Goal: Task Accomplishment & Management: Manage account settings

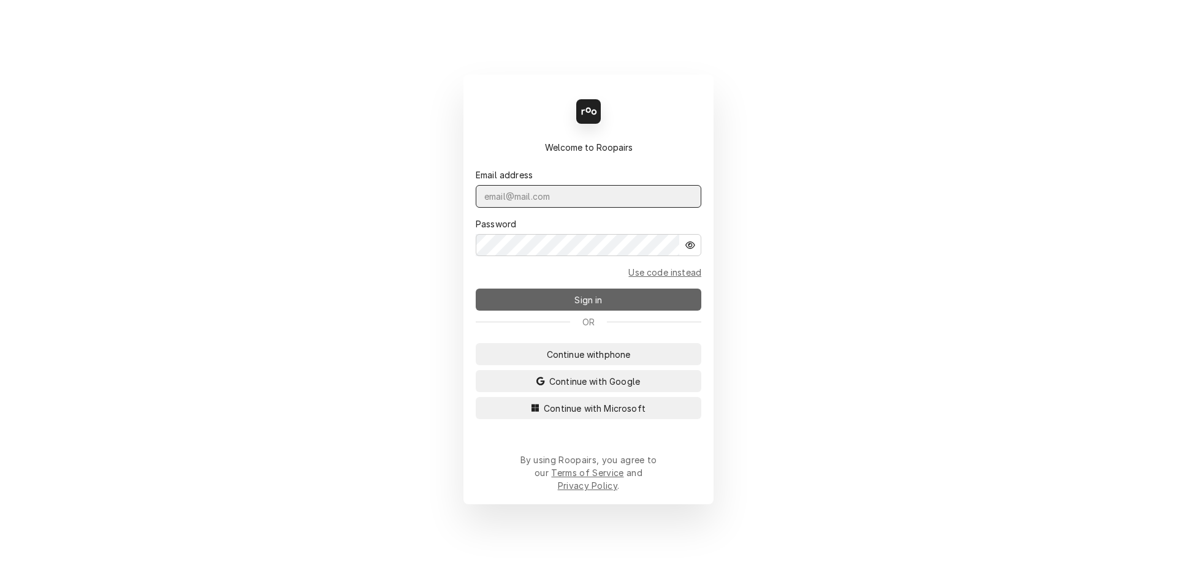
type input "[EMAIL_ADDRESS][DOMAIN_NAME]"
click at [598, 303] on span "Sign in" at bounding box center [588, 300] width 32 height 13
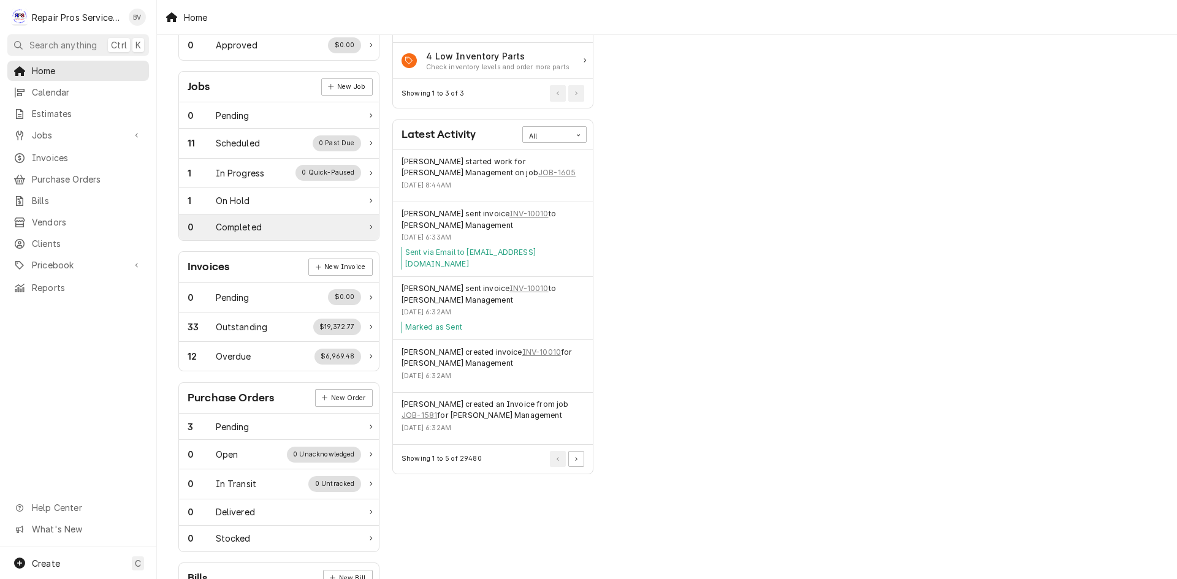
scroll to position [184, 0]
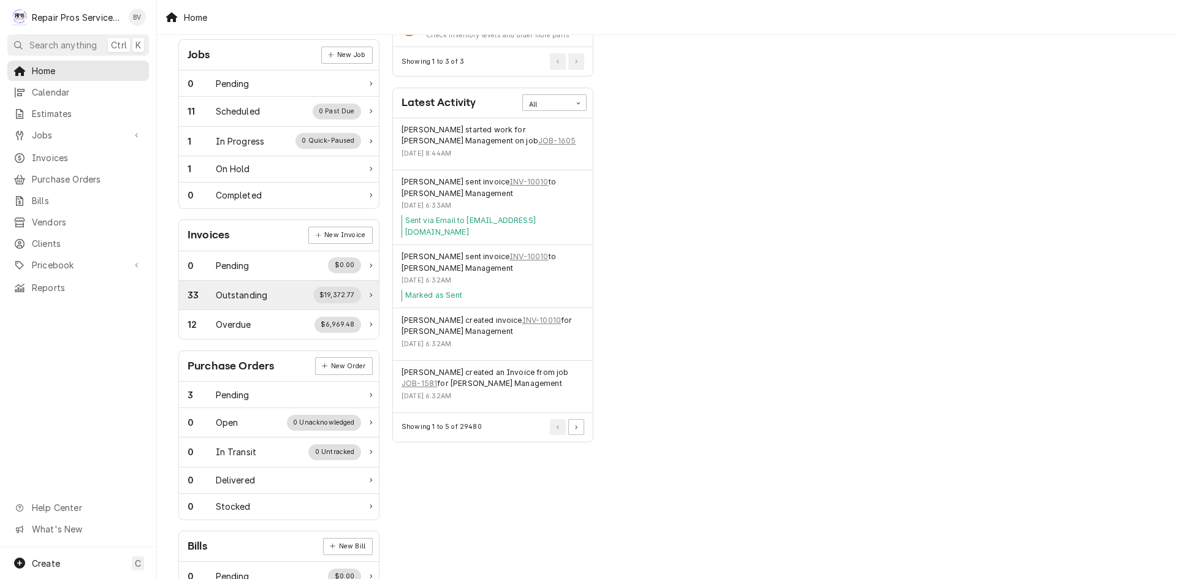
click at [372, 294] on icon "Work Status" at bounding box center [371, 295] width 2 height 4
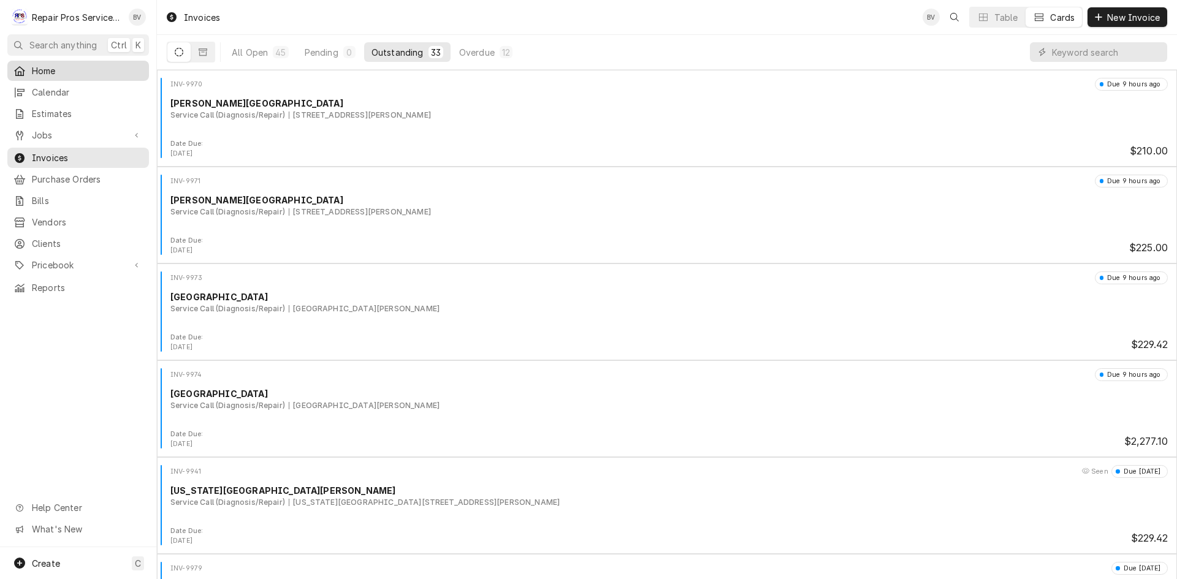
click at [51, 67] on span "Home" at bounding box center [87, 70] width 111 height 13
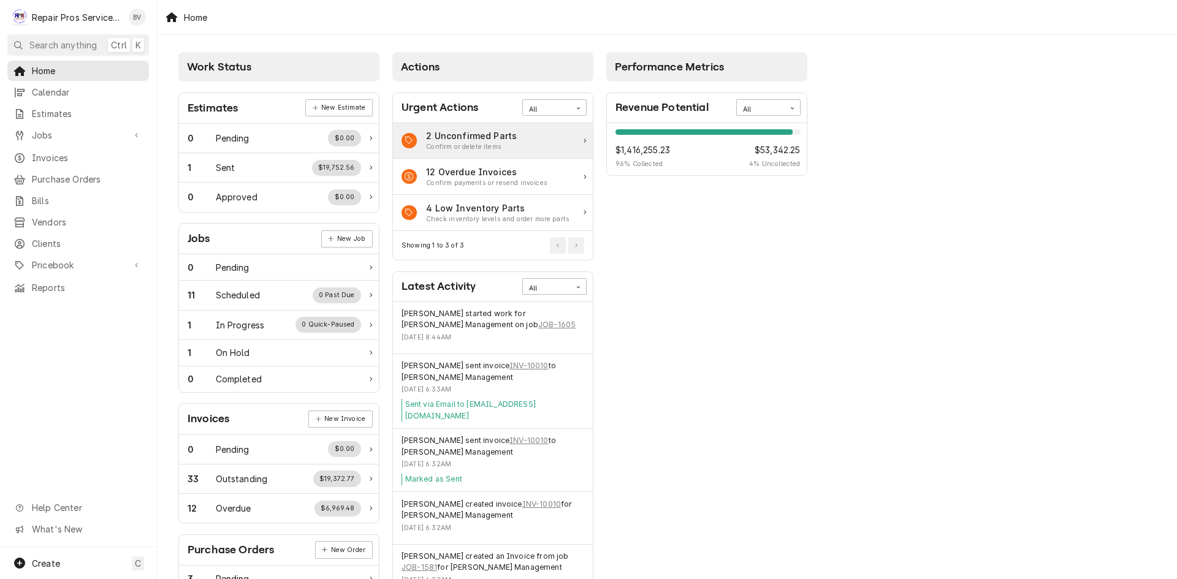
click at [497, 142] on div "2 Unconfirmed Parts" at bounding box center [471, 135] width 91 height 13
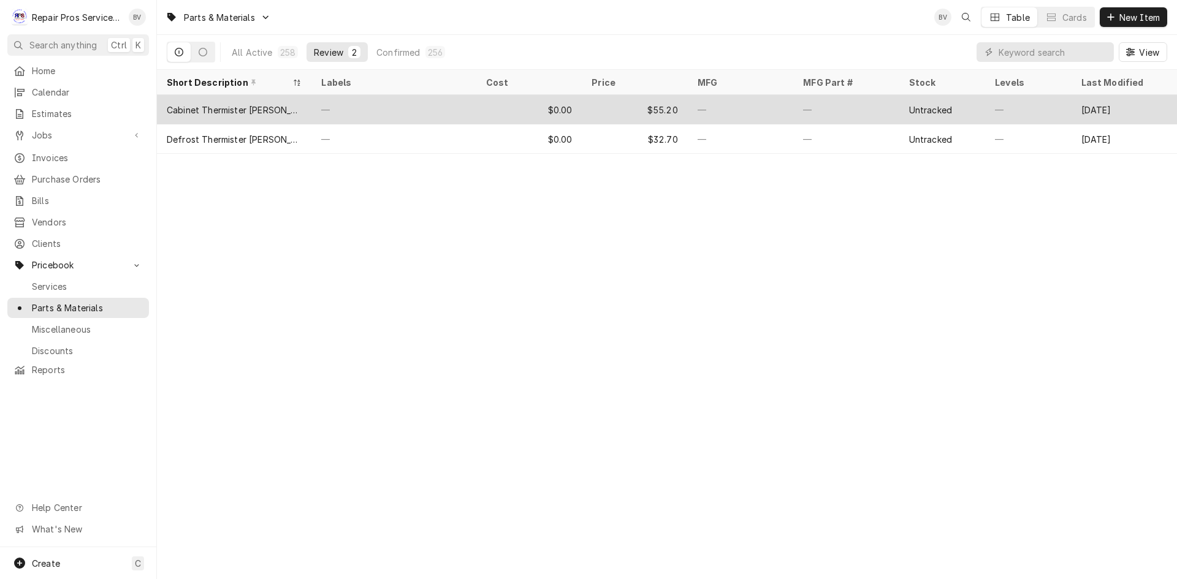
click at [473, 115] on div "—" at bounding box center [393, 109] width 164 height 29
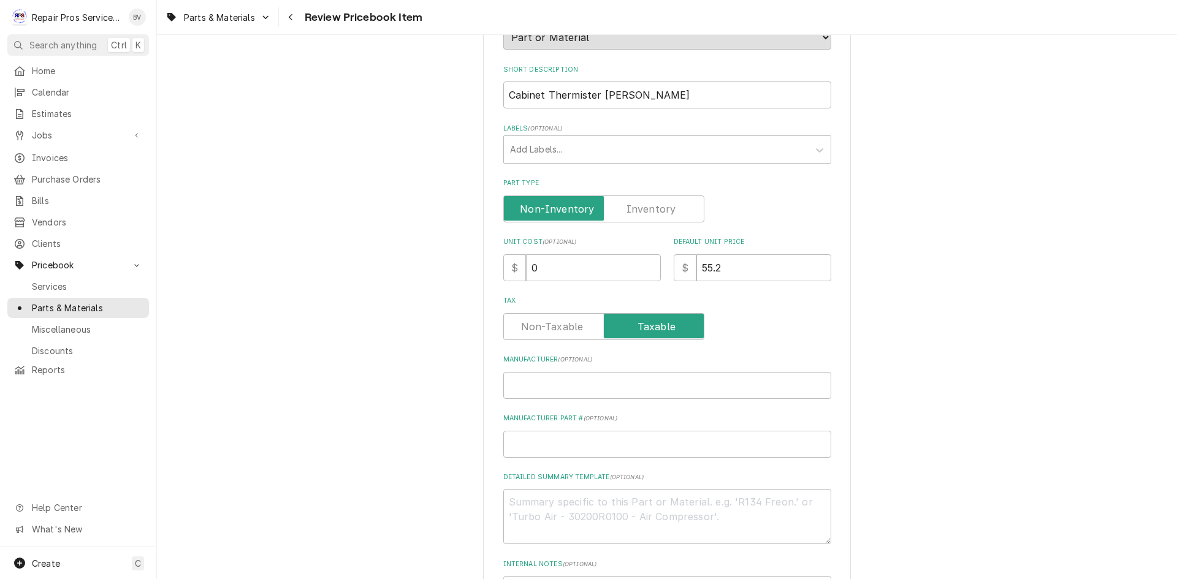
scroll to position [184, 0]
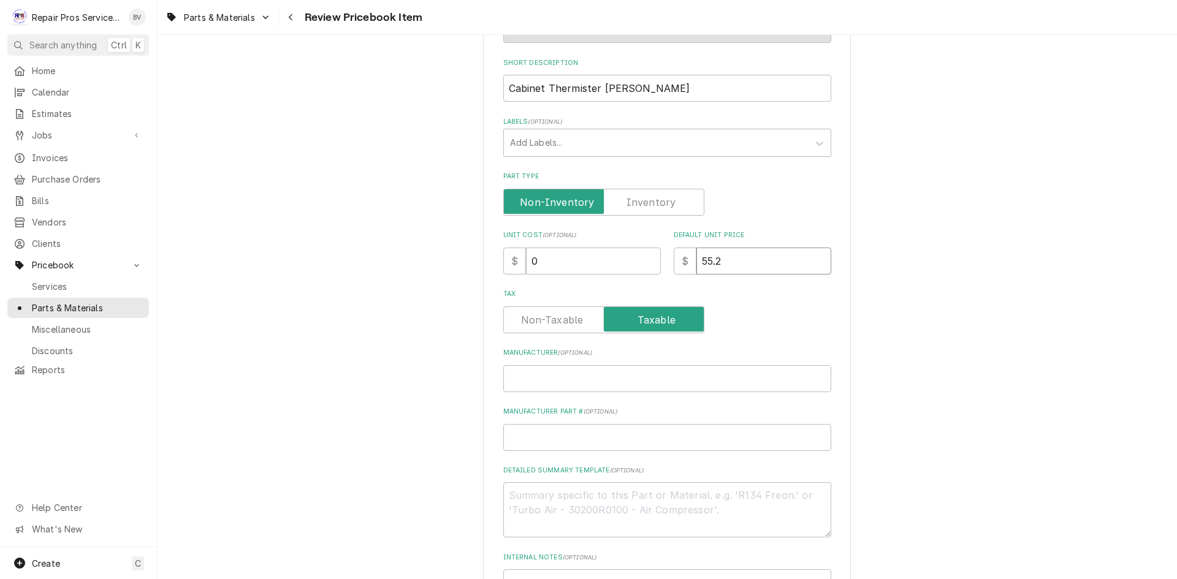
drag, startPoint x: 722, startPoint y: 261, endPoint x: 681, endPoint y: 271, distance: 42.4
click at [683, 271] on div "$ 55.2" at bounding box center [753, 261] width 158 height 27
type textarea "x"
type input "0"
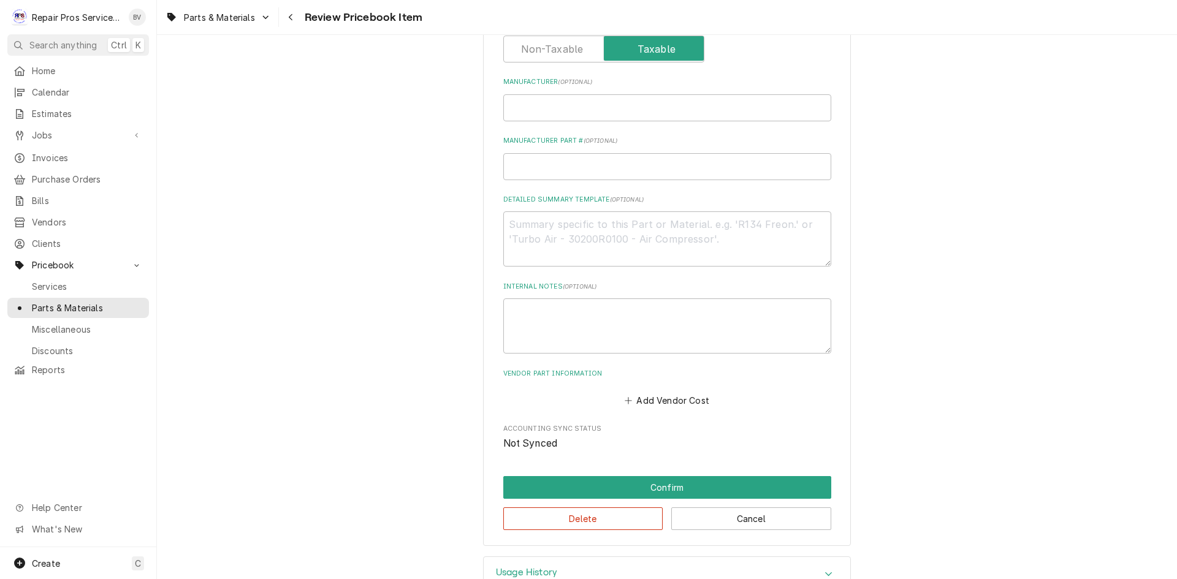
scroll to position [490, 0]
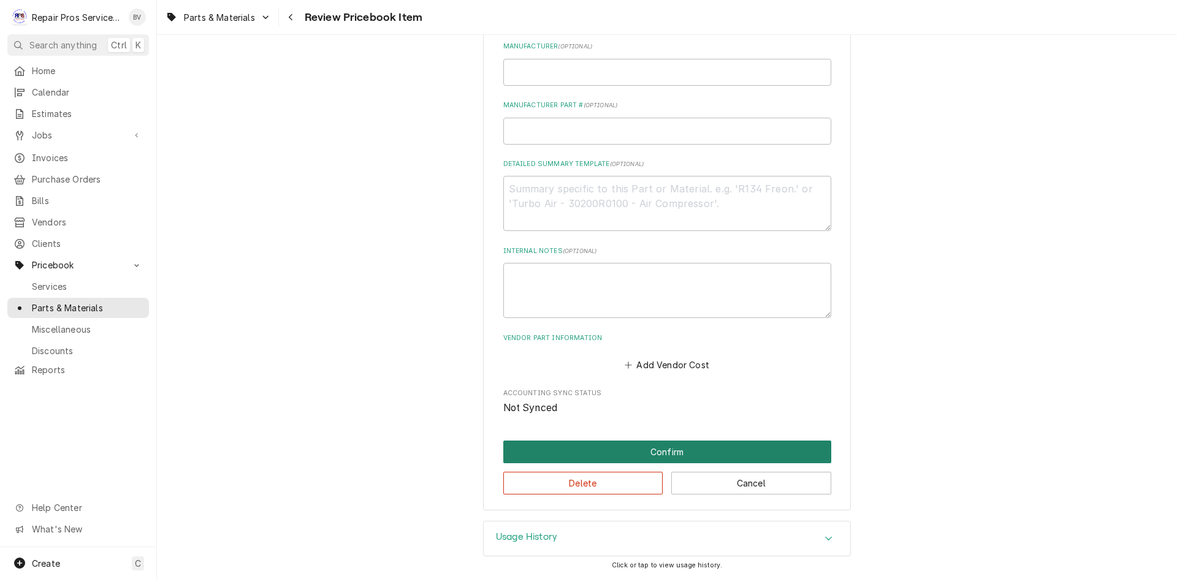
click at [646, 455] on button "Confirm" at bounding box center [667, 452] width 328 height 23
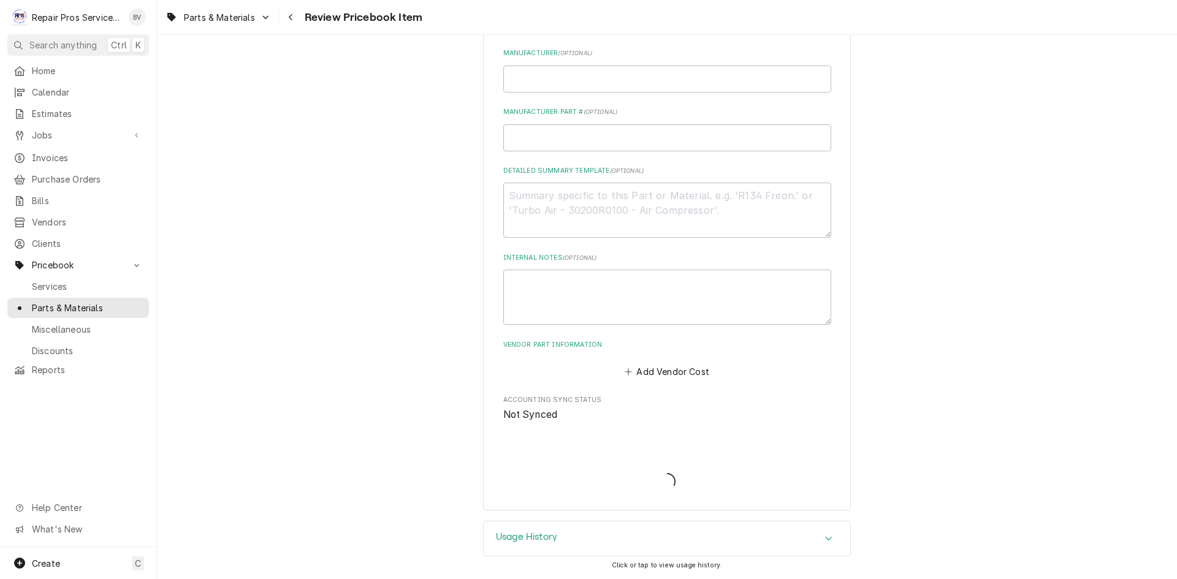
scroll to position [484, 0]
type textarea "x"
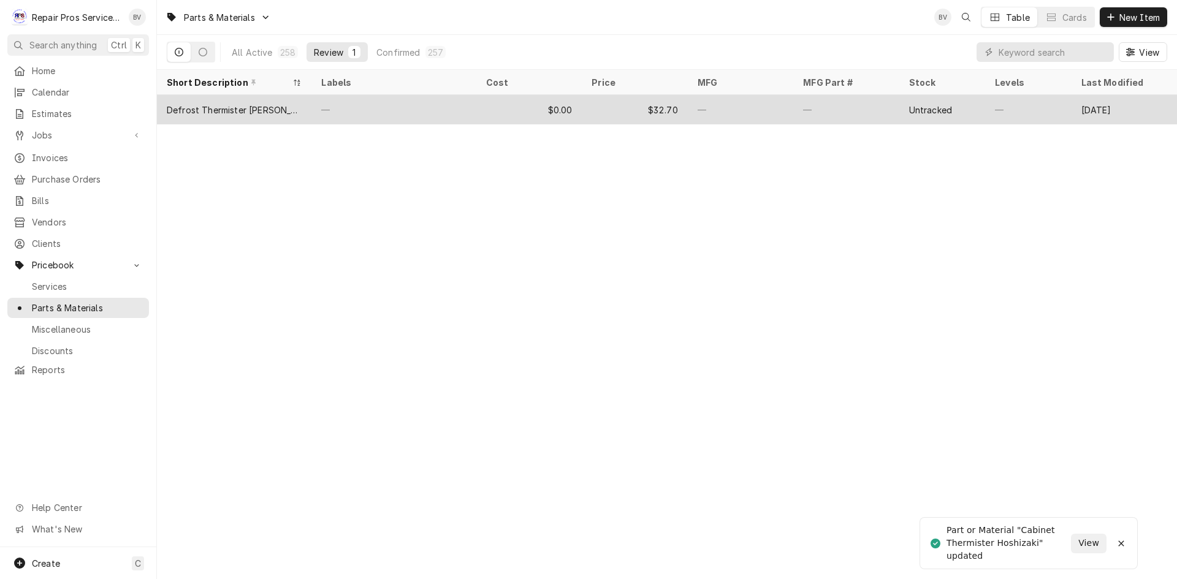
click at [768, 110] on div "—" at bounding box center [740, 109] width 105 height 29
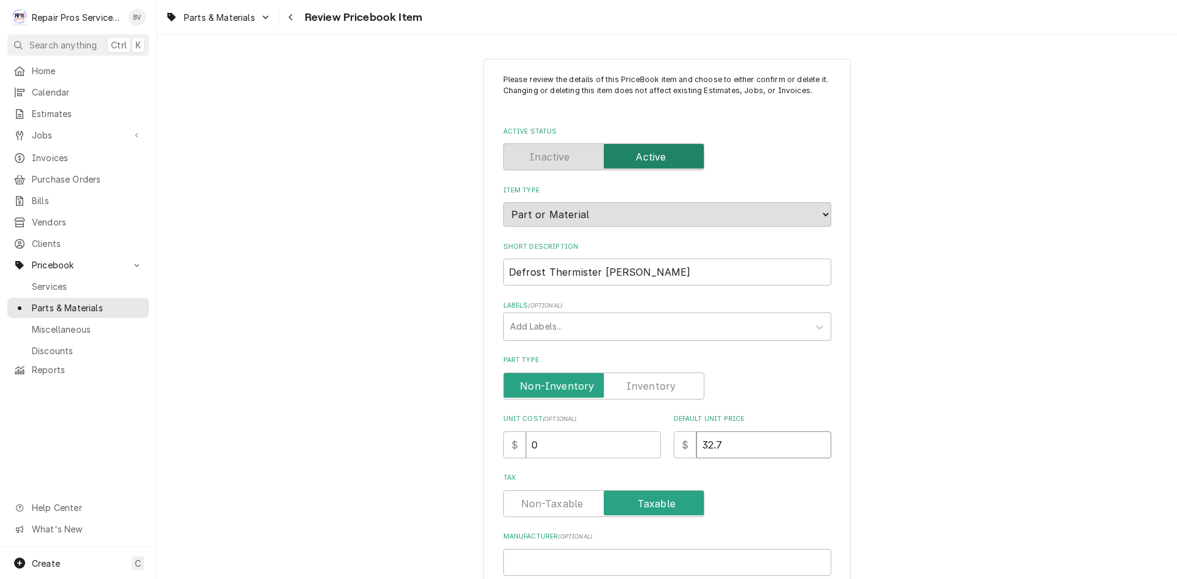
drag, startPoint x: 719, startPoint y: 445, endPoint x: 689, endPoint y: 454, distance: 31.2
click at [690, 453] on div "$ 32.7" at bounding box center [753, 445] width 158 height 27
type textarea "x"
type input "0"
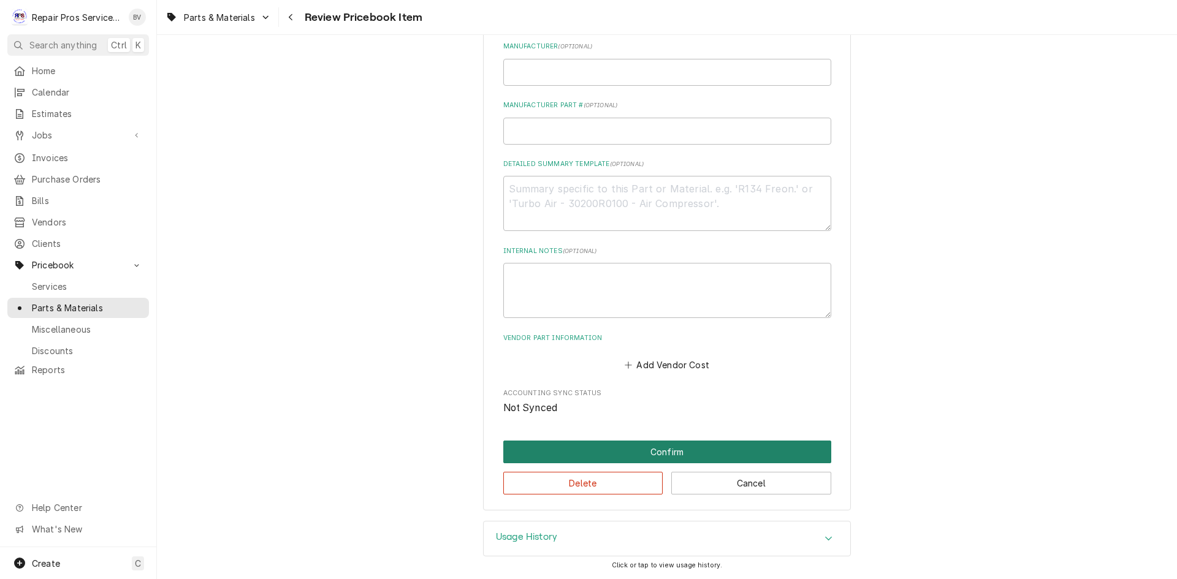
click at [666, 452] on button "Confirm" at bounding box center [667, 452] width 328 height 23
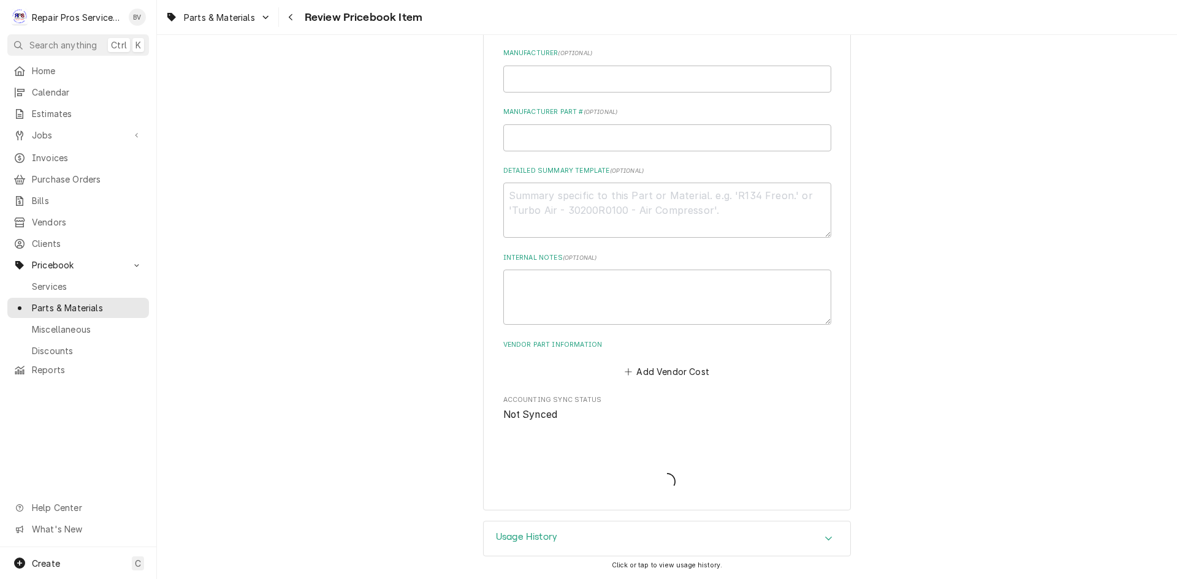
type textarea "x"
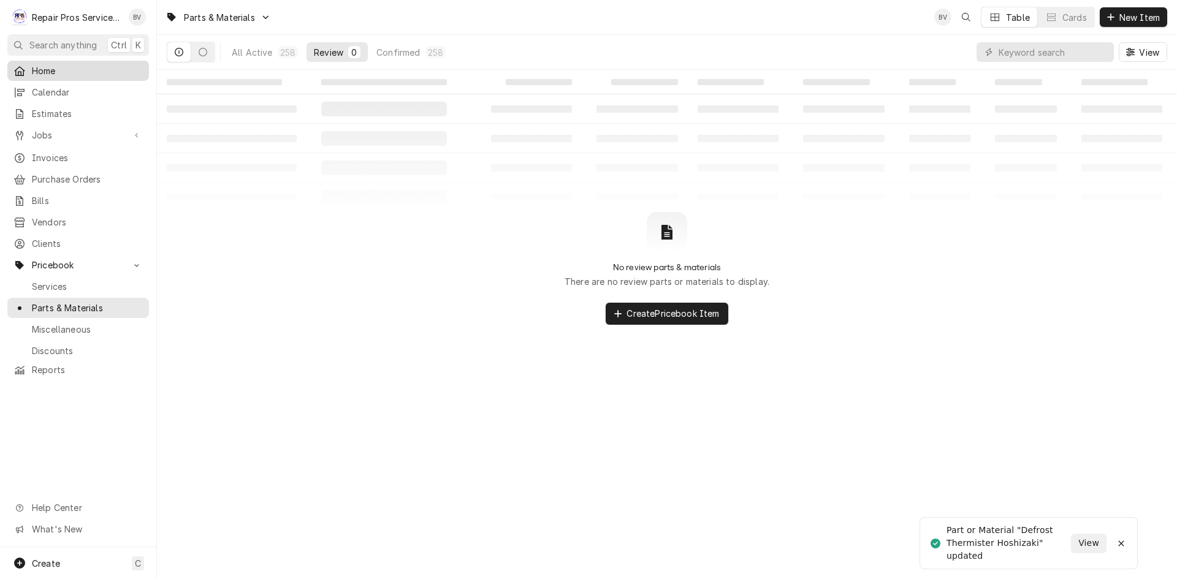
click at [44, 77] on link "Home" at bounding box center [78, 71] width 142 height 20
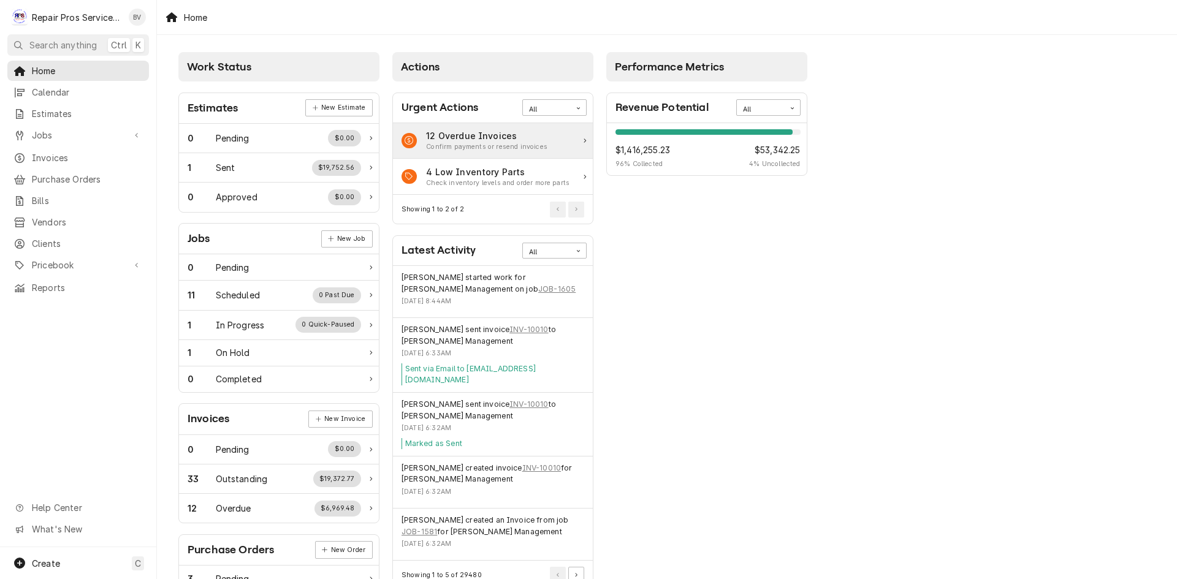
click at [544, 143] on div "12 Overdue Invoices Confirm payments or resend invoices" at bounding box center [493, 141] width 200 height 36
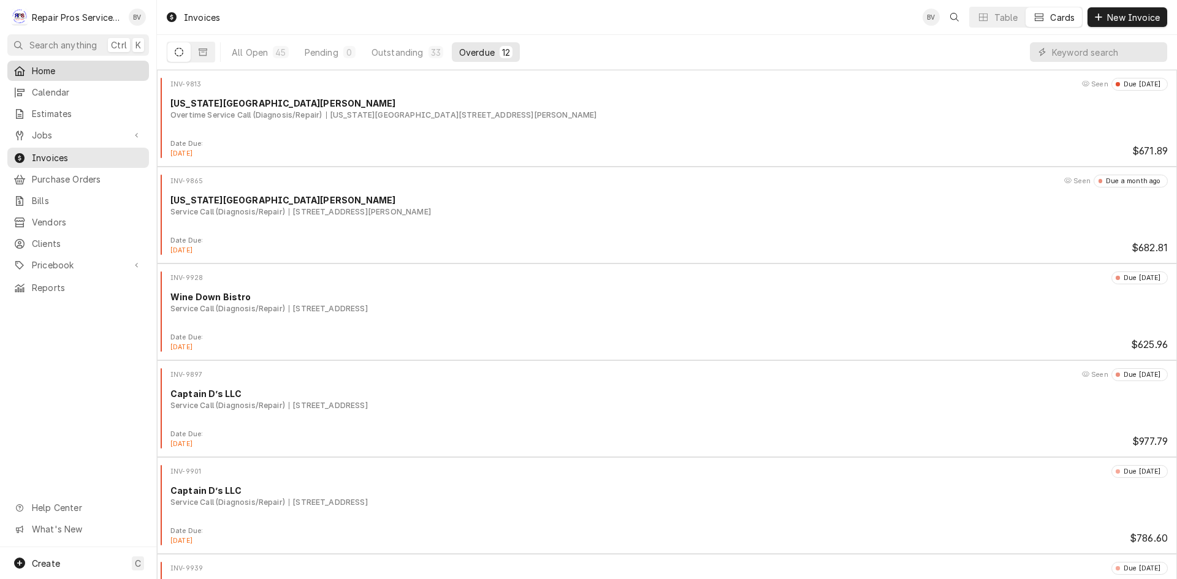
click at [36, 72] on span "Home" at bounding box center [87, 70] width 111 height 13
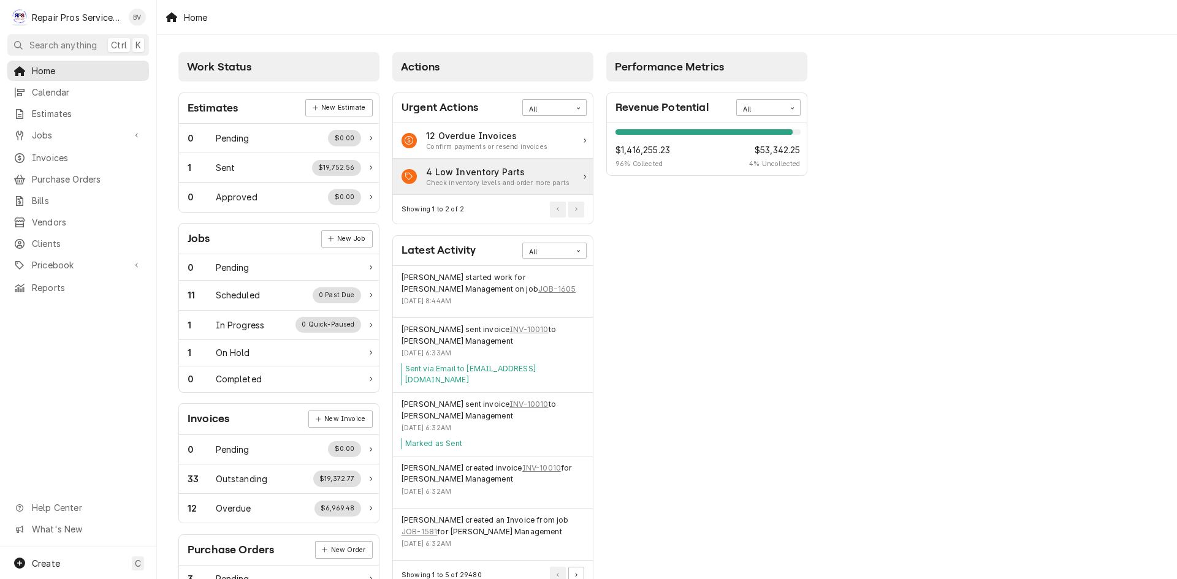
click at [584, 177] on icon "Action Item" at bounding box center [585, 177] width 2 height 4
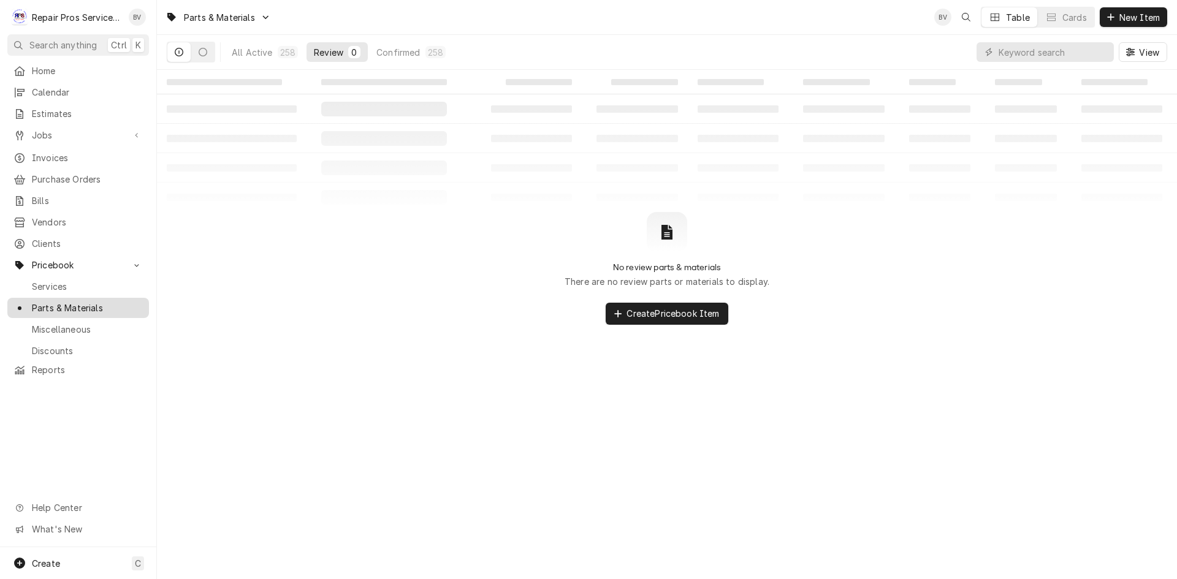
click at [63, 298] on link "Parts & Materials" at bounding box center [78, 308] width 142 height 20
click at [272, 56] on div "All Active" at bounding box center [252, 52] width 41 height 13
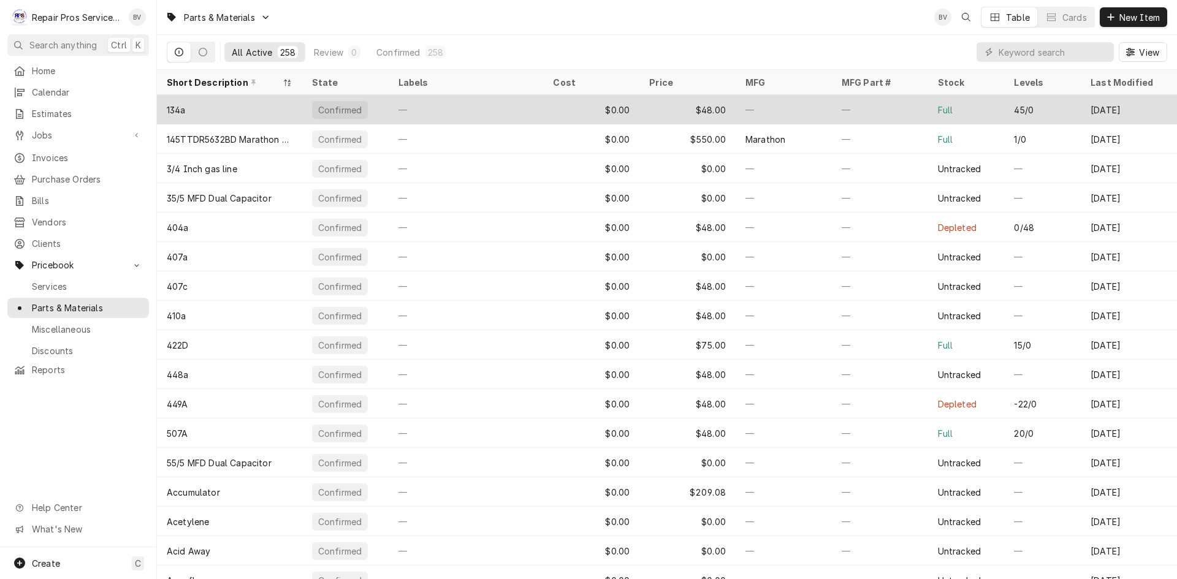
click at [928, 107] on div "Full" at bounding box center [966, 109] width 77 height 29
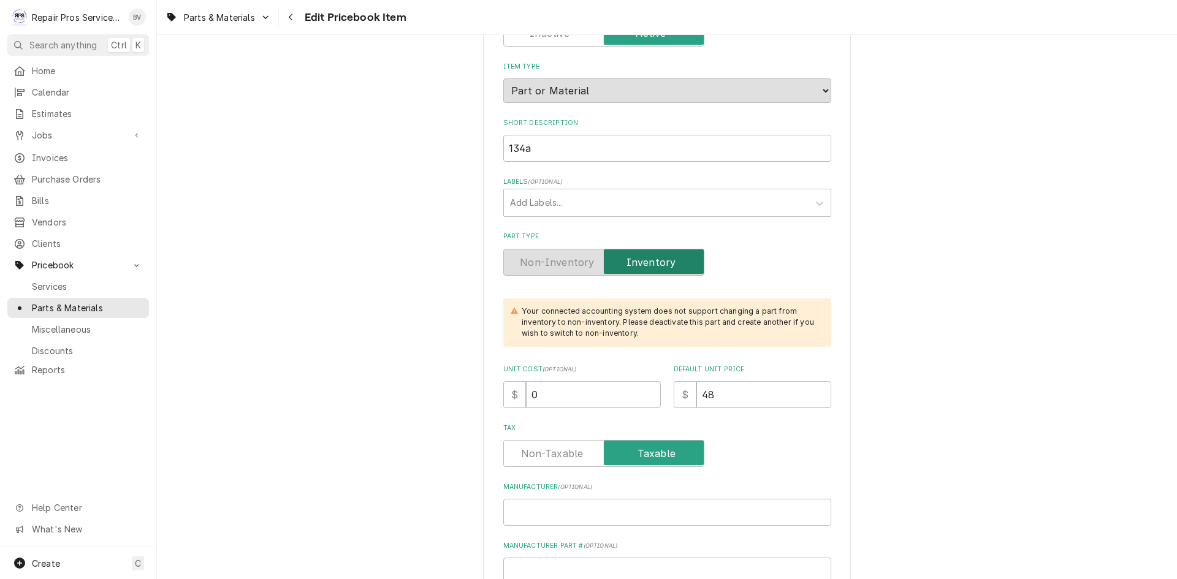
scroll to position [123, 0]
click at [551, 269] on label "Part Type" at bounding box center [603, 263] width 201 height 27
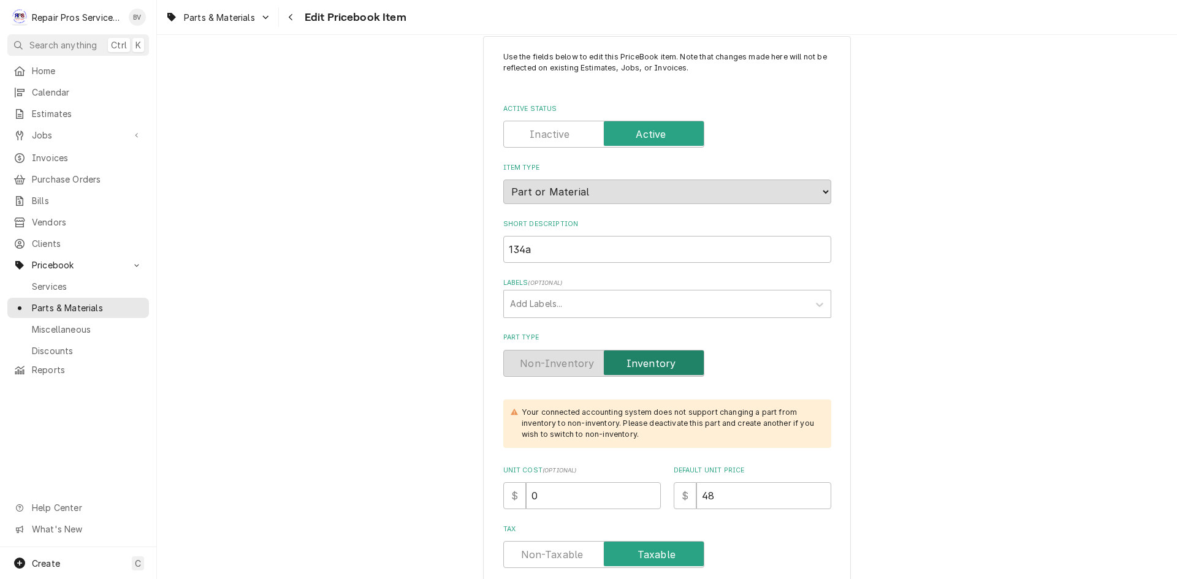
scroll to position [0, 0]
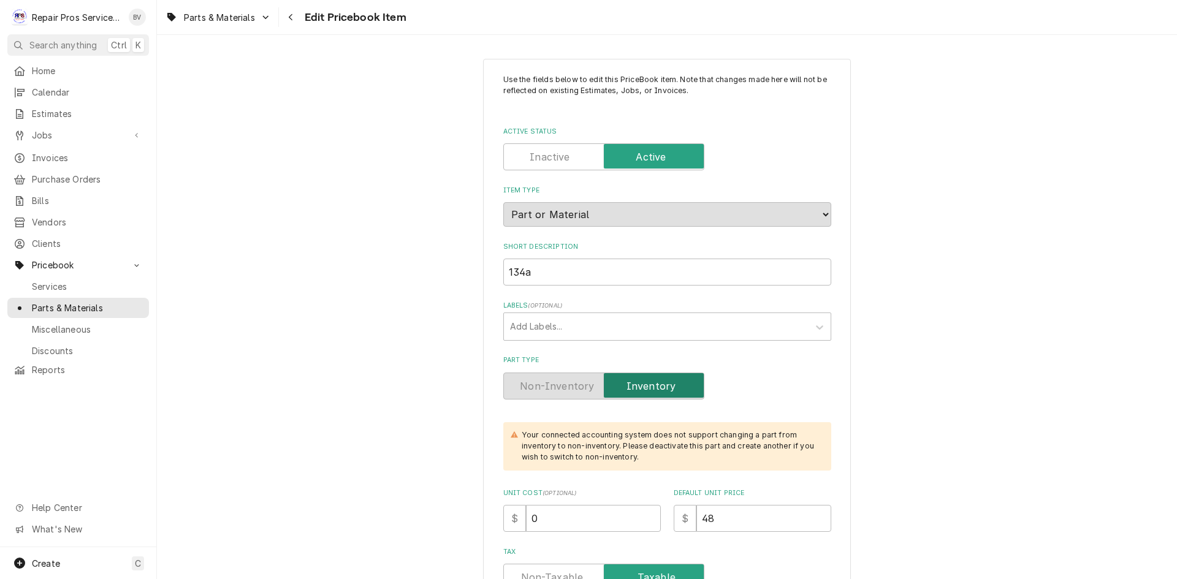
click at [527, 153] on label "Active Status" at bounding box center [603, 156] width 201 height 27
click at [527, 153] on input "Active Status" at bounding box center [604, 156] width 190 height 27
checkbox input "false"
type textarea "x"
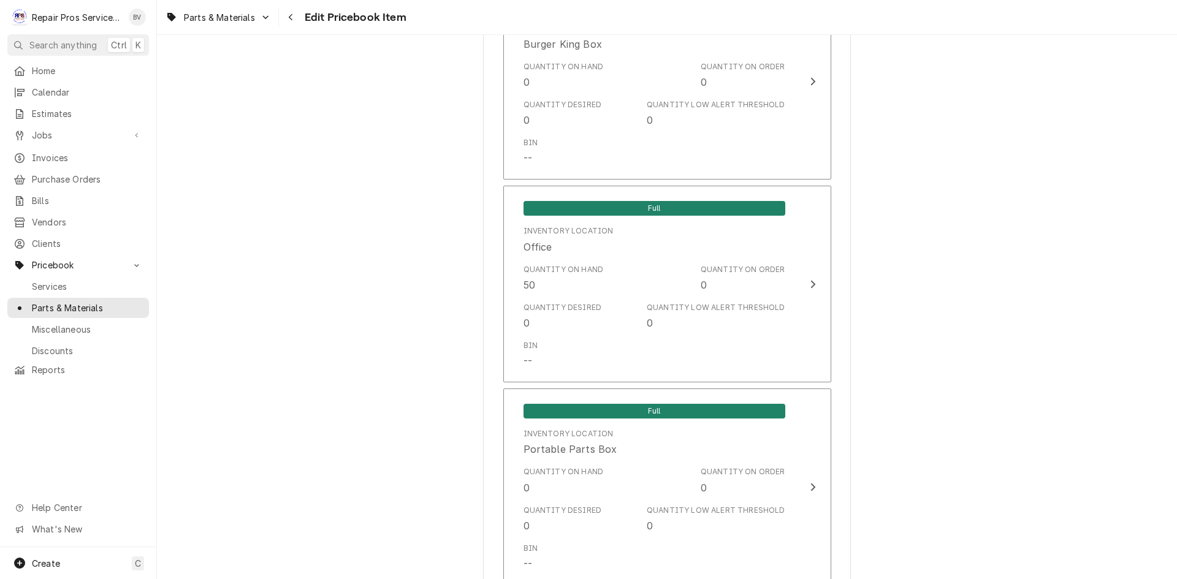
scroll to position [942, 0]
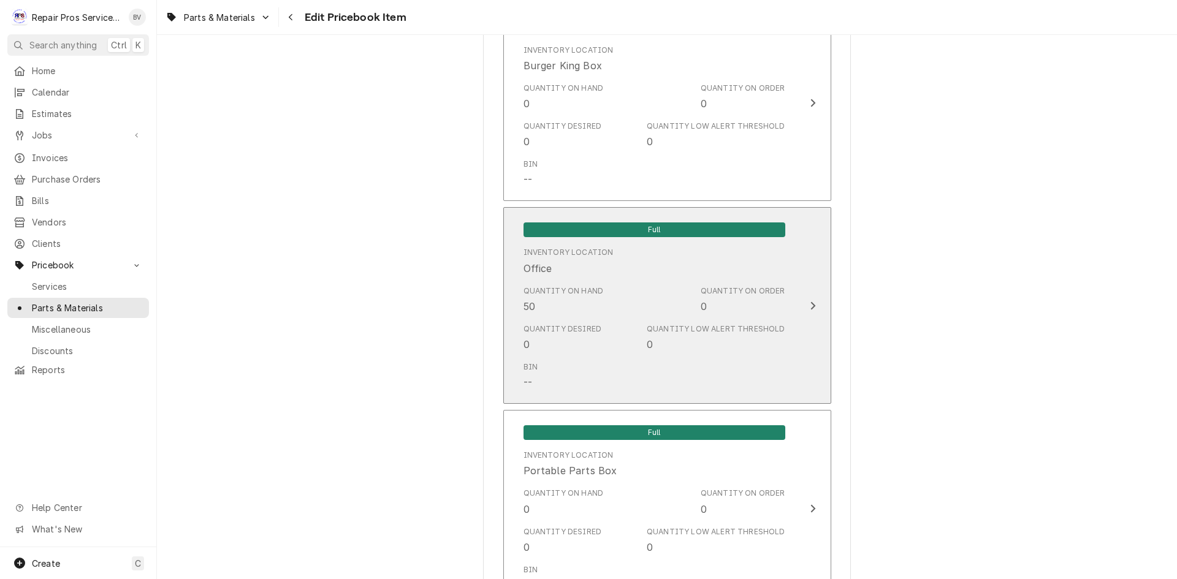
click at [810, 302] on icon "Update Inventory Level" at bounding box center [813, 306] width 6 height 10
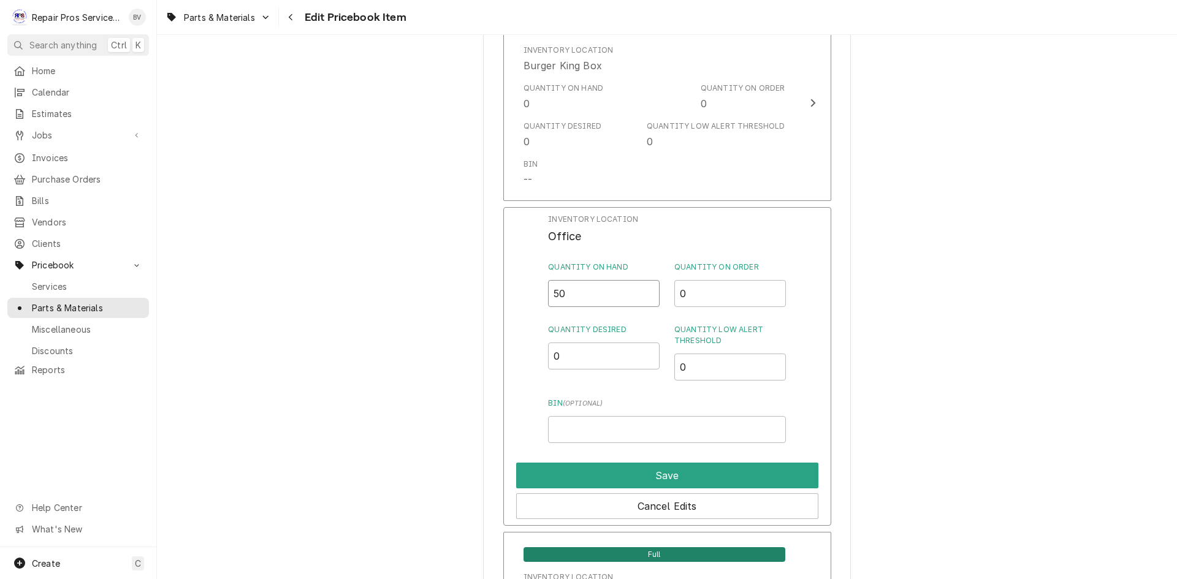
drag, startPoint x: 576, startPoint y: 292, endPoint x: 509, endPoint y: 305, distance: 68.1
click at [512, 304] on div "Inventory Location Office Quantity on Hand 50 Quantity on Order 0 Quantity Desi…" at bounding box center [667, 366] width 328 height 319
type input "0"
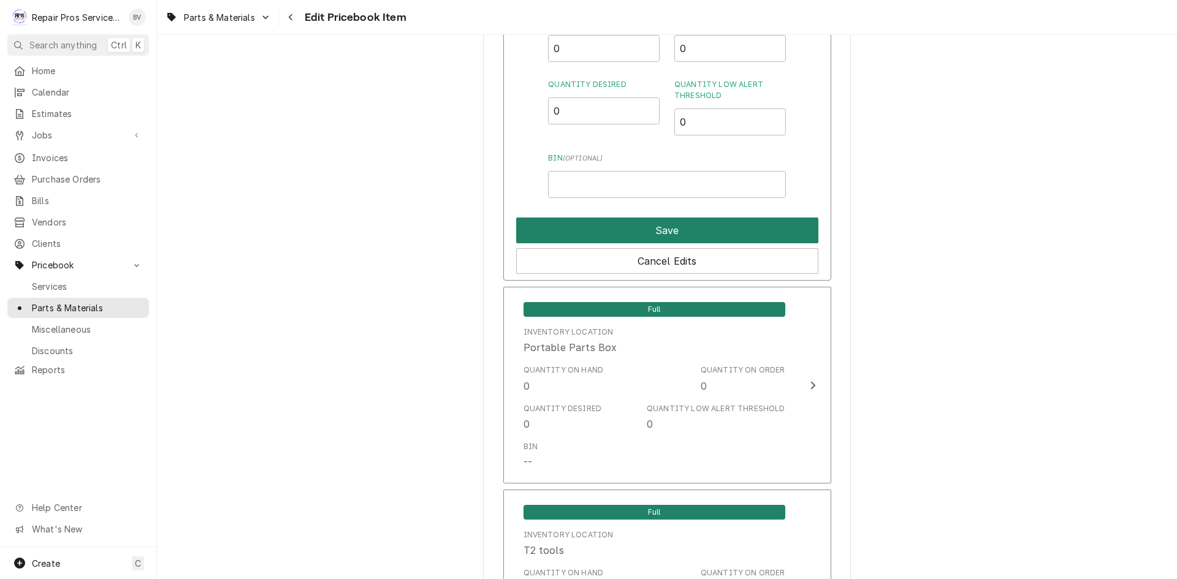
click at [662, 228] on button "Save" at bounding box center [667, 231] width 302 height 26
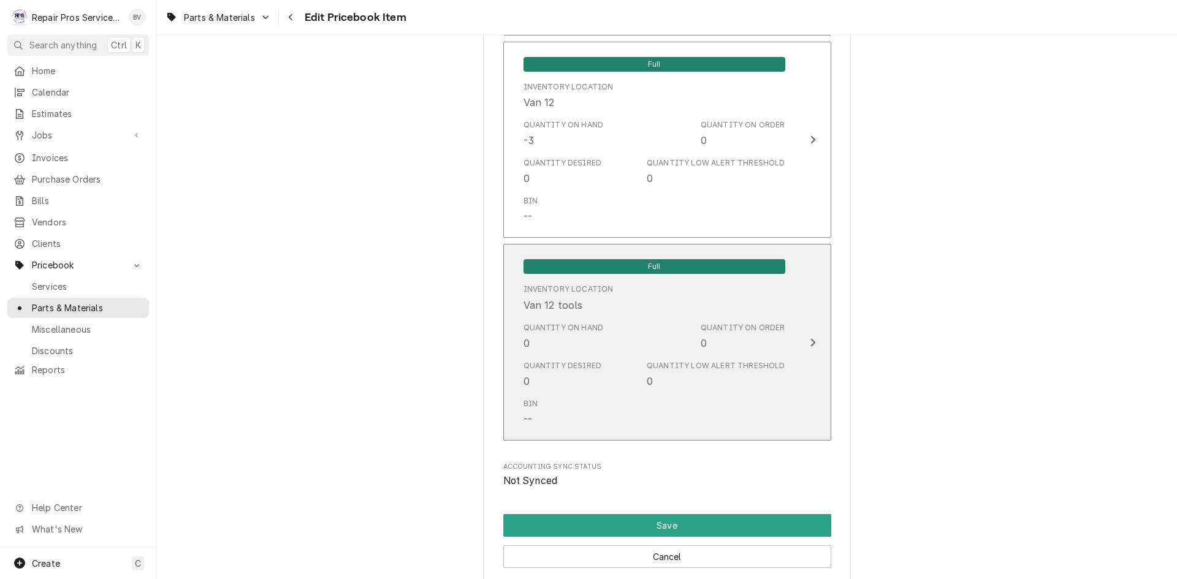
scroll to position [2658, 0]
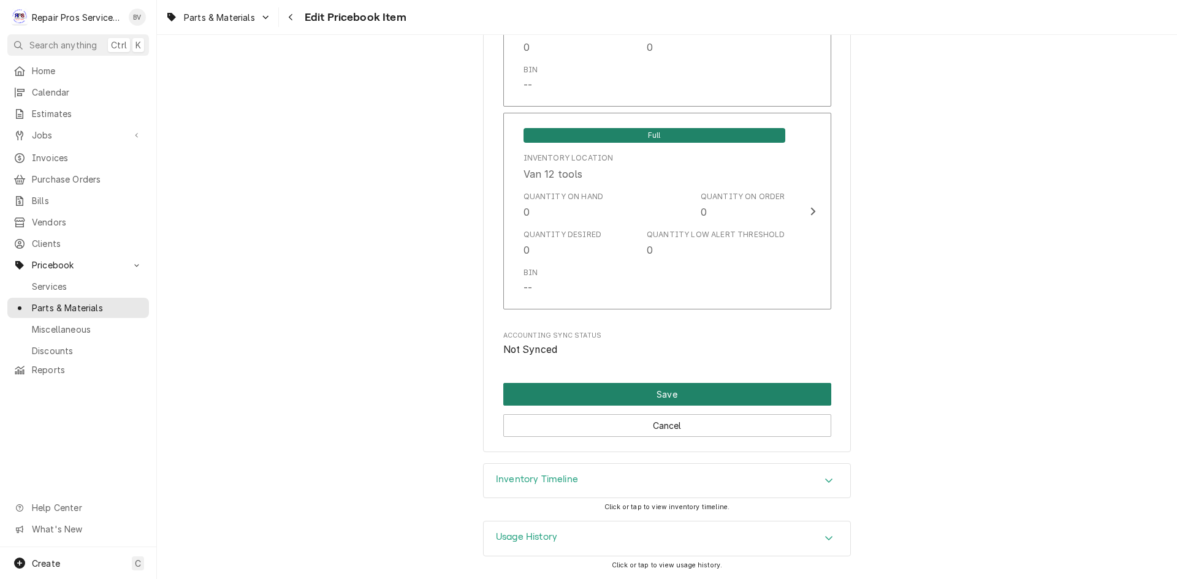
click at [662, 400] on button "Save" at bounding box center [667, 394] width 328 height 23
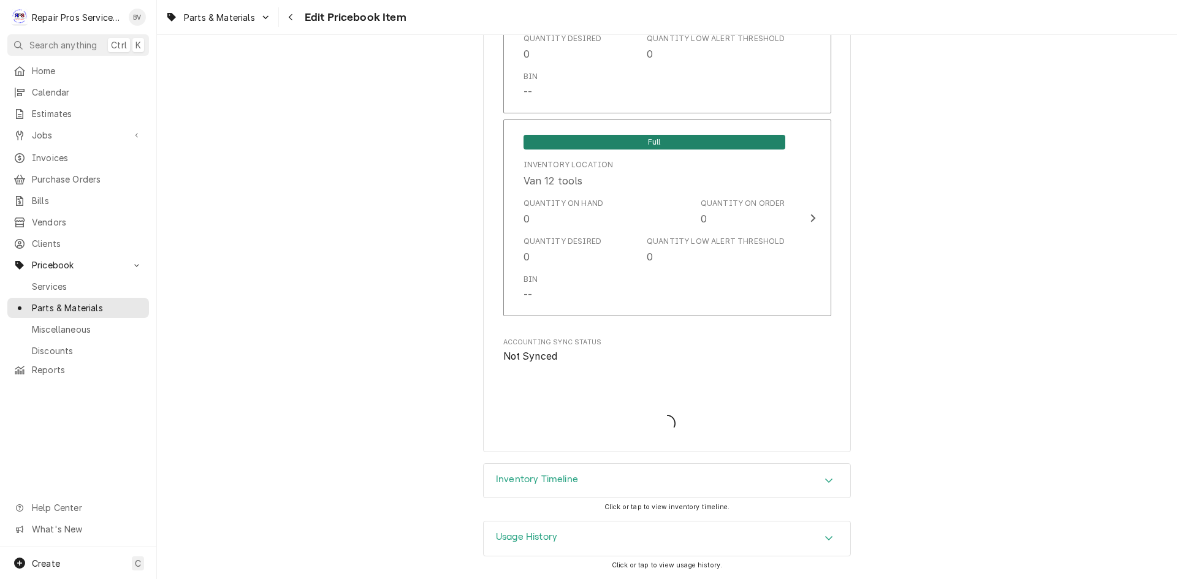
scroll to position [2652, 0]
type textarea "x"
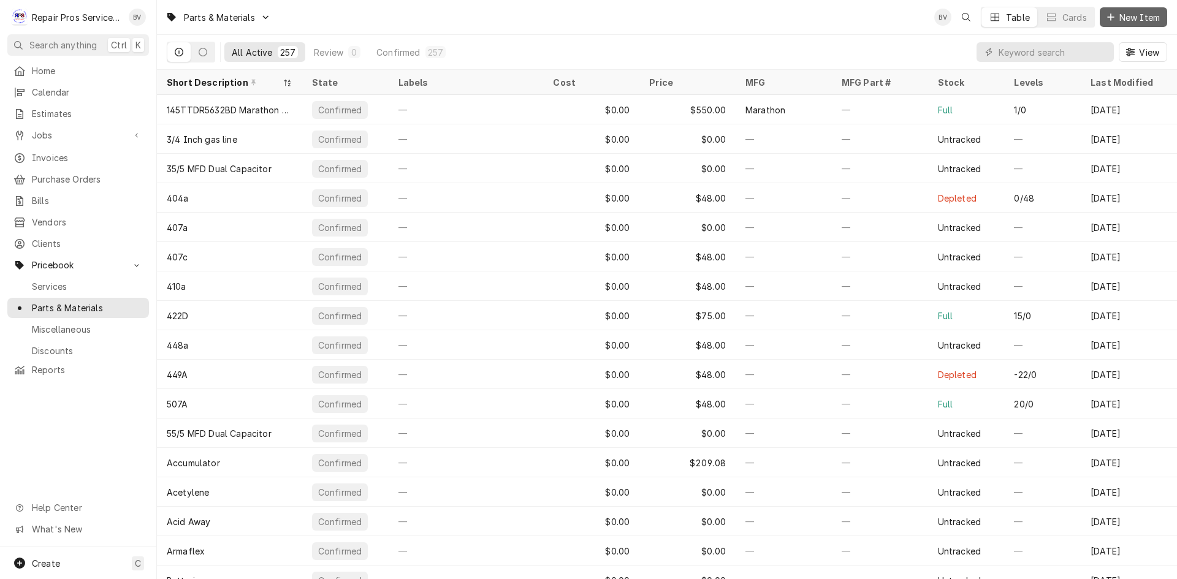
click at [1122, 15] on span "New Item" at bounding box center [1139, 17] width 45 height 13
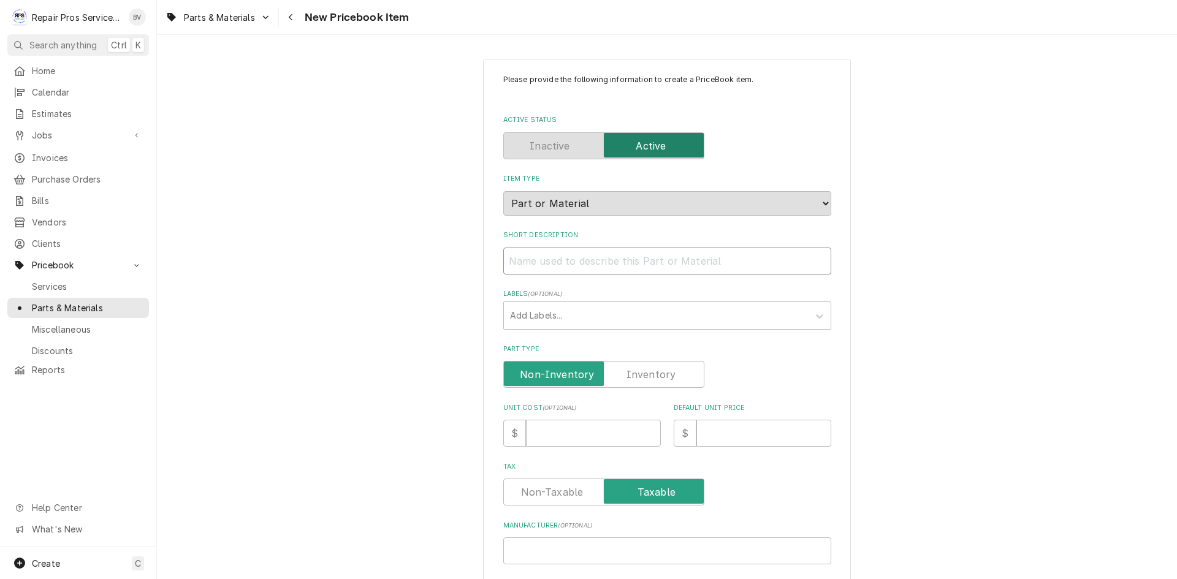
click at [514, 263] on input "Short Description" at bounding box center [667, 261] width 328 height 27
type textarea "x"
type input "1"
type textarea "x"
type input "13"
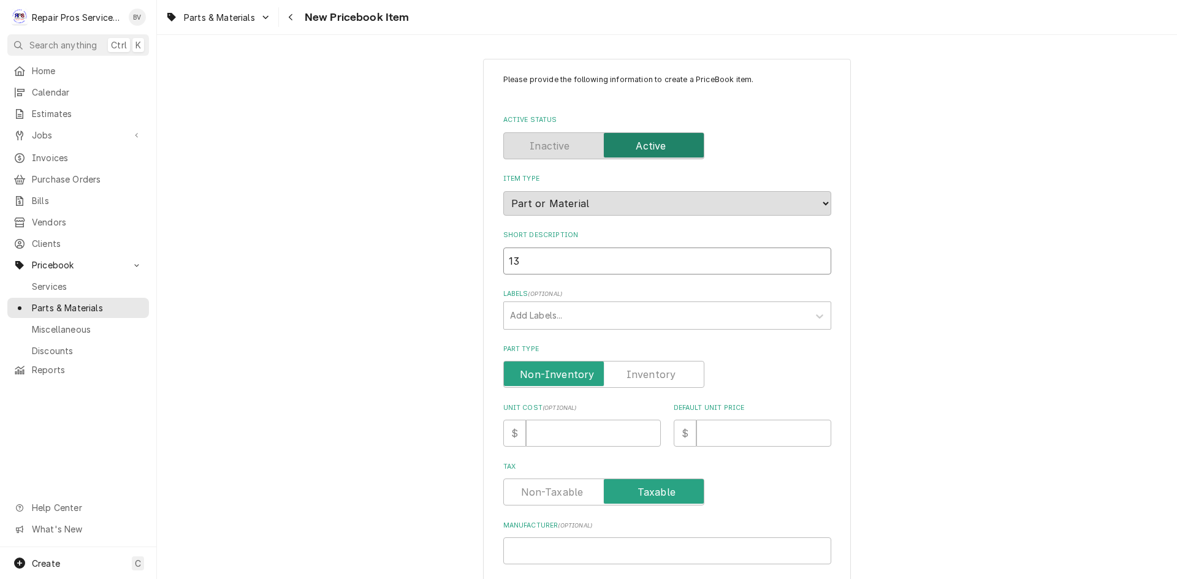
type textarea "x"
type input "134"
type textarea "x"
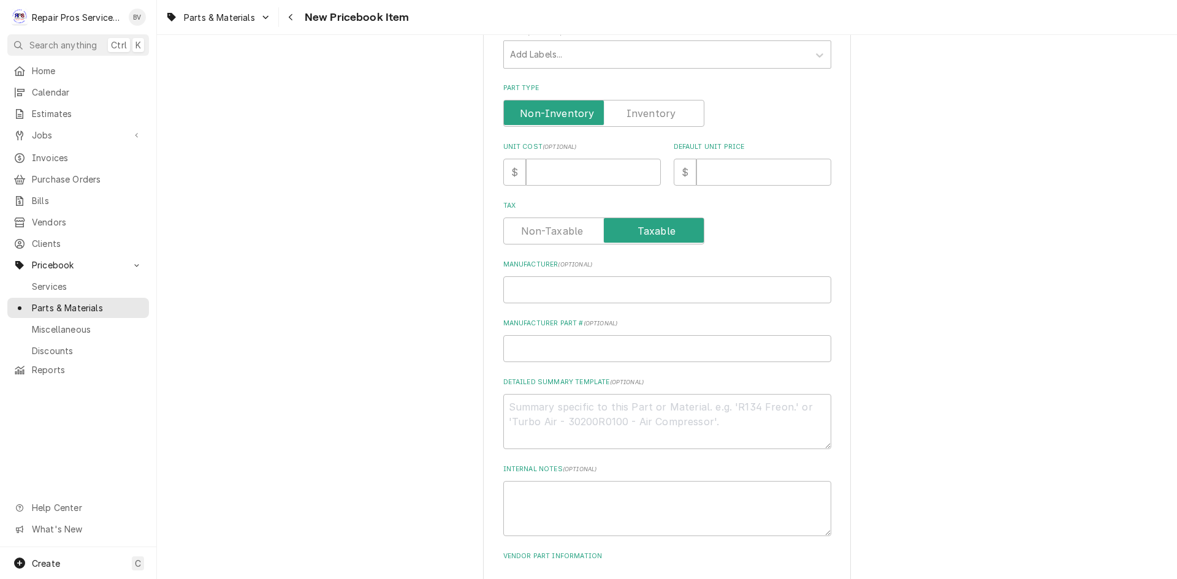
scroll to position [348, 0]
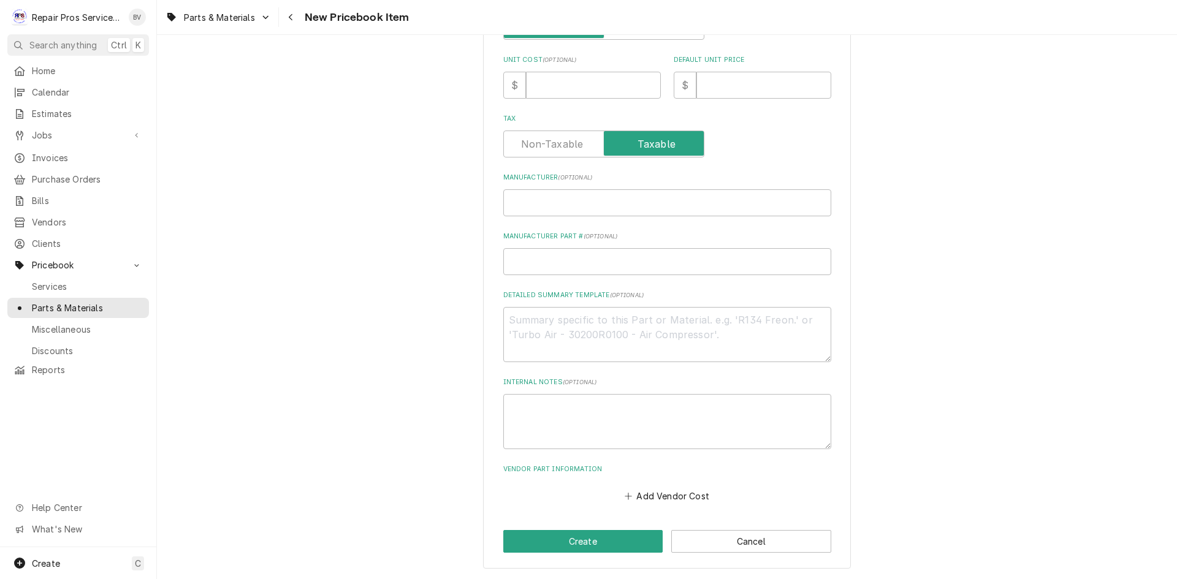
type input "134A"
click at [717, 82] on input "Default Unit Price" at bounding box center [763, 85] width 135 height 27
type textarea "x"
type input "4"
type textarea "x"
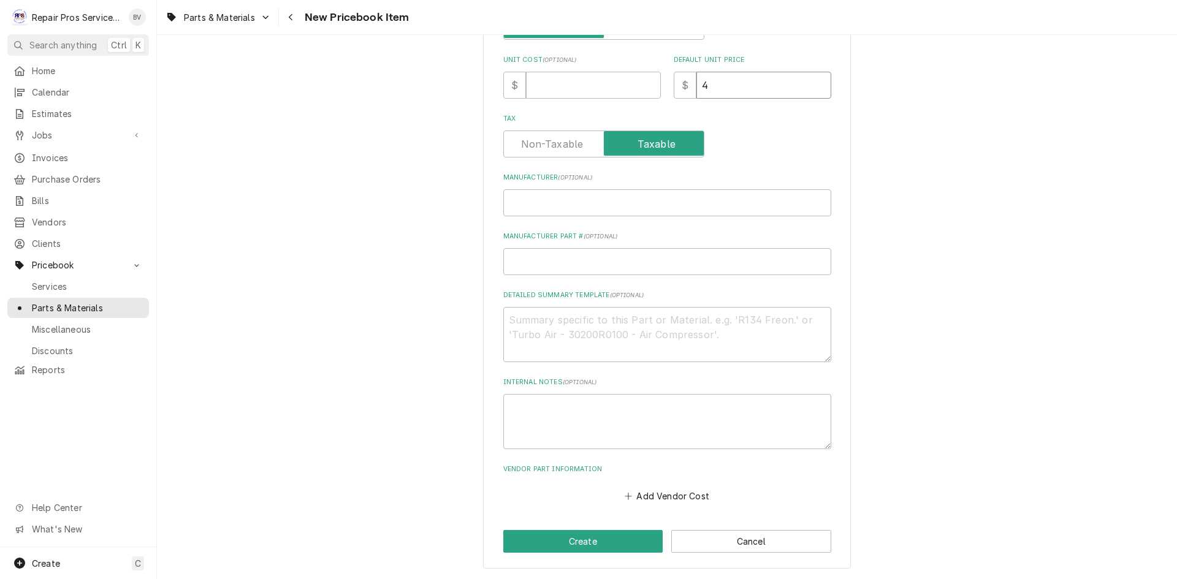
type input "48"
type textarea "x"
type input "48.0"
type textarea "x"
type input "48.00"
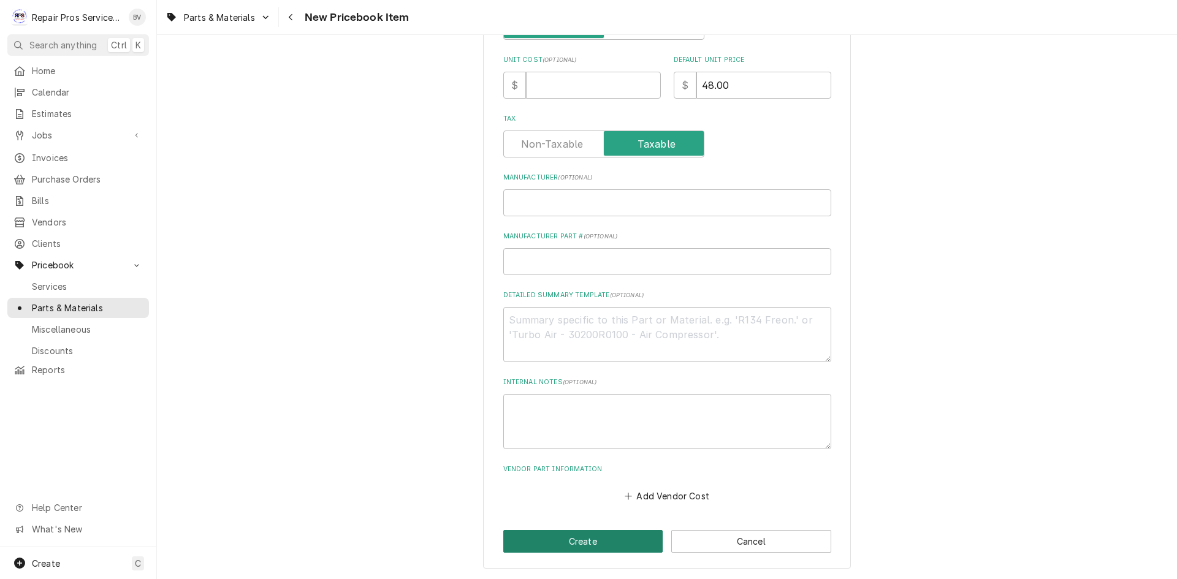
click at [589, 544] on button "Create" at bounding box center [583, 541] width 160 height 23
type textarea "x"
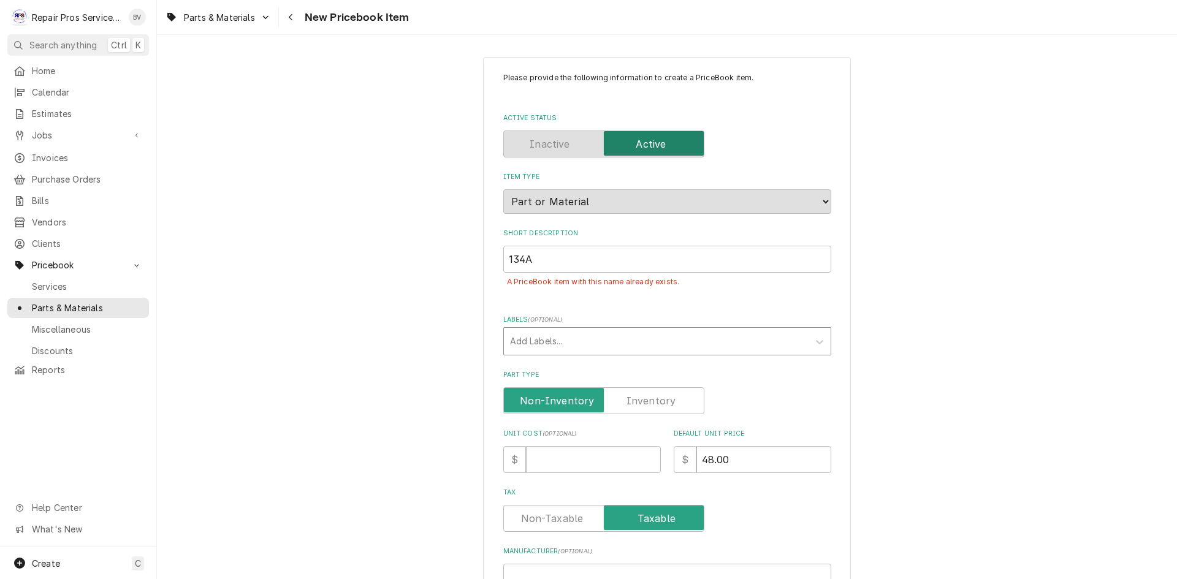
scroll to position [0, 0]
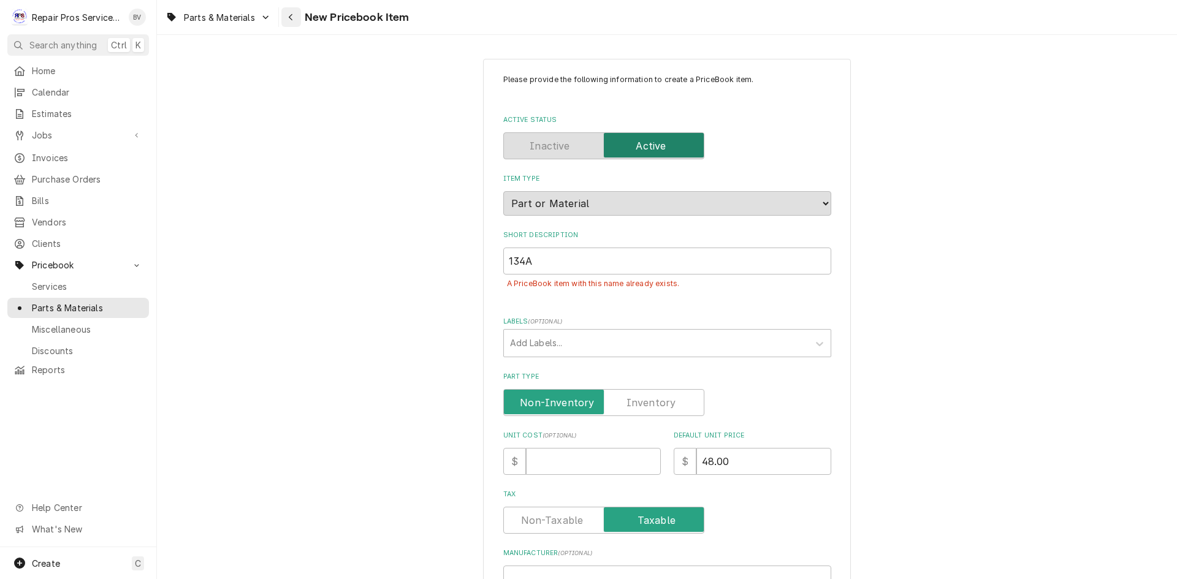
click at [290, 13] on icon "Navigate back" at bounding box center [291, 17] width 6 height 9
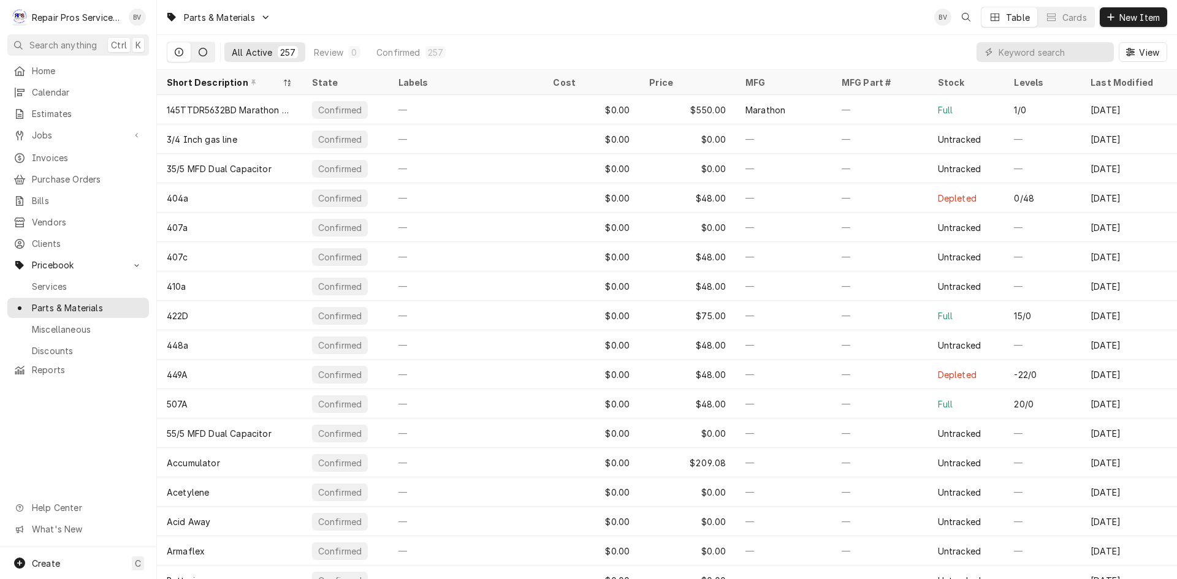
click at [200, 51] on icon "Dynamic Content Wrapper" at bounding box center [203, 52] width 9 height 9
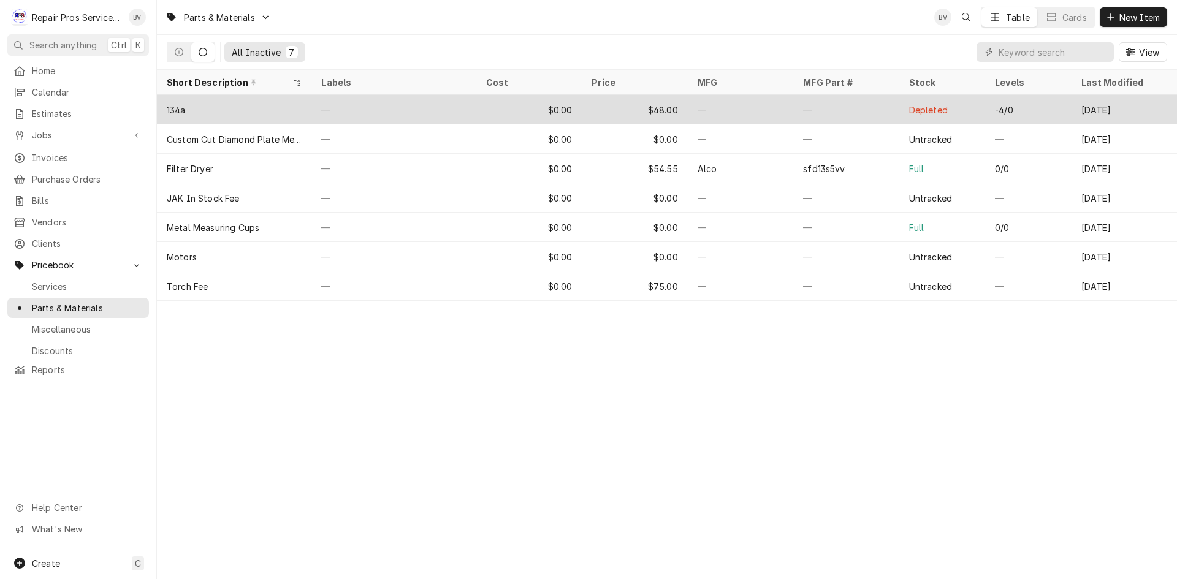
click at [425, 113] on div "—" at bounding box center [393, 109] width 164 height 29
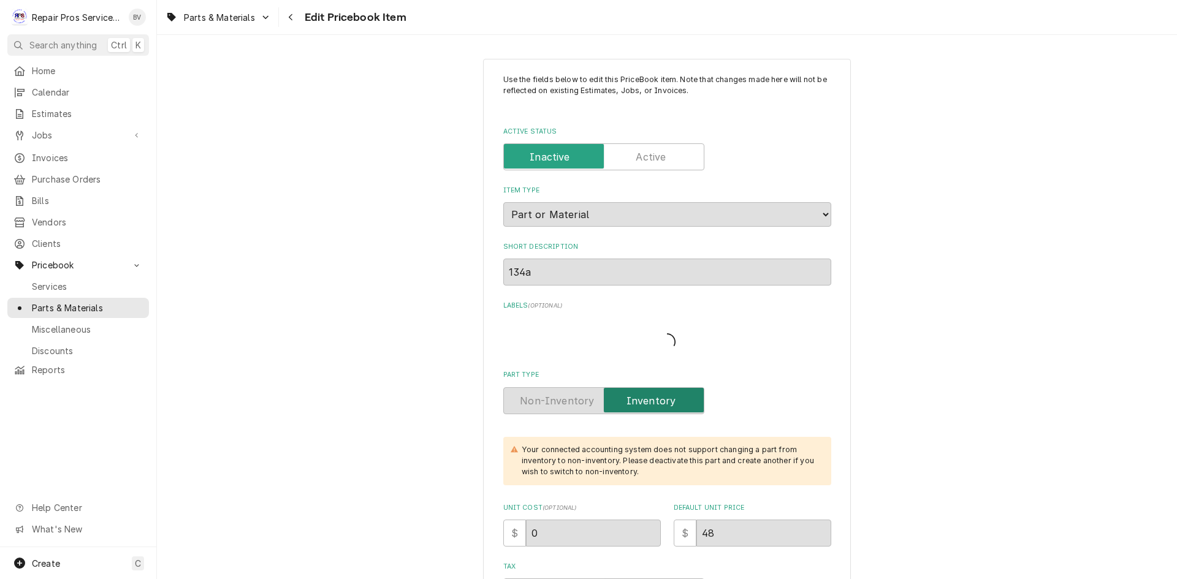
type textarea "x"
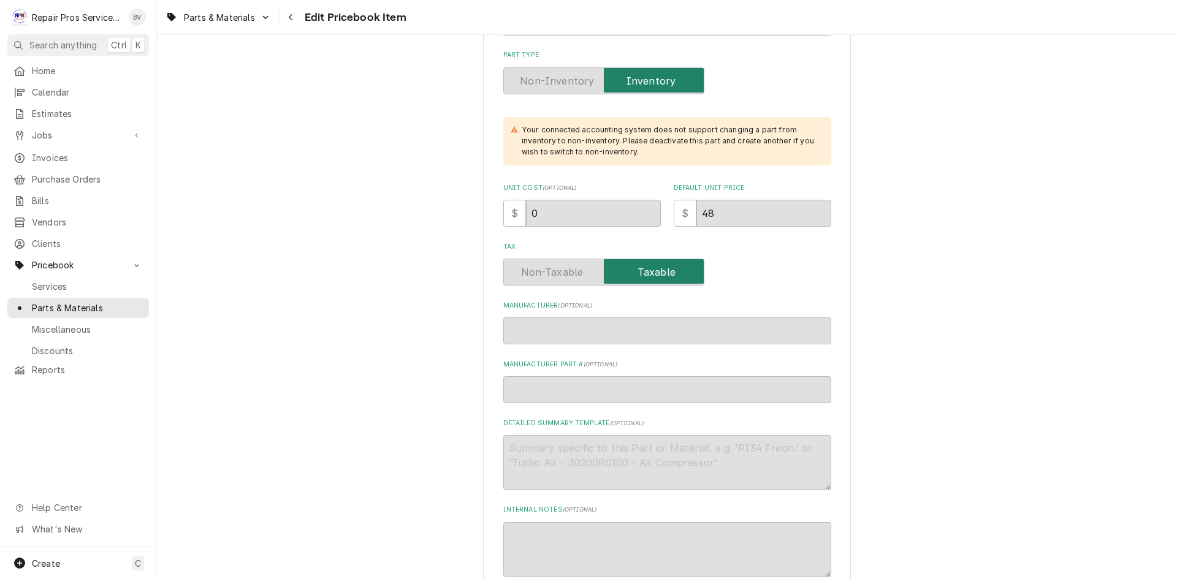
scroll to position [307, 0]
click at [543, 85] on label "Part Type" at bounding box center [603, 79] width 201 height 27
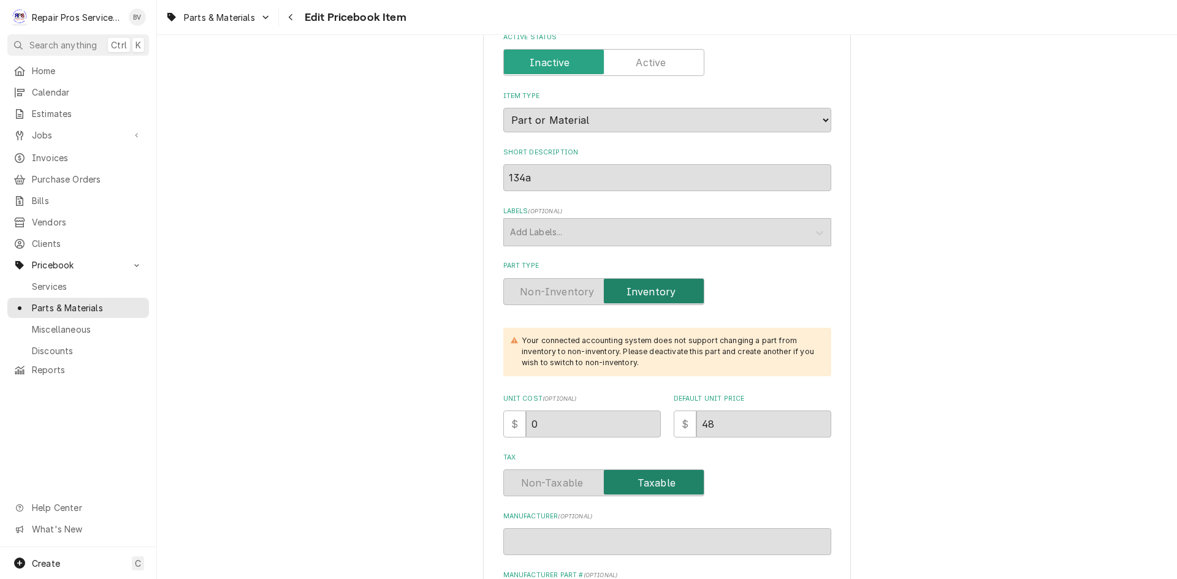
scroll to position [0, 0]
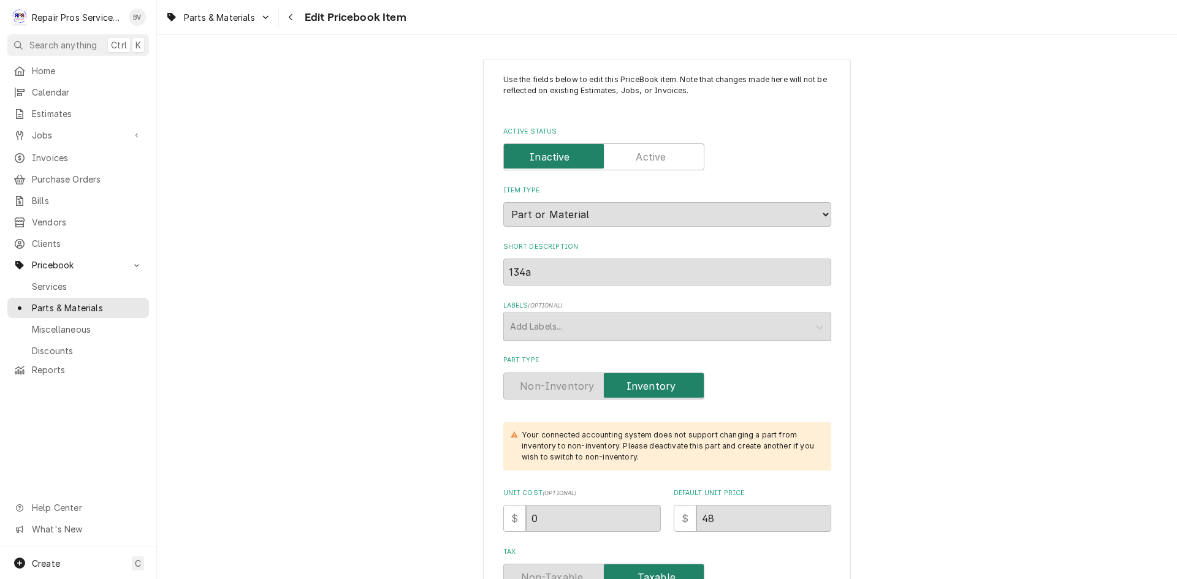
click at [654, 148] on input "Active Status" at bounding box center [604, 156] width 190 height 27
checkbox input "true"
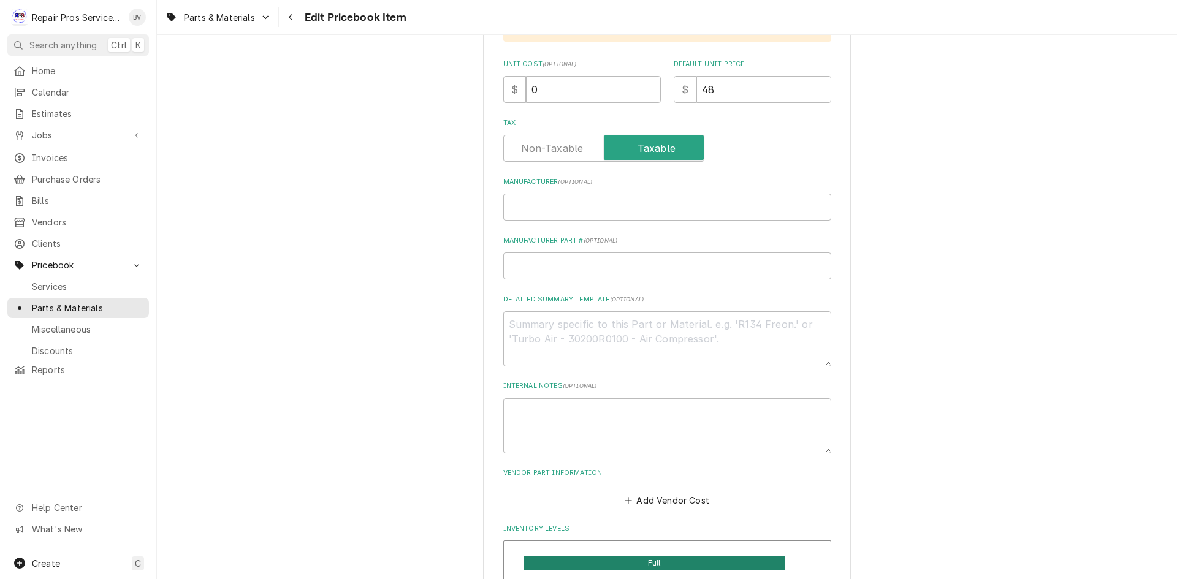
scroll to position [858, 0]
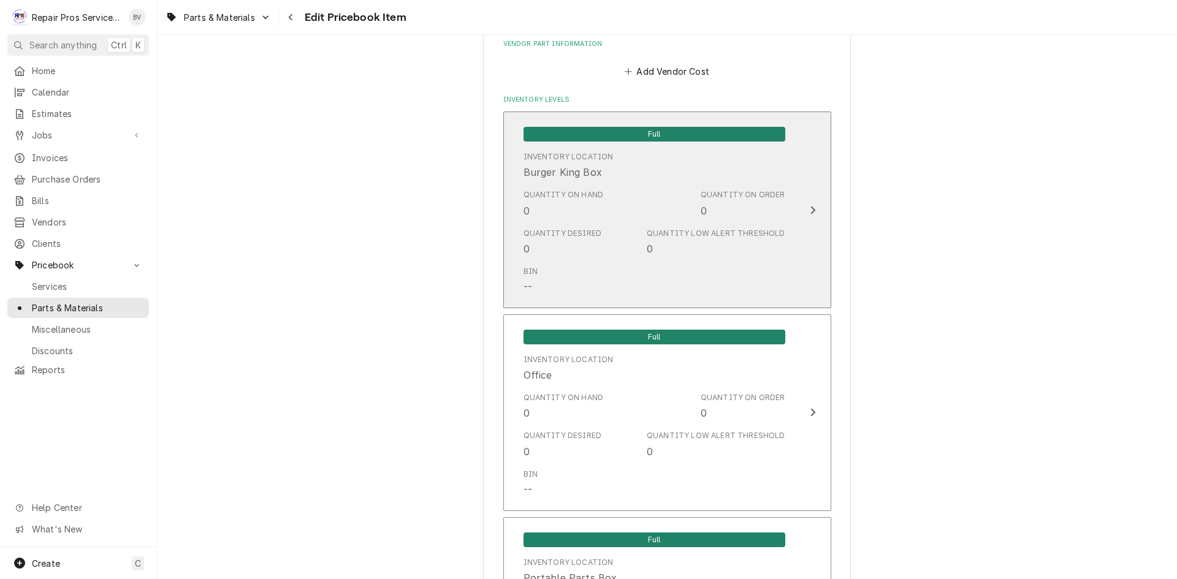
click at [810, 210] on icon "Update Inventory Level" at bounding box center [813, 210] width 6 height 10
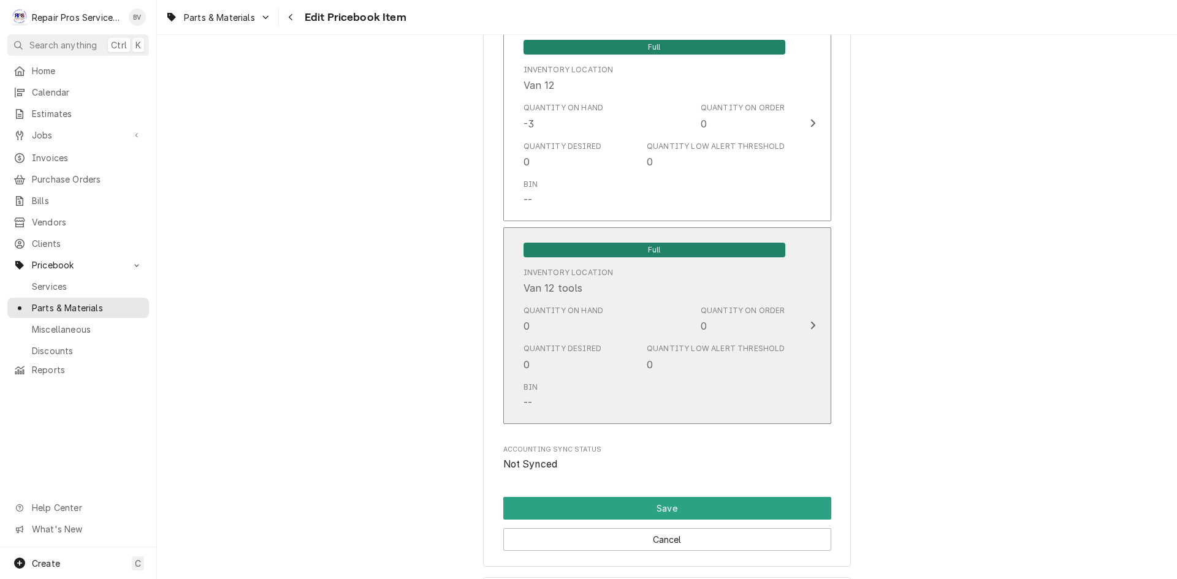
scroll to position [2804, 0]
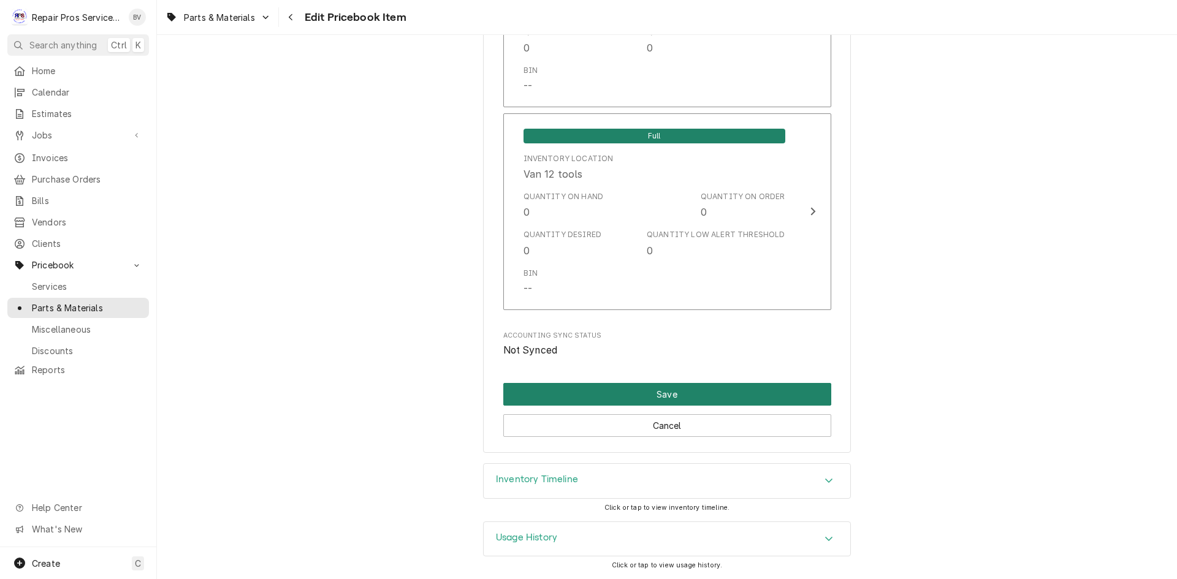
click at [660, 391] on button "Save" at bounding box center [667, 394] width 328 height 23
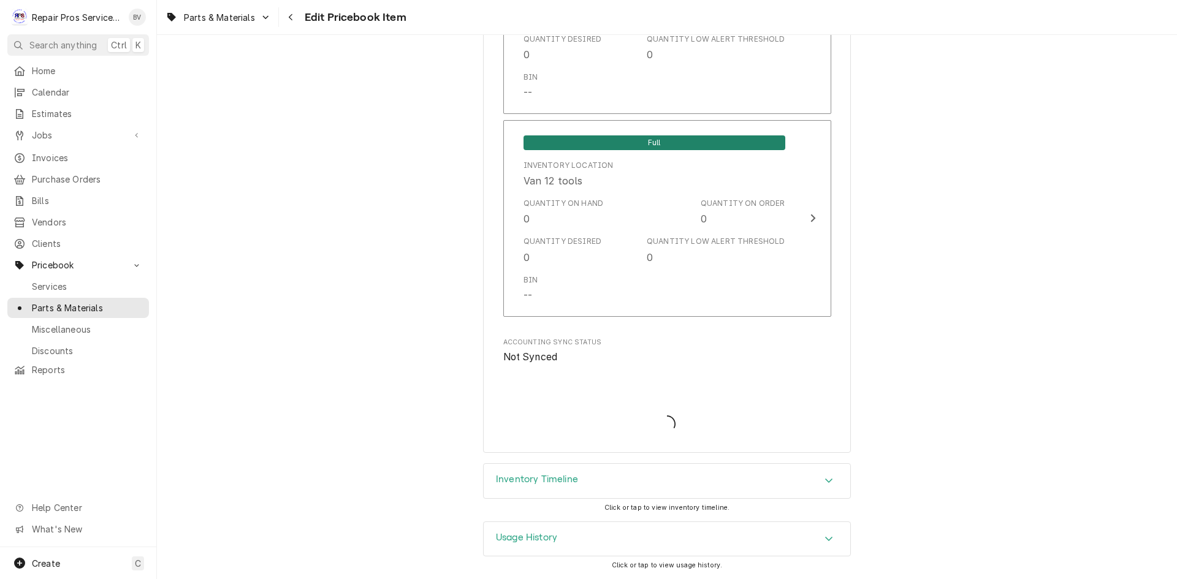
scroll to position [2797, 0]
type textarea "x"
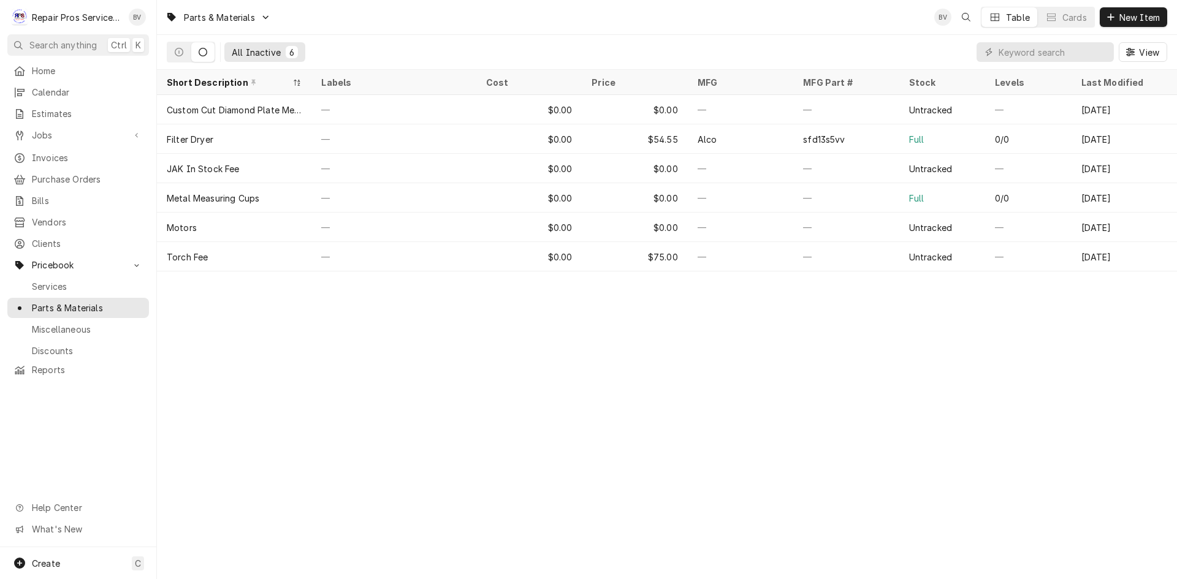
click at [199, 55] on icon "Dynamic Content Wrapper" at bounding box center [203, 52] width 9 height 9
click at [176, 52] on icon "Dynamic Content Wrapper" at bounding box center [179, 52] width 9 height 9
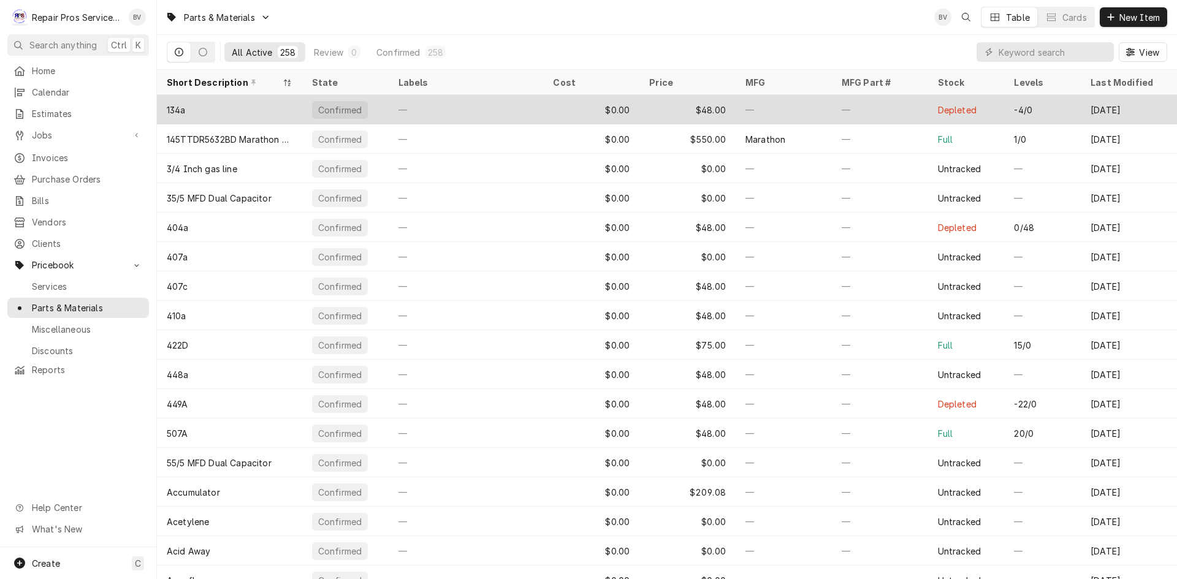
click at [485, 107] on div "—" at bounding box center [466, 109] width 155 height 29
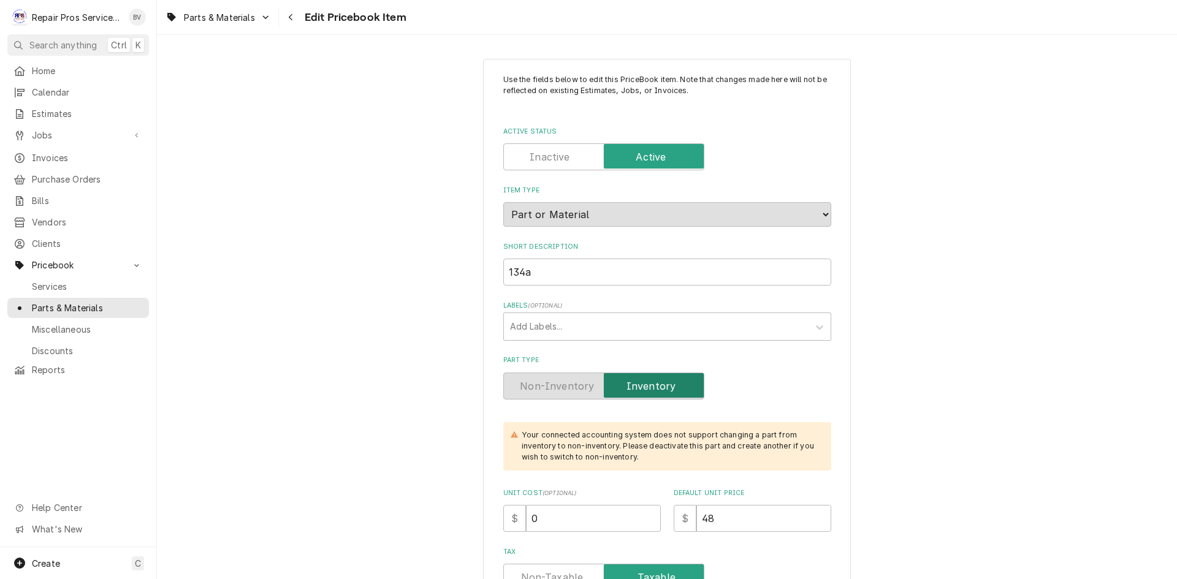
type textarea "x"
click at [552, 157] on label "Active Status" at bounding box center [603, 156] width 201 height 27
click at [552, 157] on input "Active Status" at bounding box center [604, 156] width 190 height 27
checkbox input "false"
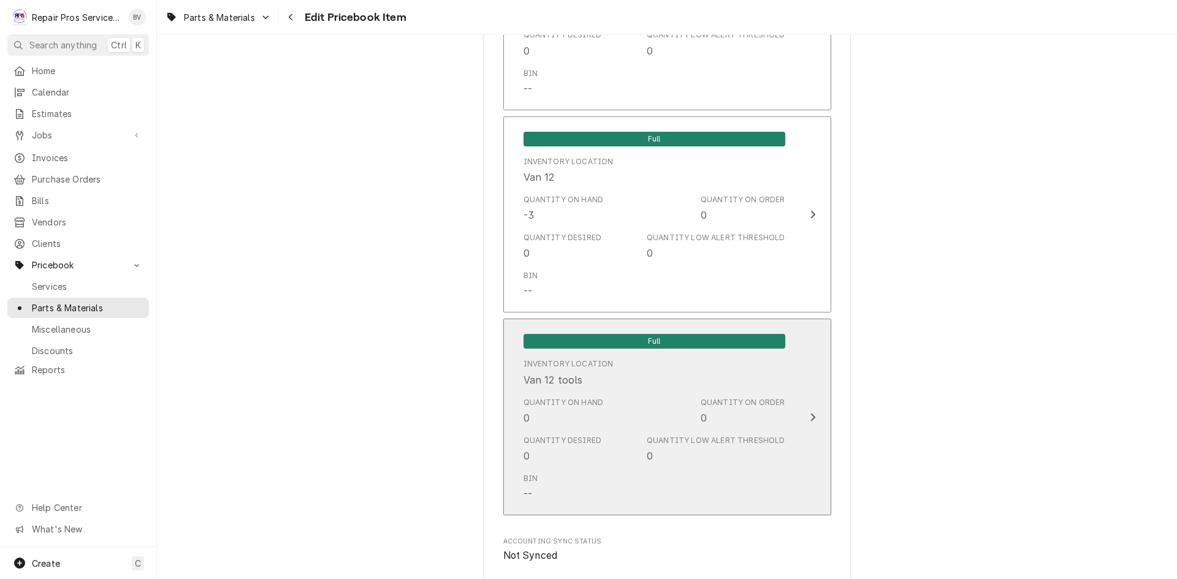
scroll to position [2658, 0]
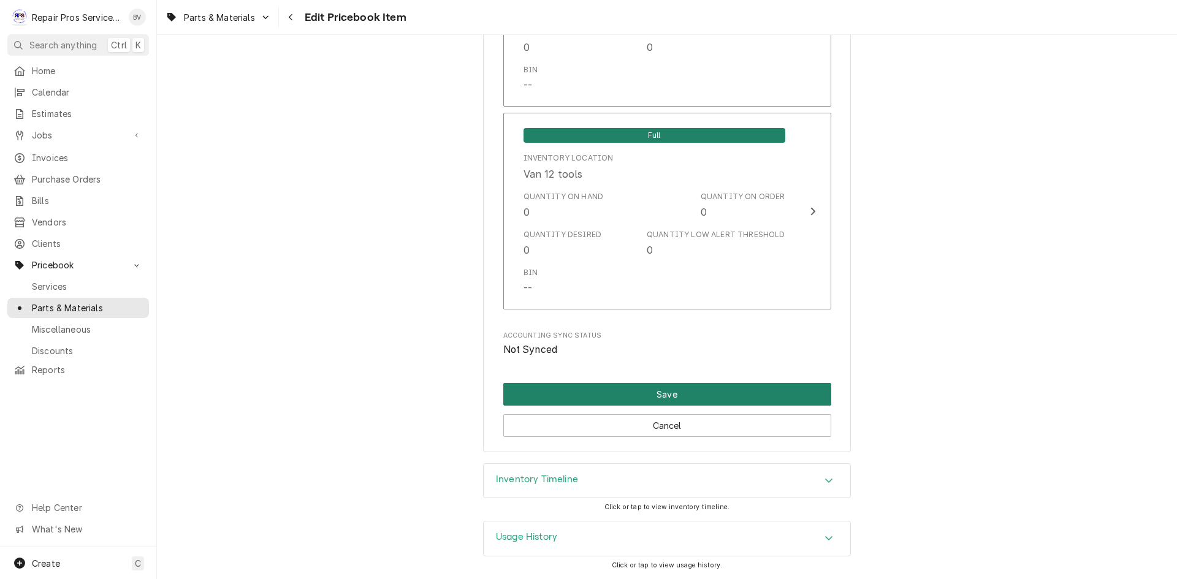
click at [664, 397] on button "Save" at bounding box center [667, 394] width 328 height 23
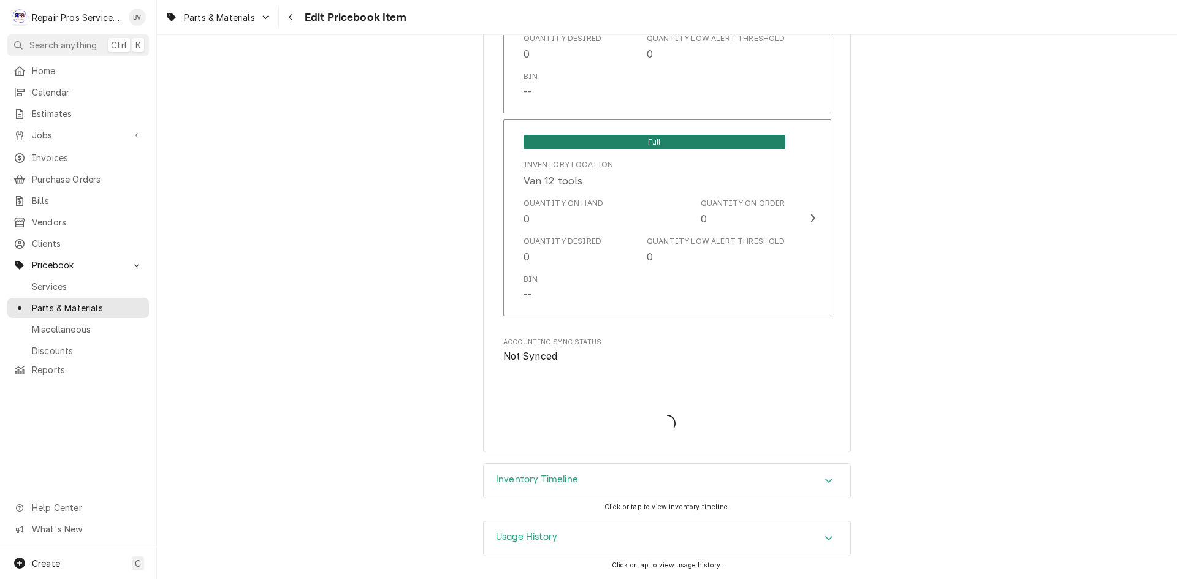
type textarea "x"
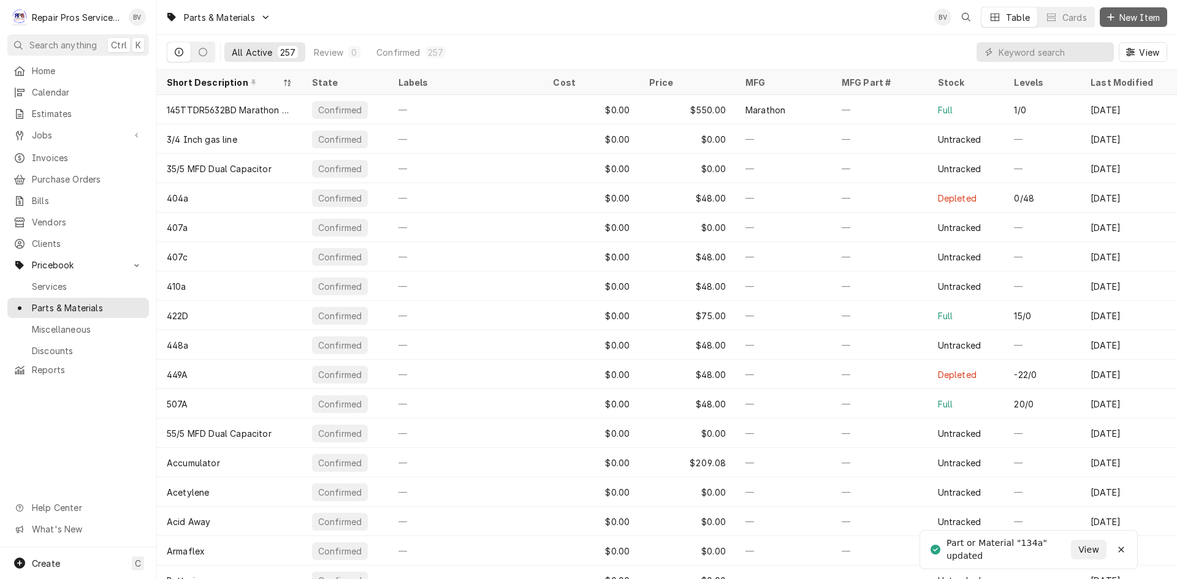
click at [1127, 19] on span "New Item" at bounding box center [1139, 17] width 45 height 13
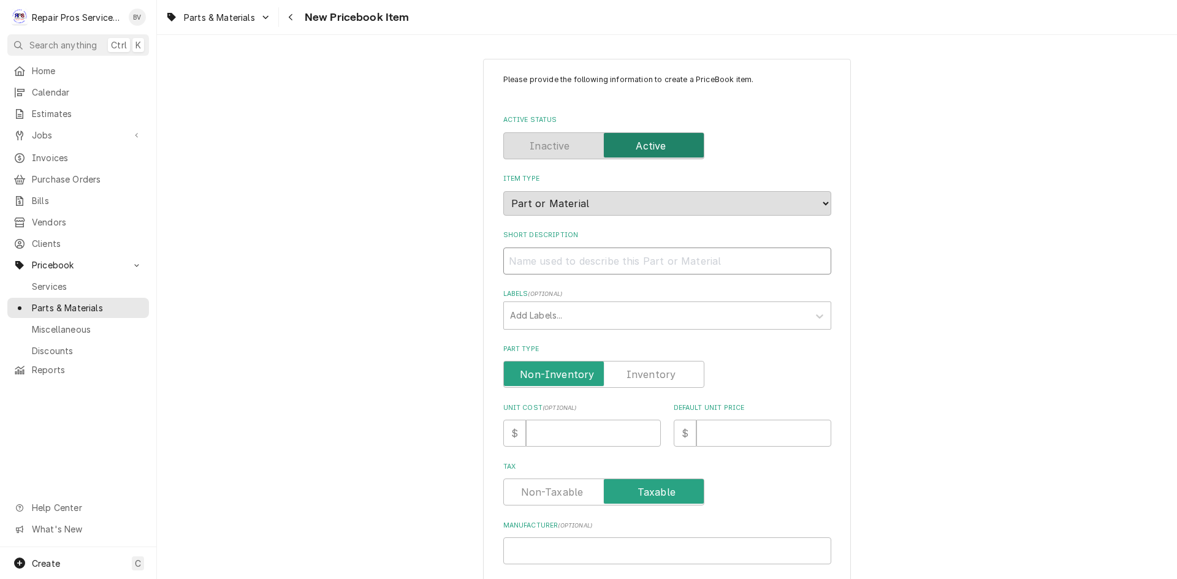
click at [543, 261] on input "Short Description" at bounding box center [667, 261] width 328 height 27
type textarea "x"
type input "1"
type textarea "x"
type input "13"
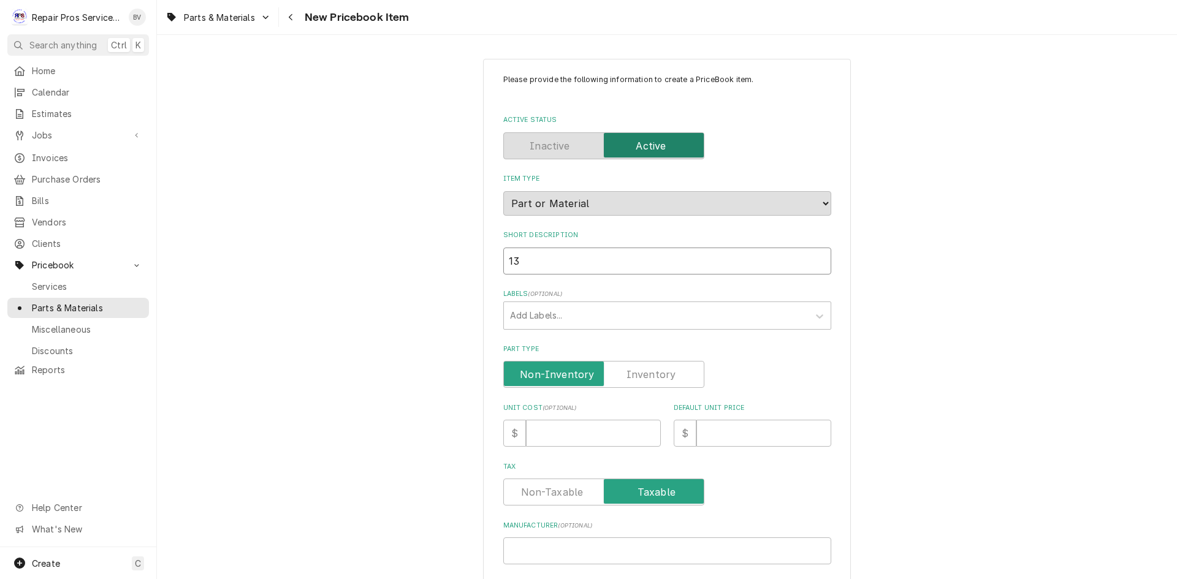
type textarea "x"
type input "134"
type textarea "x"
type input "134"
type textarea "x"
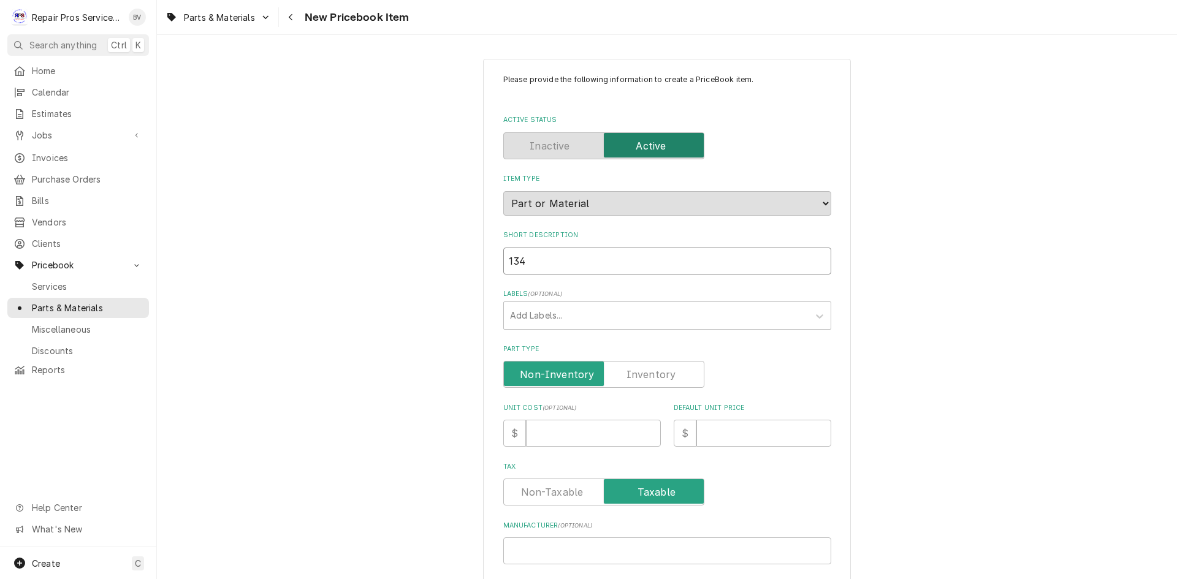
type input "134 a"
type textarea "x"
type input "134"
type textarea "x"
type input "134 a"
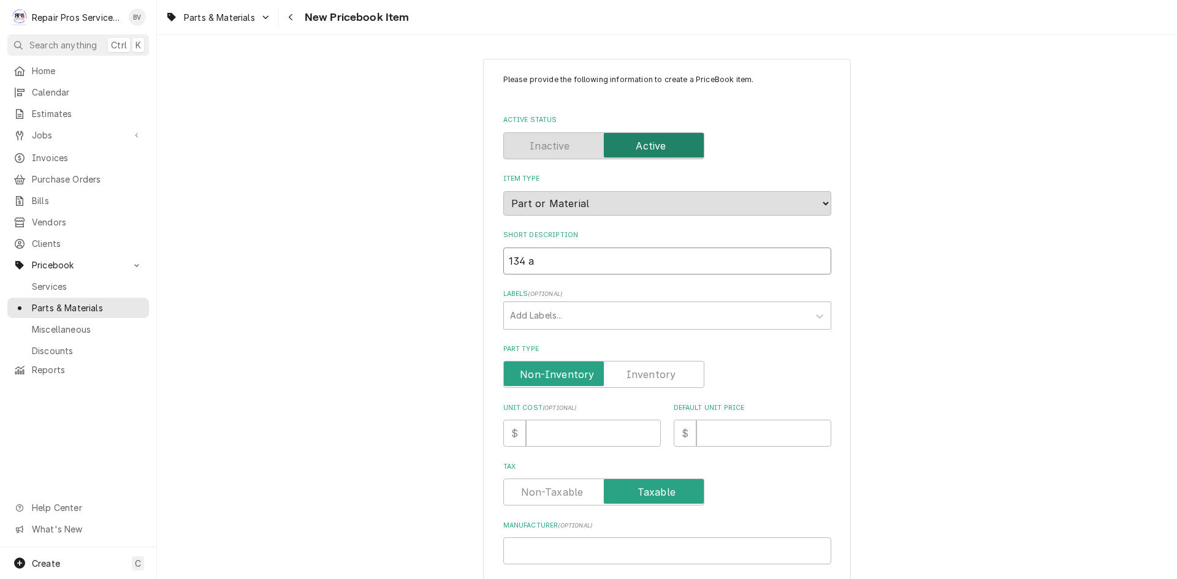
type textarea "x"
type input "134"
type textarea "x"
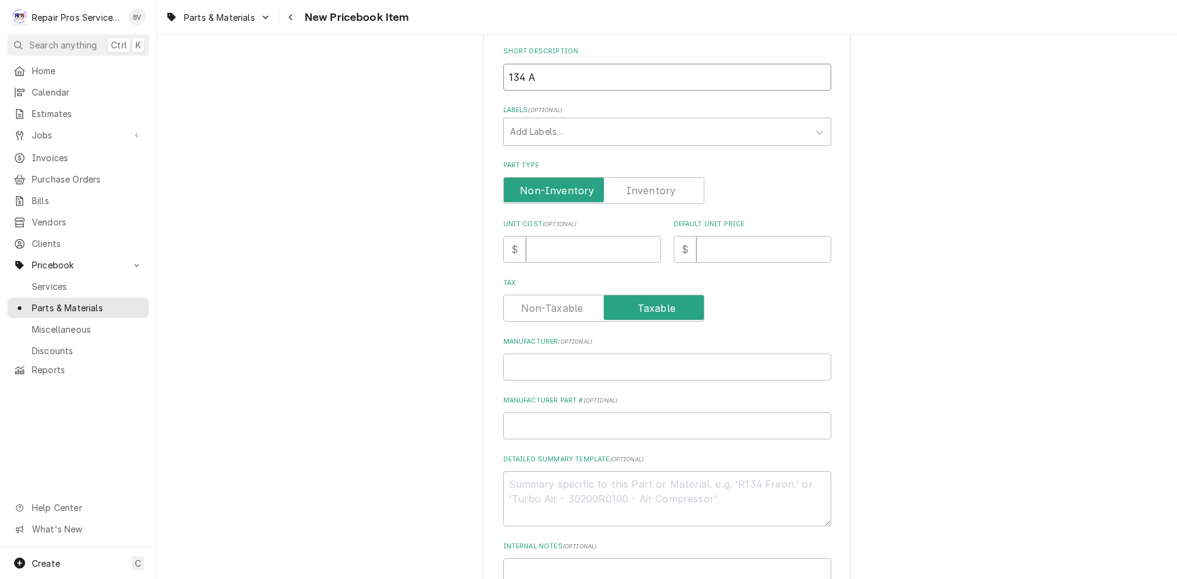
scroll to position [348, 0]
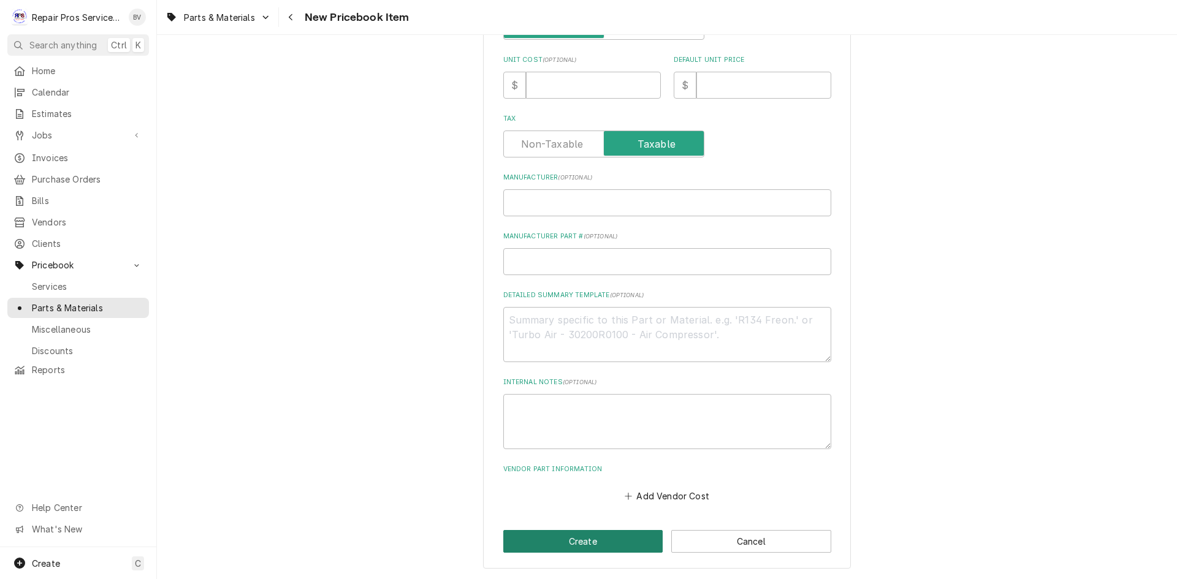
type input "134 A"
click at [589, 543] on button "Create" at bounding box center [583, 541] width 160 height 23
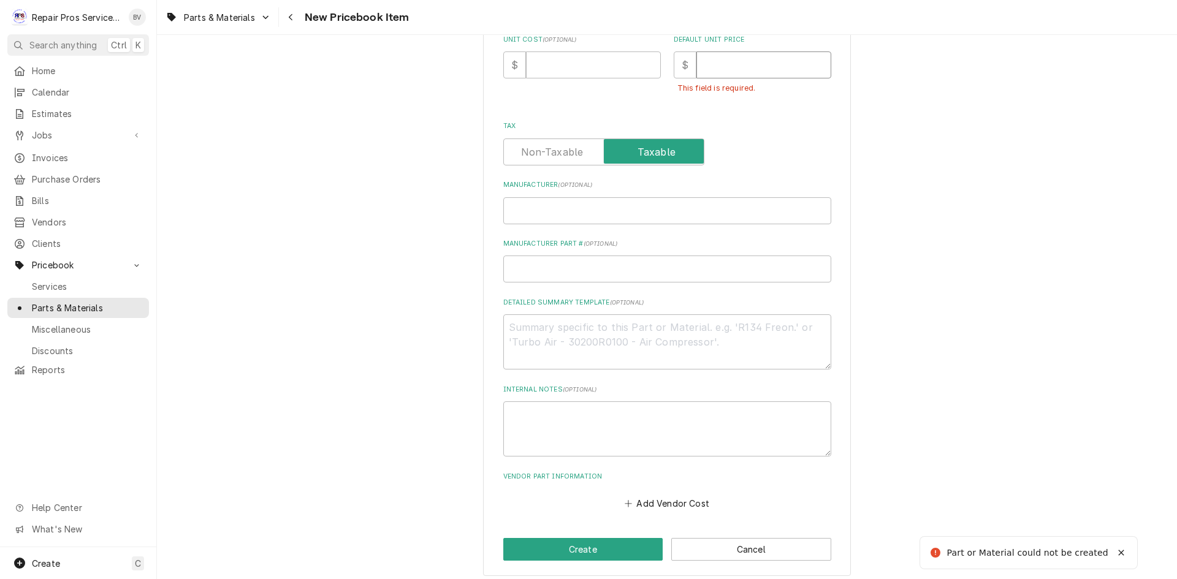
click at [712, 67] on input "Default Unit Price" at bounding box center [763, 64] width 135 height 27
type textarea "x"
type input "4"
type textarea "x"
type input "48"
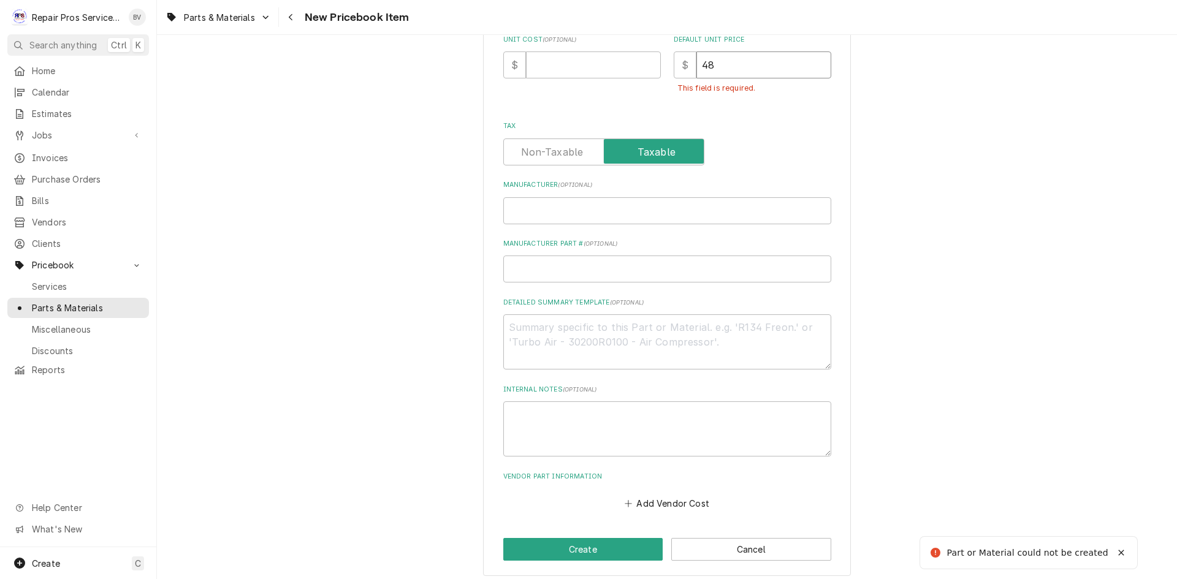
type textarea "x"
type input "48.0"
type textarea "x"
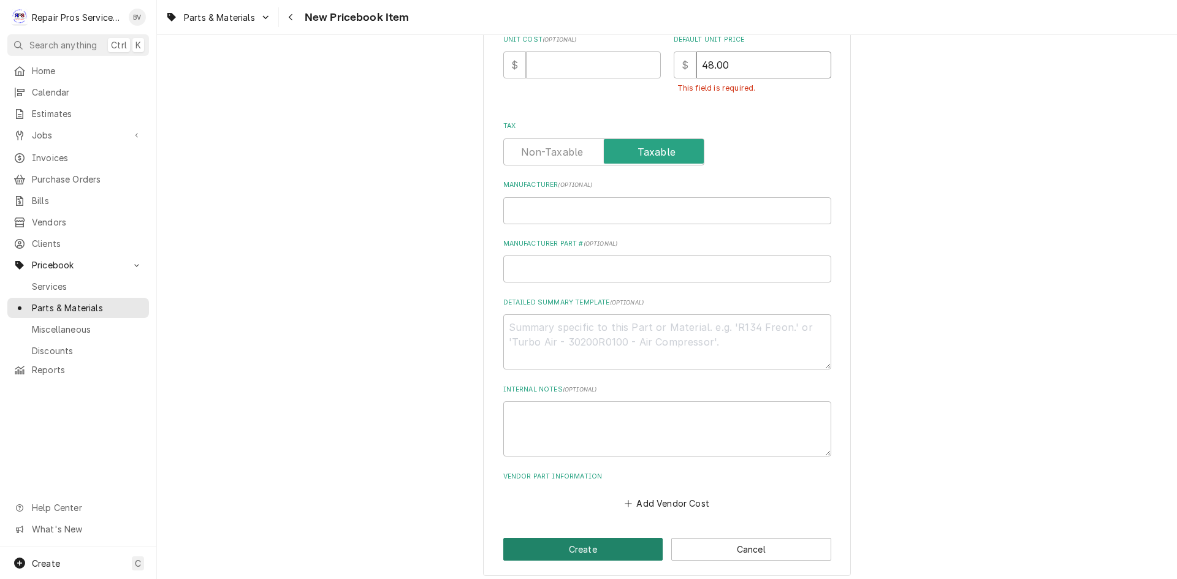
type input "48.00"
click at [569, 551] on button "Create" at bounding box center [583, 549] width 160 height 23
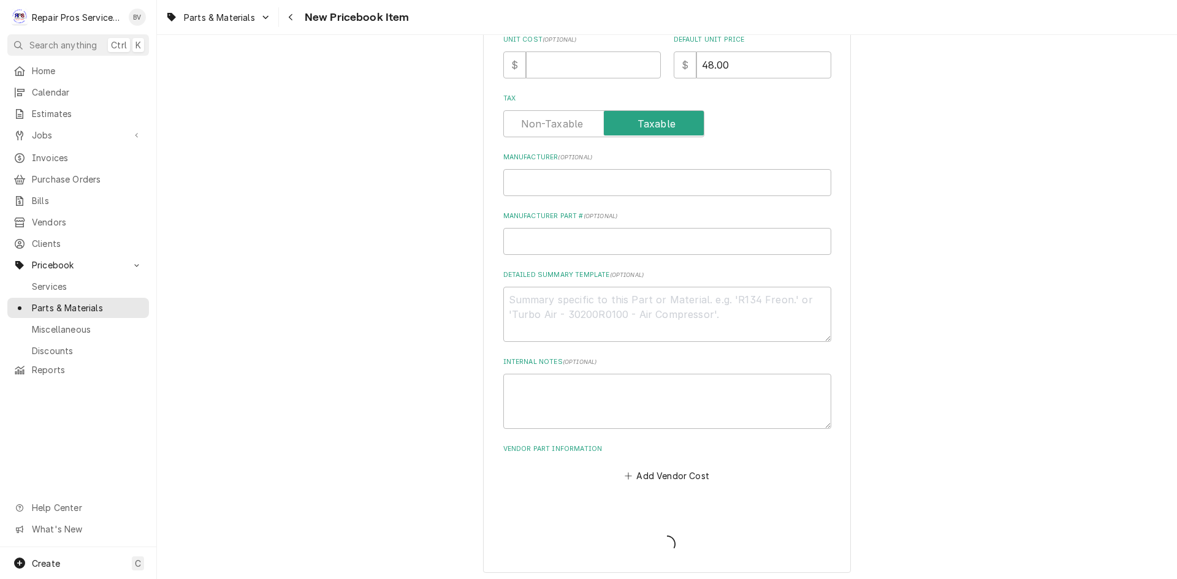
type textarea "x"
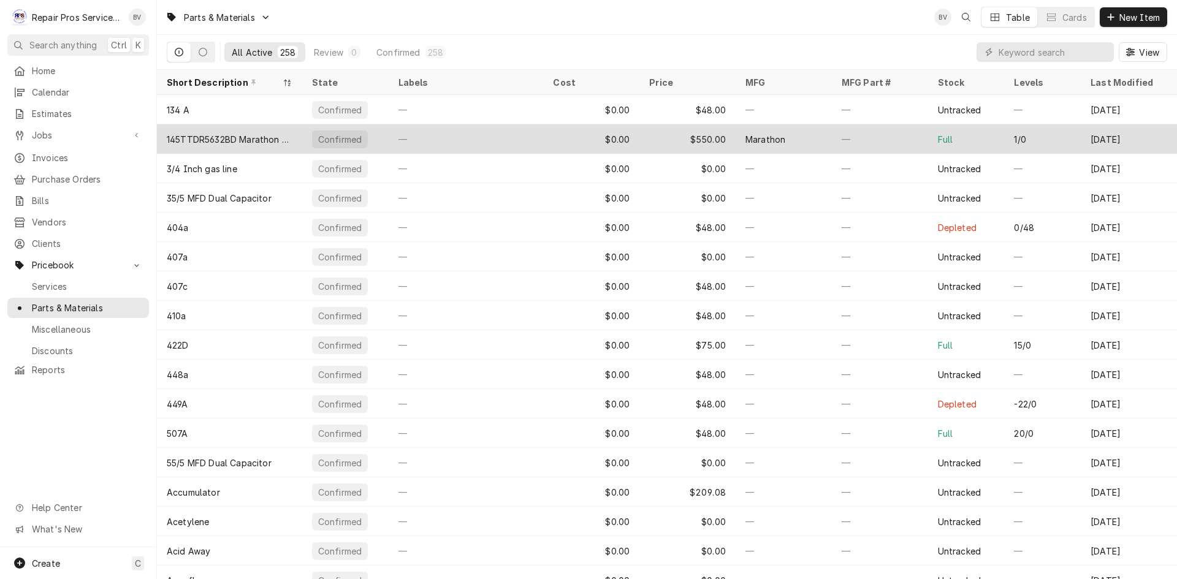
click at [482, 142] on div "—" at bounding box center [466, 138] width 155 height 29
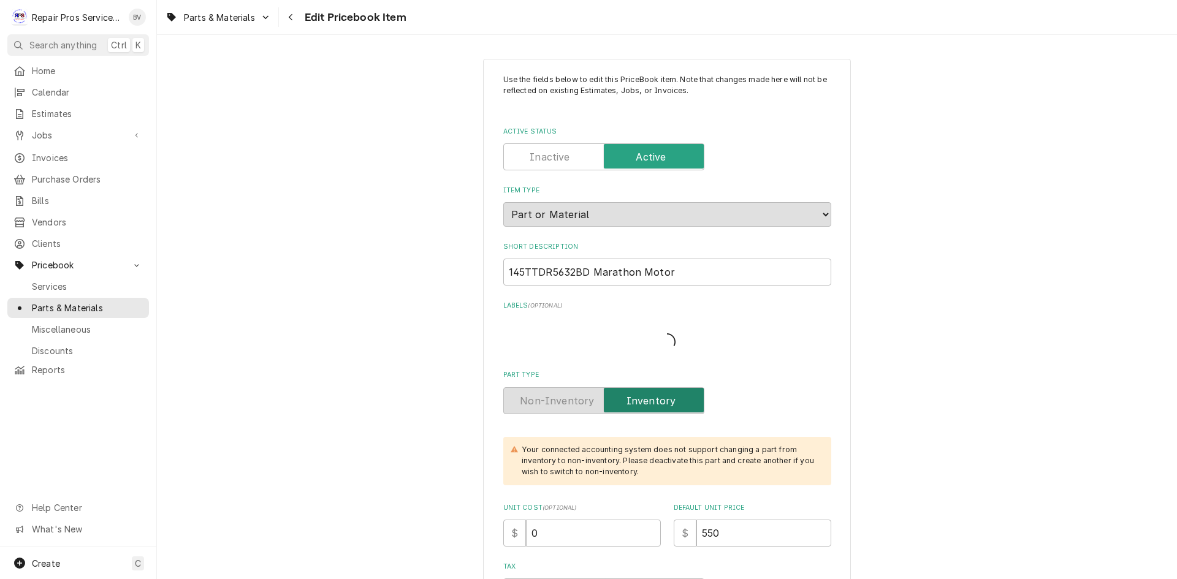
type textarea "x"
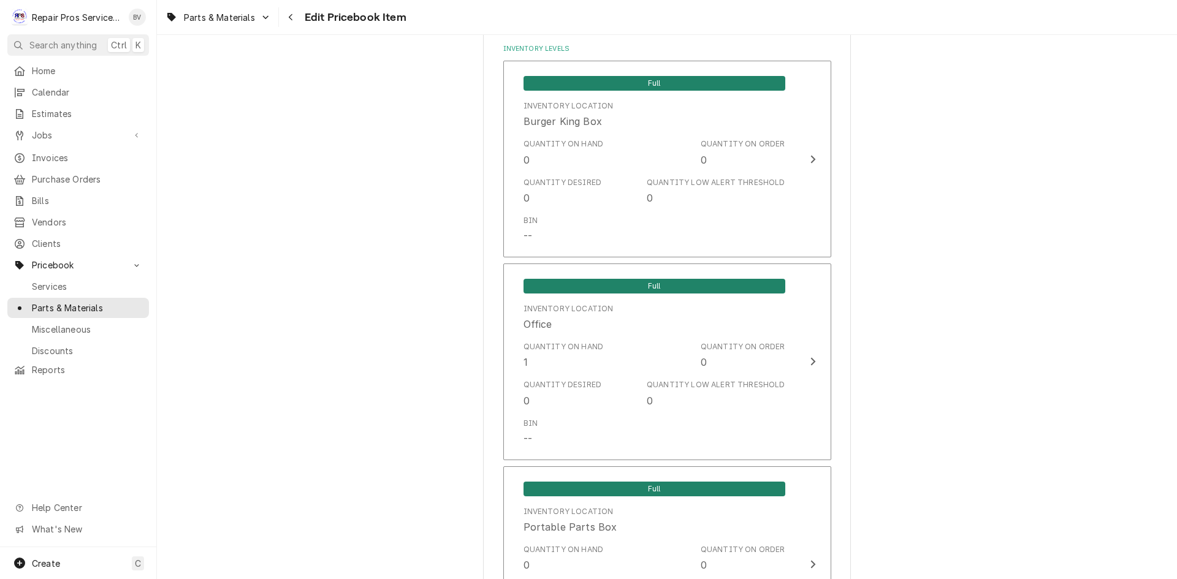
scroll to position [920, 0]
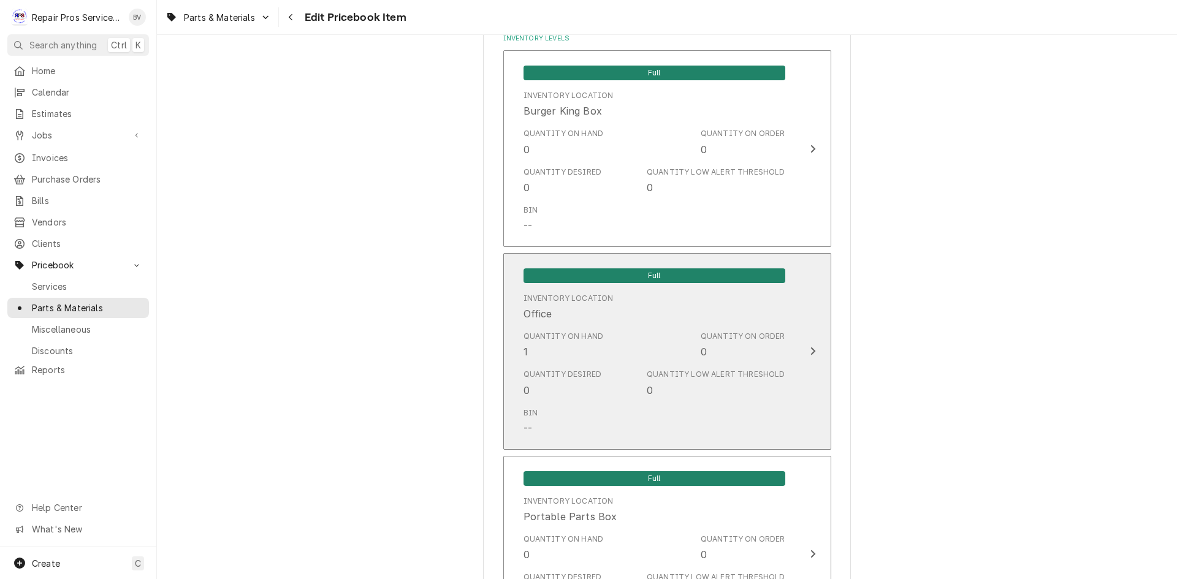
click at [810, 352] on icon "Update Inventory Level" at bounding box center [812, 352] width 5 height 8
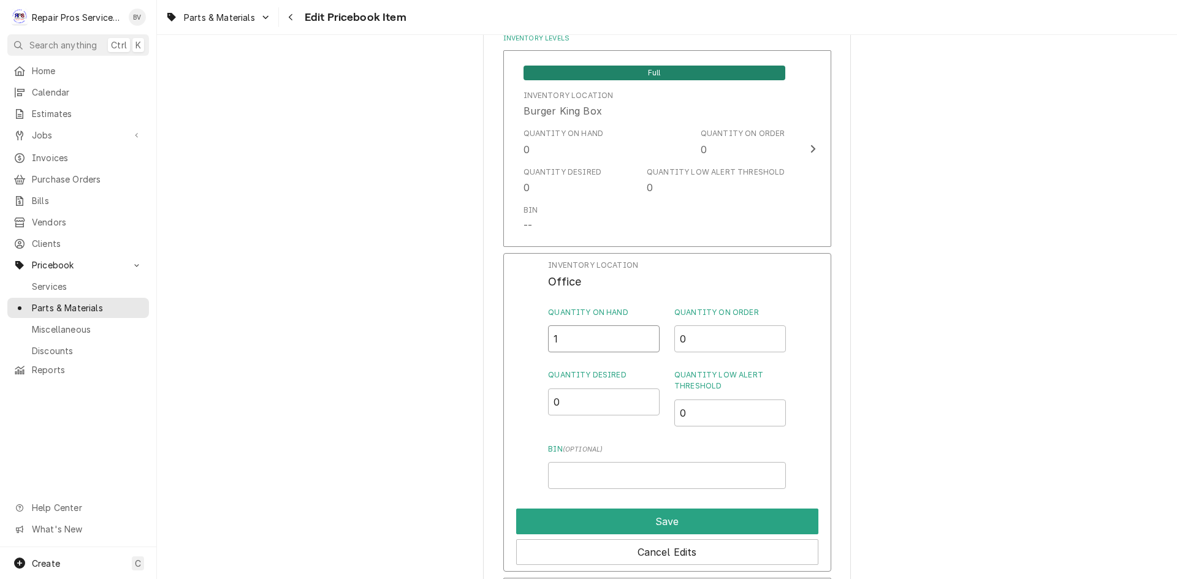
drag, startPoint x: 566, startPoint y: 341, endPoint x: 555, endPoint y: 341, distance: 10.4
click at [555, 341] on input "1" at bounding box center [604, 339] width 112 height 27
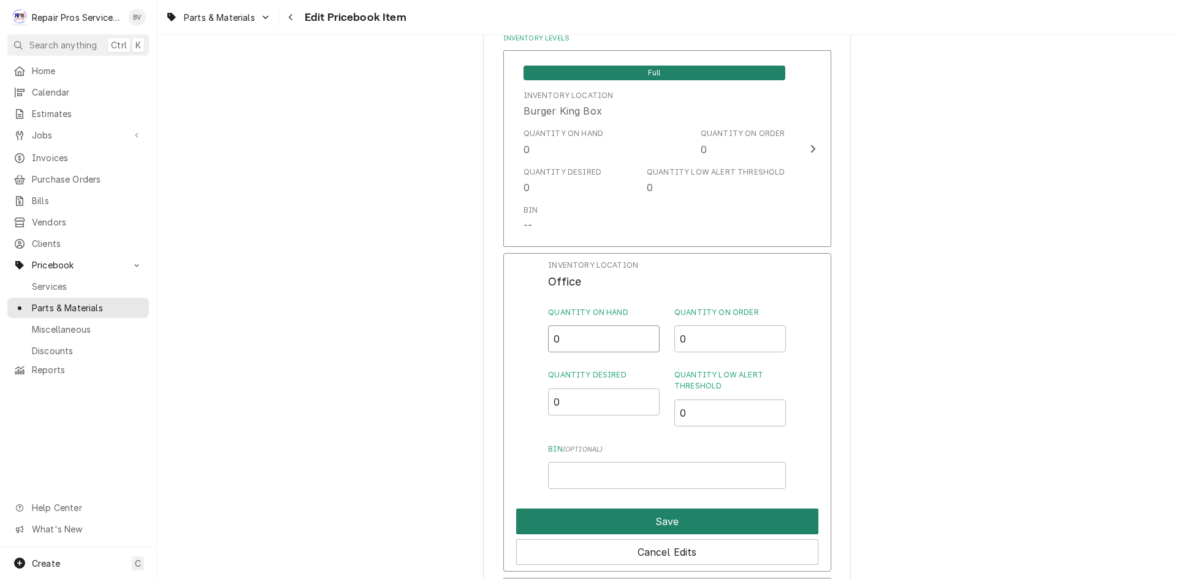
type input "0"
click at [661, 521] on button "Save" at bounding box center [667, 522] width 302 height 26
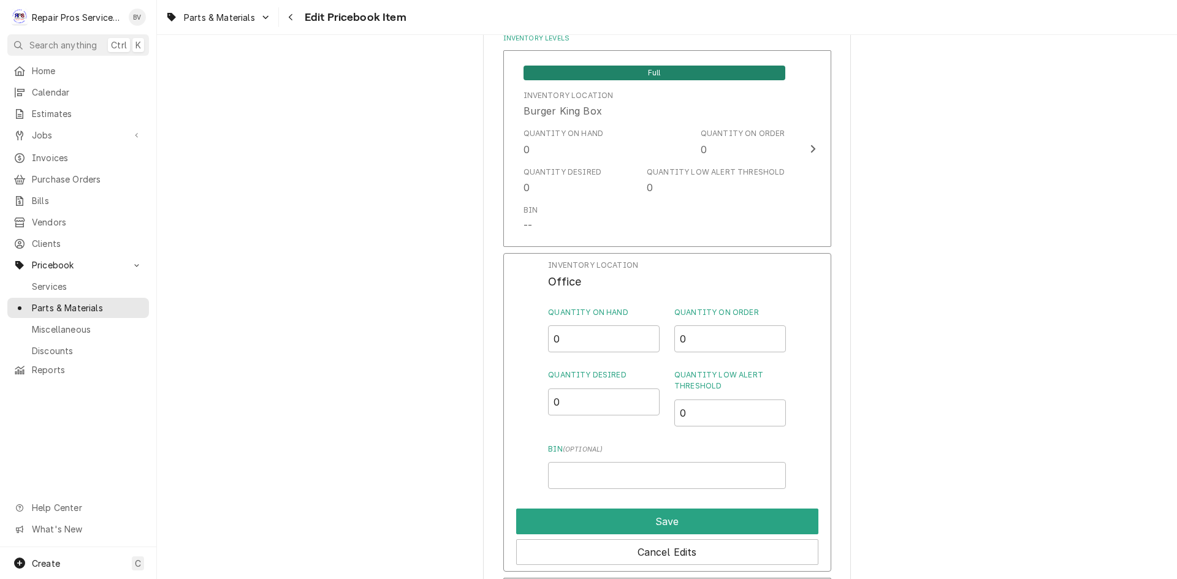
type textarea "x"
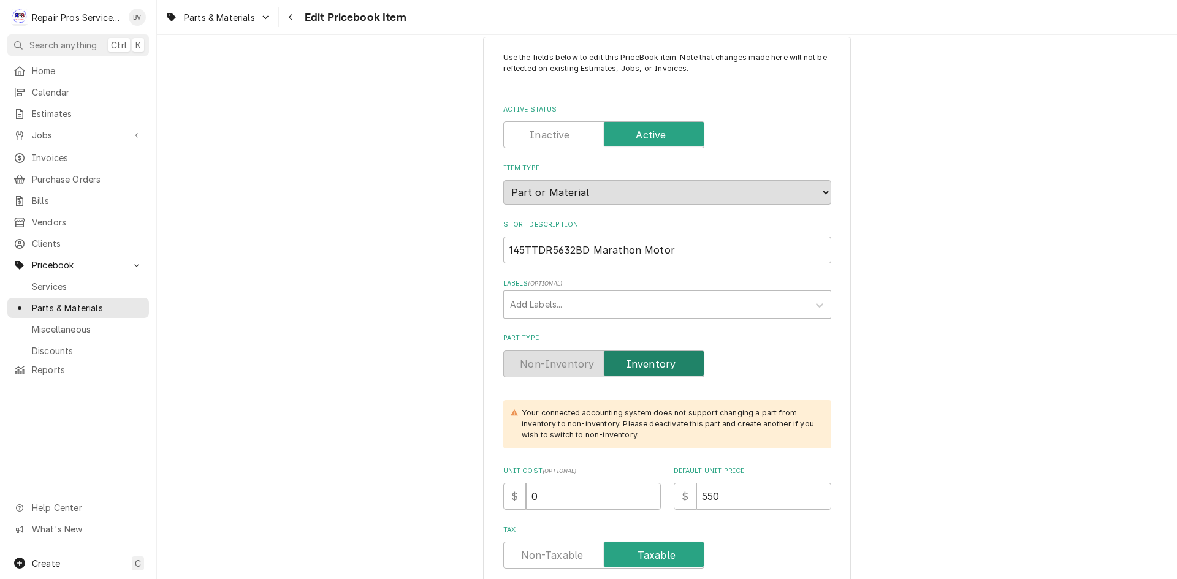
scroll to position [0, 0]
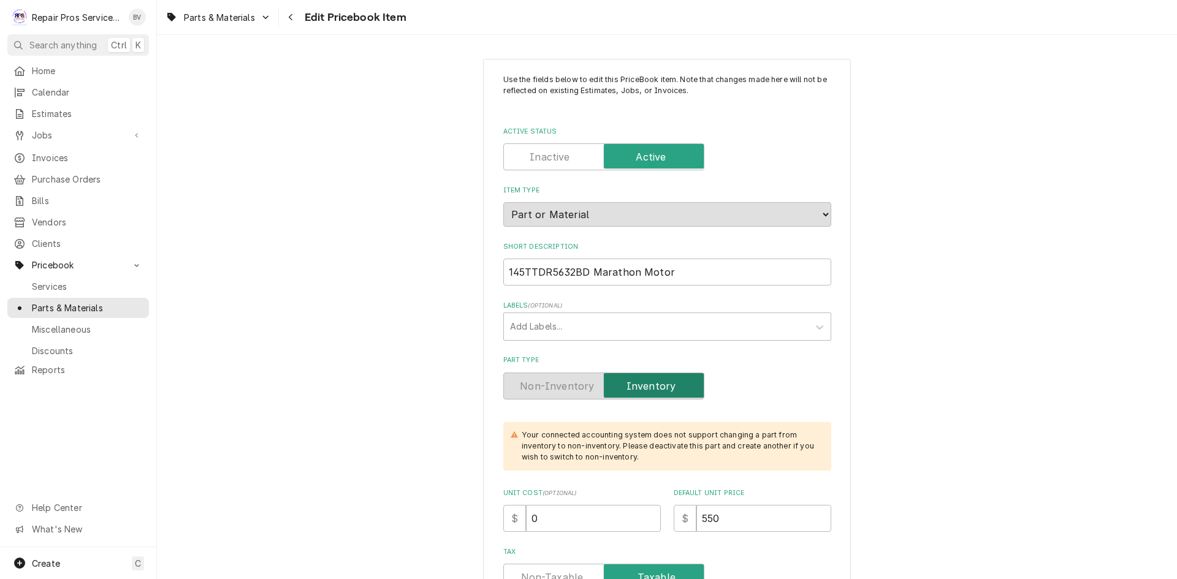
click at [545, 158] on label "Active Status" at bounding box center [603, 156] width 201 height 27
click at [545, 158] on input "Active Status" at bounding box center [604, 156] width 190 height 27
checkbox input "false"
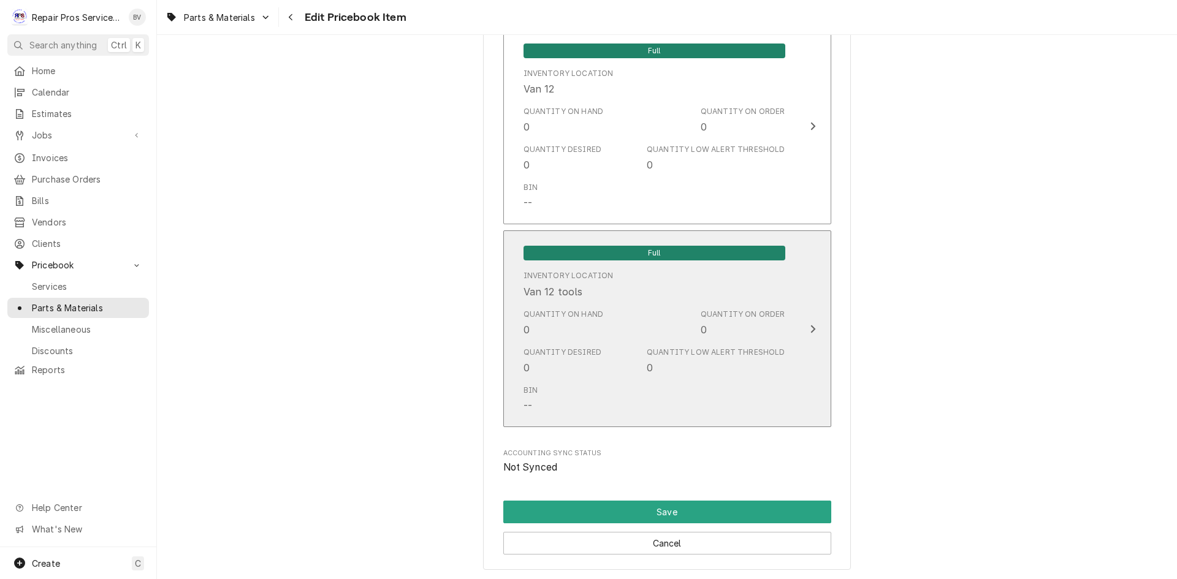
scroll to position [2658, 0]
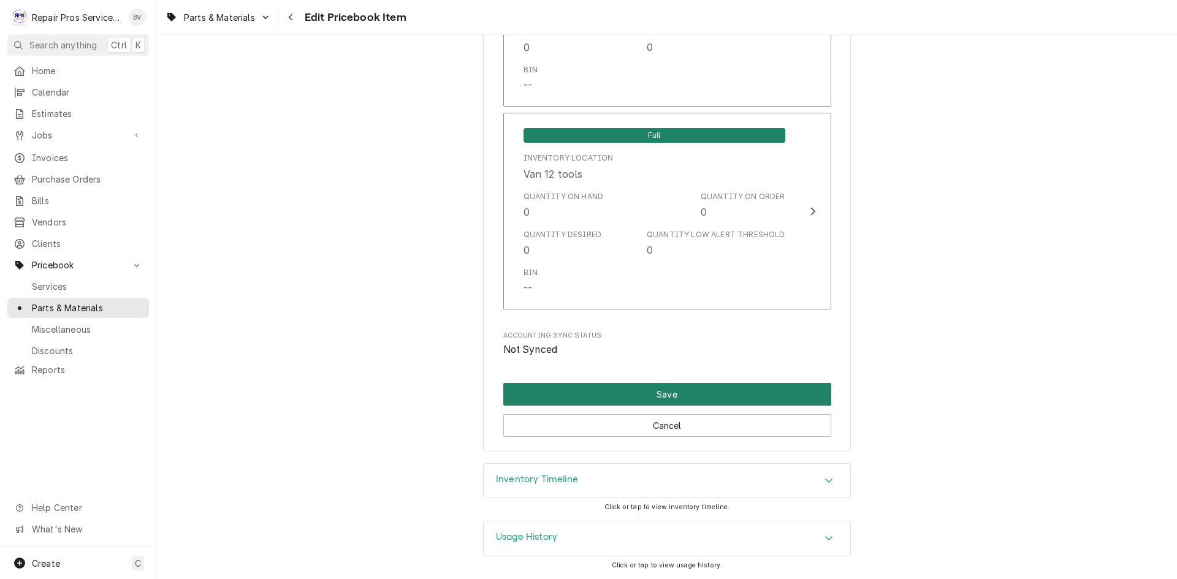
click at [661, 394] on button "Save" at bounding box center [667, 394] width 328 height 23
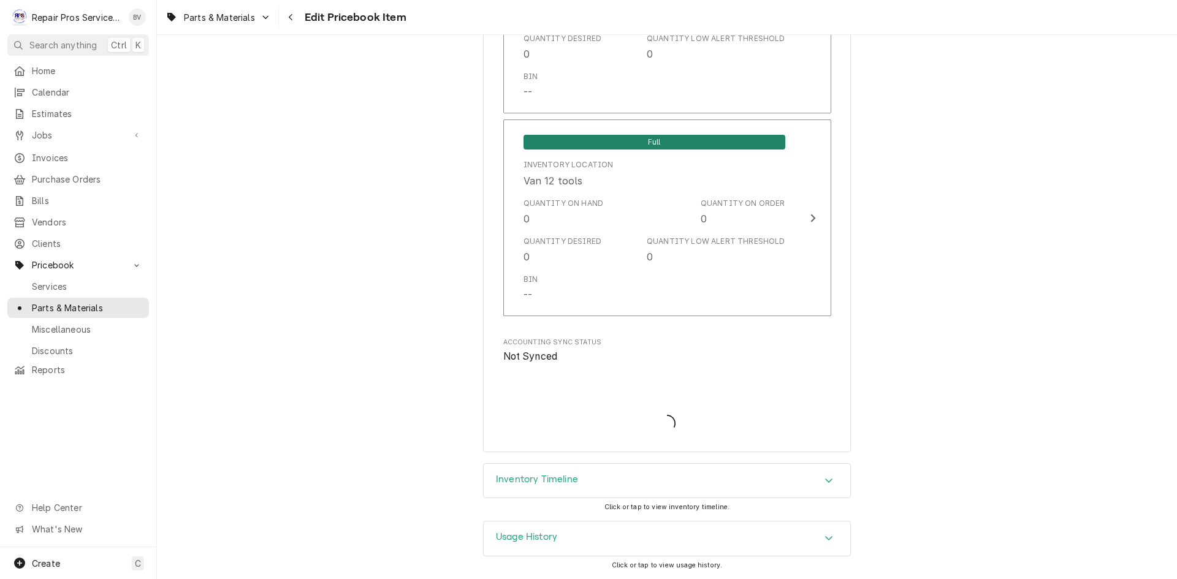
type textarea "x"
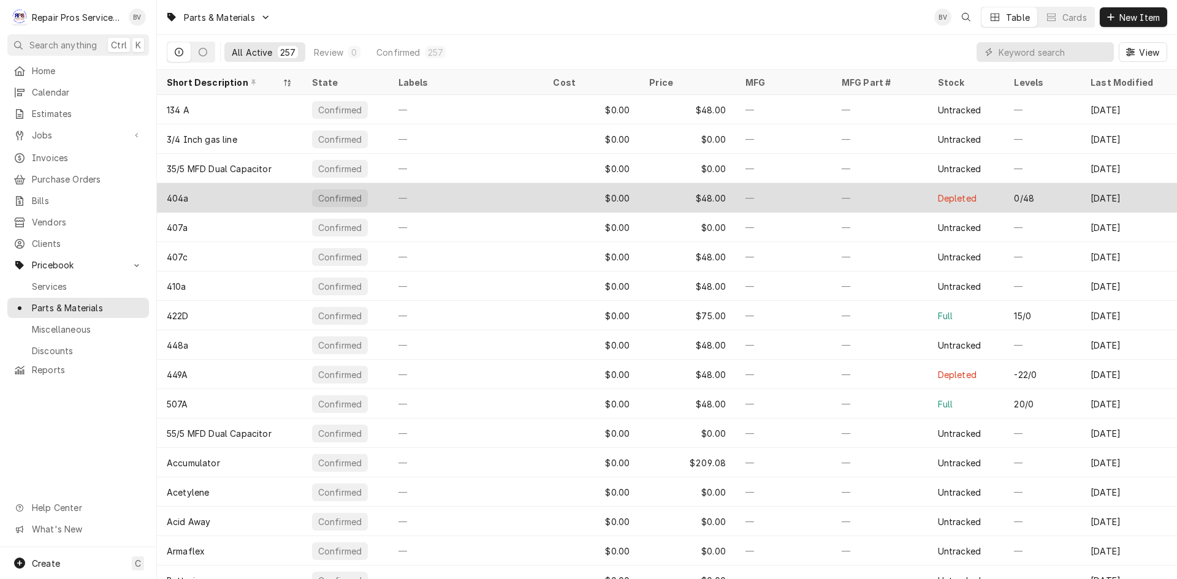
click at [235, 199] on div "404a" at bounding box center [229, 197] width 145 height 29
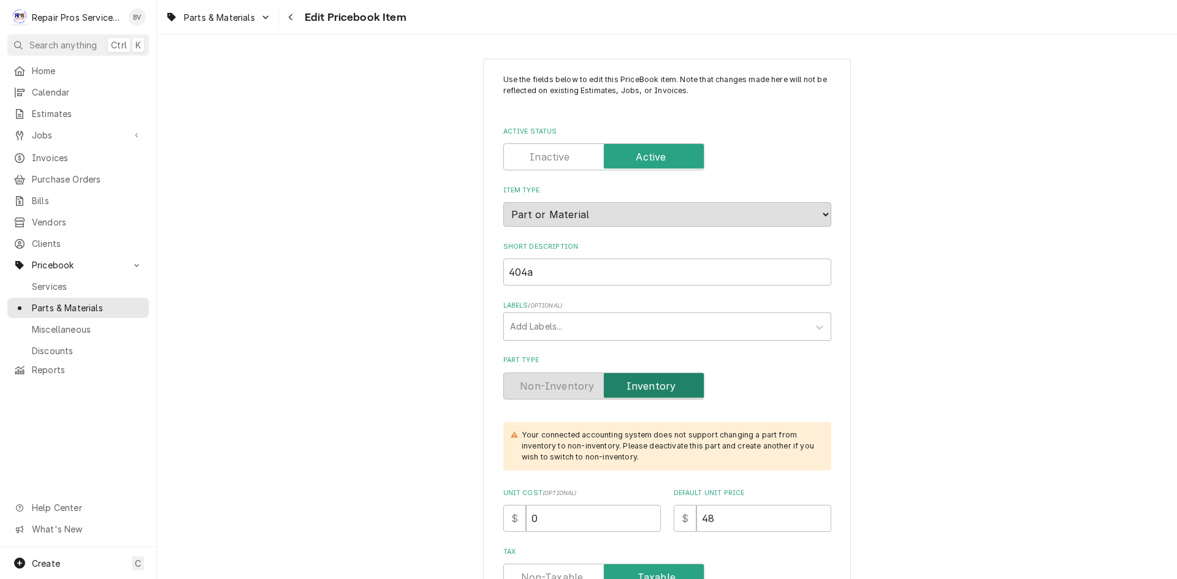
type textarea "x"
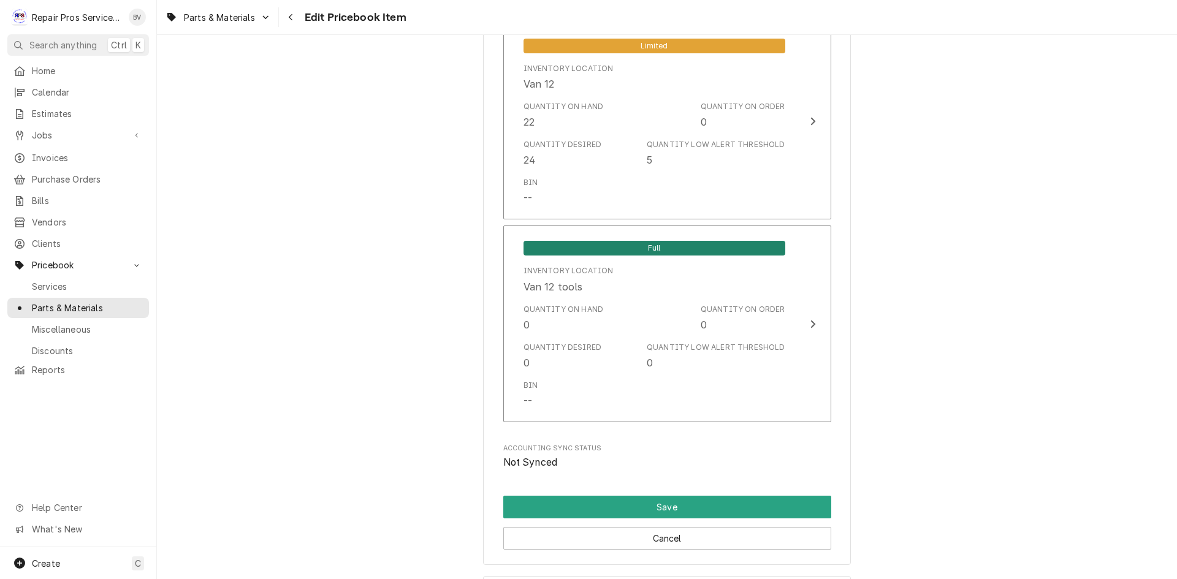
scroll to position [2698, 0]
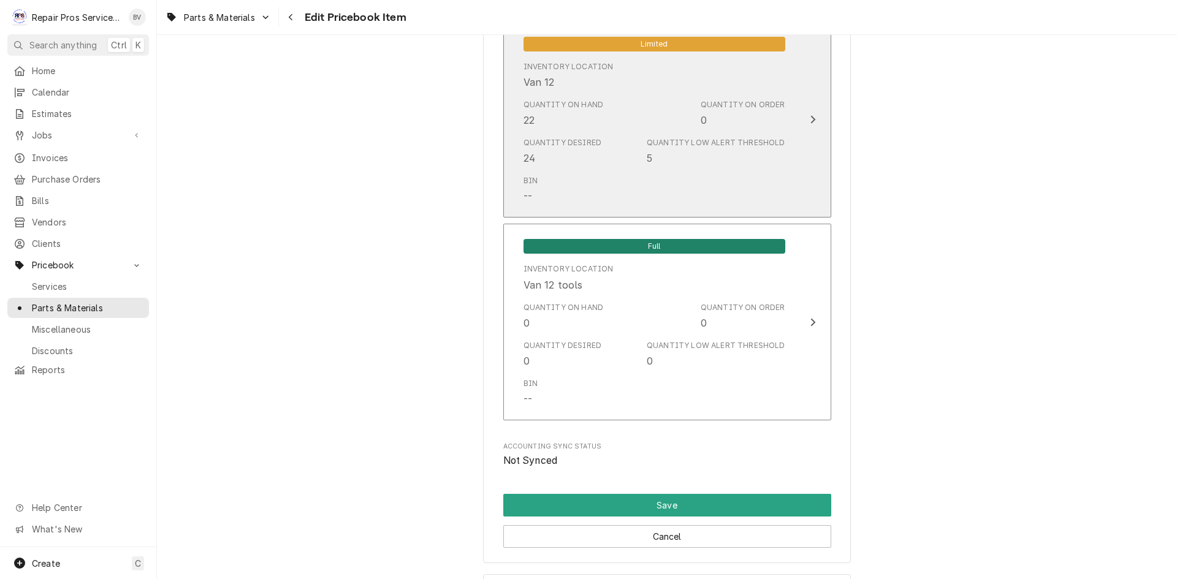
click at [810, 121] on icon "Update Inventory Level" at bounding box center [813, 120] width 6 height 10
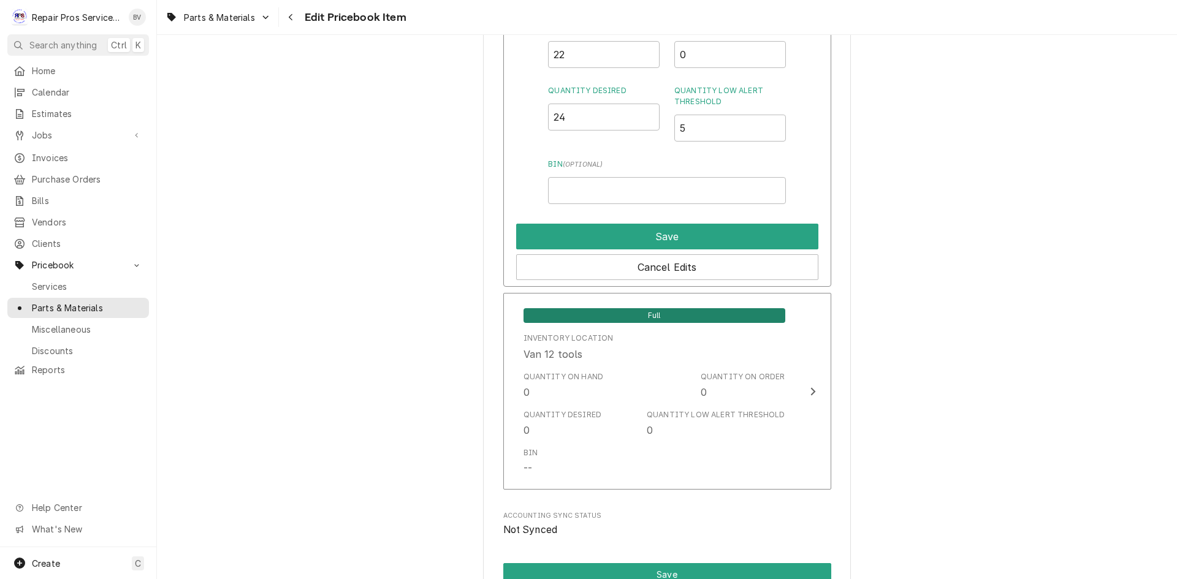
scroll to position [2574, 0]
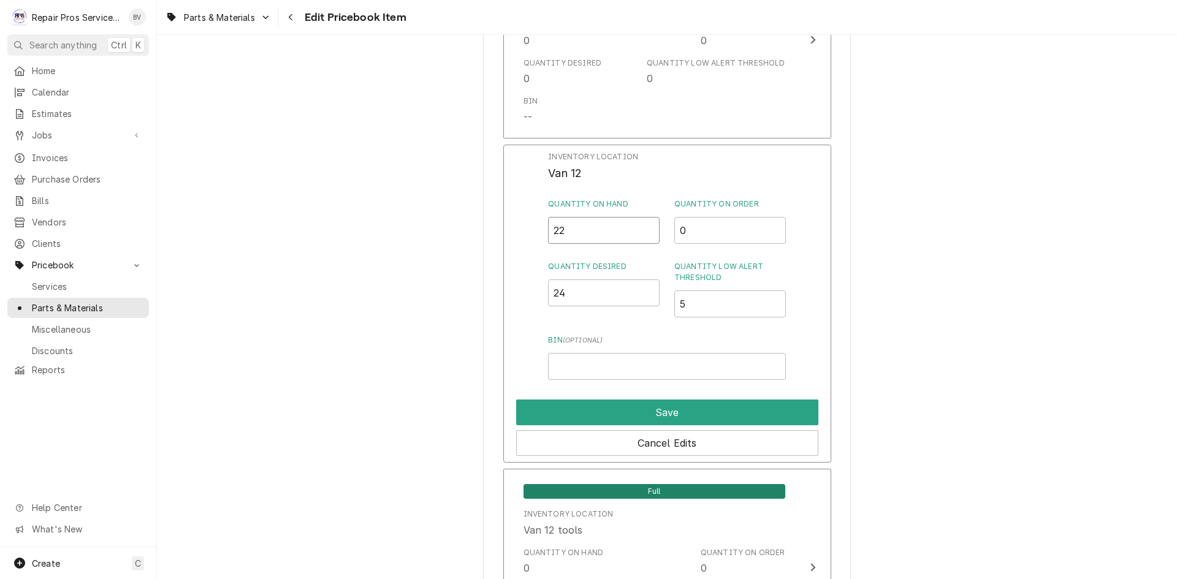
drag, startPoint x: 579, startPoint y: 224, endPoint x: 495, endPoint y: 230, distance: 84.2
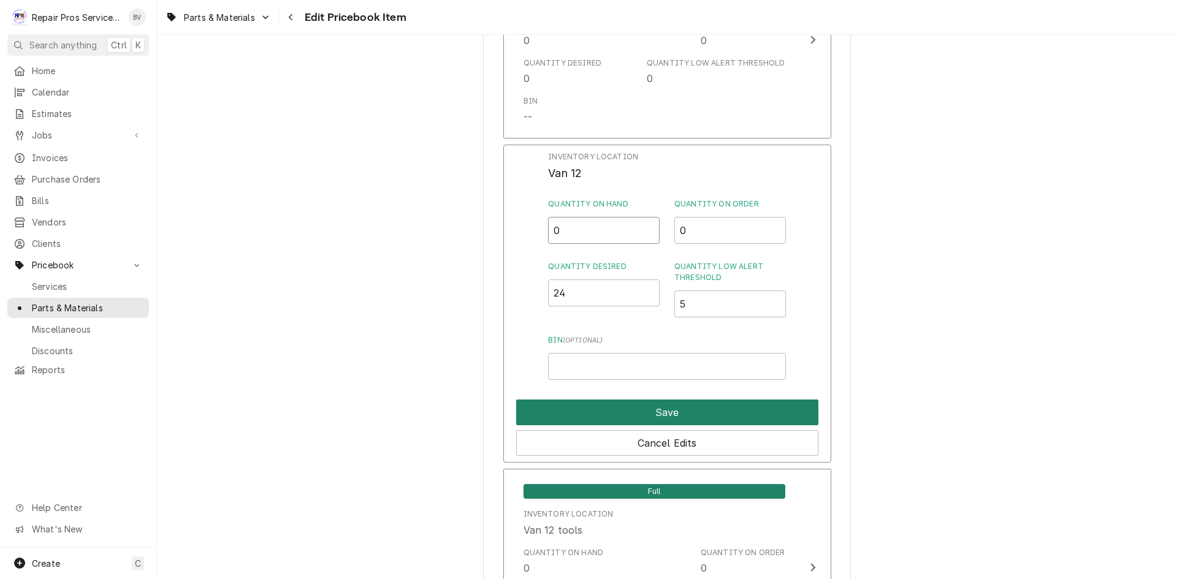
type input "0"
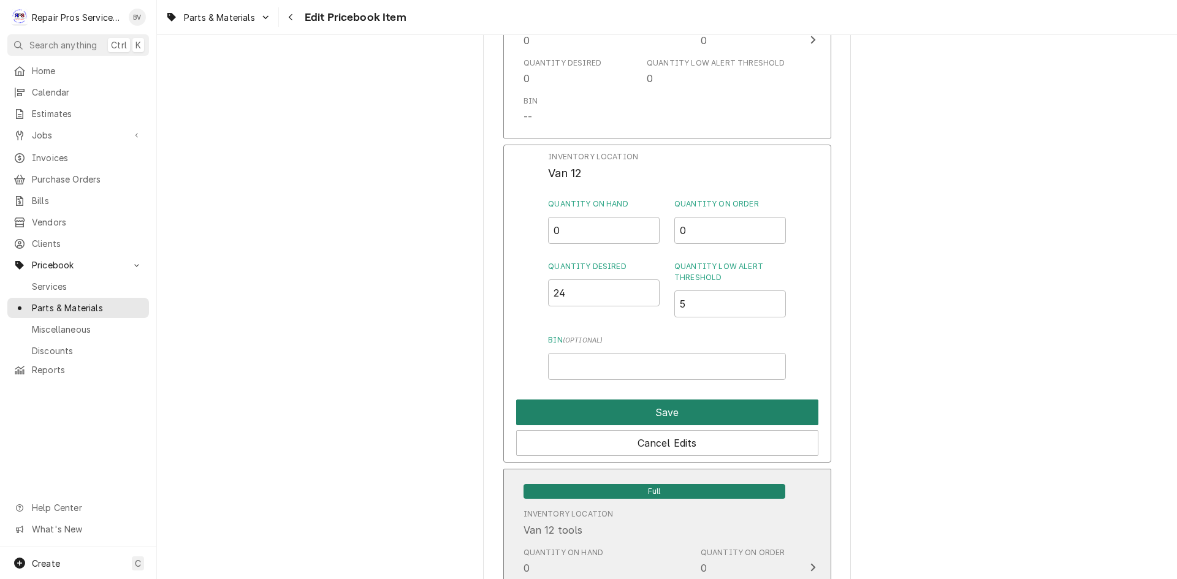
click at [648, 407] on button "Save" at bounding box center [667, 413] width 302 height 26
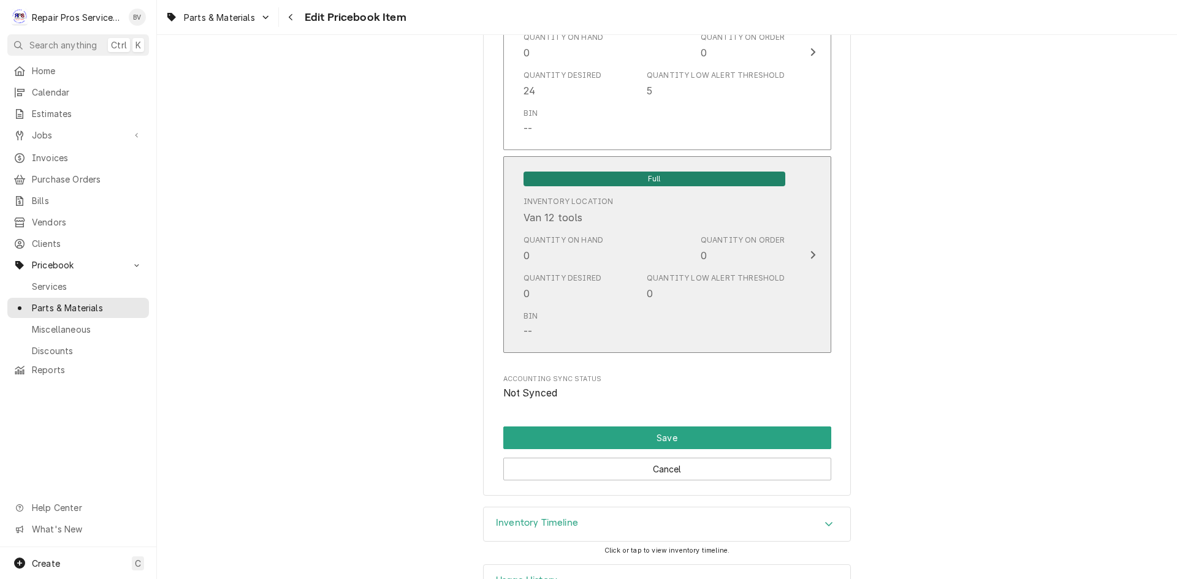
scroll to position [2808, 0]
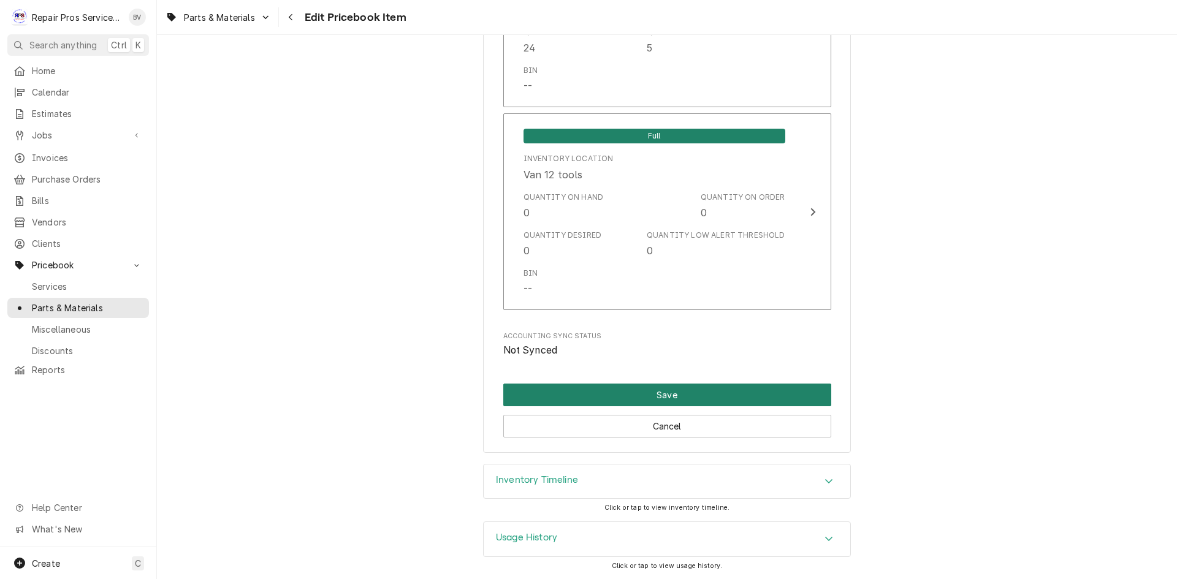
click at [683, 392] on button "Save" at bounding box center [667, 395] width 328 height 23
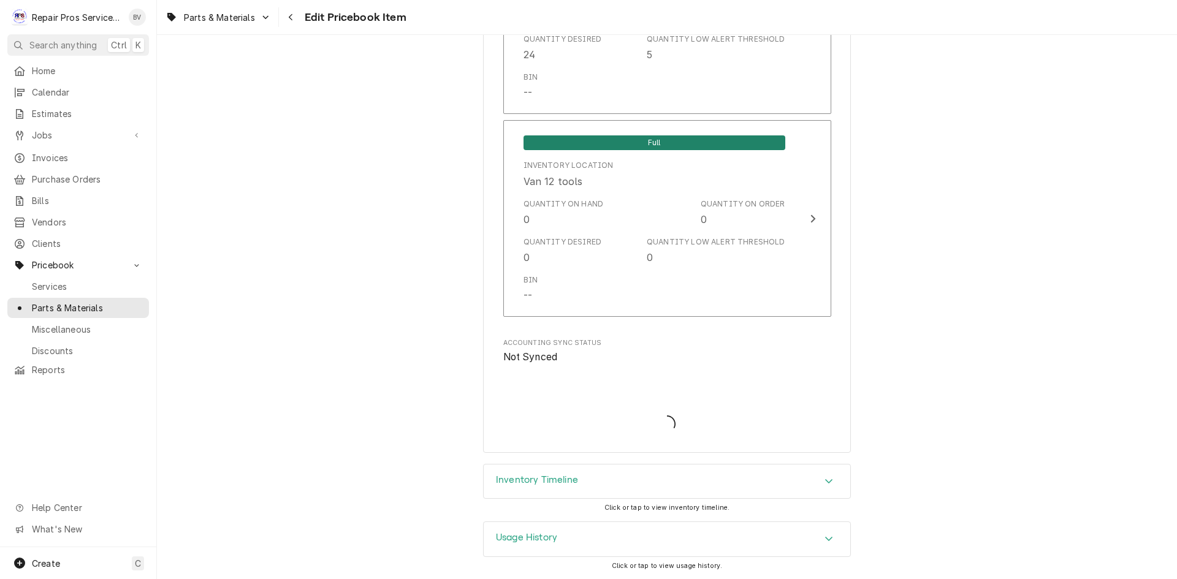
type textarea "x"
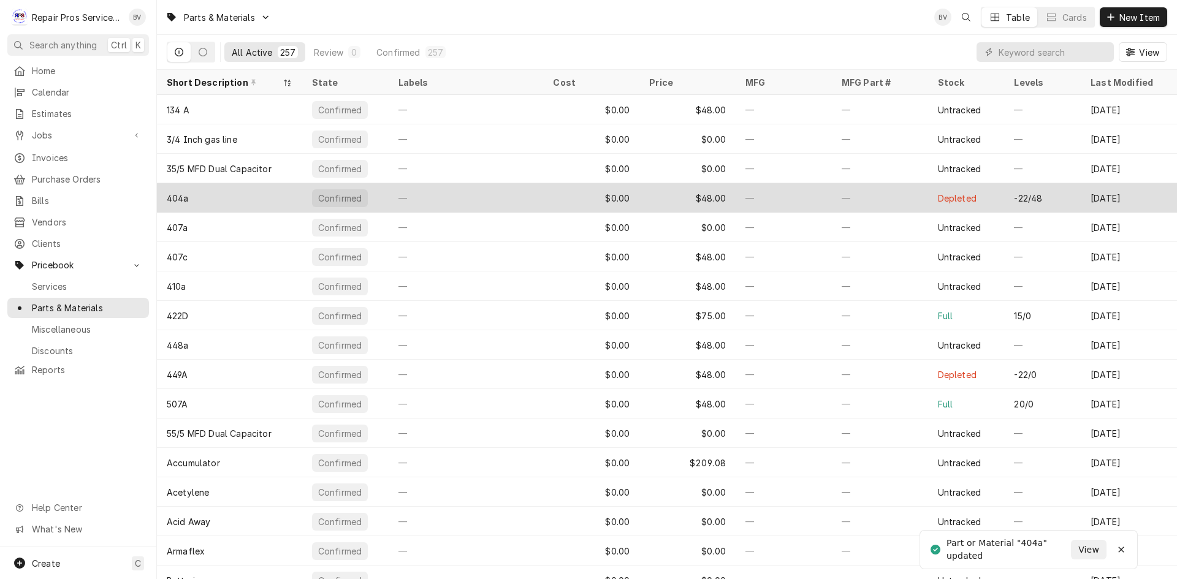
click at [219, 193] on div "404a" at bounding box center [229, 197] width 145 height 29
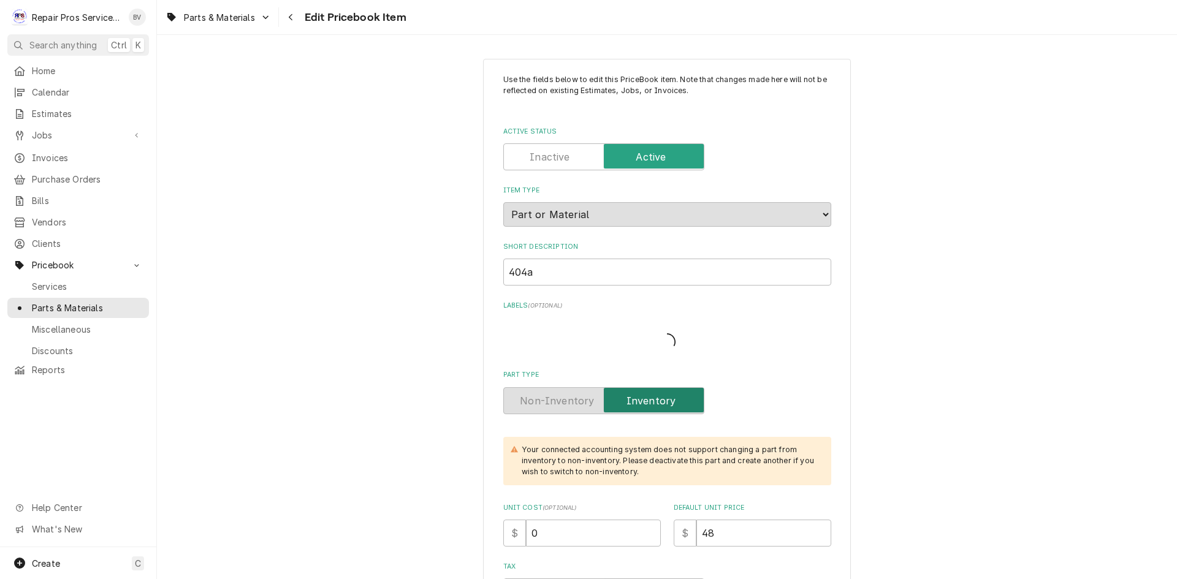
type textarea "x"
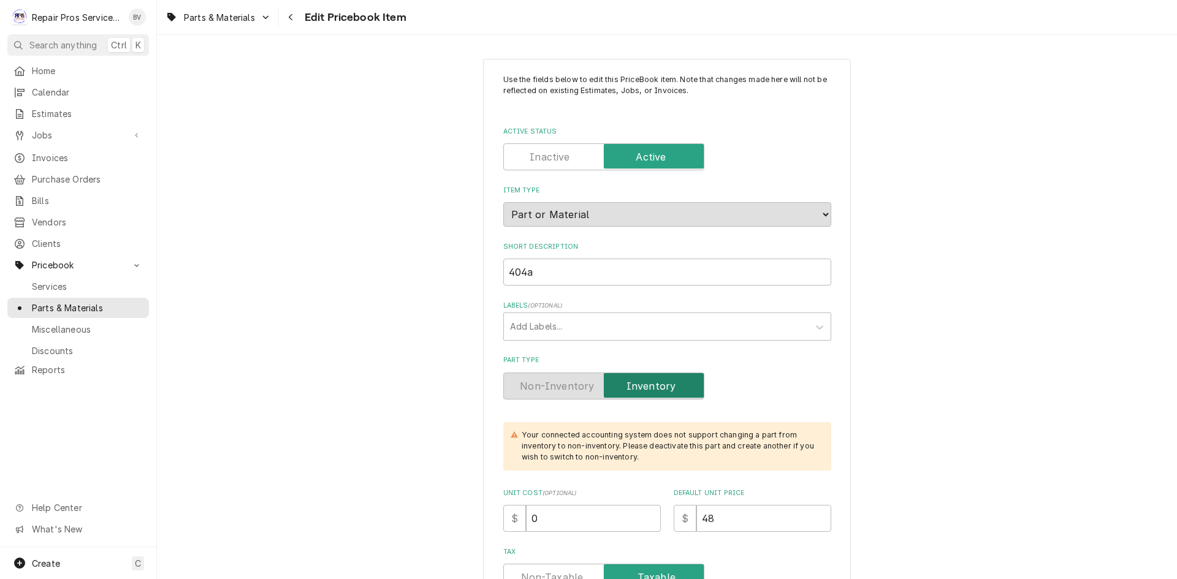
click at [536, 152] on label "Active Status" at bounding box center [603, 156] width 201 height 27
click at [536, 152] on input "Active Status" at bounding box center [604, 156] width 190 height 27
checkbox input "false"
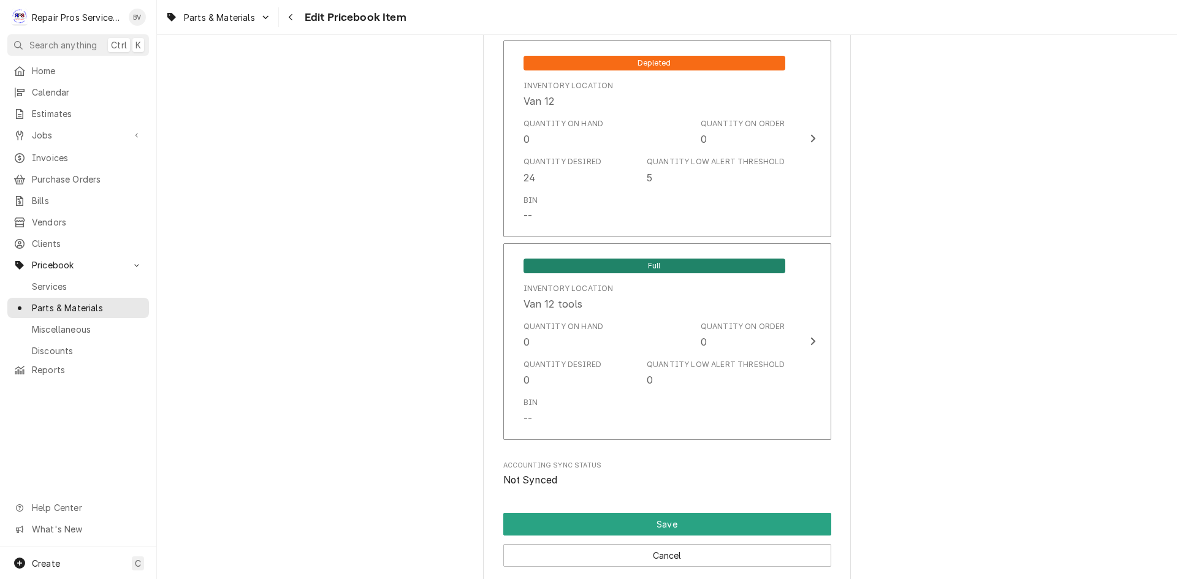
scroll to position [2785, 0]
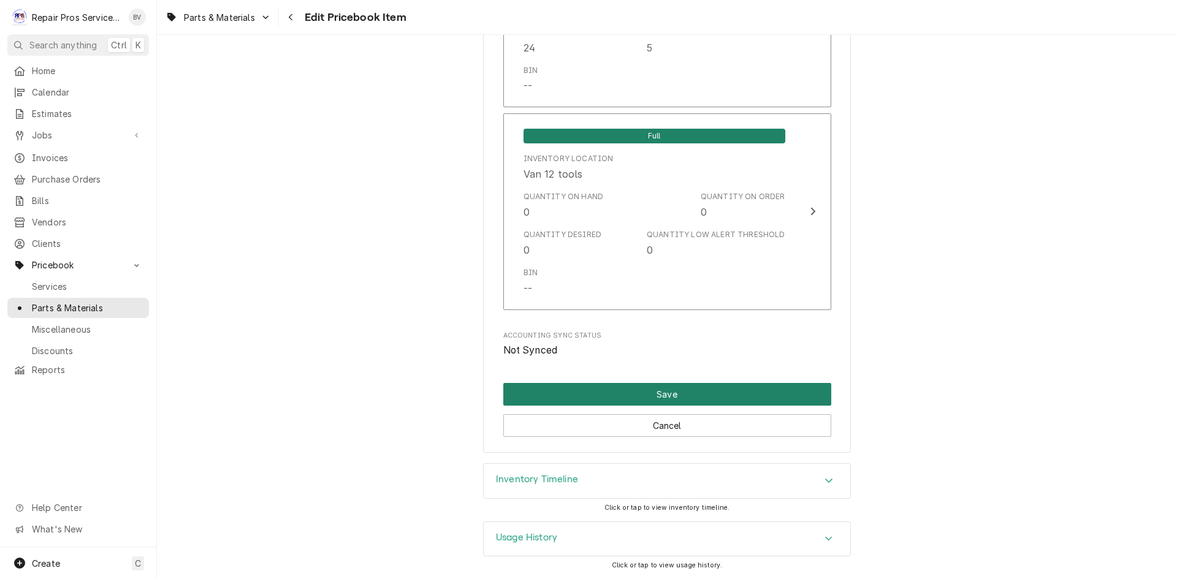
click at [663, 390] on button "Save" at bounding box center [667, 394] width 328 height 23
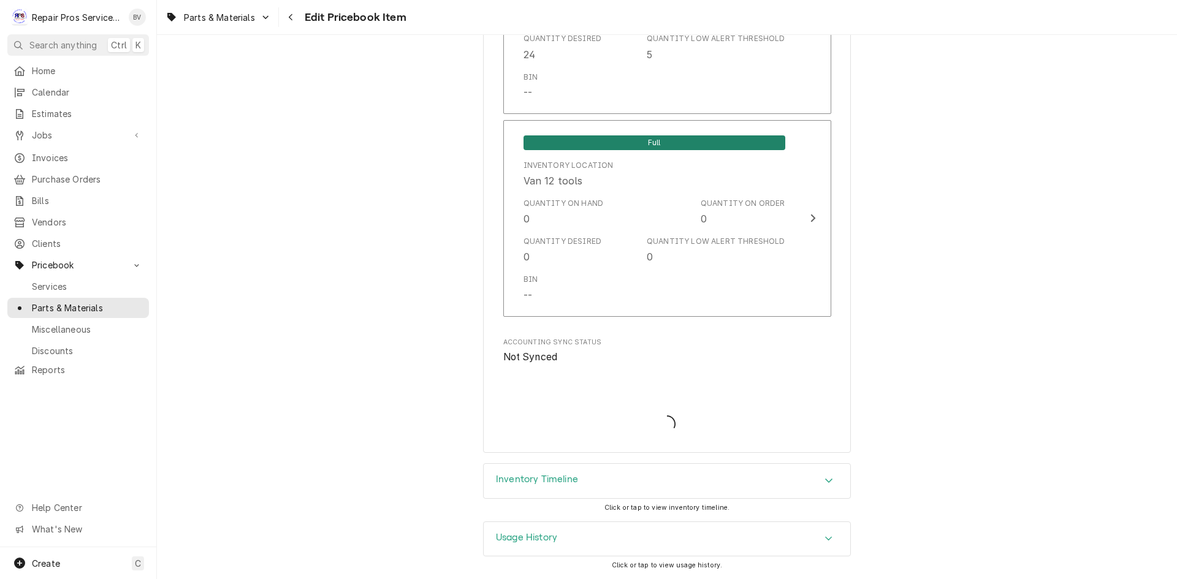
scroll to position [2778, 0]
type textarea "x"
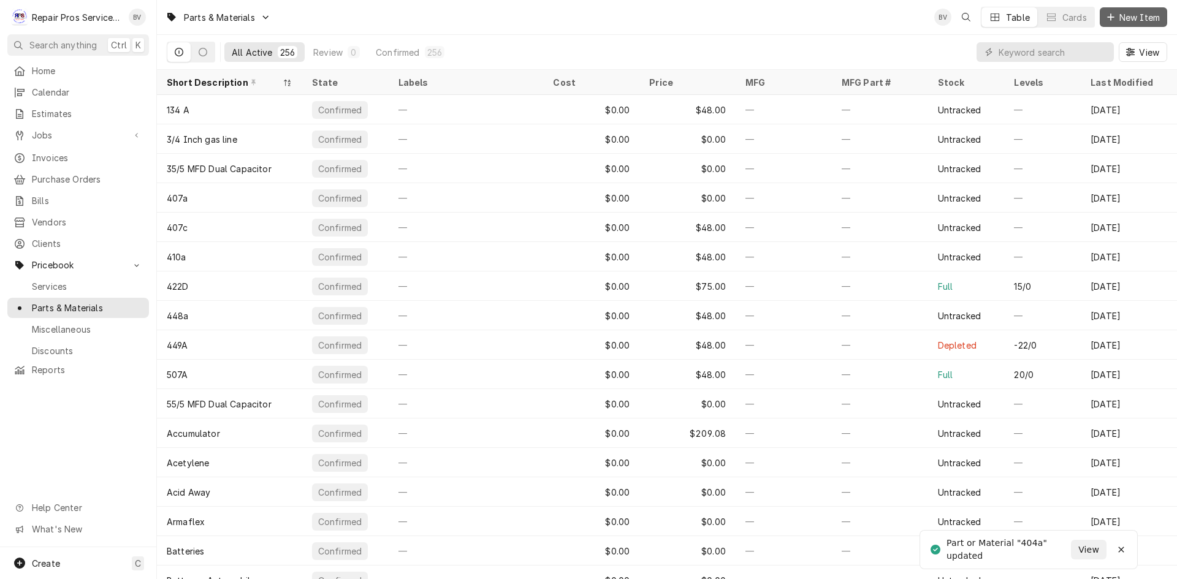
click at [1110, 18] on icon "Dynamic Content Wrapper" at bounding box center [1110, 16] width 7 height 7
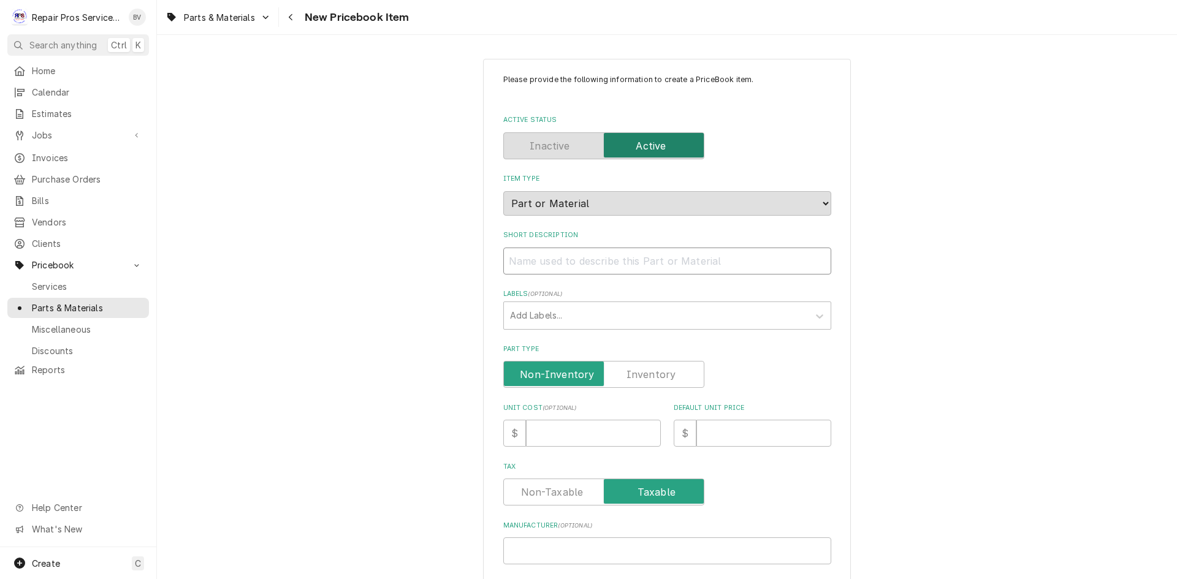
click at [524, 261] on input "Short Description" at bounding box center [667, 261] width 328 height 27
type textarea "x"
type input "4"
type textarea "x"
type input "40"
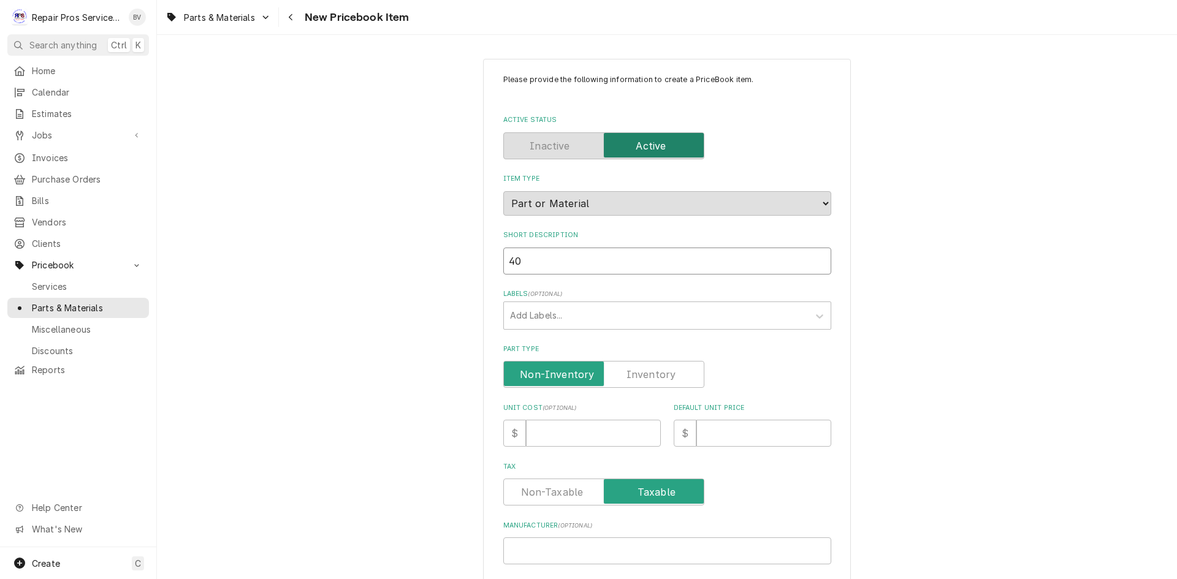
type textarea "x"
type input "404"
type textarea "x"
type input "404"
type textarea "x"
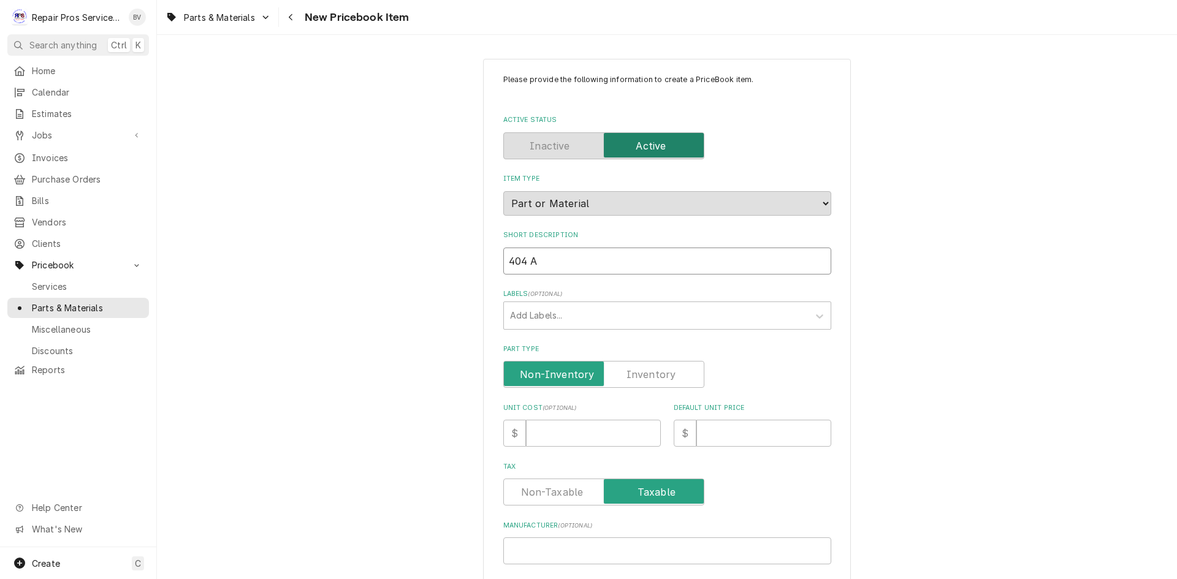
type input "404 A"
click at [736, 430] on input "Default Unit Price" at bounding box center [763, 433] width 135 height 27
type textarea "x"
type input "4"
type textarea "x"
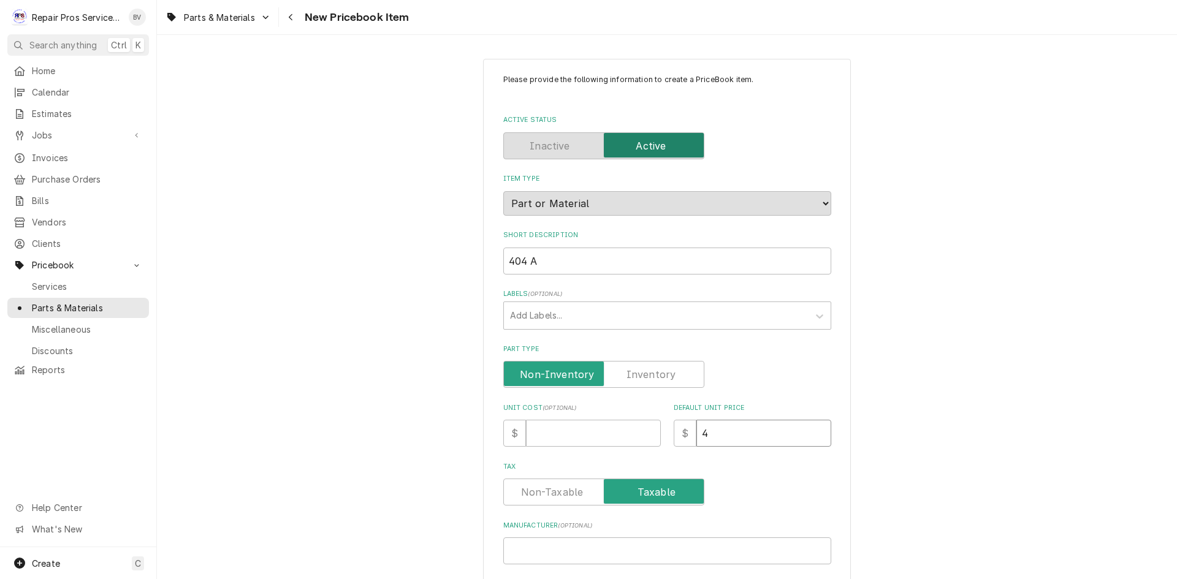
type input "48"
type textarea "x"
type input "48.0"
type textarea "x"
type input "48.00"
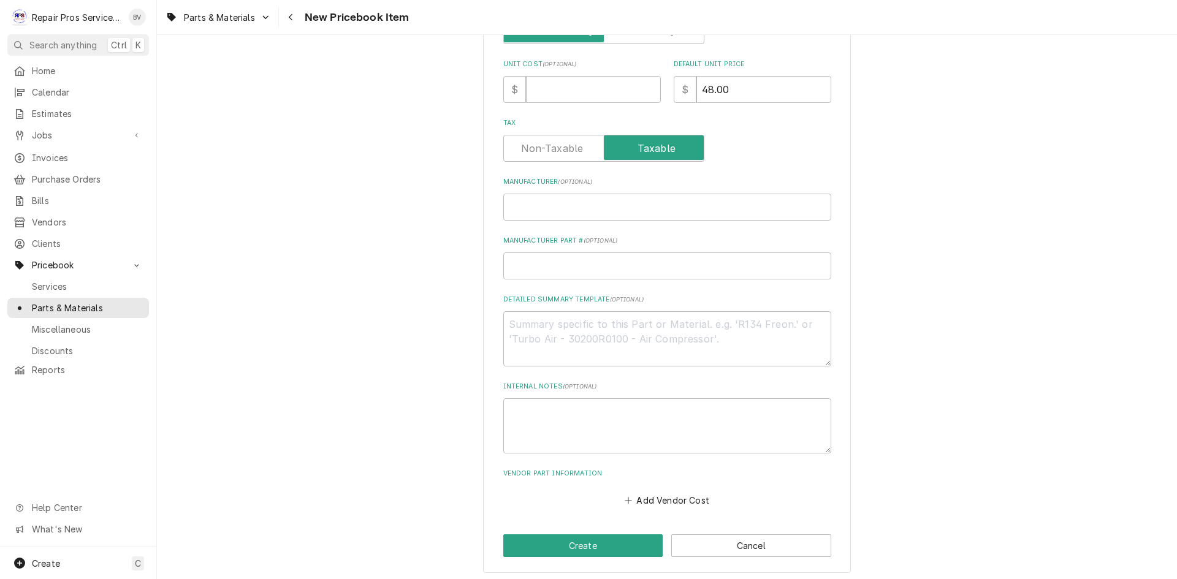
scroll to position [348, 0]
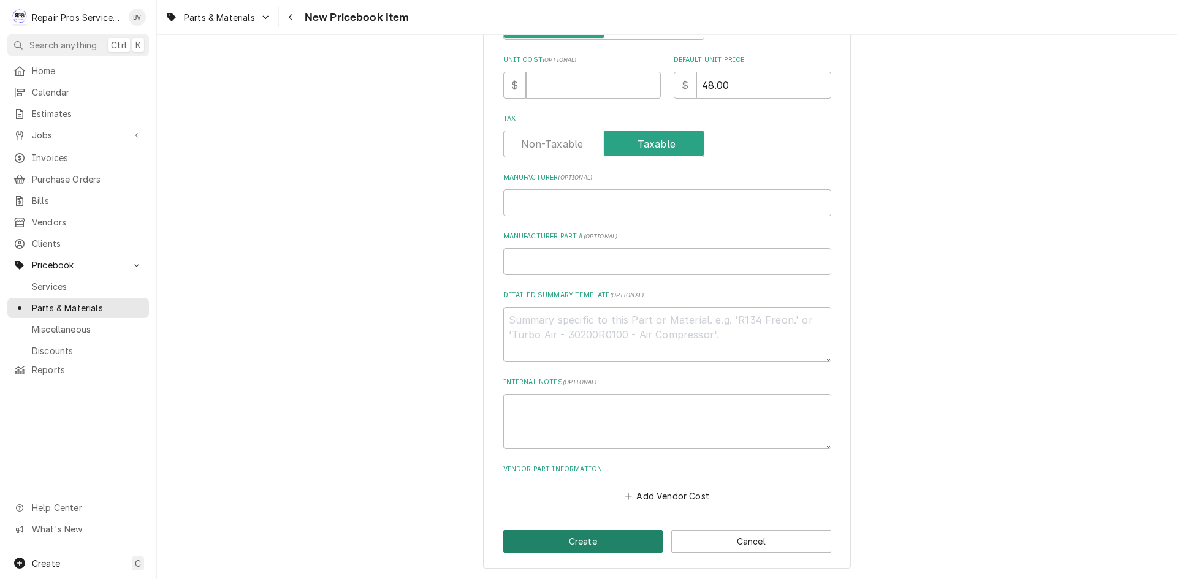
click at [559, 542] on button "Create" at bounding box center [583, 541] width 160 height 23
type textarea "x"
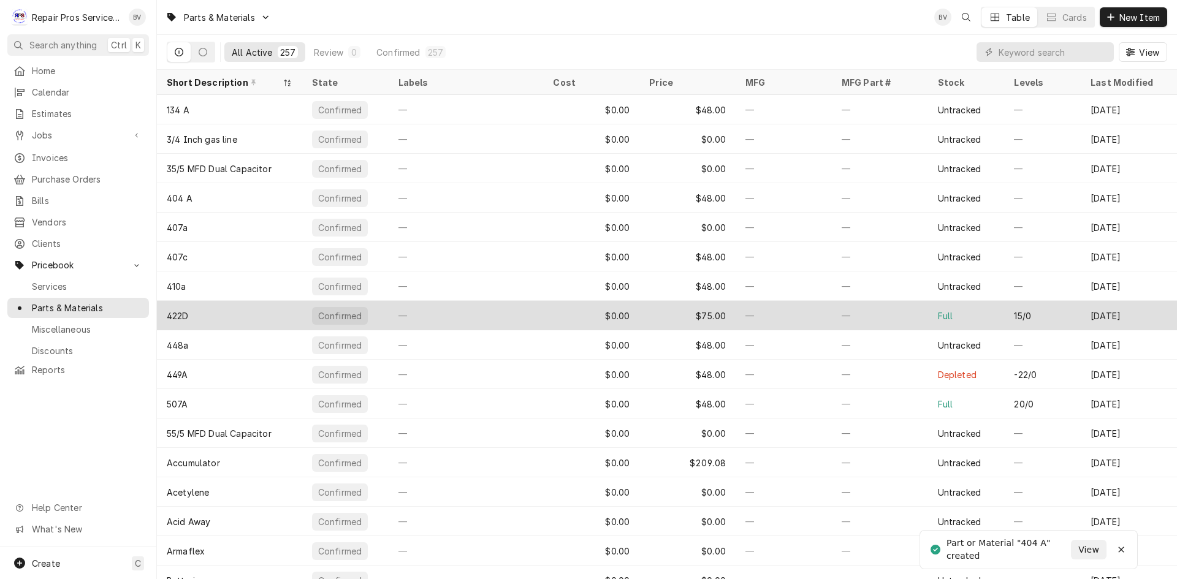
click at [288, 317] on div "422D" at bounding box center [229, 315] width 145 height 29
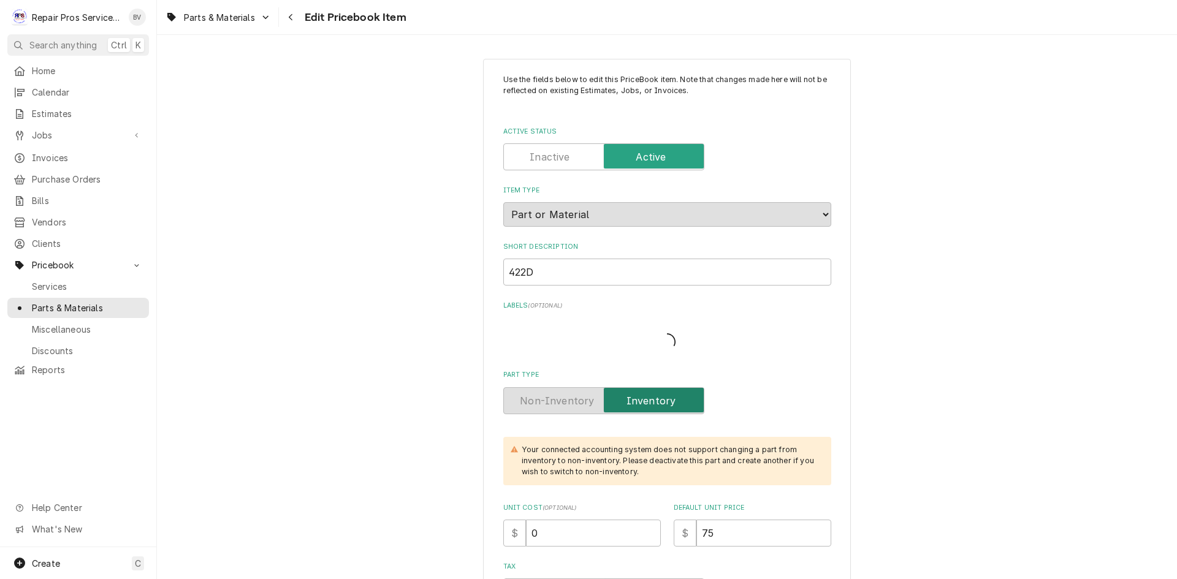
type textarea "x"
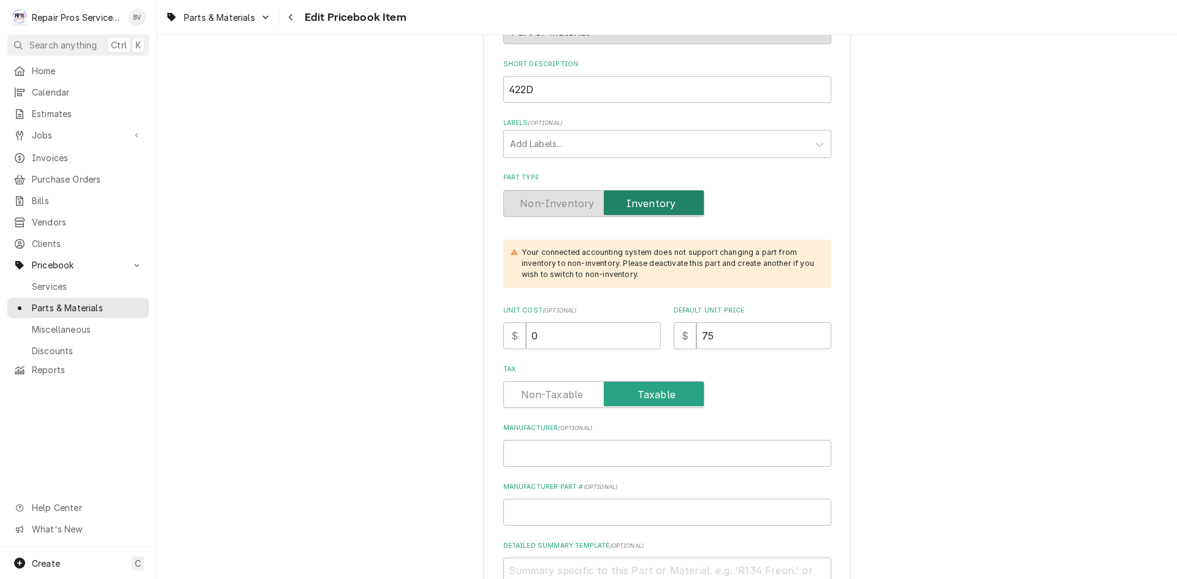
scroll to position [61, 0]
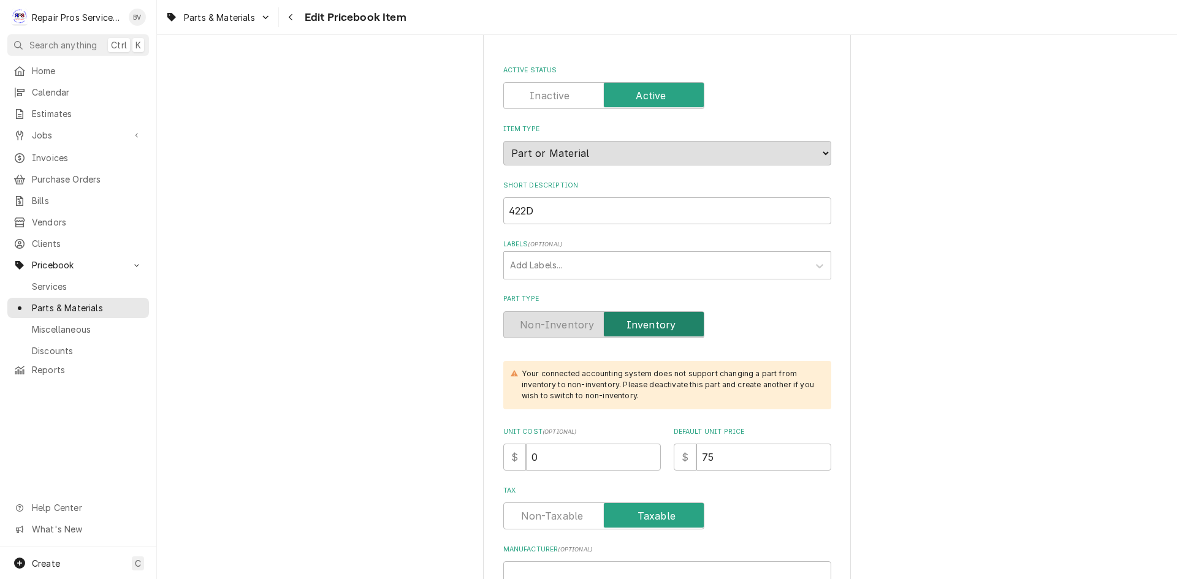
click at [559, 102] on label "Active Status" at bounding box center [603, 95] width 201 height 27
click at [559, 102] on input "Active Status" at bounding box center [604, 95] width 190 height 27
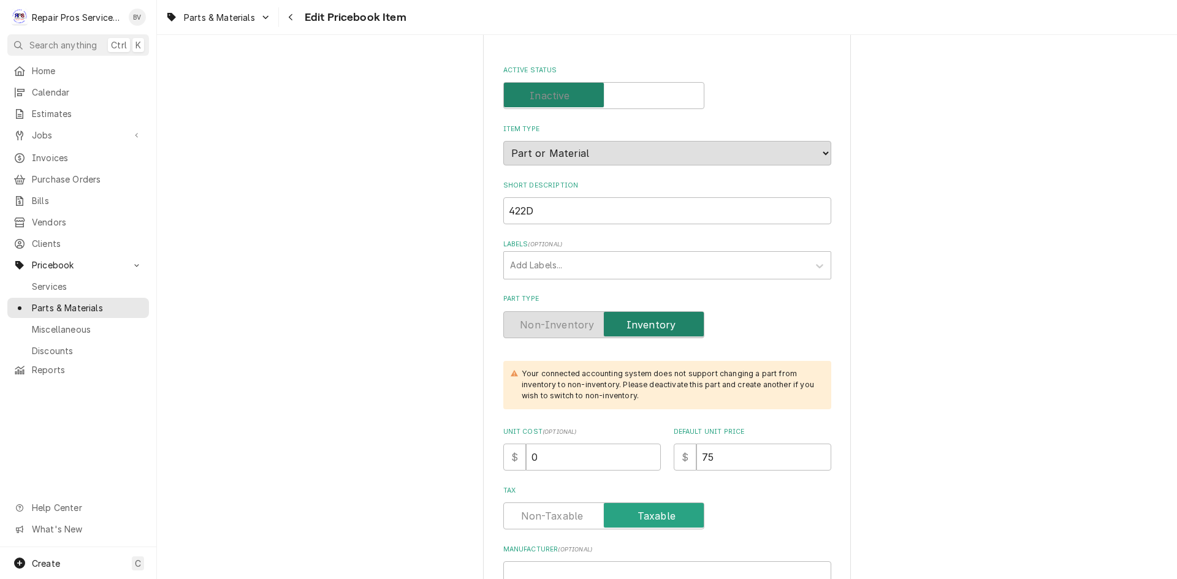
checkbox input "false"
type textarea "x"
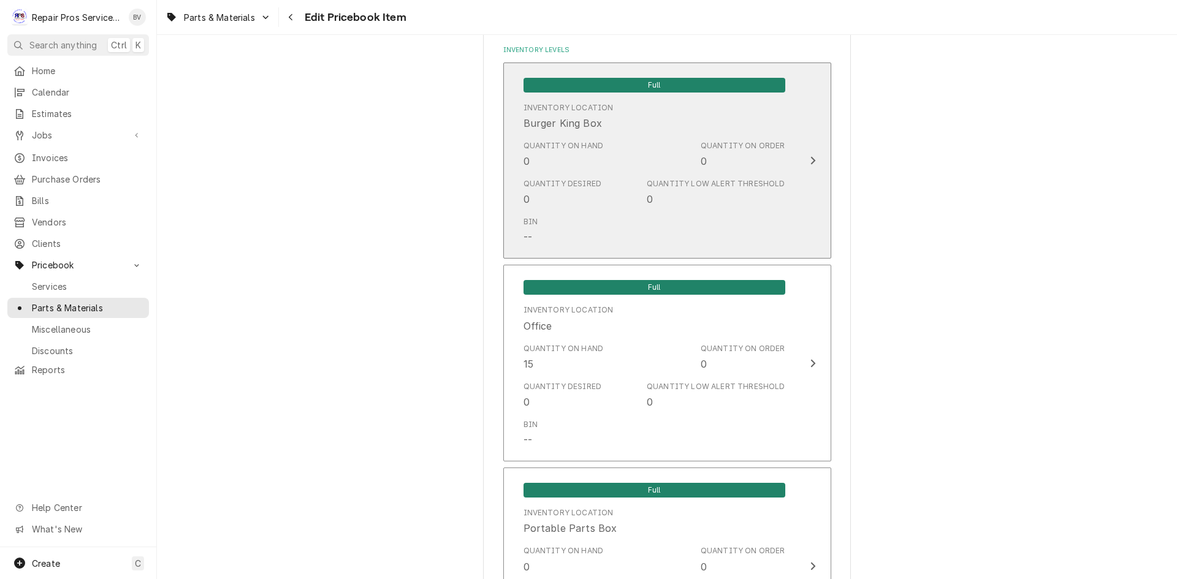
scroll to position [981, 0]
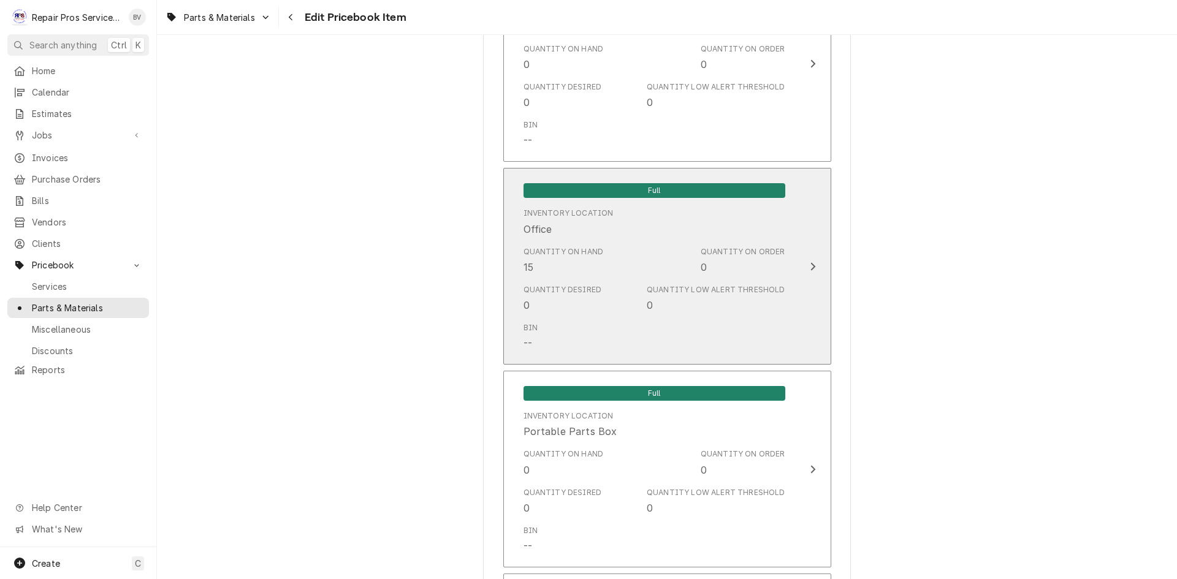
click at [810, 264] on icon "Update Inventory Level" at bounding box center [813, 267] width 6 height 10
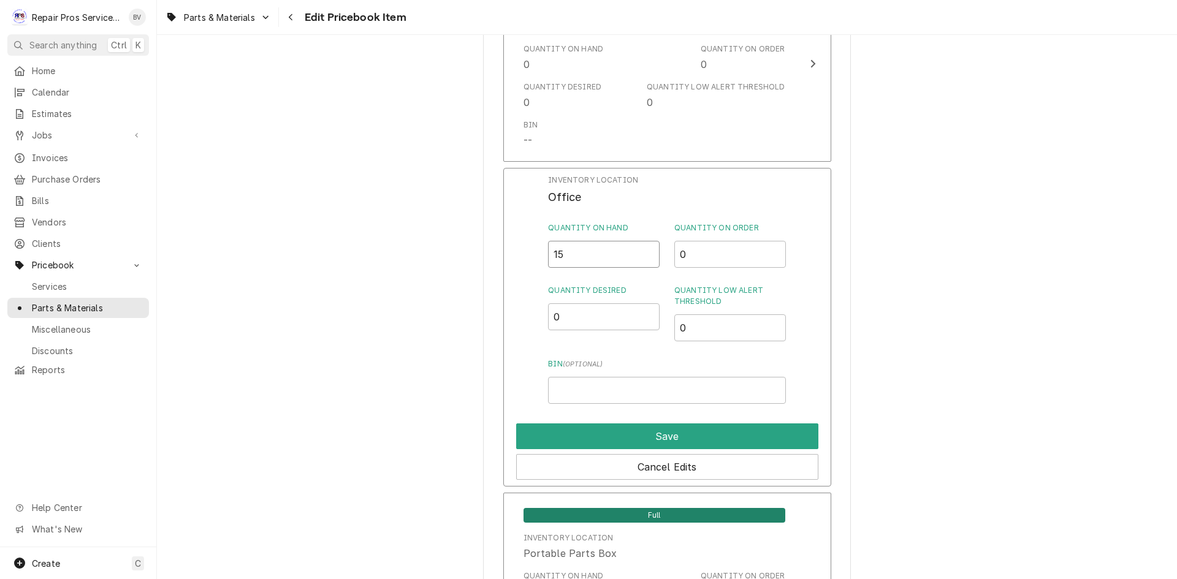
drag, startPoint x: 574, startPoint y: 254, endPoint x: 551, endPoint y: 256, distance: 22.7
click at [553, 256] on input "15" at bounding box center [604, 254] width 112 height 27
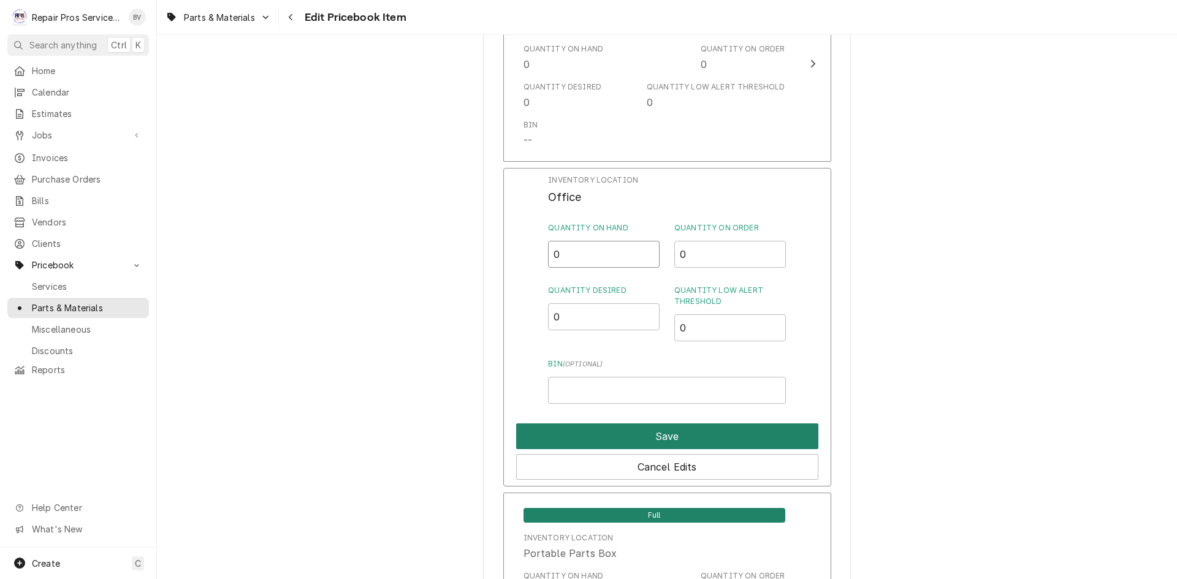
type input "0"
click at [682, 438] on button "Save" at bounding box center [667, 437] width 302 height 26
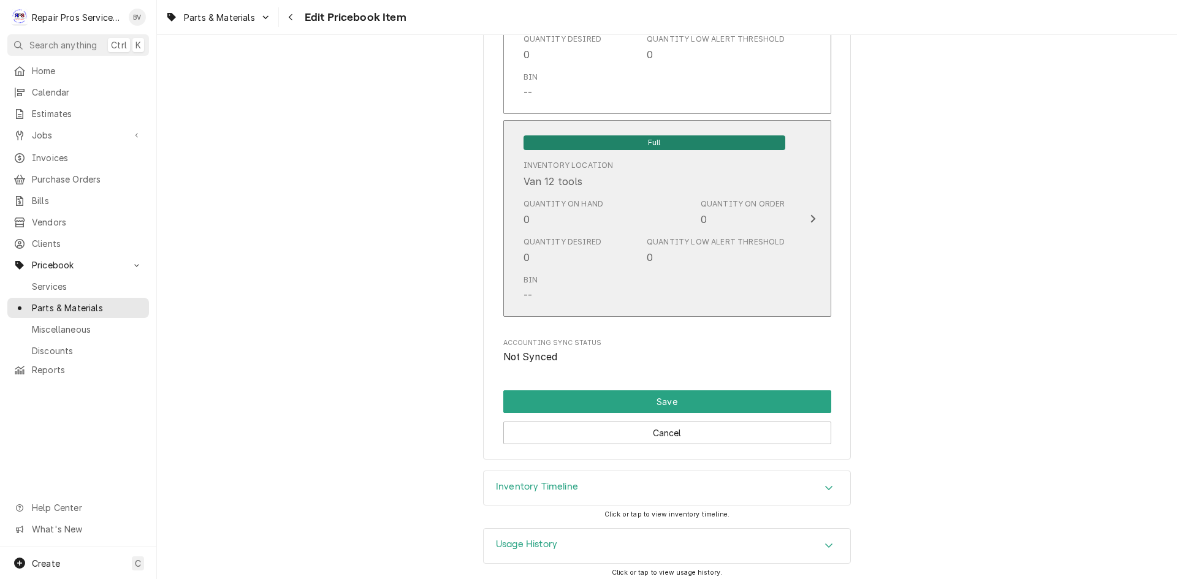
scroll to position [2658, 0]
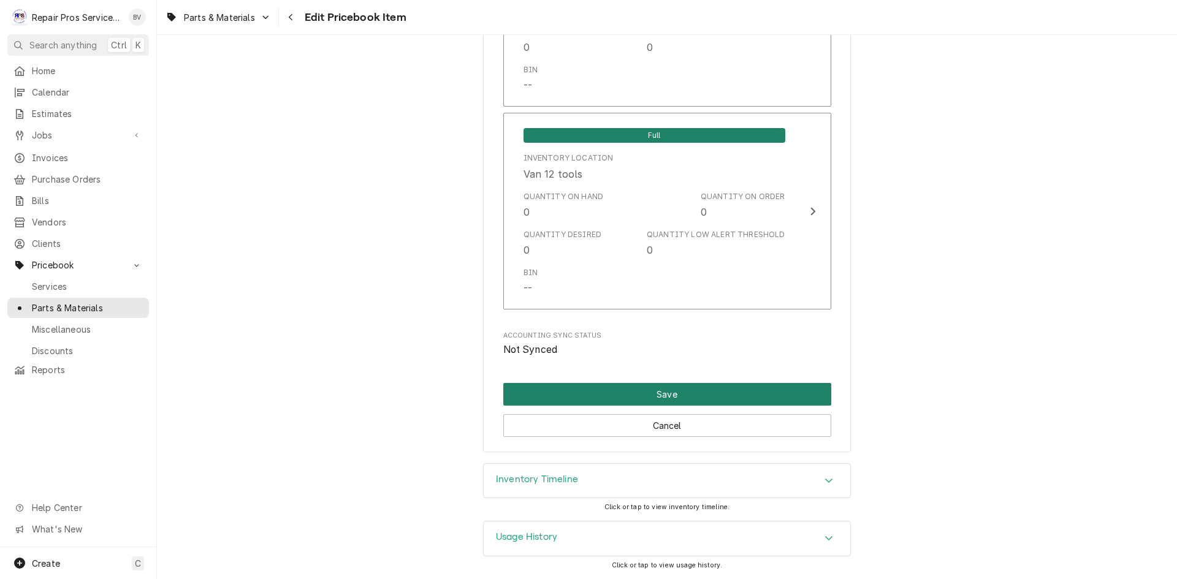
click at [667, 396] on button "Save" at bounding box center [667, 394] width 328 height 23
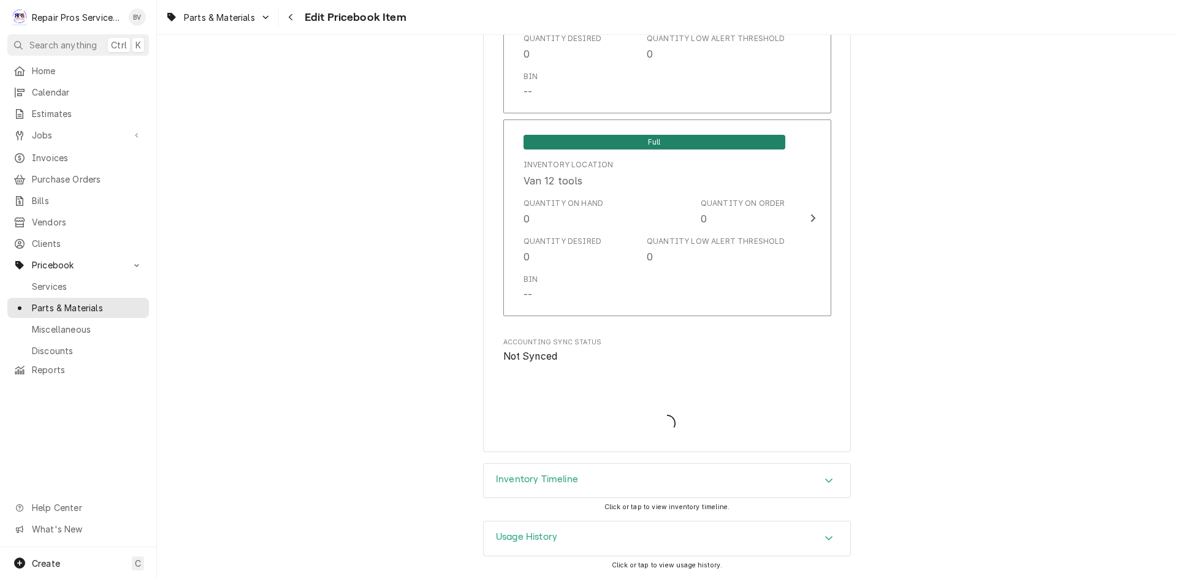
type textarea "x"
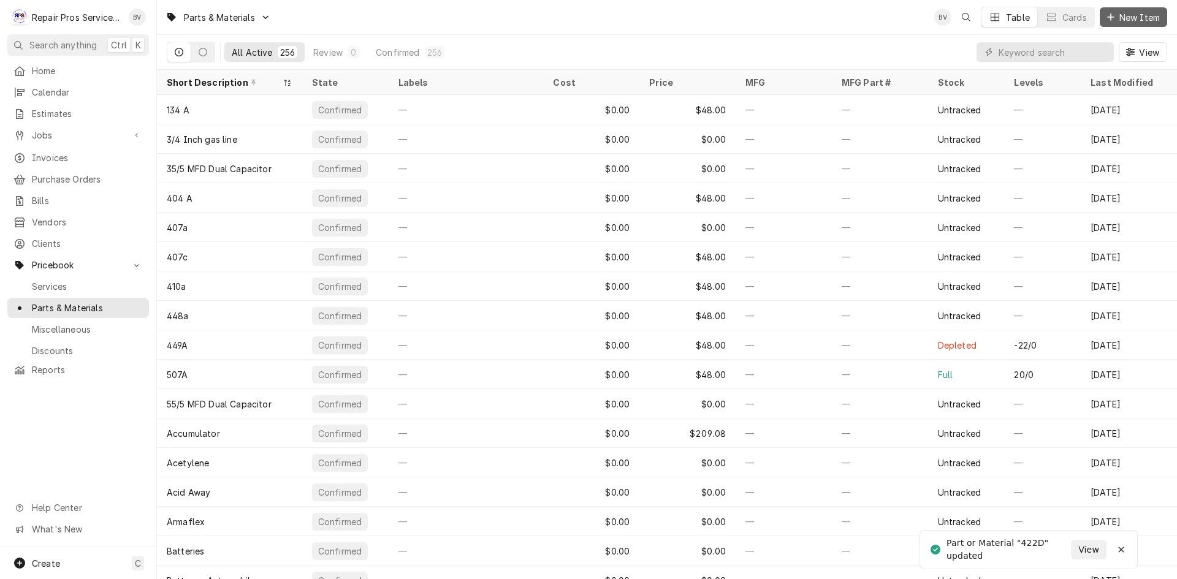
click at [1111, 16] on icon "Dynamic Content Wrapper" at bounding box center [1110, 17] width 7 height 9
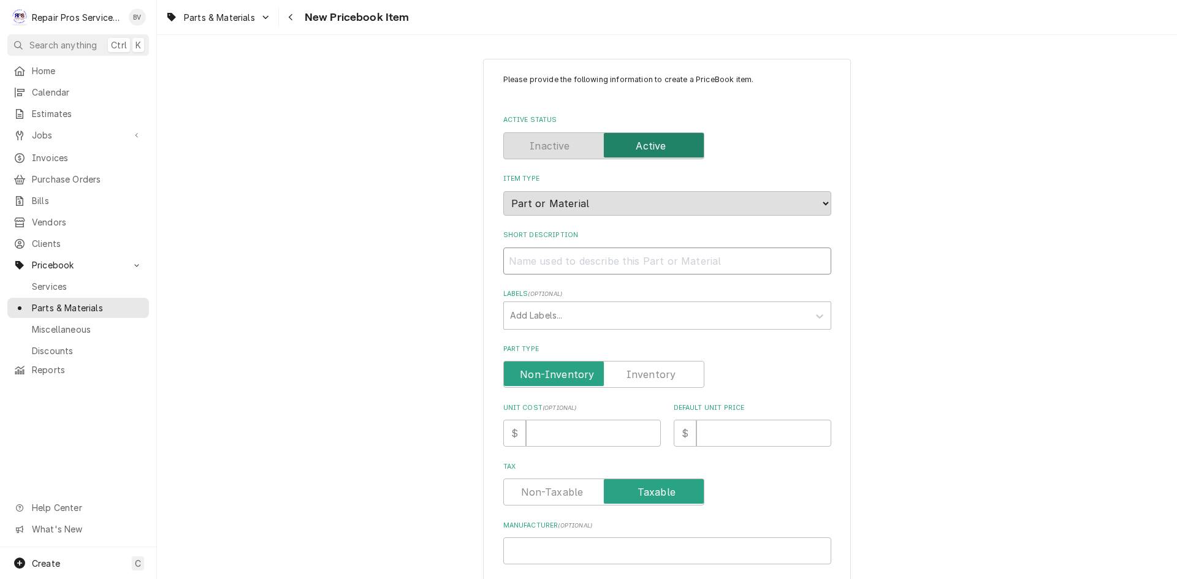
click at [527, 256] on input "Short Description" at bounding box center [667, 261] width 328 height 27
type textarea "x"
type input "4"
type textarea "x"
type input "42"
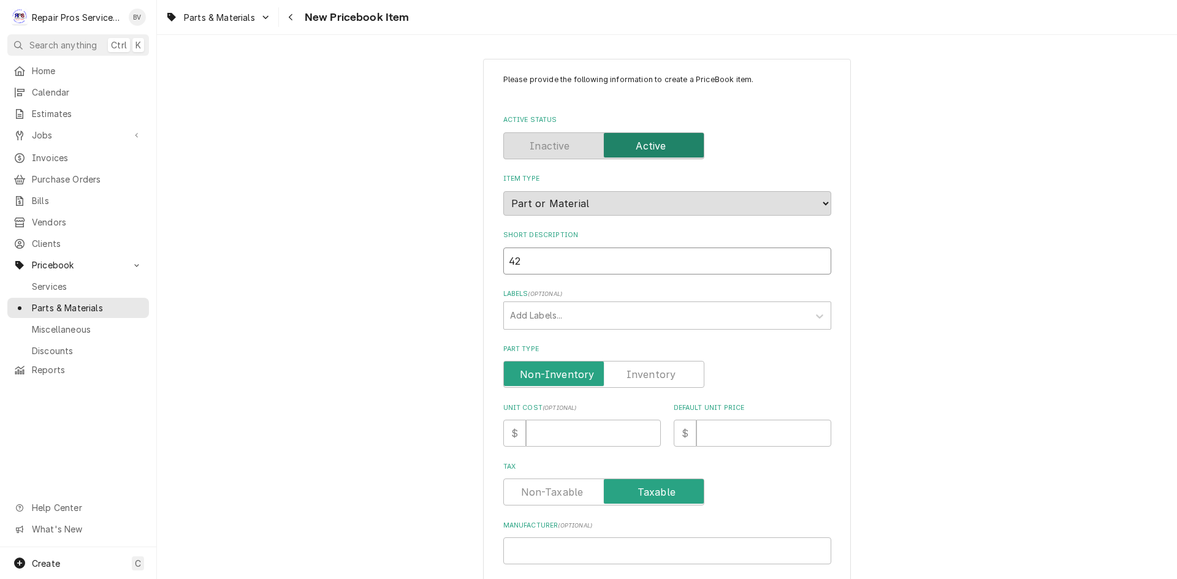
type textarea "x"
type input "422"
type textarea "x"
type input "422"
type textarea "x"
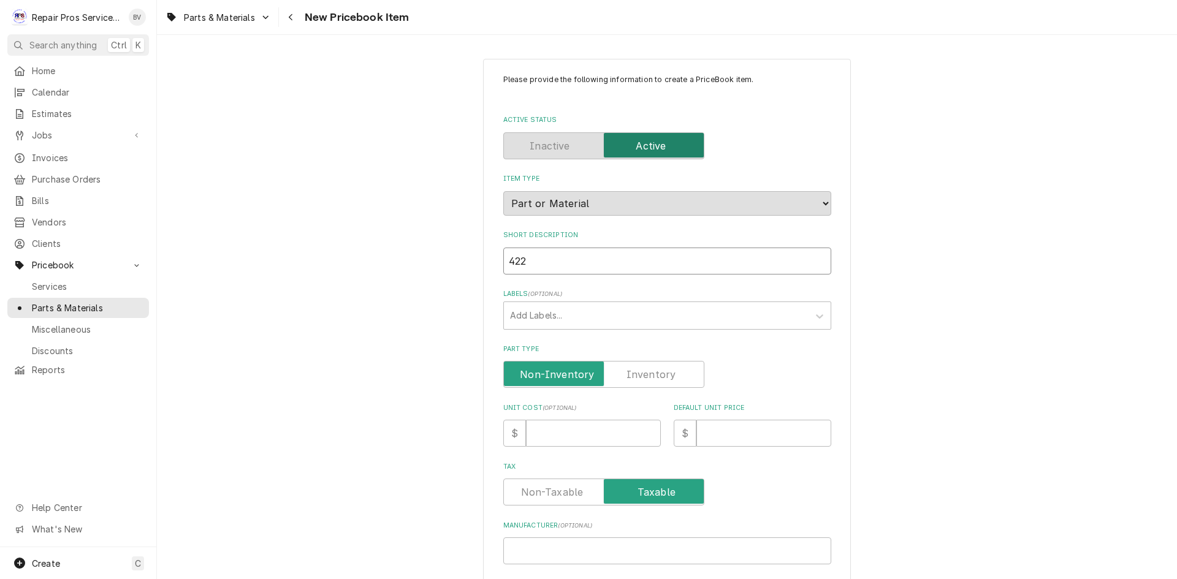
type input "422 d"
type textarea "x"
type input "422"
type textarea "x"
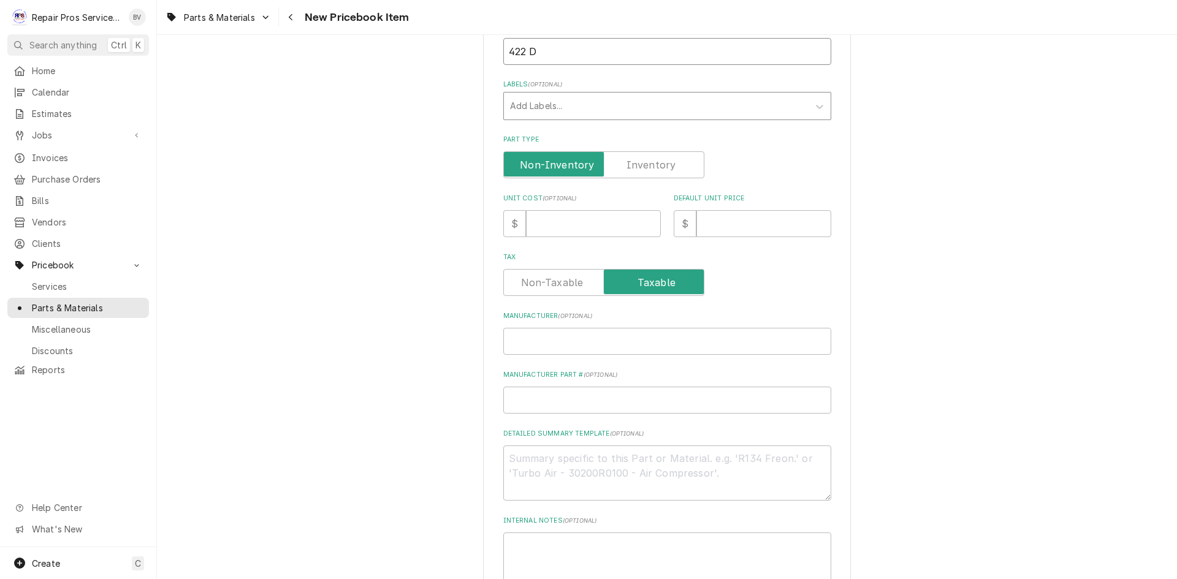
scroll to position [245, 0]
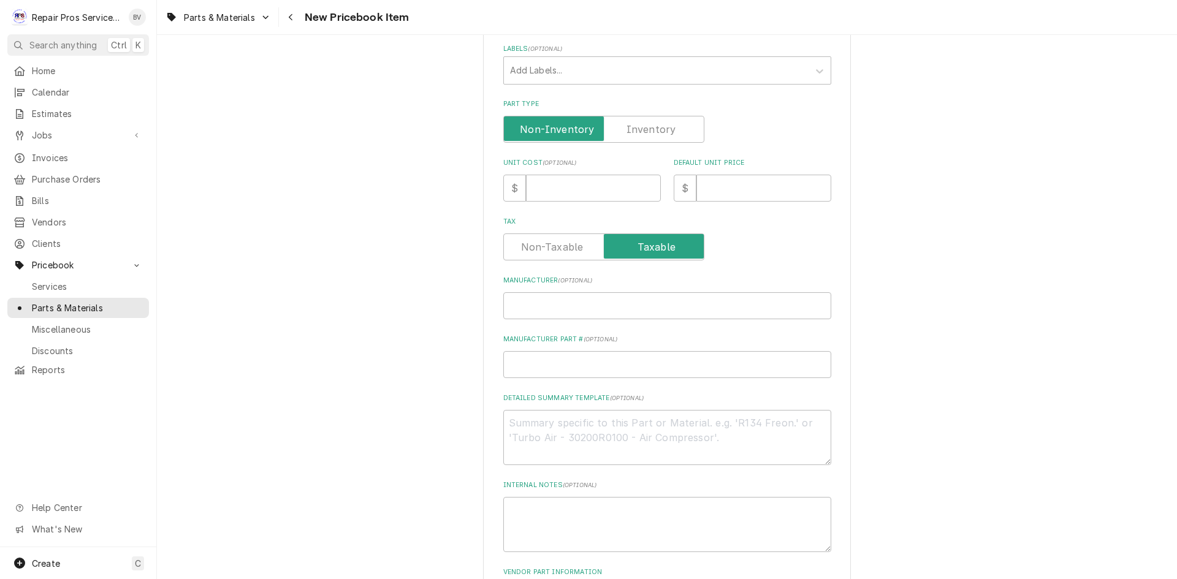
type input "422 D"
click at [720, 186] on input "Default Unit Price" at bounding box center [763, 188] width 135 height 27
type textarea "x"
type input "7"
type textarea "x"
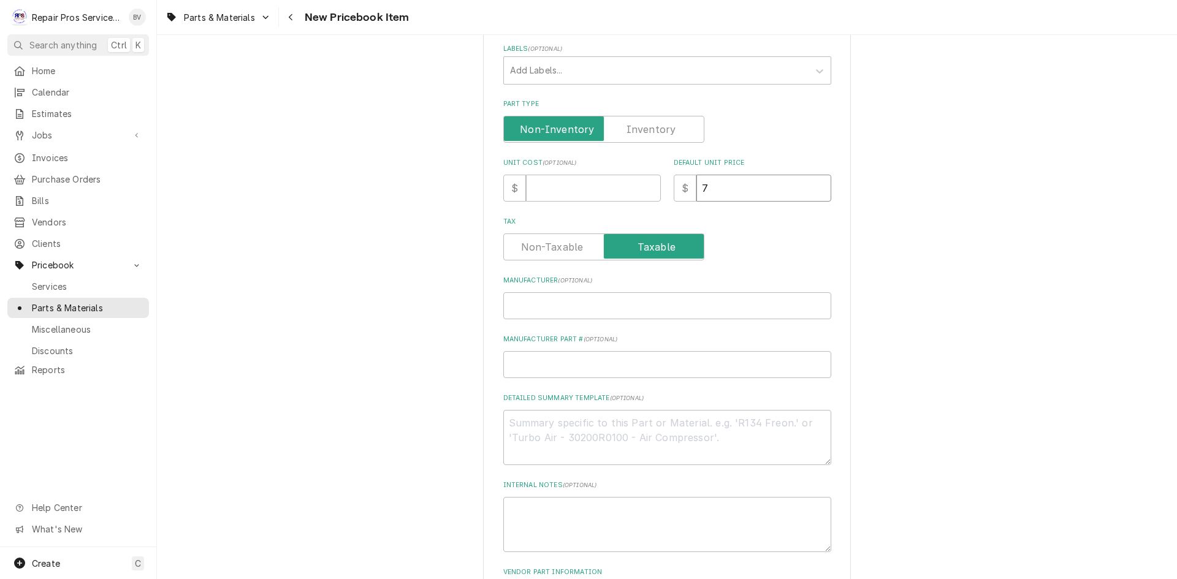
type input "75"
type textarea "x"
type input "75.0"
type textarea "x"
type input "75.00"
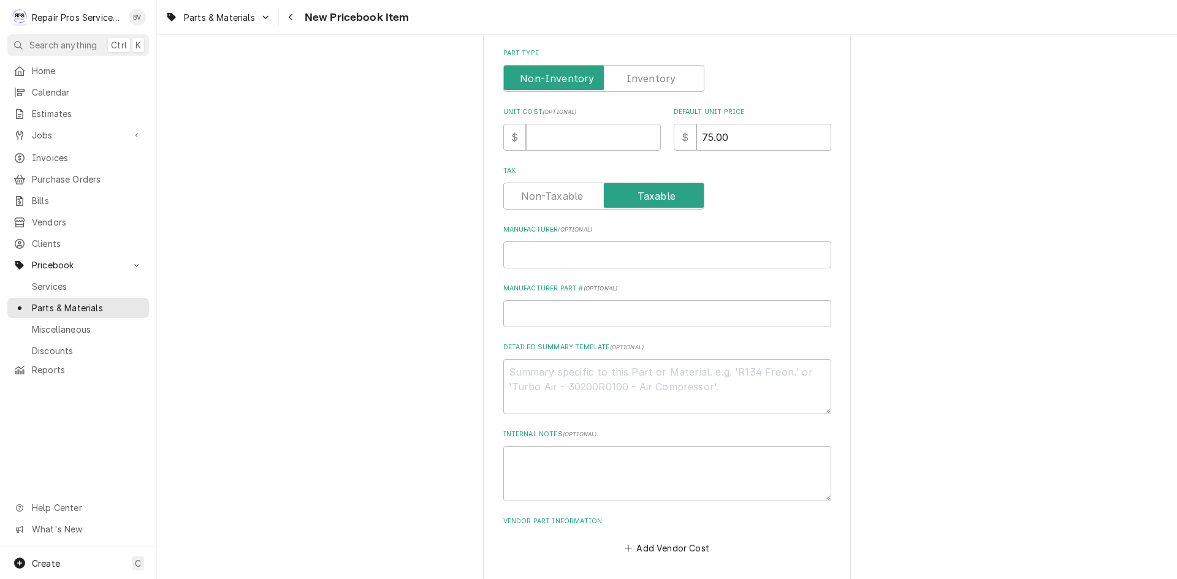
scroll to position [348, 0]
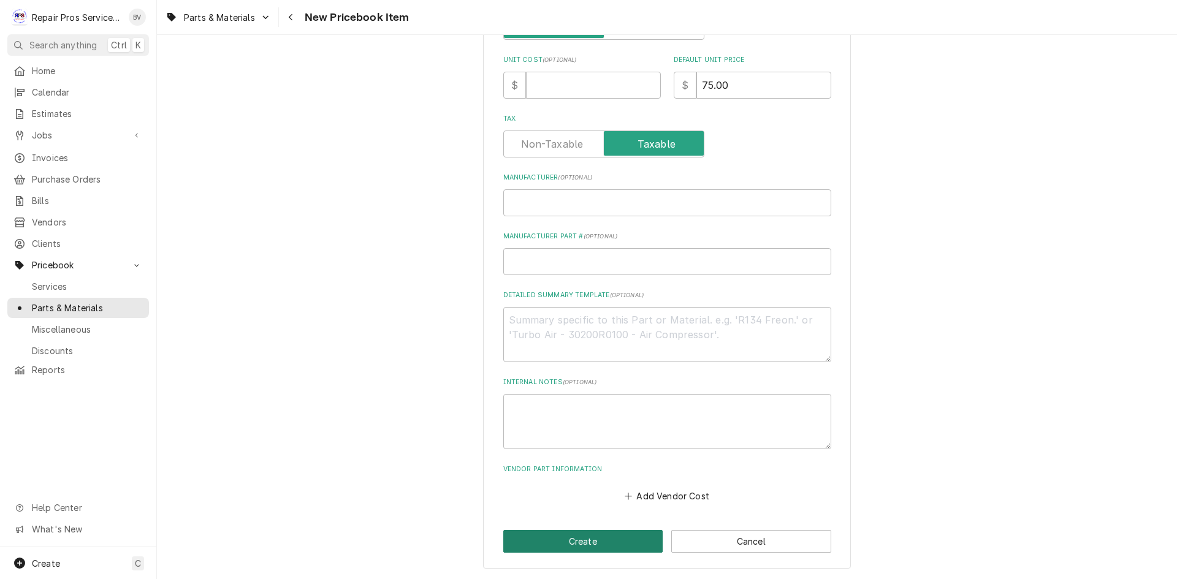
click at [561, 540] on button "Create" at bounding box center [583, 541] width 160 height 23
type textarea "x"
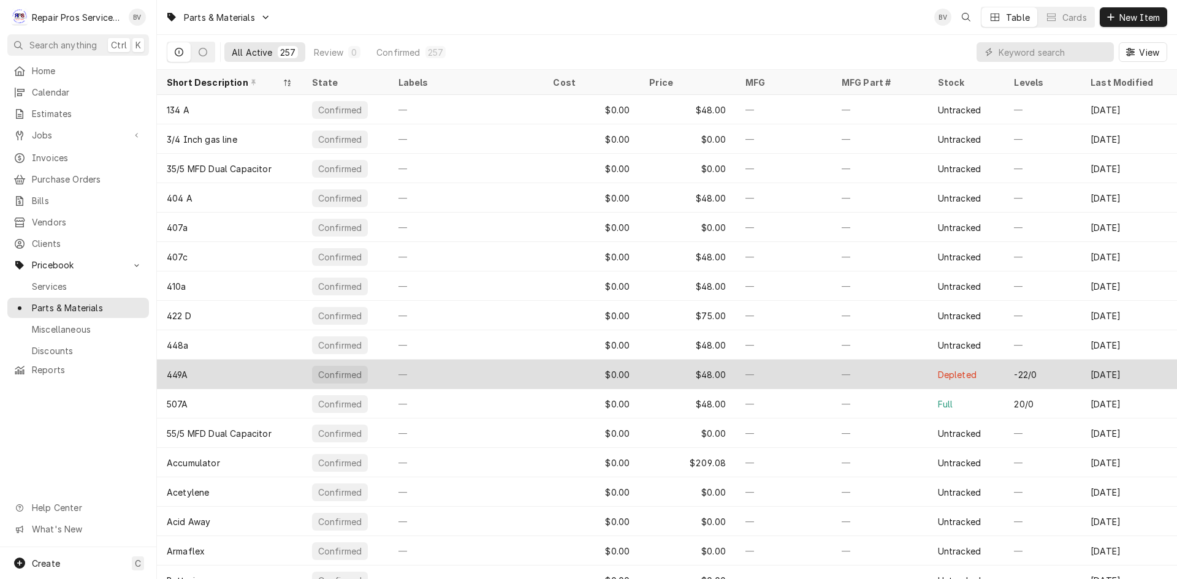
click at [425, 376] on div "—" at bounding box center [466, 374] width 155 height 29
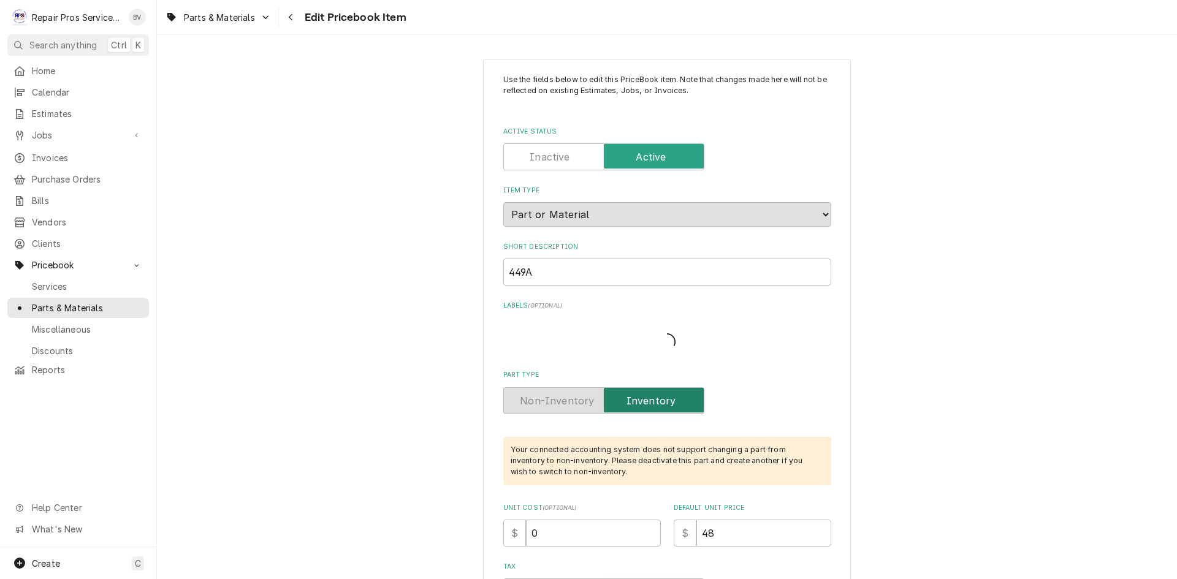
type textarea "x"
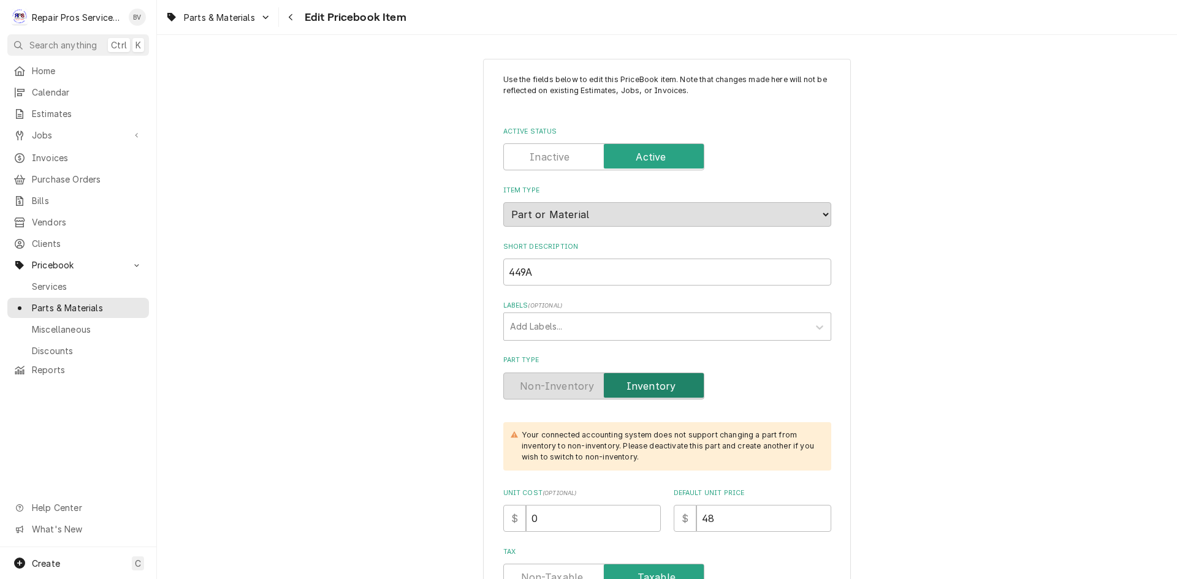
click at [557, 161] on label "Active Status" at bounding box center [603, 156] width 201 height 27
click at [557, 161] on input "Active Status" at bounding box center [604, 156] width 190 height 27
checkbox input "false"
type textarea "x"
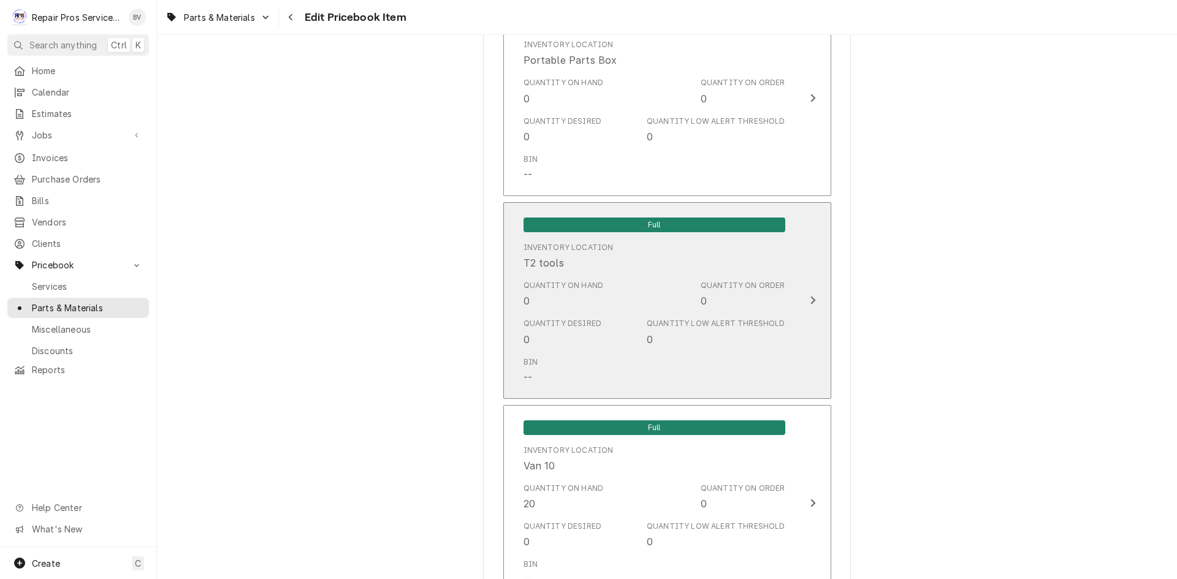
scroll to position [1533, 0]
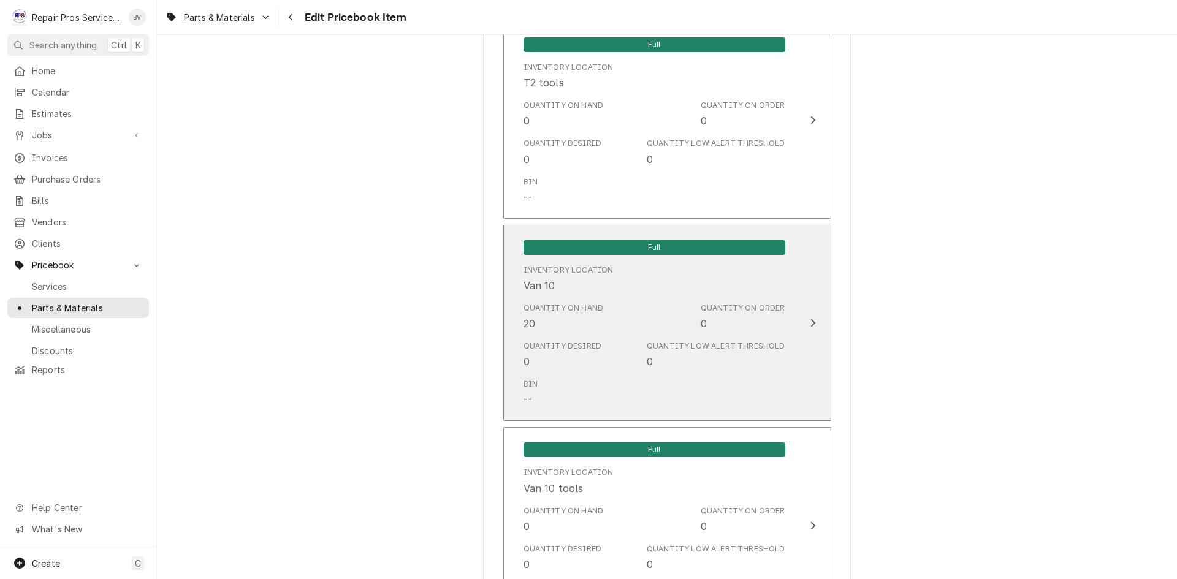
click at [810, 324] on icon "Update Inventory Level" at bounding box center [813, 323] width 6 height 10
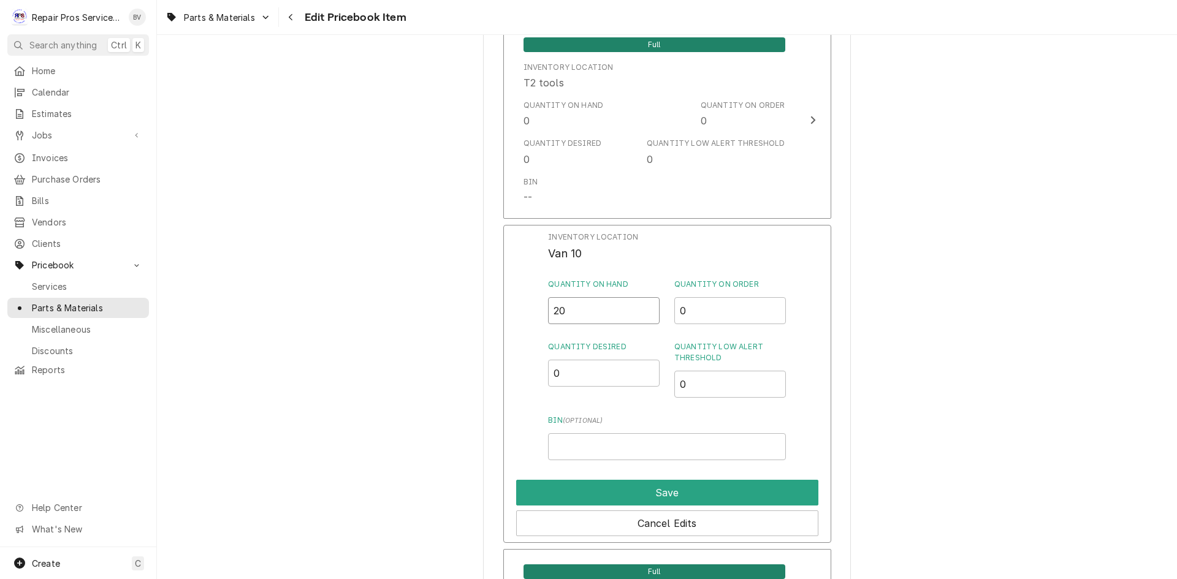
drag, startPoint x: 552, startPoint y: 312, endPoint x: 541, endPoint y: 320, distance: 14.1
click at [541, 320] on div "Inventory Location Van 10 Quantity on Hand 20 Quantity on Order 0 Quantity Desi…" at bounding box center [667, 384] width 328 height 319
drag, startPoint x: 582, startPoint y: 313, endPoint x: 518, endPoint y: 321, distance: 64.9
click at [519, 321] on div "Inventory Location Van 10 Quantity on Hand 20 Quantity on Order 0 Quantity Desi…" at bounding box center [667, 384] width 328 height 319
type input "0"
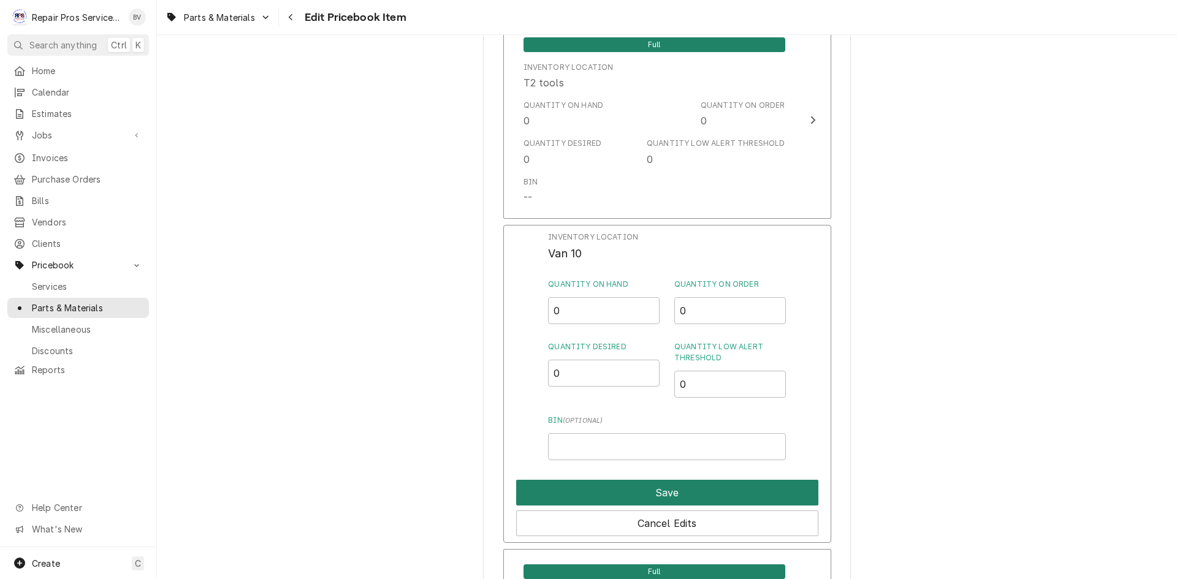
click at [643, 492] on button "Save" at bounding box center [667, 493] width 302 height 26
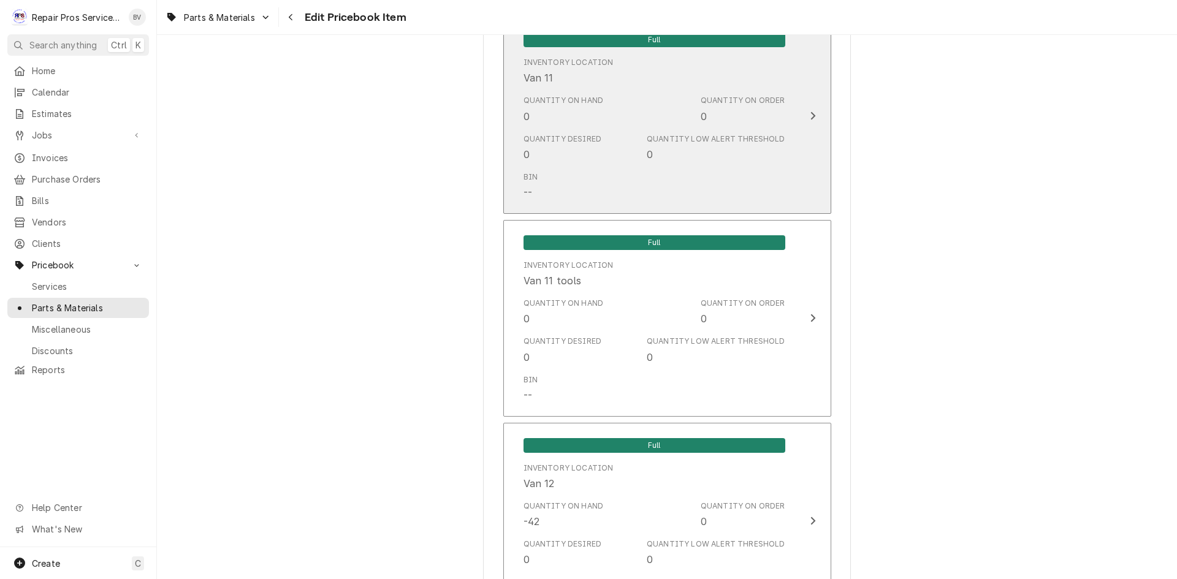
scroll to position [2330, 0]
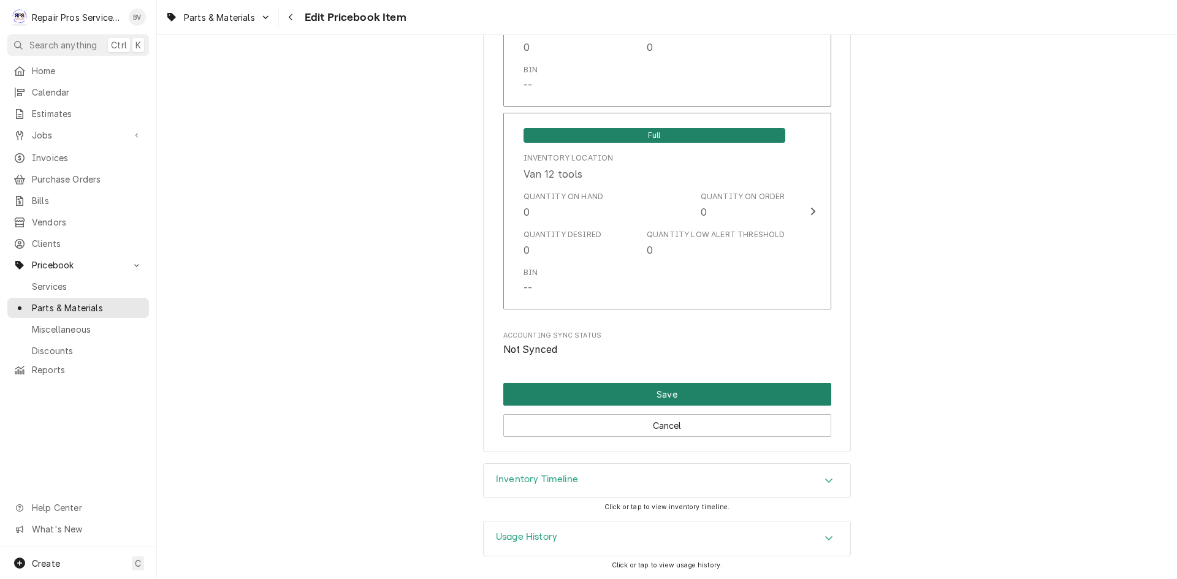
click at [679, 397] on button "Save" at bounding box center [667, 394] width 328 height 23
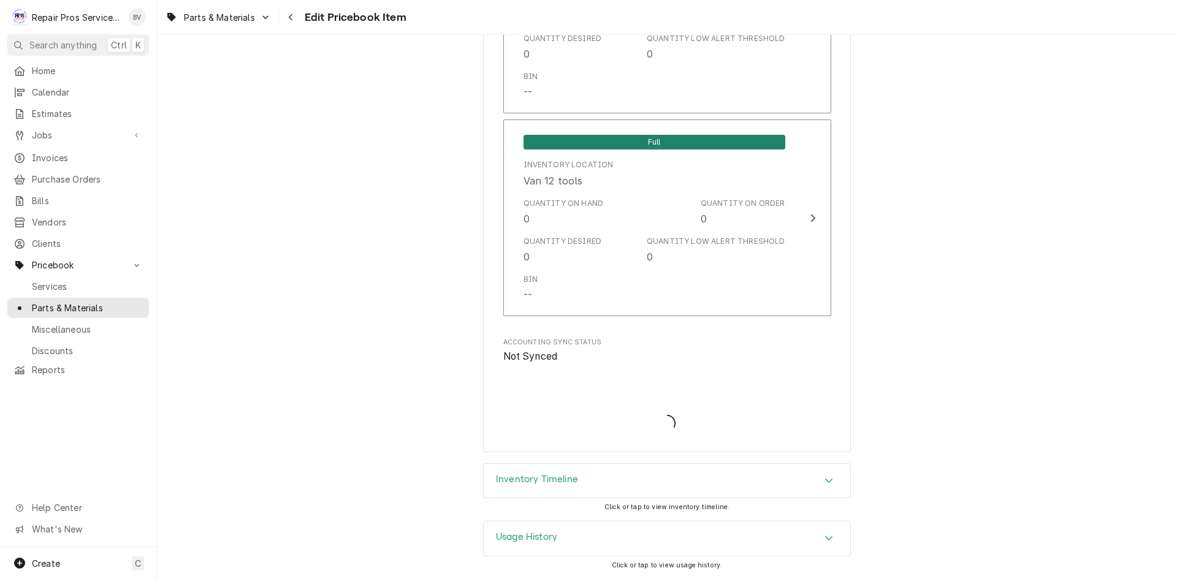
scroll to position [2652, 0]
type textarea "x"
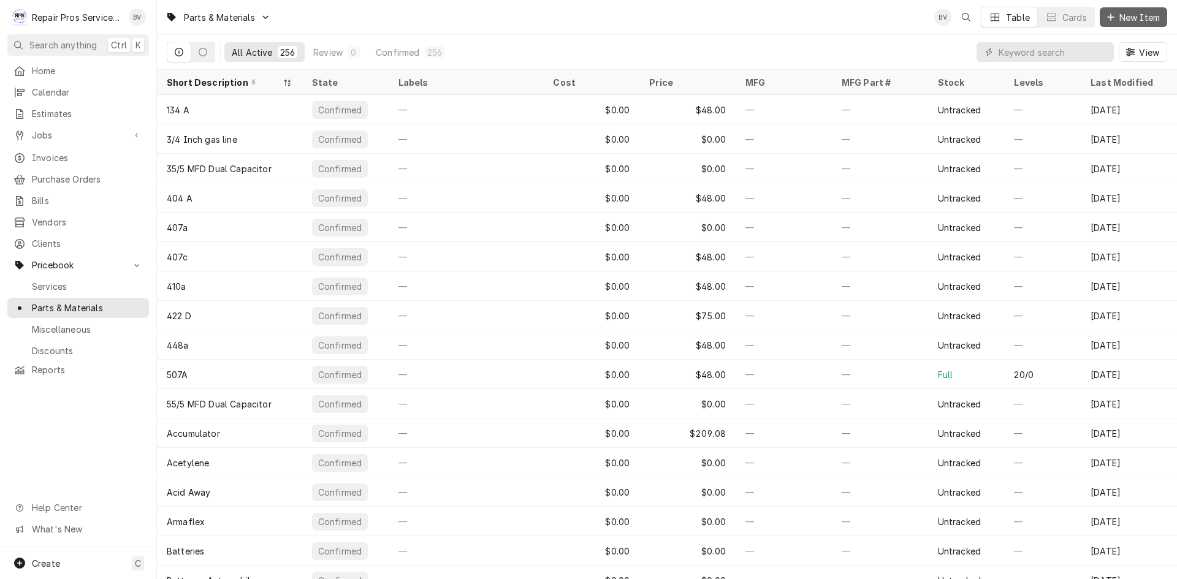
click at [1120, 17] on span "New Item" at bounding box center [1139, 17] width 45 height 13
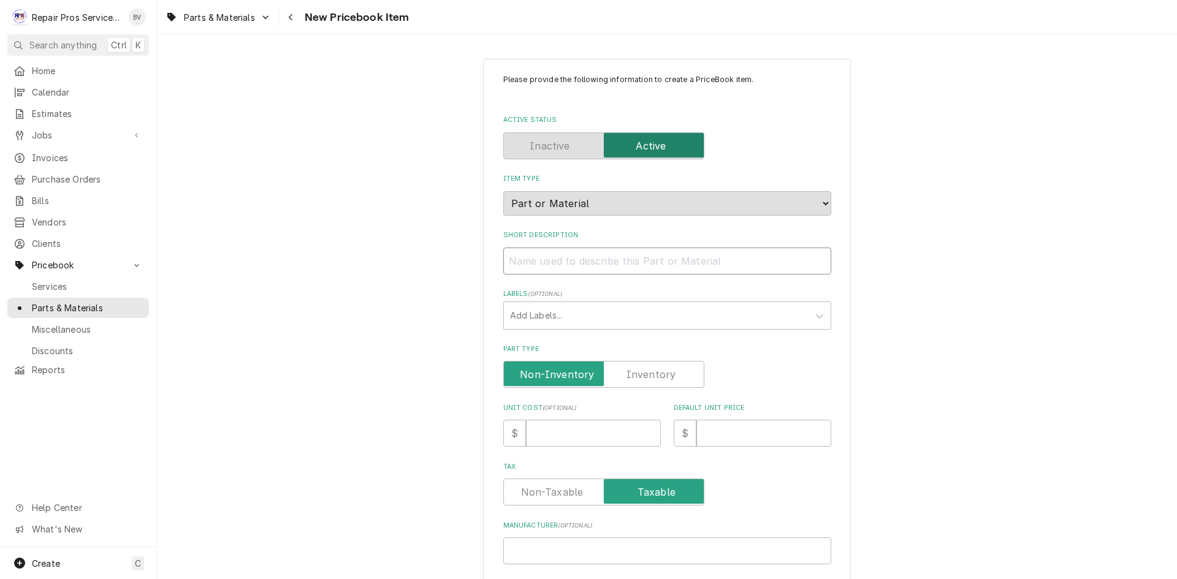
click at [522, 259] on input "Short Description" at bounding box center [667, 261] width 328 height 27
type textarea "x"
type input "4"
type textarea "x"
type input "44"
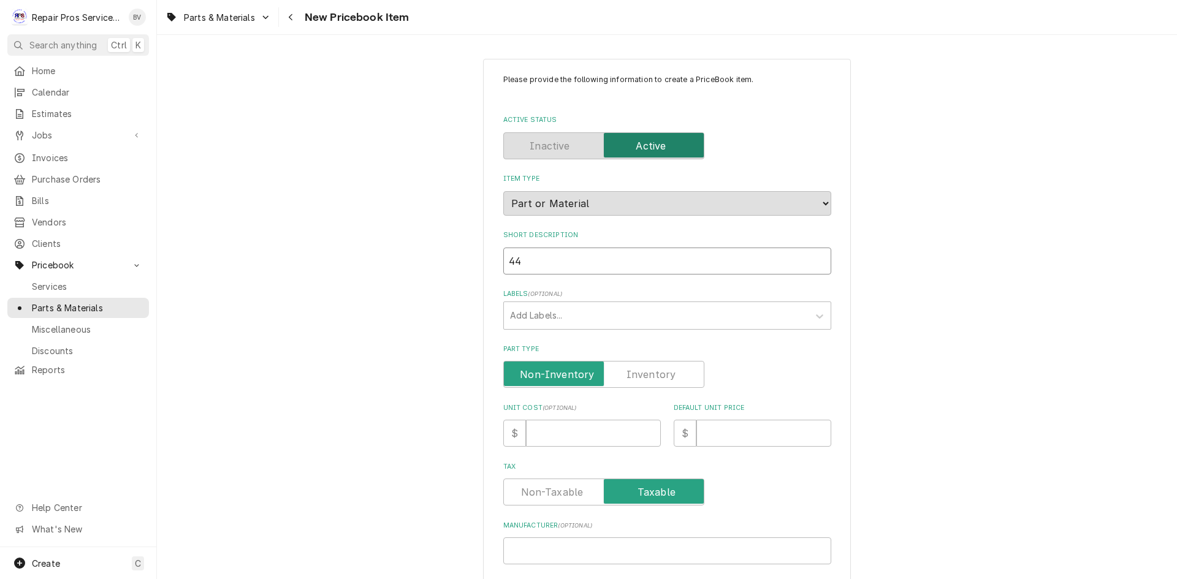
type textarea "x"
type input "449"
type textarea "x"
type input "449"
type textarea "x"
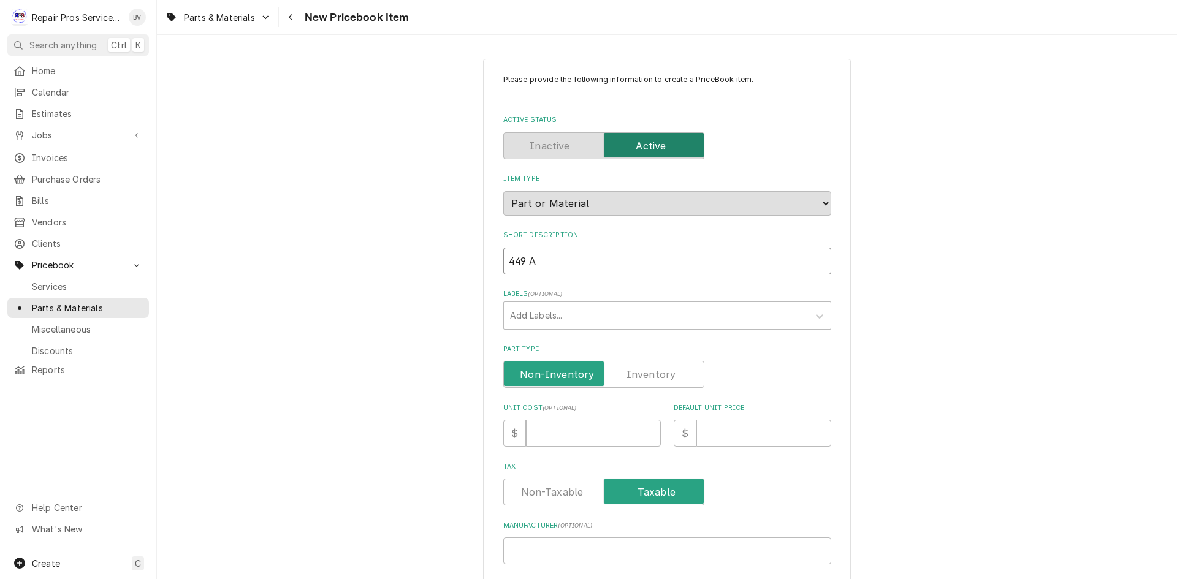
type input "449 A"
click at [727, 427] on input "Default Unit Price" at bounding box center [763, 433] width 135 height 27
type textarea "x"
type input "4"
type textarea "x"
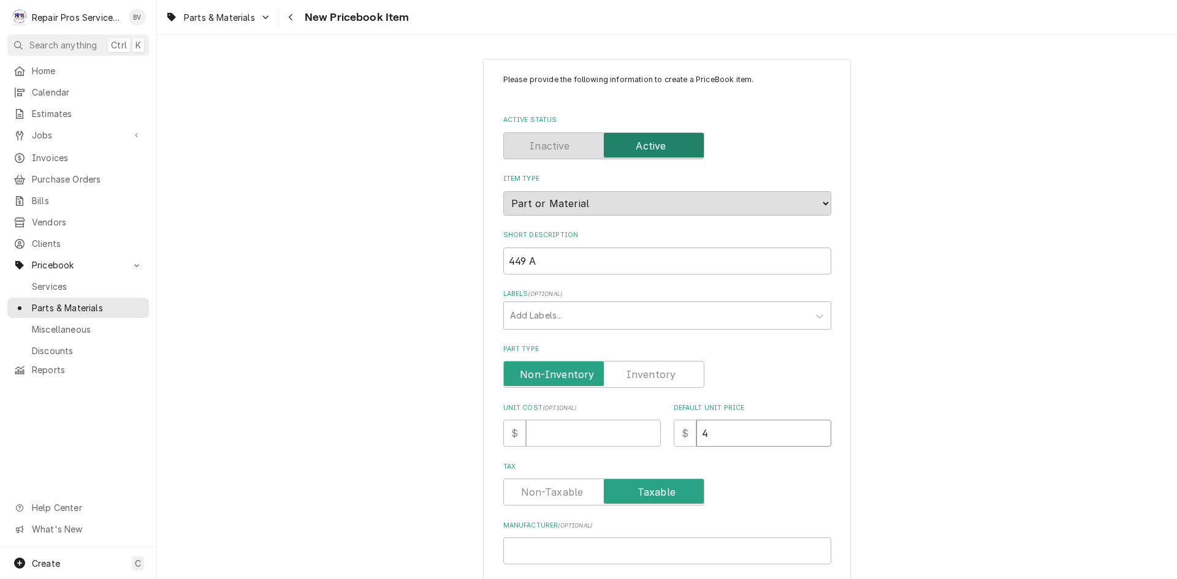
type input "48"
type textarea "x"
type input "48.0"
type textarea "x"
type input "48.00"
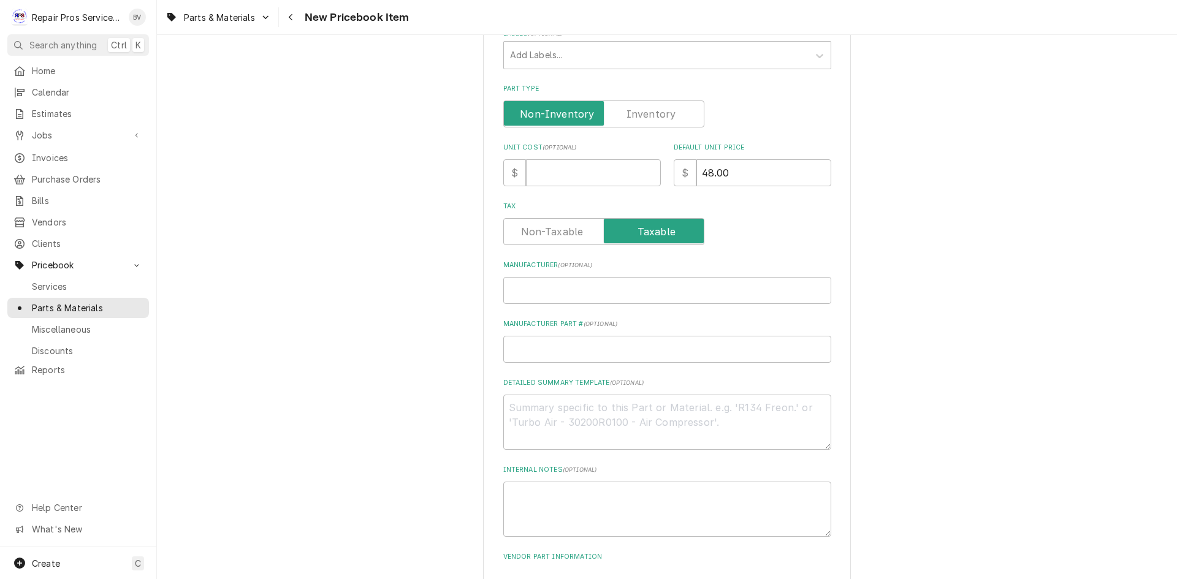
scroll to position [348, 0]
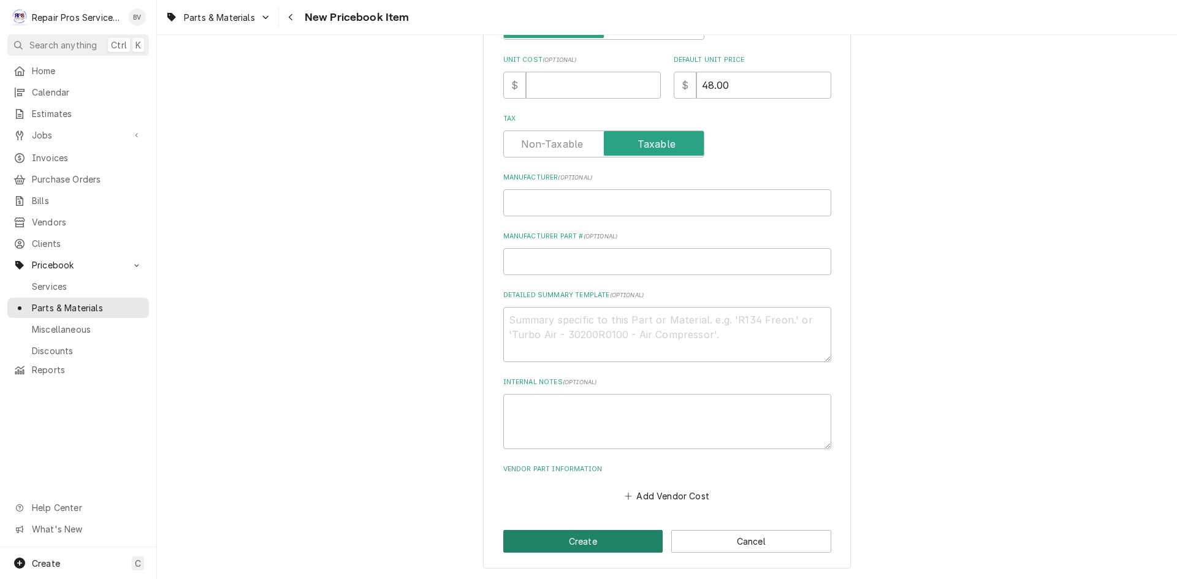
click at [583, 543] on button "Create" at bounding box center [583, 541] width 160 height 23
type textarea "x"
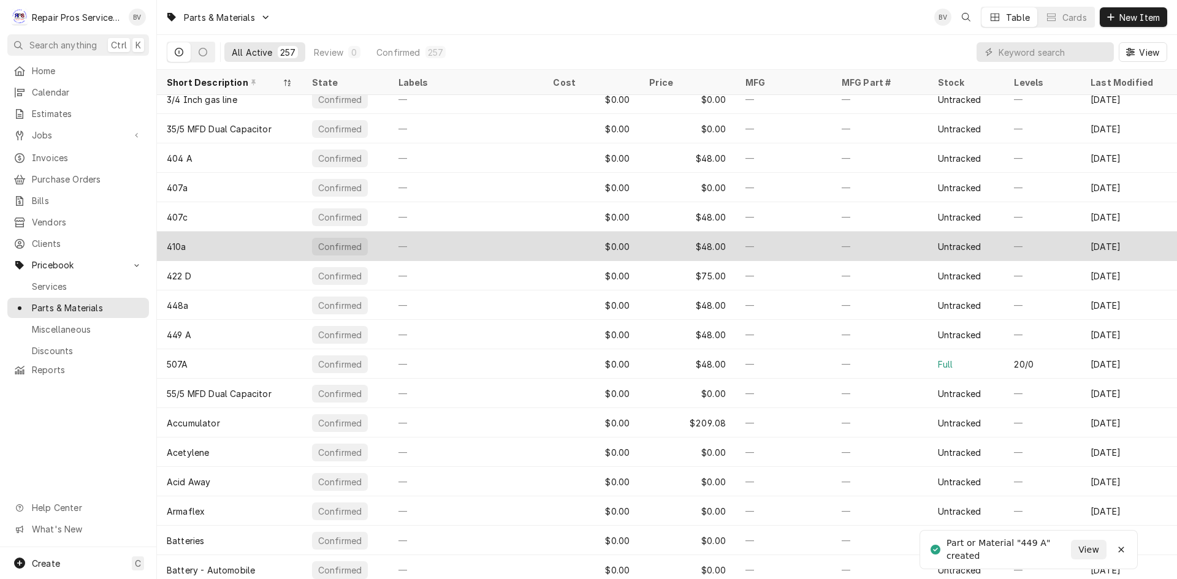
scroll to position [61, 0]
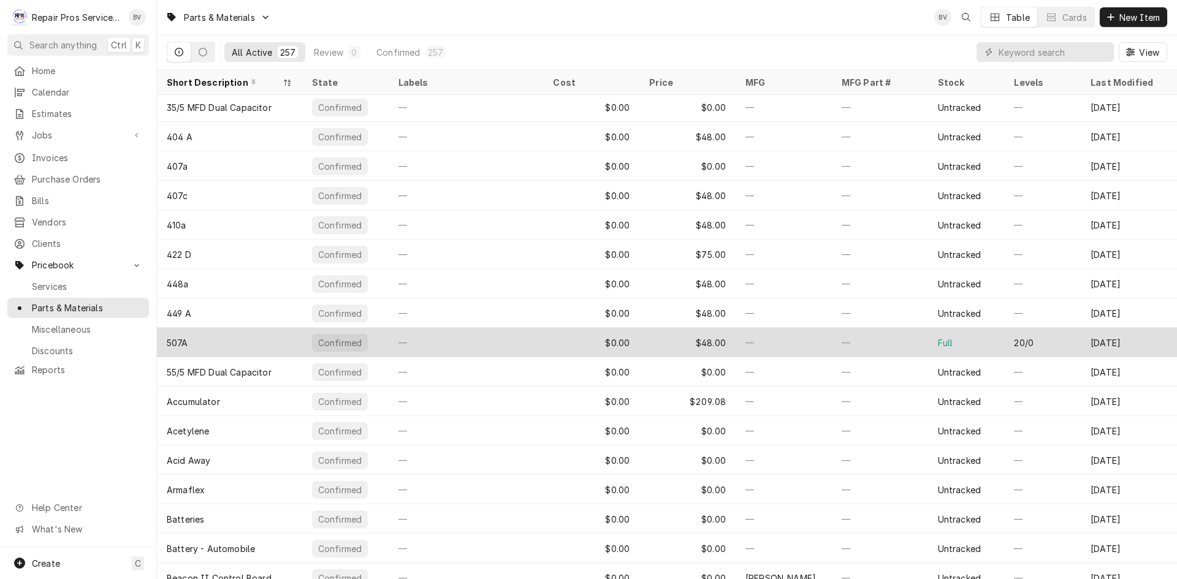
click at [429, 341] on div "—" at bounding box center [466, 342] width 155 height 29
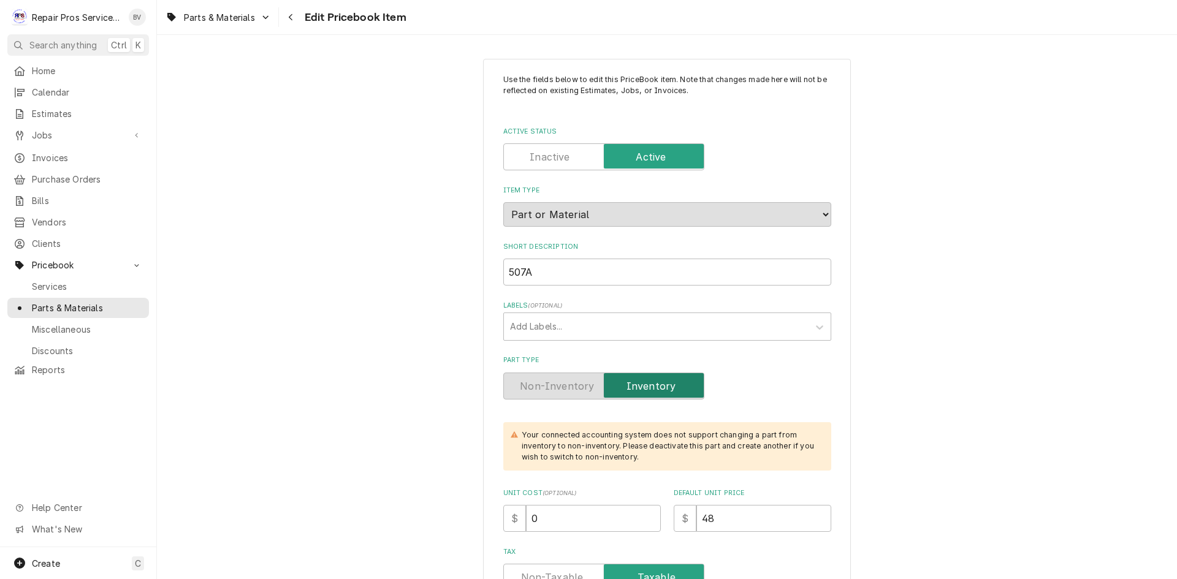
type textarea "x"
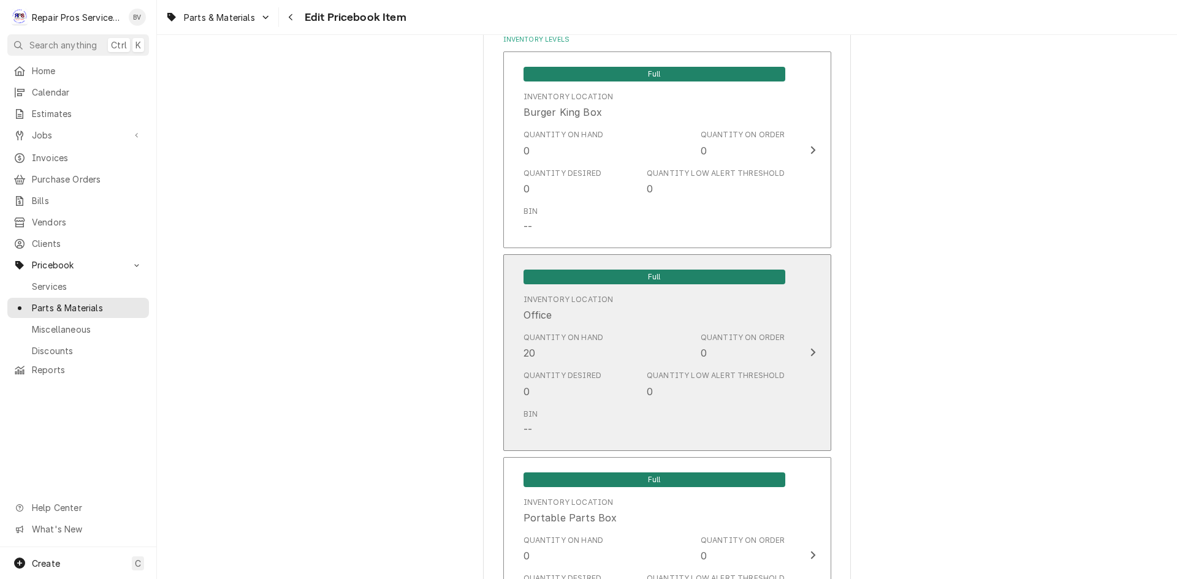
scroll to position [920, 0]
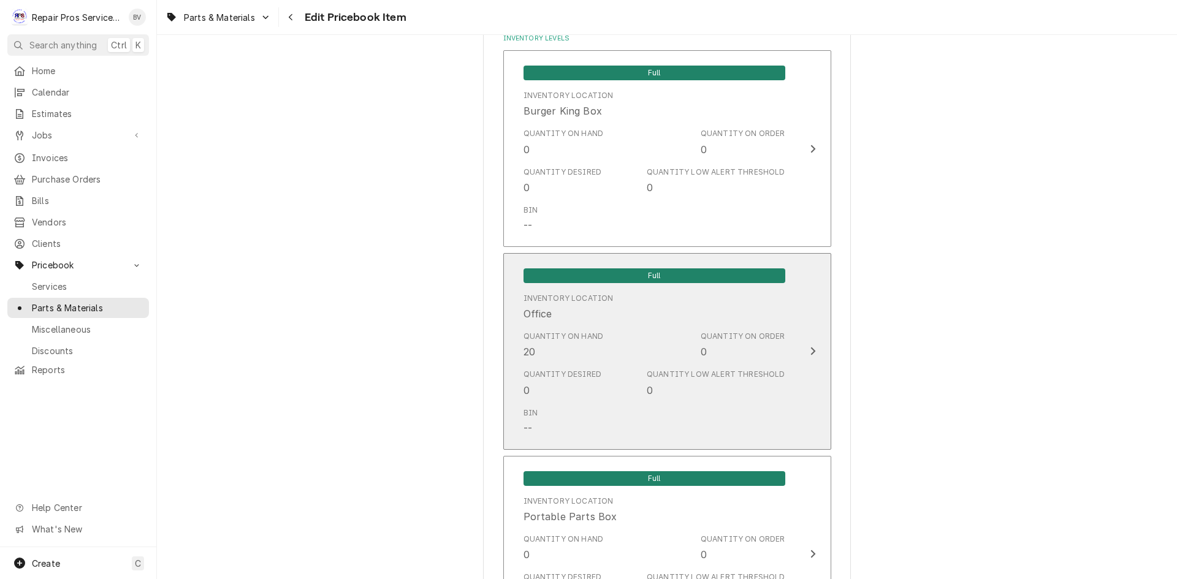
click at [805, 349] on div "Update Inventory Level" at bounding box center [813, 351] width 16 height 15
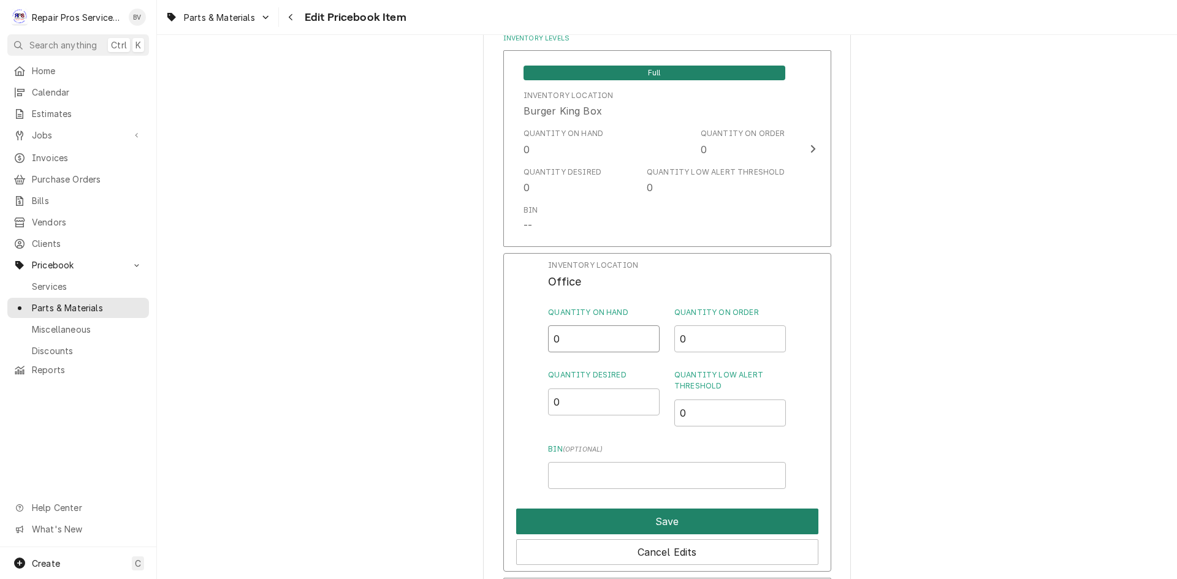
type input "0"
click at [630, 520] on button "Save" at bounding box center [667, 522] width 302 height 26
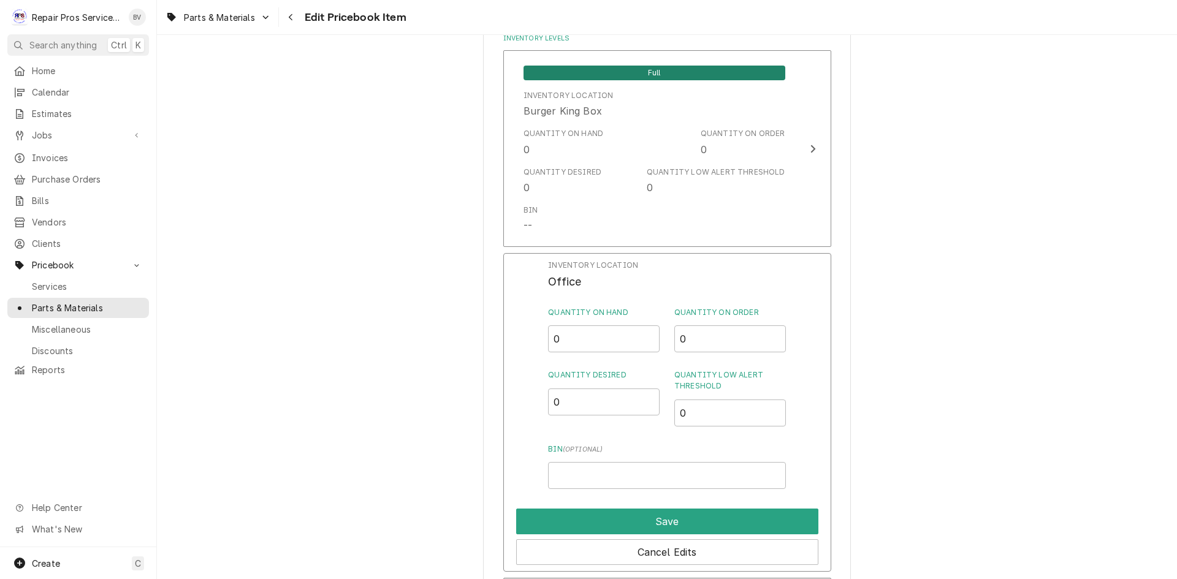
type textarea "x"
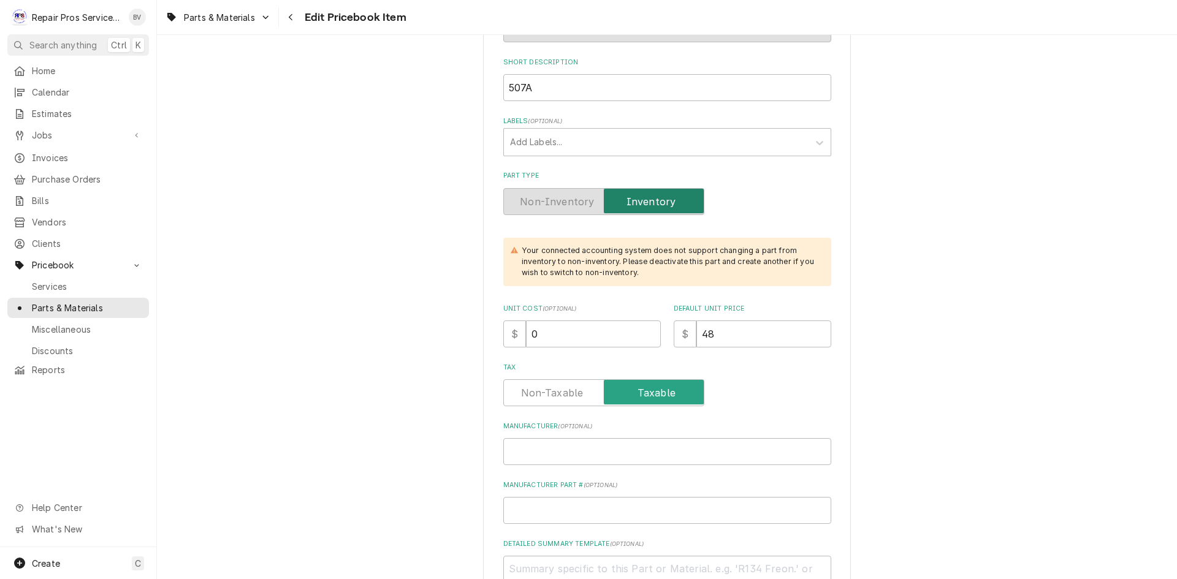
scroll to position [184, 0]
click at [545, 203] on label "Part Type" at bounding box center [603, 202] width 201 height 27
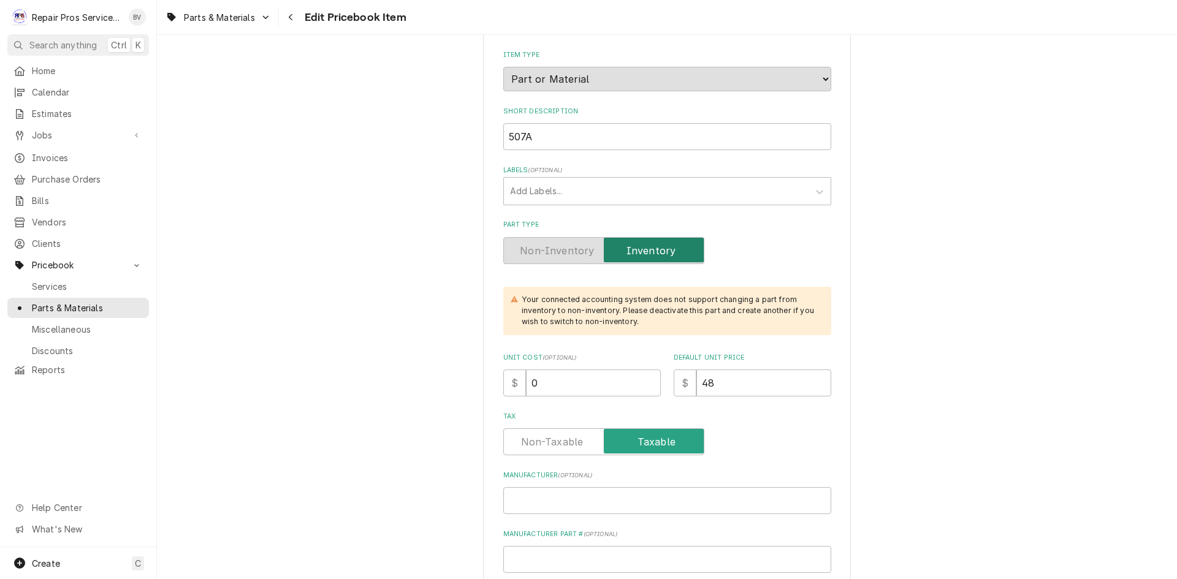
scroll to position [0, 0]
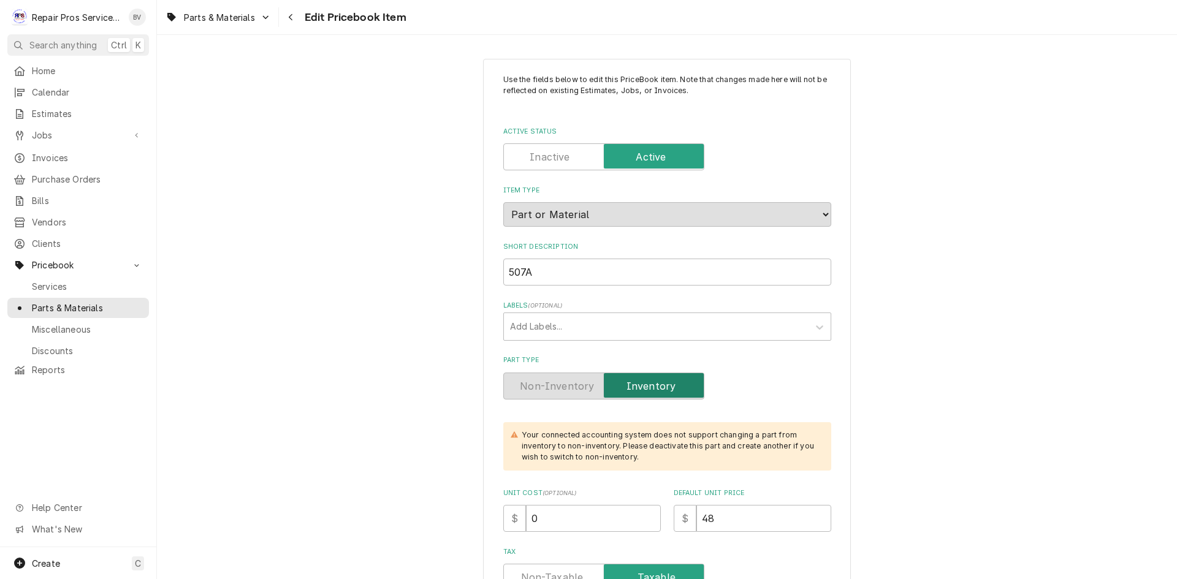
click at [539, 161] on label "Active Status" at bounding box center [603, 156] width 201 height 27
click at [539, 161] on input "Active Status" at bounding box center [604, 156] width 190 height 27
checkbox input "false"
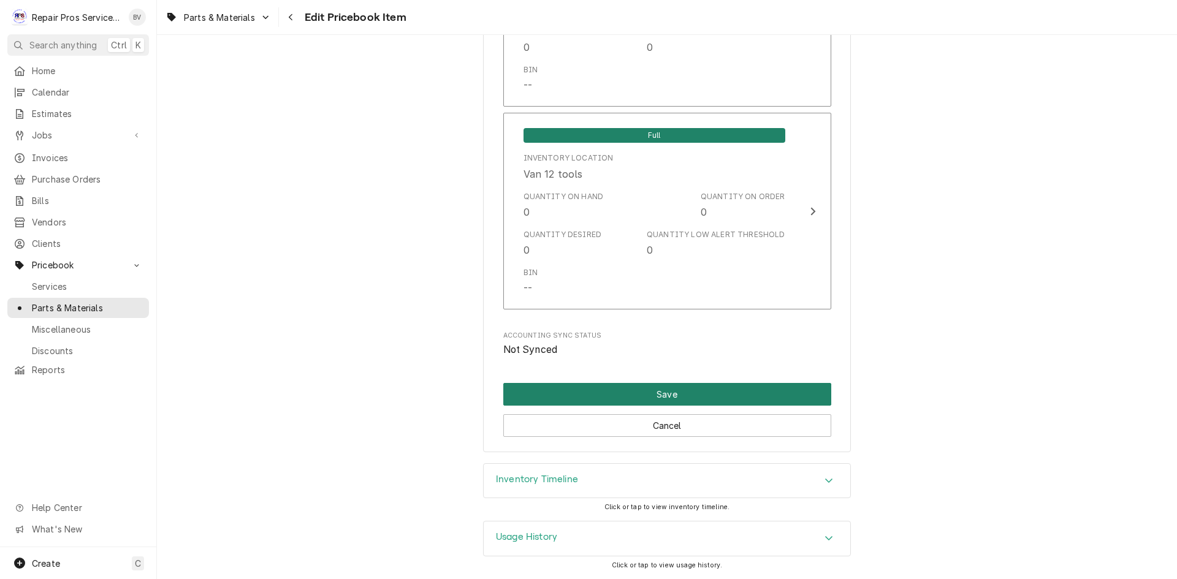
click at [662, 392] on button "Save" at bounding box center [667, 394] width 328 height 23
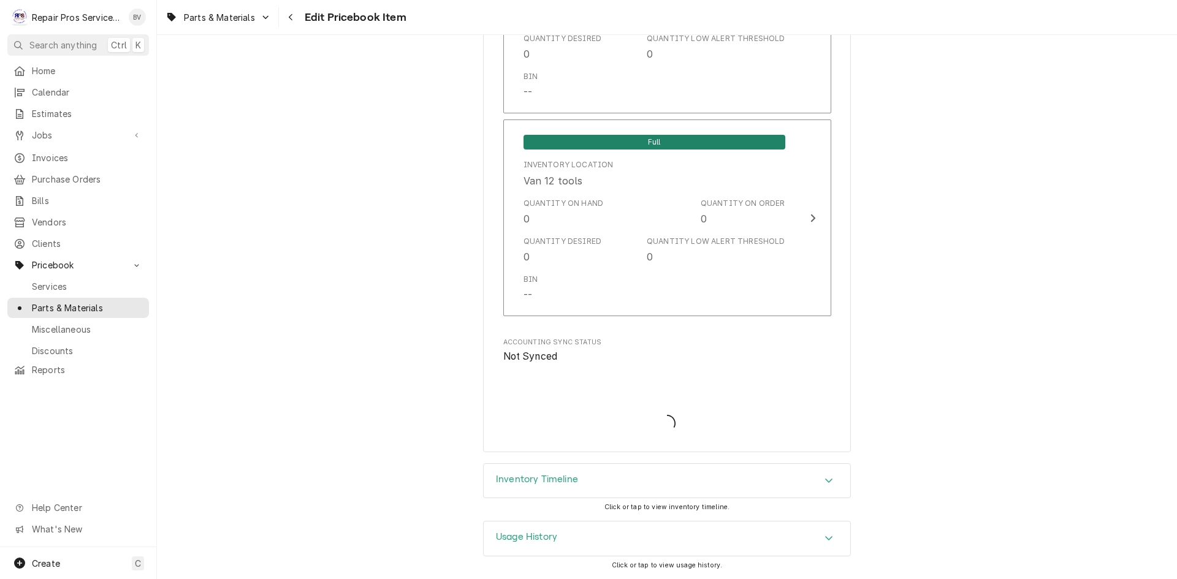
type textarea "x"
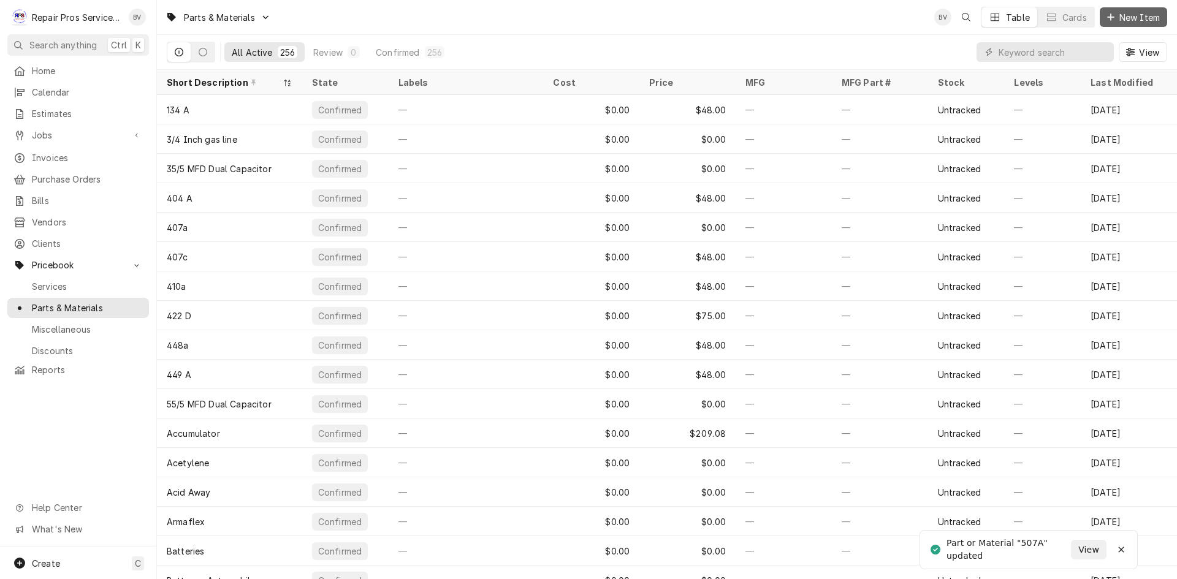
click at [1127, 12] on span "New Item" at bounding box center [1139, 17] width 45 height 13
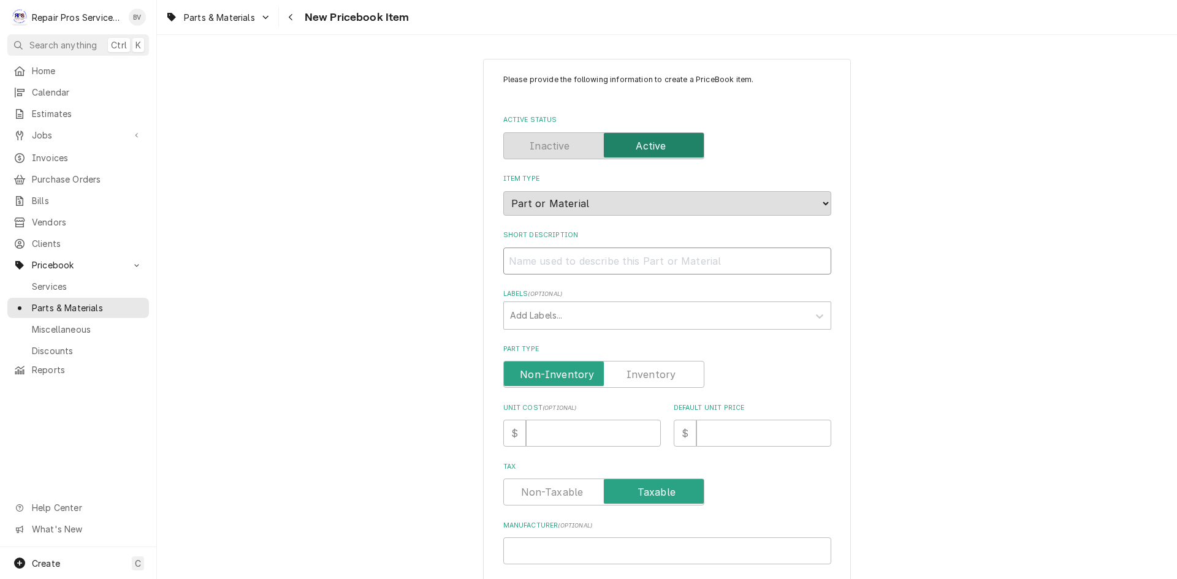
click at [520, 261] on input "Short Description" at bounding box center [667, 261] width 328 height 27
type textarea "x"
type input "5"
type textarea "x"
type input "50"
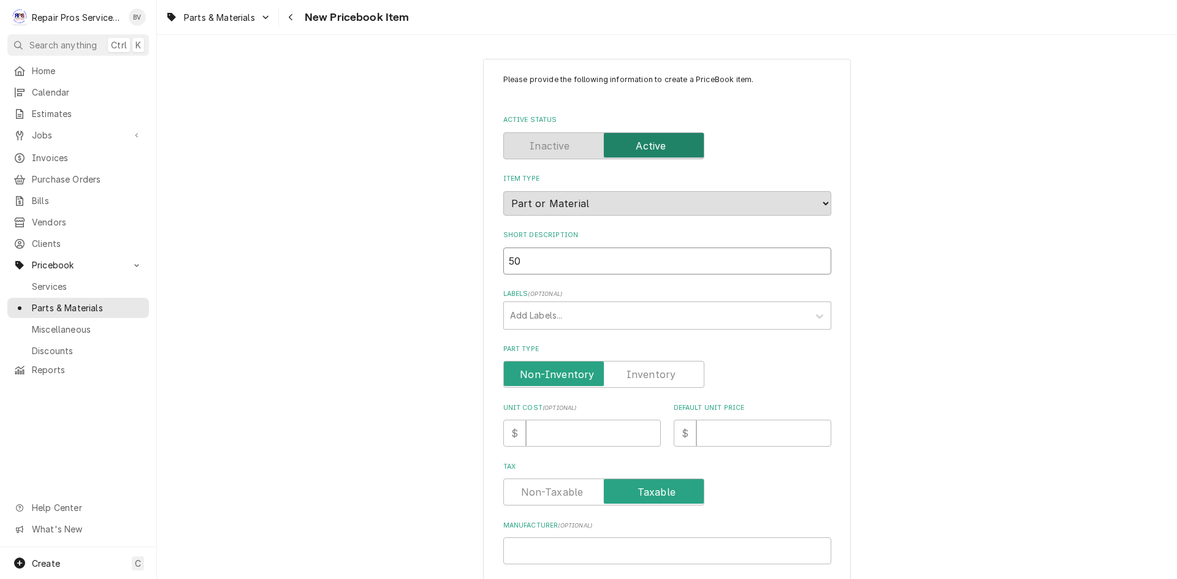
type textarea "x"
type input "507"
type textarea "x"
type input "507"
type textarea "x"
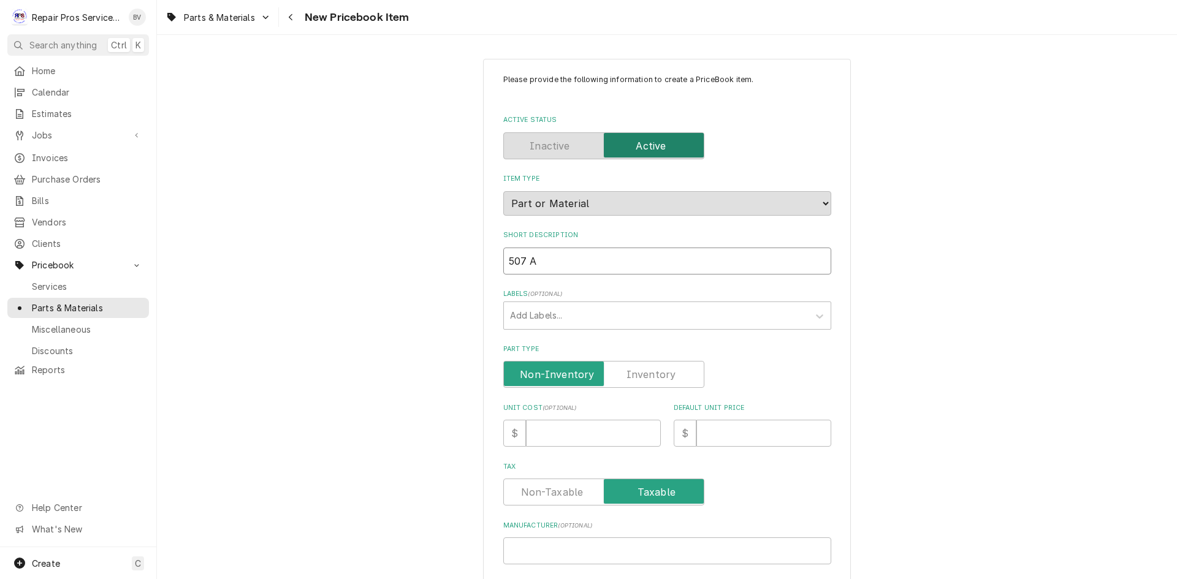
type input "507 A"
click at [712, 433] on input "Default Unit Price" at bounding box center [763, 433] width 135 height 27
type textarea "x"
type input "7"
type textarea "x"
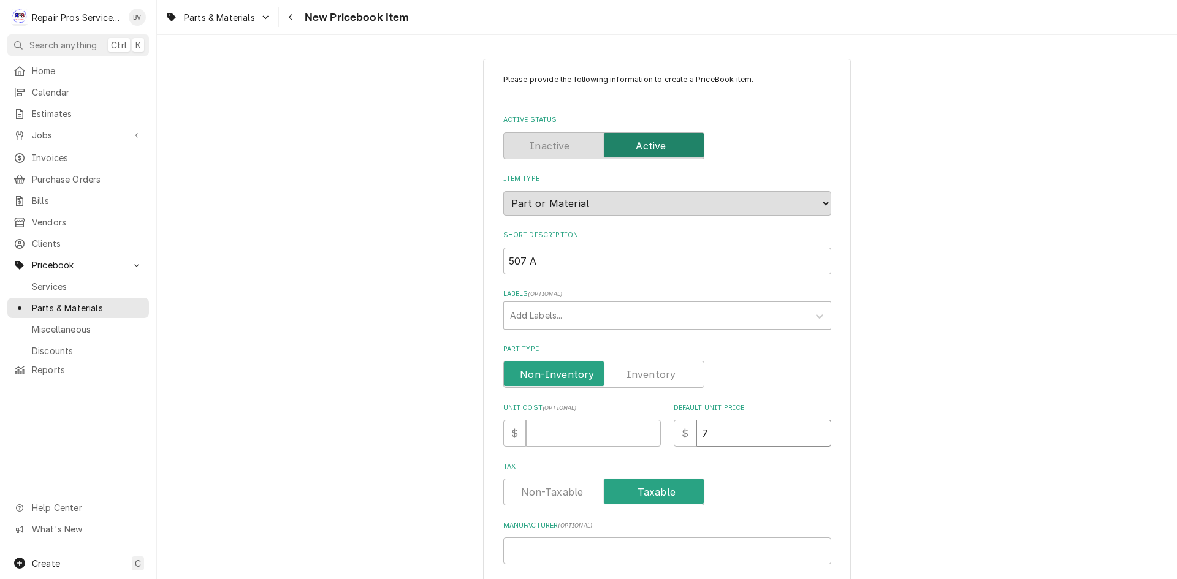
type input "75"
type textarea "x"
type input "75.0"
type textarea "x"
type input "75.00"
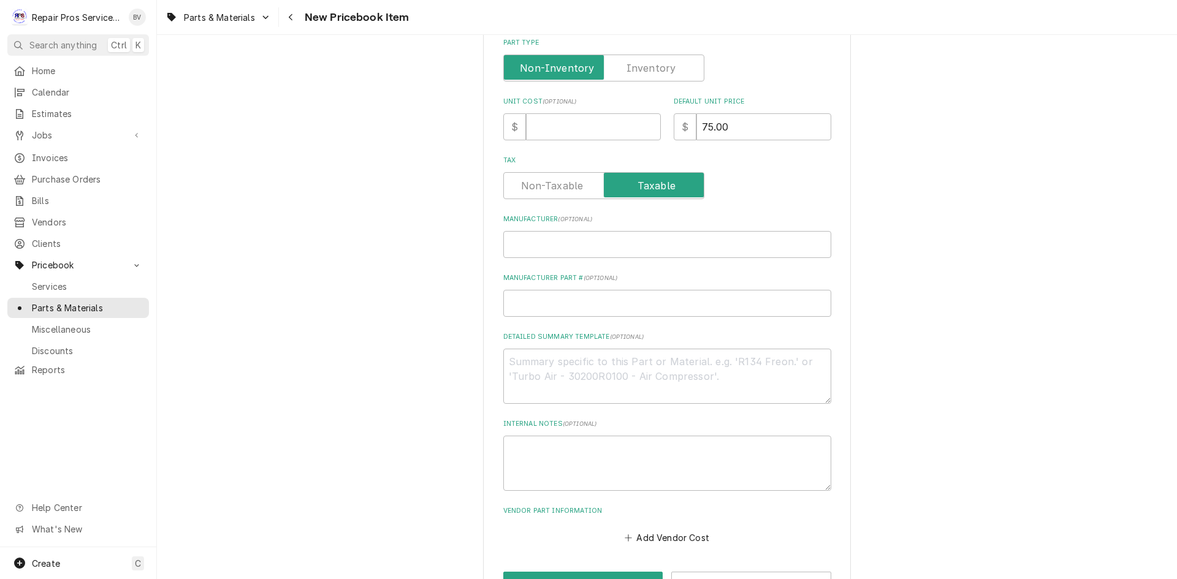
scroll to position [348, 0]
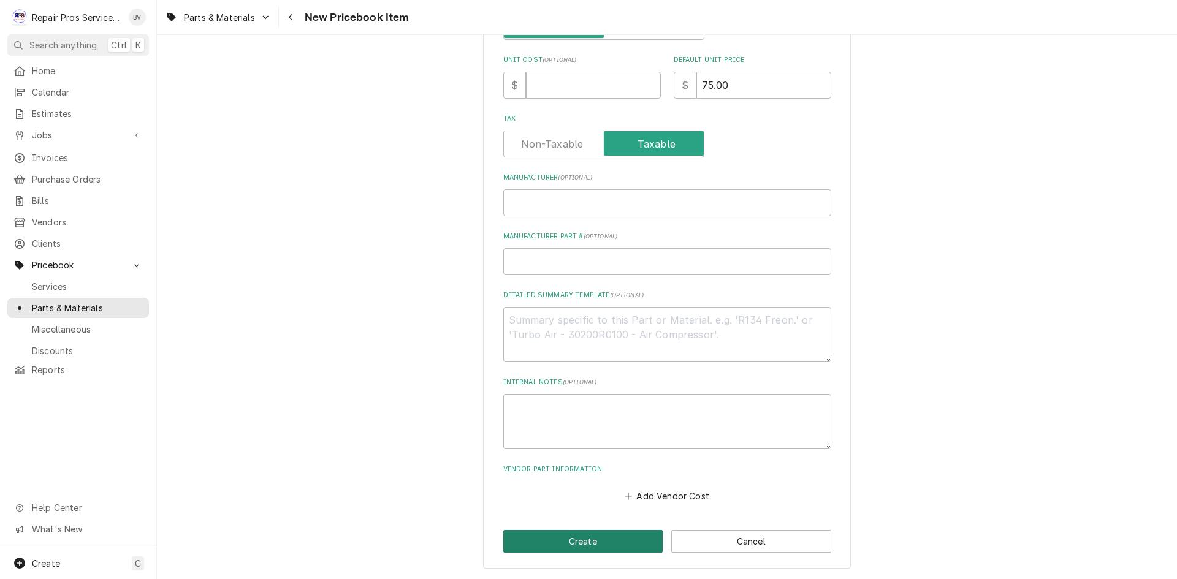
click at [581, 544] on button "Create" at bounding box center [583, 541] width 160 height 23
type textarea "x"
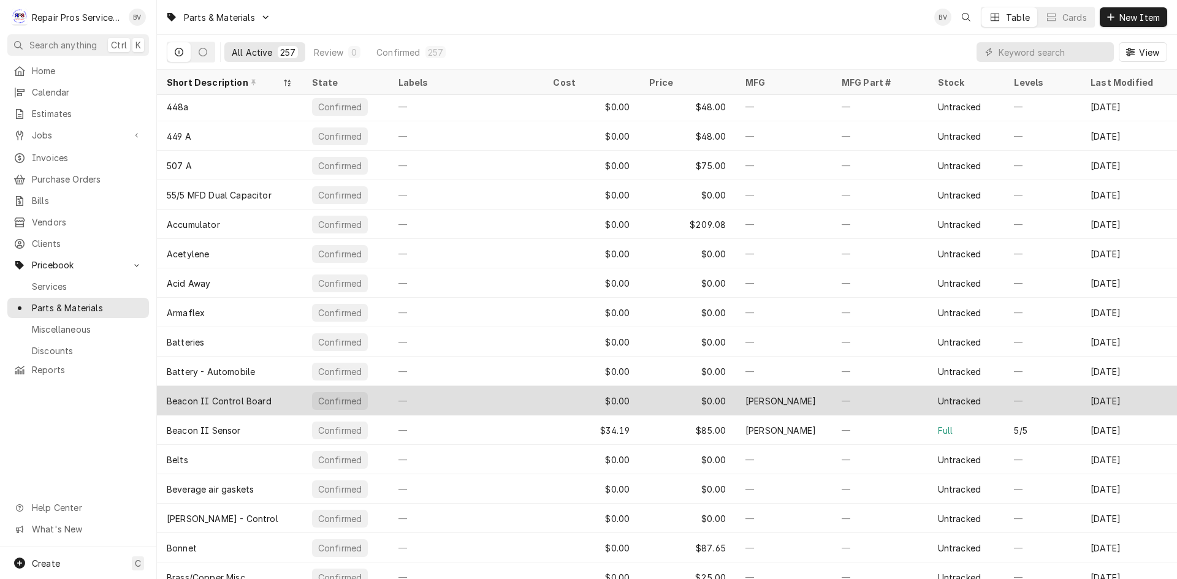
scroll to position [250, 0]
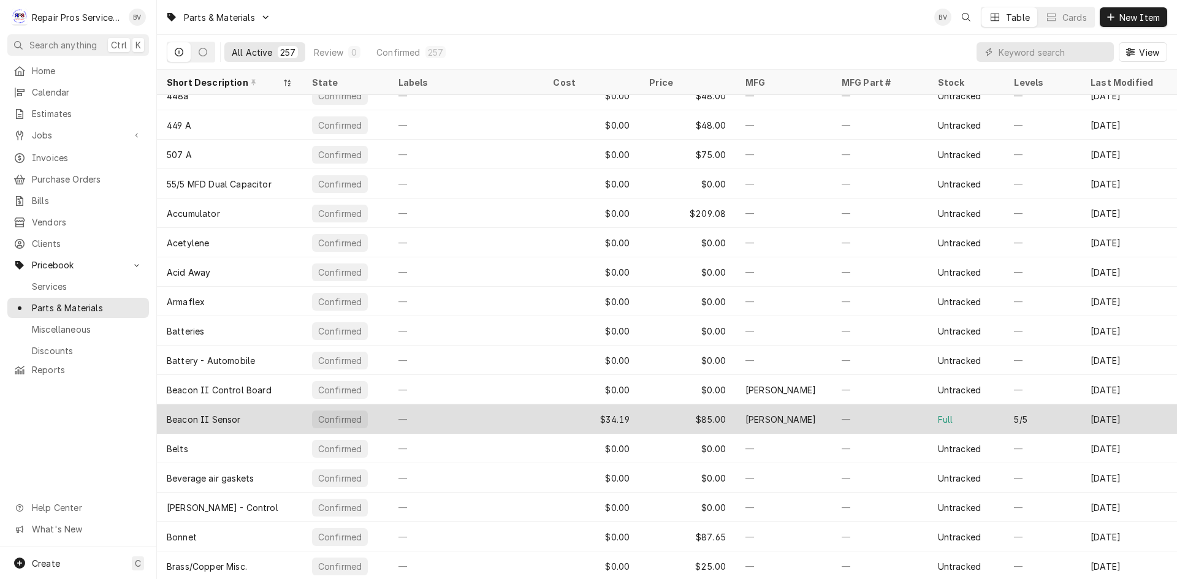
click at [810, 419] on div "[PERSON_NAME]" at bounding box center [784, 419] width 96 height 29
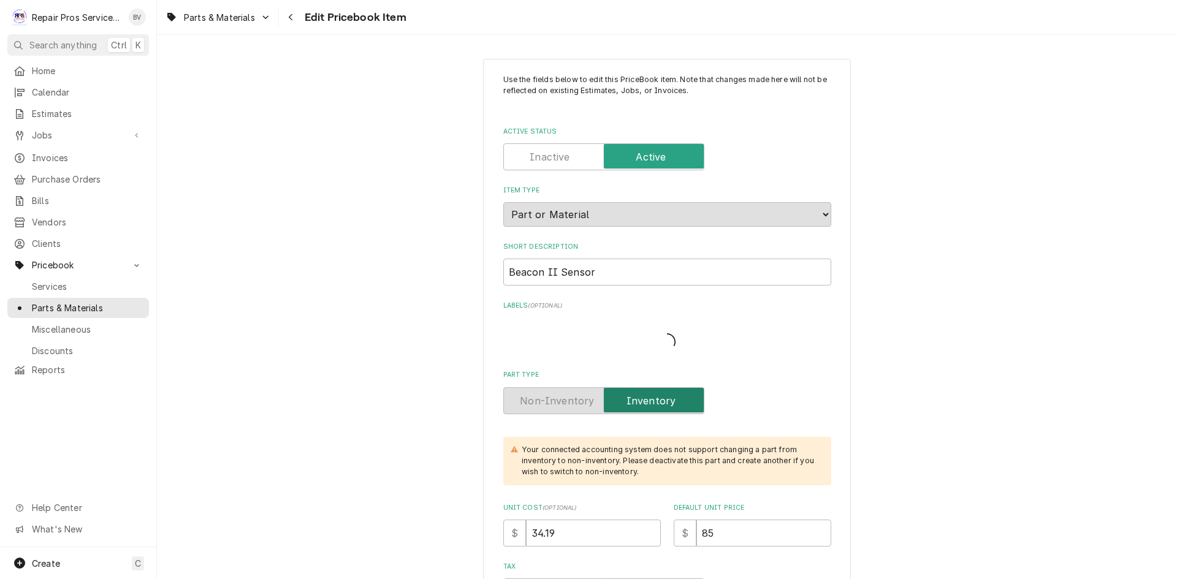
type textarea "x"
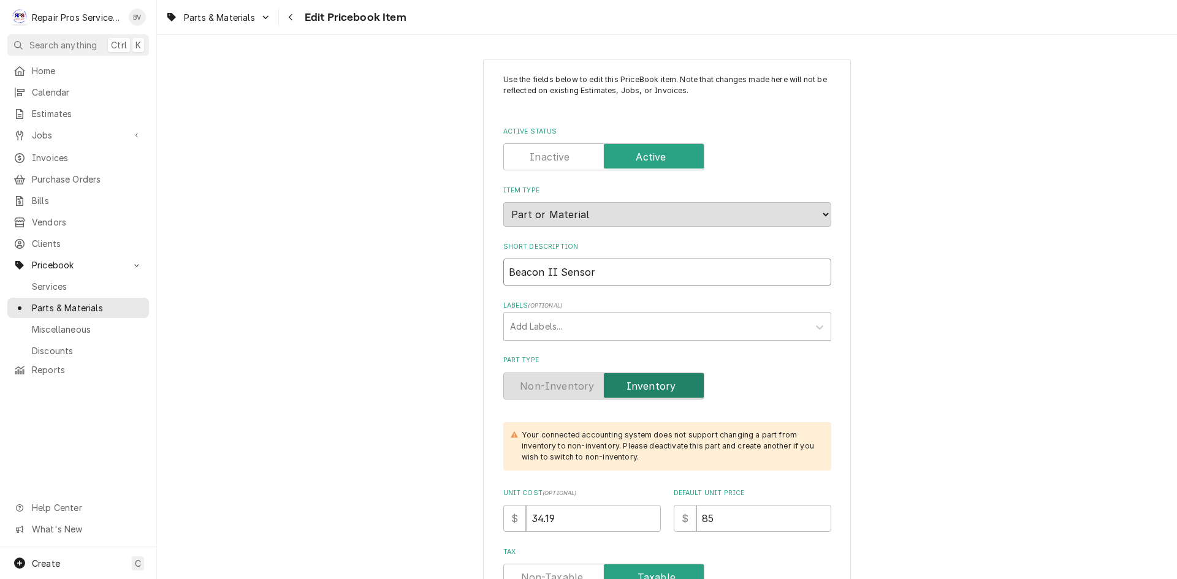
drag, startPoint x: 596, startPoint y: 270, endPoint x: 422, endPoint y: 274, distance: 174.2
click at [535, 166] on input "Active Status" at bounding box center [604, 156] width 190 height 27
checkbox input "false"
type textarea "x"
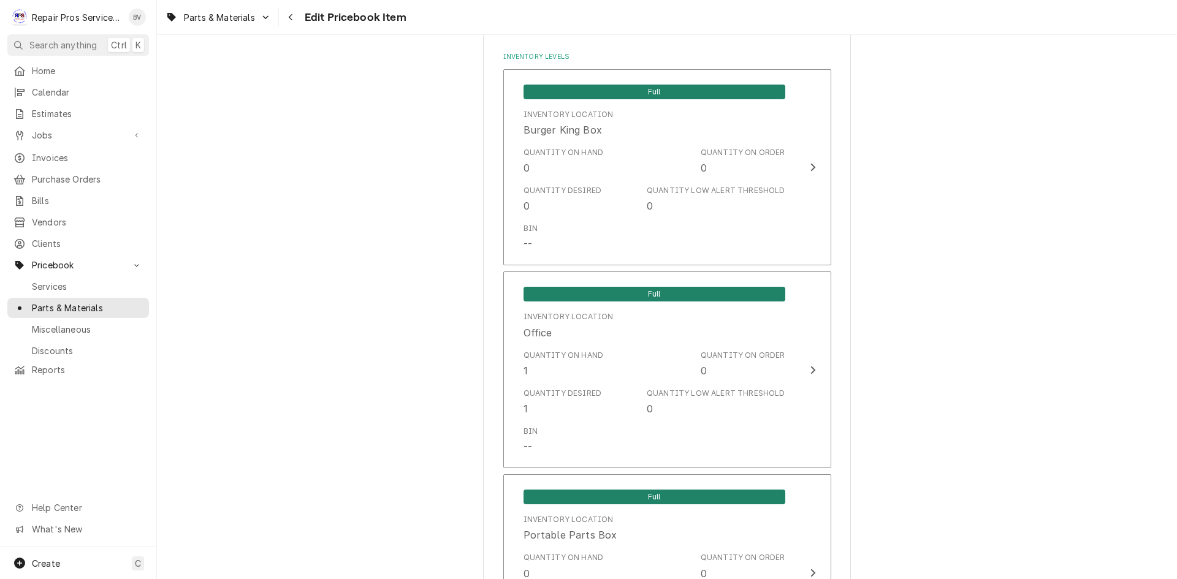
scroll to position [920, 0]
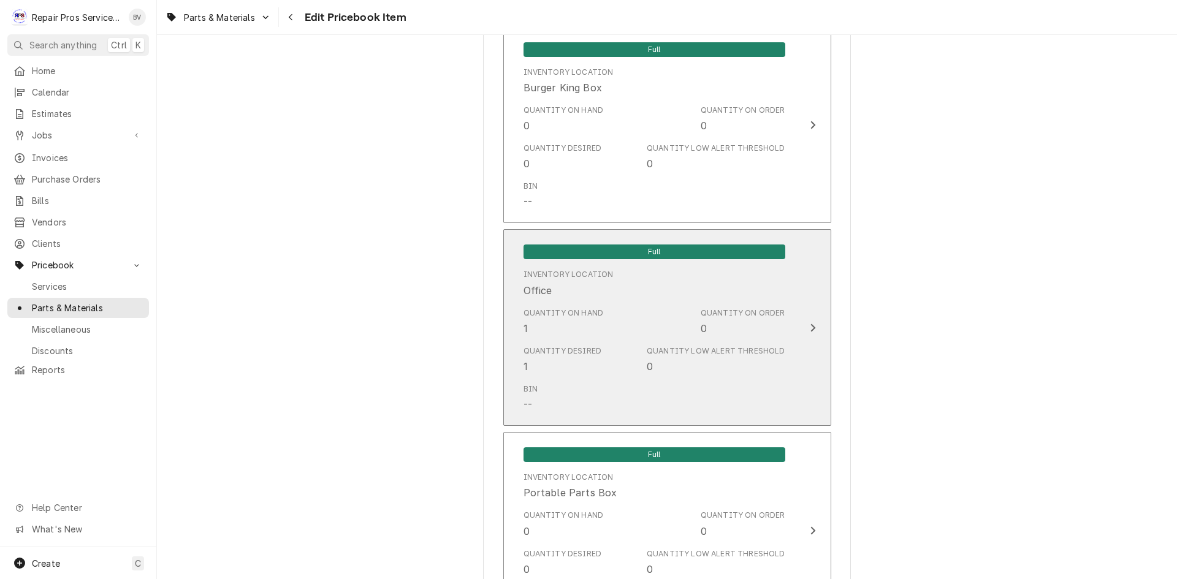
click at [810, 325] on icon "Update Inventory Level" at bounding box center [812, 328] width 5 height 8
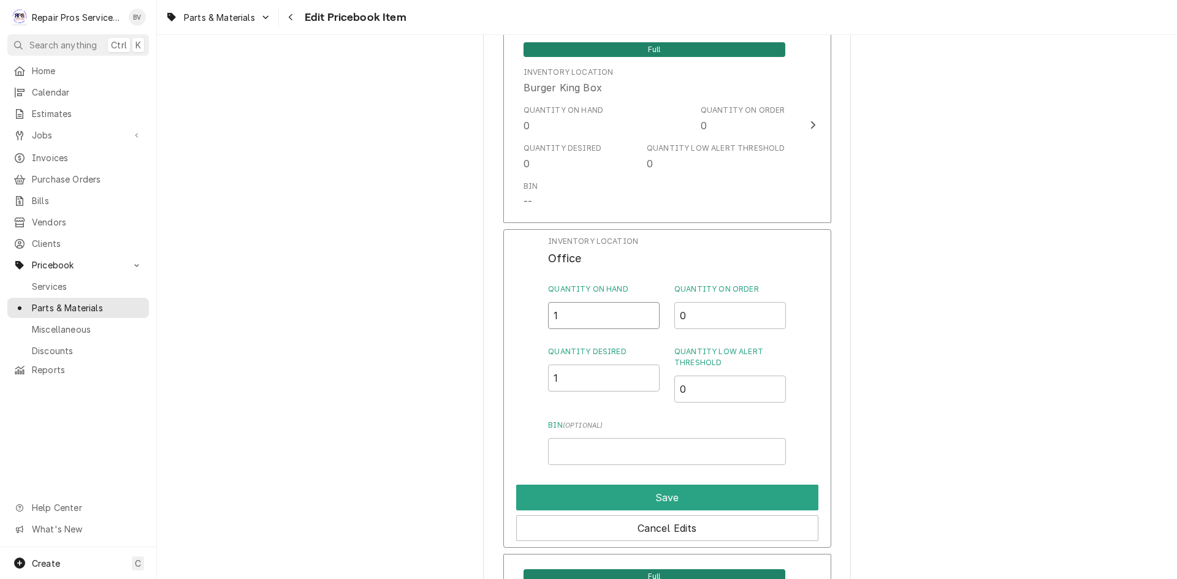
click at [537, 321] on div "Inventory Location Office Quantity on Hand 1 Quantity on Order 0 Quantity Desir…" at bounding box center [667, 388] width 328 height 319
type input "0"
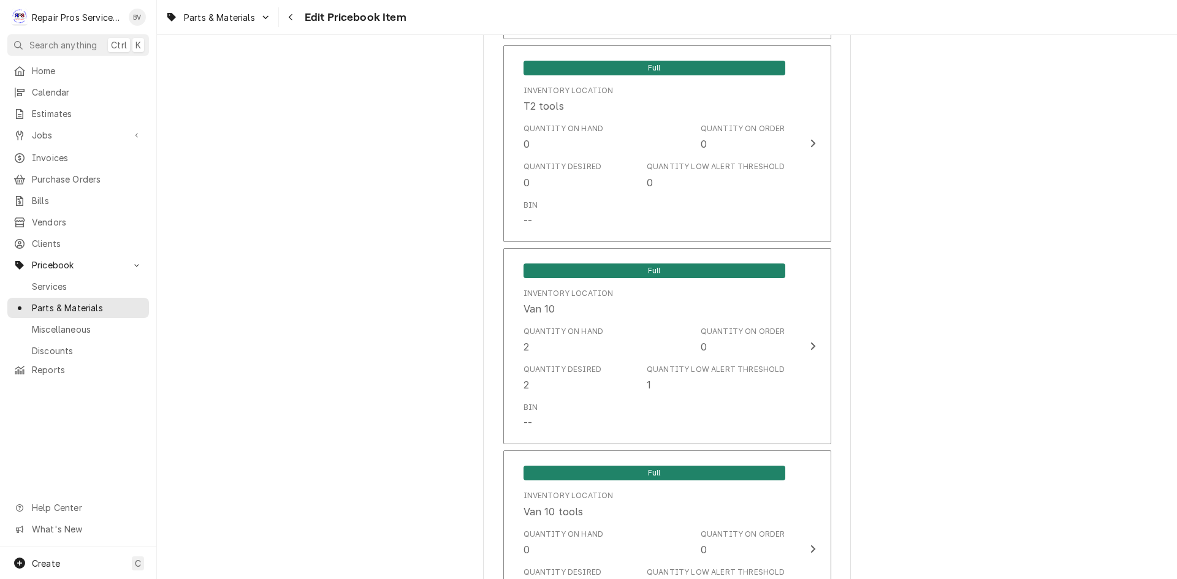
scroll to position [1778, 0]
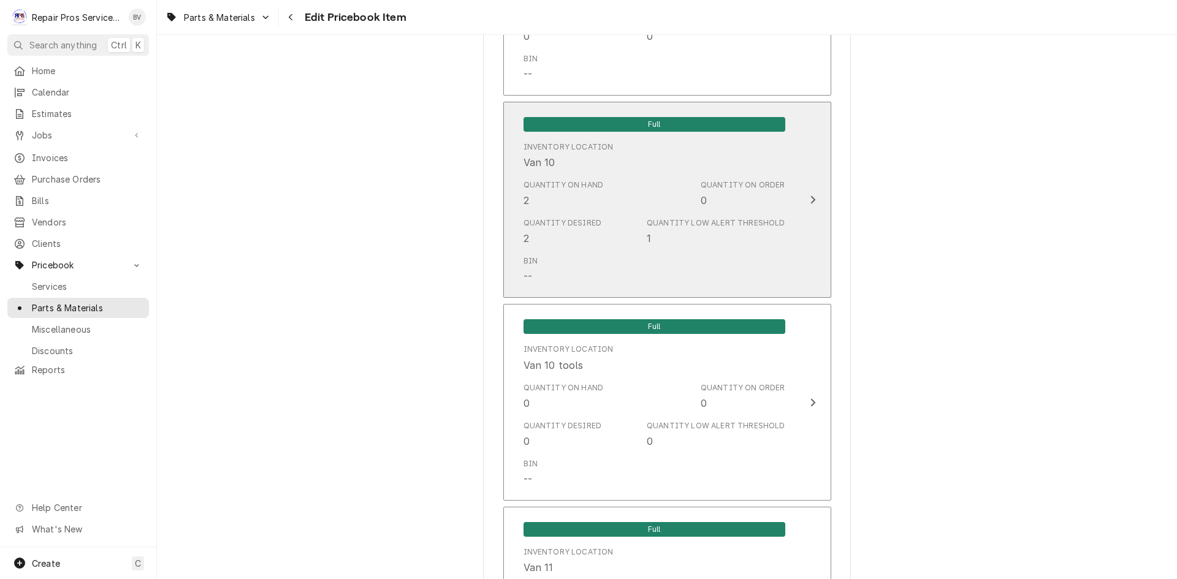
click at [805, 200] on div "Update Inventory Level" at bounding box center [813, 200] width 16 height 15
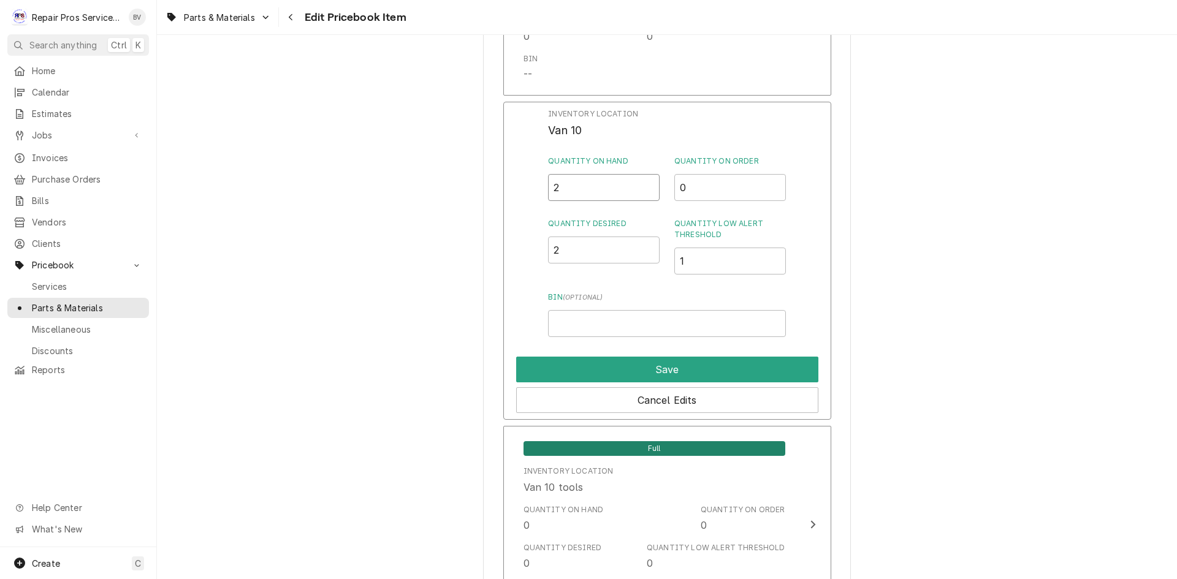
drag, startPoint x: 566, startPoint y: 183, endPoint x: 535, endPoint y: 187, distance: 32.1
click at [540, 187] on div "Inventory Location Van 10 Quantity on Hand 2 Quantity on Order 0 Quantity Desir…" at bounding box center [667, 261] width 328 height 319
type input "0"
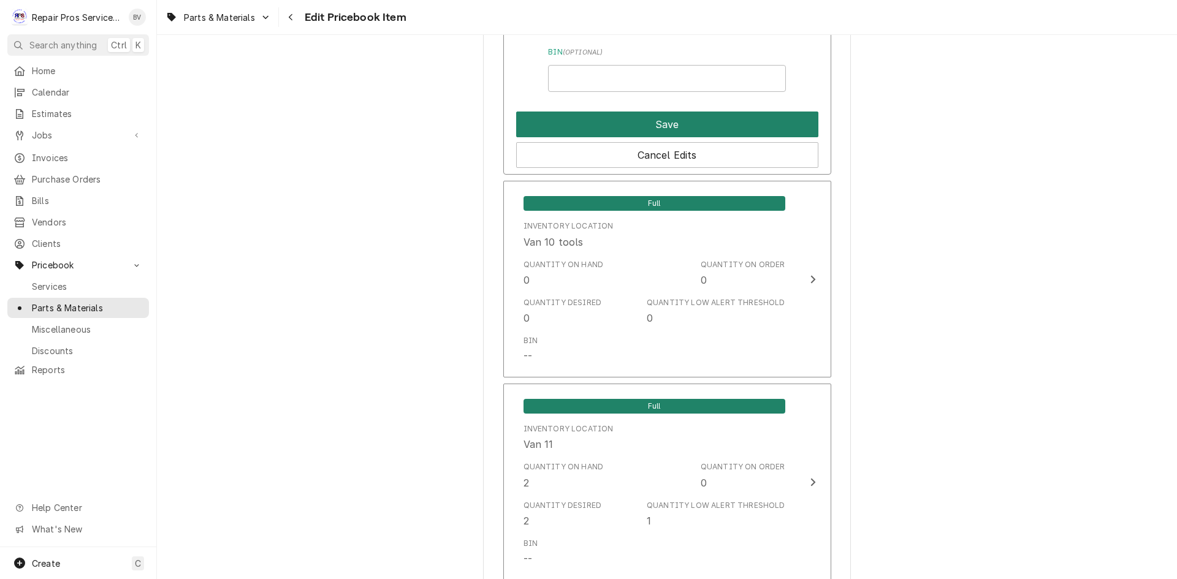
click at [684, 127] on button "Save" at bounding box center [667, 125] width 302 height 26
type textarea "x"
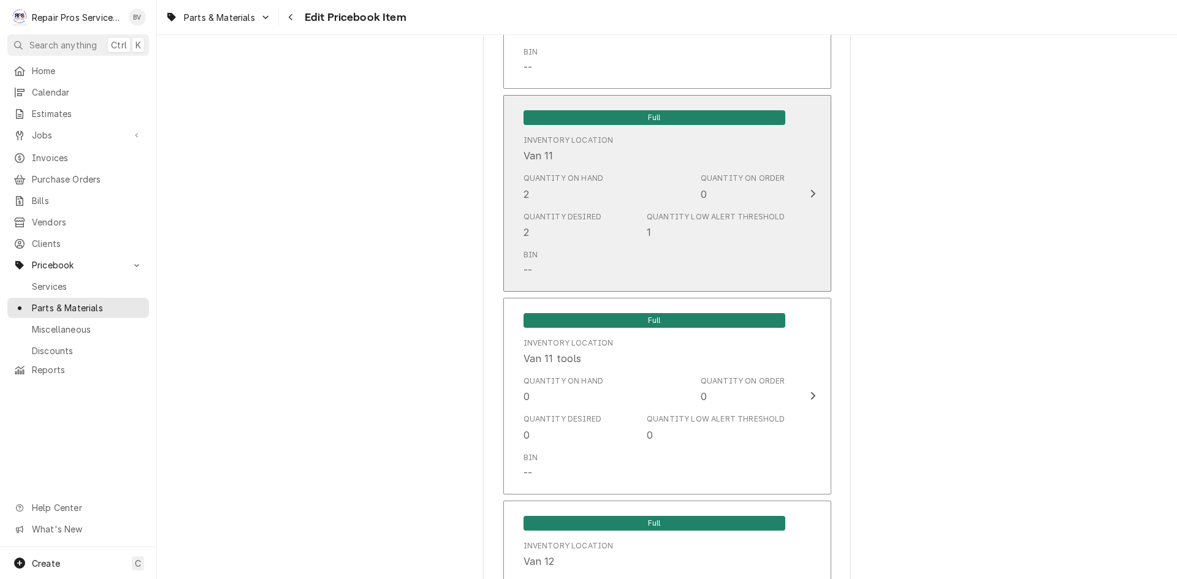
scroll to position [2208, 0]
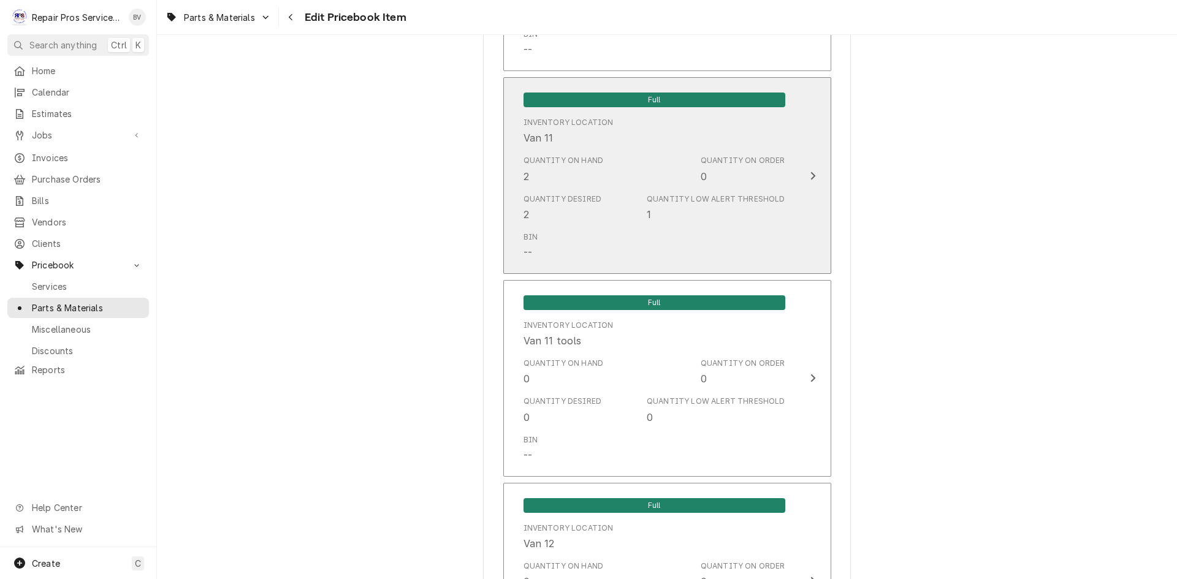
click at [810, 176] on icon "Update Inventory Level" at bounding box center [813, 176] width 6 height 10
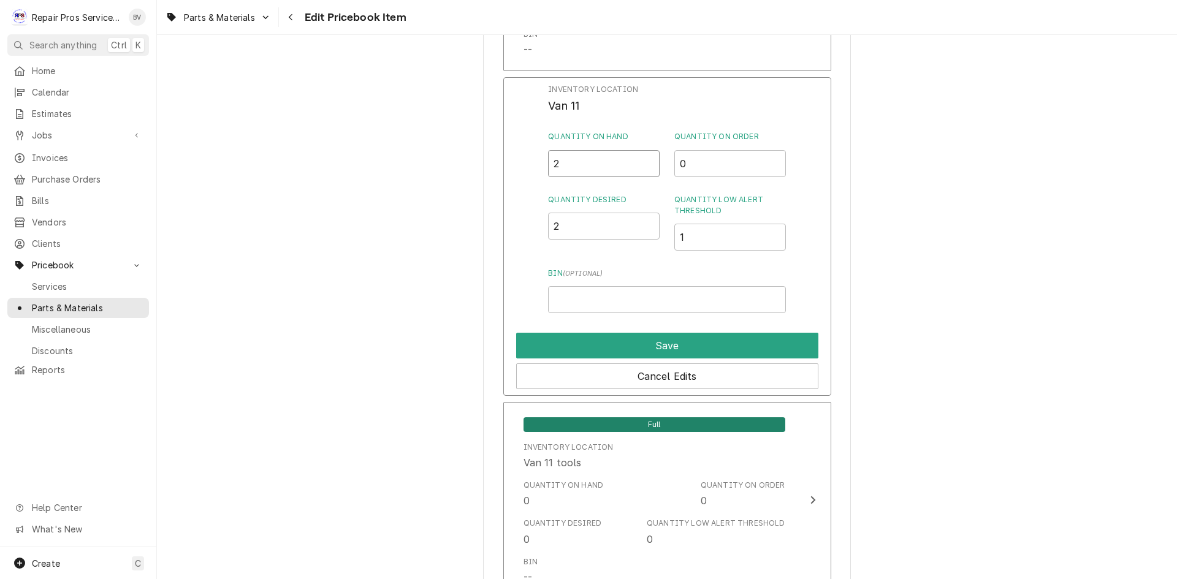
drag, startPoint x: 566, startPoint y: 170, endPoint x: 541, endPoint y: 166, distance: 26.0
click at [543, 167] on div "Inventory Location Van 11 Quantity on Hand 2 Quantity on Order 0 Quantity Desir…" at bounding box center [667, 236] width 328 height 319
type input "0"
click at [657, 343] on button "Save" at bounding box center [667, 346] width 302 height 26
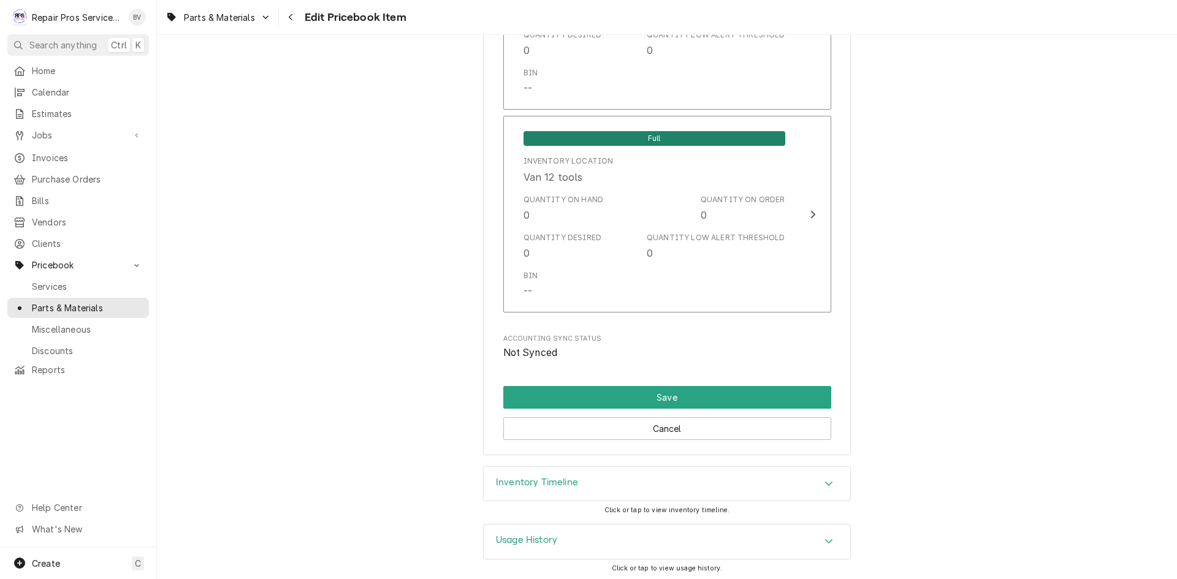
scroll to position [2780, 0]
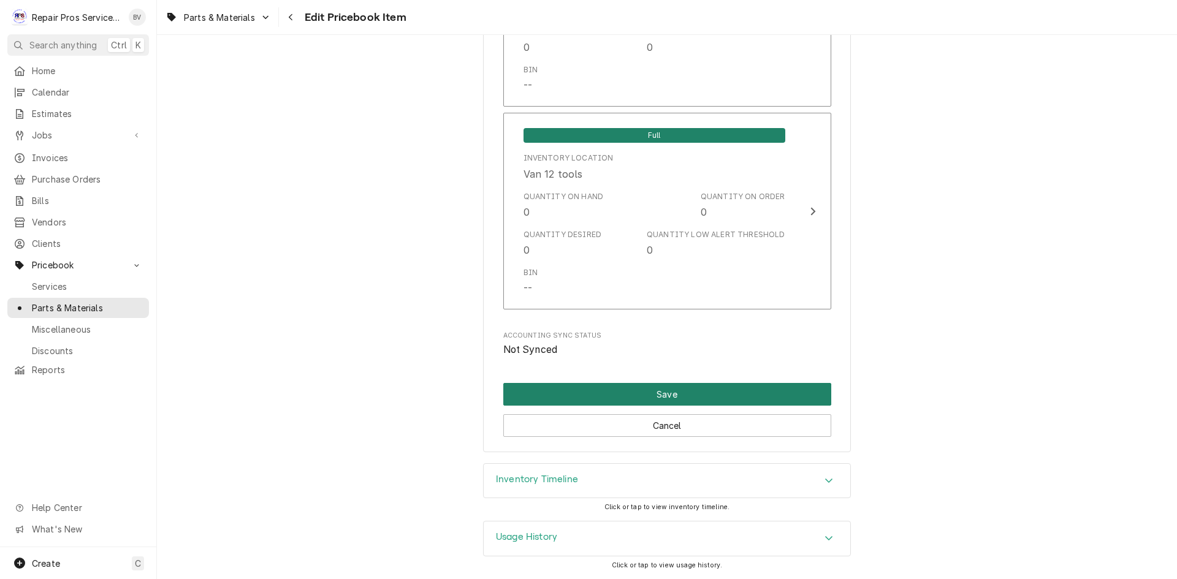
click at [676, 391] on button "Save" at bounding box center [667, 394] width 328 height 23
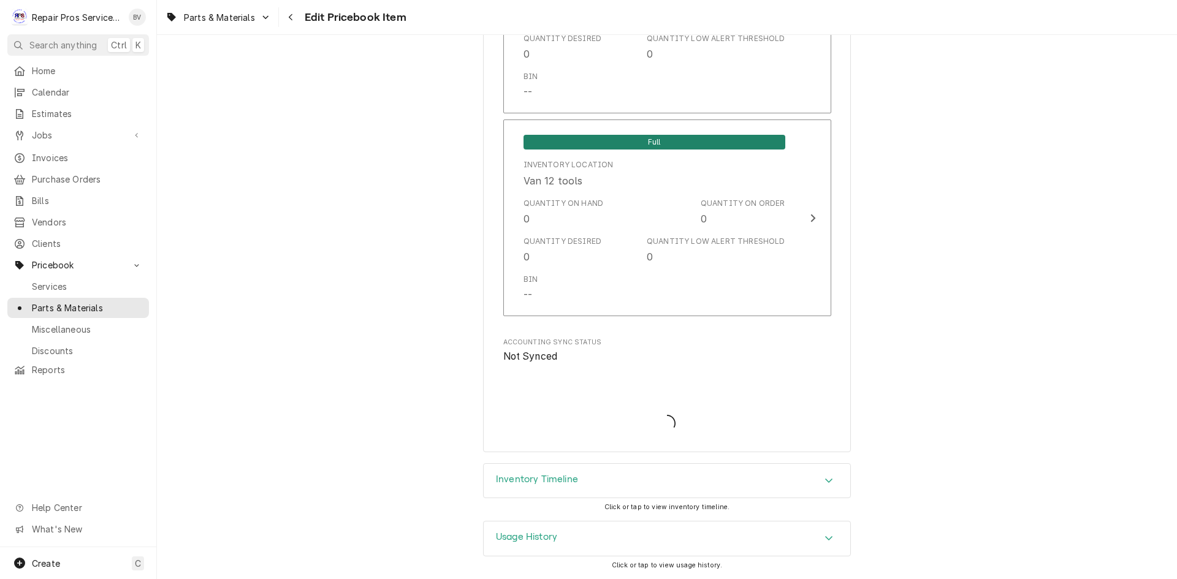
type textarea "x"
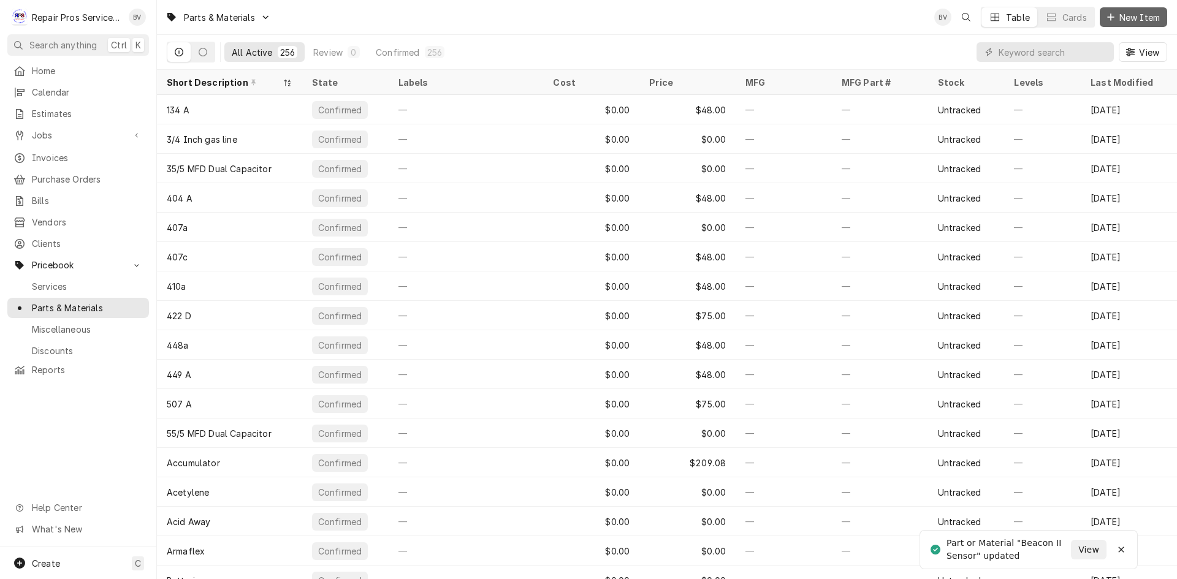
click at [1122, 20] on span "New Item" at bounding box center [1139, 17] width 45 height 13
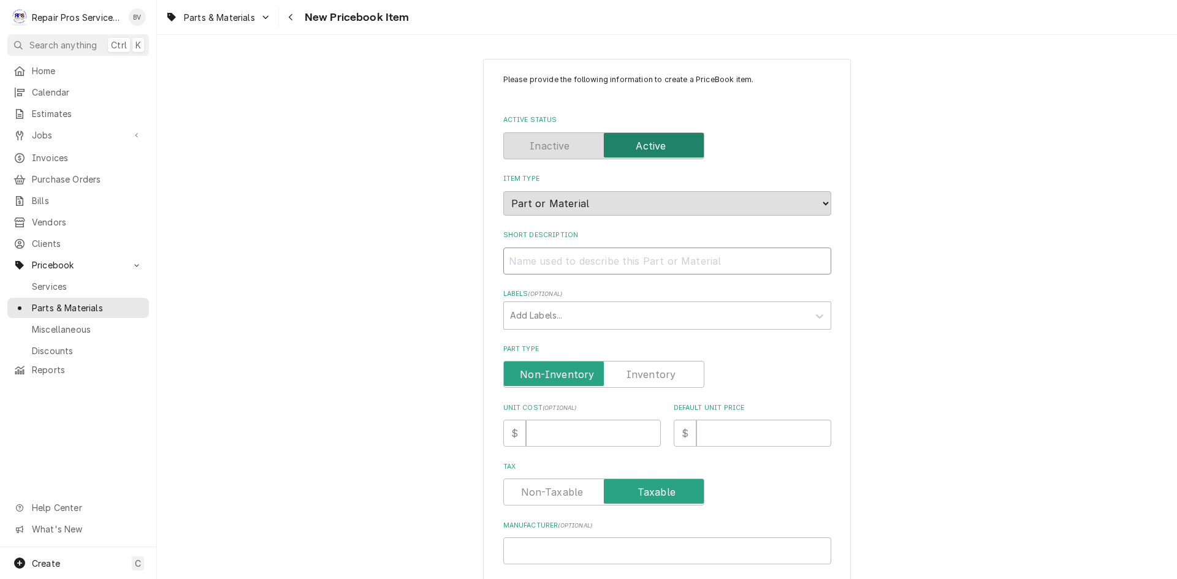
click at [520, 267] on input "Short Description" at bounding box center [667, 261] width 328 height 27
paste input "Beacon II Sensor"
type textarea "x"
type input "Beacon II Sensor"
click at [555, 259] on input "Beacon II Sensor" at bounding box center [667, 261] width 328 height 27
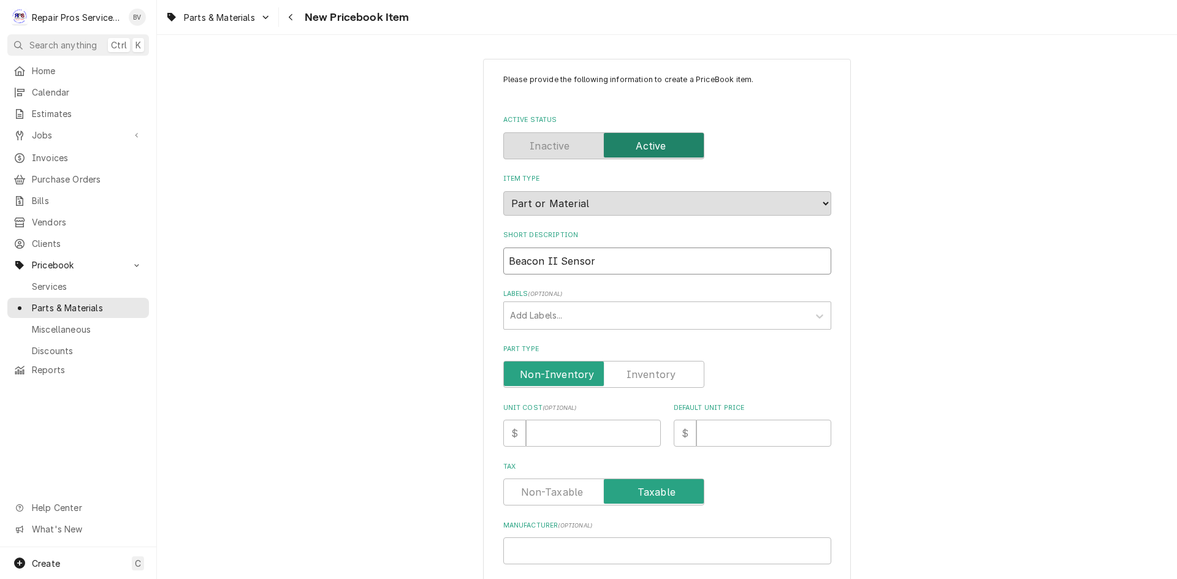
type textarea "x"
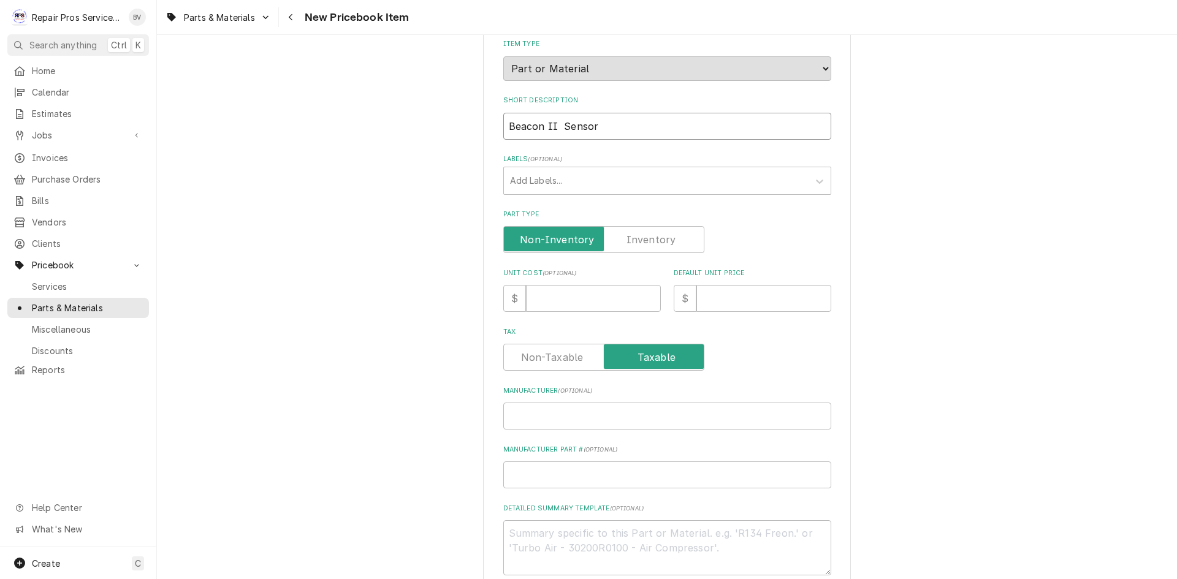
scroll to position [184, 0]
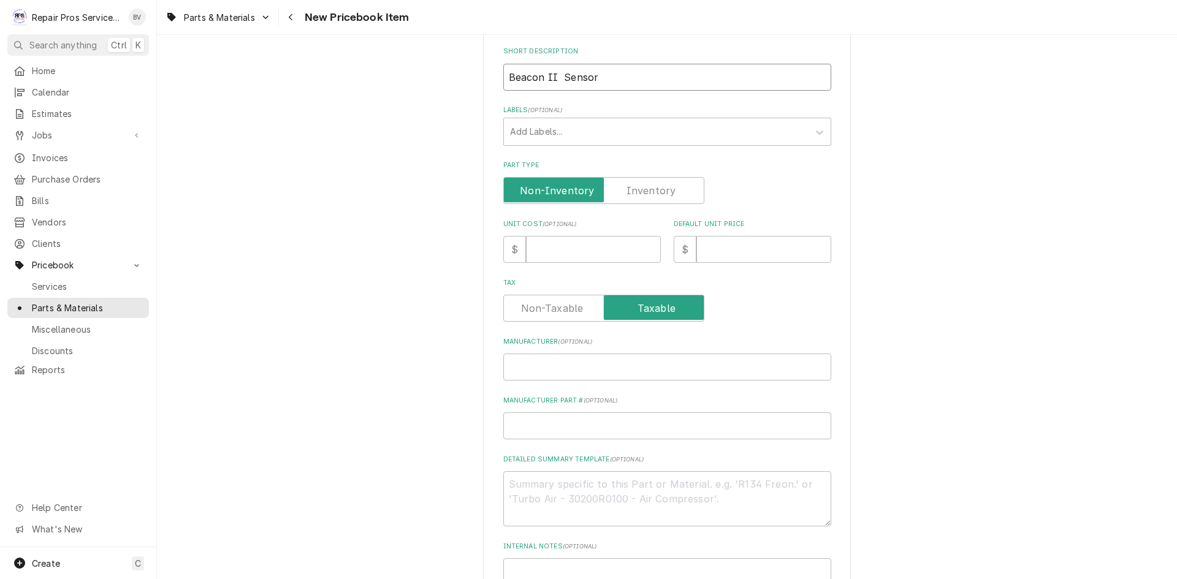
type input "Beacon II Sensor"
click at [538, 369] on input "Manufacturer ( optional )" at bounding box center [667, 367] width 328 height 27
type textarea "x"
type input "b"
type textarea "x"
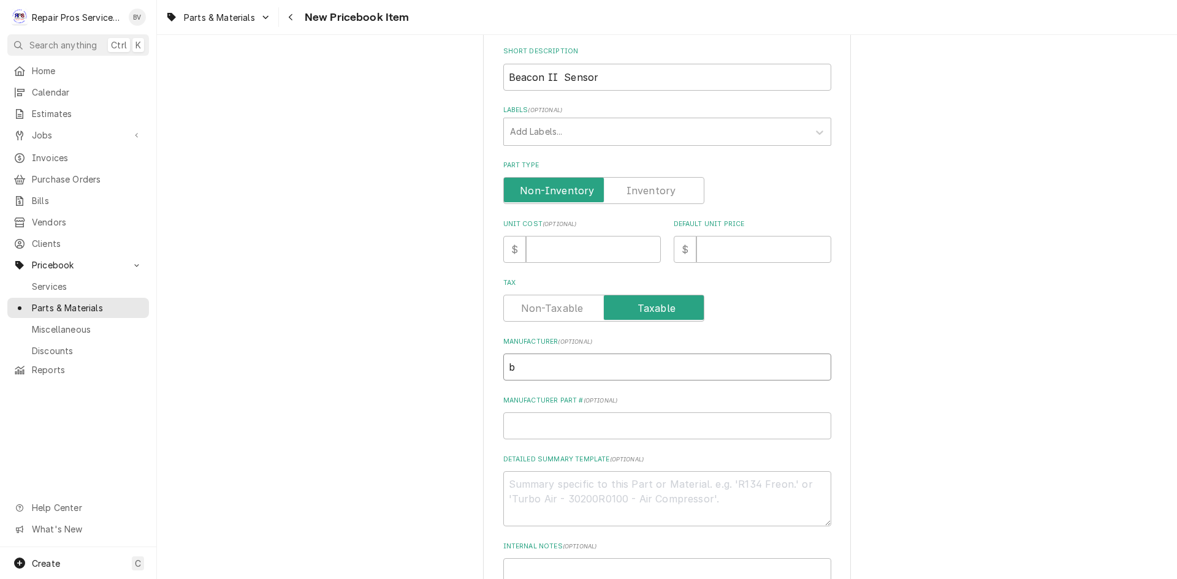
type input "bO"
type textarea "x"
type input "bOH"
type textarea "x"
type input "bOHN"
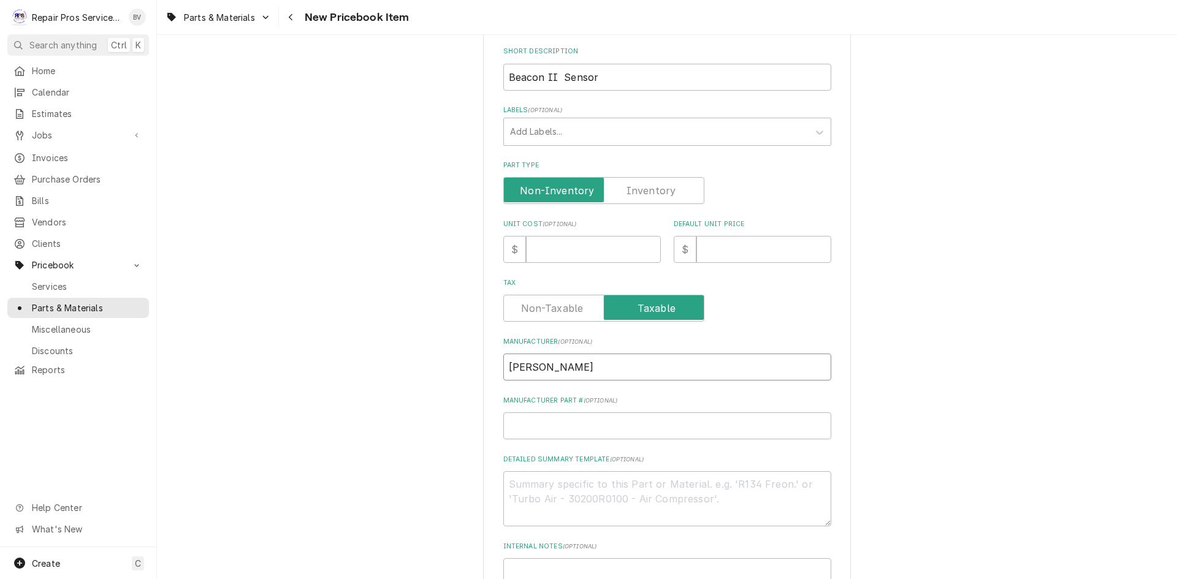
type textarea "x"
type input "bOH"
type textarea "x"
type input "bO"
type textarea "x"
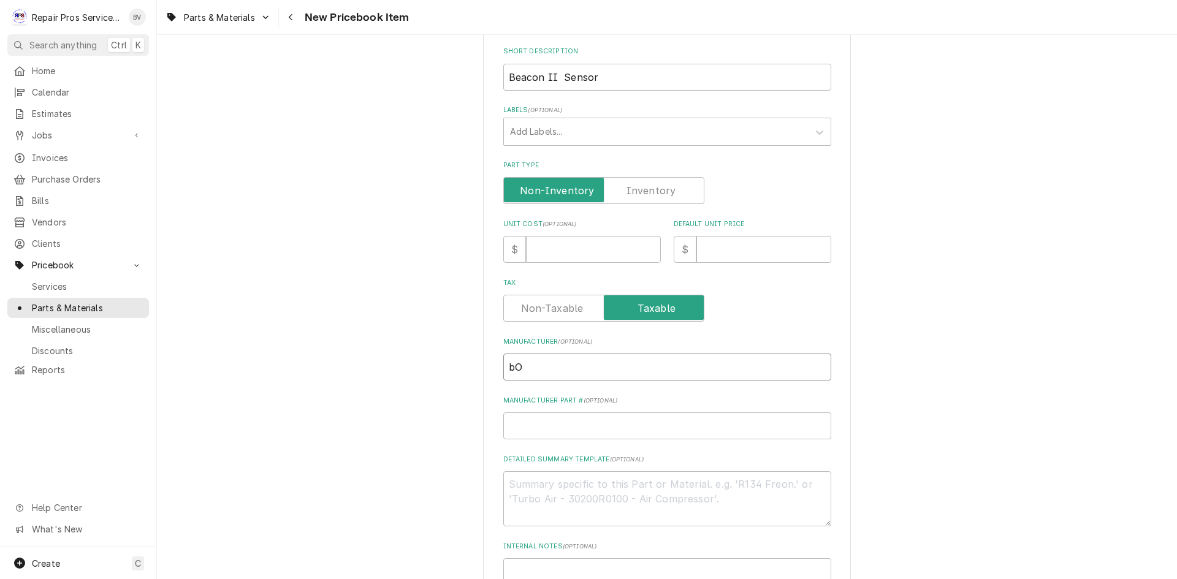
type input "b"
type textarea "x"
type input "B"
type textarea "x"
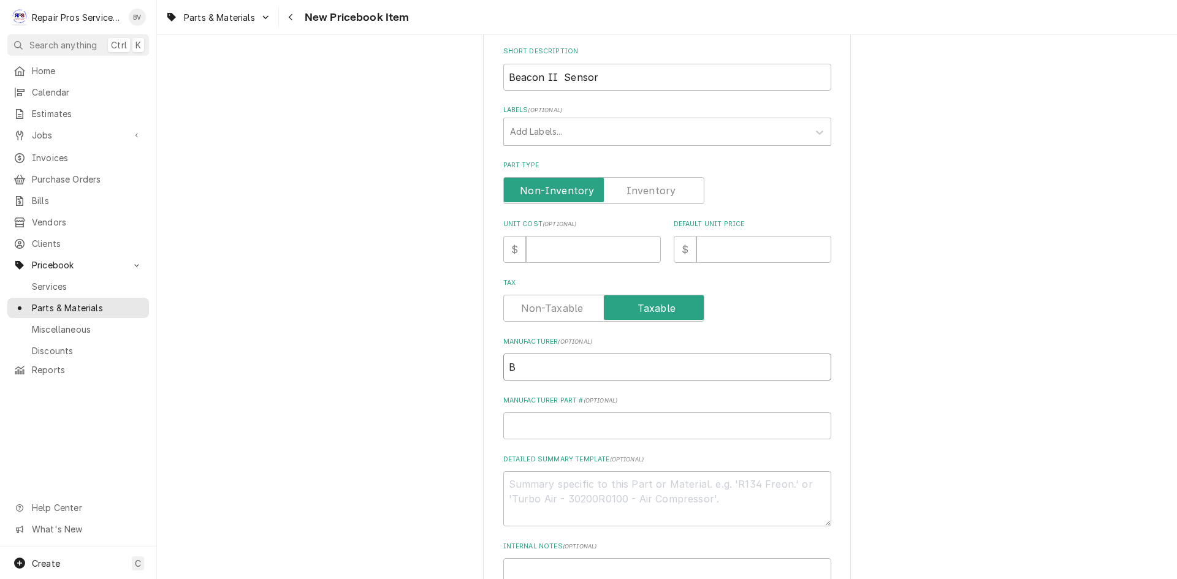
type input "BO"
type textarea "x"
type input "BOH"
type textarea "x"
type input "[PERSON_NAME]"
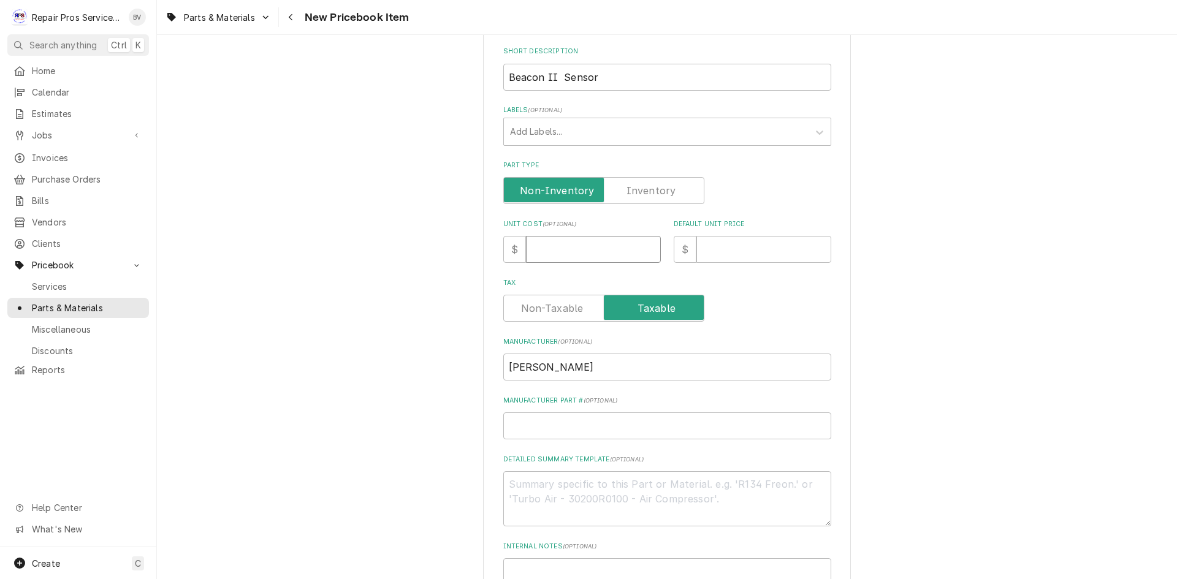
click at [563, 253] on input "Unit Cost ( optional )" at bounding box center [593, 249] width 135 height 27
type textarea "x"
type input "0"
click at [722, 259] on input "Default Unit Price" at bounding box center [763, 249] width 135 height 27
type textarea "x"
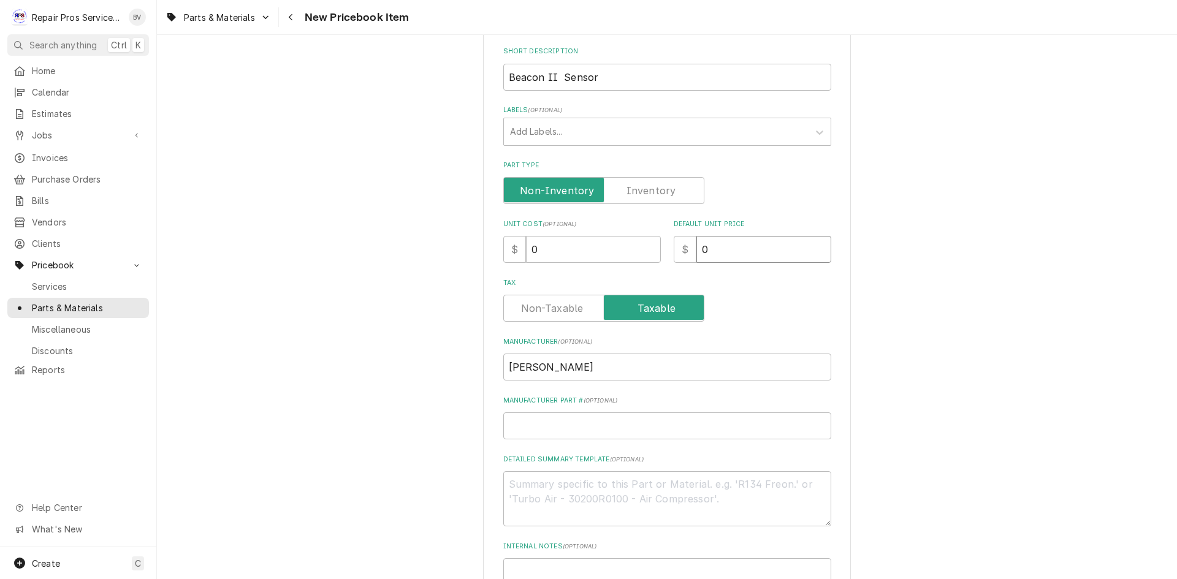
type input "0"
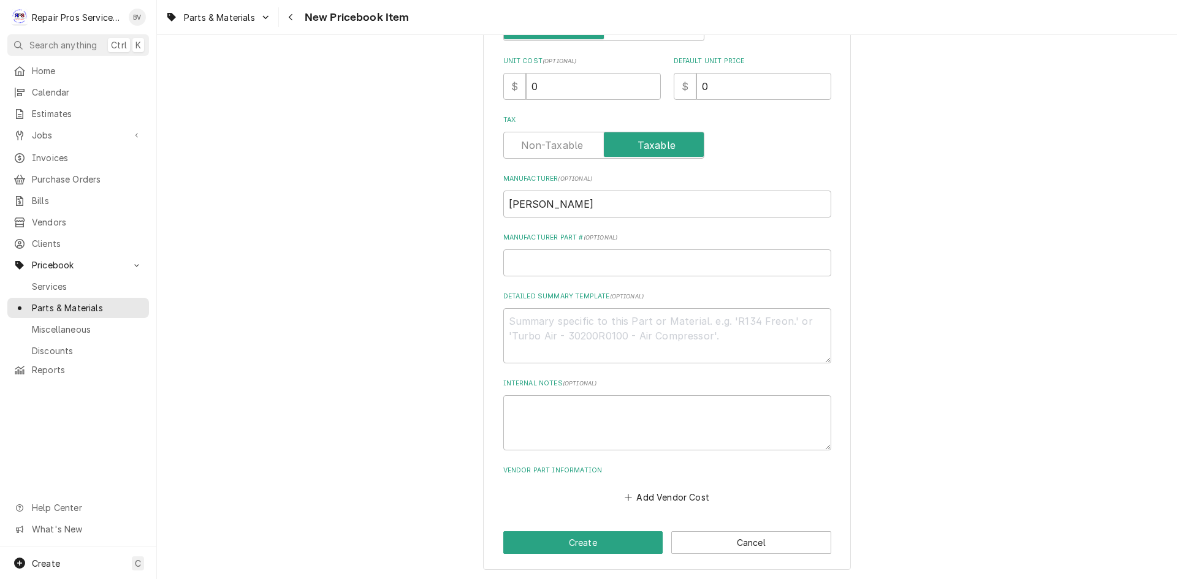
scroll to position [348, 0]
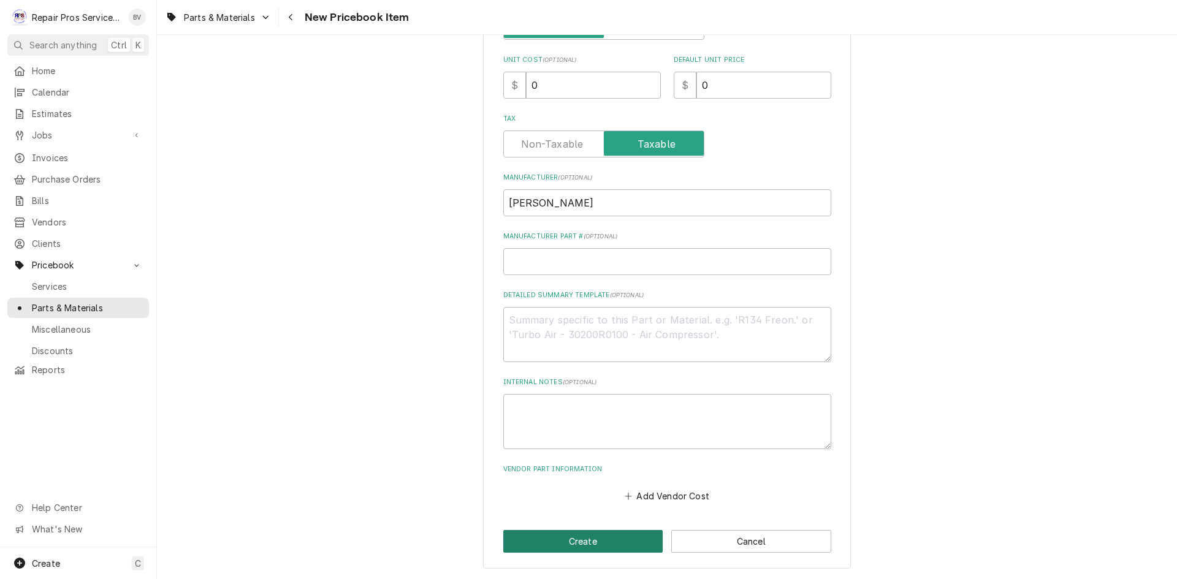
click at [577, 540] on button "Create" at bounding box center [583, 541] width 160 height 23
type textarea "x"
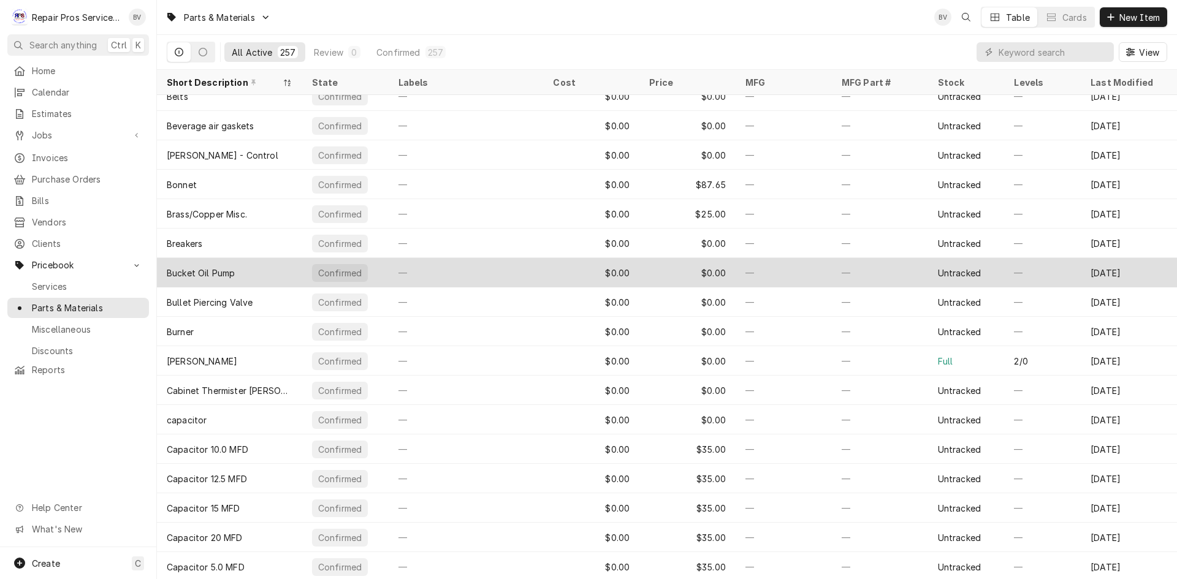
scroll to position [603, 0]
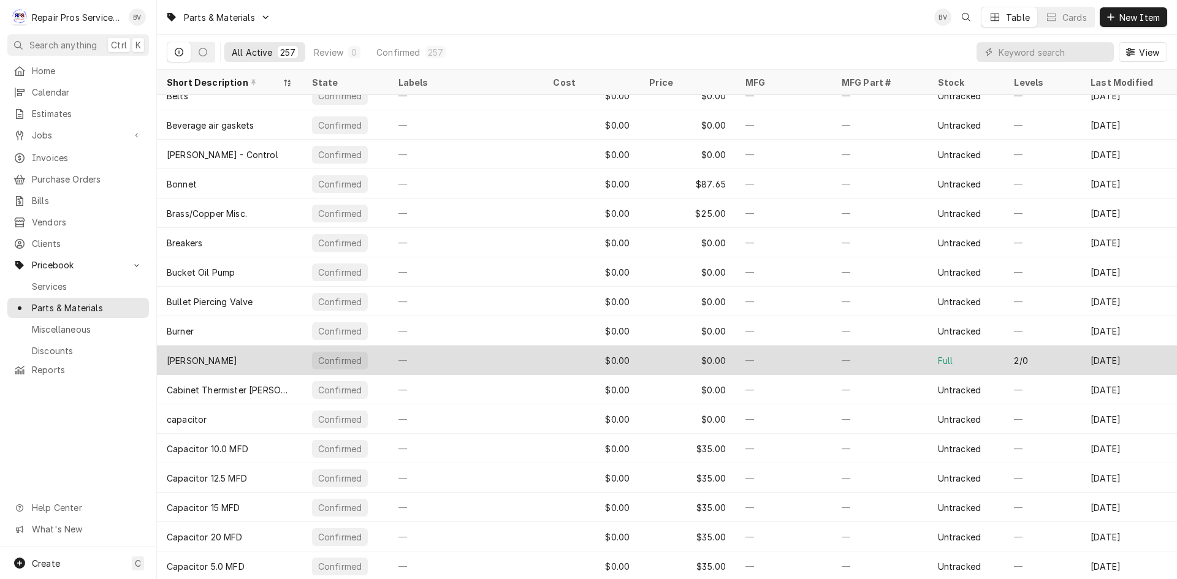
click at [806, 359] on div "—" at bounding box center [784, 360] width 96 height 29
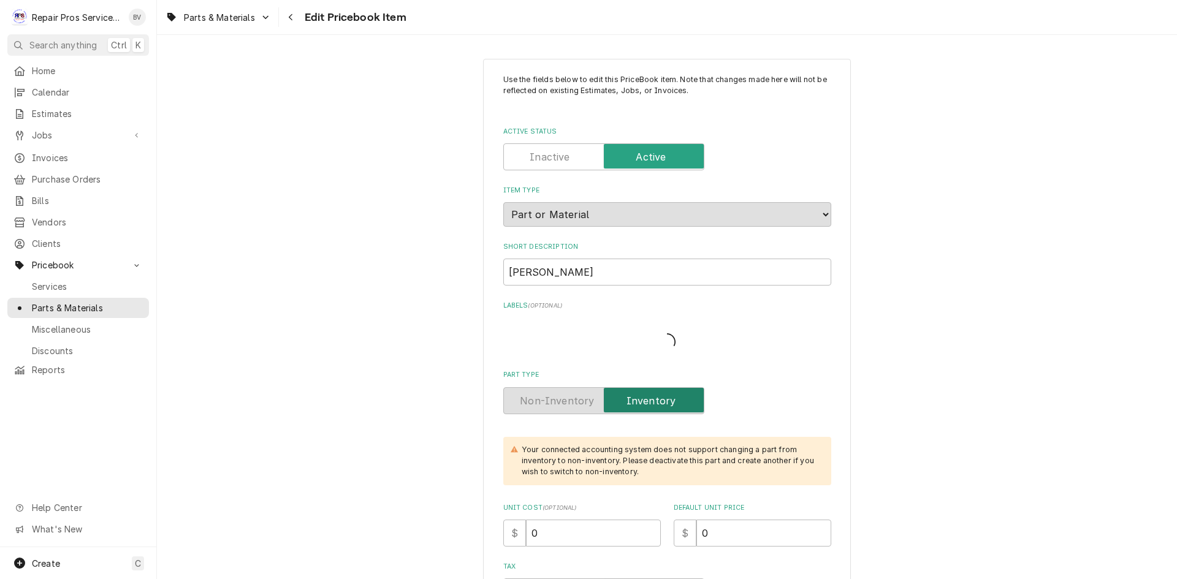
type textarea "x"
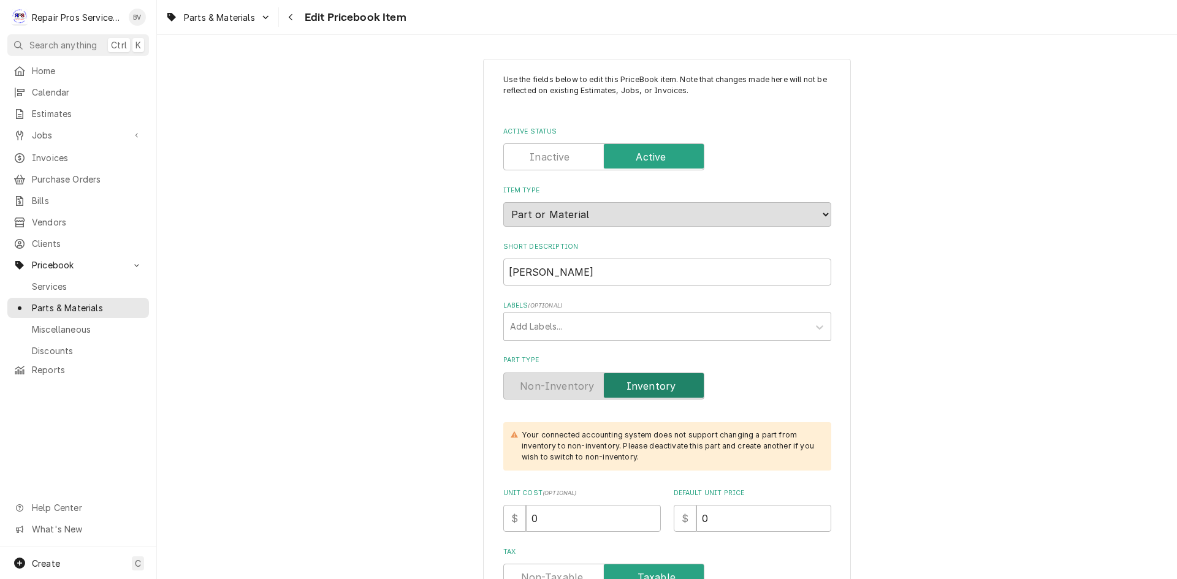
click at [536, 163] on label "Active Status" at bounding box center [603, 156] width 201 height 27
click at [536, 163] on input "Active Status" at bounding box center [604, 156] width 190 height 27
checkbox input "false"
type textarea "x"
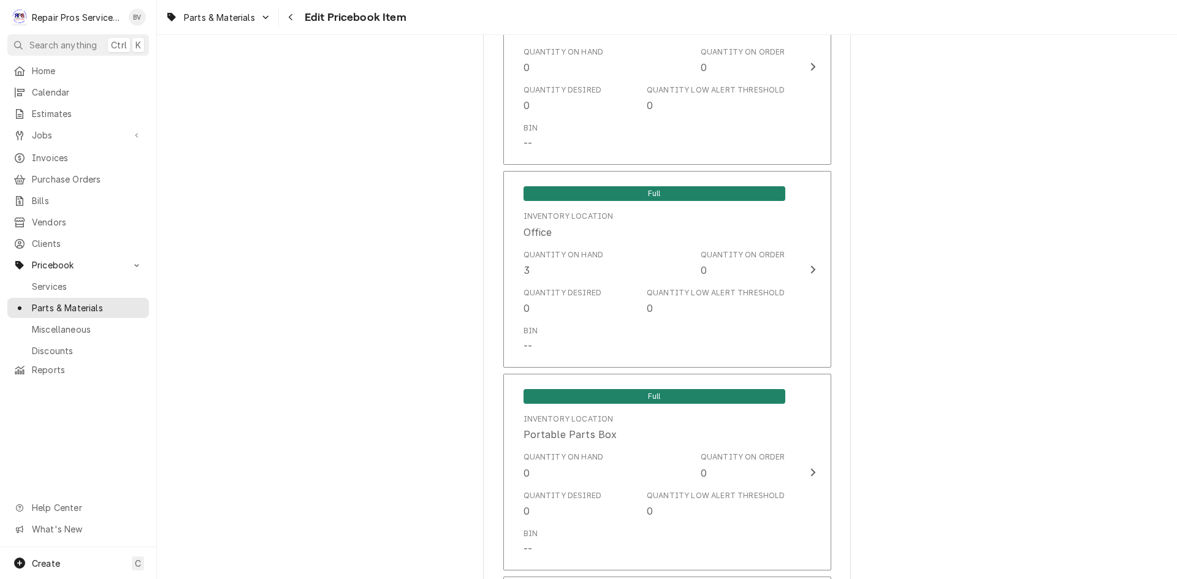
scroll to position [1042, 0]
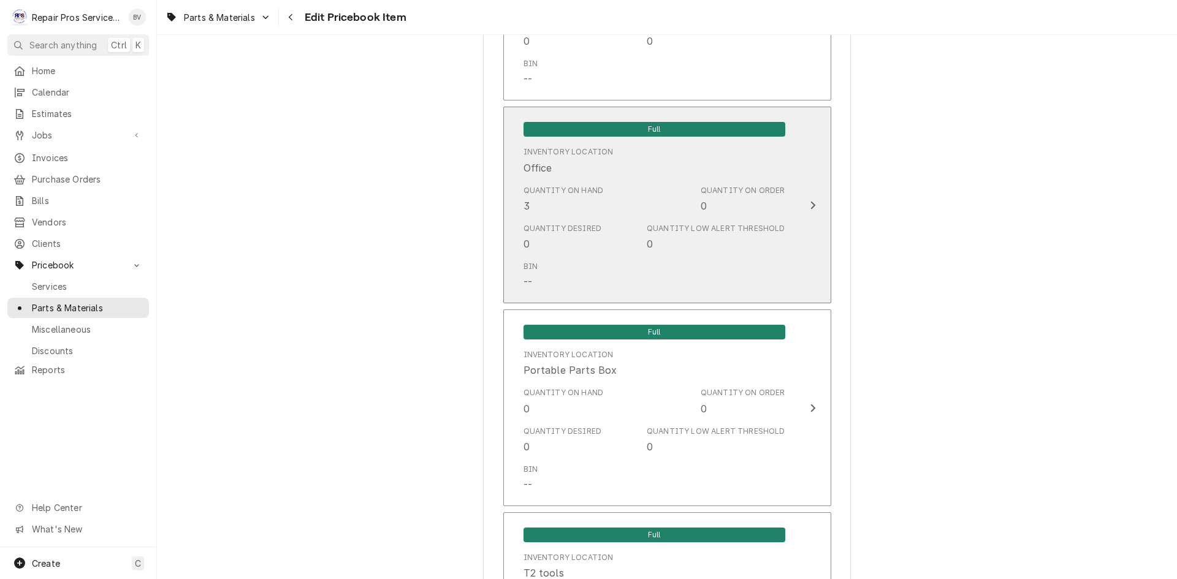
click at [810, 207] on icon "Update Inventory Level" at bounding box center [813, 205] width 6 height 10
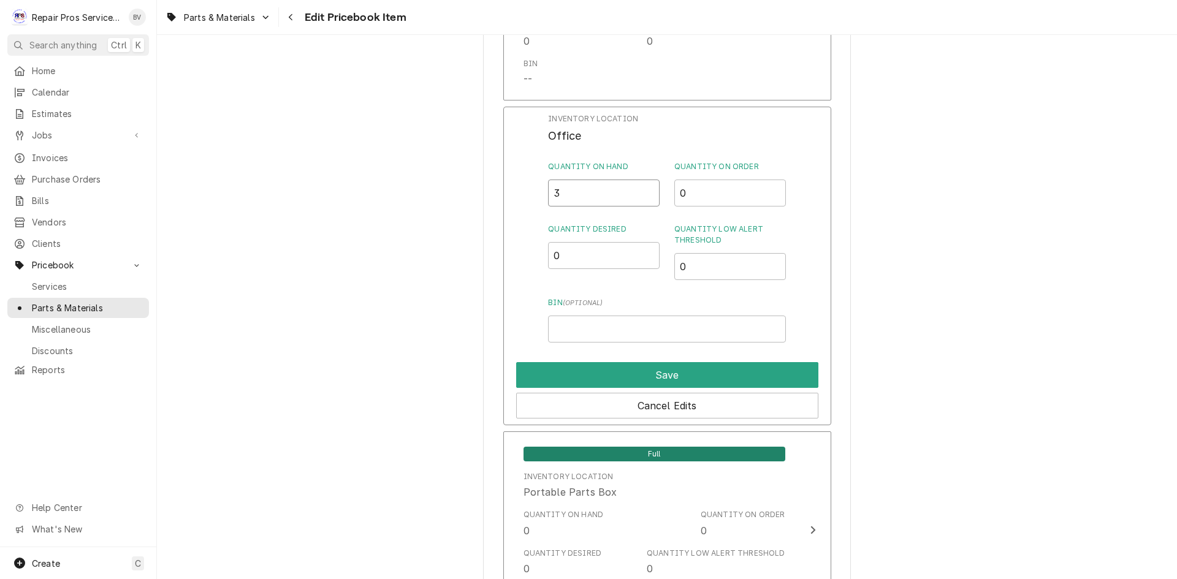
drag, startPoint x: 564, startPoint y: 192, endPoint x: 529, endPoint y: 199, distance: 35.7
click at [544, 194] on div "Inventory Location Office Quantity on Hand 3 Quantity on Order 0 Quantity Desir…" at bounding box center [667, 266] width 328 height 319
type input "0"
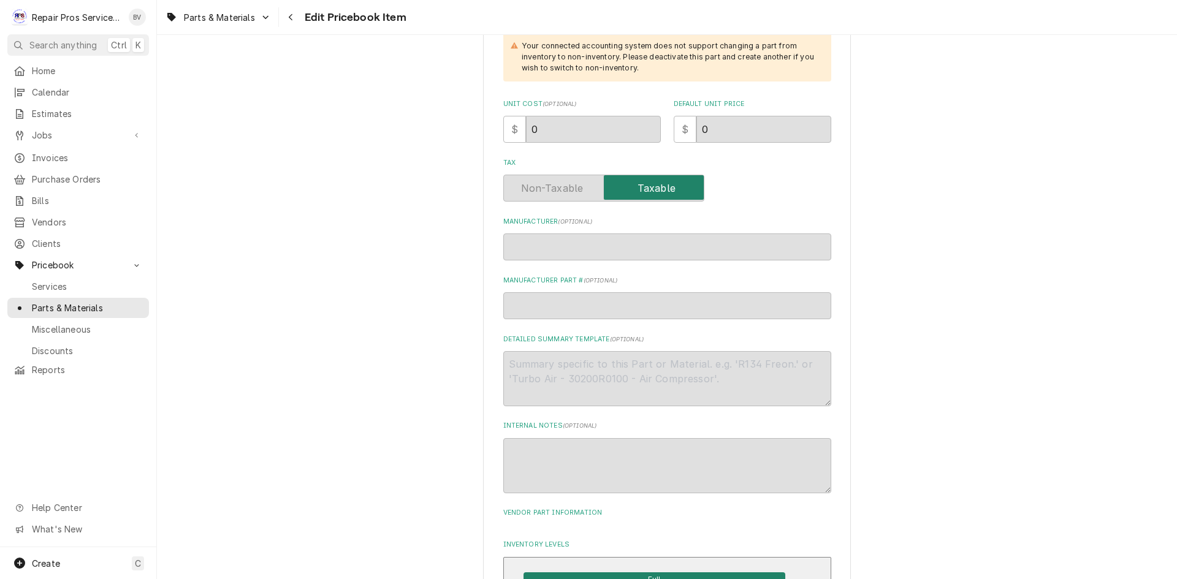
scroll to position [21, 0]
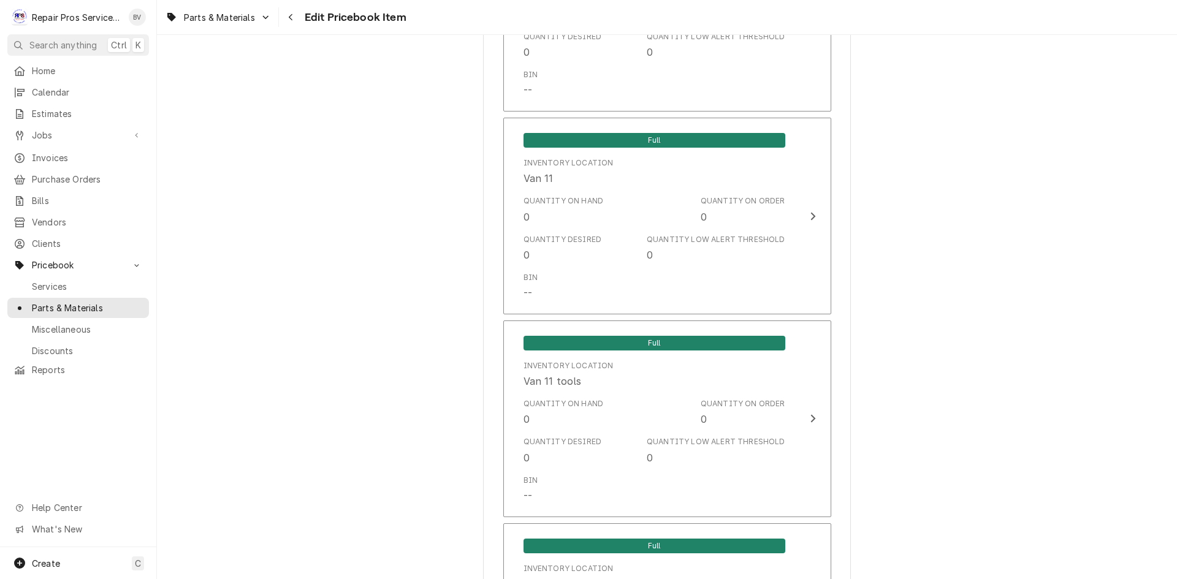
scroll to position [2719, 0]
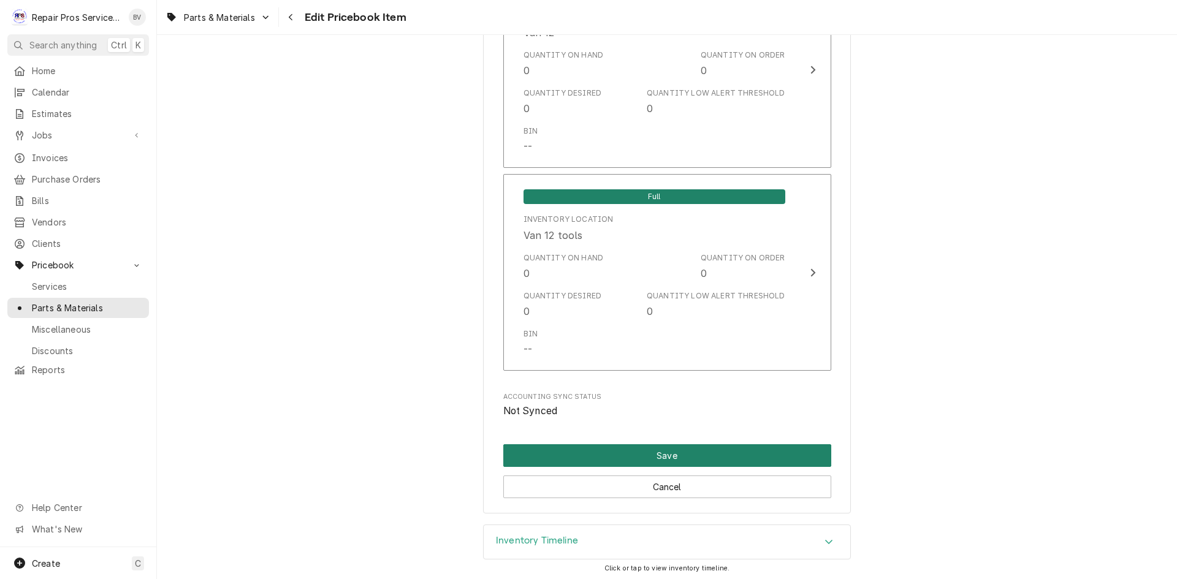
click at [678, 452] on button "Save" at bounding box center [667, 455] width 328 height 23
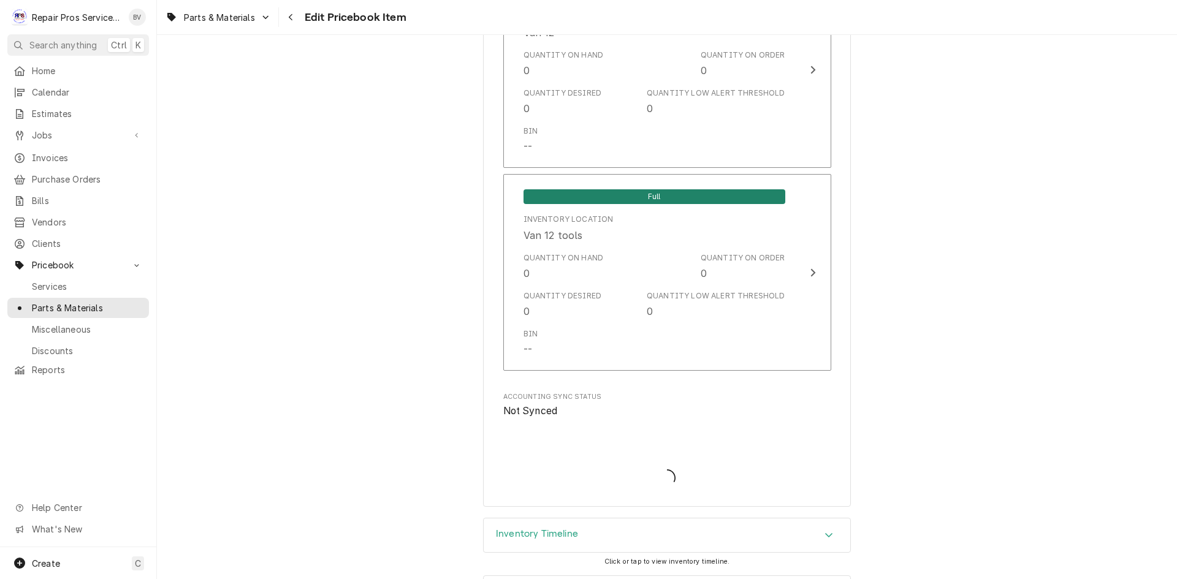
type textarea "x"
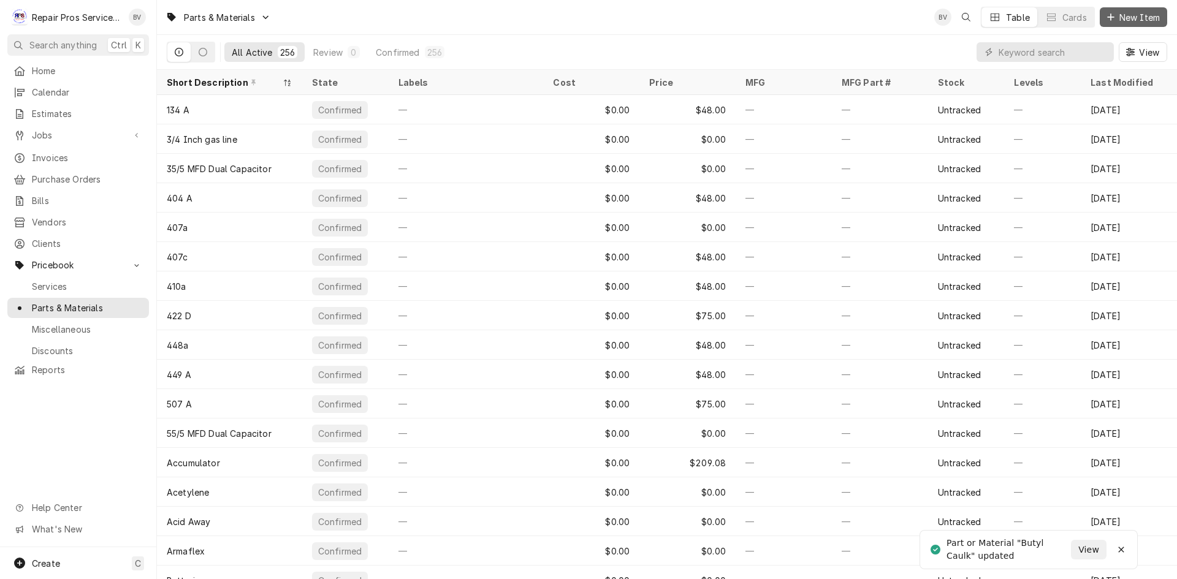
click at [1124, 14] on span "New Item" at bounding box center [1139, 17] width 45 height 13
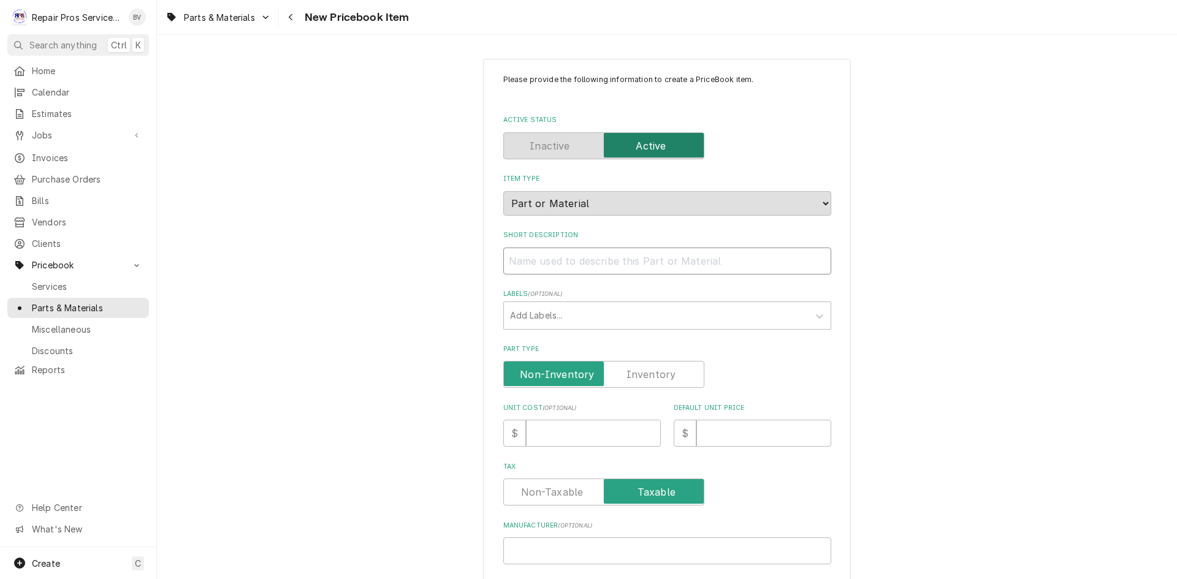
click at [524, 258] on input "Short Description" at bounding box center [667, 261] width 328 height 27
paste input "Butyl Caulk"
type textarea "x"
type input "Butyl Caulk"
click at [532, 259] on input "Butyl Caulk" at bounding box center [667, 261] width 328 height 27
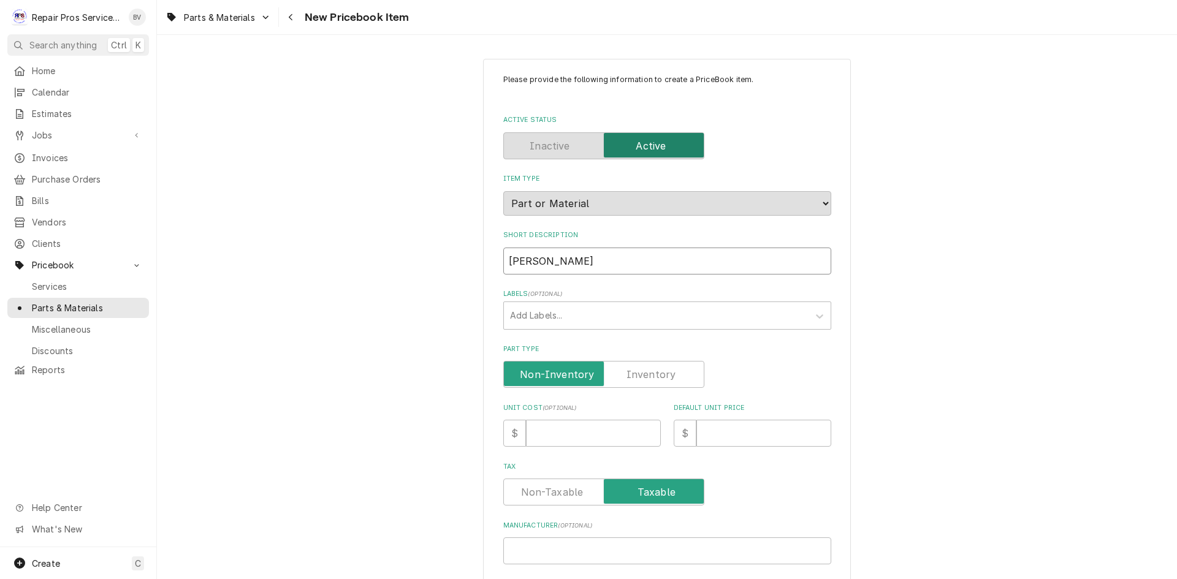
type textarea "x"
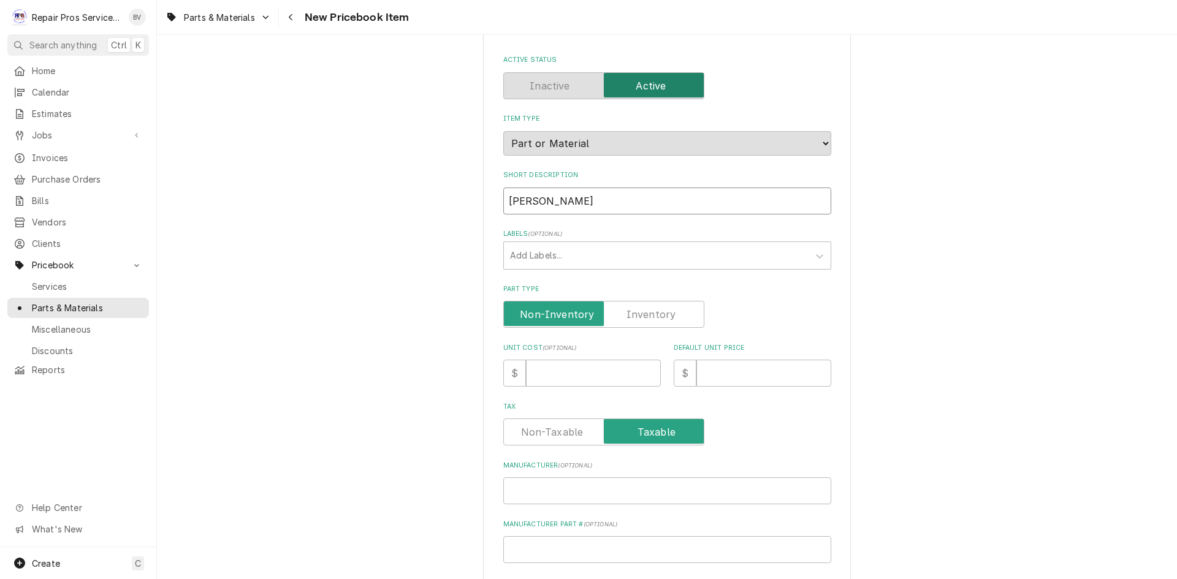
scroll to position [348, 0]
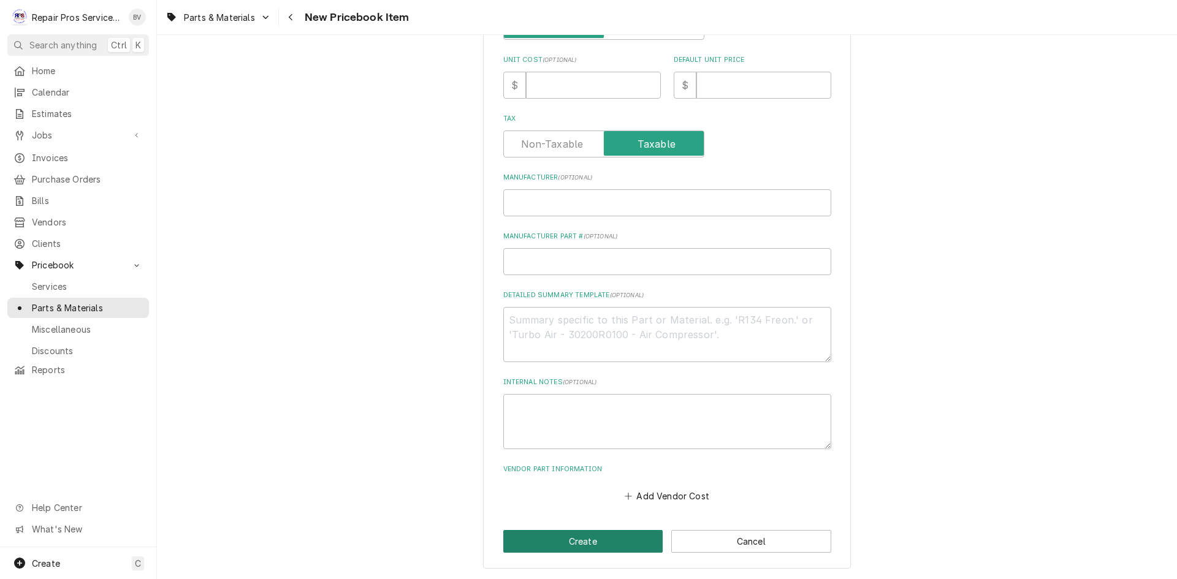
type input "Butyl Caulk"
click at [570, 541] on button "Create" at bounding box center [583, 541] width 160 height 23
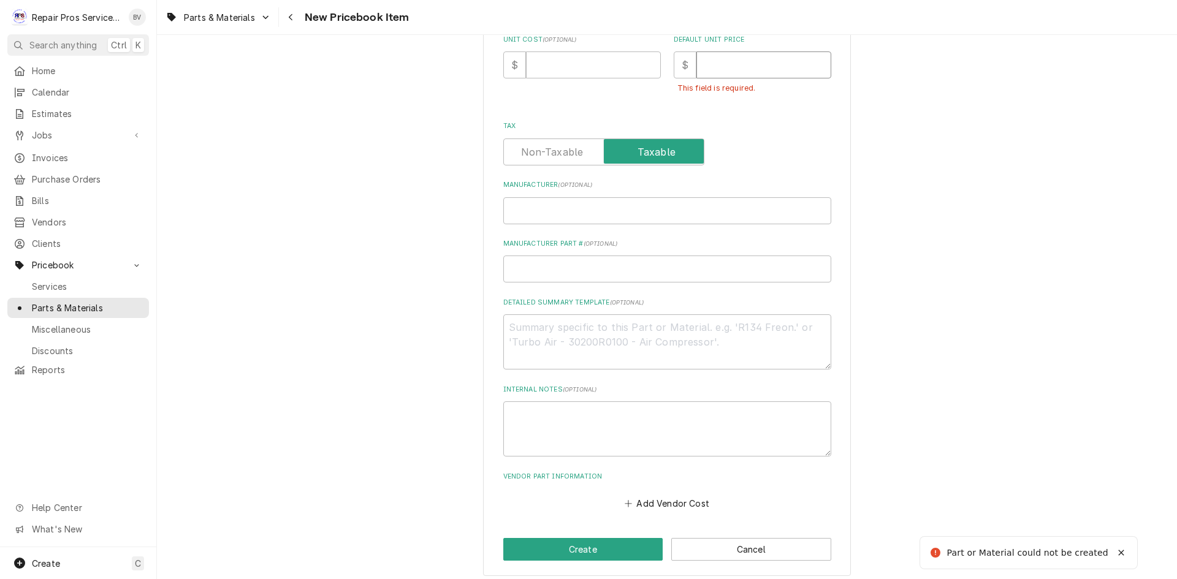
click at [703, 61] on input "Default Unit Price" at bounding box center [763, 64] width 135 height 27
type textarea "x"
type input "0"
click at [587, 549] on button "Create" at bounding box center [583, 549] width 160 height 23
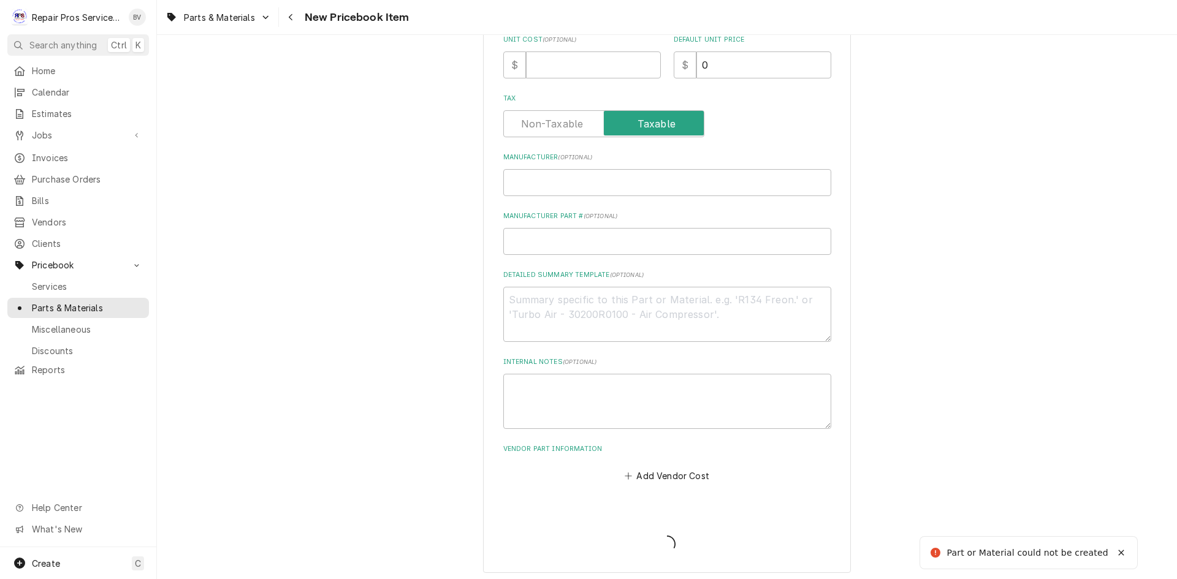
type textarea "x"
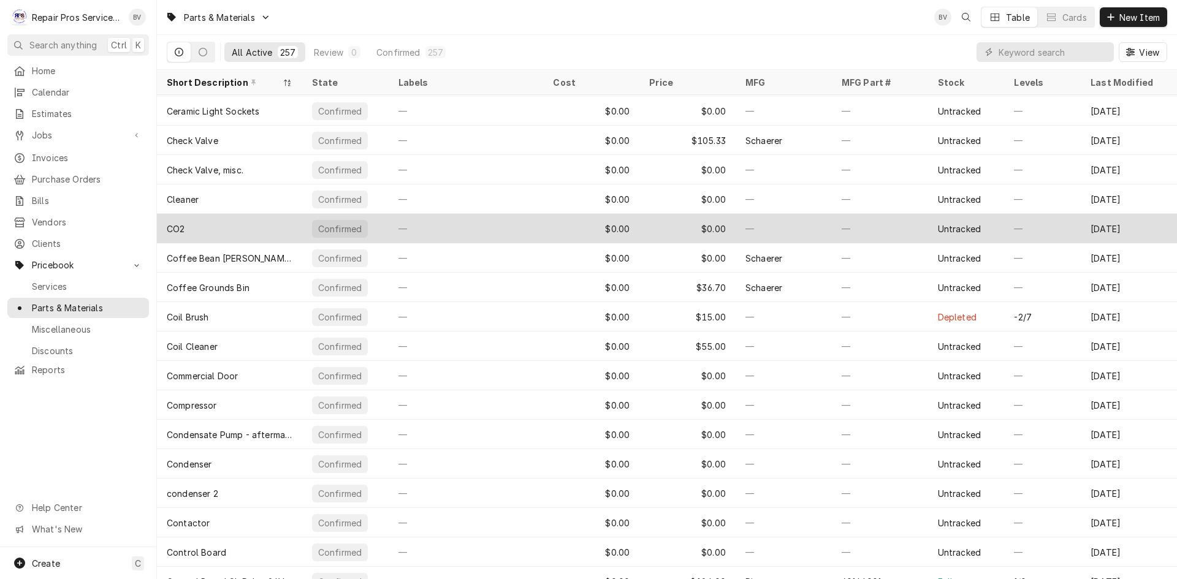
scroll to position [1221, 0]
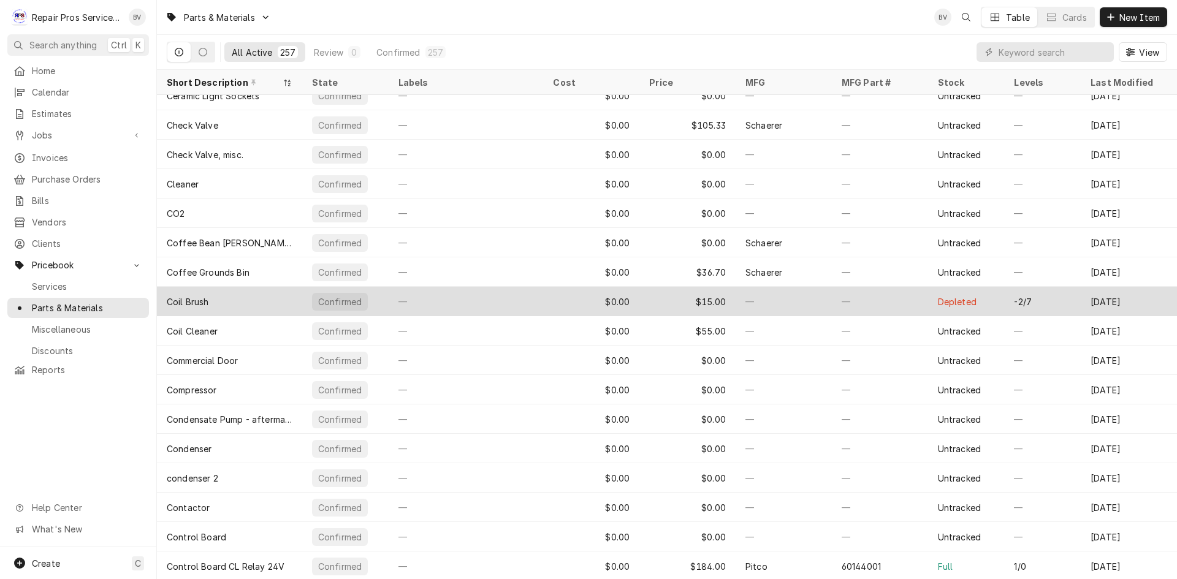
click at [795, 303] on div "—" at bounding box center [784, 301] width 96 height 29
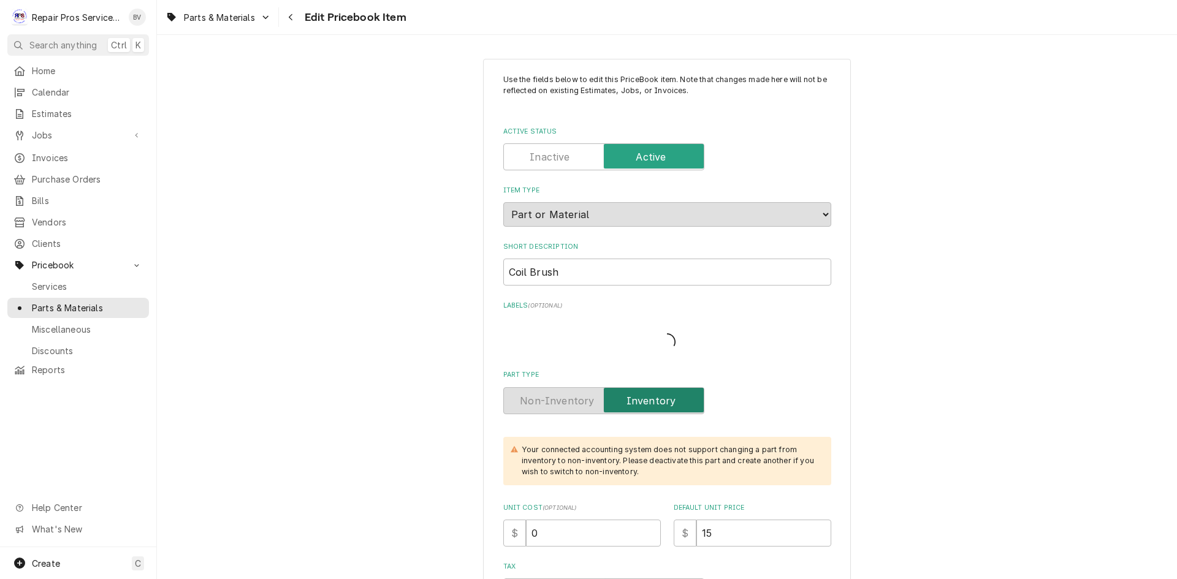
type textarea "x"
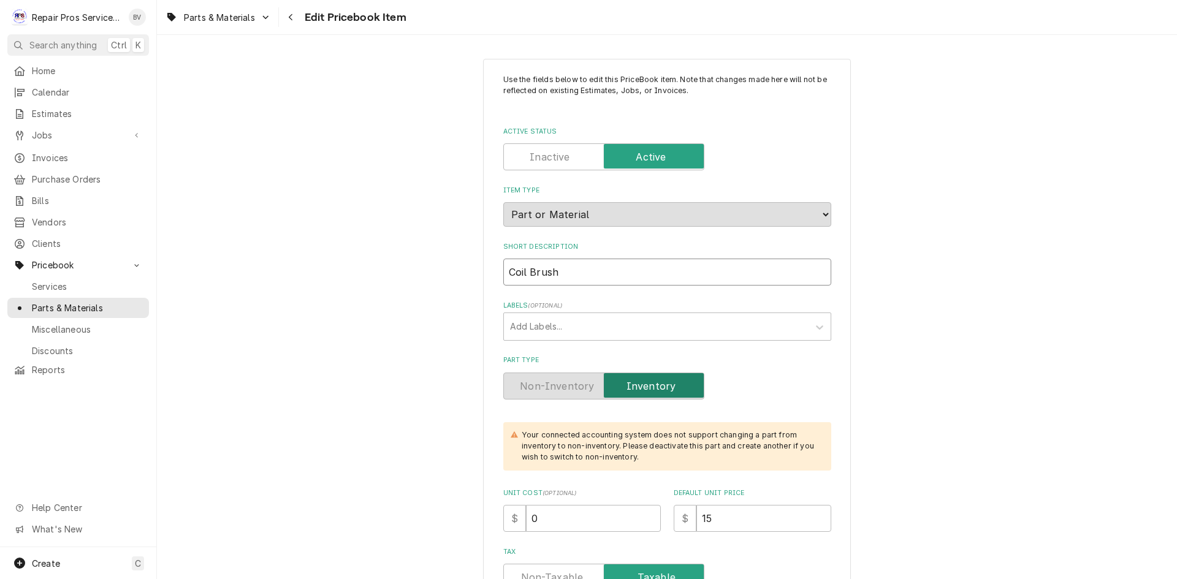
drag, startPoint x: 558, startPoint y: 273, endPoint x: 451, endPoint y: 280, distance: 106.9
click at [558, 166] on input "Active Status" at bounding box center [604, 156] width 190 height 27
checkbox input "false"
type textarea "x"
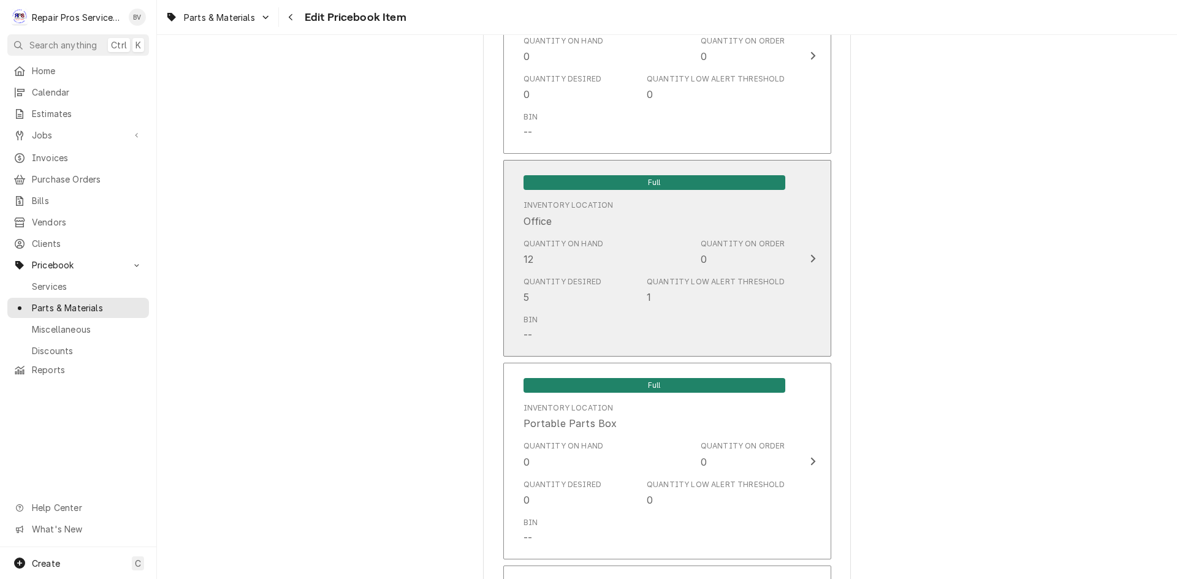
scroll to position [1042, 0]
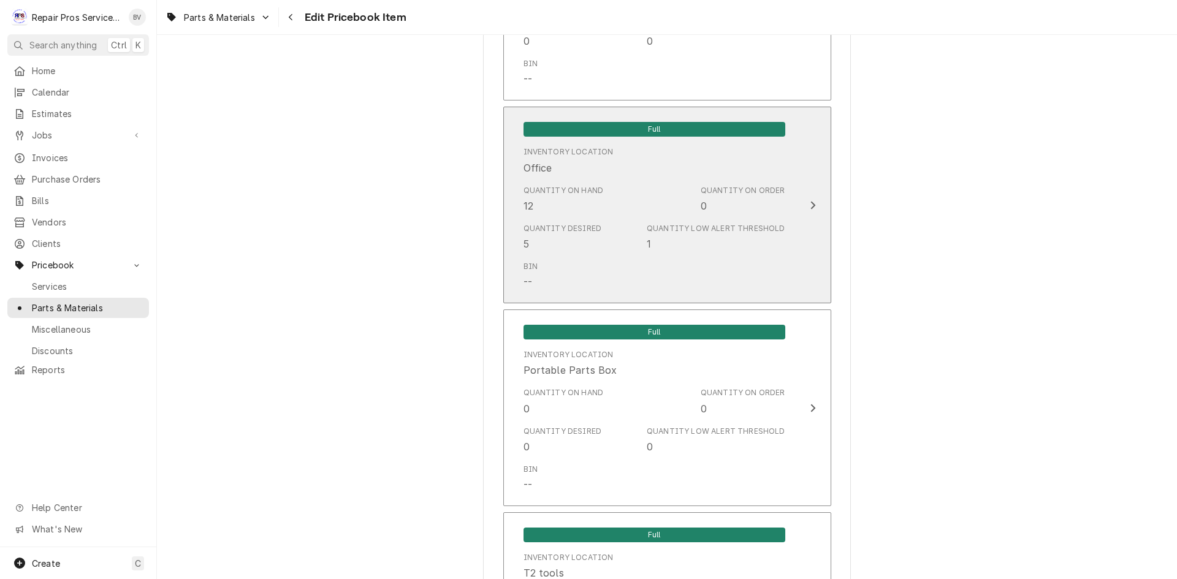
click at [810, 208] on icon "Update Inventory Level" at bounding box center [813, 205] width 6 height 10
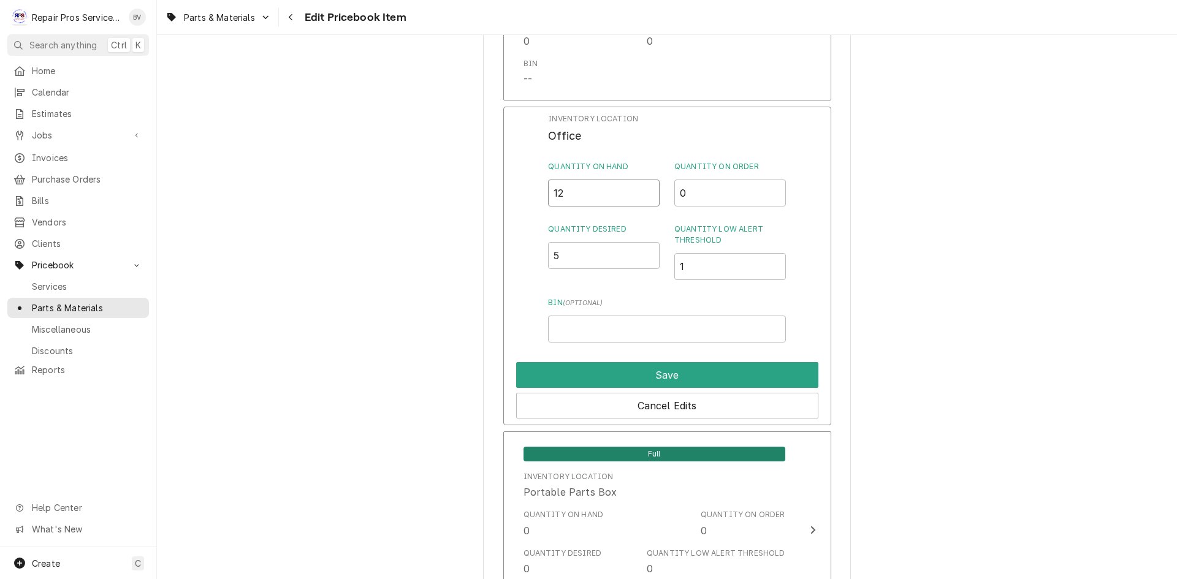
drag, startPoint x: 574, startPoint y: 197, endPoint x: 490, endPoint y: 188, distance: 84.5
click at [503, 190] on div "Inventory Location Office Quantity on Hand 12 Quantity on Order 0 Quantity Desi…" at bounding box center [667, 266] width 328 height 319
type input "0"
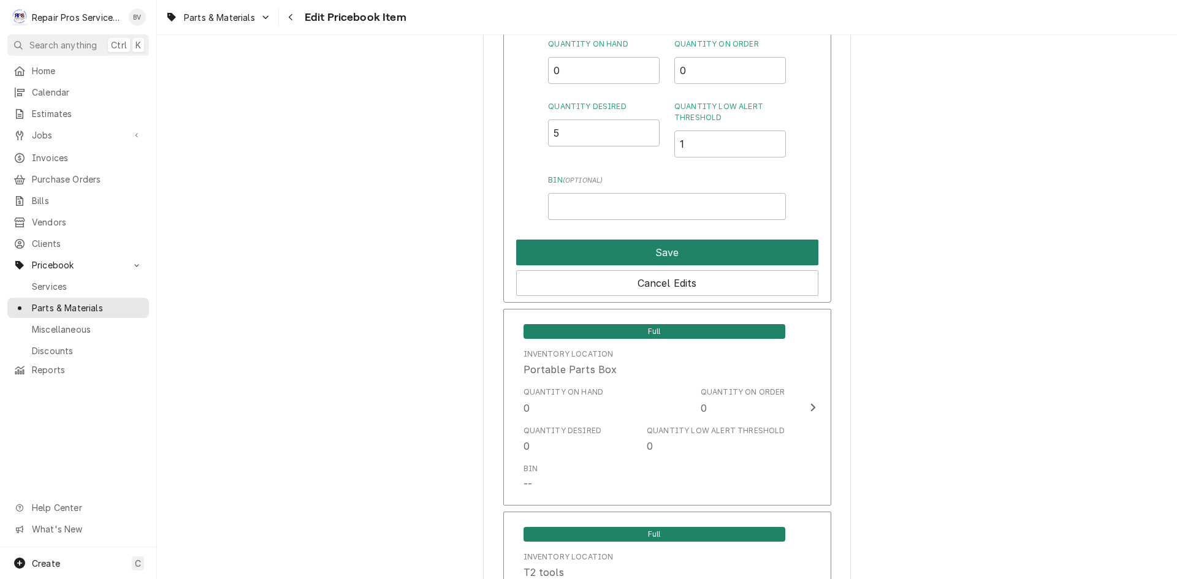
click at [650, 248] on button "Save" at bounding box center [667, 253] width 302 height 26
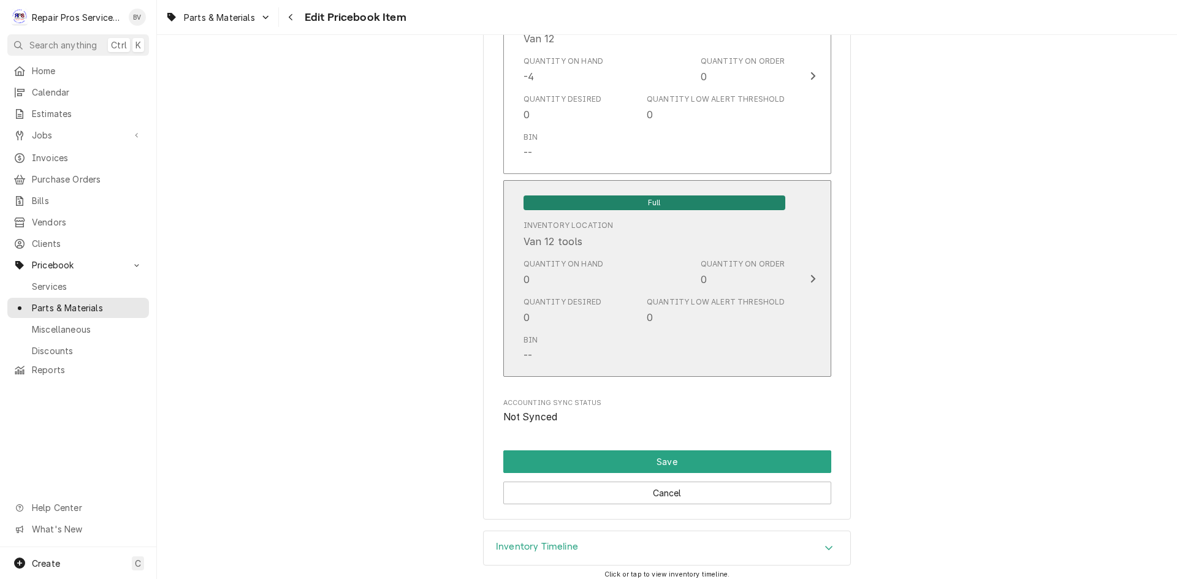
scroll to position [2658, 0]
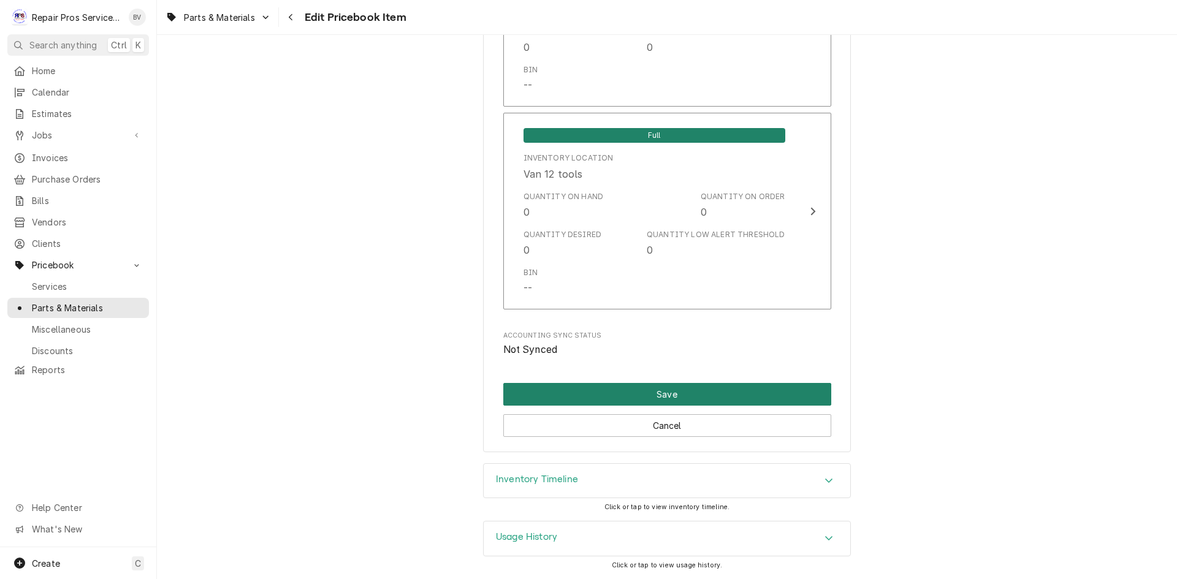
click at [672, 395] on button "Save" at bounding box center [667, 394] width 328 height 23
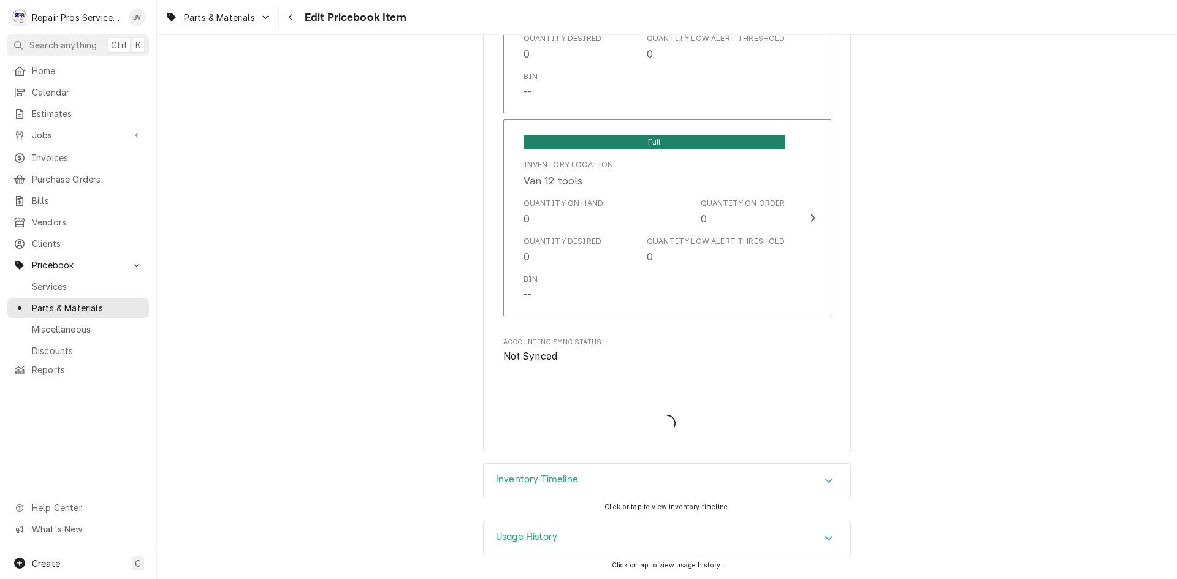
scroll to position [2652, 0]
type textarea "x"
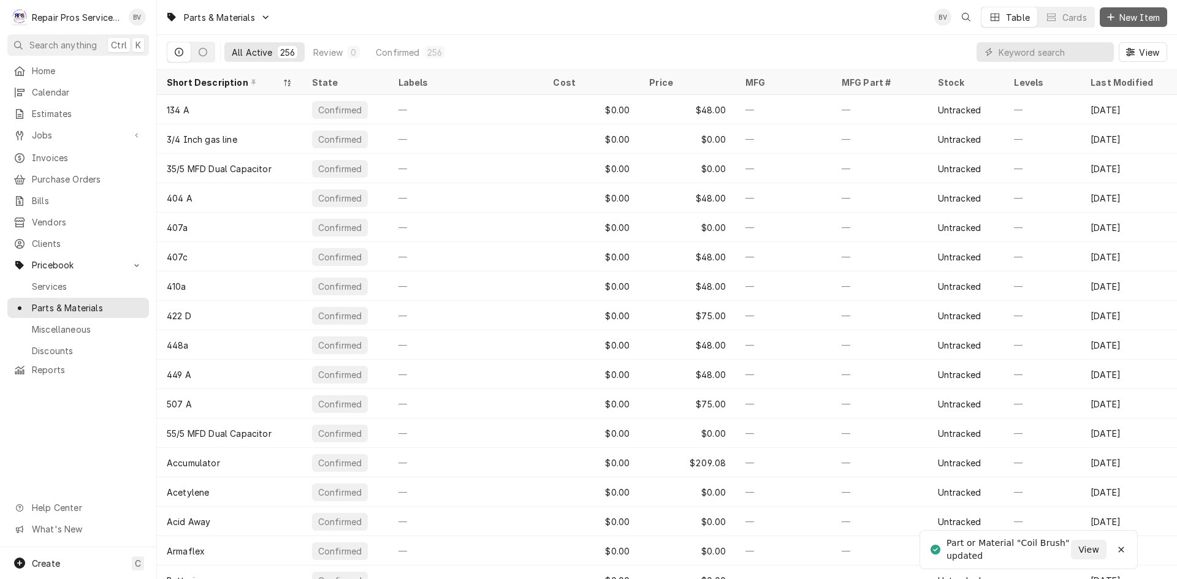
click at [1113, 19] on icon "Dynamic Content Wrapper" at bounding box center [1110, 17] width 7 height 9
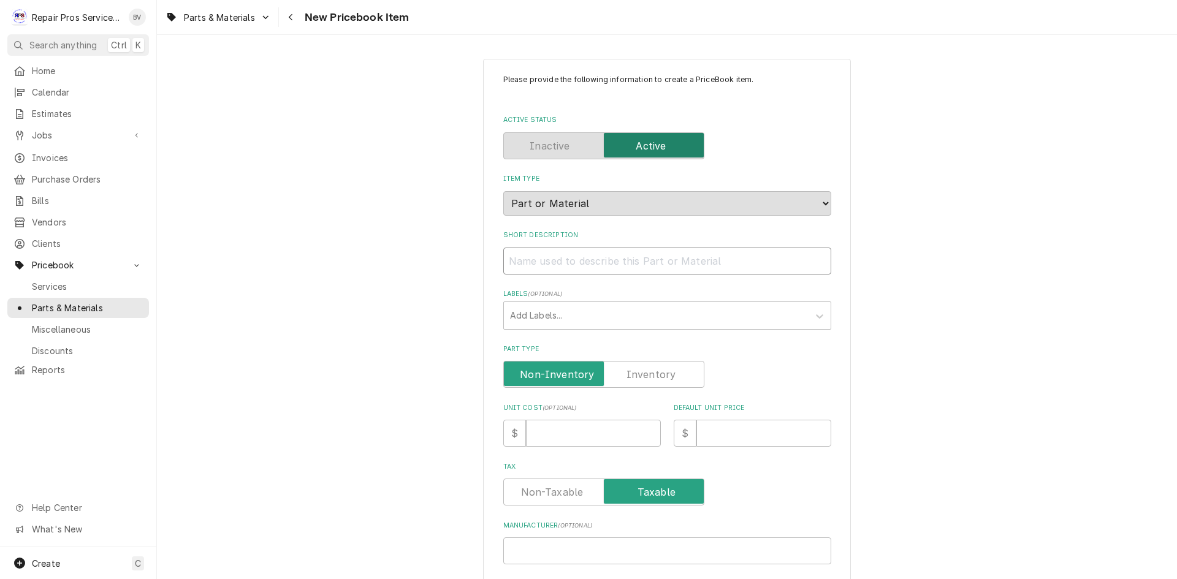
click at [527, 259] on input "Short Description" at bounding box center [667, 261] width 328 height 27
paste input "Coil Brush"
type textarea "x"
type input "Coil Brush"
click at [527, 256] on input "Coil Brush" at bounding box center [667, 261] width 328 height 27
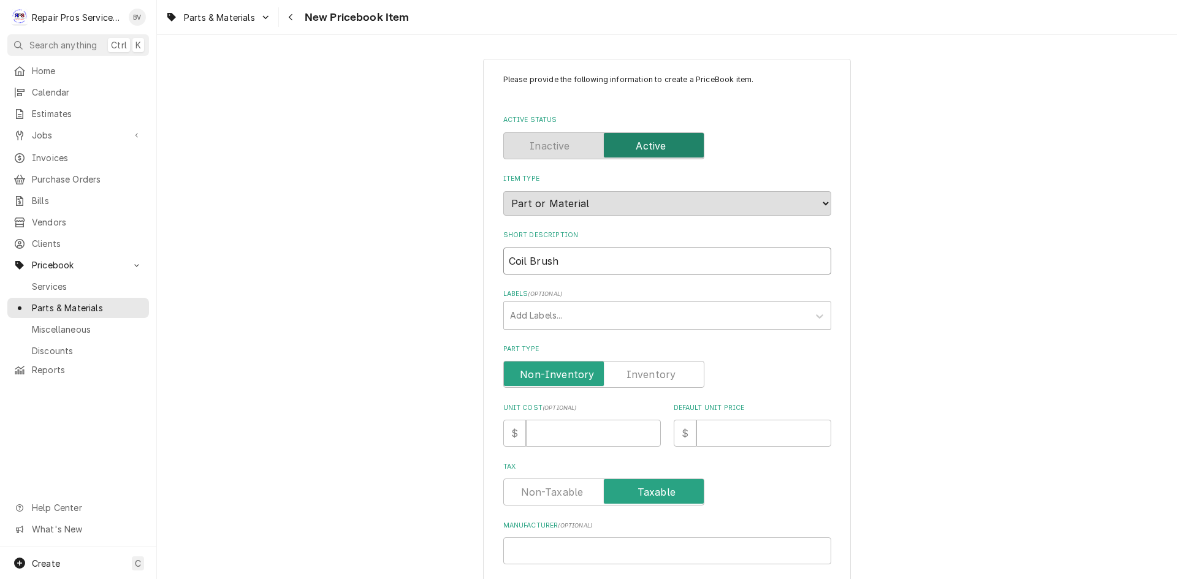
type textarea "x"
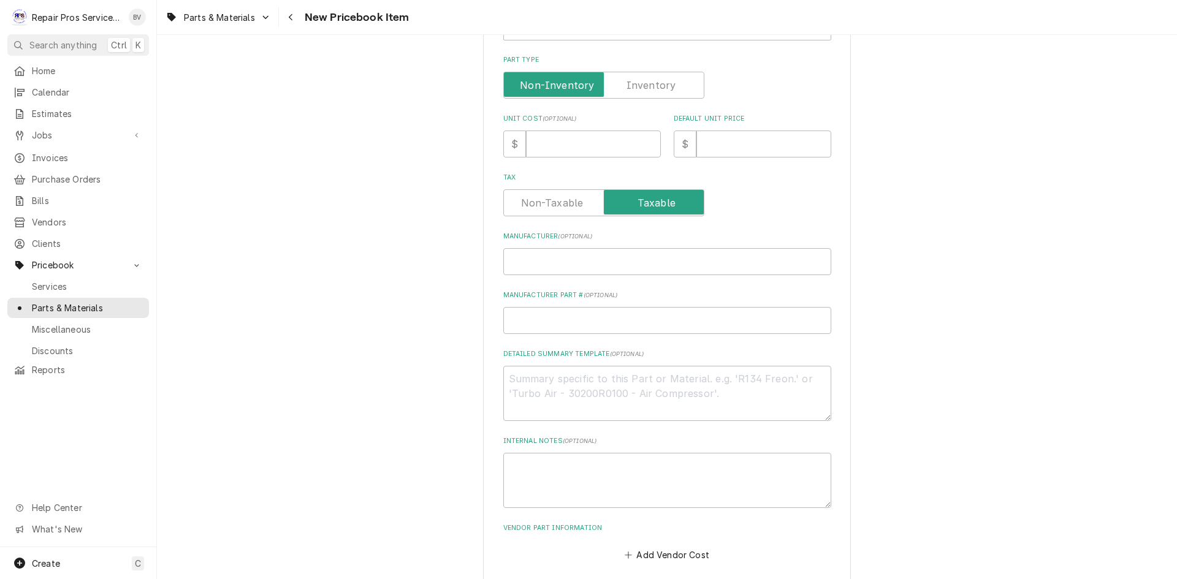
scroll to position [307, 0]
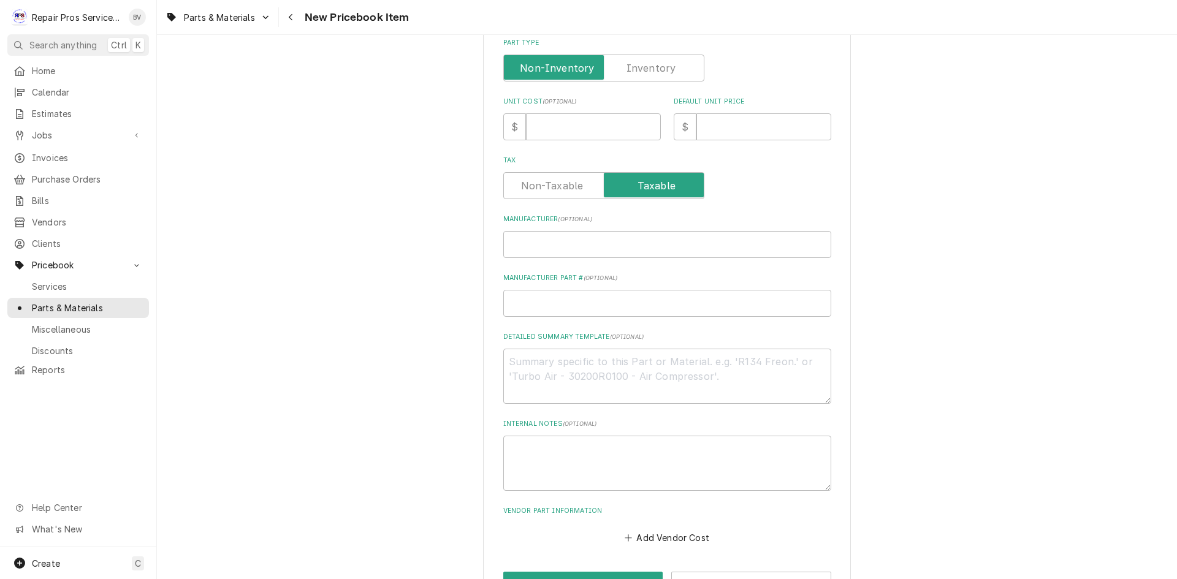
type input "Coil Brush"
click at [726, 135] on input "Default Unit Price" at bounding box center [763, 126] width 135 height 27
type textarea "x"
type input "1"
type textarea "x"
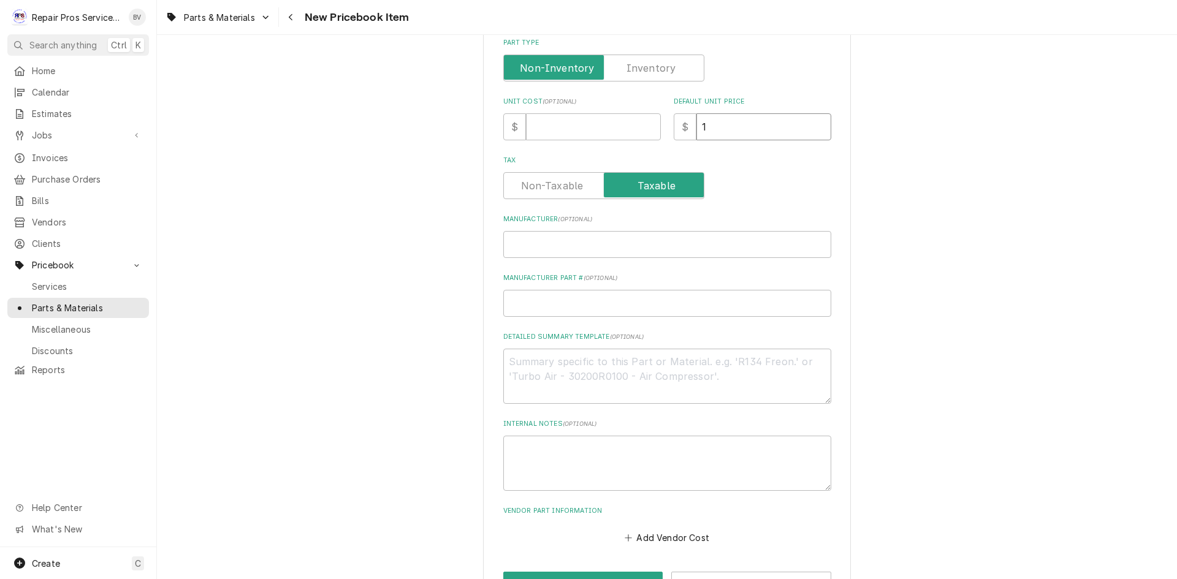
type input "15"
type textarea "x"
type input "15.0"
type textarea "x"
type input "15.00"
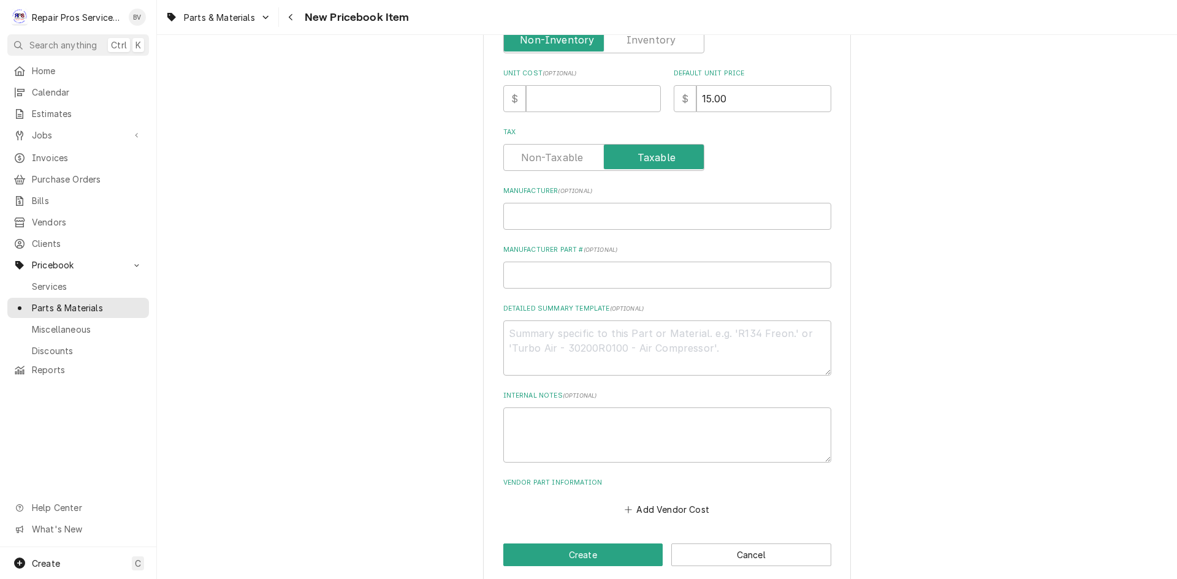
scroll to position [348, 0]
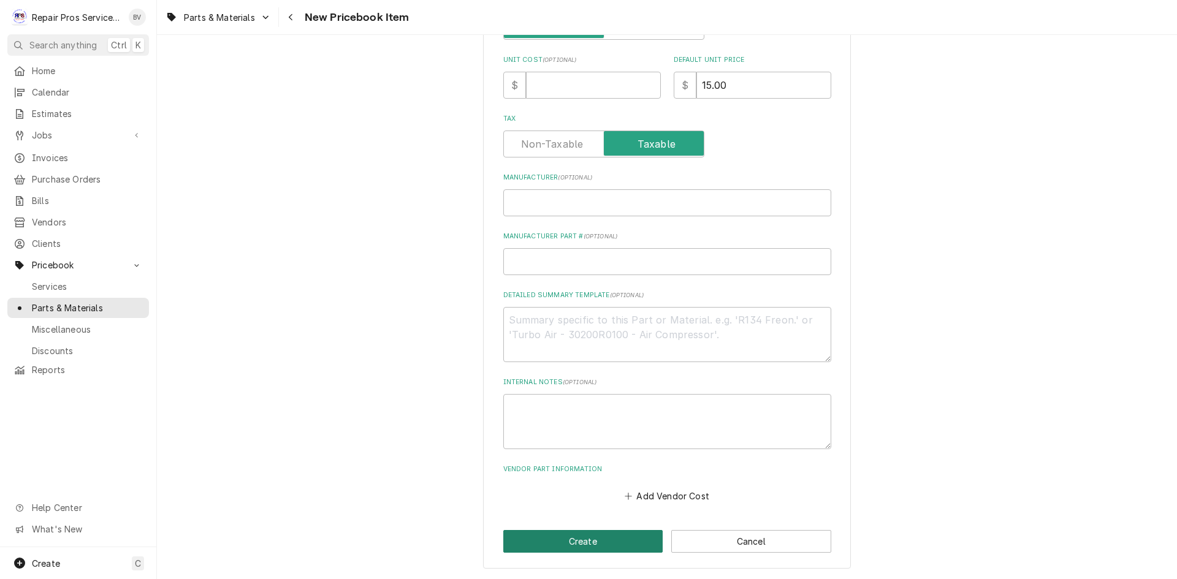
click at [578, 537] on button "Create" at bounding box center [583, 541] width 160 height 23
type textarea "x"
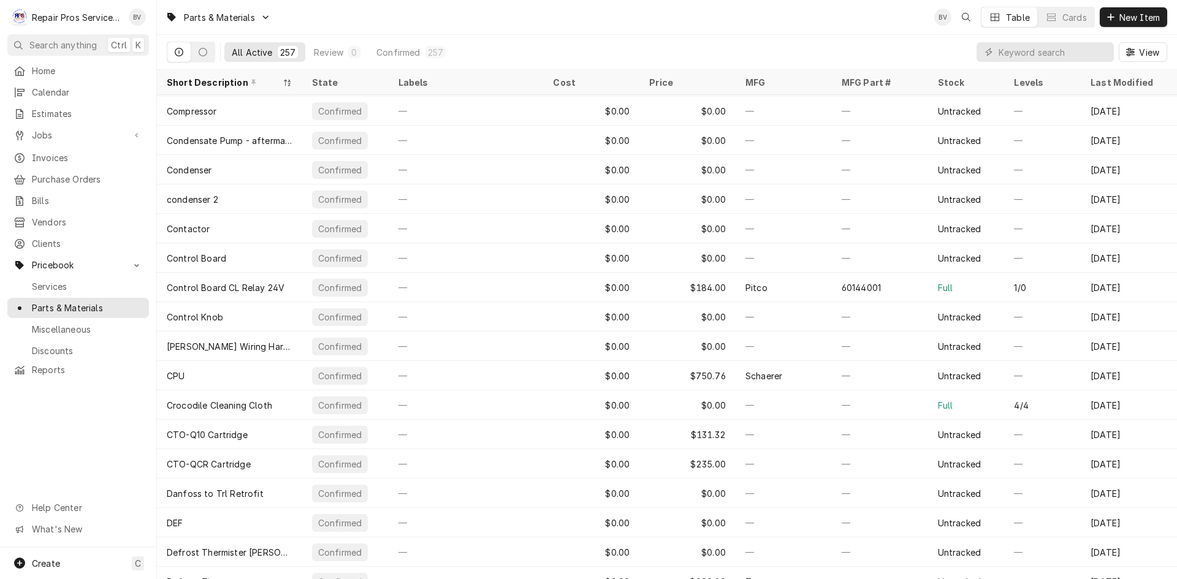
scroll to position [1515, 0]
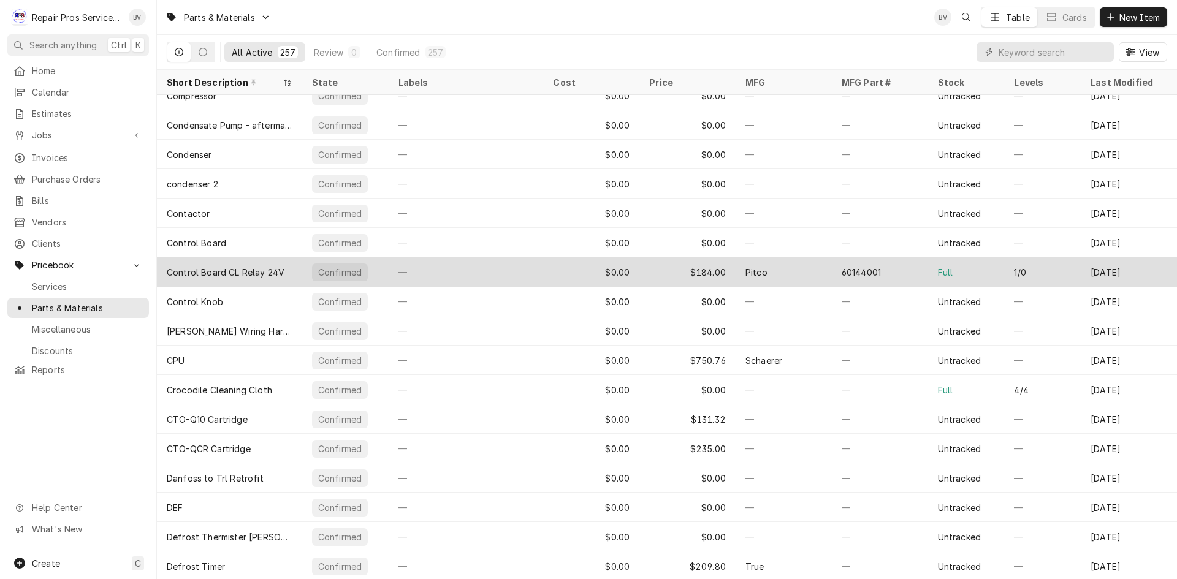
click at [683, 276] on div "$184.00" at bounding box center [687, 271] width 96 height 29
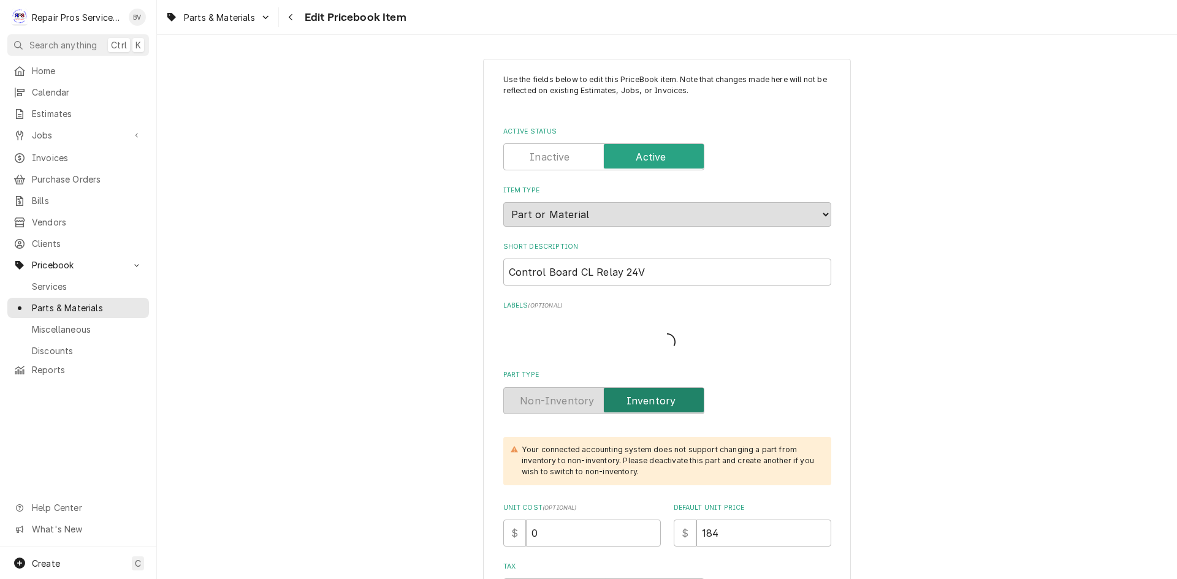
type textarea "x"
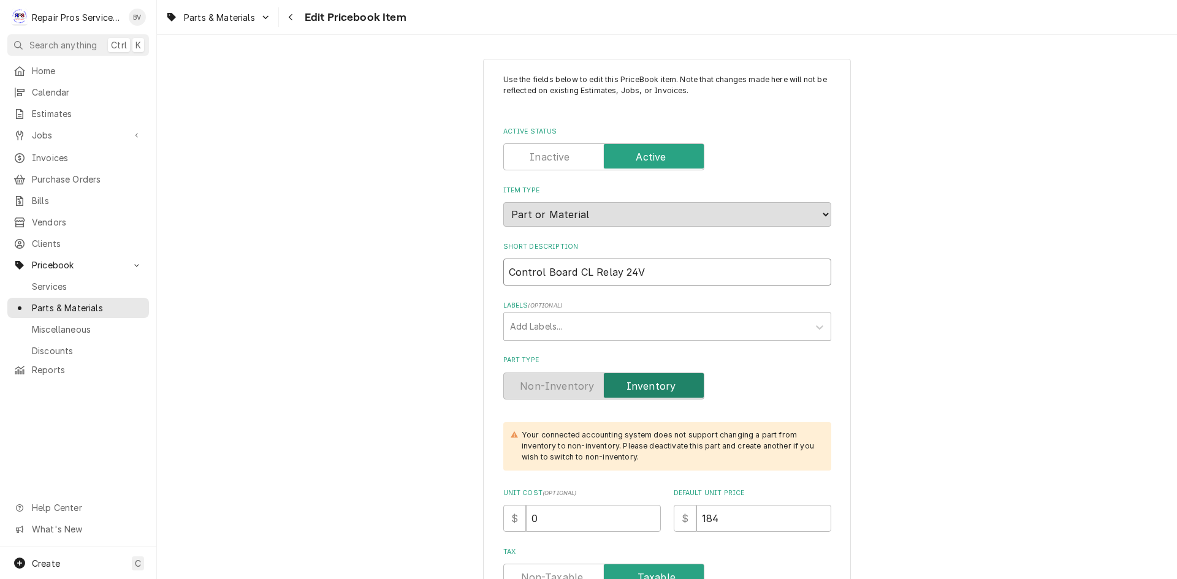
drag, startPoint x: 643, startPoint y: 273, endPoint x: 498, endPoint y: 279, distance: 144.2
click at [503, 279] on input "Control Board CL Relay 24V" at bounding box center [667, 272] width 328 height 27
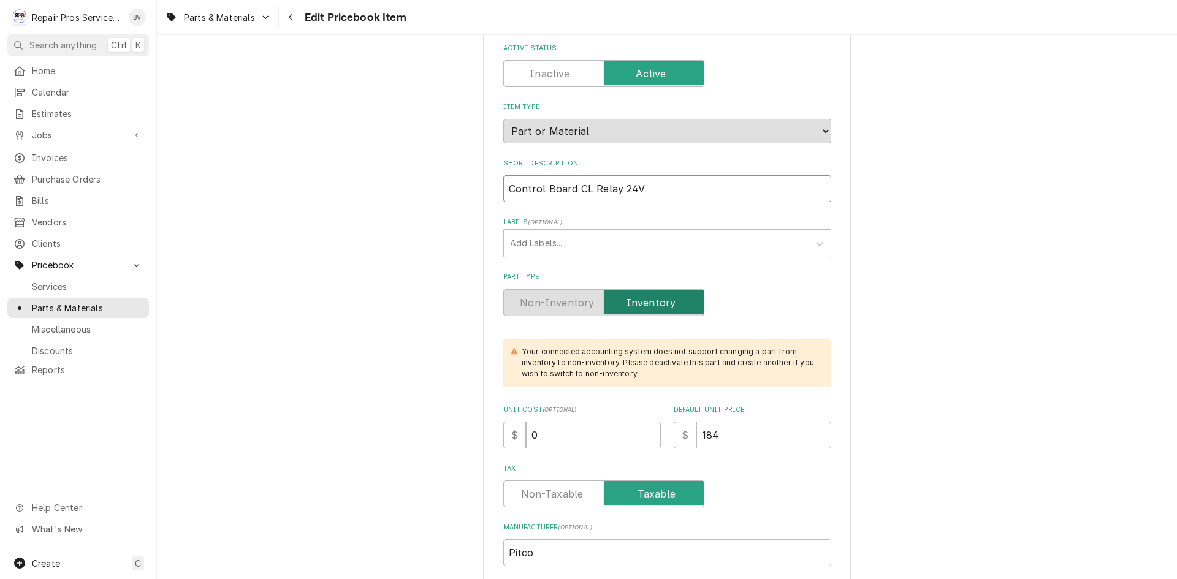
scroll to position [61, 0]
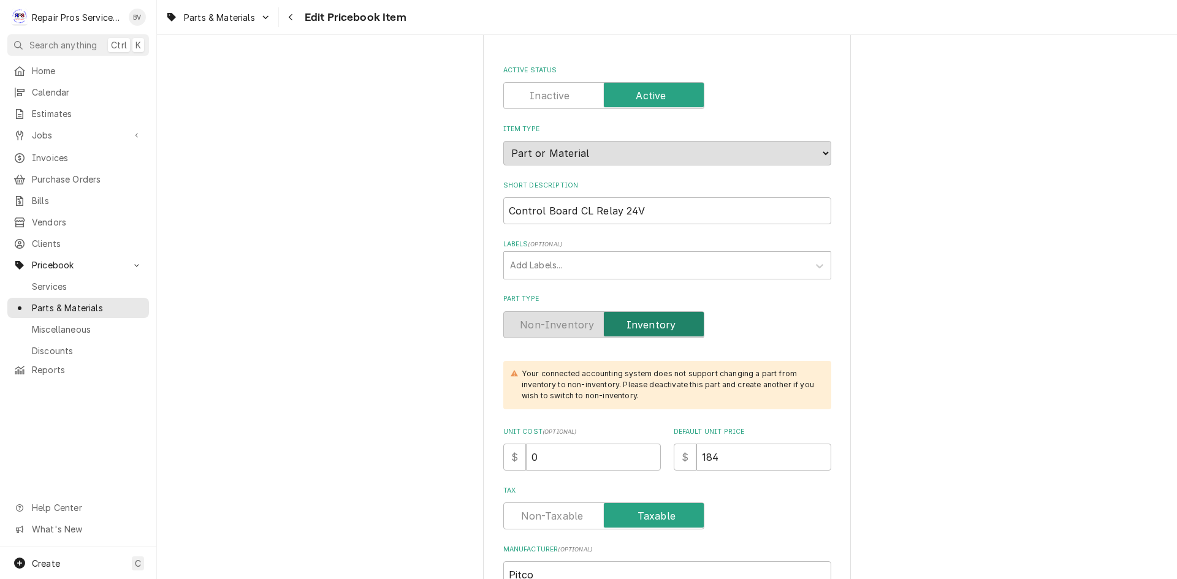
click at [536, 93] on label "Active Status" at bounding box center [603, 95] width 201 height 27
click at [536, 93] on input "Active Status" at bounding box center [604, 95] width 190 height 27
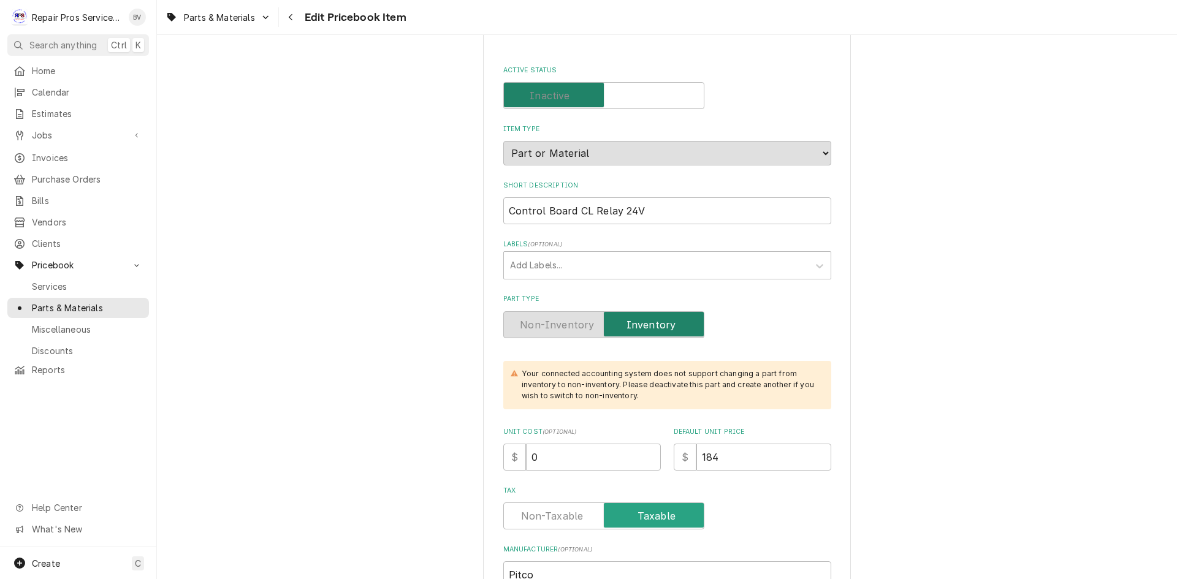
checkbox input "false"
type textarea "x"
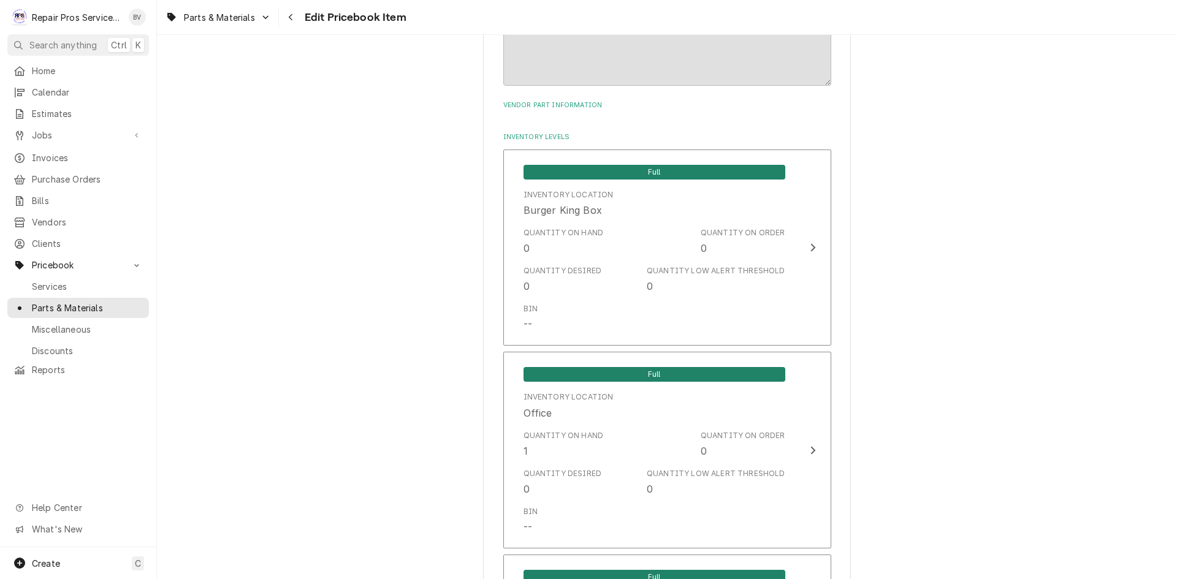
scroll to position [1042, 0]
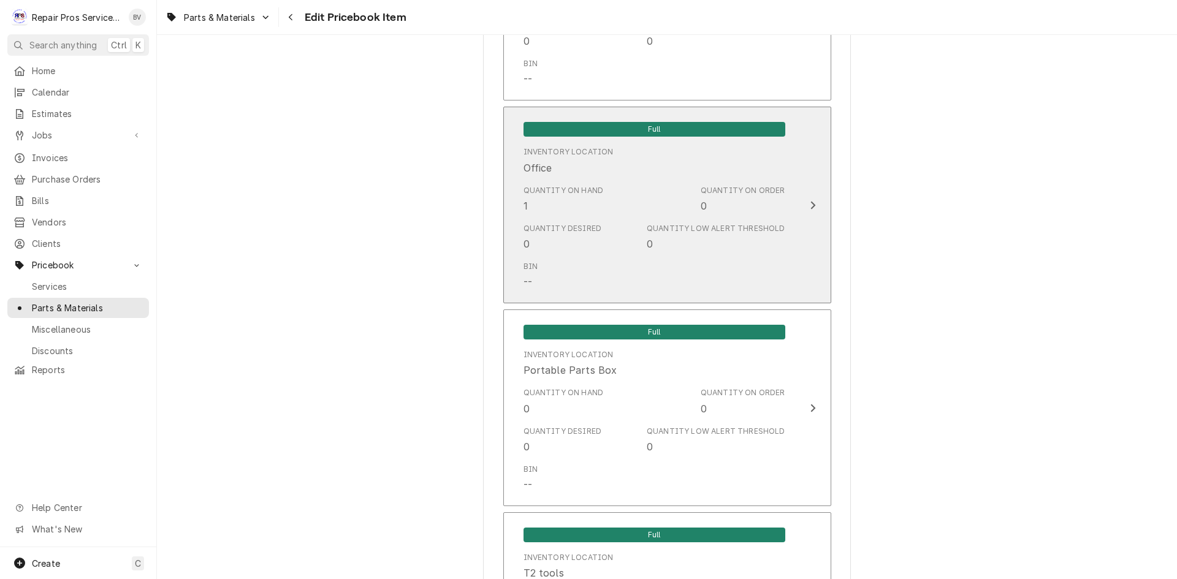
click at [810, 207] on icon "Update Inventory Level" at bounding box center [812, 205] width 5 height 8
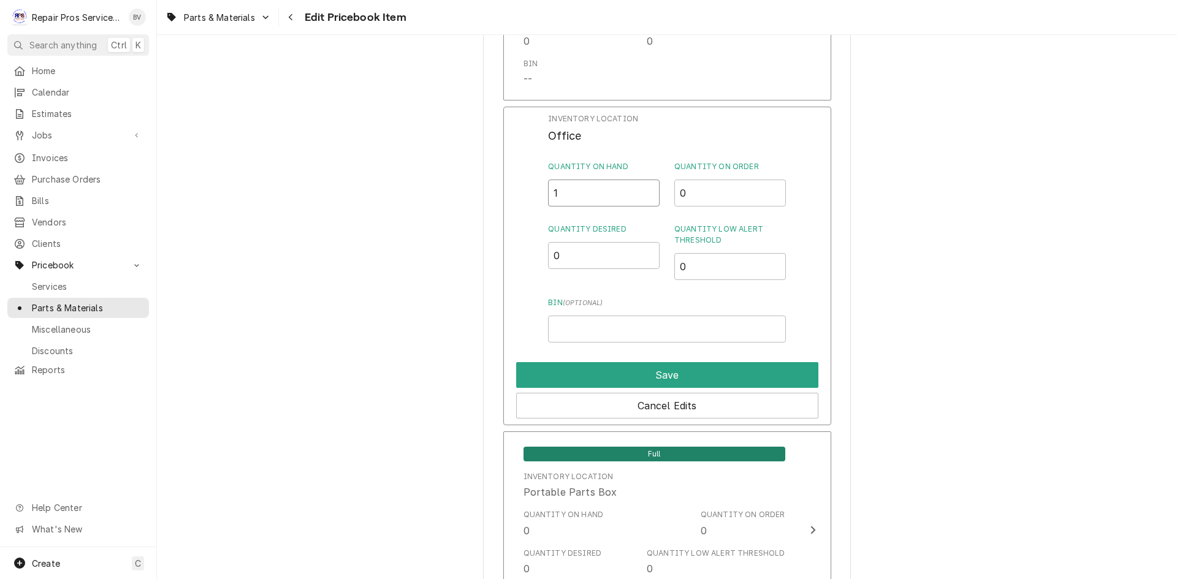
drag, startPoint x: 563, startPoint y: 193, endPoint x: 543, endPoint y: 191, distance: 19.7
click at [545, 191] on div "Inventory Location Office Quantity on Hand 1 Quantity on Order 0 Quantity Desir…" at bounding box center [667, 266] width 328 height 319
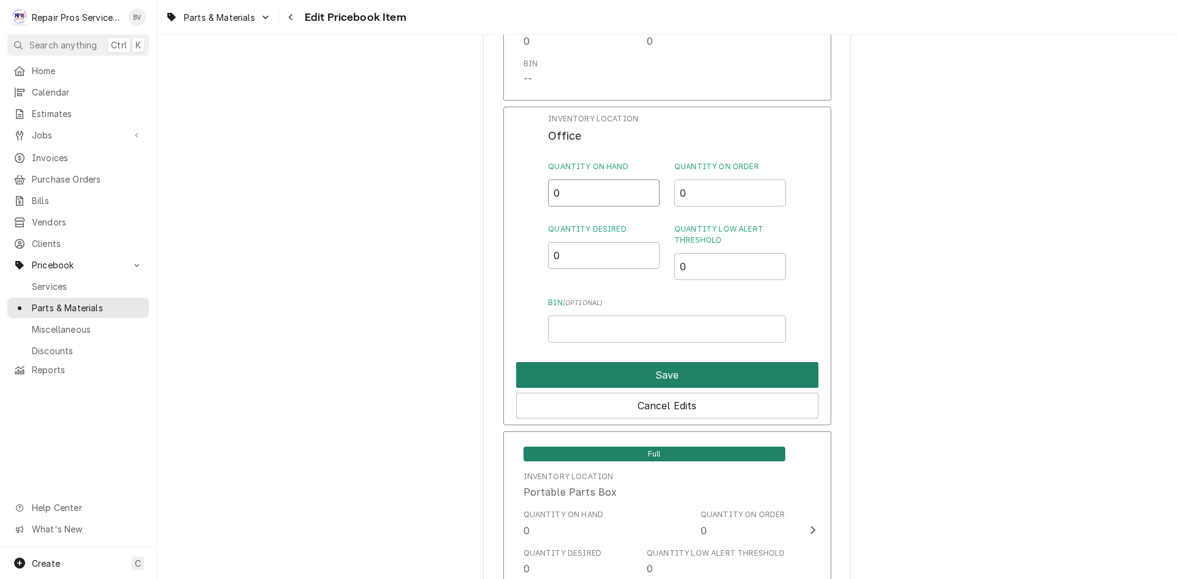
type input "0"
click at [629, 376] on button "Save" at bounding box center [667, 375] width 302 height 26
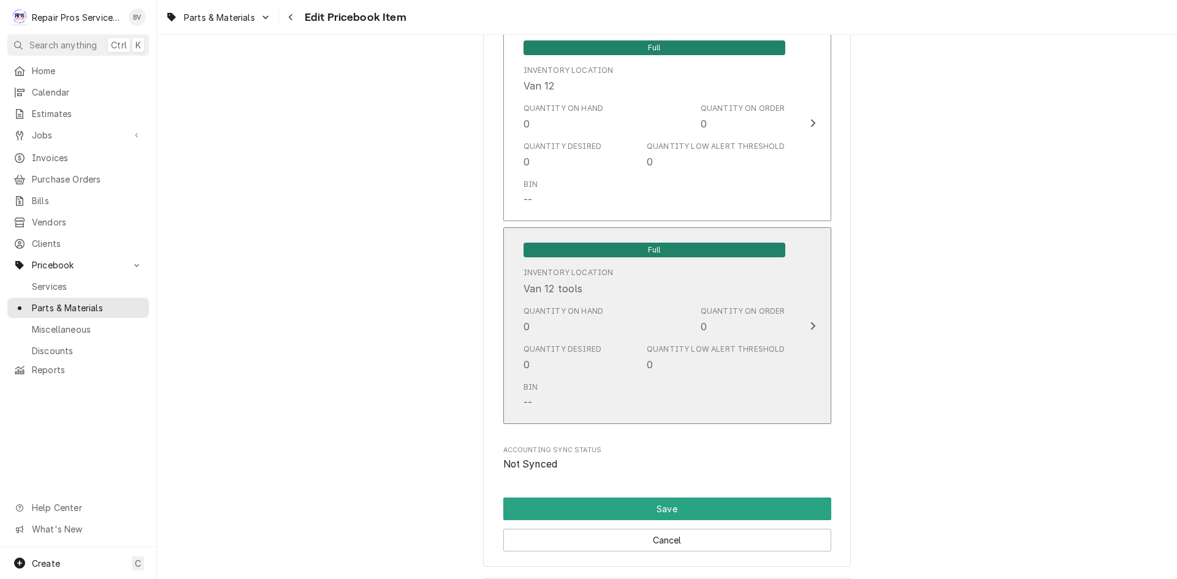
scroll to position [2658, 0]
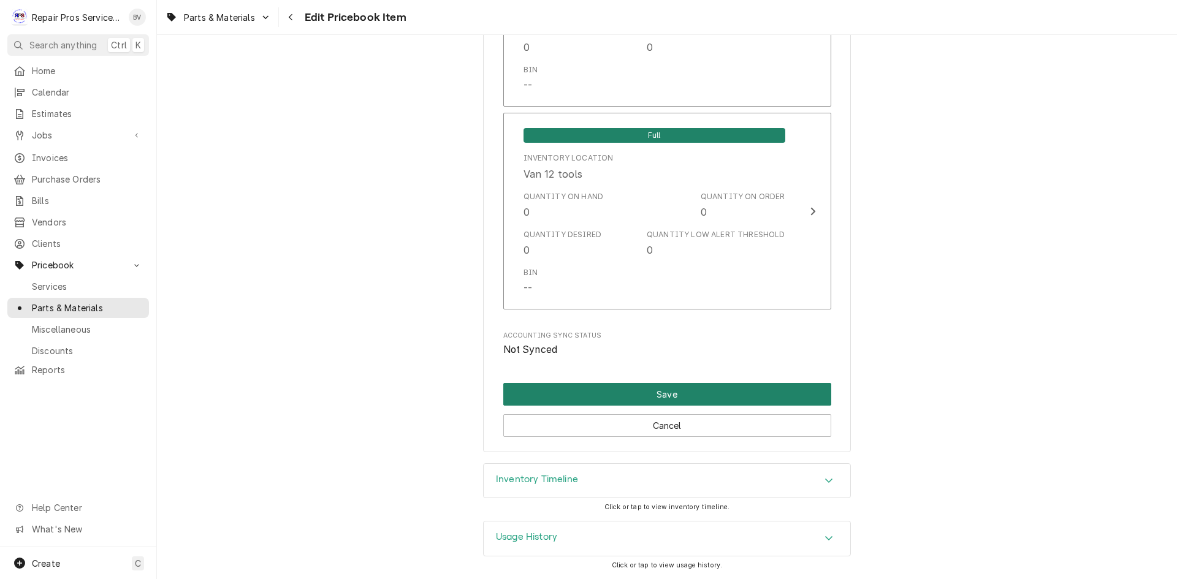
click at [679, 392] on button "Save" at bounding box center [667, 394] width 328 height 23
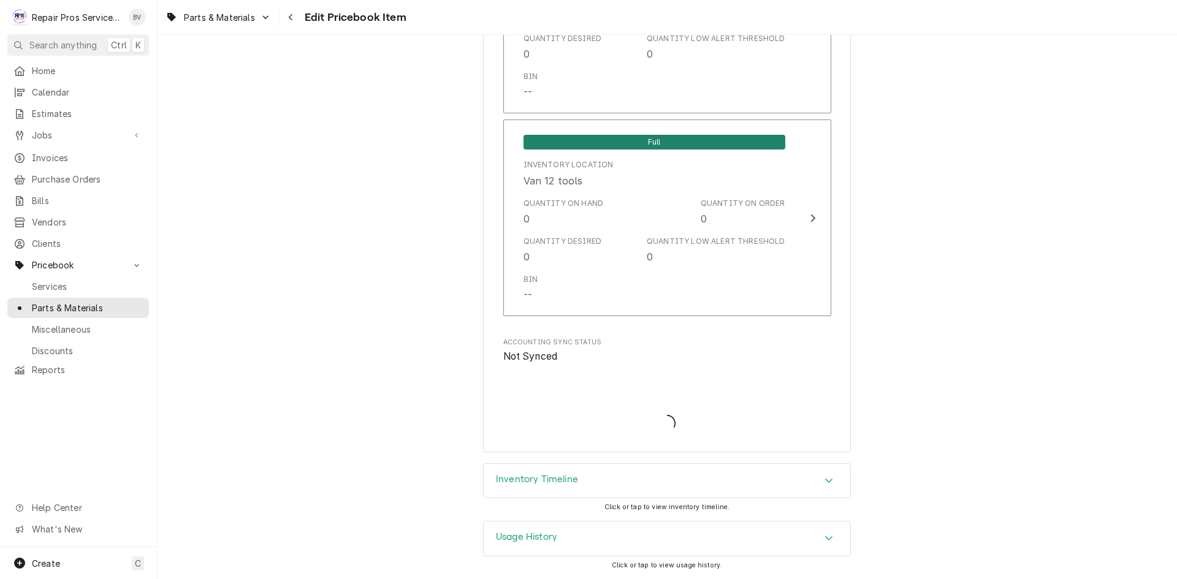
scroll to position [2652, 0]
type textarea "x"
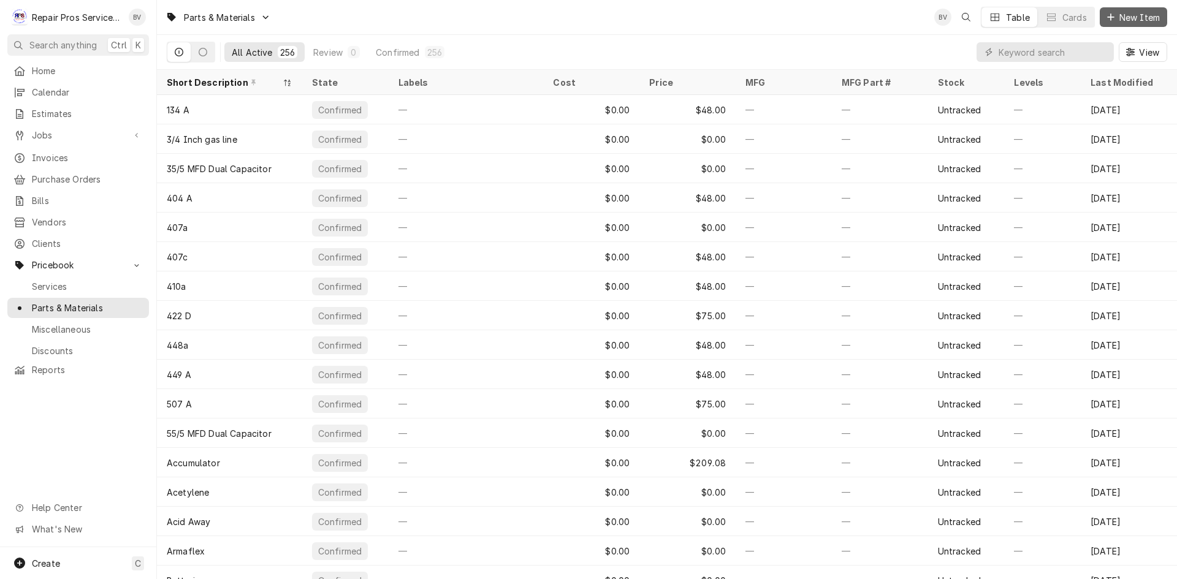
click at [1118, 18] on span "New Item" at bounding box center [1139, 17] width 45 height 13
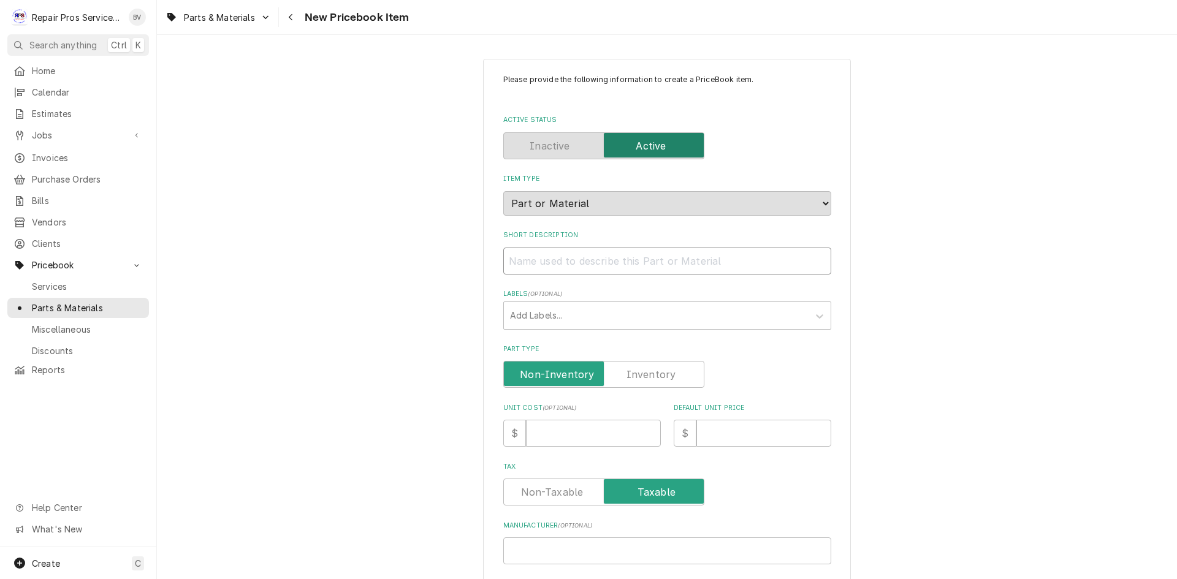
click at [560, 262] on input "Short Description" at bounding box center [667, 261] width 328 height 27
paste input "Control Board CL Relay 24V"
type textarea "x"
type input "Control Board CL Relay 24V"
click at [619, 258] on input "Control Board CL Relay 24V" at bounding box center [667, 261] width 328 height 27
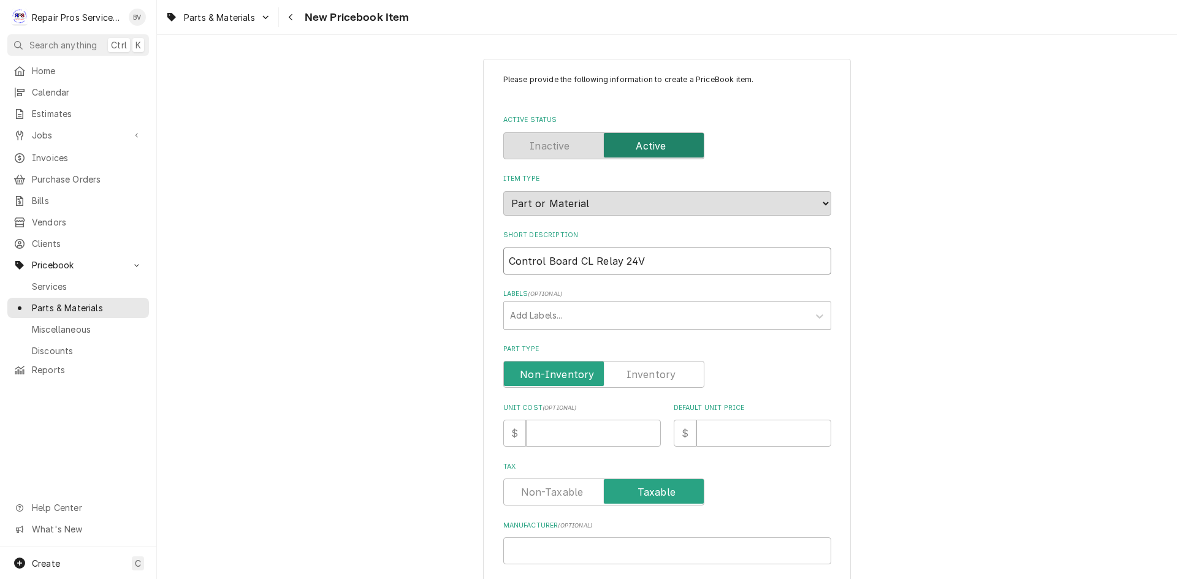
type textarea "x"
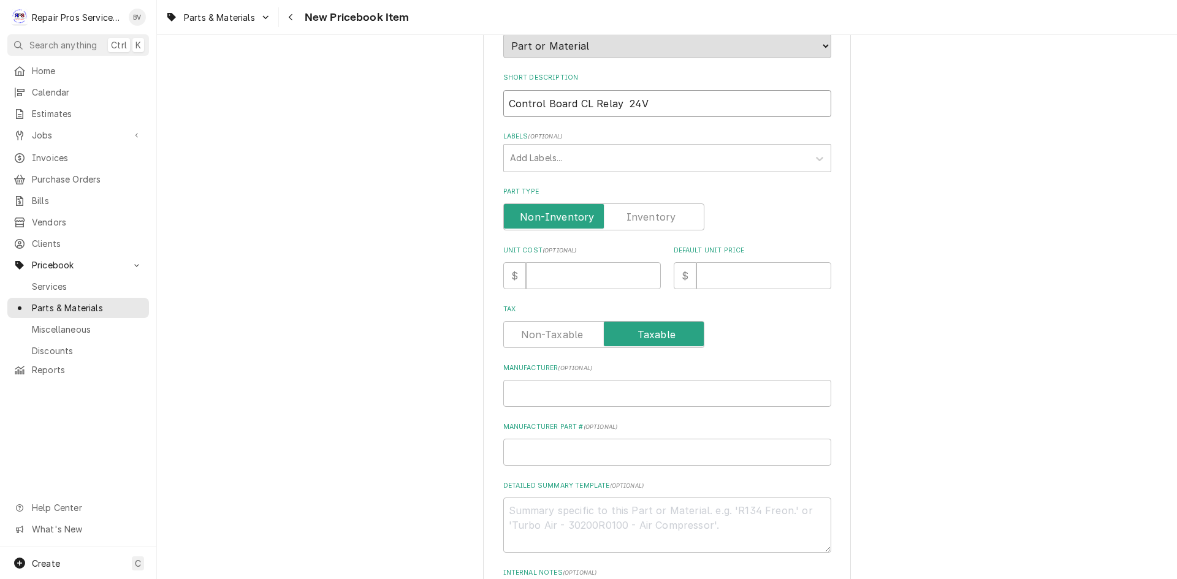
scroll to position [245, 0]
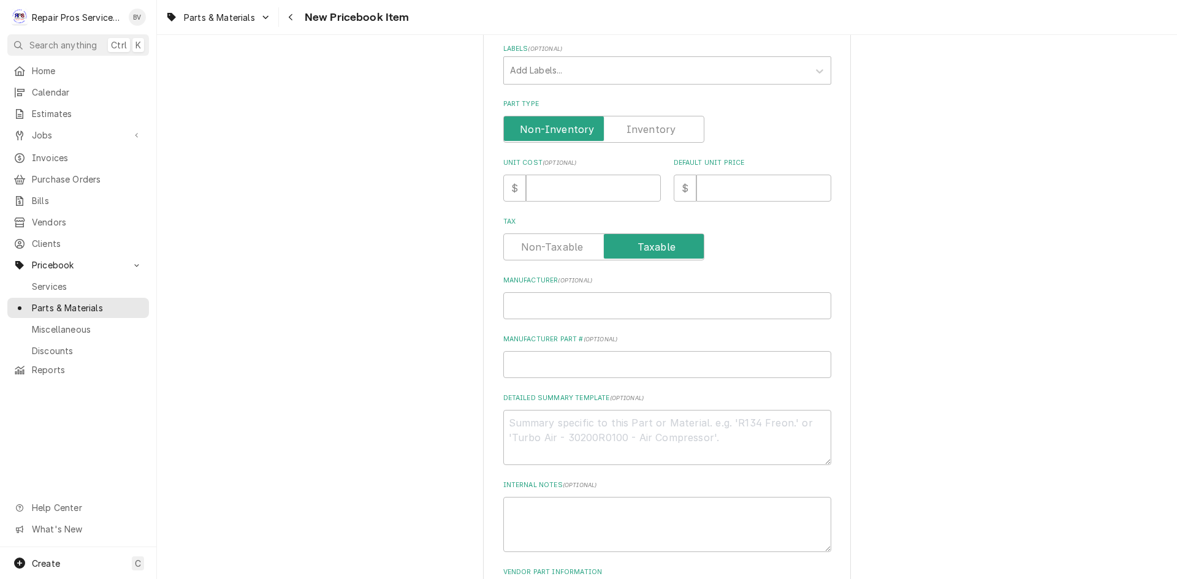
type input "Control Board CL Relay 24V"
click at [727, 185] on input "Default Unit Price" at bounding box center [763, 188] width 135 height 27
type textarea "x"
type input "1"
type textarea "x"
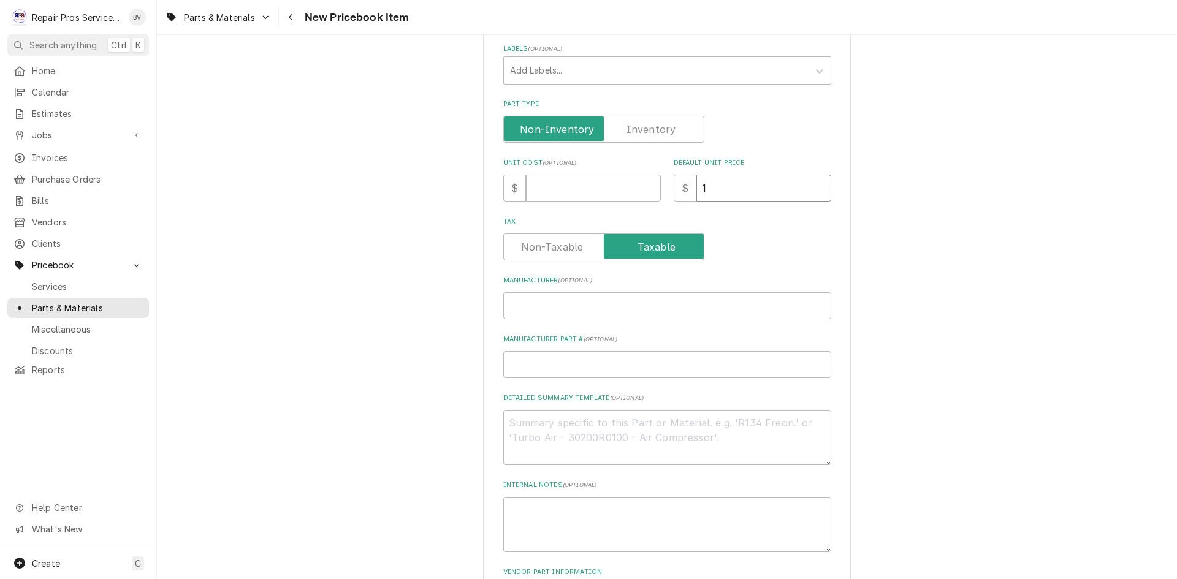
type input "18"
type textarea "x"
type input "184"
type textarea "x"
type input "184.0"
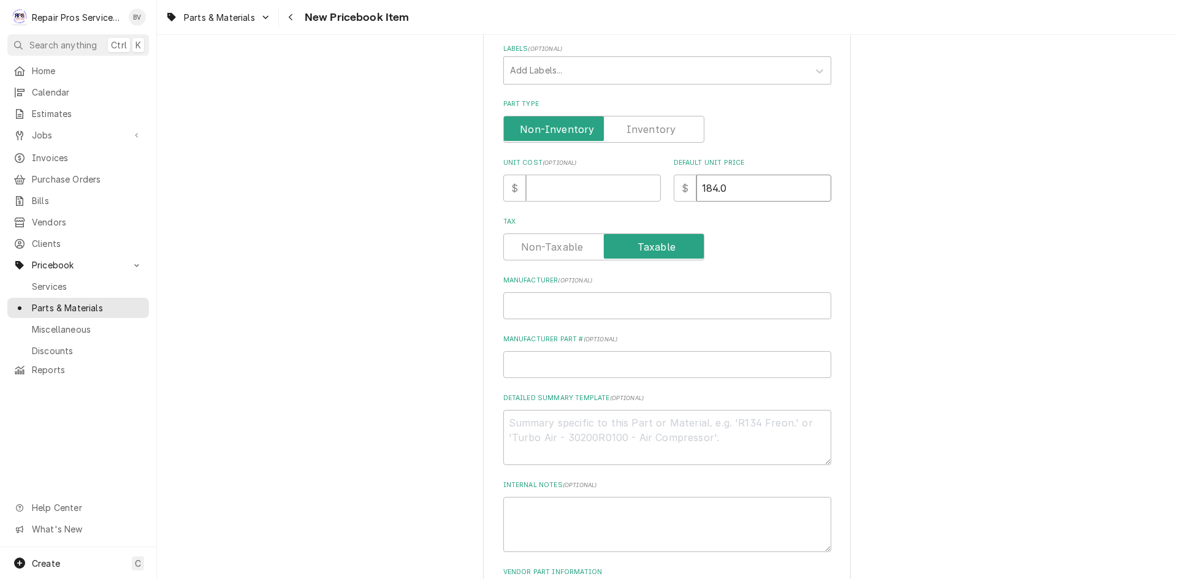
type textarea "x"
type input "184.00"
click at [509, 301] on input "Manufacturer ( optional )" at bounding box center [667, 305] width 328 height 27
type textarea "x"
type input "p"
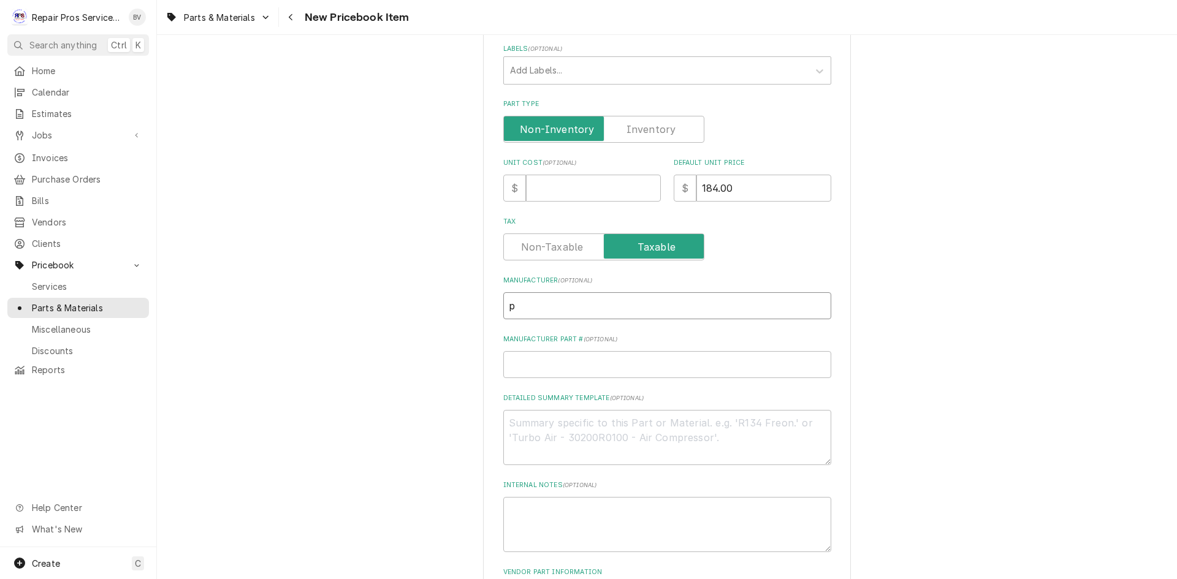
type textarea "x"
type input "pI"
type textarea "x"
type input "pIT"
type textarea "x"
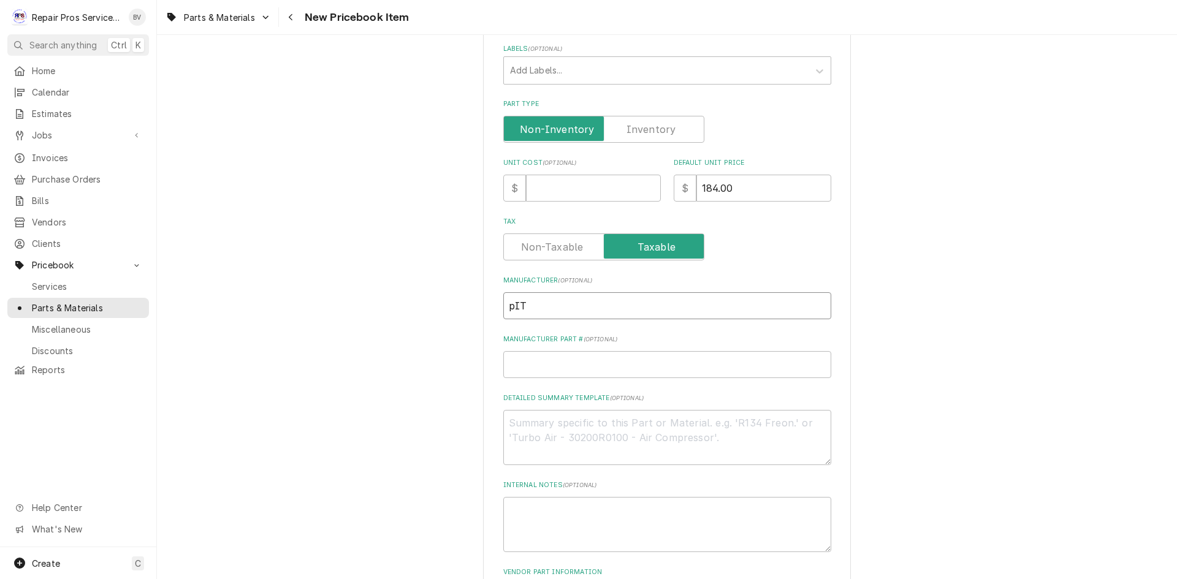
type input "pITC"
type textarea "x"
type input "pITCO"
type textarea "x"
type input "pITC"
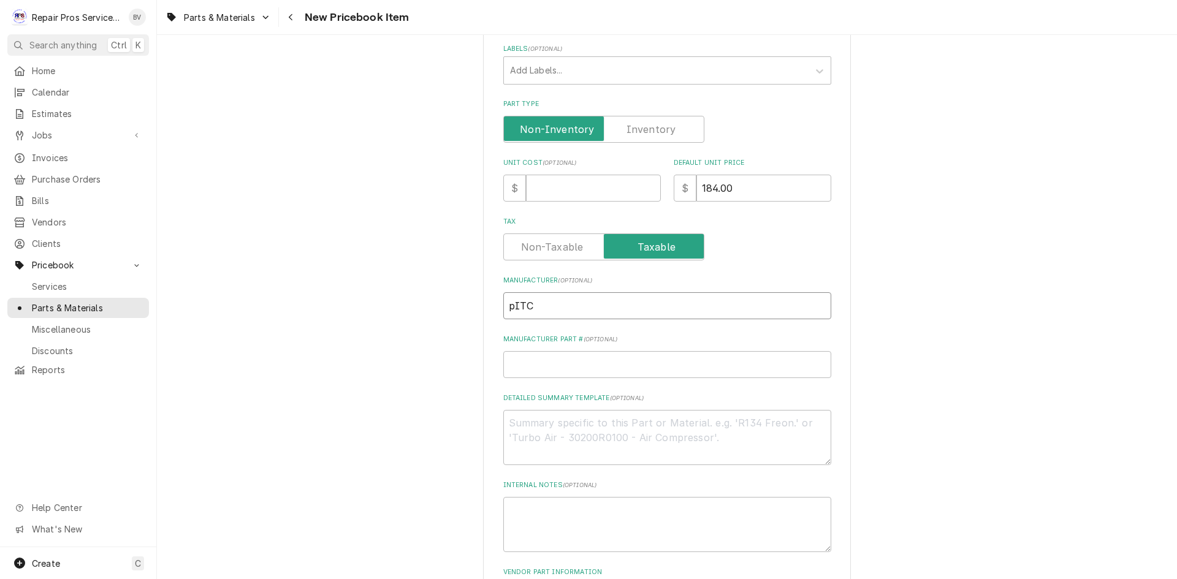
type textarea "x"
type input "pIT"
type textarea "x"
type input "pI"
type textarea "x"
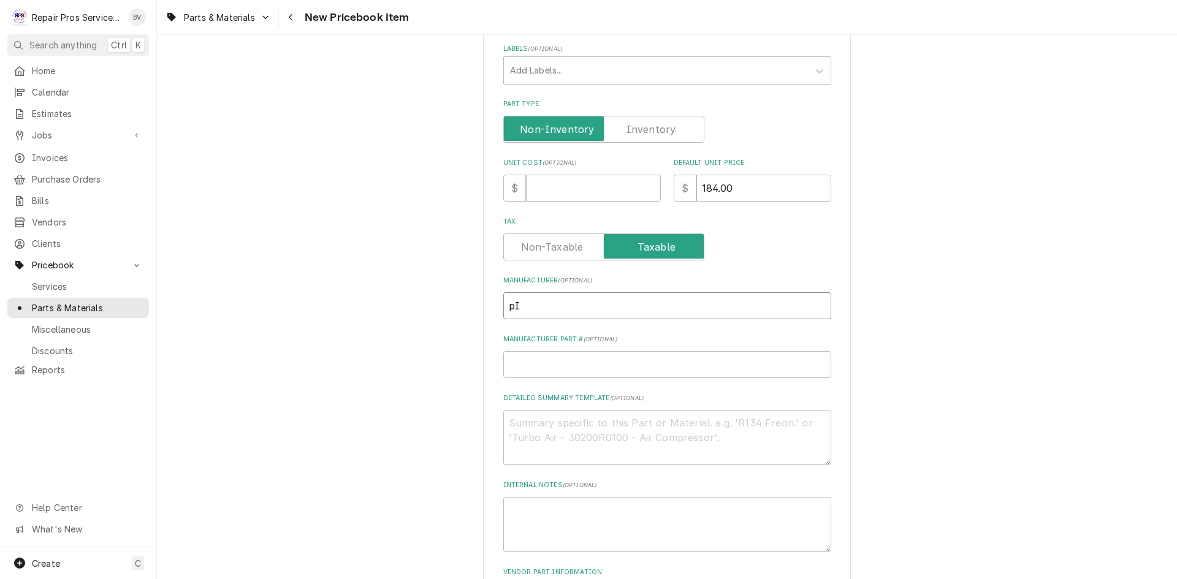
type input "p"
type textarea "x"
type input "P"
type textarea "x"
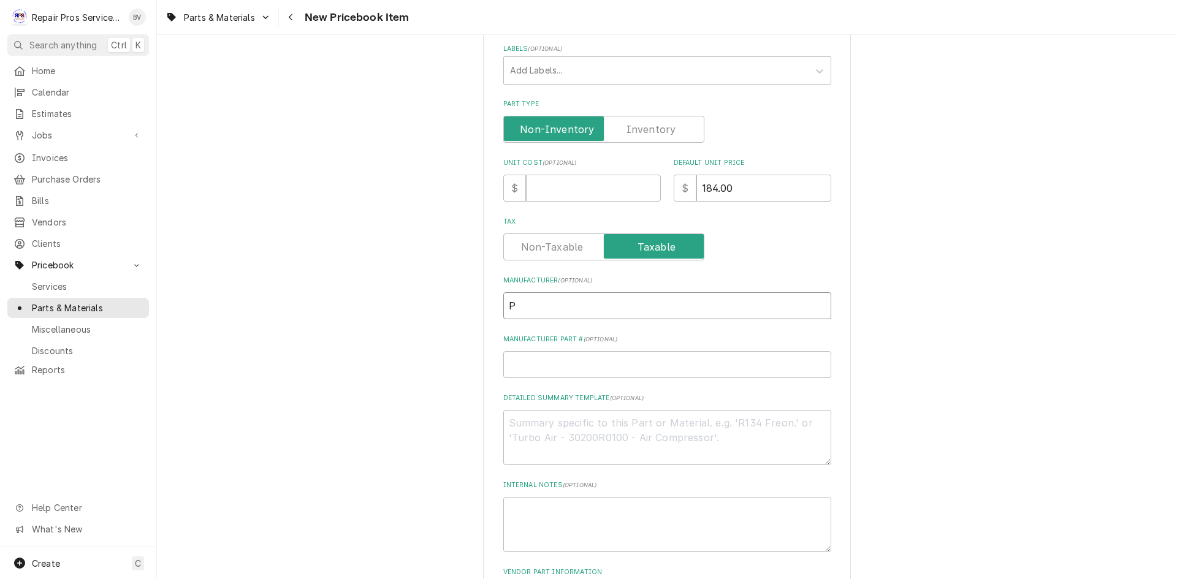
type input "PI"
type textarea "x"
type input "PIT"
type textarea "x"
type input "PITC"
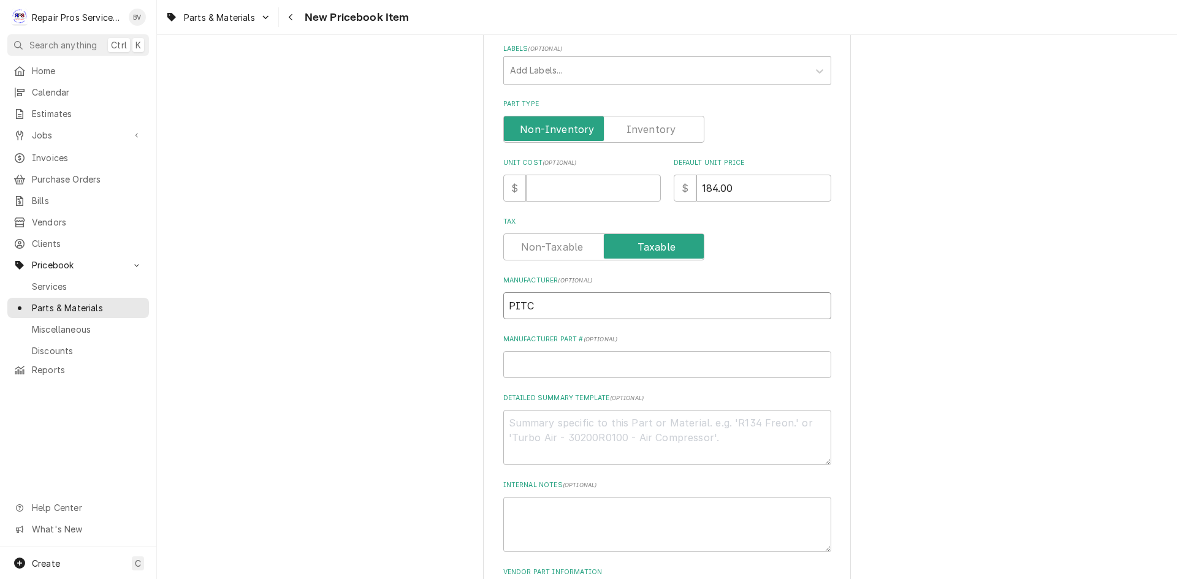
type textarea "x"
type input "PITCO"
click at [513, 370] on input "Manufacturer Part # ( optional )" at bounding box center [667, 364] width 328 height 27
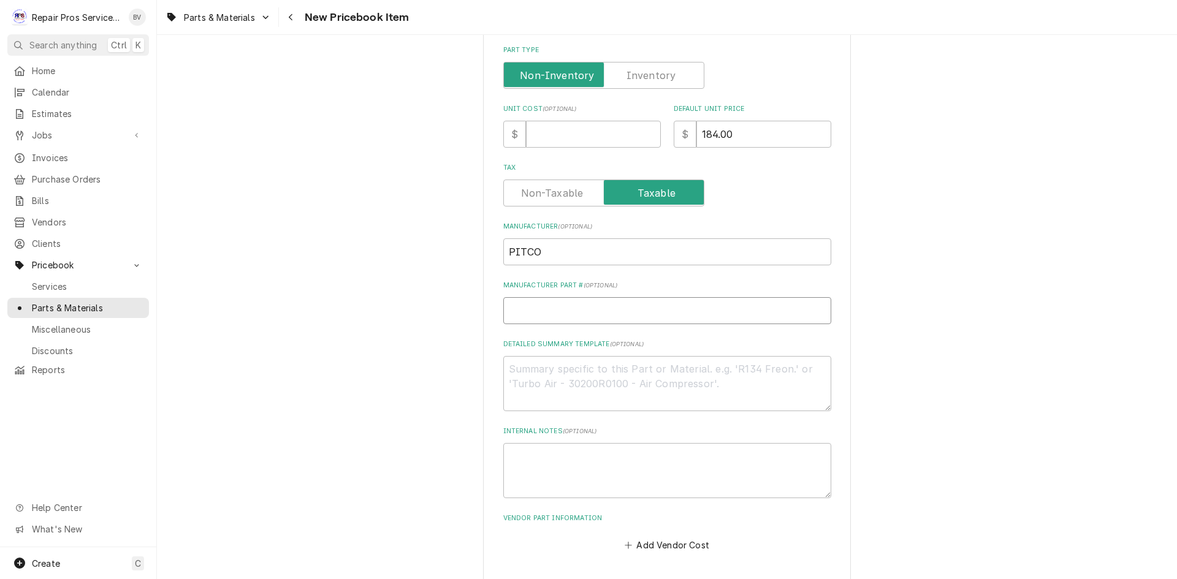
scroll to position [348, 0]
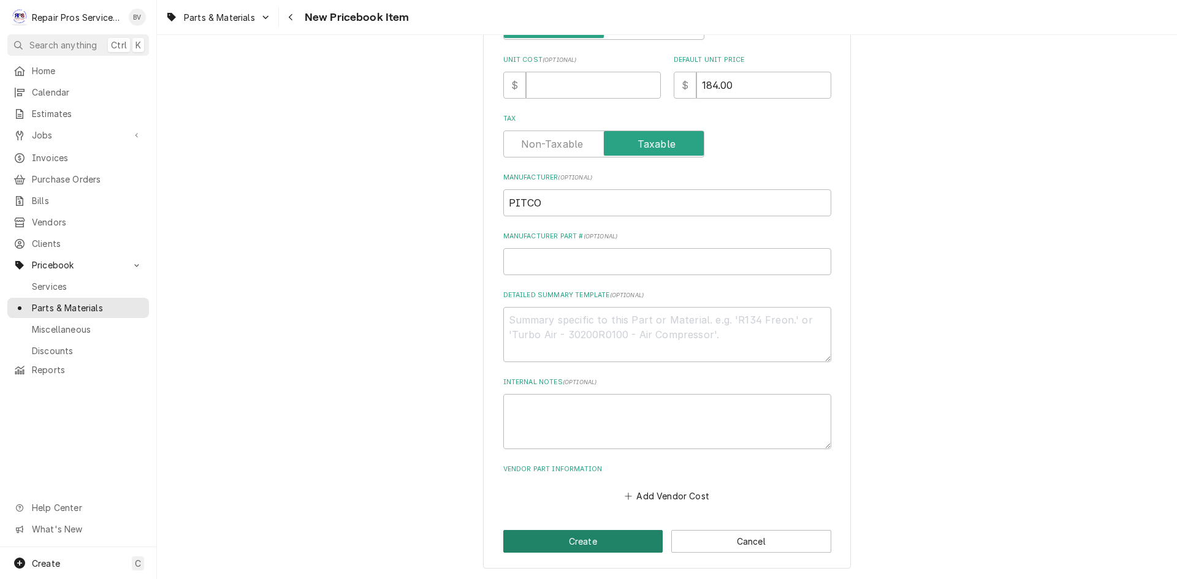
click at [582, 544] on button "Create" at bounding box center [583, 541] width 160 height 23
type textarea "x"
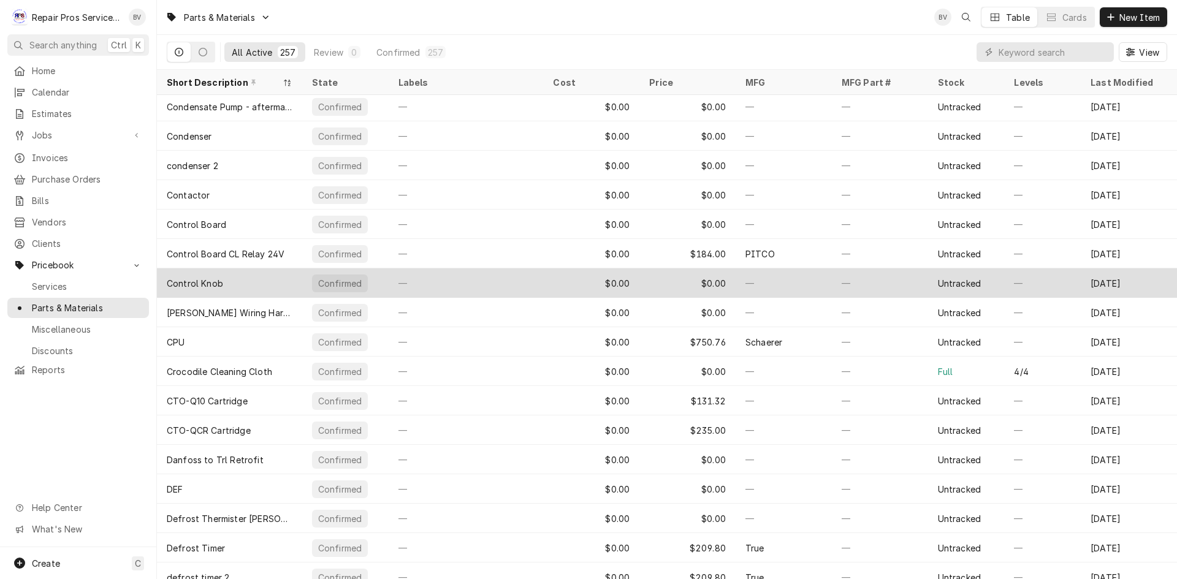
scroll to position [1574, 0]
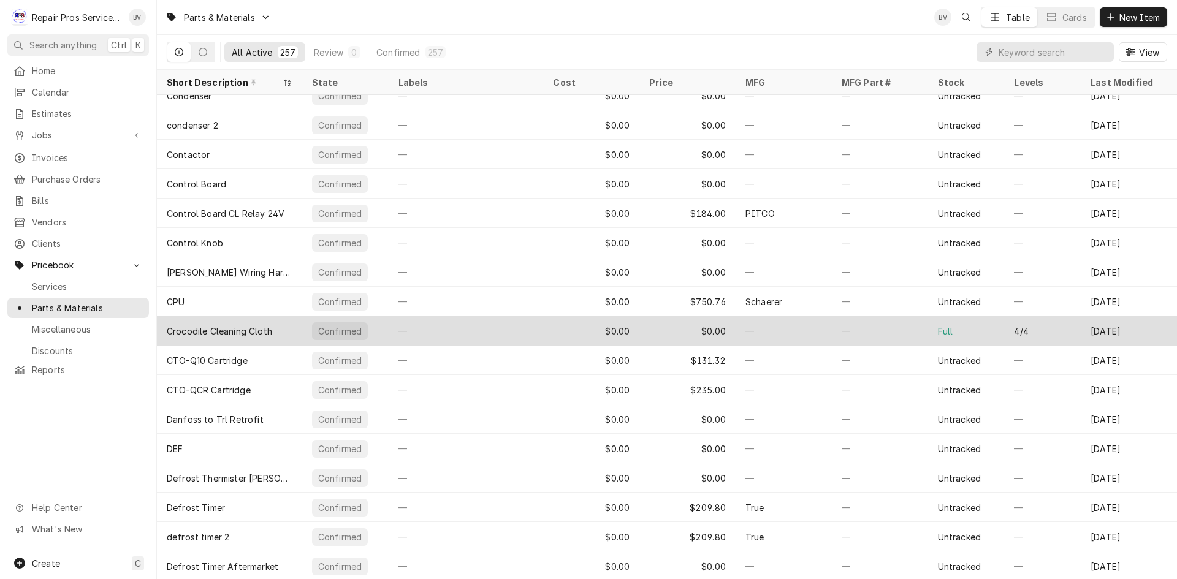
click at [858, 338] on div "—" at bounding box center [880, 330] width 96 height 29
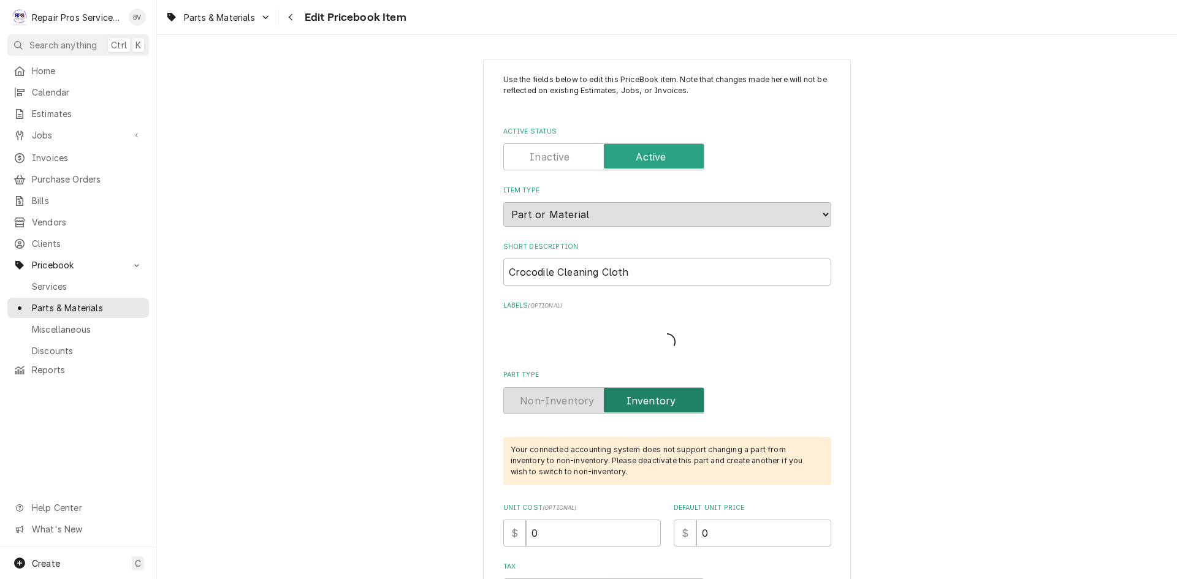
type textarea "x"
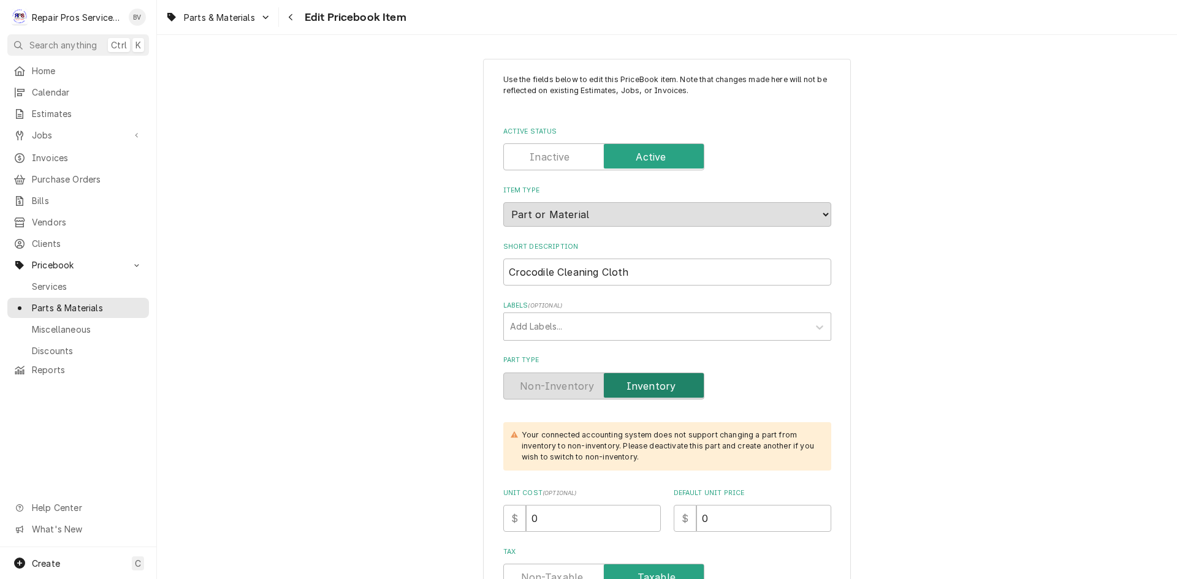
click at [530, 154] on label "Active Status" at bounding box center [603, 156] width 201 height 27
click at [530, 154] on input "Active Status" at bounding box center [604, 156] width 190 height 27
checkbox input "false"
type textarea "x"
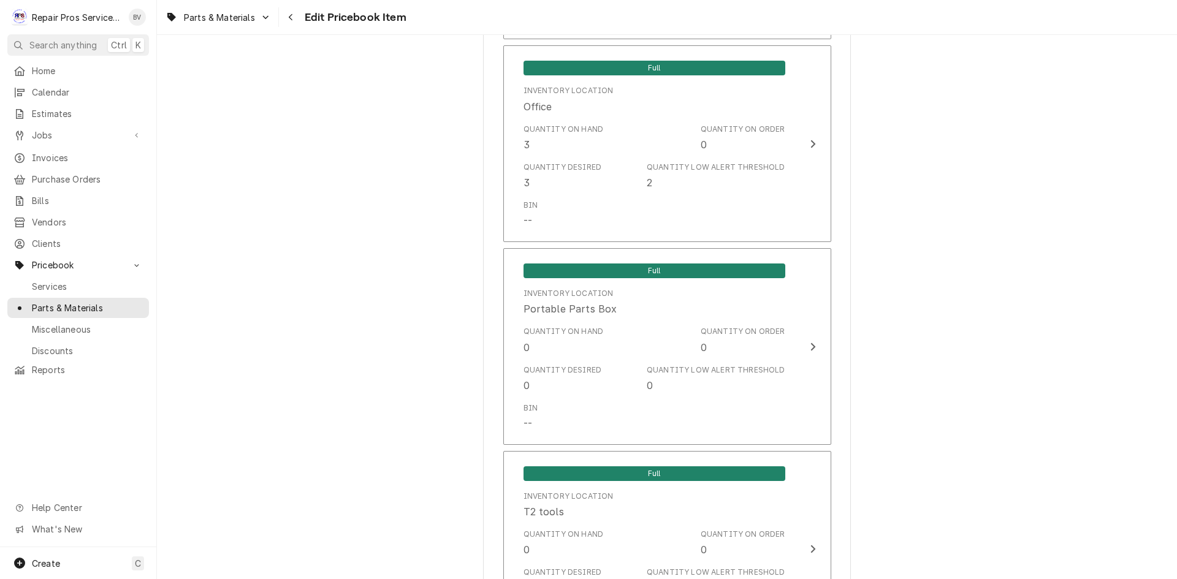
scroll to position [1042, 0]
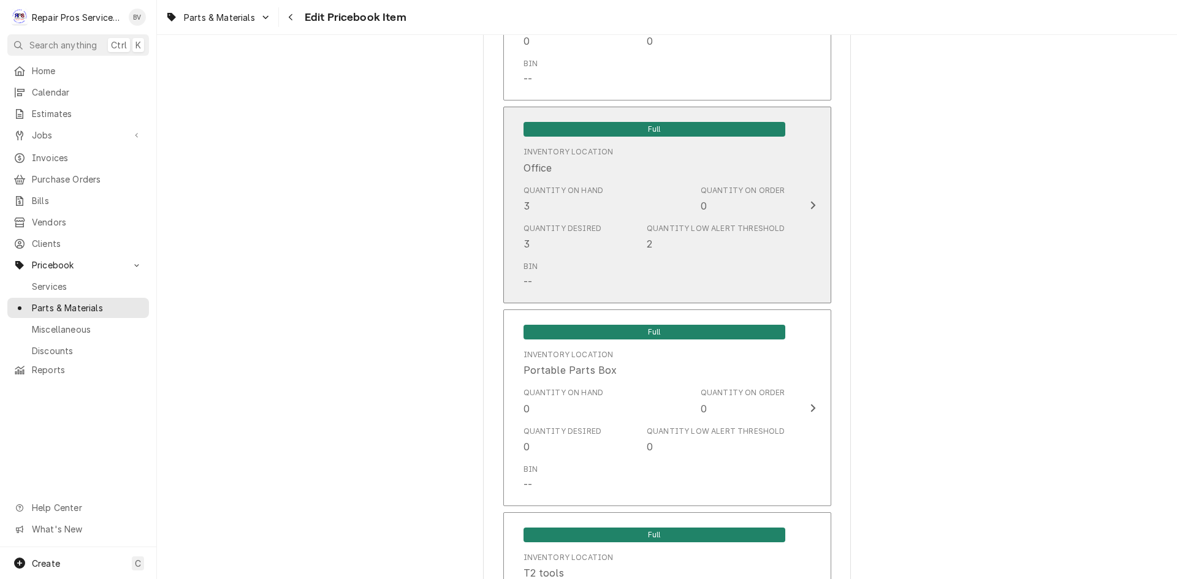
click at [810, 208] on icon "Update Inventory Level" at bounding box center [813, 205] width 6 height 10
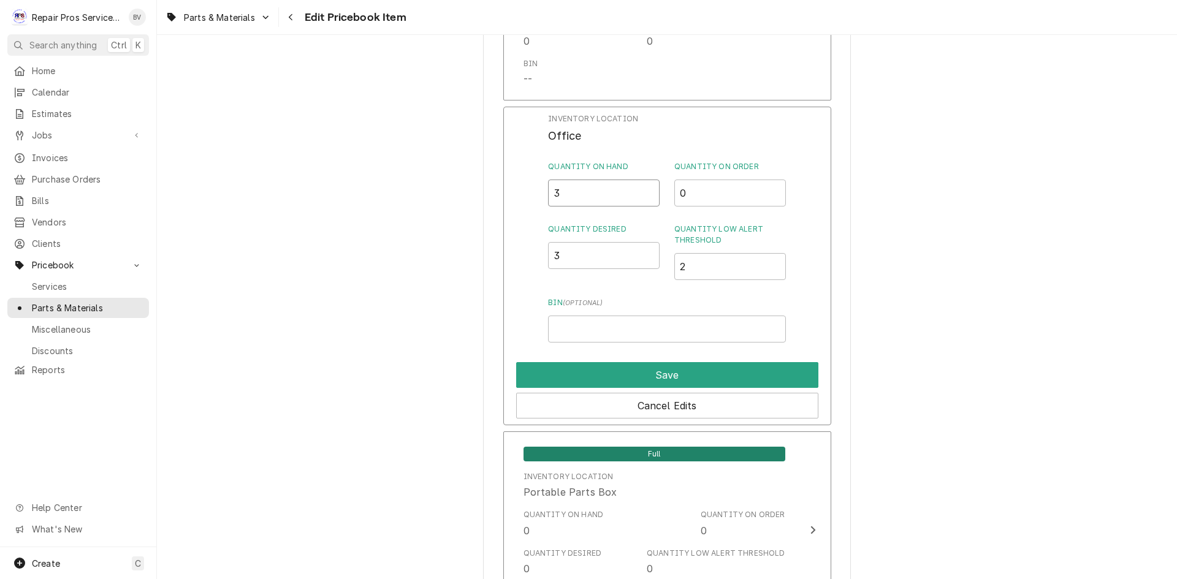
drag, startPoint x: 562, startPoint y: 189, endPoint x: 532, endPoint y: 189, distance: 30.7
click at [547, 190] on div "Inventory Location Office Quantity on Hand 3 Quantity on Order 0 Quantity Desir…" at bounding box center [667, 266] width 328 height 319
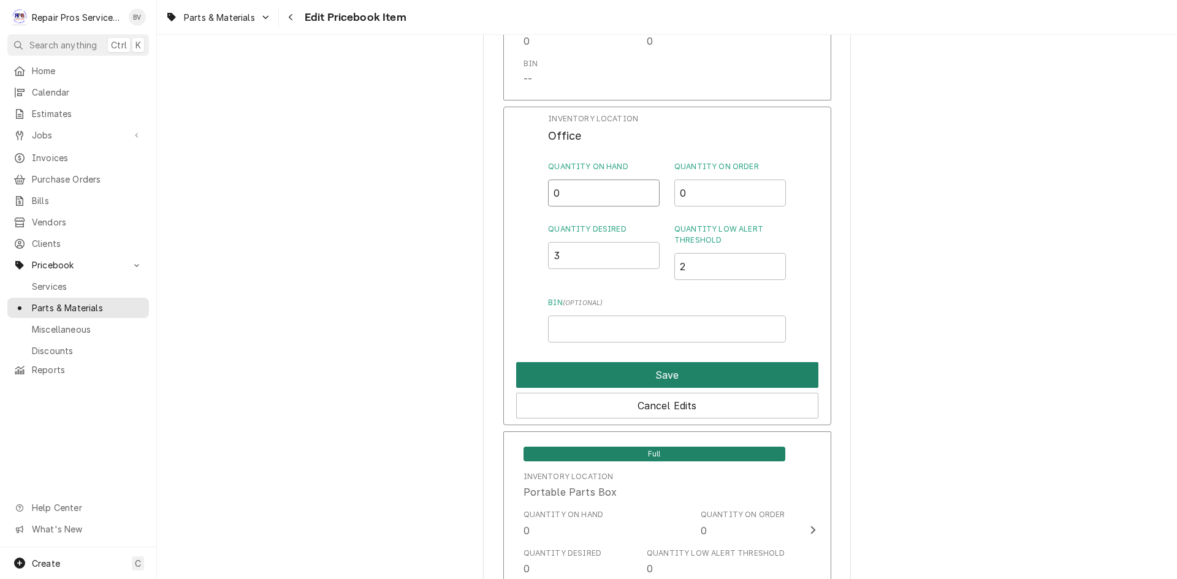
type input "0"
click at [668, 383] on button "Save" at bounding box center [667, 375] width 302 height 26
type textarea "x"
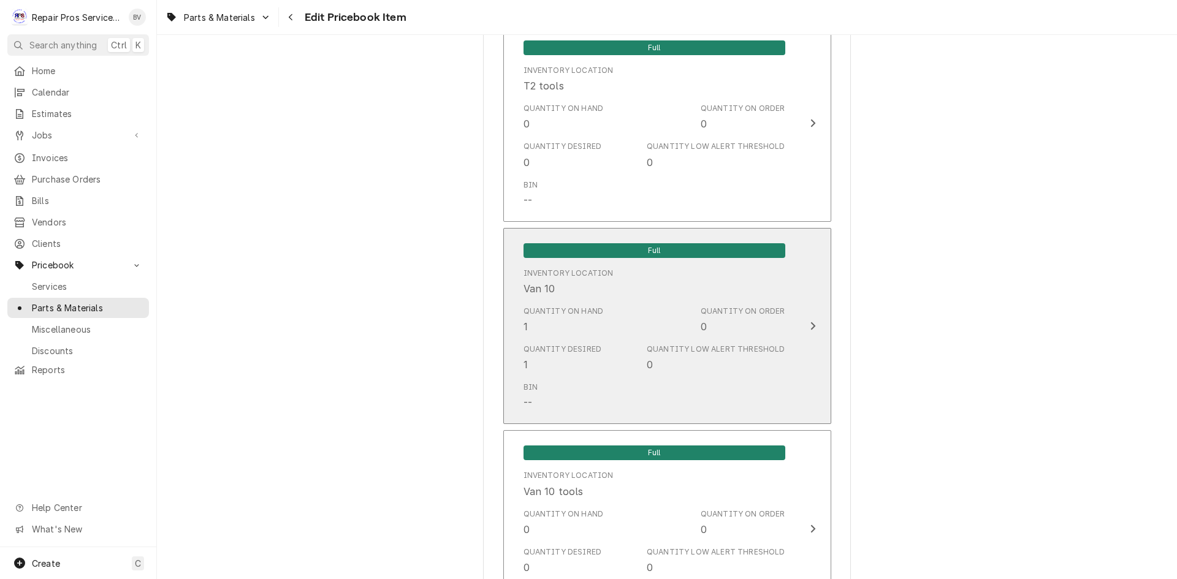
scroll to position [1533, 0]
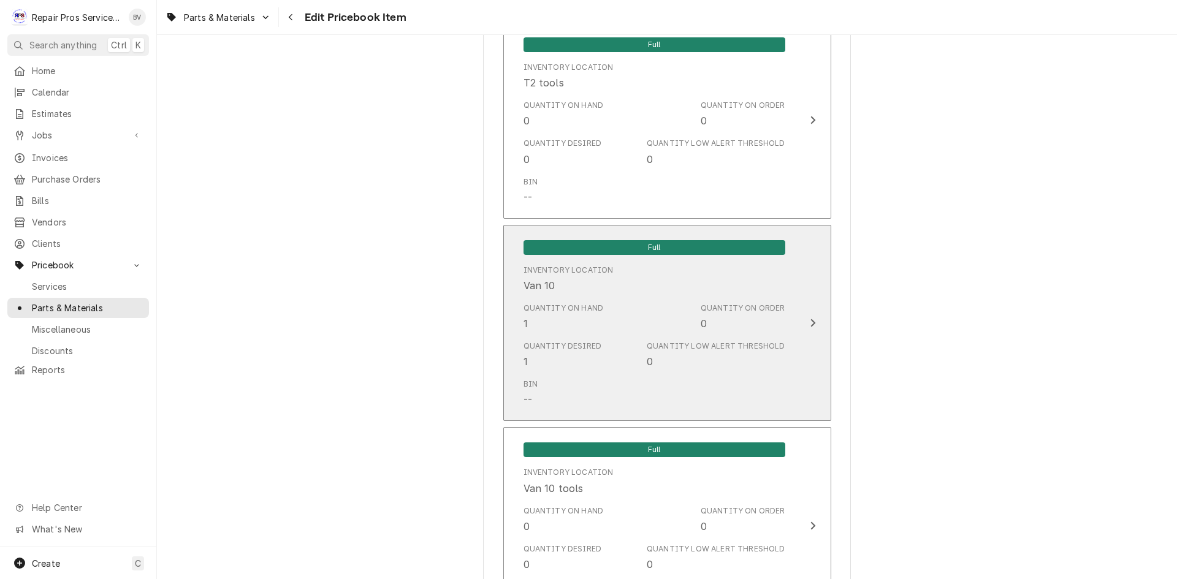
click at [810, 323] on icon "Update Inventory Level" at bounding box center [812, 323] width 5 height 8
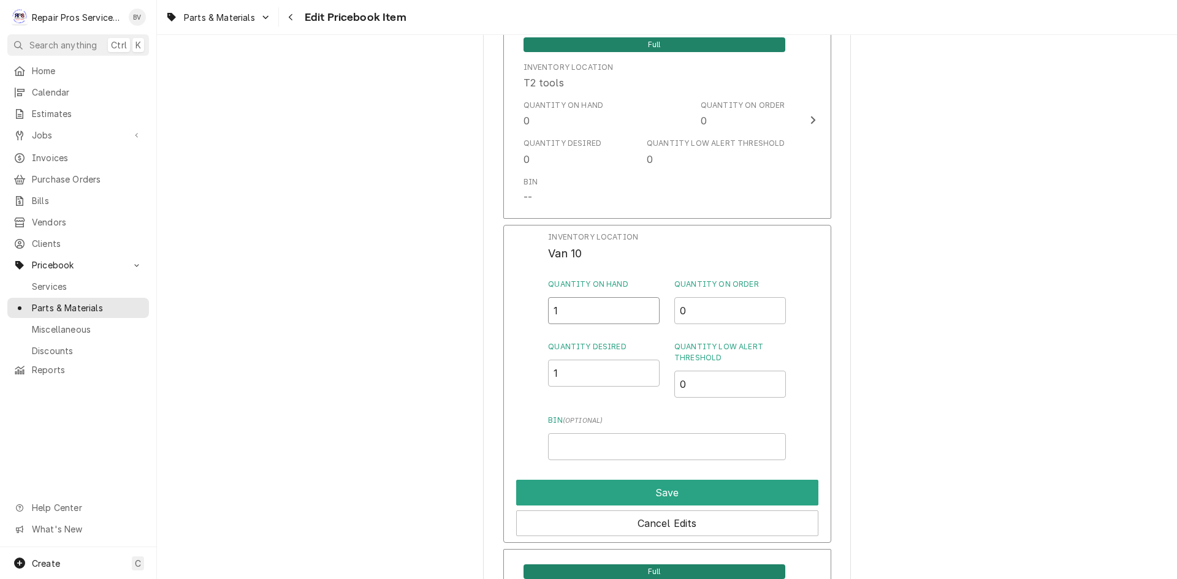
drag, startPoint x: 532, startPoint y: 307, endPoint x: 524, endPoint y: 308, distance: 8.1
click at [524, 308] on div "Inventory Location Van 10 Quantity on Hand 1 Quantity on Order 0 Quantity Desir…" at bounding box center [667, 384] width 328 height 319
type input "0"
click at [650, 481] on button "Save" at bounding box center [667, 493] width 302 height 26
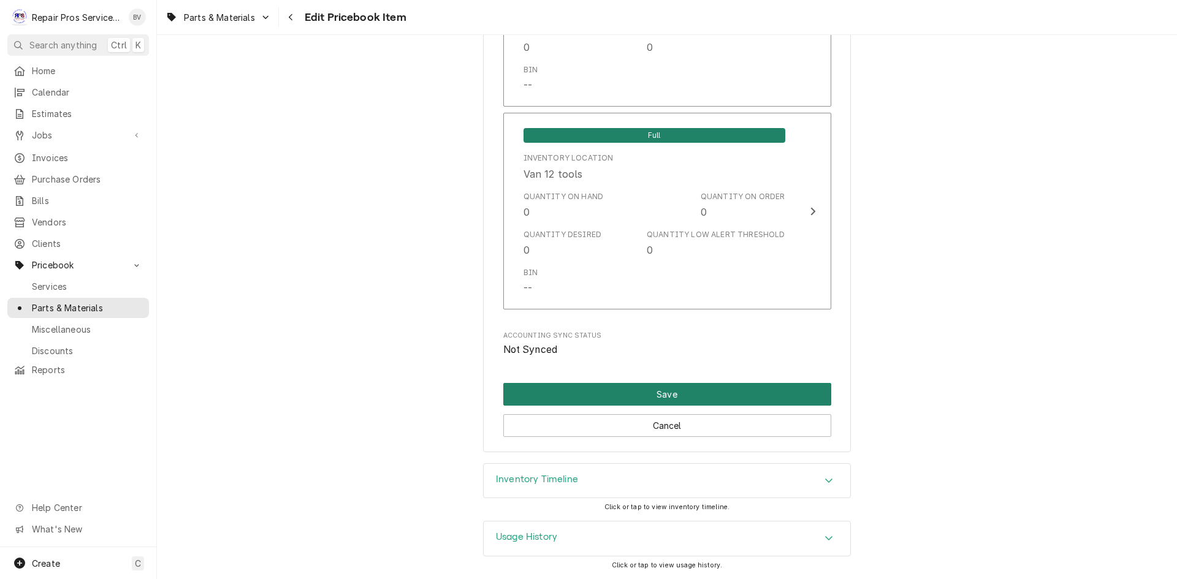
click at [690, 388] on button "Save" at bounding box center [667, 394] width 328 height 23
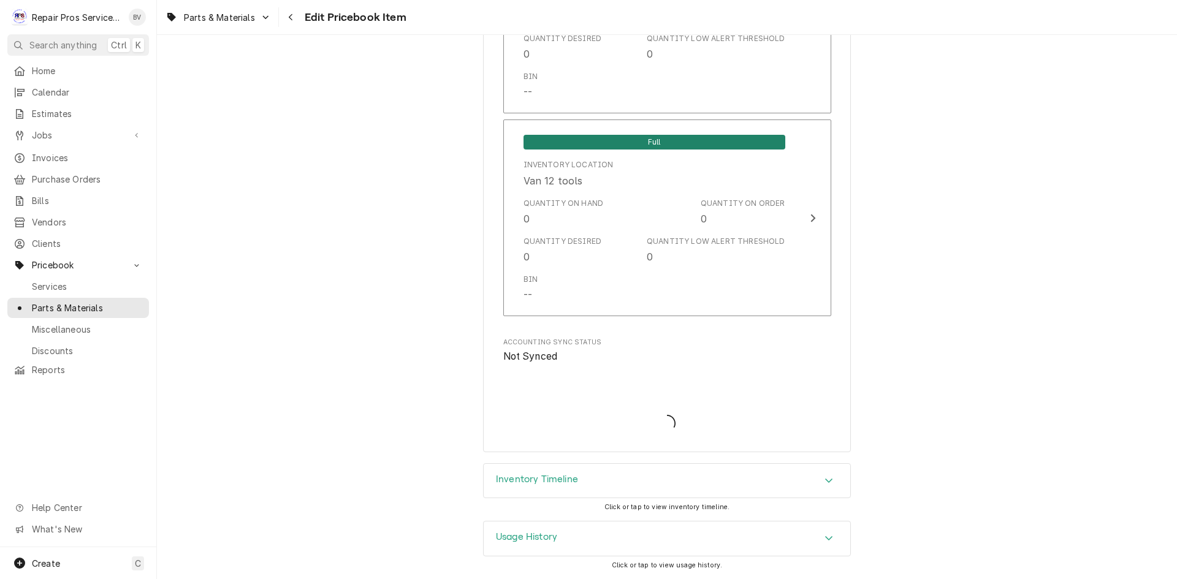
scroll to position [2652, 0]
type textarea "x"
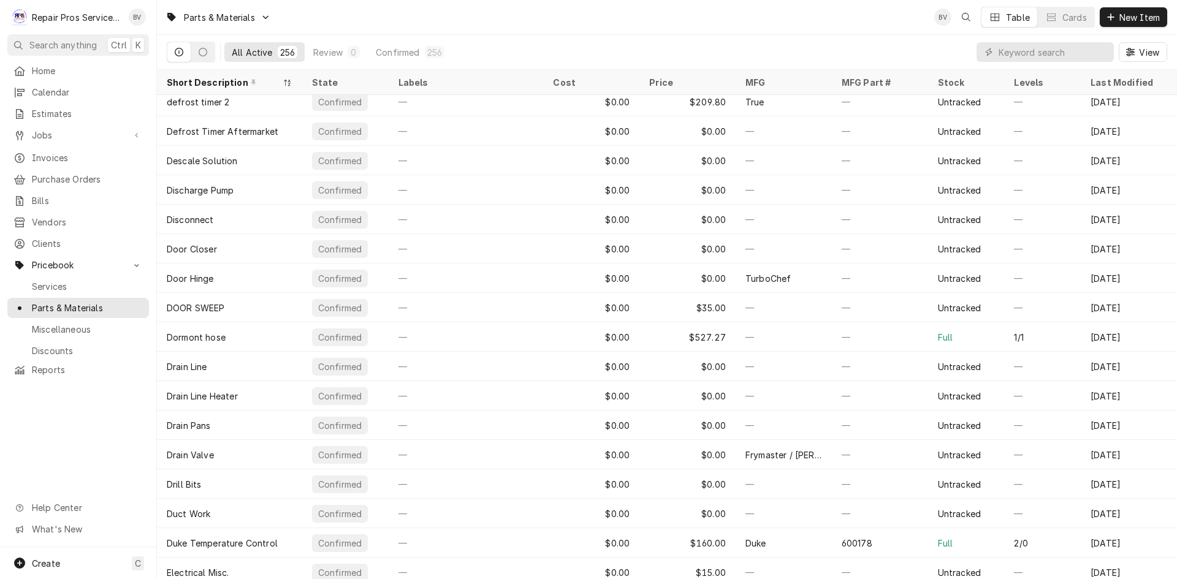
scroll to position [1986, 0]
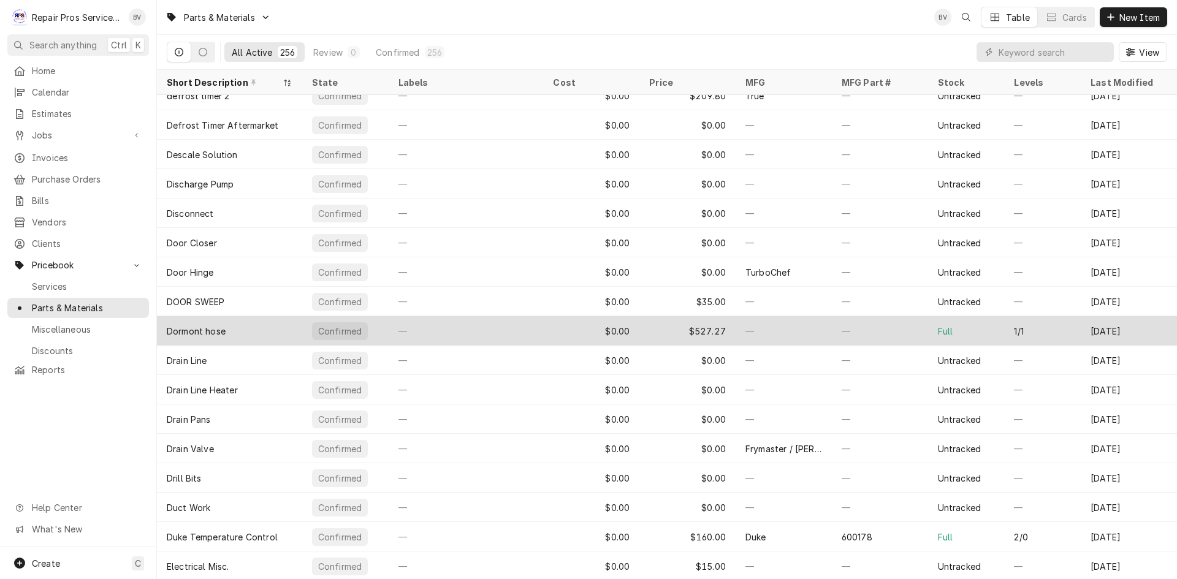
click at [802, 334] on div "—" at bounding box center [784, 330] width 96 height 29
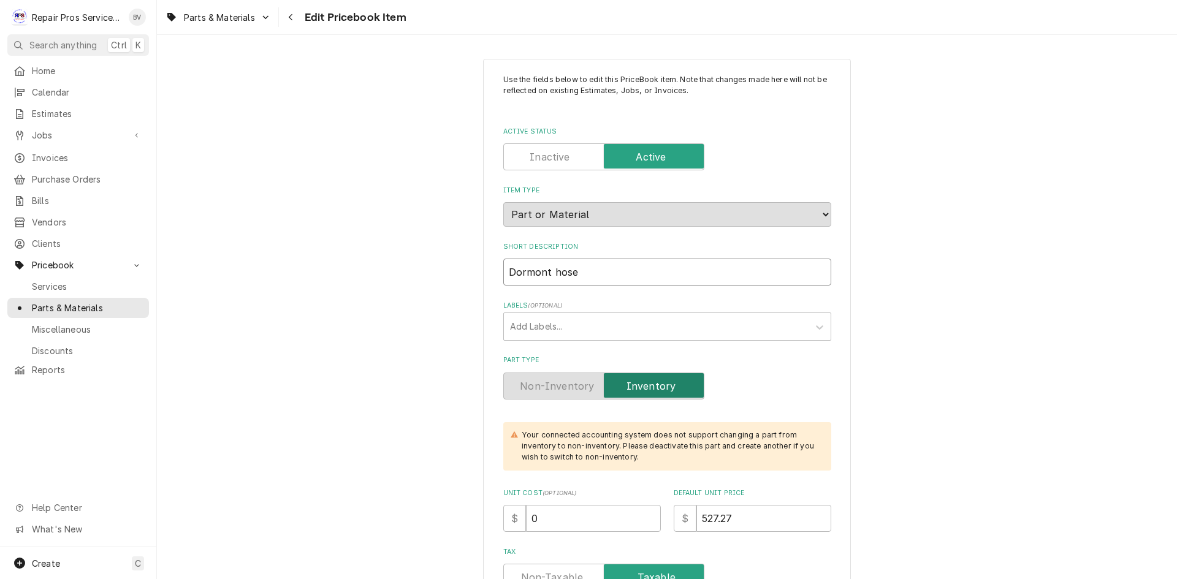
drag, startPoint x: 574, startPoint y: 273, endPoint x: 504, endPoint y: 276, distance: 70.5
click at [504, 276] on input "Dormont hose" at bounding box center [667, 272] width 328 height 27
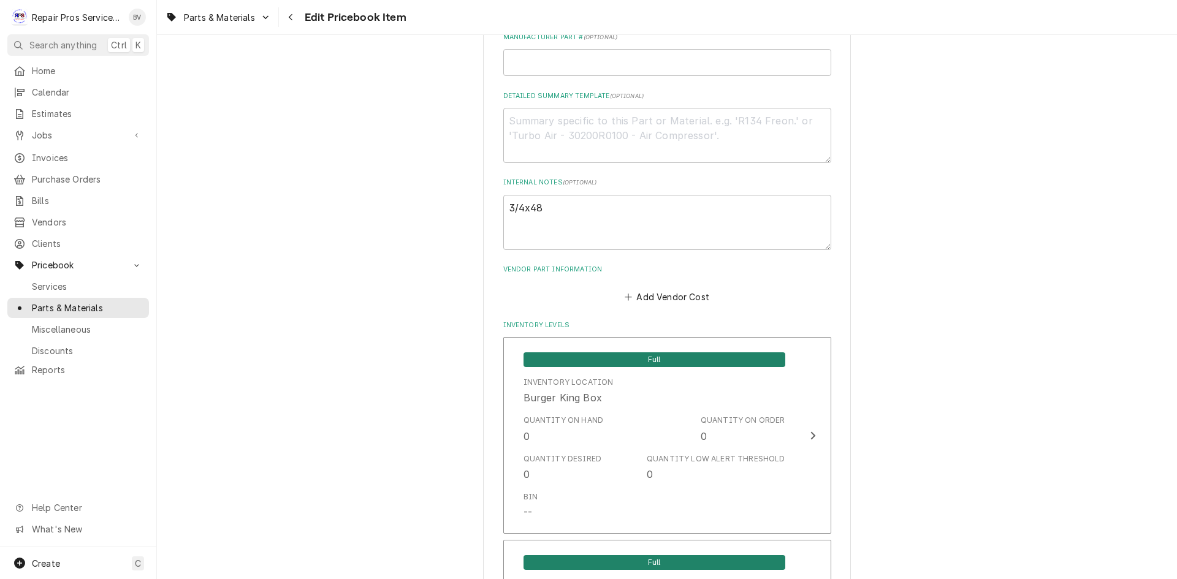
scroll to position [674, 0]
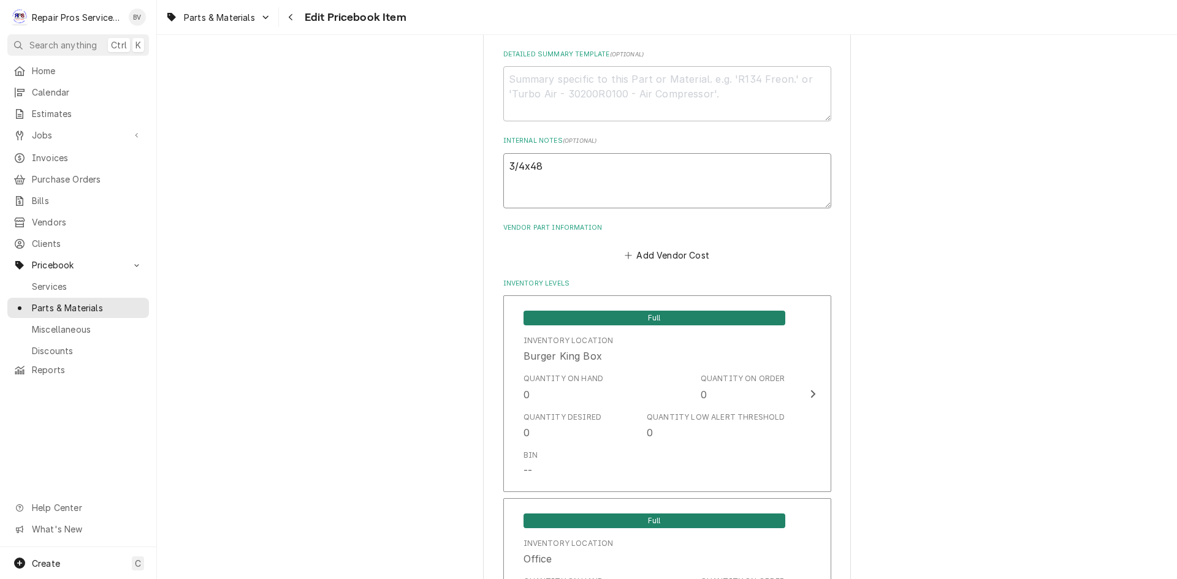
drag, startPoint x: 545, startPoint y: 169, endPoint x: 450, endPoint y: 147, distance: 97.4
type textarea "x"
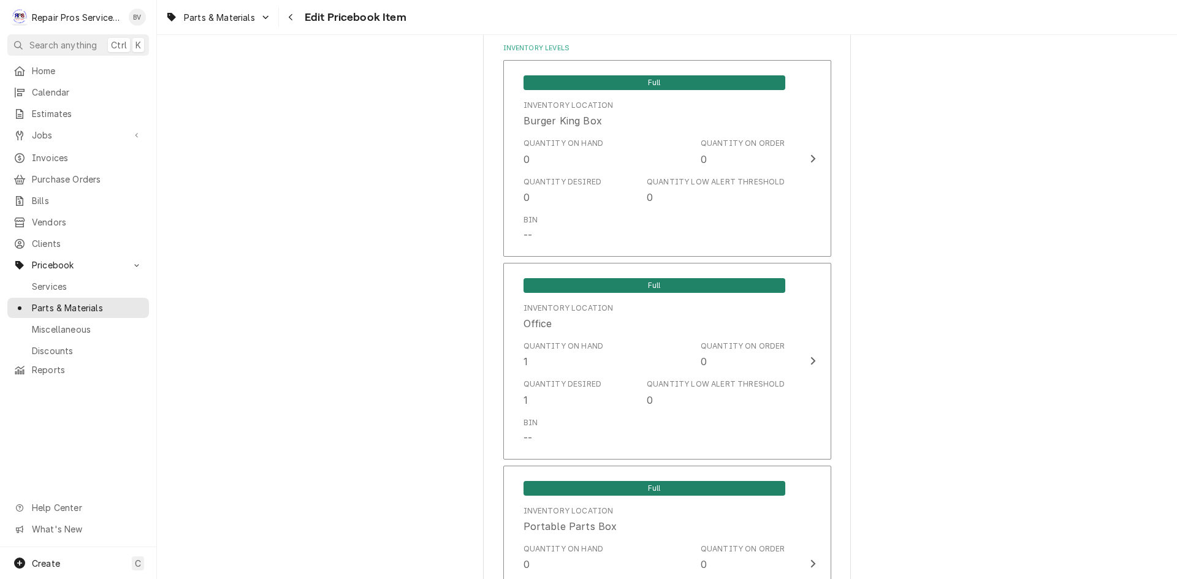
scroll to position [981, 0]
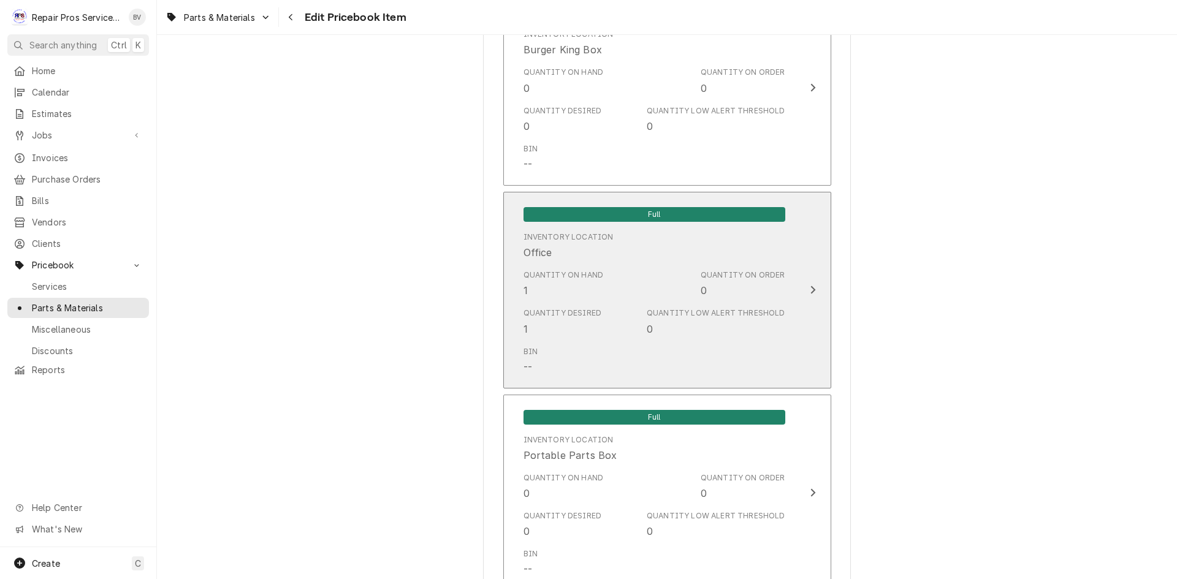
click at [810, 288] on icon "Update Inventory Level" at bounding box center [813, 290] width 6 height 10
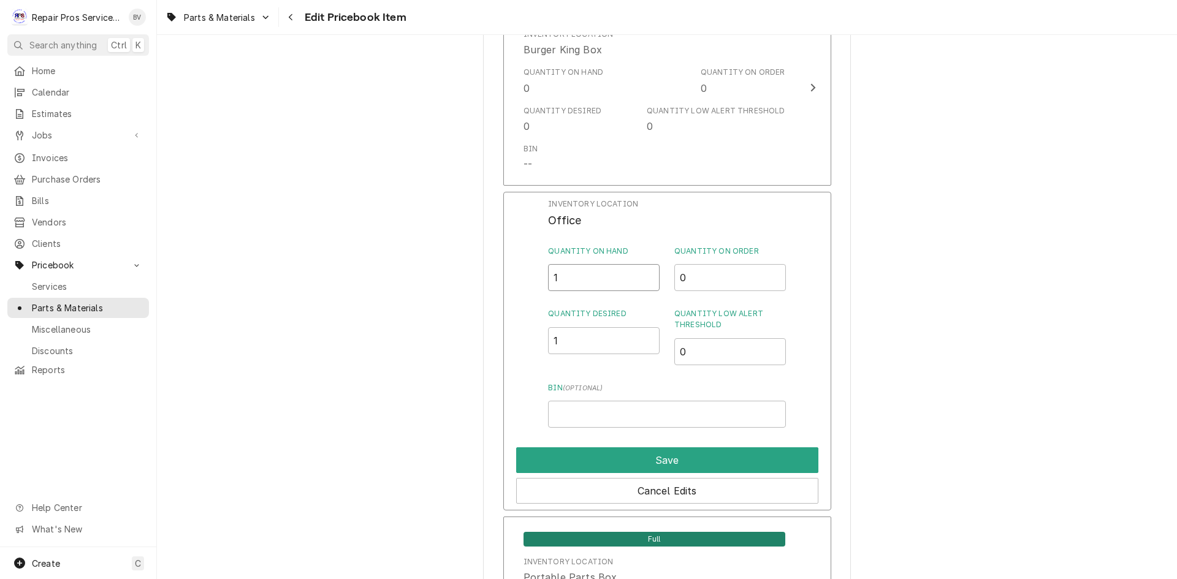
click at [522, 274] on div "Inventory Location Office Quantity on Hand 1 Quantity on Order 0 Quantity Desir…" at bounding box center [667, 351] width 328 height 319
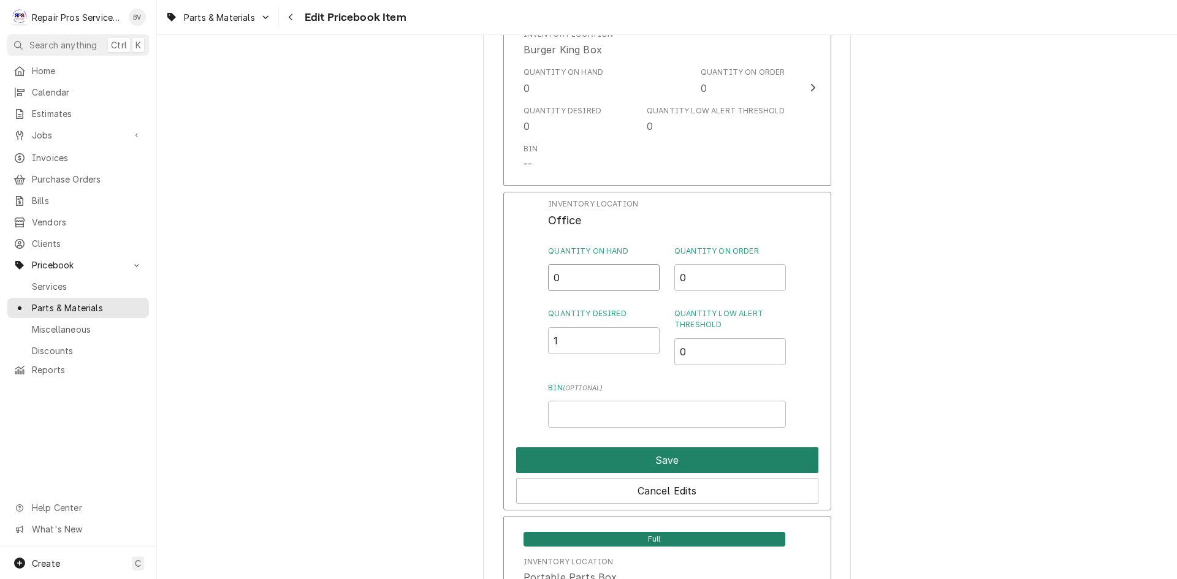
type input "0"
click at [666, 465] on button "Save" at bounding box center [667, 461] width 302 height 26
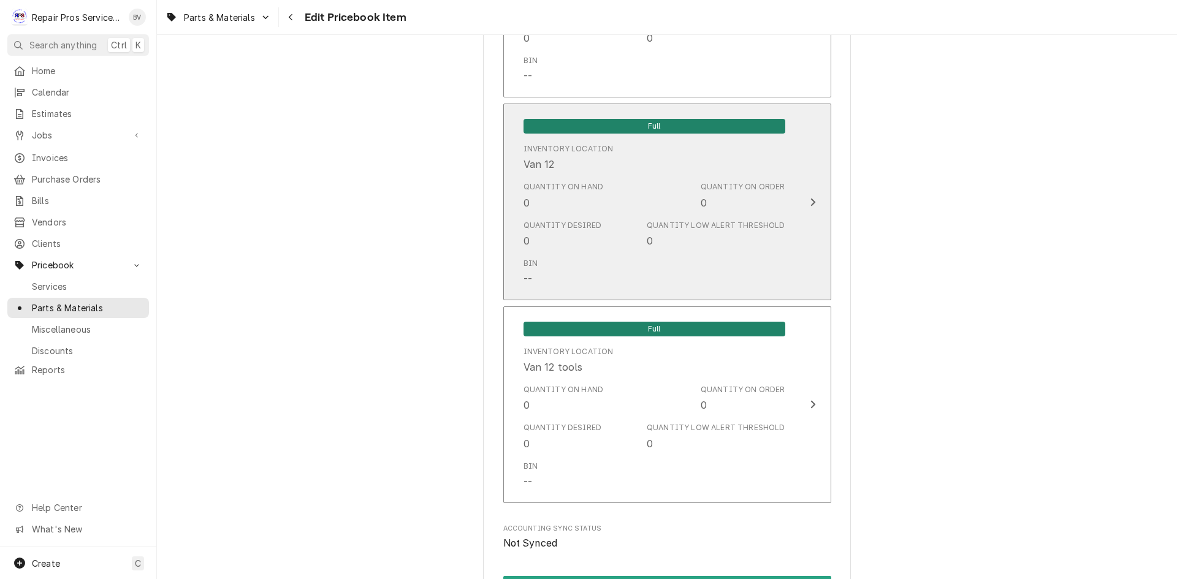
scroll to position [2682, 0]
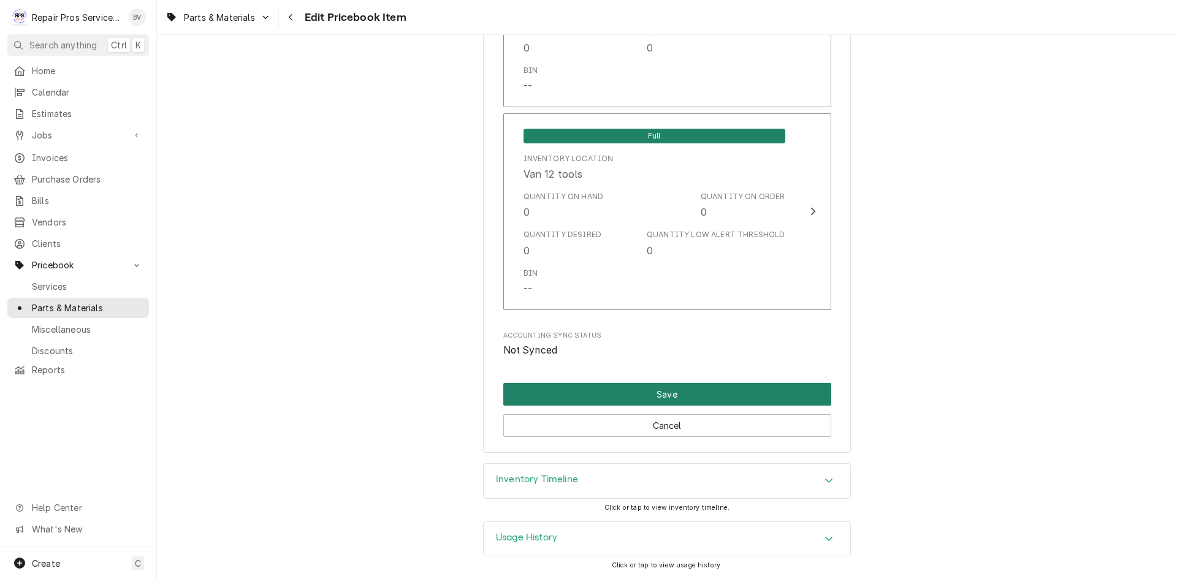
click at [707, 397] on button "Save" at bounding box center [667, 394] width 328 height 23
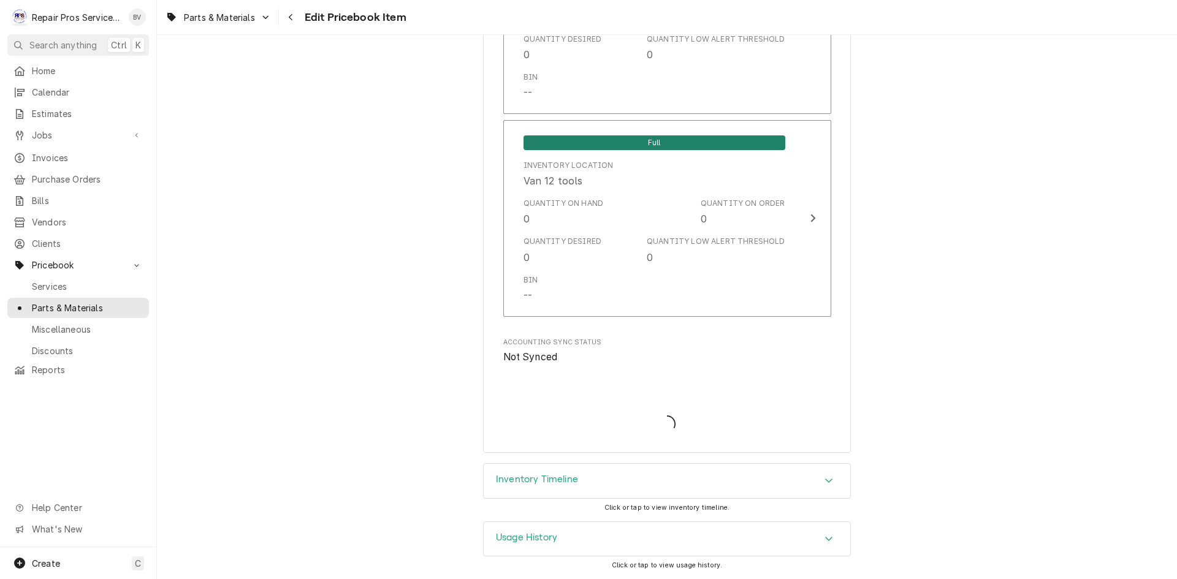
scroll to position [2675, 0]
type textarea "x"
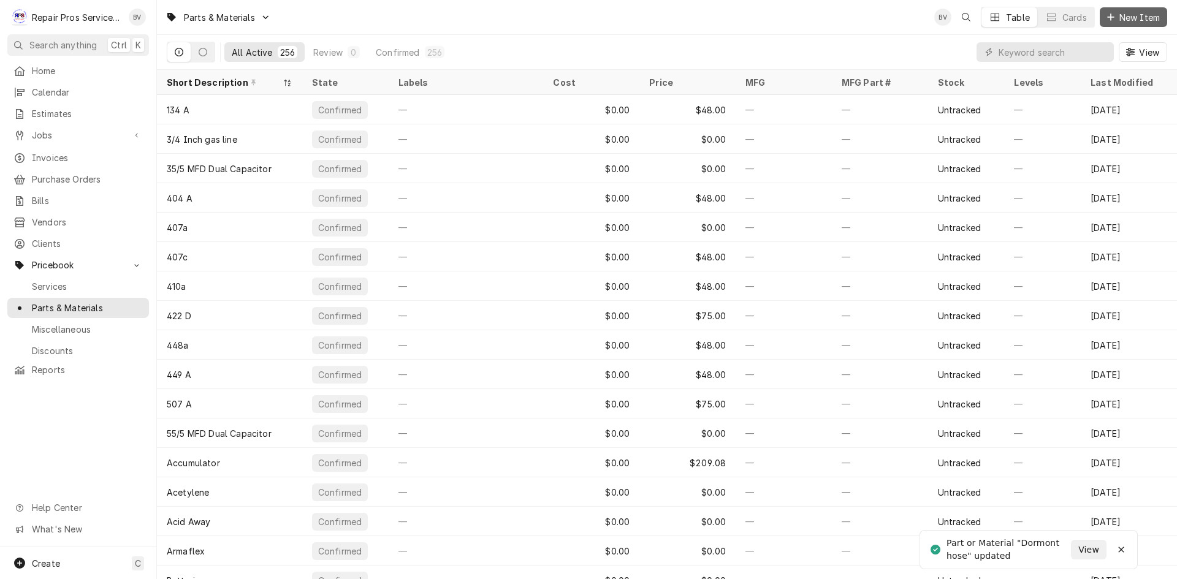
click at [1132, 20] on span "New Item" at bounding box center [1139, 17] width 45 height 13
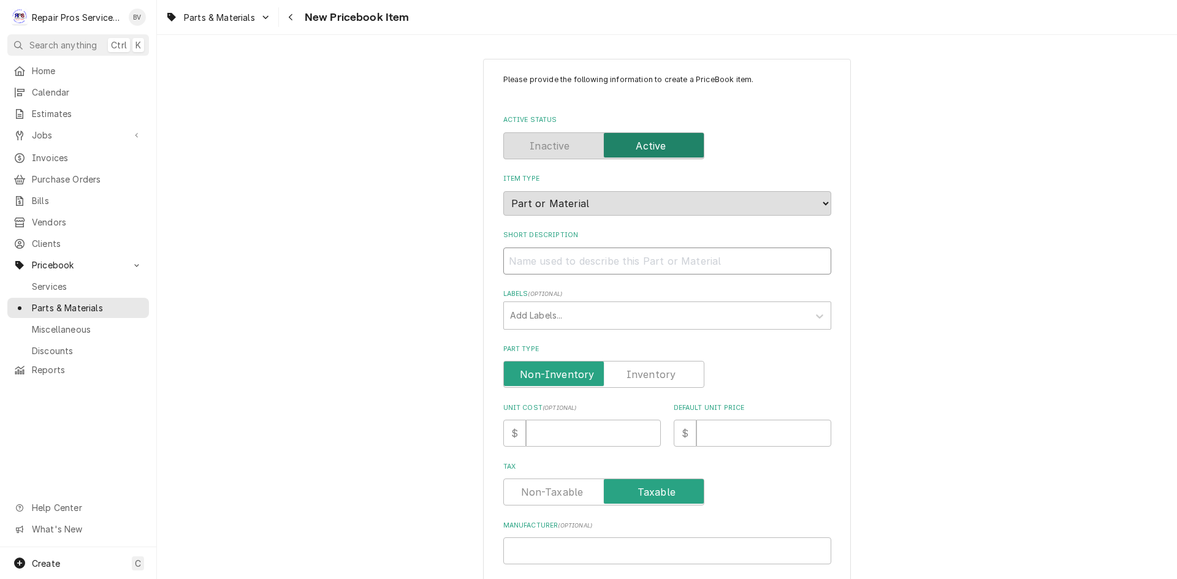
click at [508, 256] on input "Short Description" at bounding box center [667, 261] width 328 height 27
paste input "Dormont hose"
type textarea "x"
type input "Dormont hose"
click at [547, 257] on input "Dormont hose" at bounding box center [667, 261] width 328 height 27
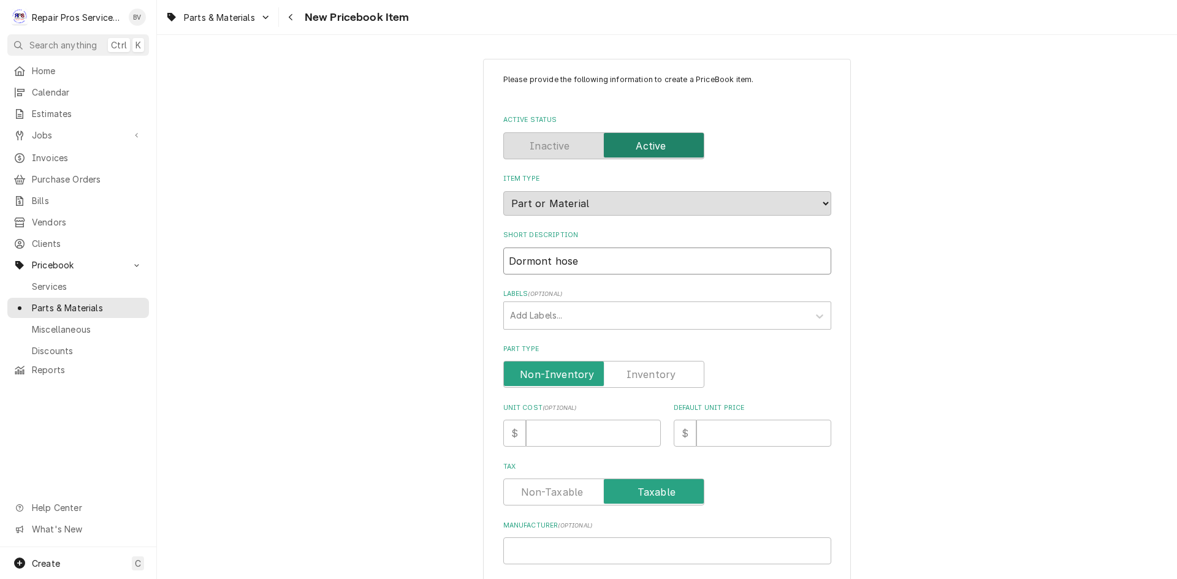
type textarea "x"
type input "Dormont ose"
type textarea "x"
type input "Dormont hose"
type textarea "x"
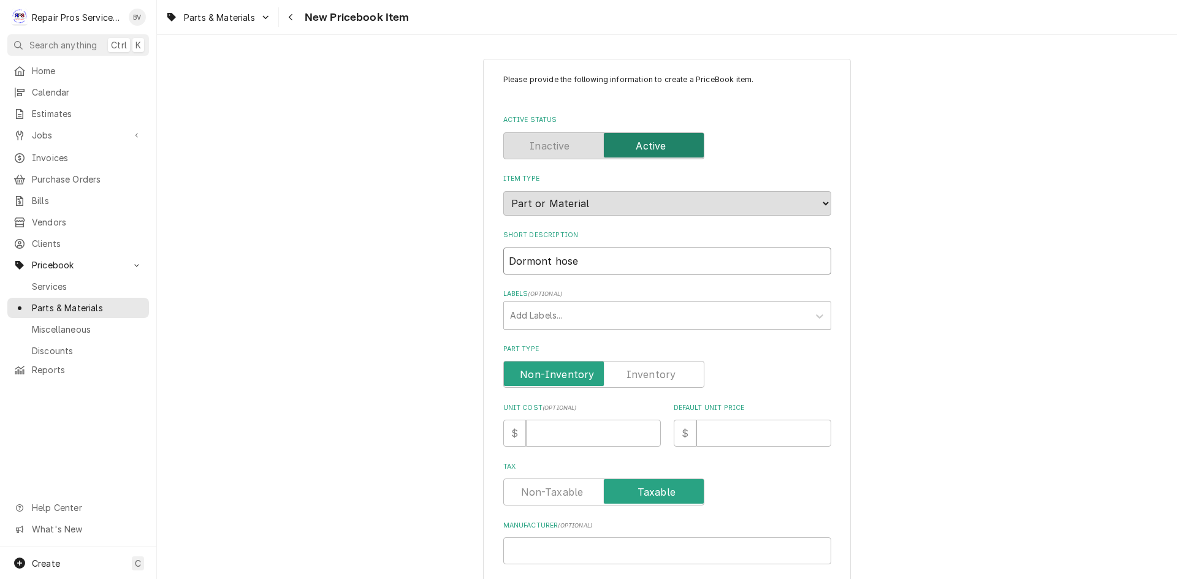
type input "Dormont ose"
type textarea "x"
type input "Dormont Hose"
click at [598, 281] on div "Please provide the following information to create a PriceBook item. Active Sta…" at bounding box center [667, 463] width 328 height 779
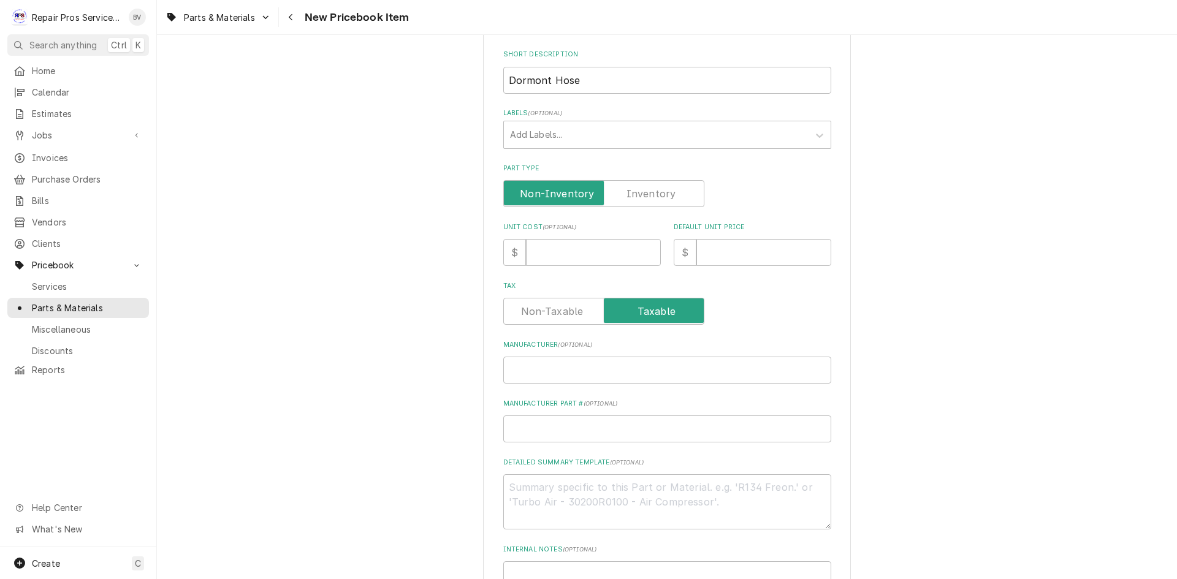
scroll to position [184, 0]
click at [719, 250] on input "Default Unit Price" at bounding box center [763, 249] width 135 height 27
type textarea "x"
type input "5"
type textarea "x"
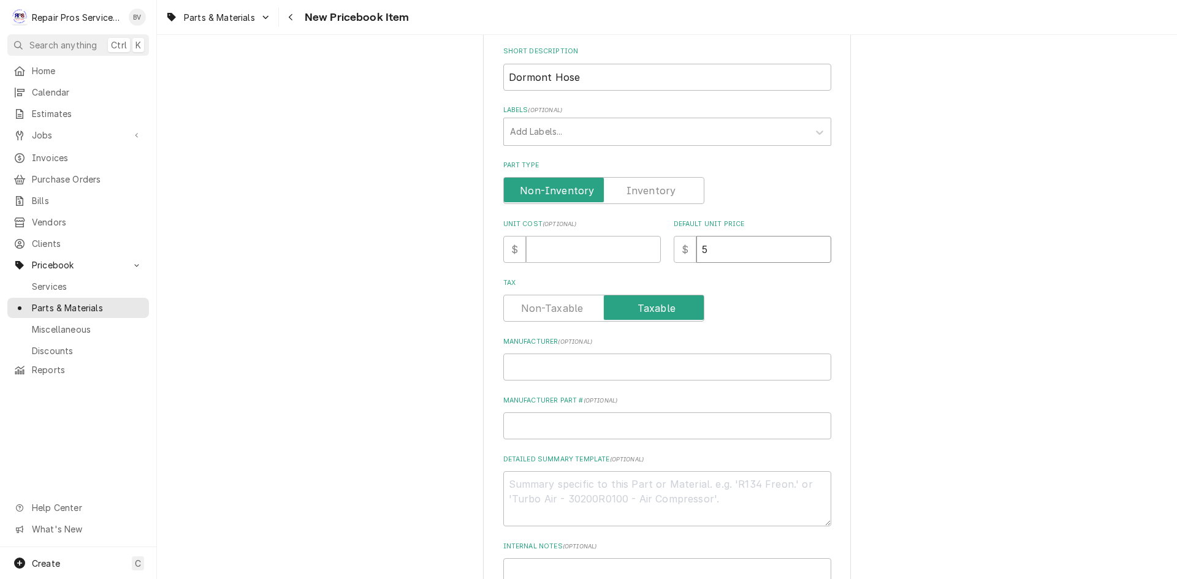
type input "55"
type textarea "x"
type input "557"
type textarea "x"
type input "557.2"
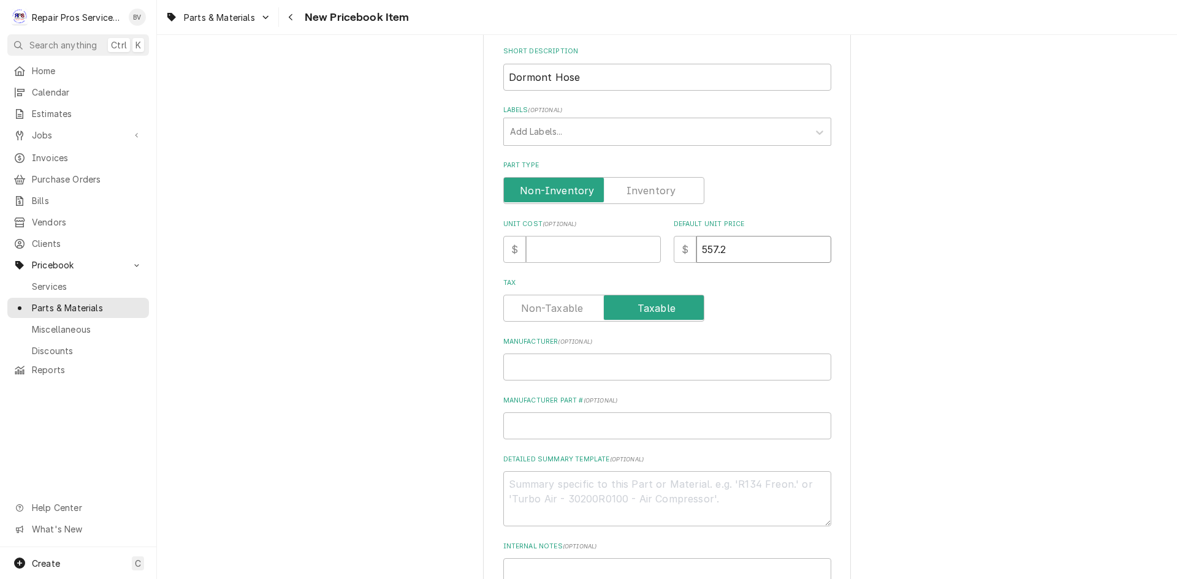
type textarea "x"
type input "557.27"
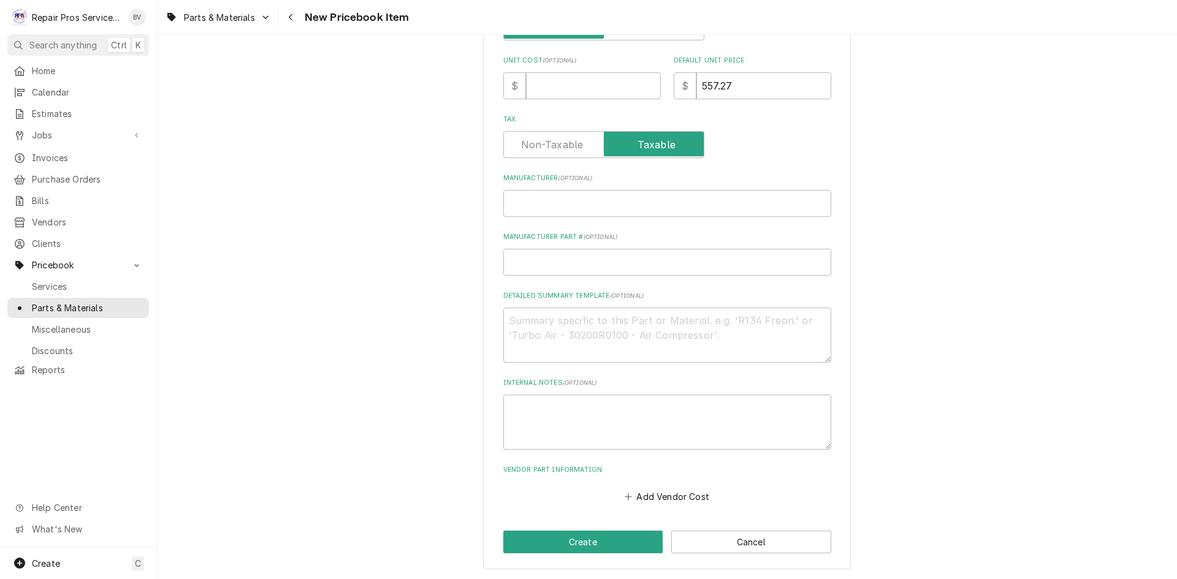
scroll to position [348, 0]
click at [521, 326] on textarea "Detailed Summary Template ( optional )" at bounding box center [667, 334] width 328 height 55
type textarea "x"
type textarea "1"
type textarea "x"
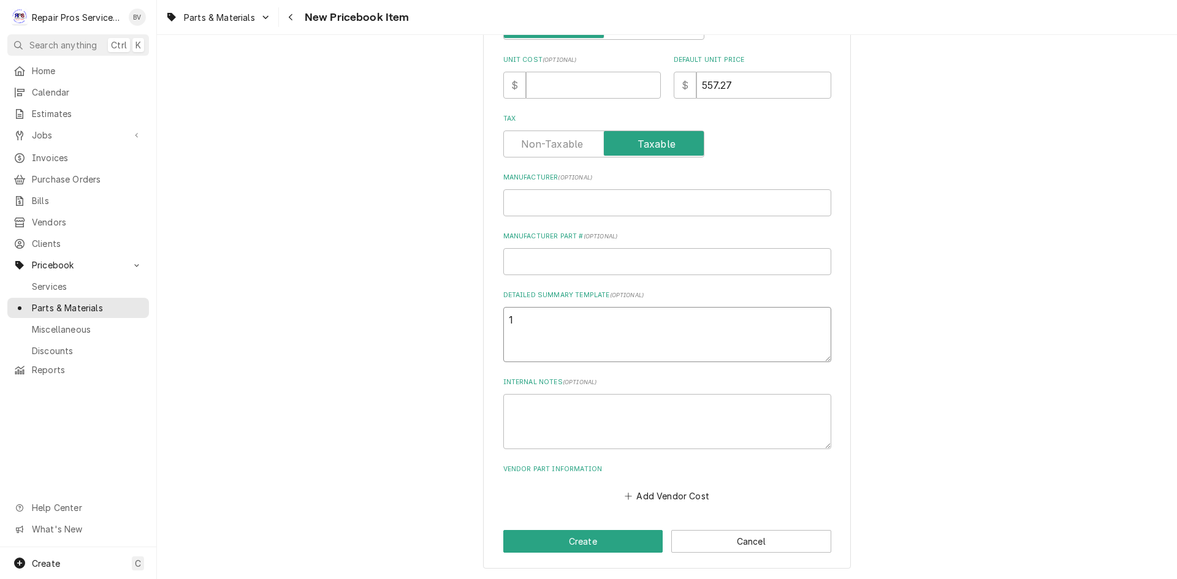
type textarea "1X"
type textarea "x"
type textarea "1X4"
type textarea "x"
type textarea "1X48"
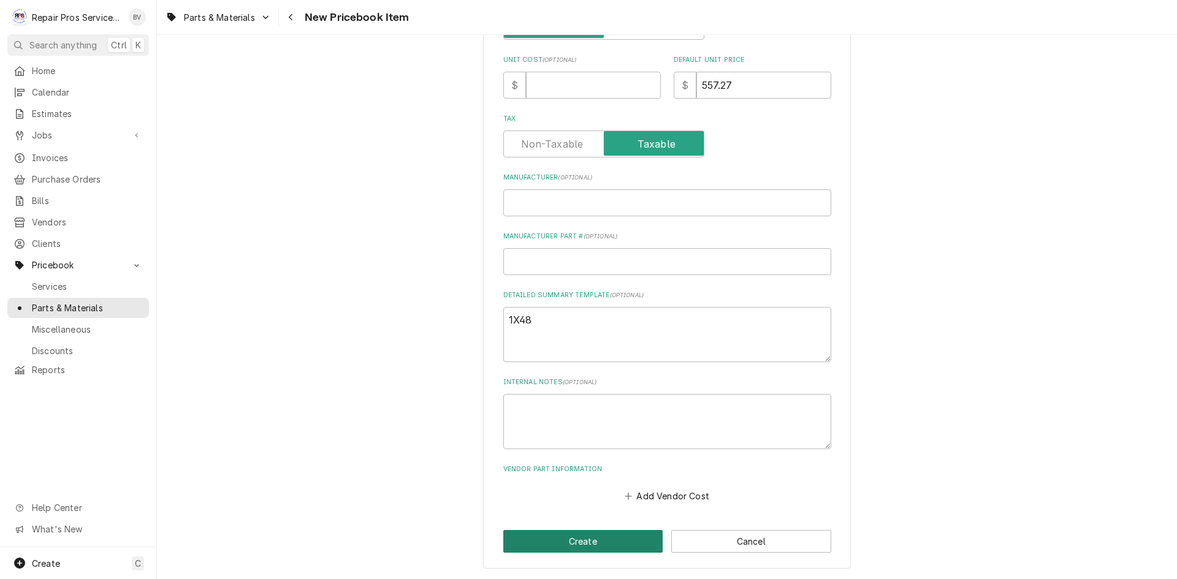
click at [584, 543] on button "Create" at bounding box center [583, 541] width 160 height 23
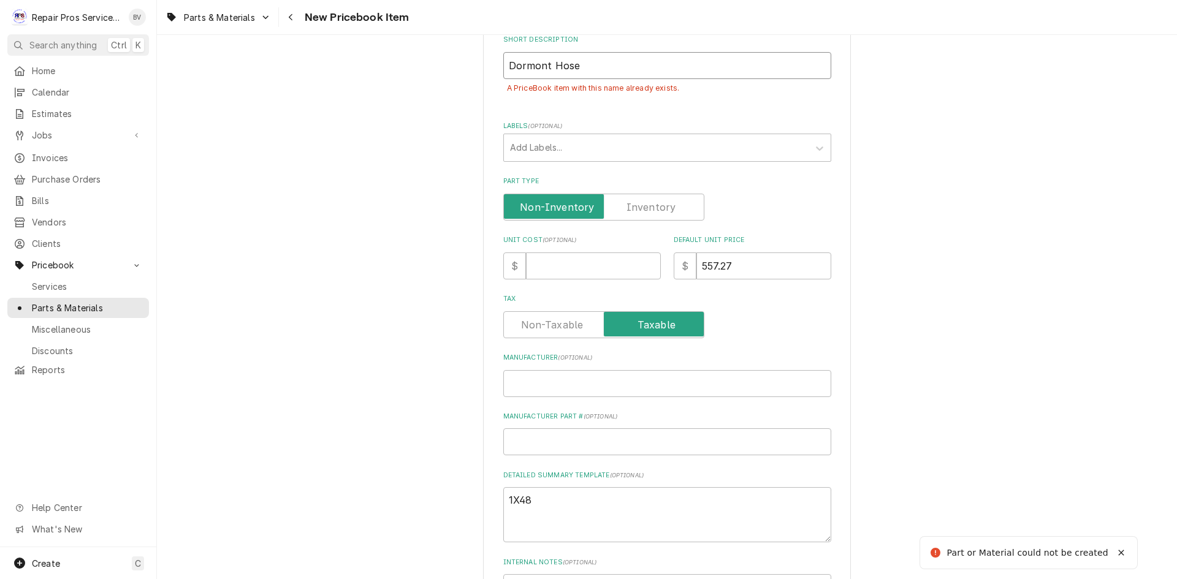
click at [547, 63] on input "Dormont Hose" at bounding box center [667, 65] width 328 height 27
type textarea "x"
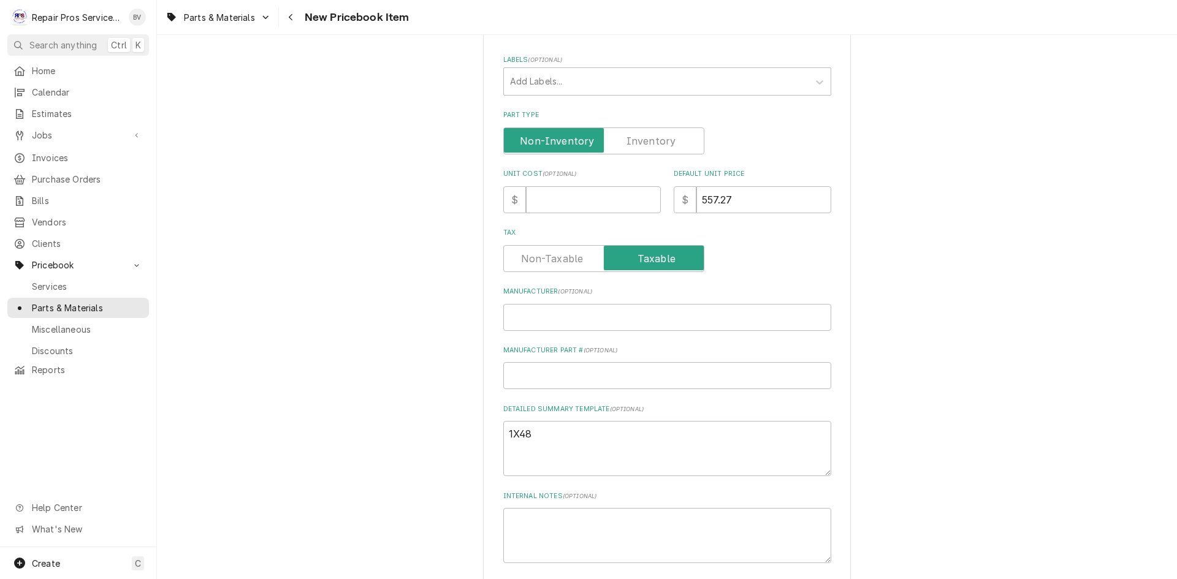
scroll to position [376, 0]
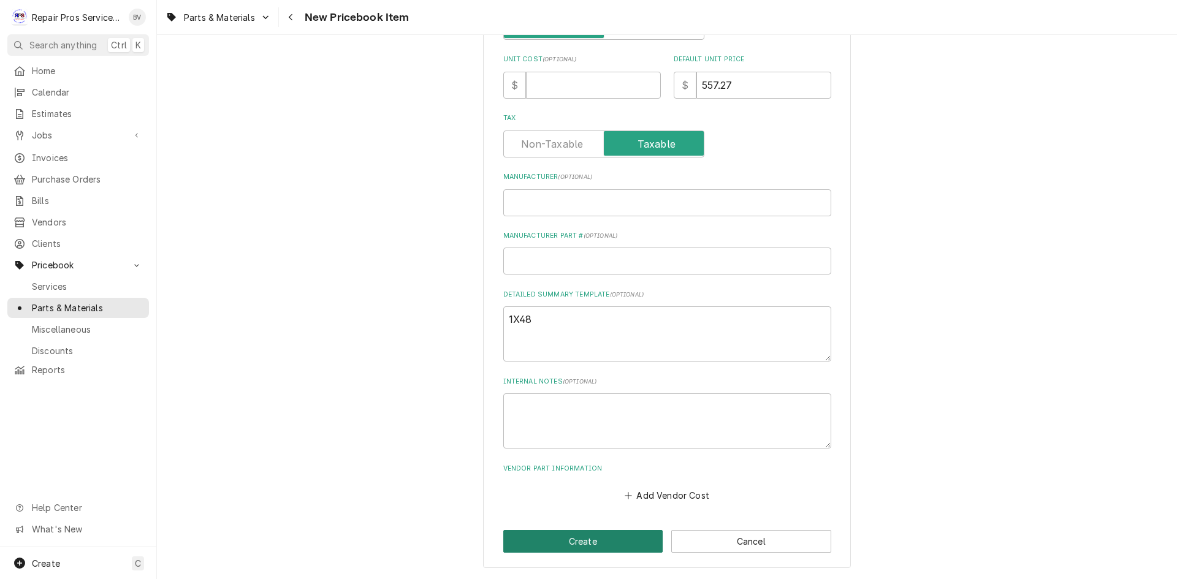
type input "Dormont Hose"
click at [578, 540] on button "Create" at bounding box center [583, 541] width 160 height 23
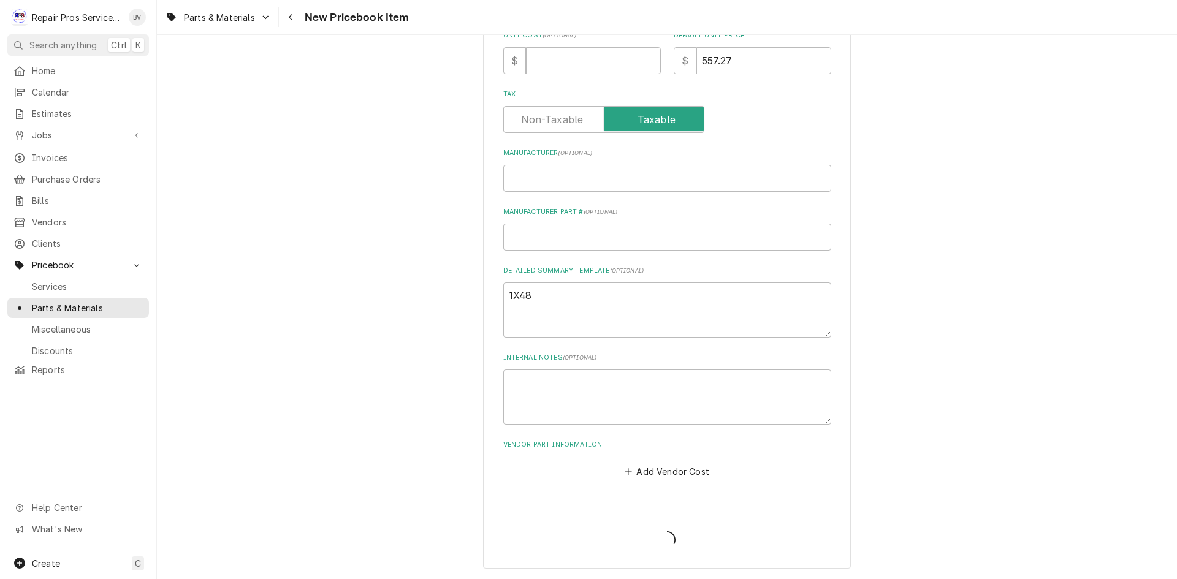
scroll to position [348, 0]
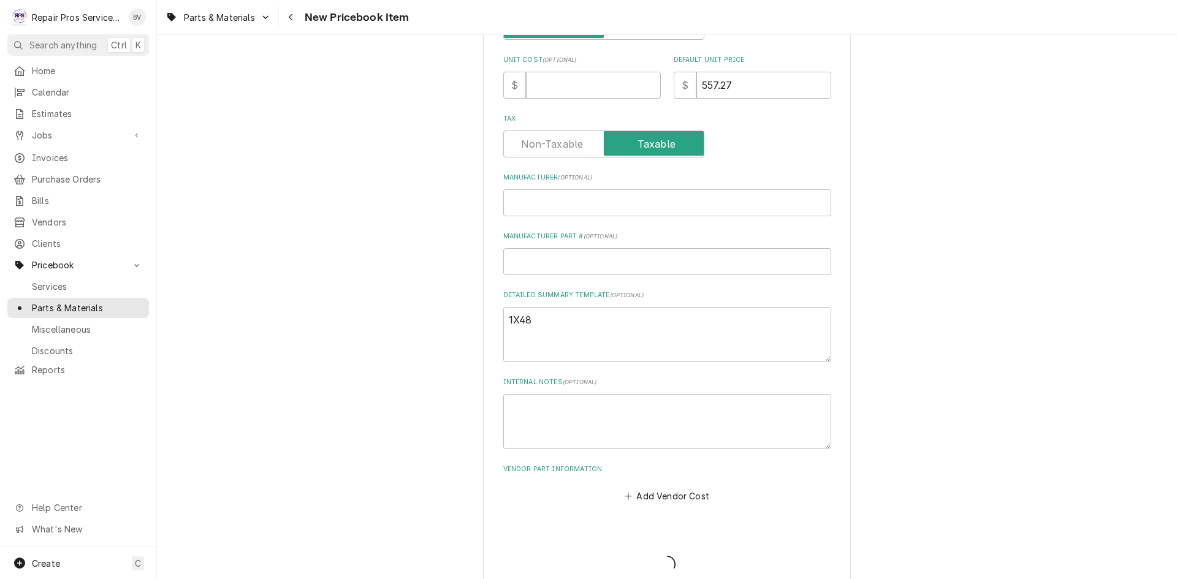
type textarea "x"
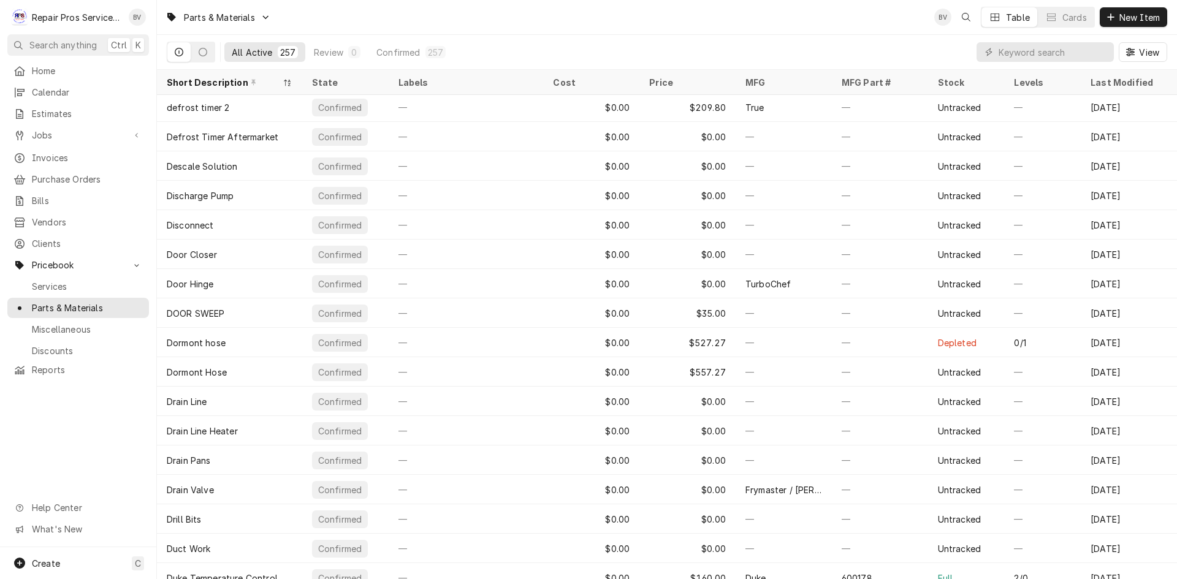
scroll to position [2015, 0]
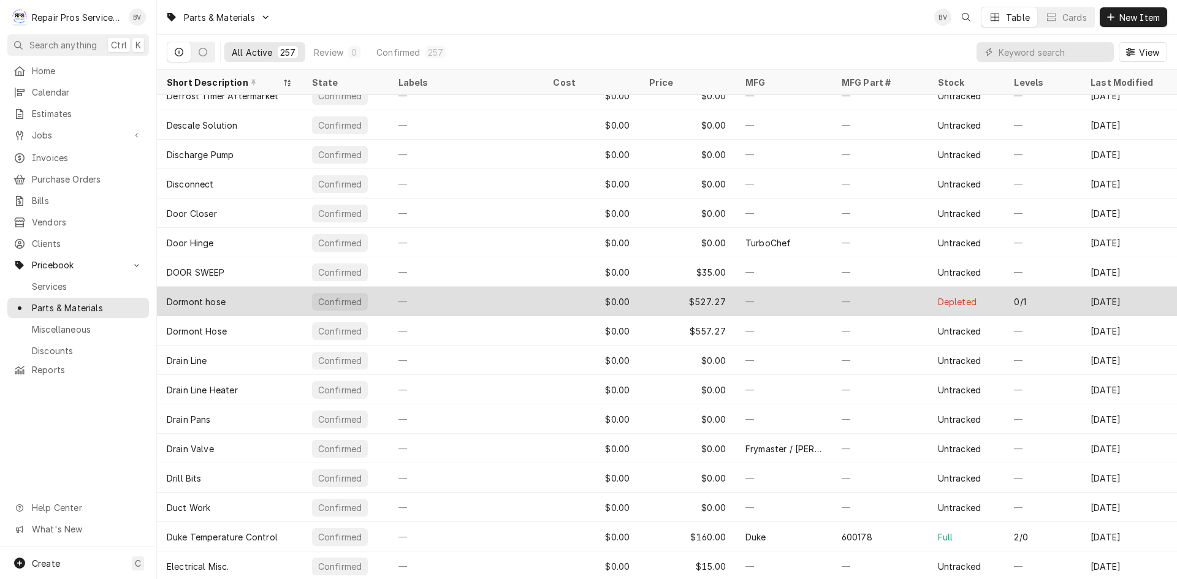
click at [779, 305] on div "—" at bounding box center [784, 301] width 96 height 29
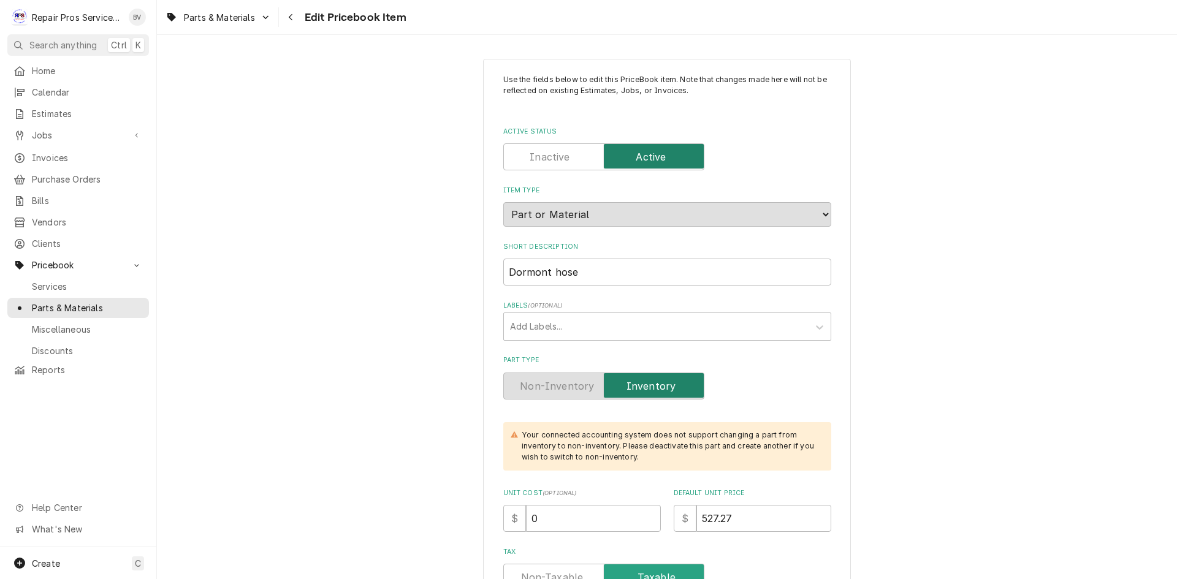
click at [523, 164] on input "Active Status" at bounding box center [604, 156] width 190 height 27
checkbox input "false"
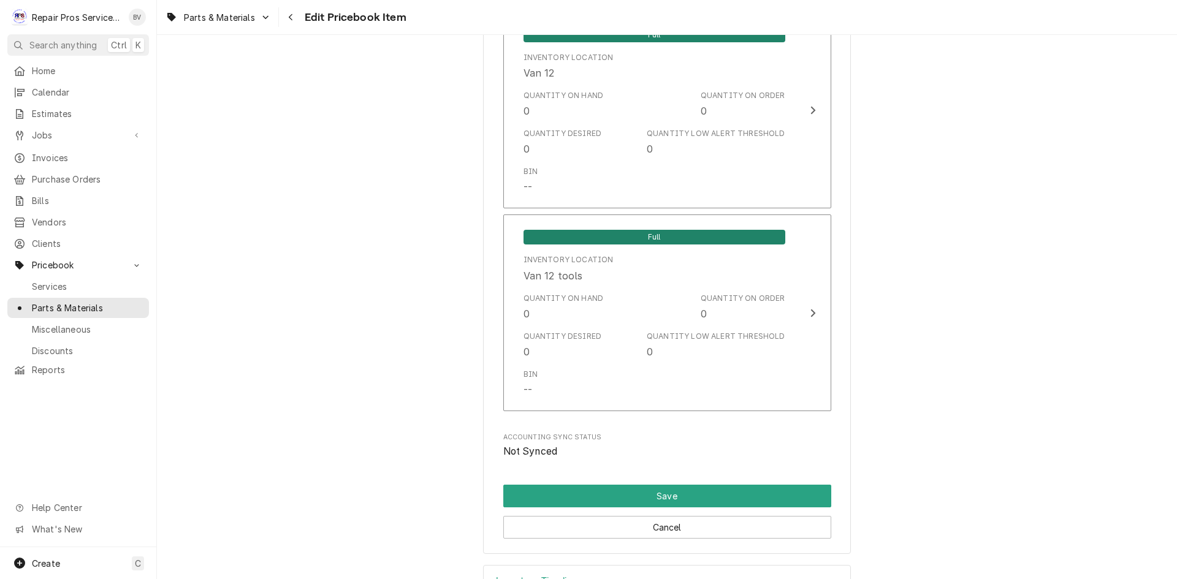
scroll to position [2658, 0]
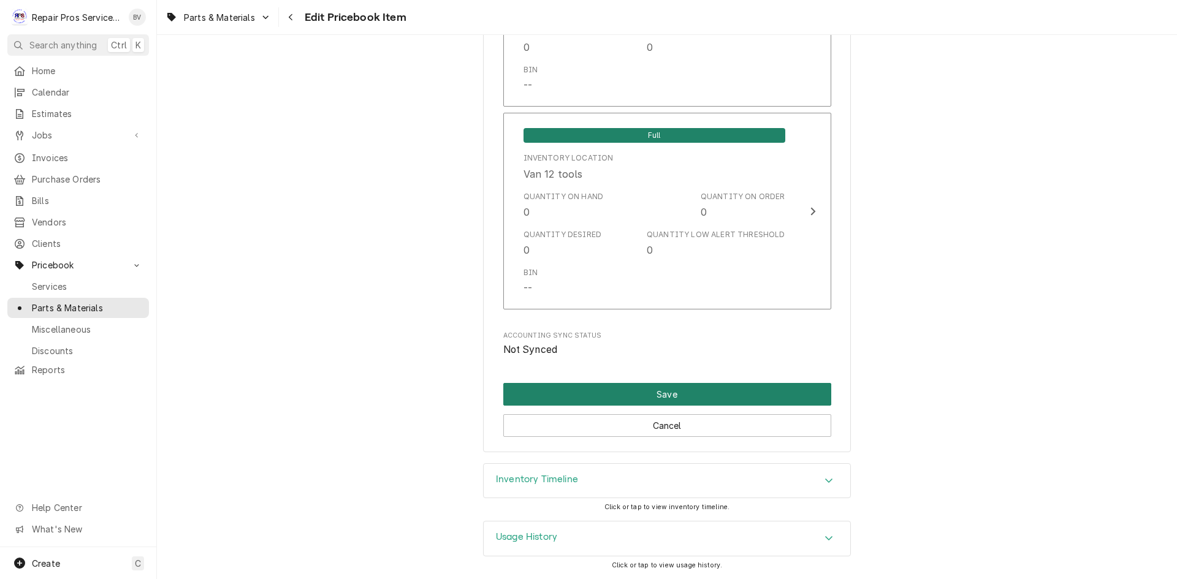
click at [673, 399] on button "Save" at bounding box center [667, 394] width 328 height 23
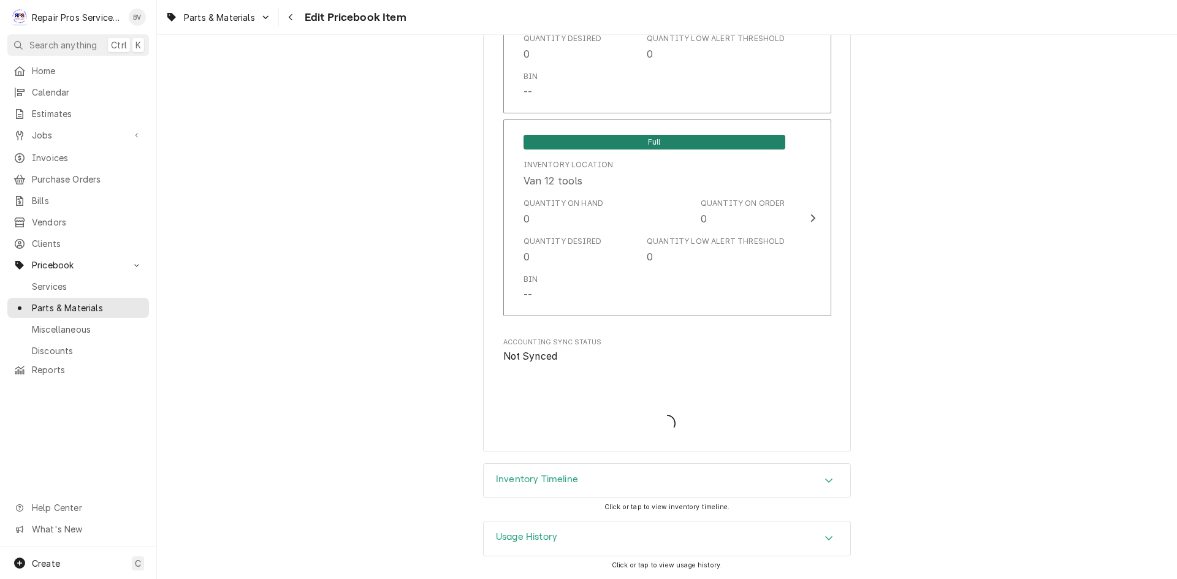
scroll to position [2652, 0]
type textarea "x"
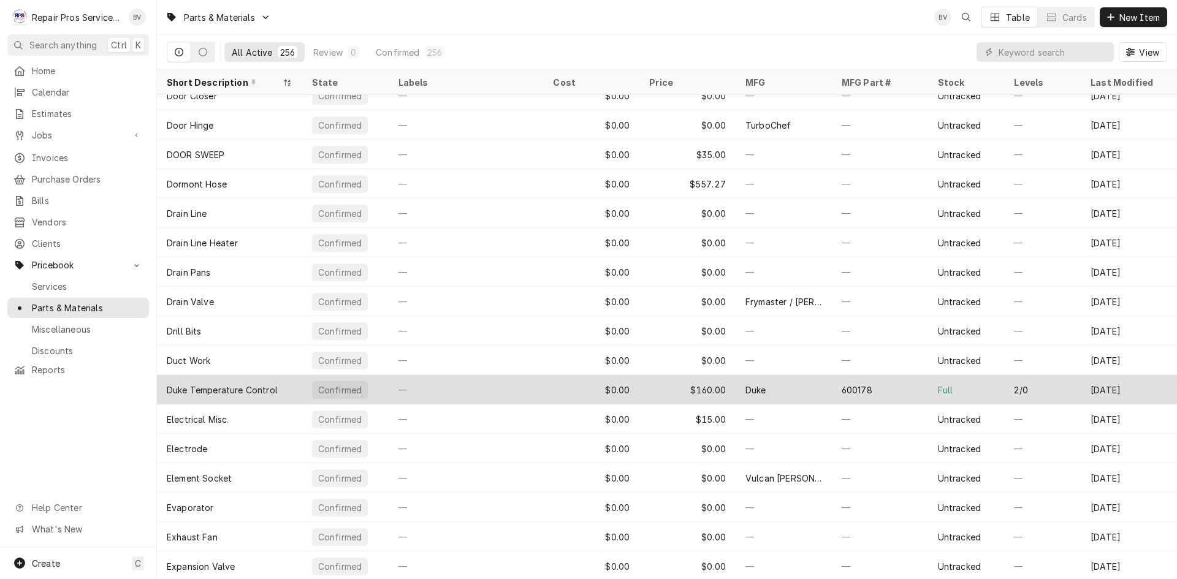
scroll to position [2192, 0]
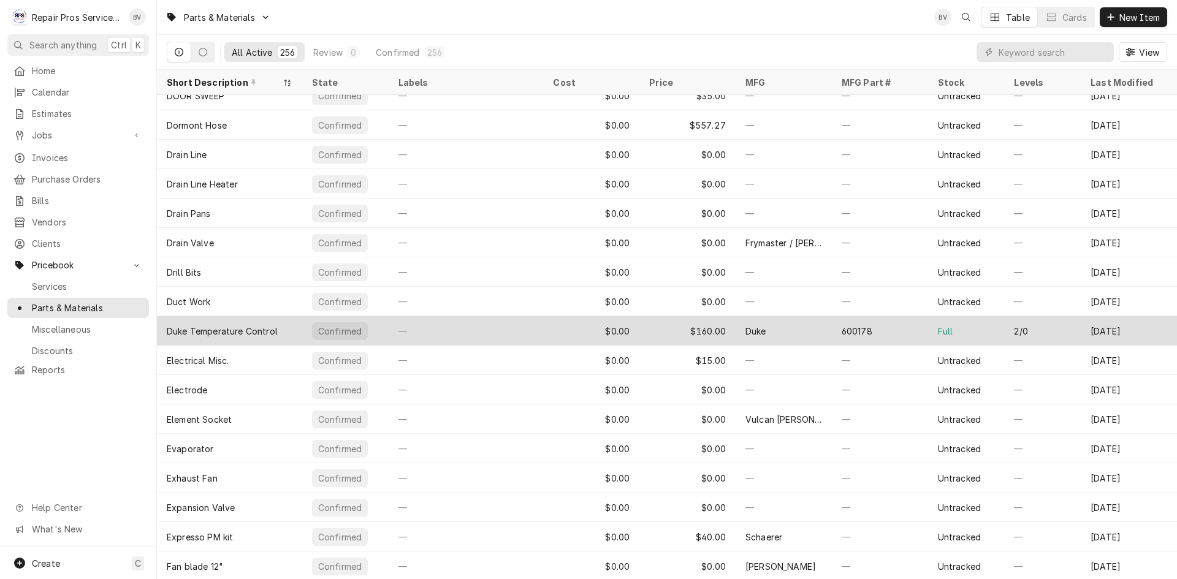
click at [808, 331] on div "Duke" at bounding box center [784, 330] width 96 height 29
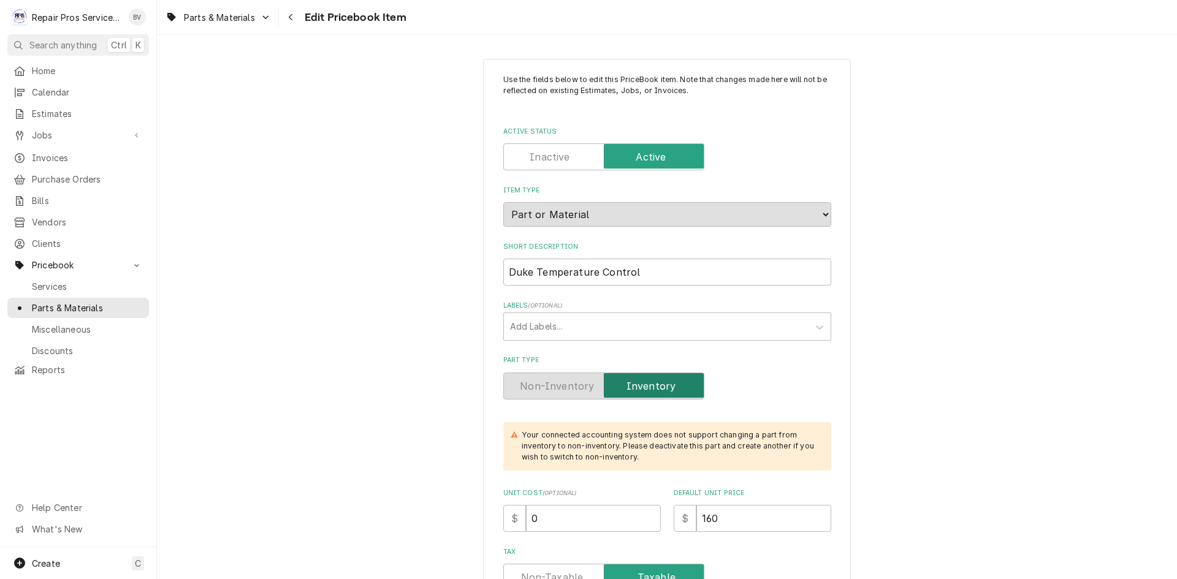
type textarea "x"
drag, startPoint x: 648, startPoint y: 275, endPoint x: 460, endPoint y: 278, distance: 188.3
click at [521, 158] on input "Active Status" at bounding box center [604, 156] width 190 height 27
checkbox input "false"
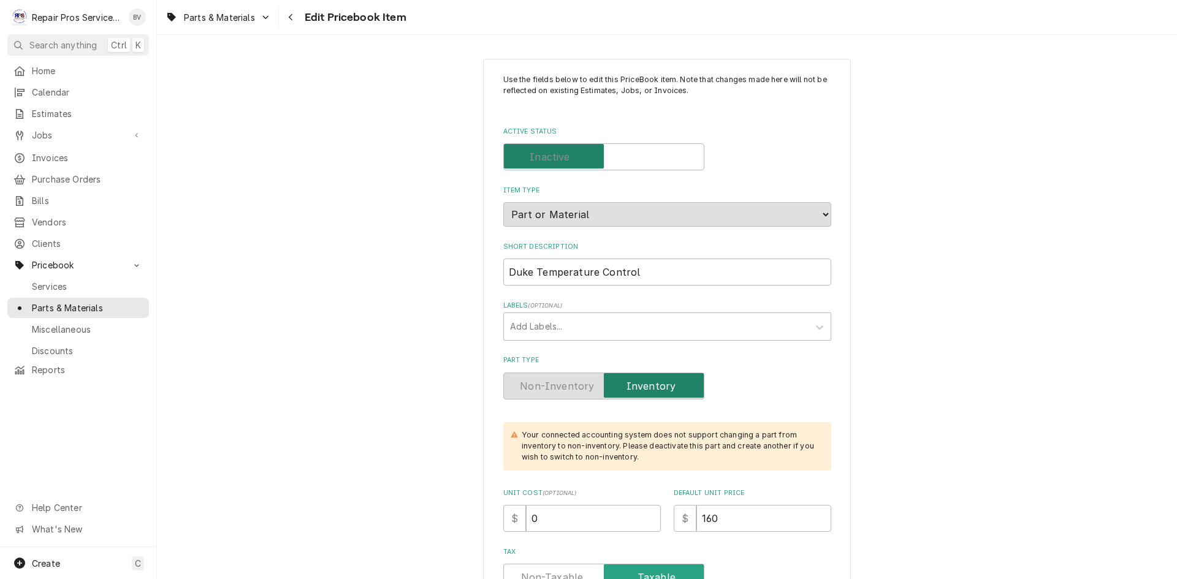
type textarea "x"
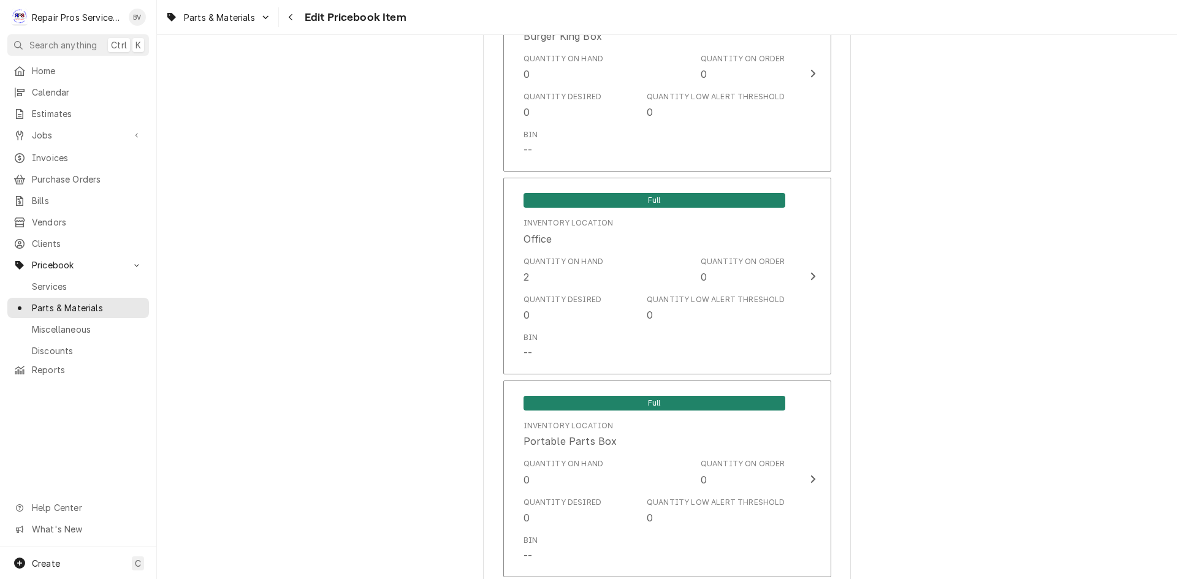
scroll to position [942, 0]
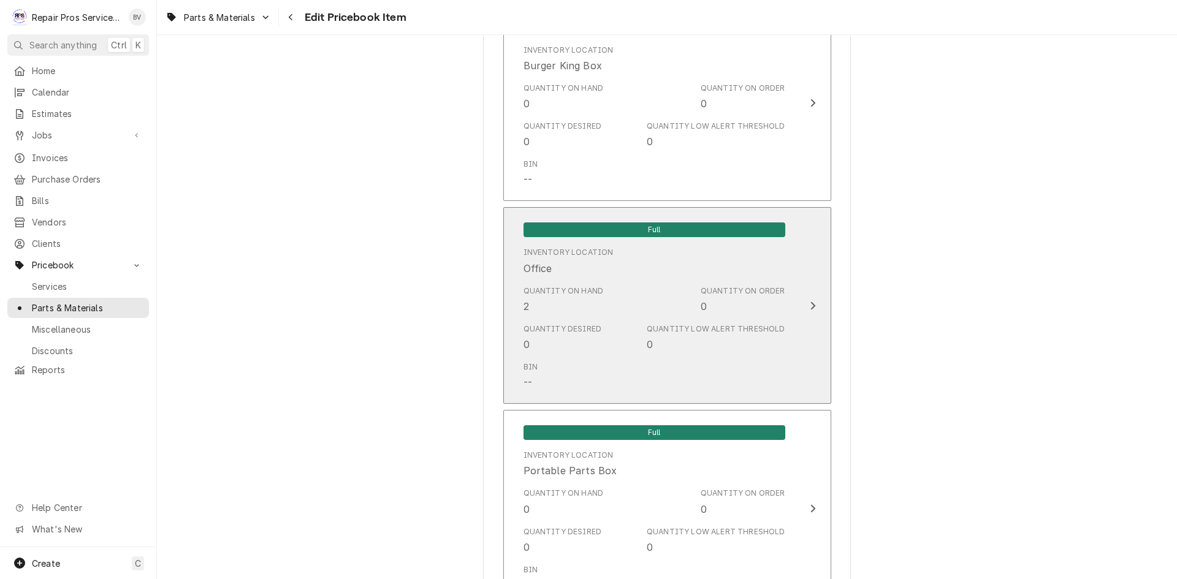
click at [805, 306] on div "Update Inventory Level" at bounding box center [813, 306] width 16 height 15
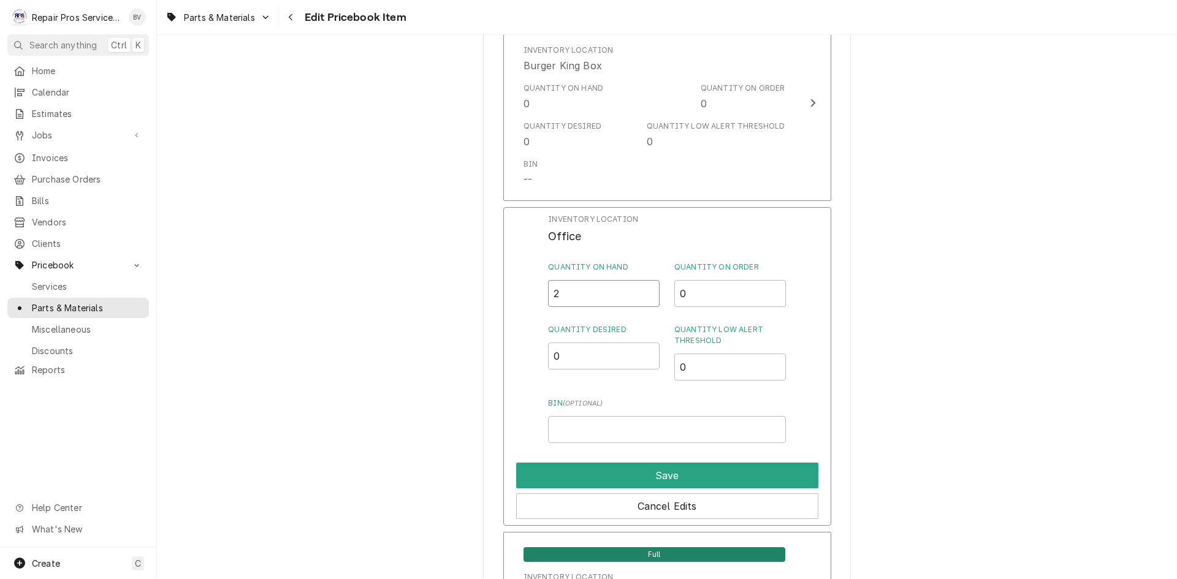
drag, startPoint x: 557, startPoint y: 288, endPoint x: 540, endPoint y: 288, distance: 17.2
click at [540, 288] on div "Inventory Location Office Quantity on Hand 2 Quantity on Order 0 Quantity Desir…" at bounding box center [667, 366] width 328 height 319
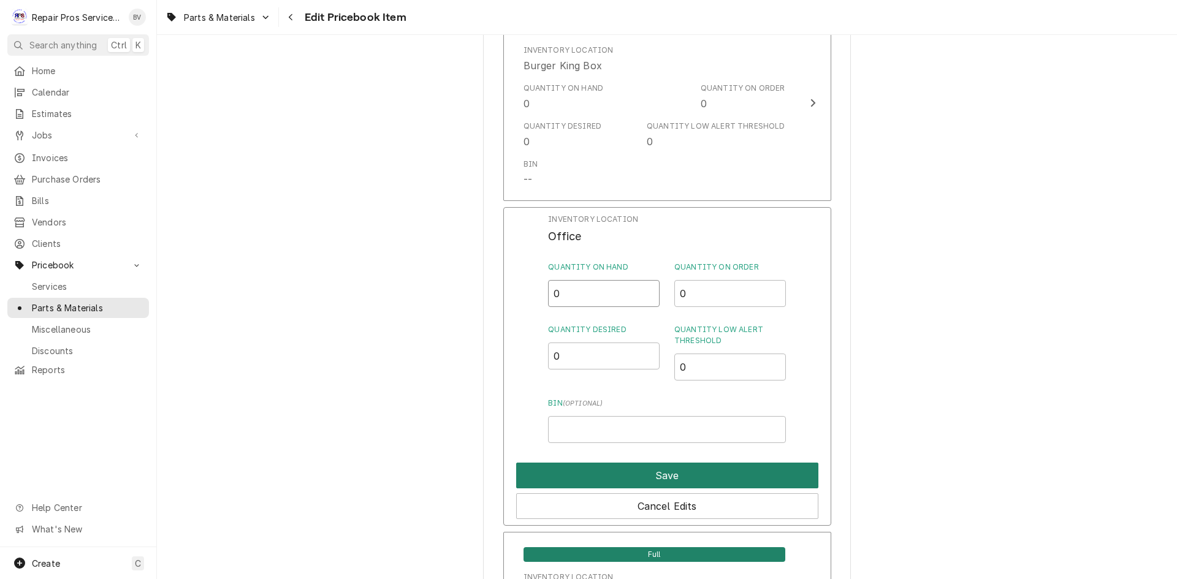
type input "0"
click at [663, 473] on button "Save" at bounding box center [667, 476] width 302 height 26
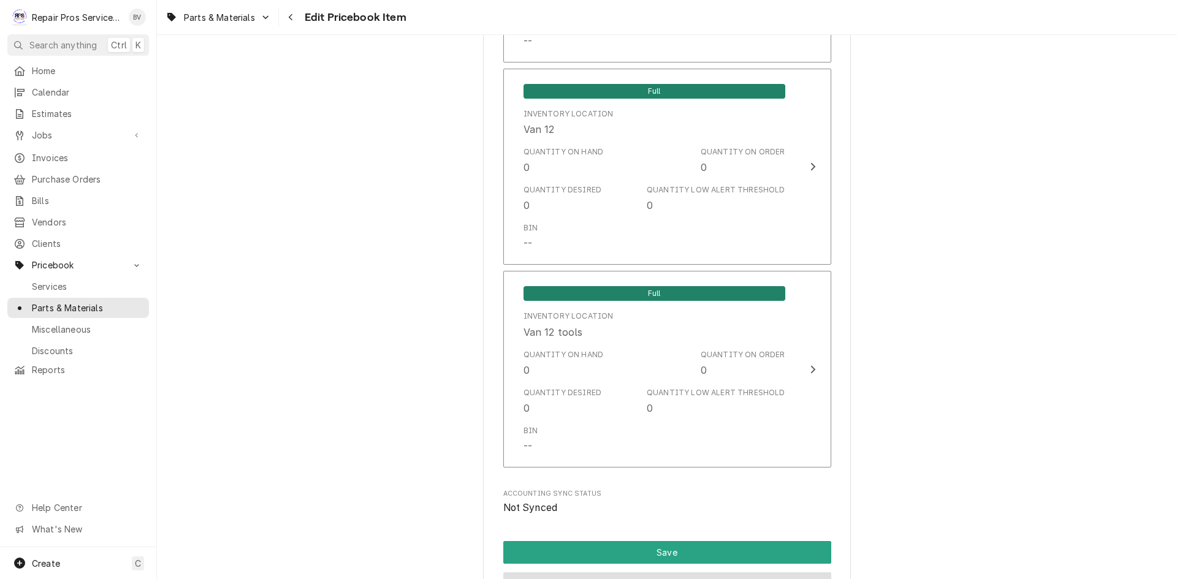
scroll to position [2658, 0]
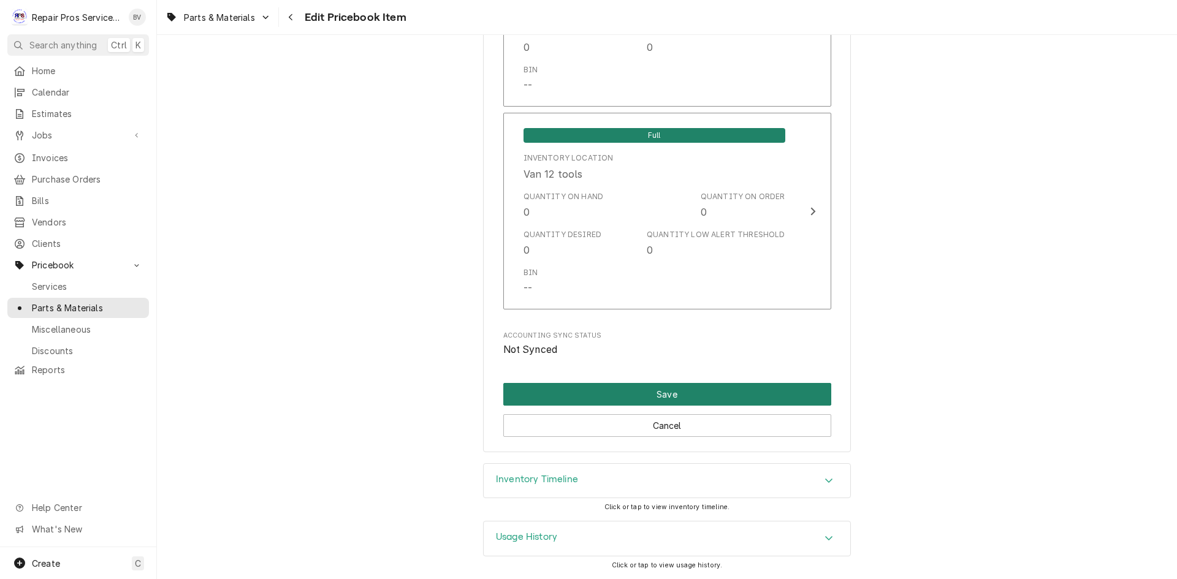
click at [731, 400] on button "Save" at bounding box center [667, 394] width 328 height 23
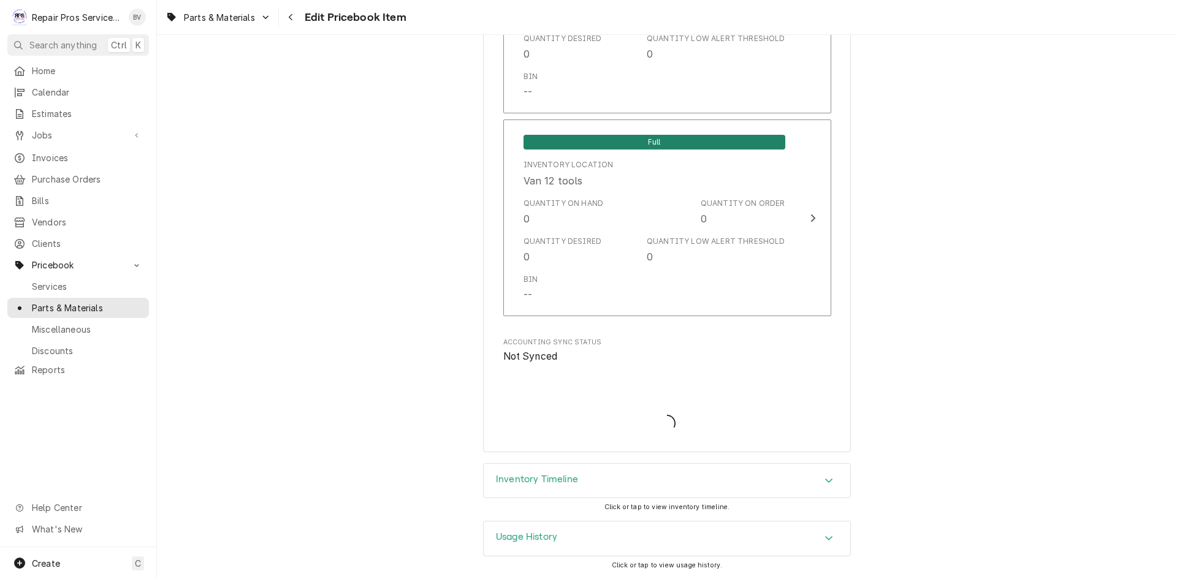
type textarea "x"
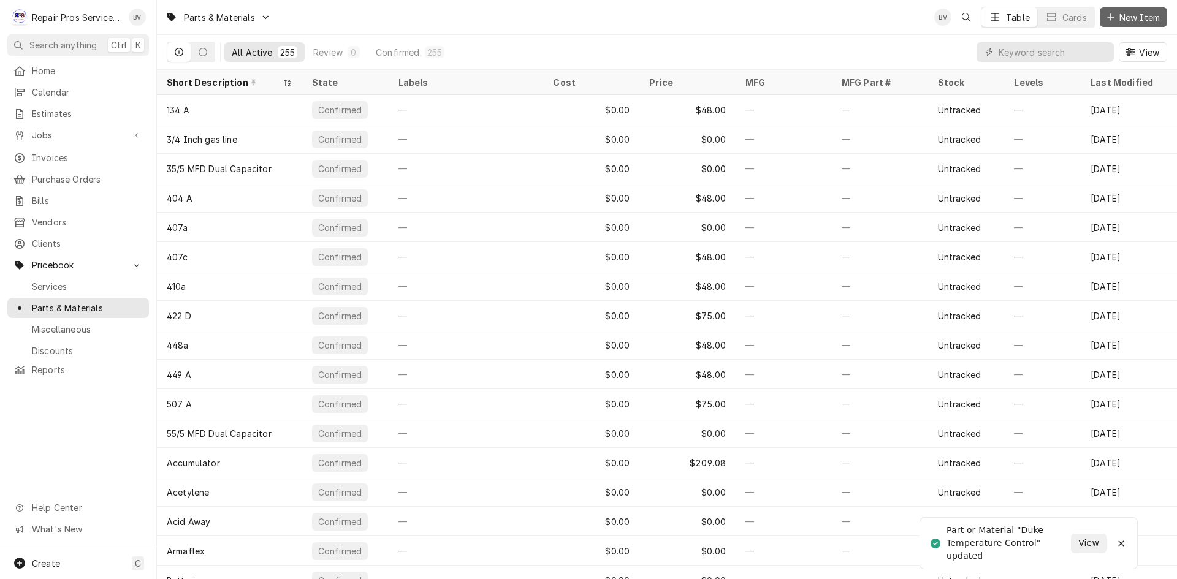
click at [1132, 16] on span "New Item" at bounding box center [1139, 17] width 45 height 13
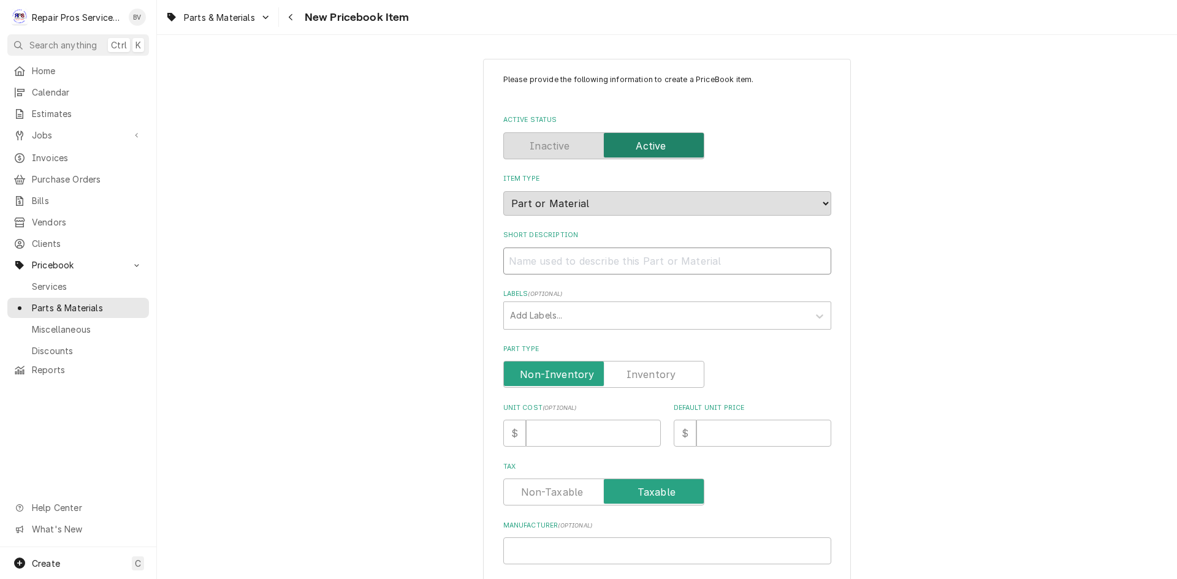
click at [518, 263] on input "Short Description" at bounding box center [667, 261] width 328 height 27
paste input "Duke Temperature Control"
type textarea "x"
type input "Duke Temperature Control"
click at [595, 258] on input "Duke Temperature Control" at bounding box center [667, 261] width 328 height 27
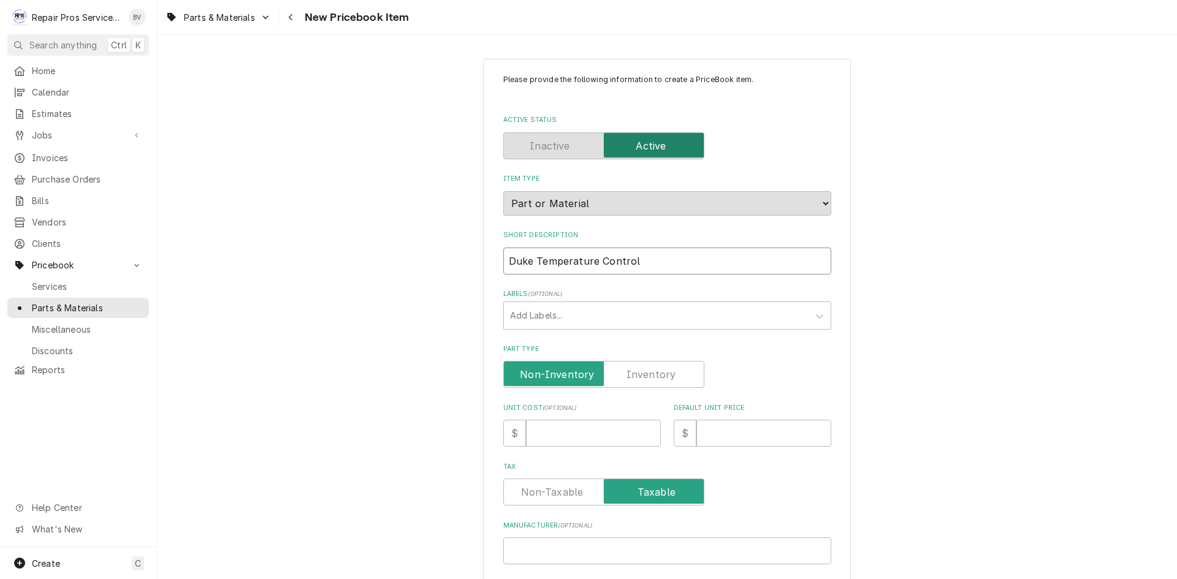
type textarea "x"
type input "Duke Temperature Control"
click at [714, 441] on input "Default Unit Price" at bounding box center [763, 433] width 135 height 27
type textarea "x"
type input "1"
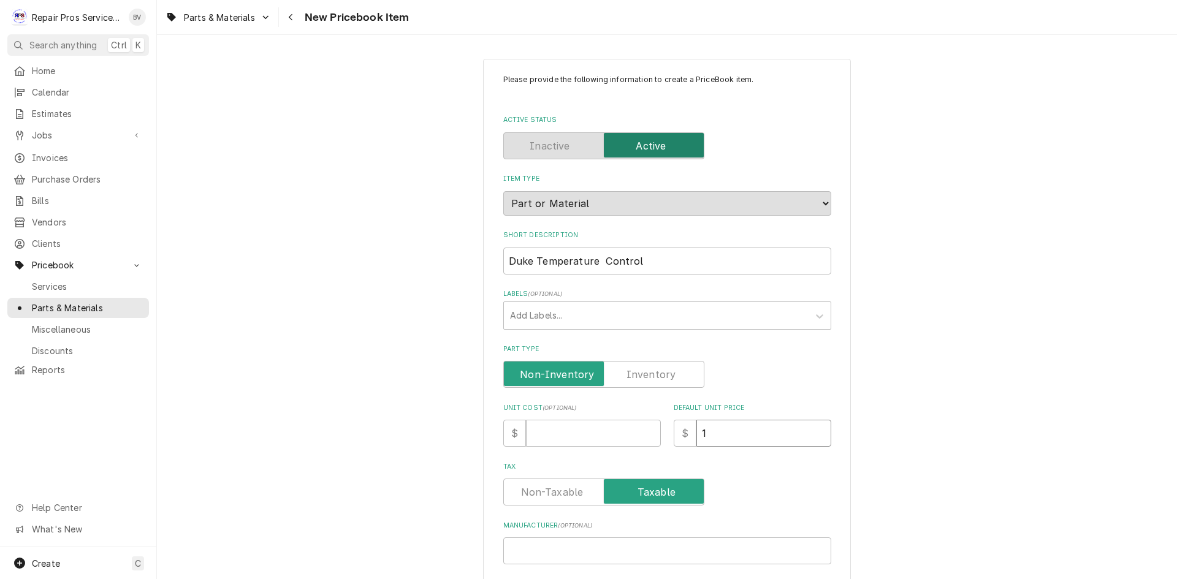
type textarea "x"
type input "16"
type textarea "x"
type input "160"
type textarea "x"
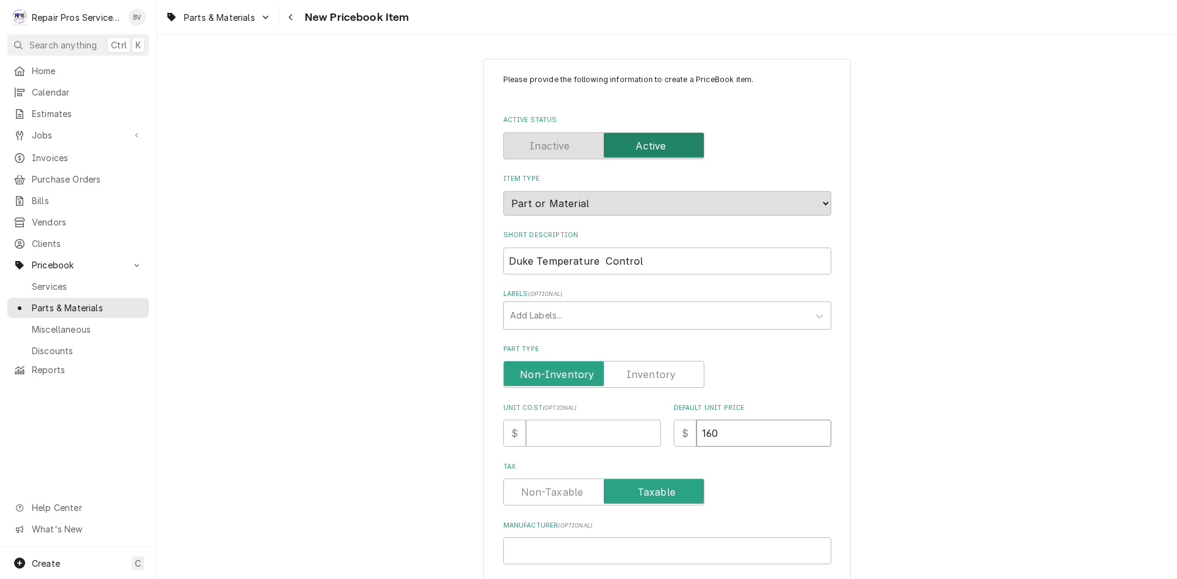
type input "160.0"
type textarea "x"
type input "160.00"
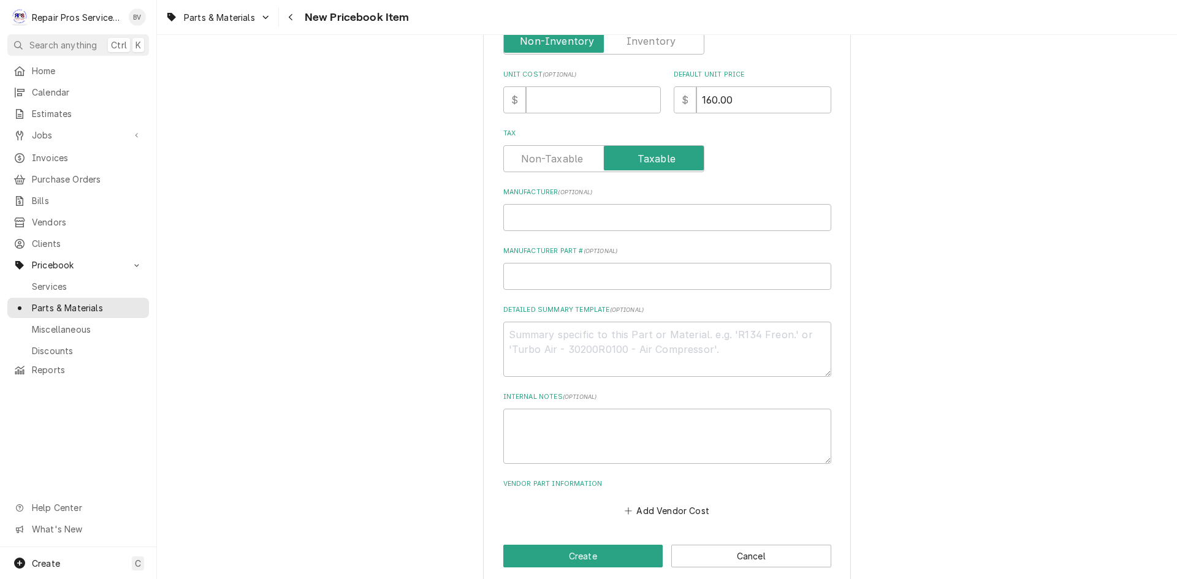
scroll to position [348, 0]
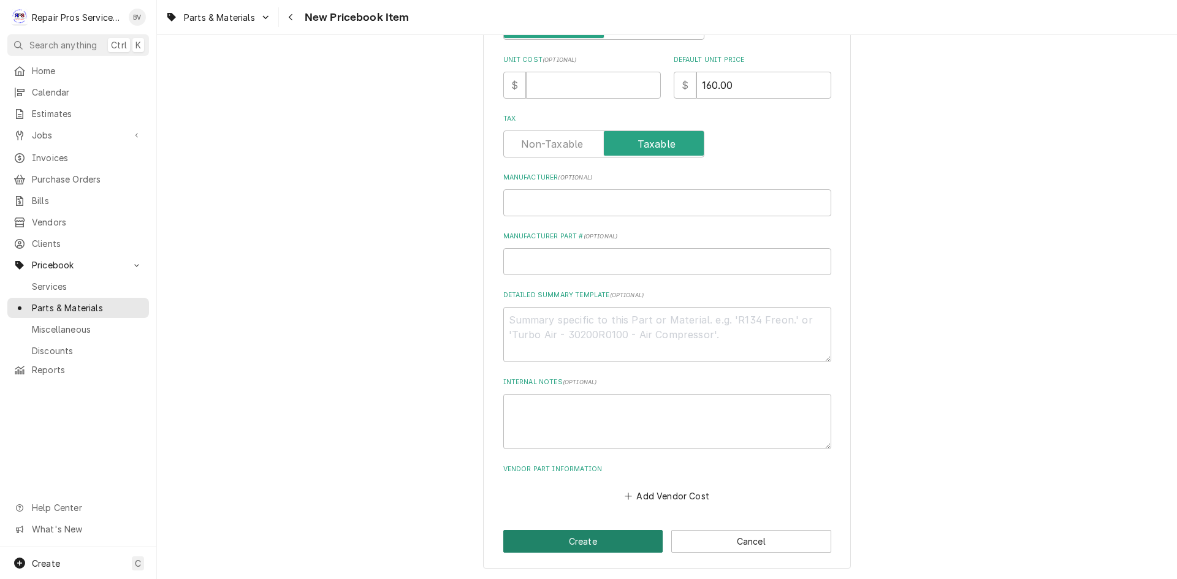
click at [581, 546] on button "Create" at bounding box center [583, 541] width 160 height 23
type textarea "x"
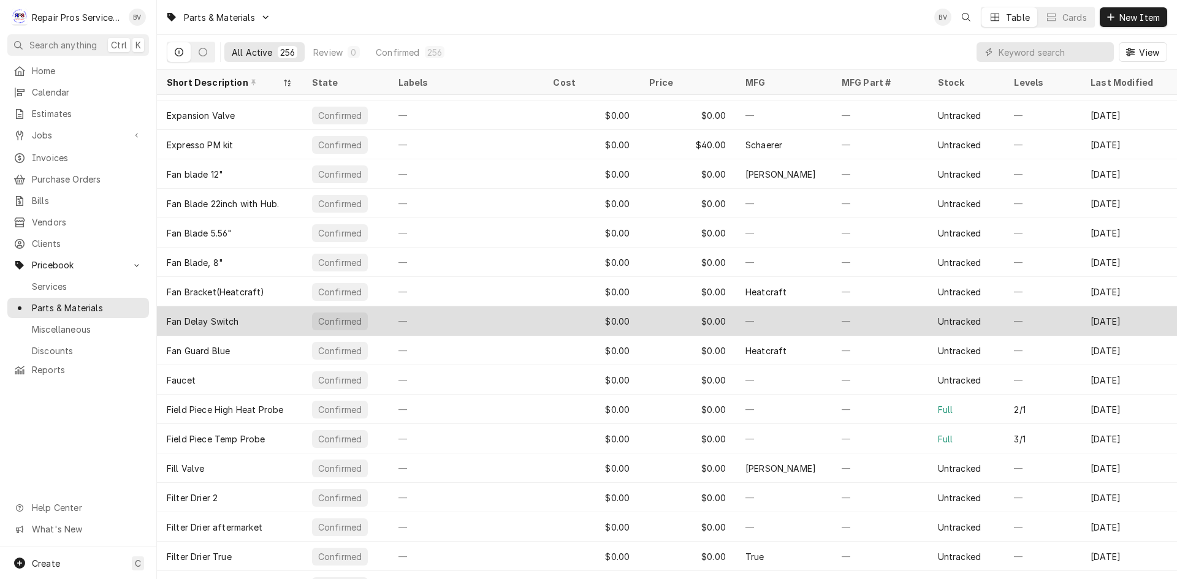
scroll to position [2604, 0]
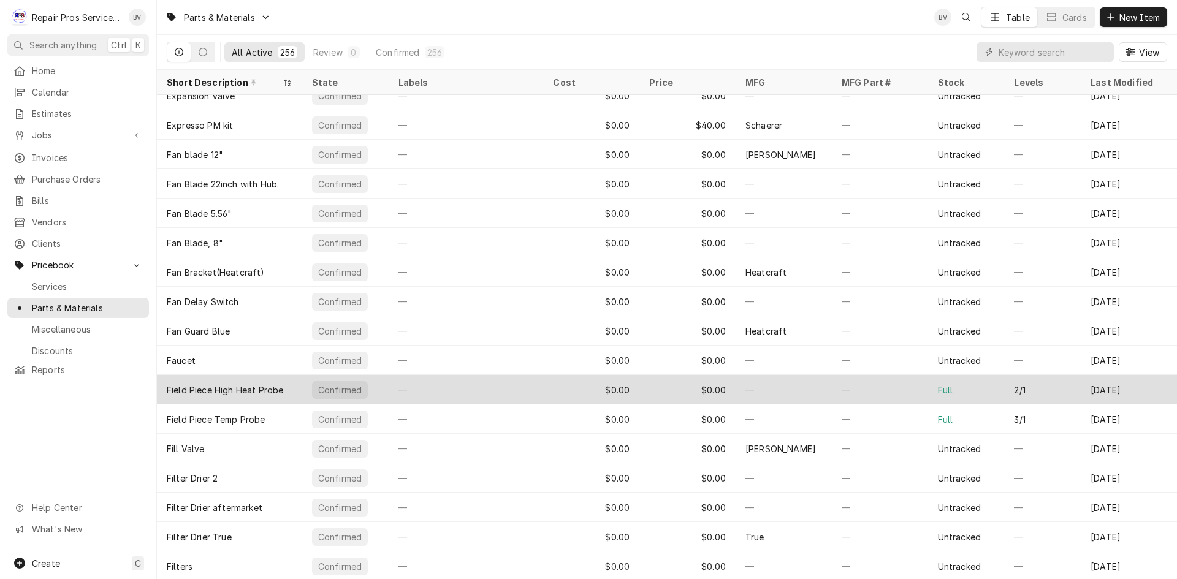
click at [904, 398] on div "—" at bounding box center [880, 389] width 96 height 29
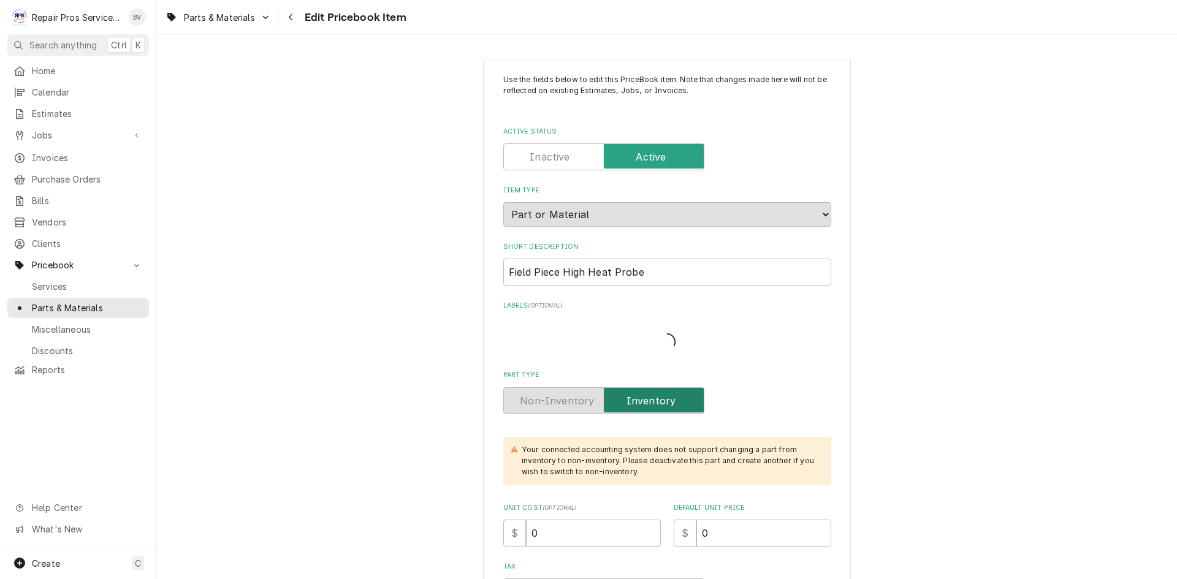
type textarea "x"
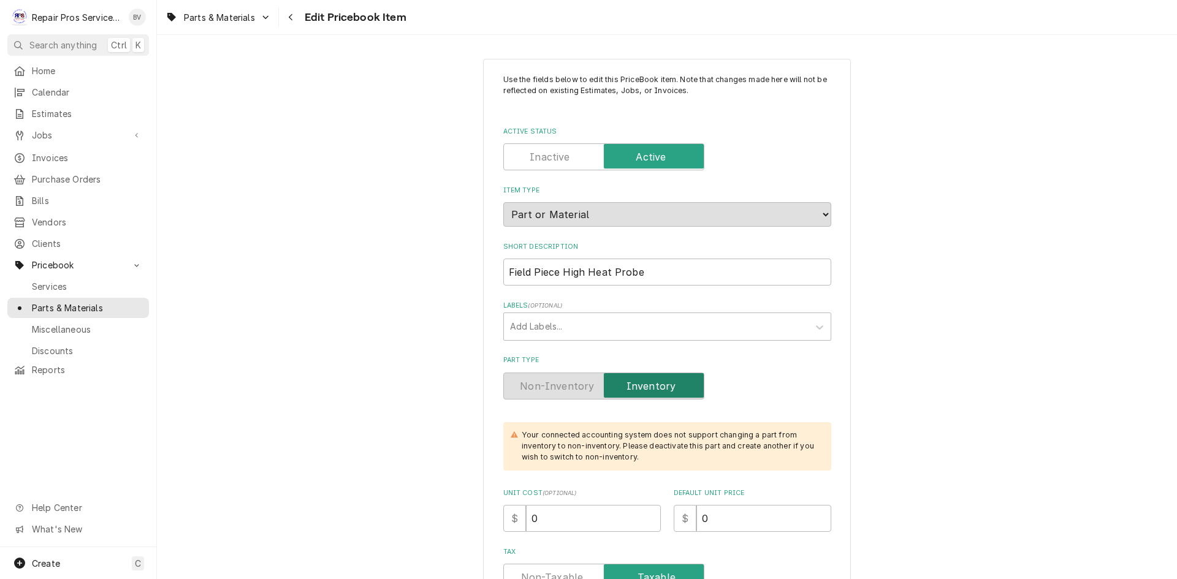
click at [554, 162] on label "Active Status" at bounding box center [603, 156] width 201 height 27
click at [554, 162] on input "Active Status" at bounding box center [604, 156] width 190 height 27
checkbox input "false"
type textarea "x"
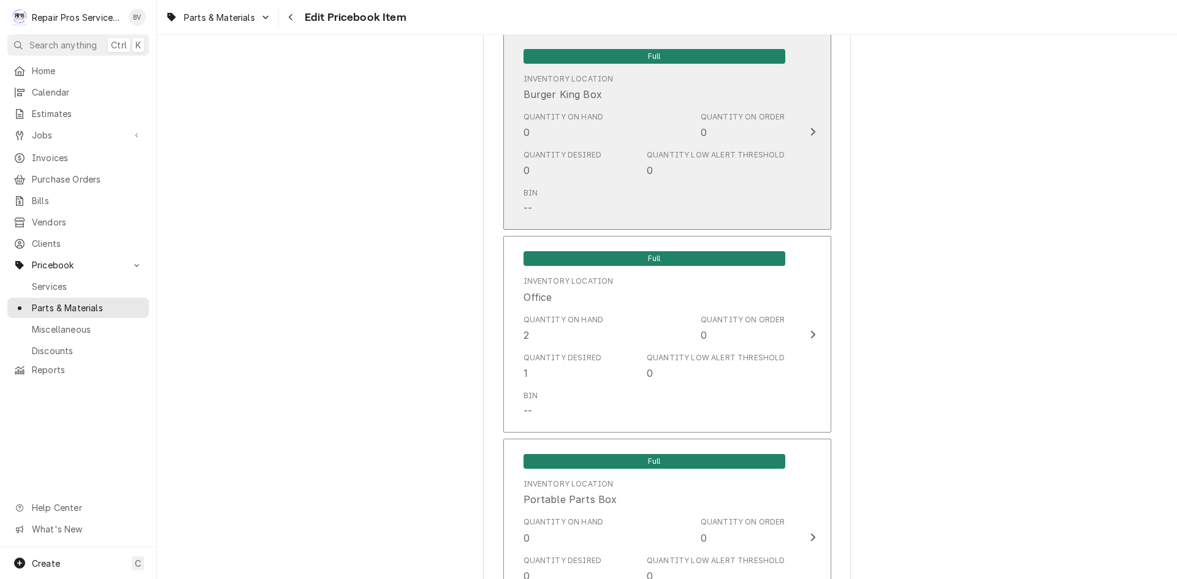
scroll to position [920, 0]
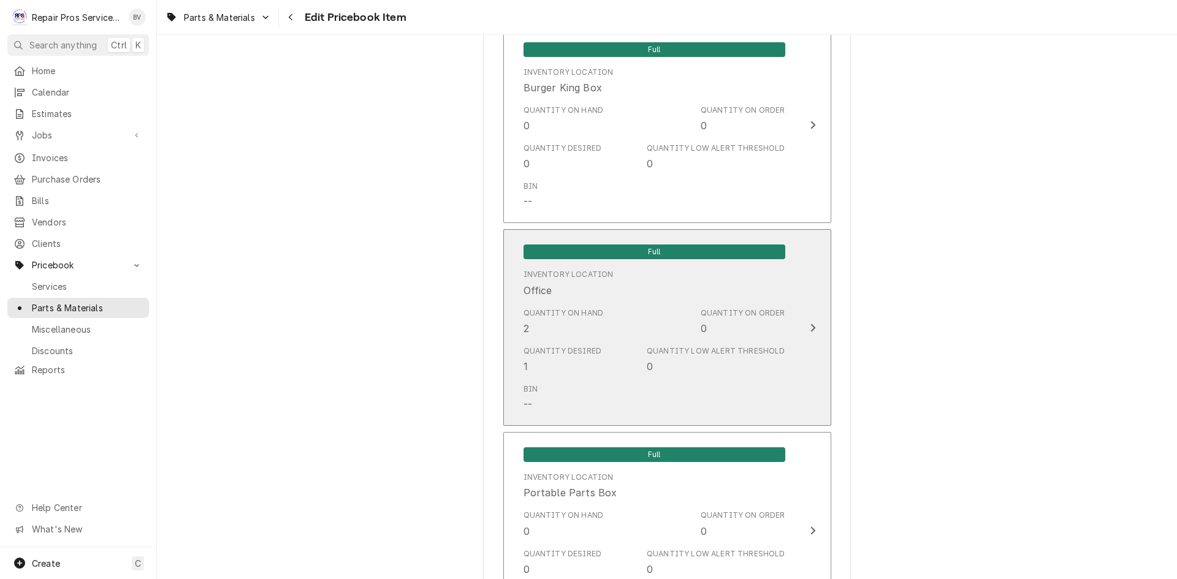
click at [810, 329] on icon "Update Inventory Level" at bounding box center [813, 328] width 6 height 10
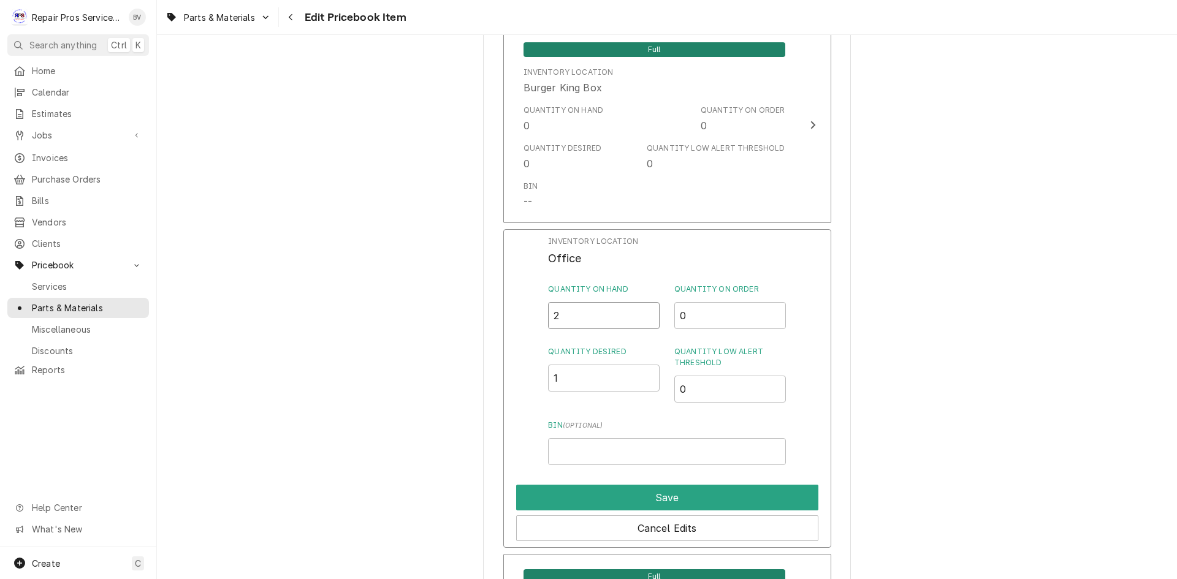
click at [530, 310] on div "Inventory Location Office Quantity on Hand 2 Quantity on Order 0 Quantity Desir…" at bounding box center [667, 388] width 328 height 319
type input "0"
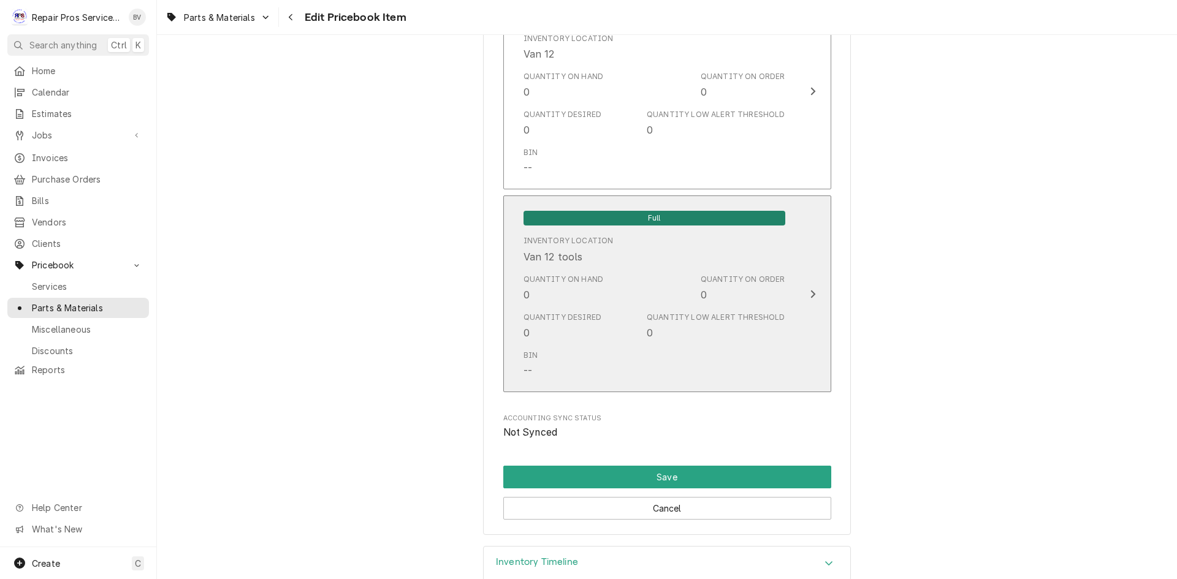
scroll to position [2780, 0]
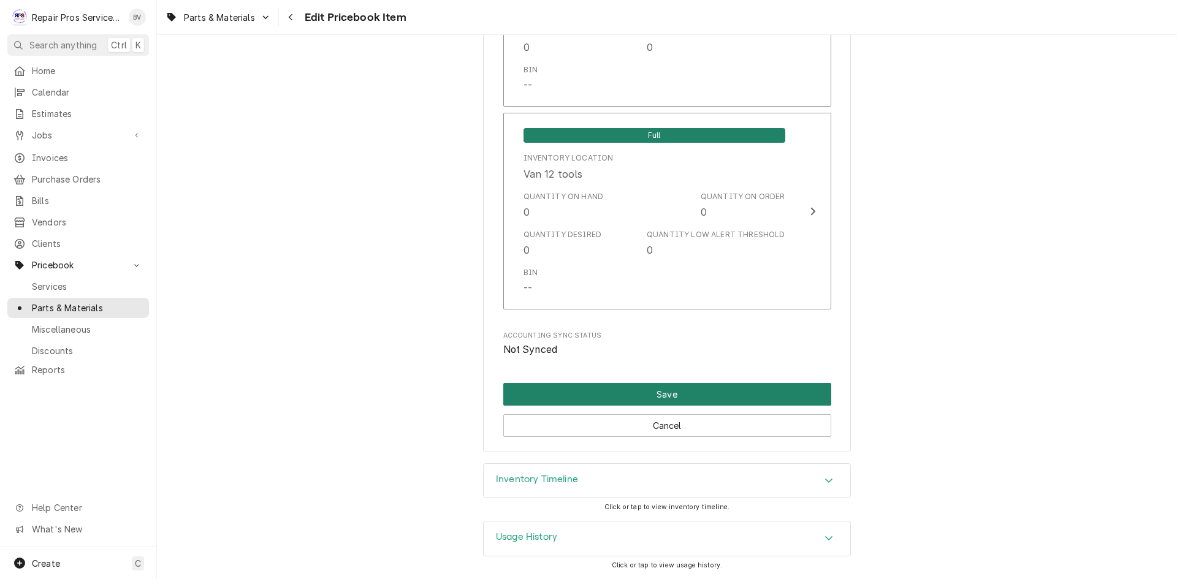
click at [671, 404] on button "Save" at bounding box center [667, 394] width 328 height 23
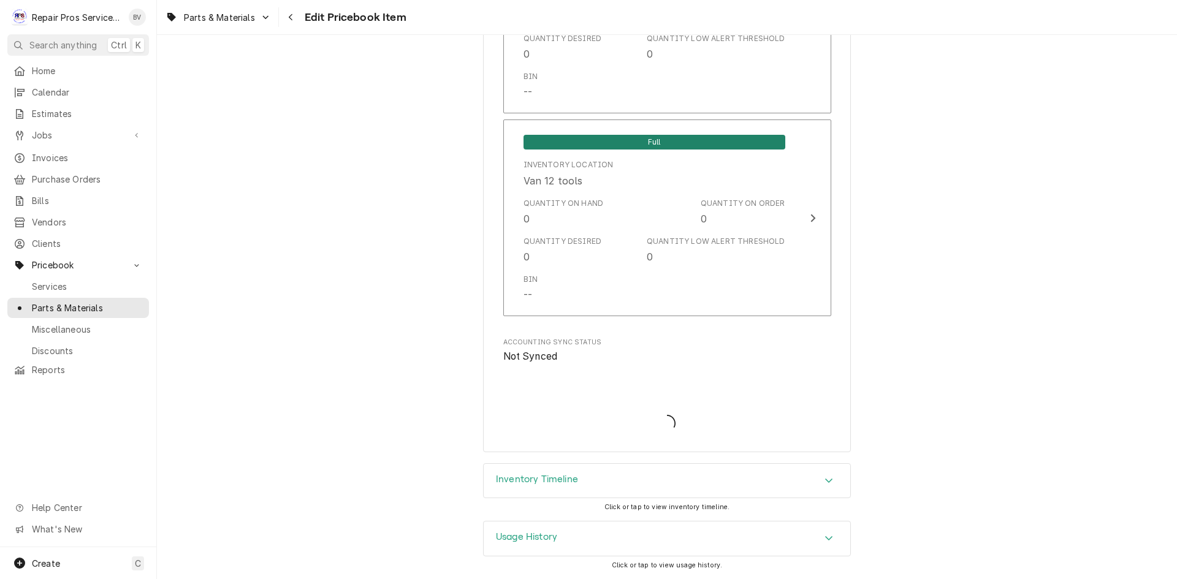
scroll to position [2774, 0]
type textarea "x"
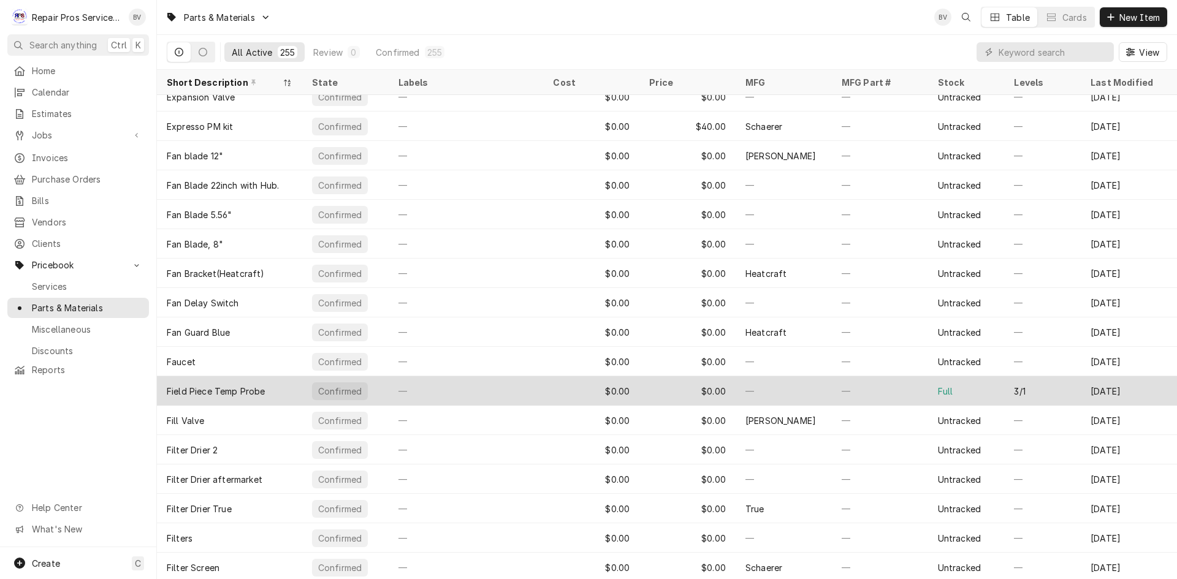
scroll to position [2604, 0]
click at [895, 384] on div "—" at bounding box center [880, 389] width 96 height 29
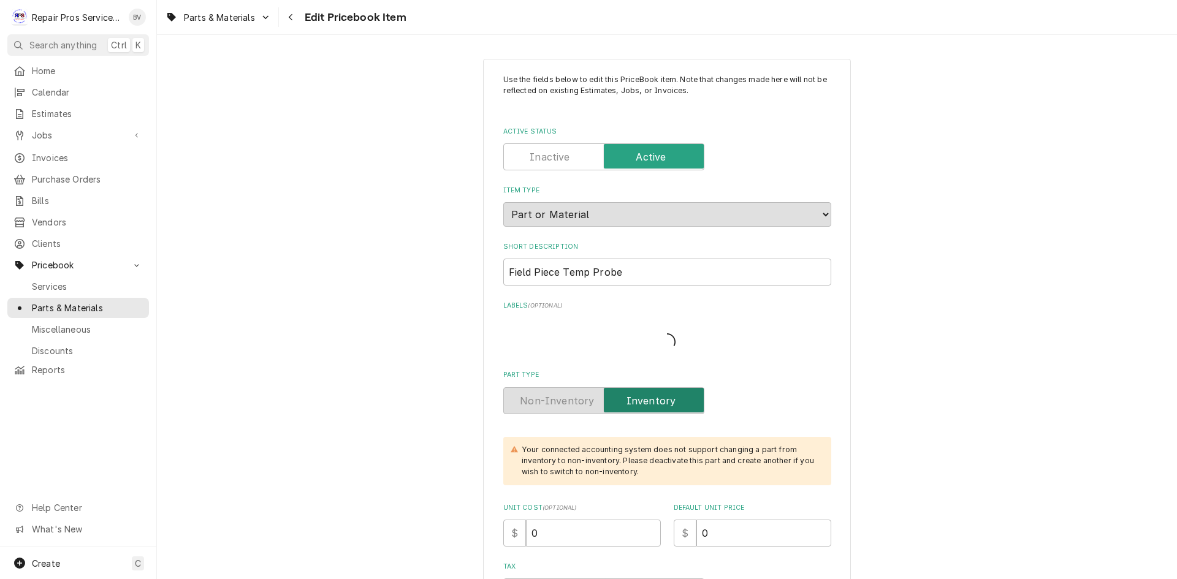
type textarea "x"
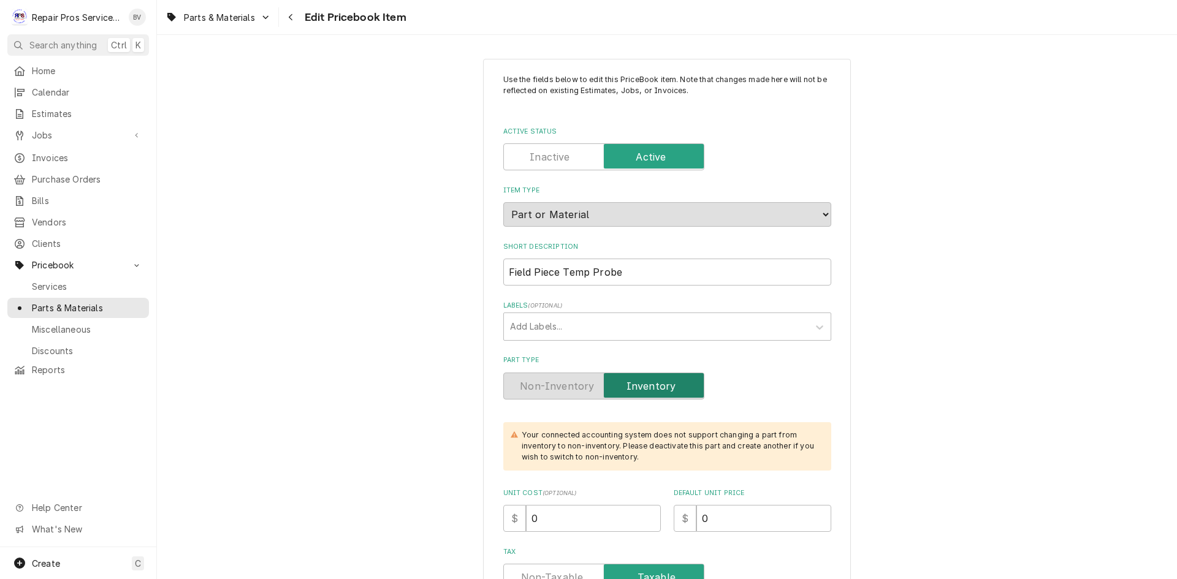
click at [556, 154] on label "Active Status" at bounding box center [603, 156] width 201 height 27
click at [556, 154] on input "Active Status" at bounding box center [604, 156] width 190 height 27
checkbox input "false"
type textarea "x"
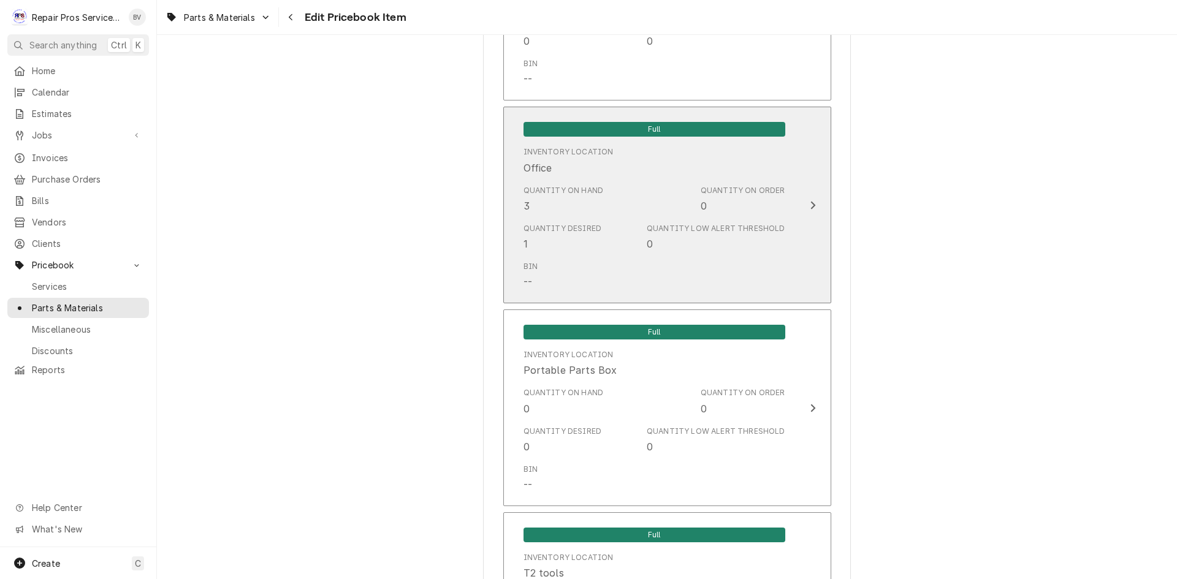
scroll to position [981, 0]
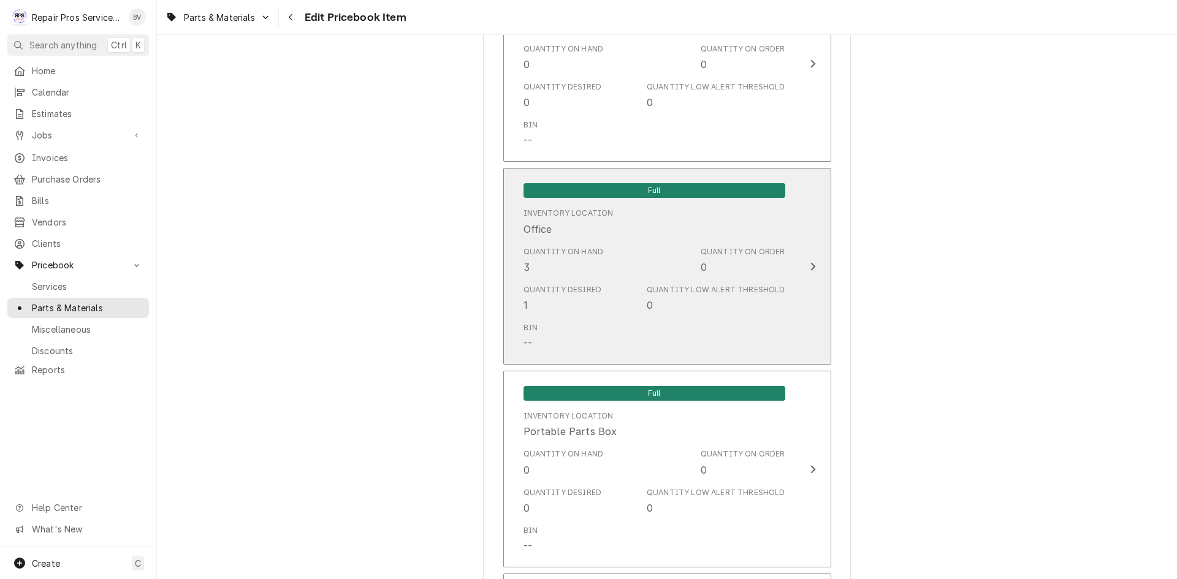
click at [810, 267] on icon "Update Inventory Level" at bounding box center [813, 267] width 6 height 10
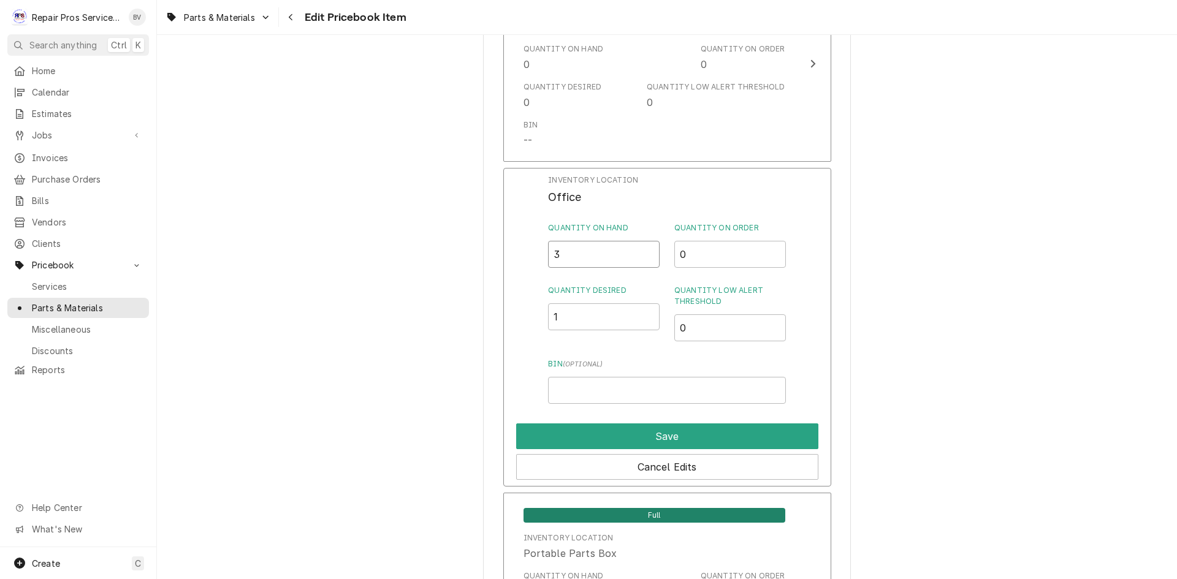
drag, startPoint x: 490, startPoint y: 244, endPoint x: 470, endPoint y: 242, distance: 19.8
type input "0"
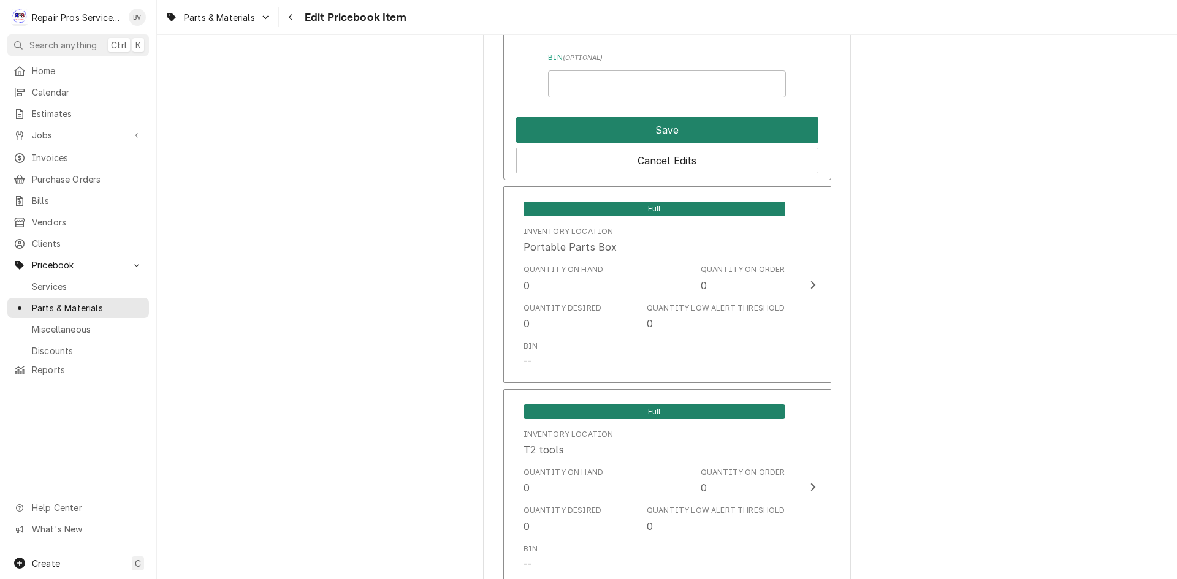
click at [660, 130] on button "Save" at bounding box center [667, 130] width 302 height 26
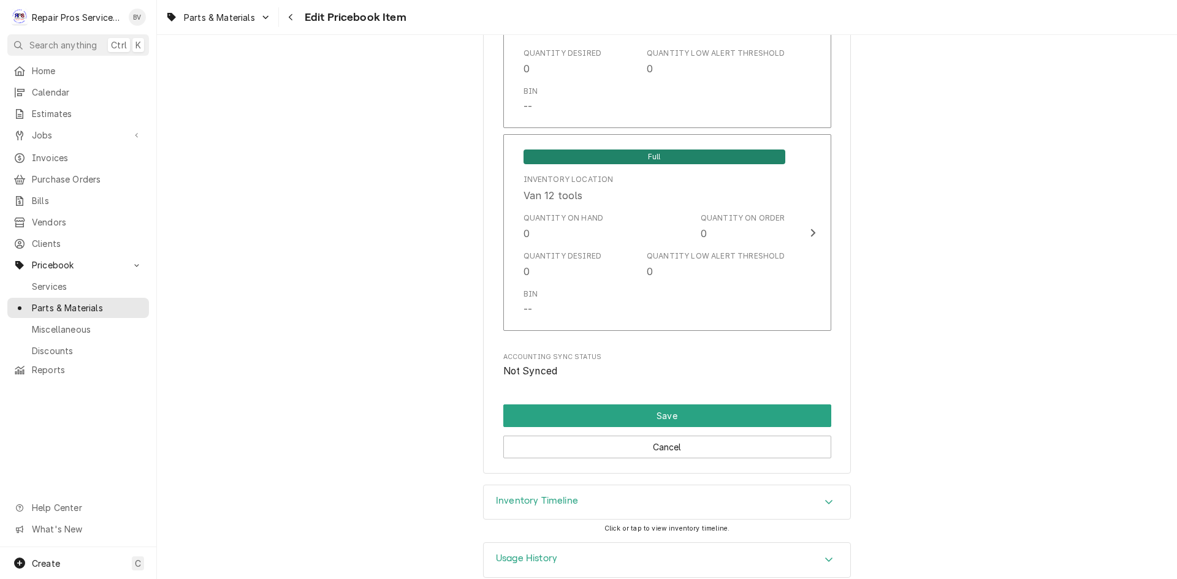
scroll to position [2658, 0]
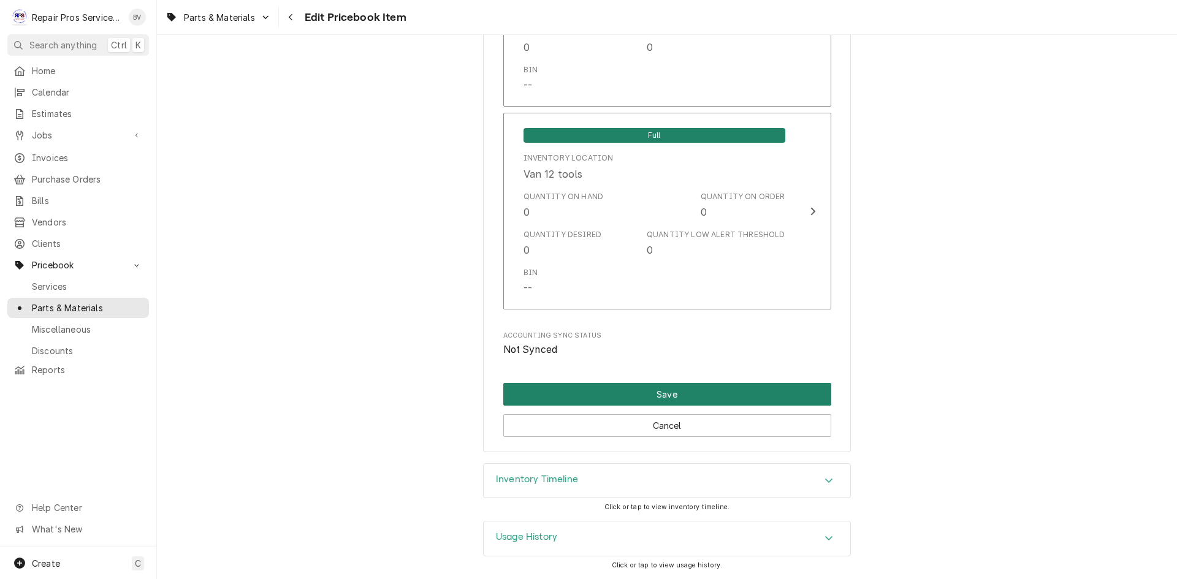
click at [677, 397] on button "Save" at bounding box center [667, 394] width 328 height 23
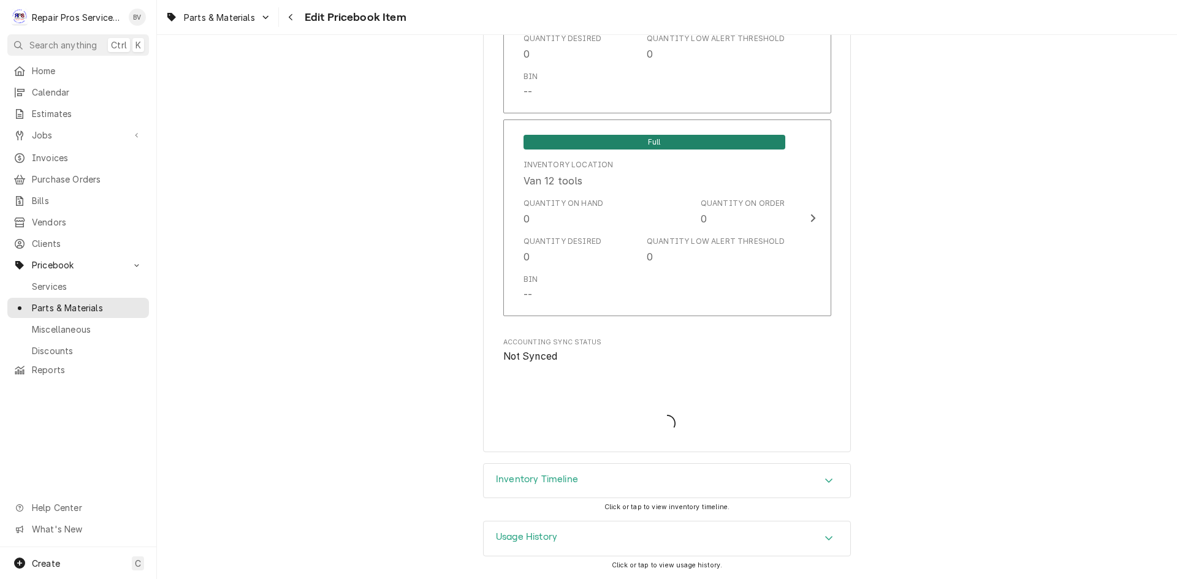
type textarea "x"
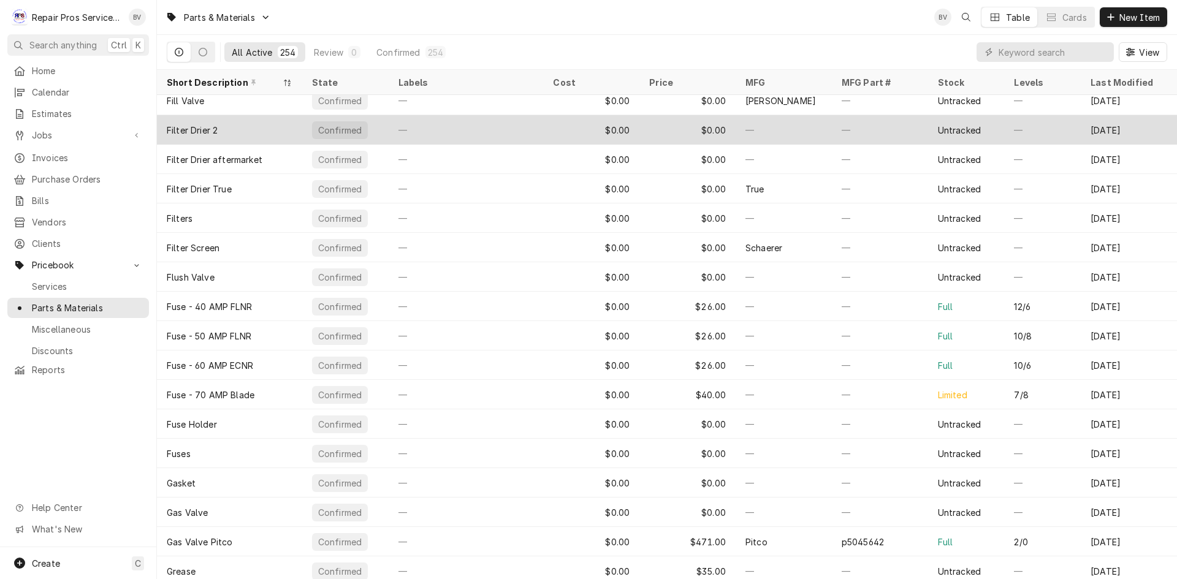
scroll to position [2898, 0]
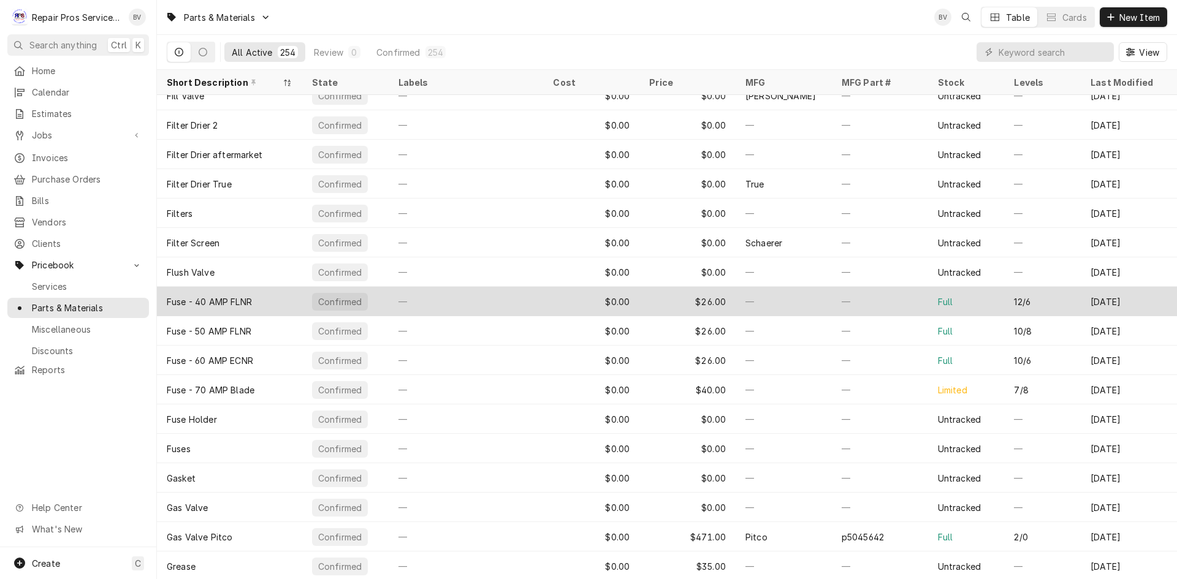
click at [893, 303] on div "—" at bounding box center [880, 301] width 96 height 29
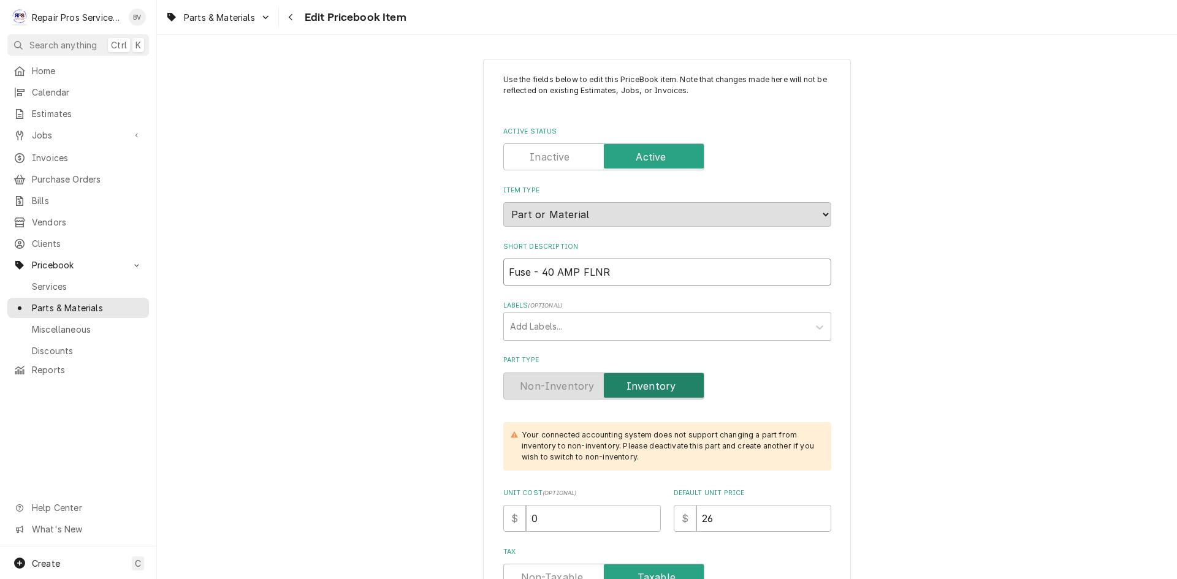
drag, startPoint x: 620, startPoint y: 273, endPoint x: 474, endPoint y: 269, distance: 146.0
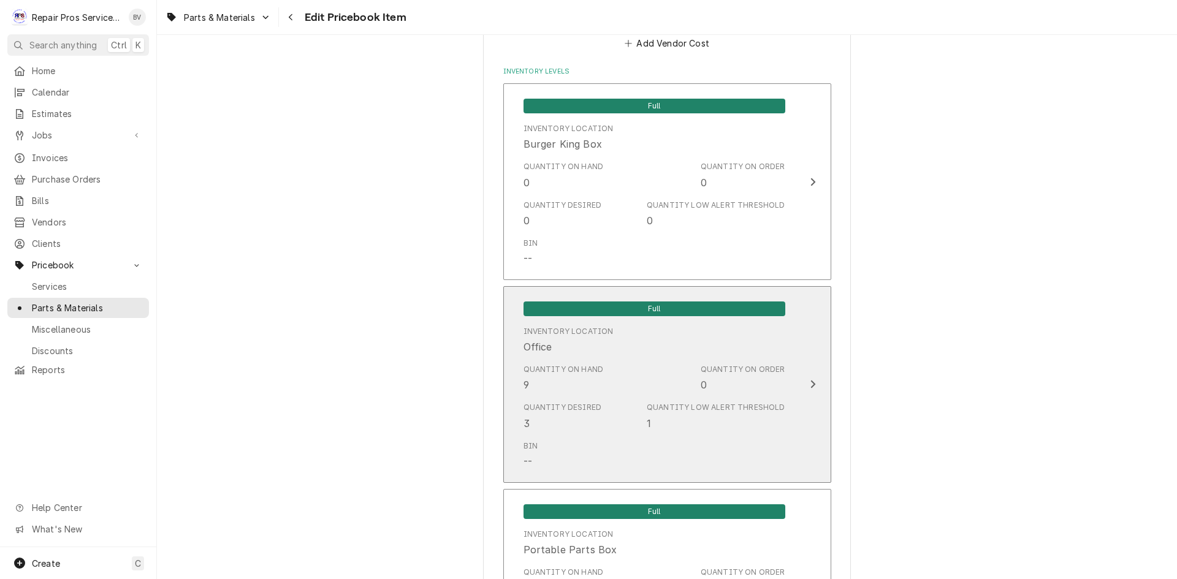
scroll to position [920, 0]
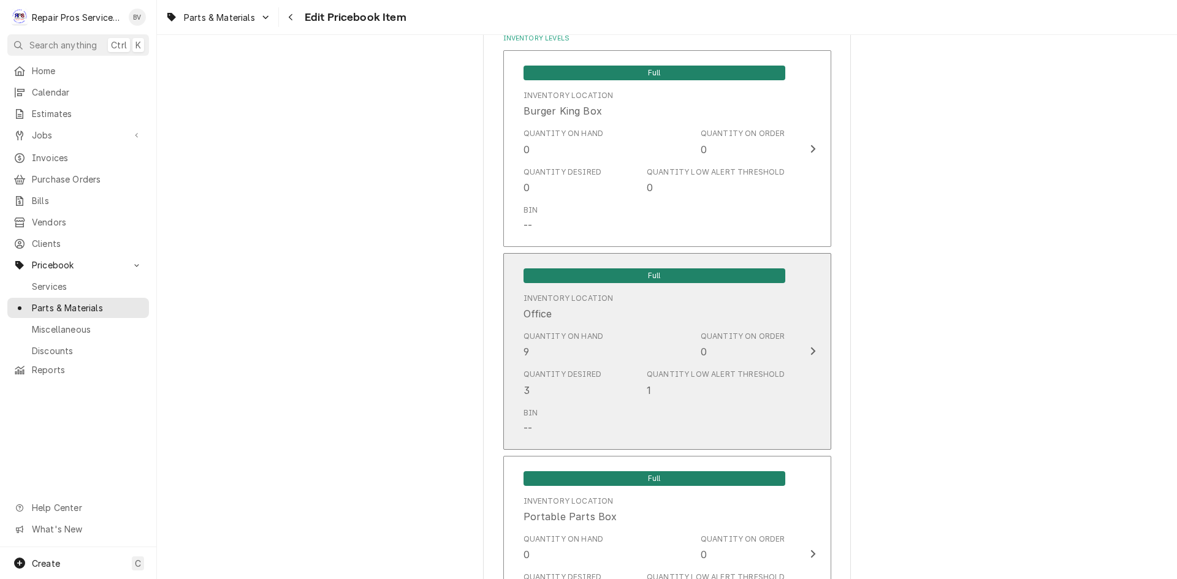
click at [805, 344] on div "Update Inventory Level" at bounding box center [813, 351] width 16 height 15
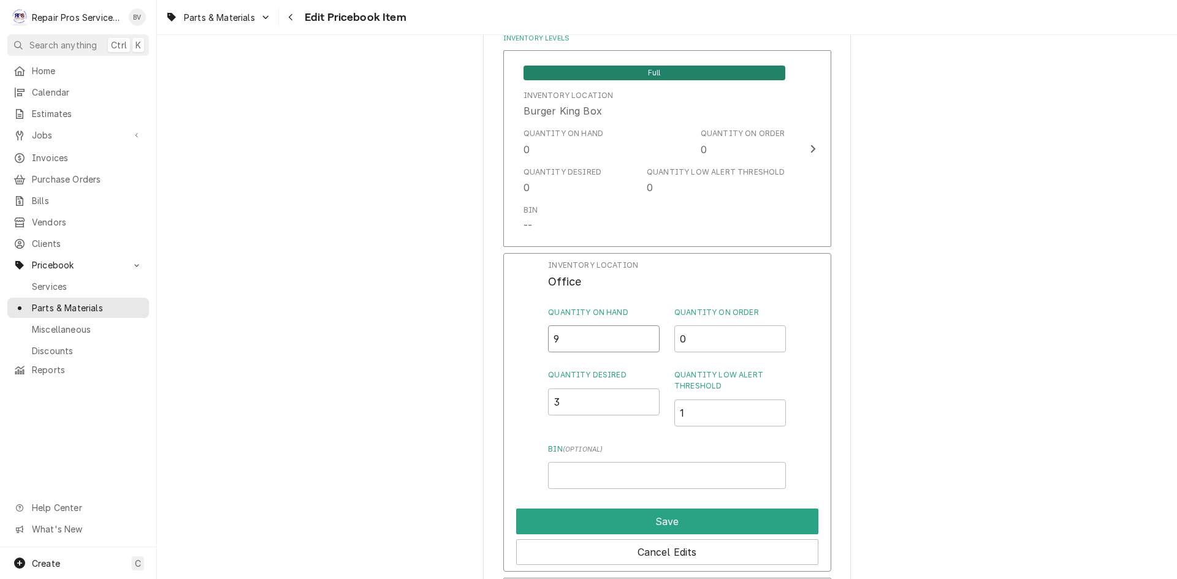
drag, startPoint x: 560, startPoint y: 342, endPoint x: 522, endPoint y: 339, distance: 38.1
click at [532, 340] on div "Inventory Location Office Quantity on Hand 9 Quantity on Order 0 Quantity Desir…" at bounding box center [667, 412] width 328 height 319
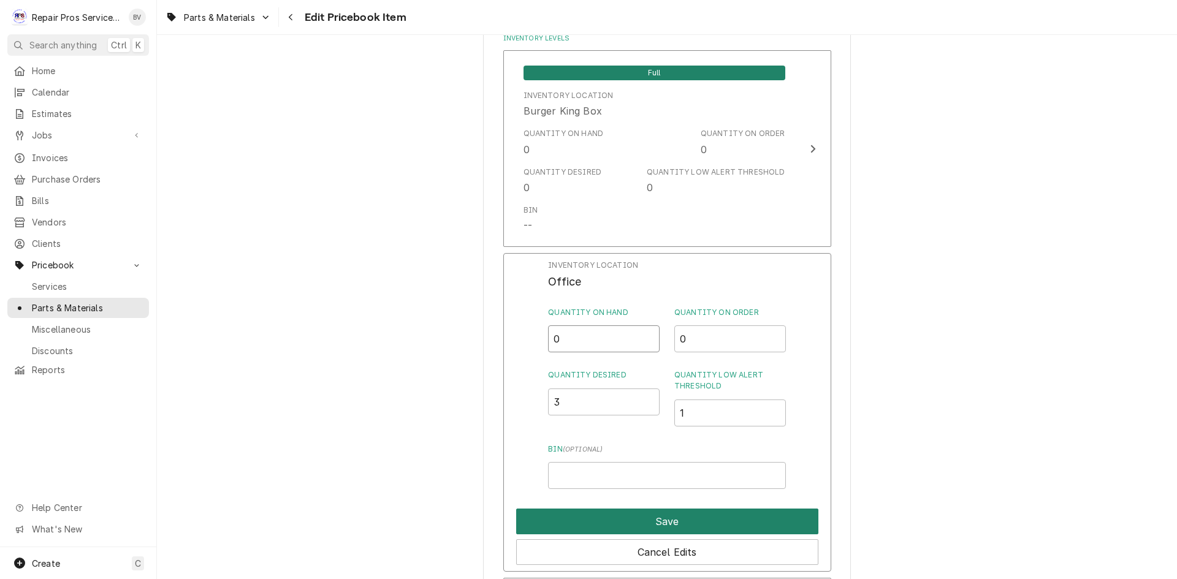
type input "0"
click at [680, 519] on button "Save" at bounding box center [667, 522] width 302 height 26
type textarea "x"
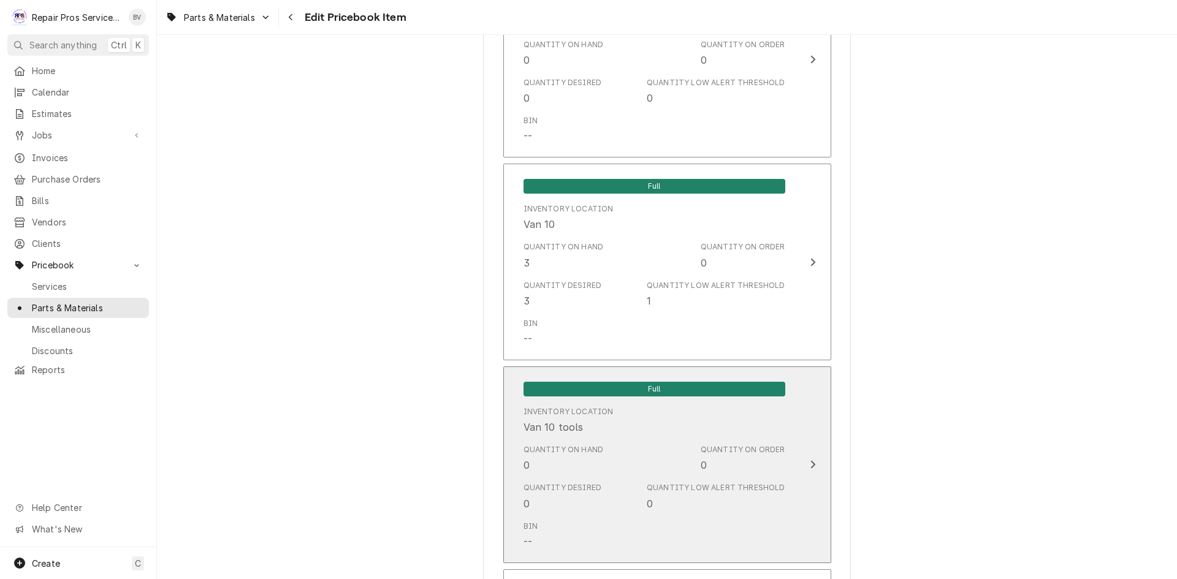
scroll to position [1655, 0]
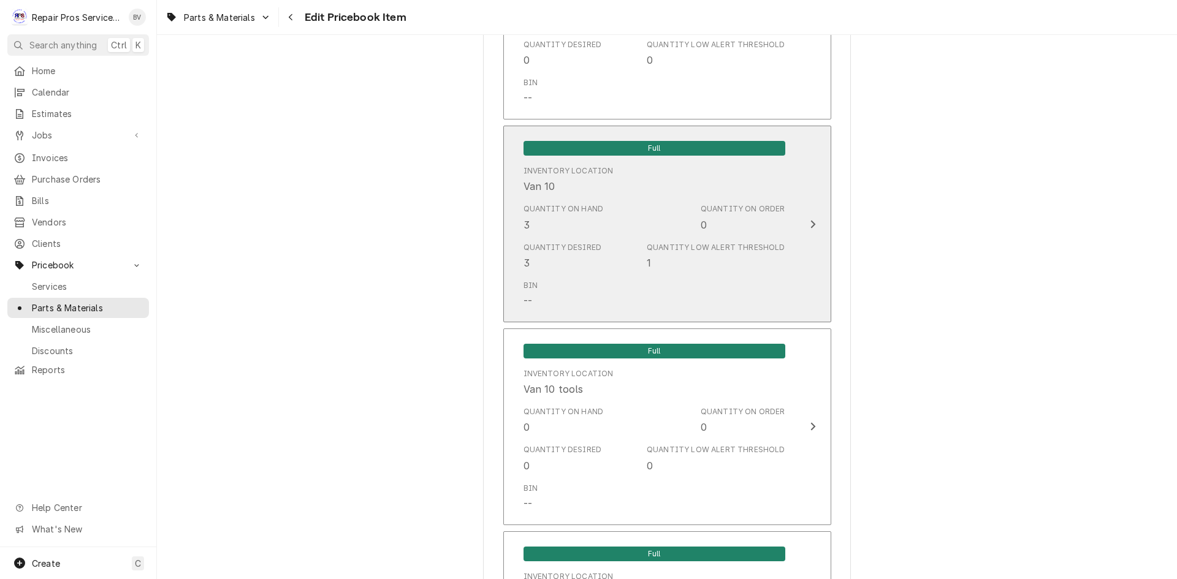
click at [805, 219] on div "Update Inventory Level" at bounding box center [813, 224] width 16 height 15
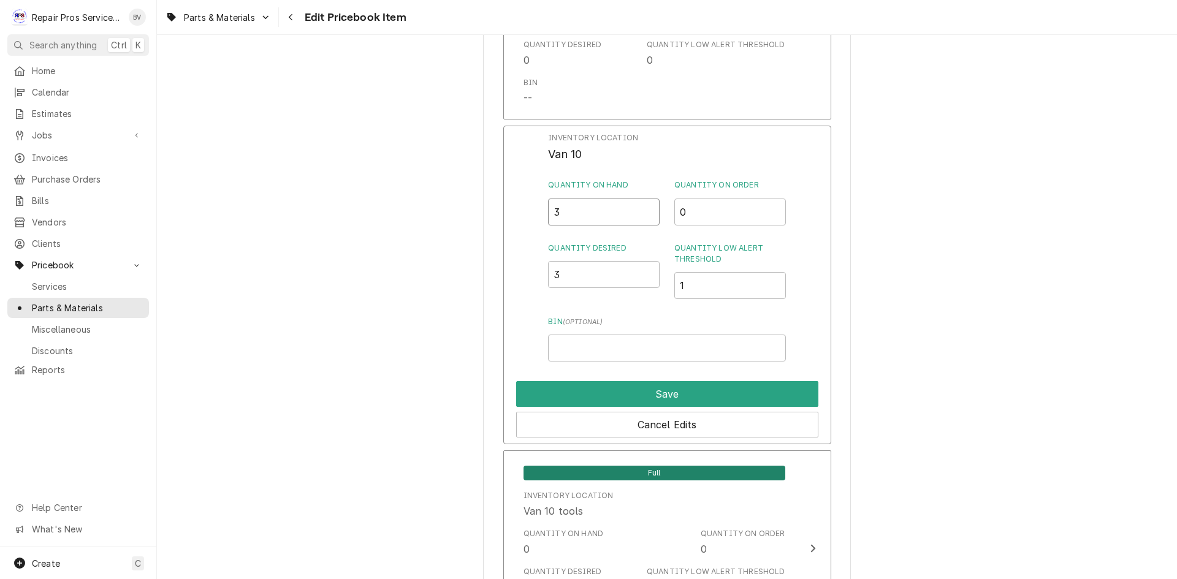
drag, startPoint x: 560, startPoint y: 210, endPoint x: 518, endPoint y: 210, distance: 42.3
click at [520, 210] on div "Inventory Location Van 10 Quantity on Hand 3 Quantity on Order 0 Quantity Desir…" at bounding box center [667, 285] width 328 height 319
type input "0"
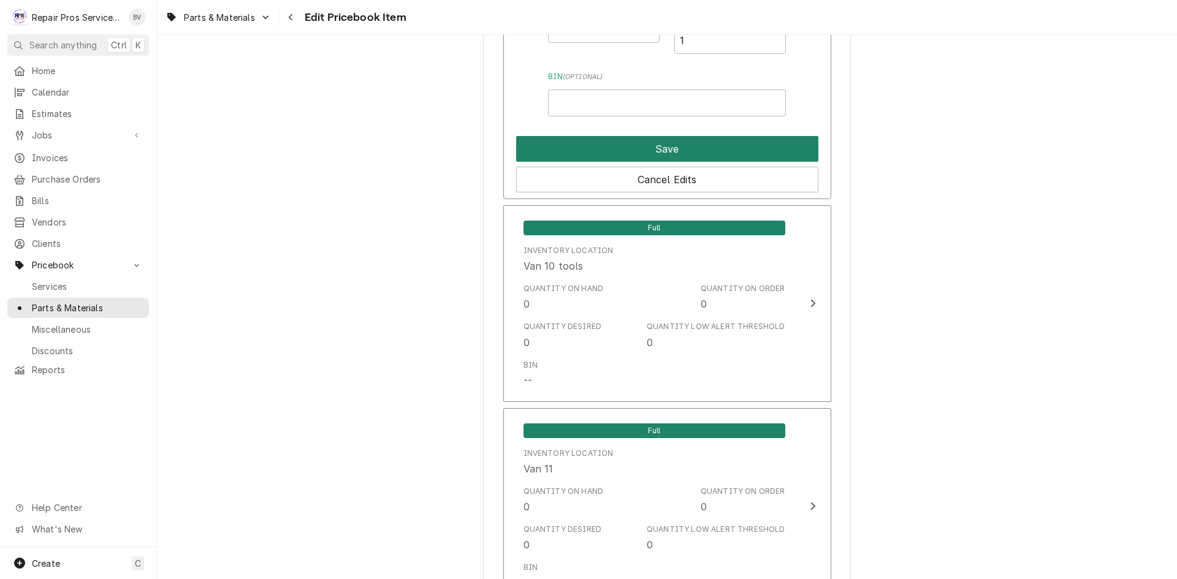
click at [670, 148] on button "Save" at bounding box center [667, 149] width 302 height 26
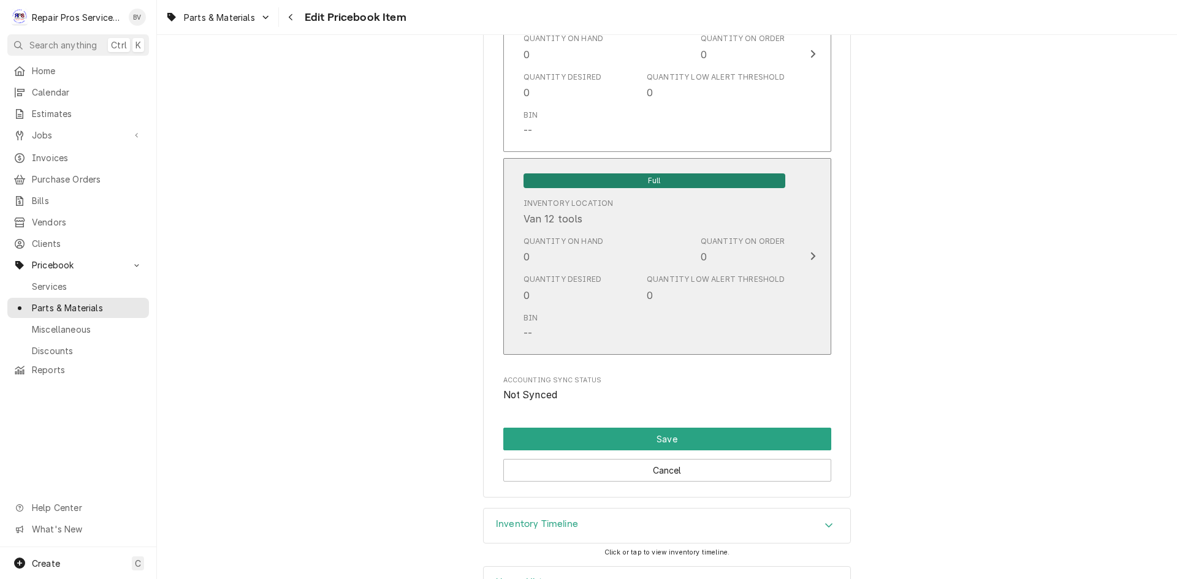
scroll to position [2682, 0]
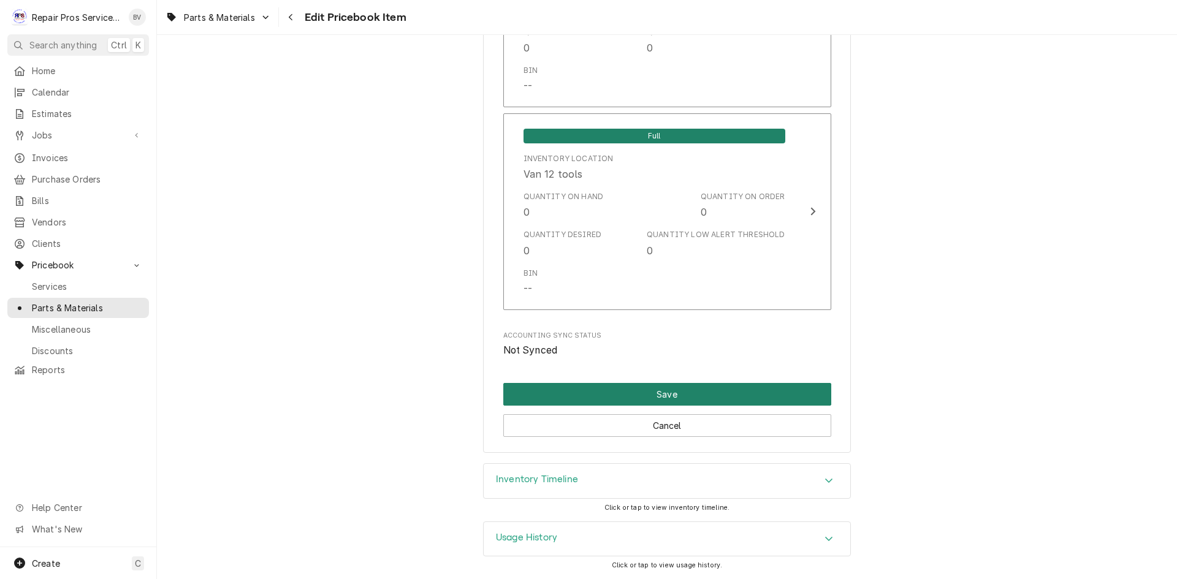
click at [666, 398] on button "Save" at bounding box center [667, 394] width 328 height 23
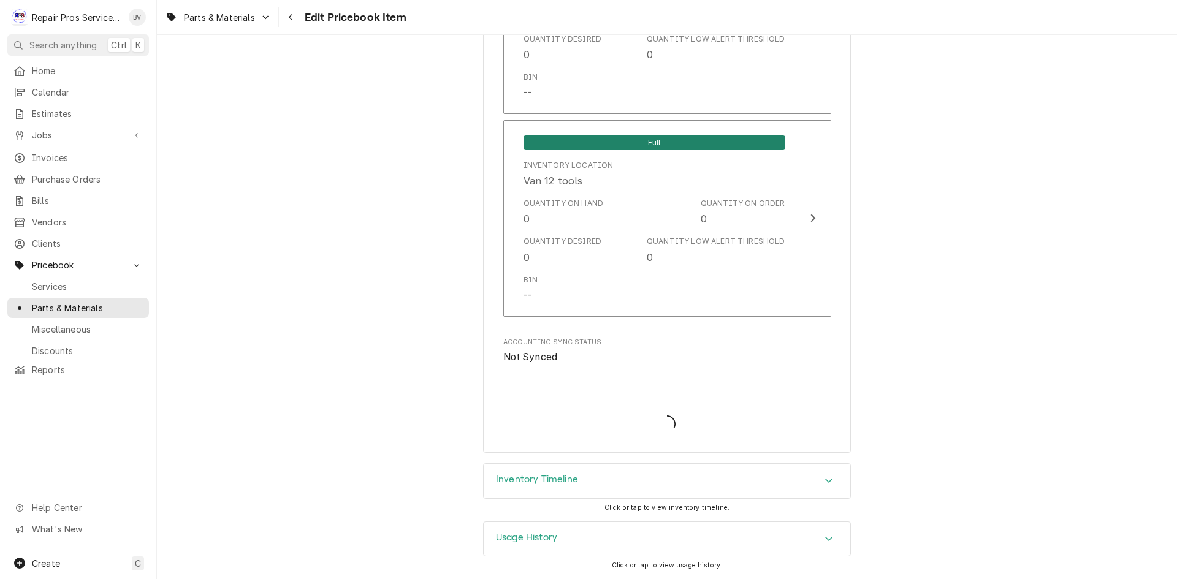
type textarea "x"
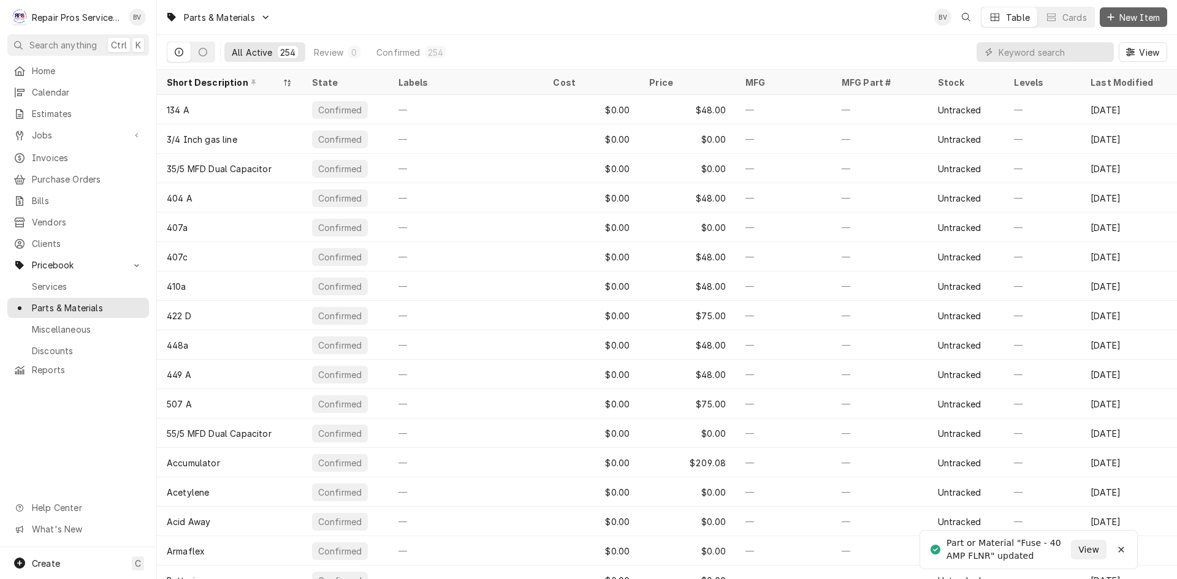
click at [1120, 22] on span "New Item" at bounding box center [1139, 17] width 45 height 13
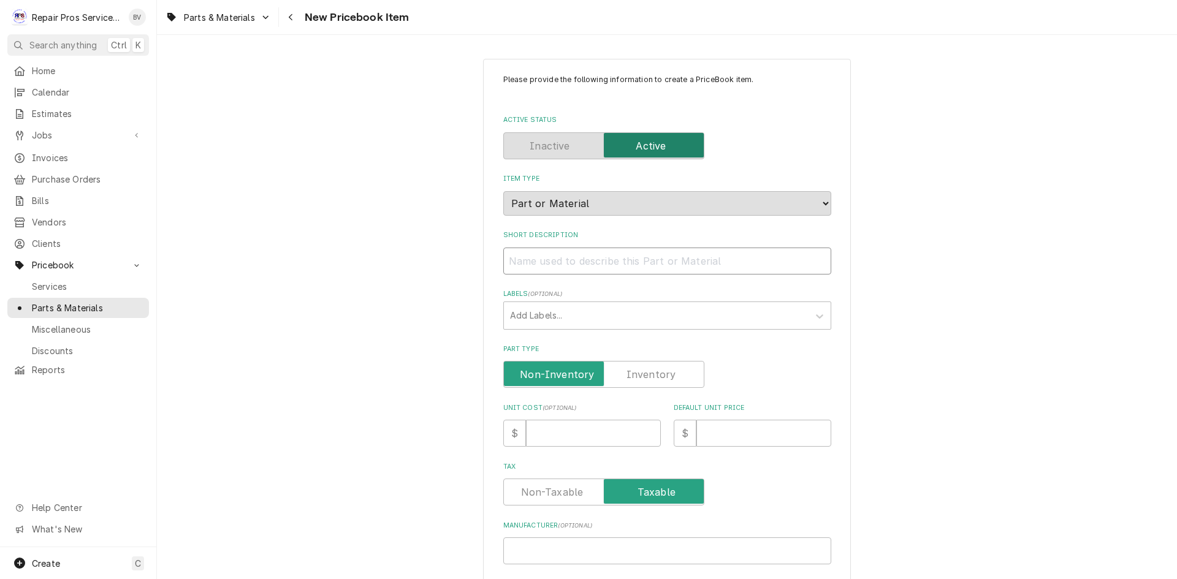
click at [520, 266] on input "Short Description" at bounding box center [667, 261] width 328 height 27
paste input "Fuse - 40 AMP FLNR"
type textarea "x"
type input "Fuse - 40 AMP FLNR"
click at [578, 257] on input "Fuse - 40 AMP FLNR" at bounding box center [667, 261] width 328 height 27
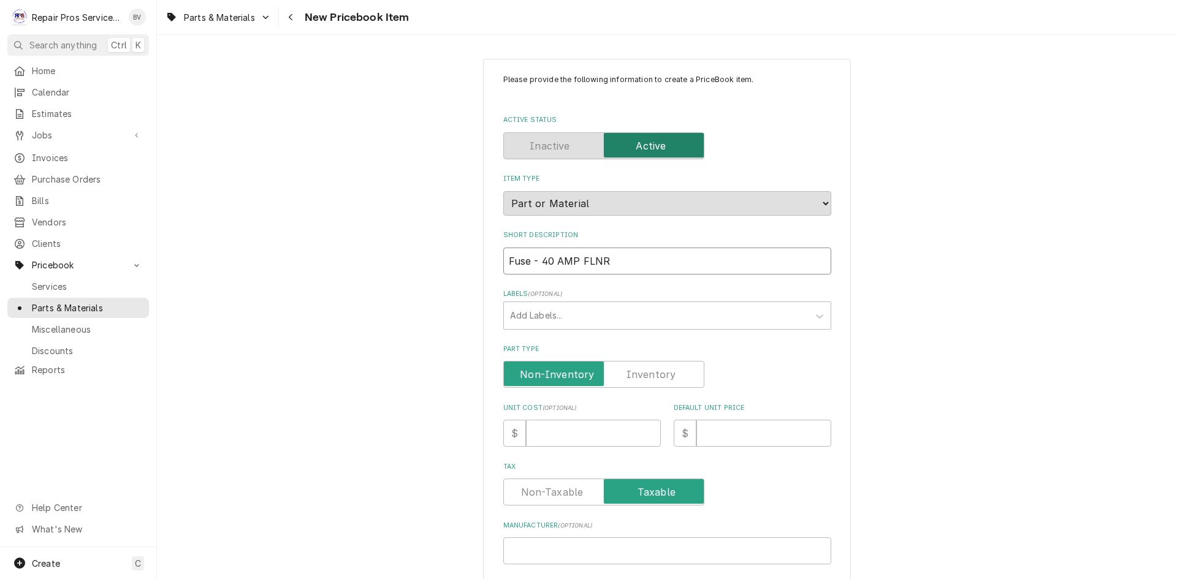
type textarea "x"
type input "Fuse - 40 AMP FLNR"
click at [709, 432] on input "Default Unit Price" at bounding box center [763, 433] width 135 height 27
type textarea "x"
type input "2"
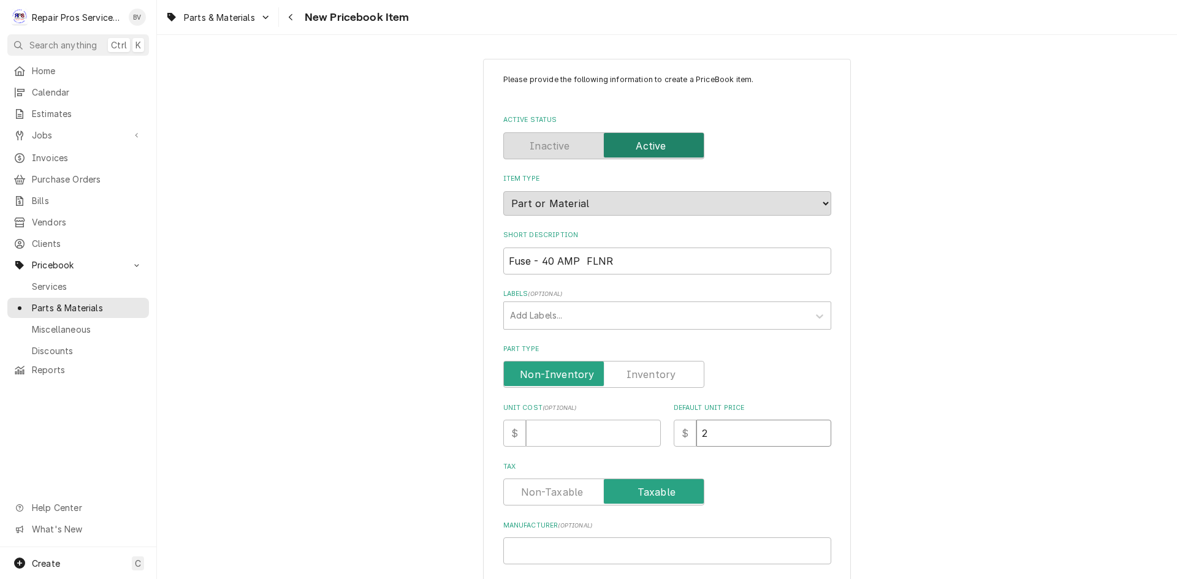
type textarea "x"
type input "26"
type textarea "x"
type input "26.0"
type textarea "x"
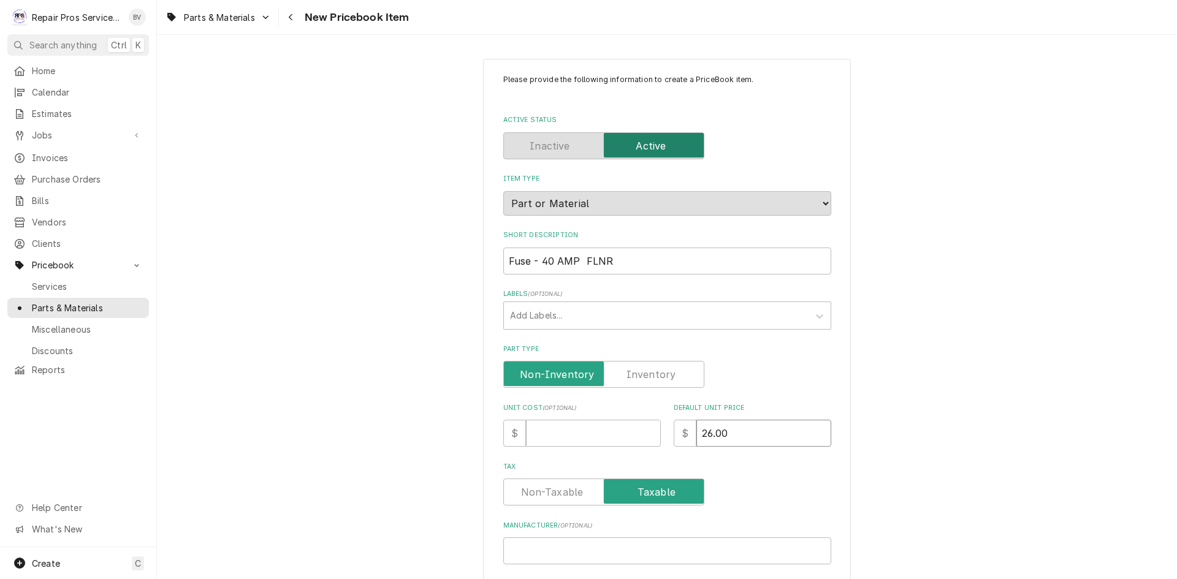
type input "26.00"
click at [712, 470] on label "Tax" at bounding box center [667, 467] width 328 height 10
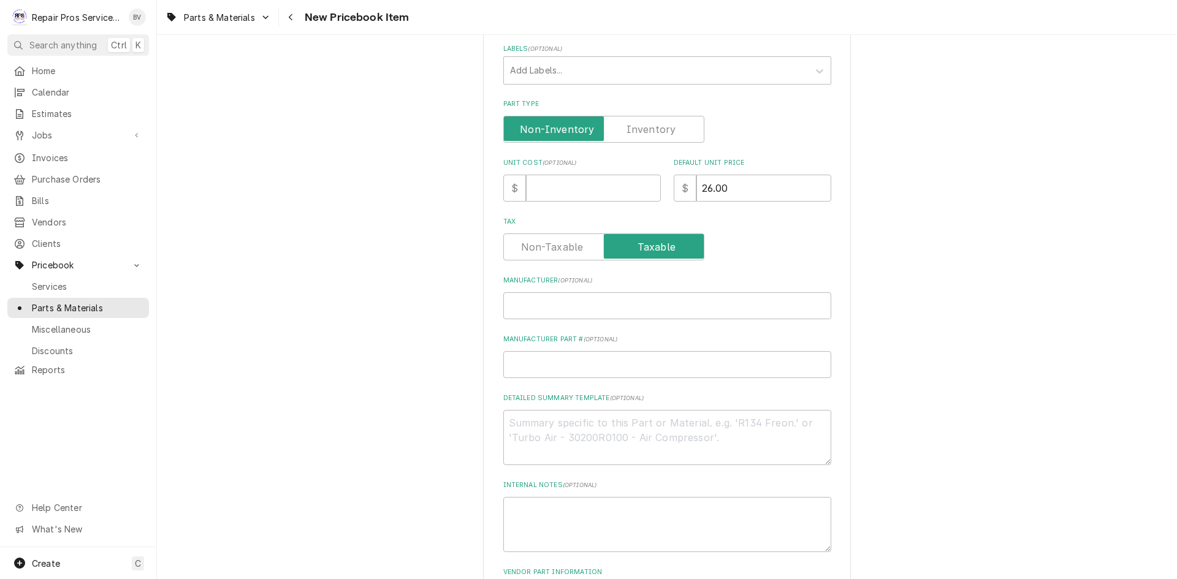
scroll to position [348, 0]
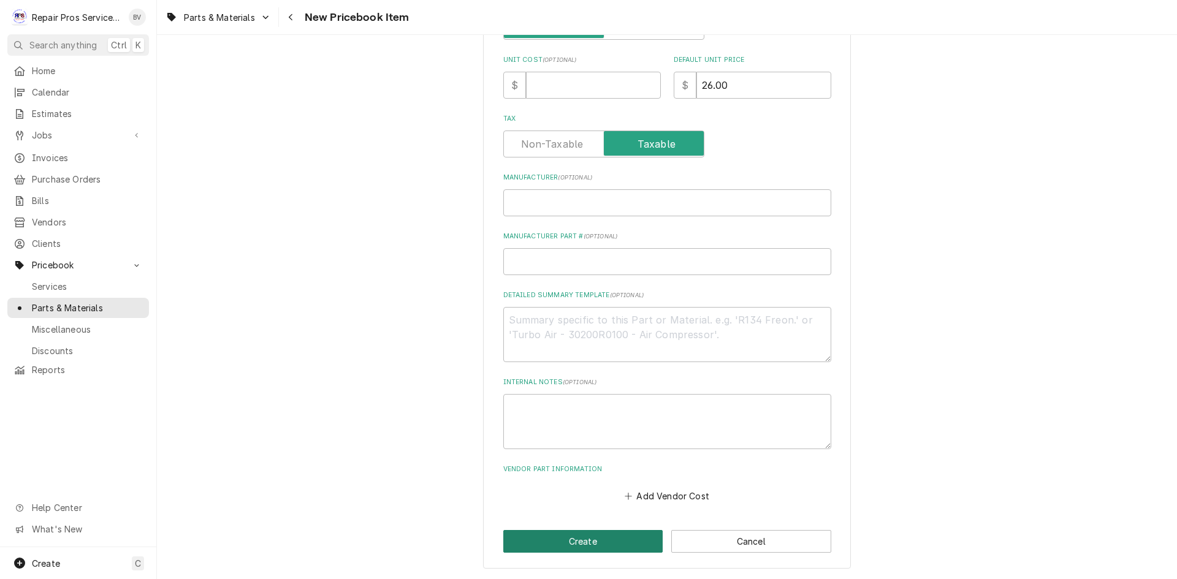
click at [575, 546] on button "Create" at bounding box center [583, 541] width 160 height 23
type textarea "x"
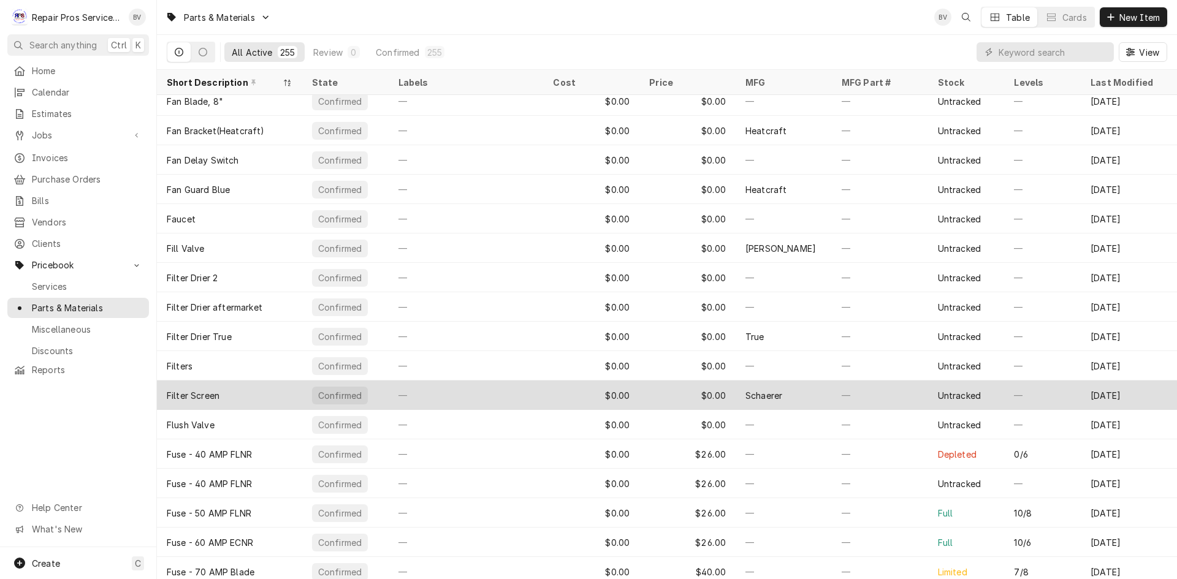
scroll to position [2773, 0]
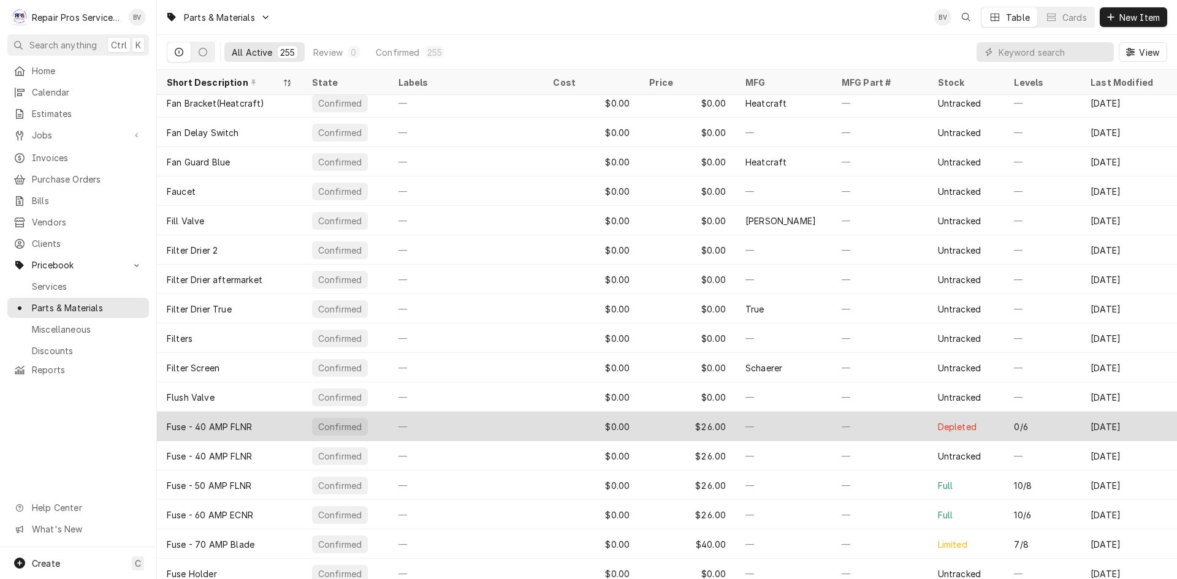
click at [853, 431] on div "—" at bounding box center [880, 426] width 96 height 29
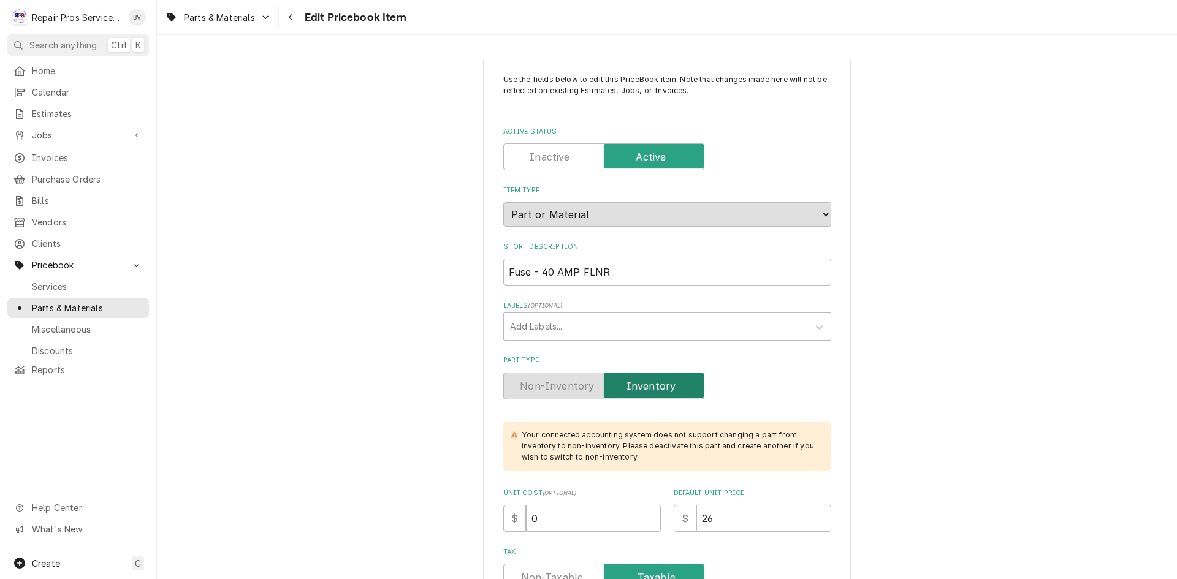
click at [545, 153] on label "Active Status" at bounding box center [603, 156] width 201 height 27
click at [545, 153] on input "Active Status" at bounding box center [604, 156] width 190 height 27
checkbox input "false"
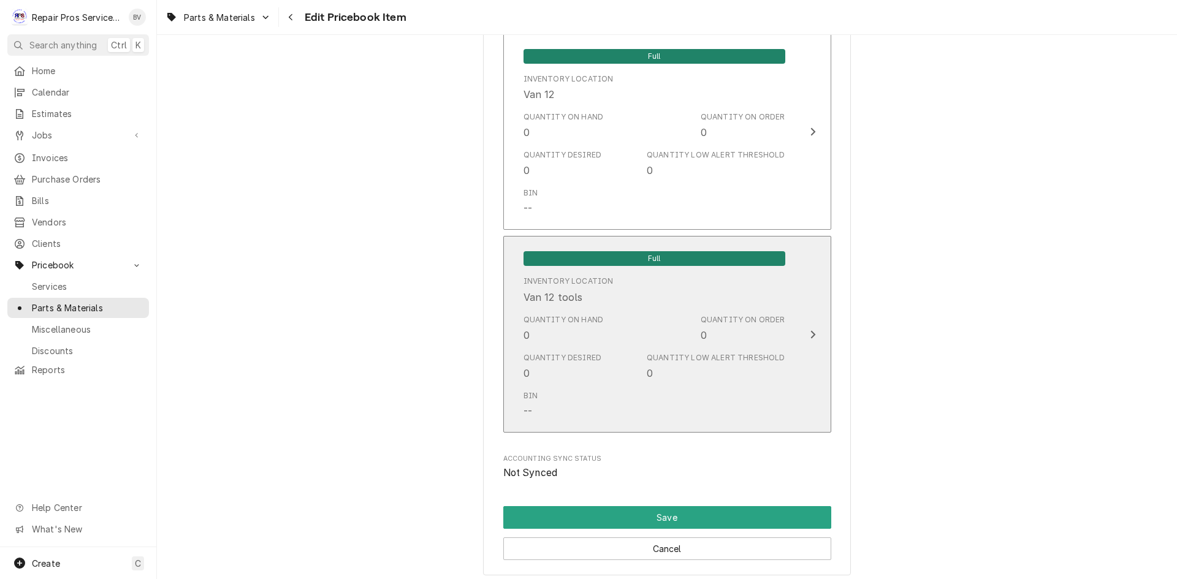
scroll to position [2658, 0]
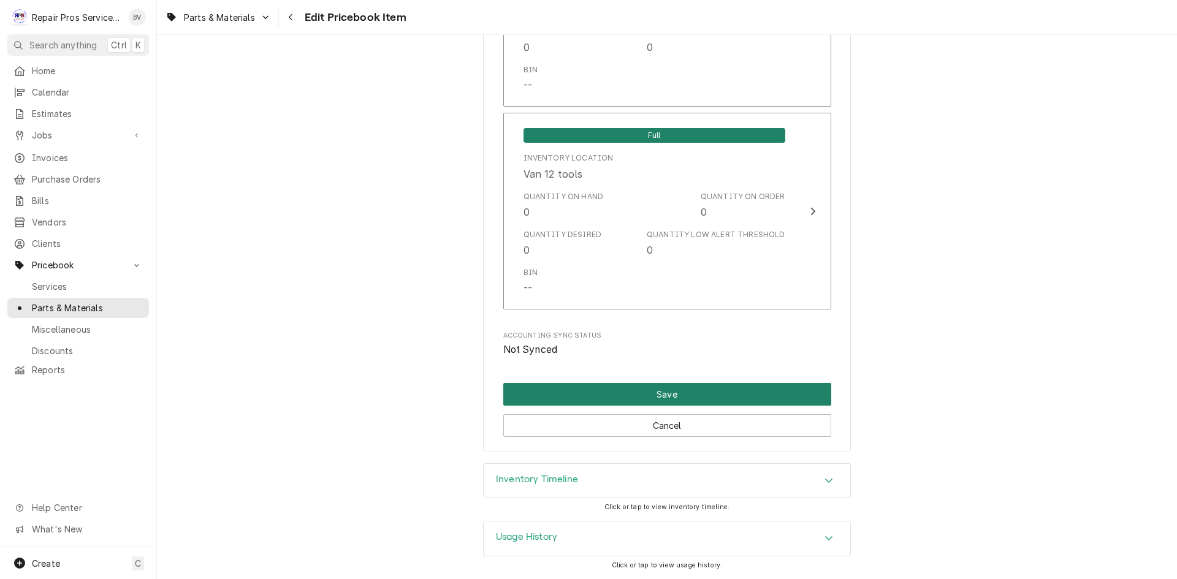
click at [655, 399] on button "Save" at bounding box center [667, 394] width 328 height 23
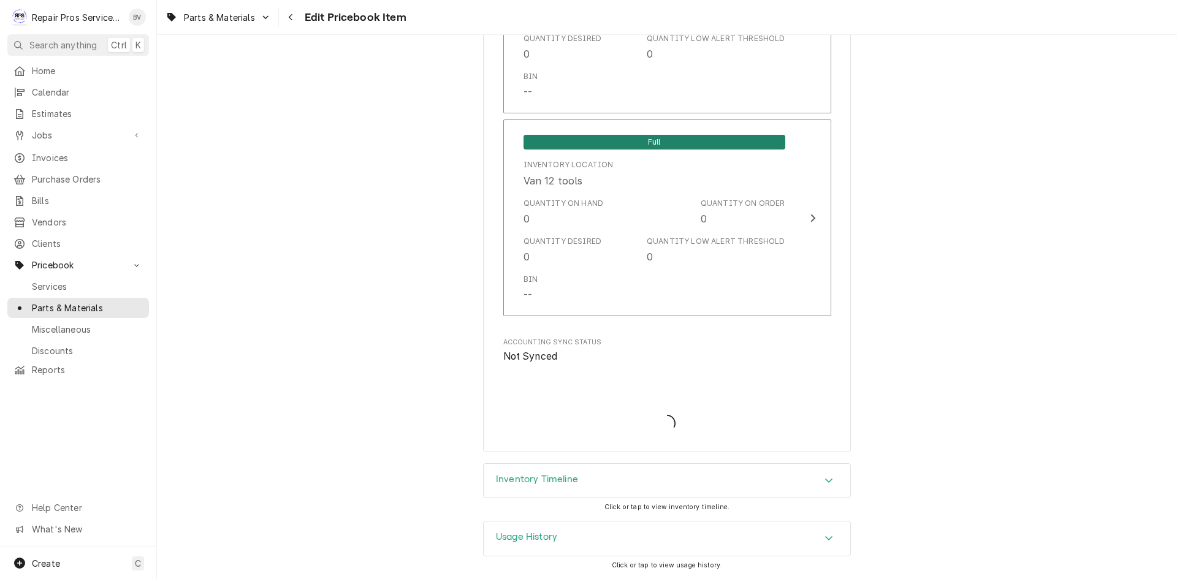
type textarea "x"
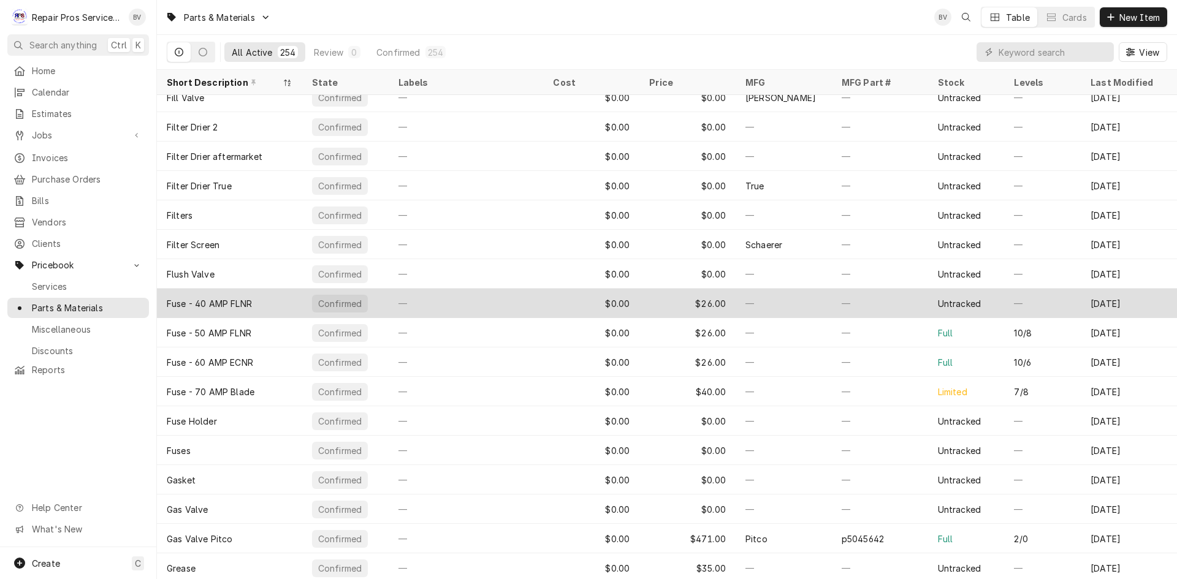
scroll to position [2898, 0]
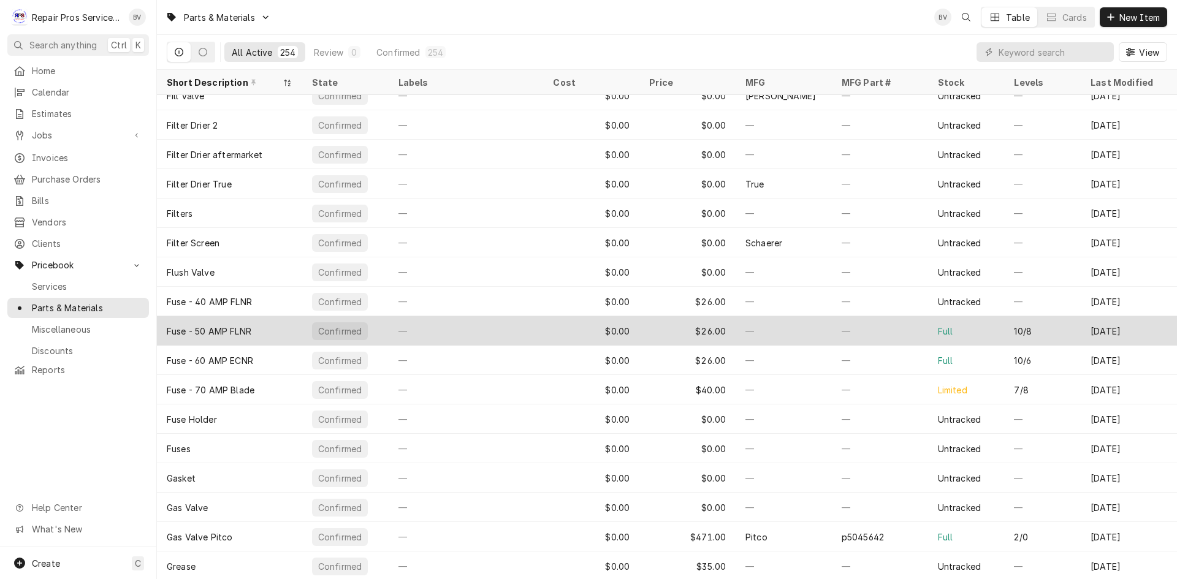
click at [885, 338] on div "—" at bounding box center [880, 330] width 96 height 29
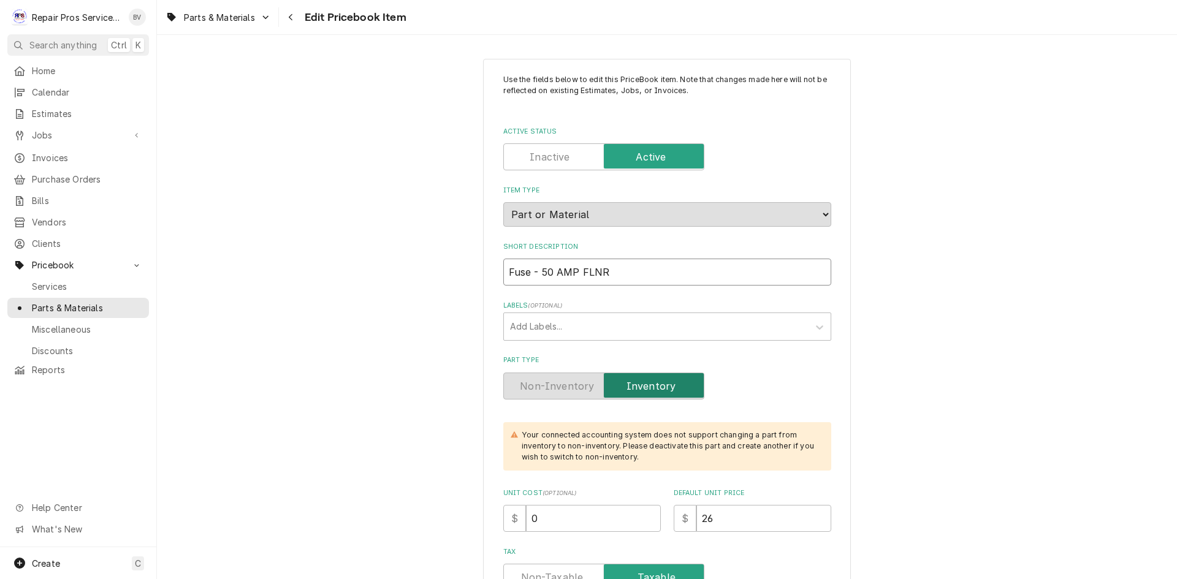
drag, startPoint x: 636, startPoint y: 271, endPoint x: 438, endPoint y: 271, distance: 198.0
click at [517, 154] on input "Active Status" at bounding box center [604, 156] width 190 height 27
checkbox input "false"
type textarea "x"
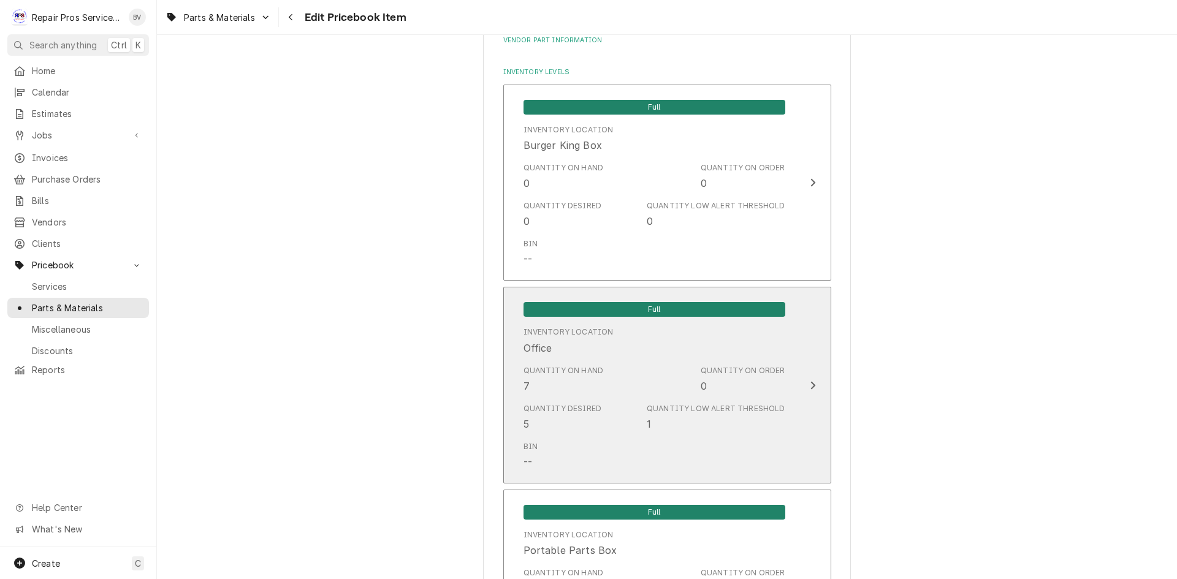
scroll to position [1042, 0]
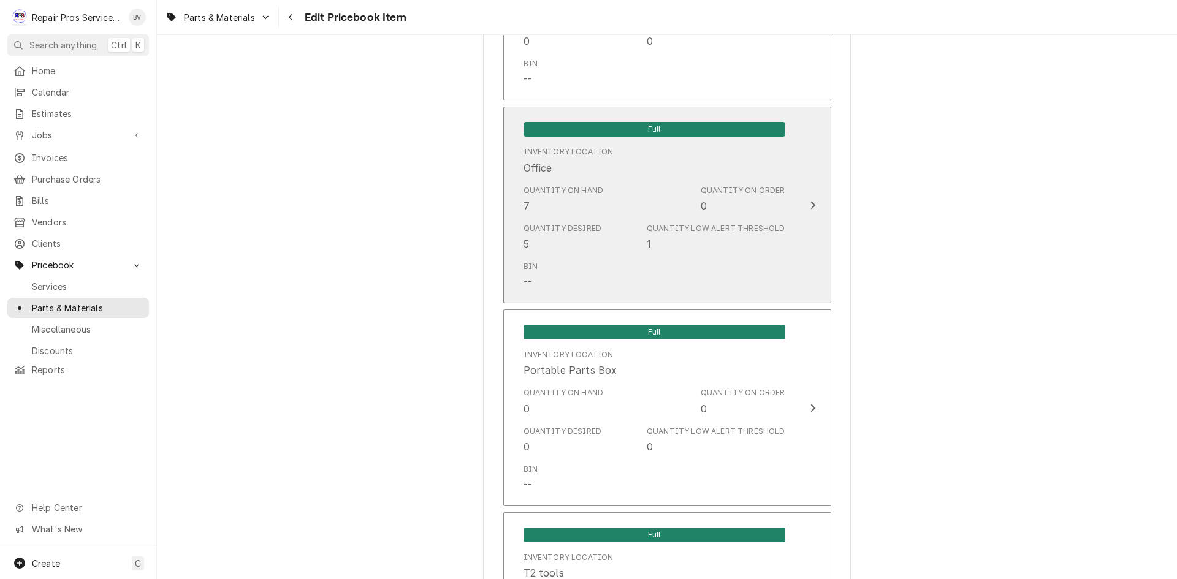
click at [810, 202] on icon "Update Inventory Level" at bounding box center [813, 205] width 6 height 10
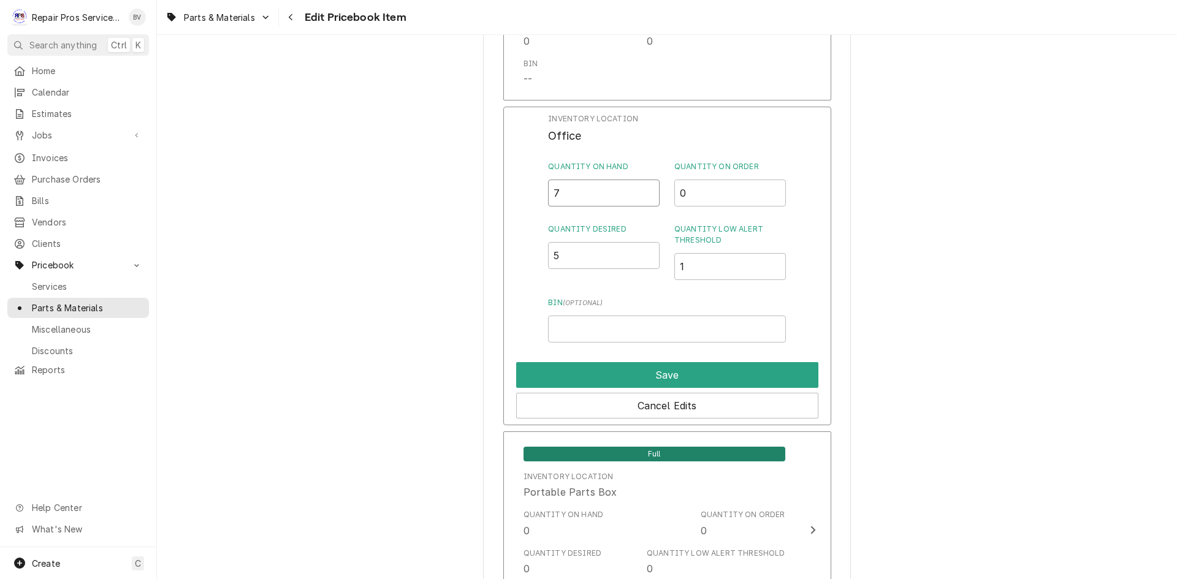
drag, startPoint x: 586, startPoint y: 191, endPoint x: 452, endPoint y: 191, distance: 133.7
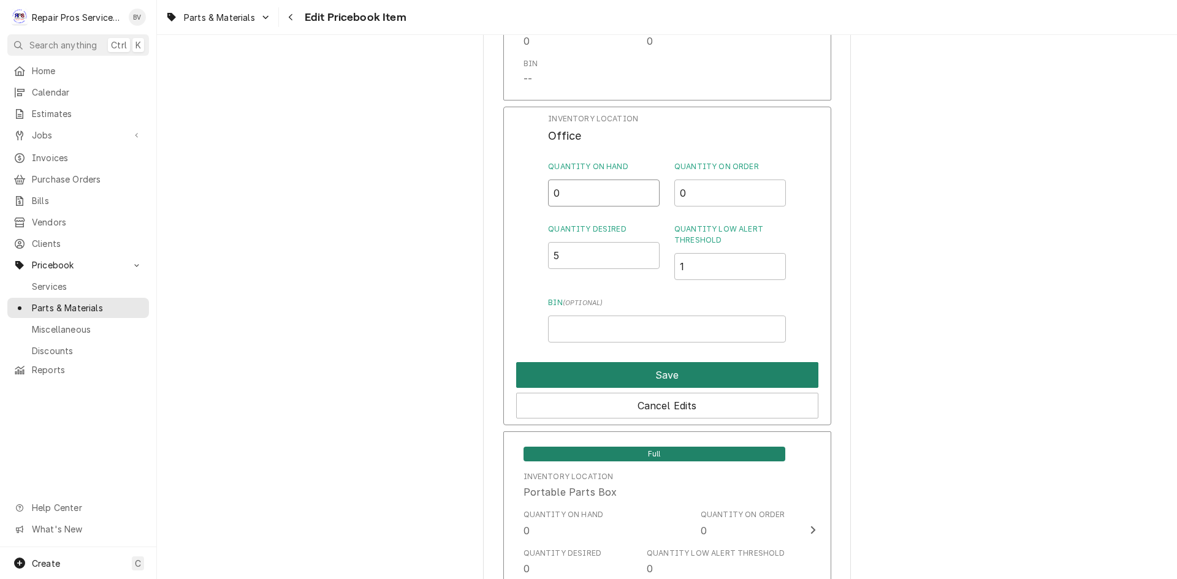
type input "0"
click at [639, 373] on button "Save" at bounding box center [667, 375] width 302 height 26
type textarea "x"
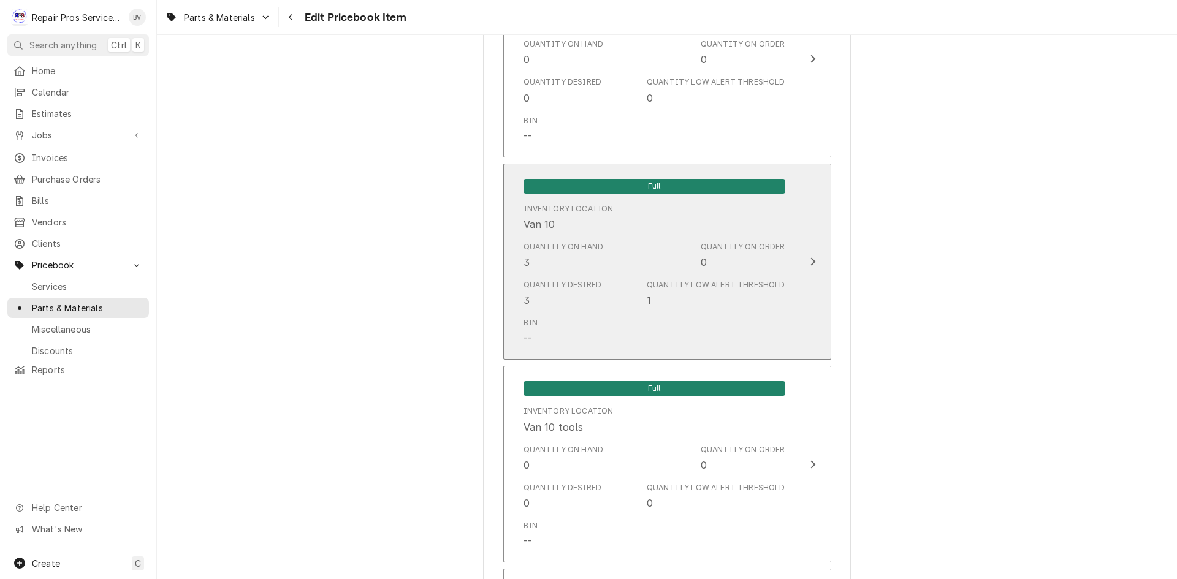
click at [810, 260] on icon "Update Inventory Level" at bounding box center [813, 262] width 6 height 10
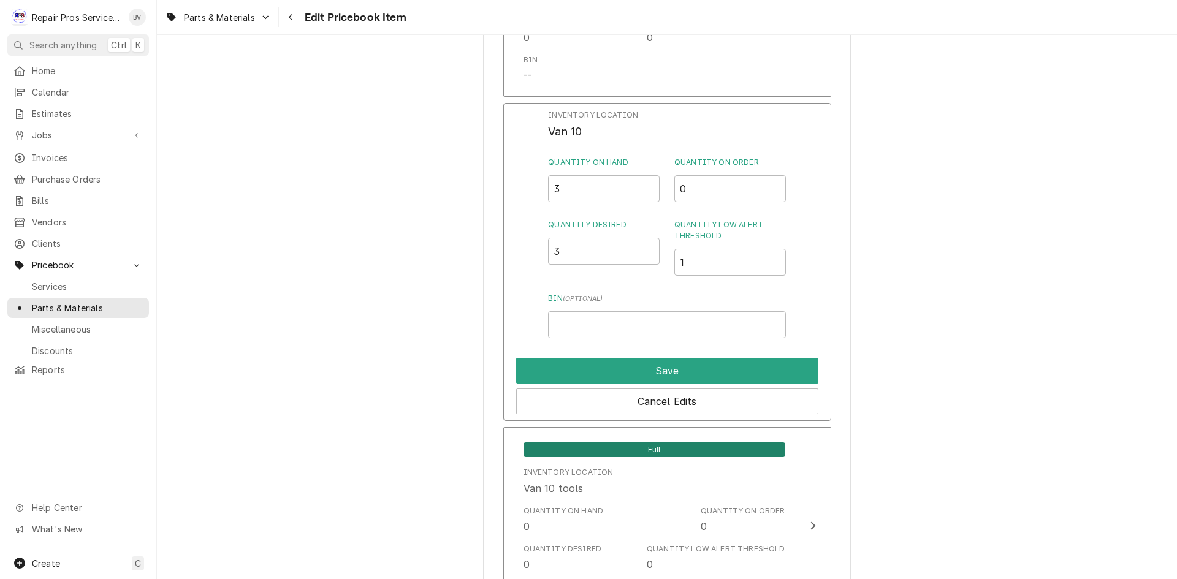
scroll to position [1655, 0]
drag, startPoint x: 547, startPoint y: 185, endPoint x: 533, endPoint y: 180, distance: 15.3
click at [538, 181] on div "Inventory Location Van 10 Quantity on Hand 3 Quantity on Order 0 Quantity Desir…" at bounding box center [667, 261] width 328 height 319
type input "0"
click at [666, 368] on button "Save" at bounding box center [667, 370] width 302 height 26
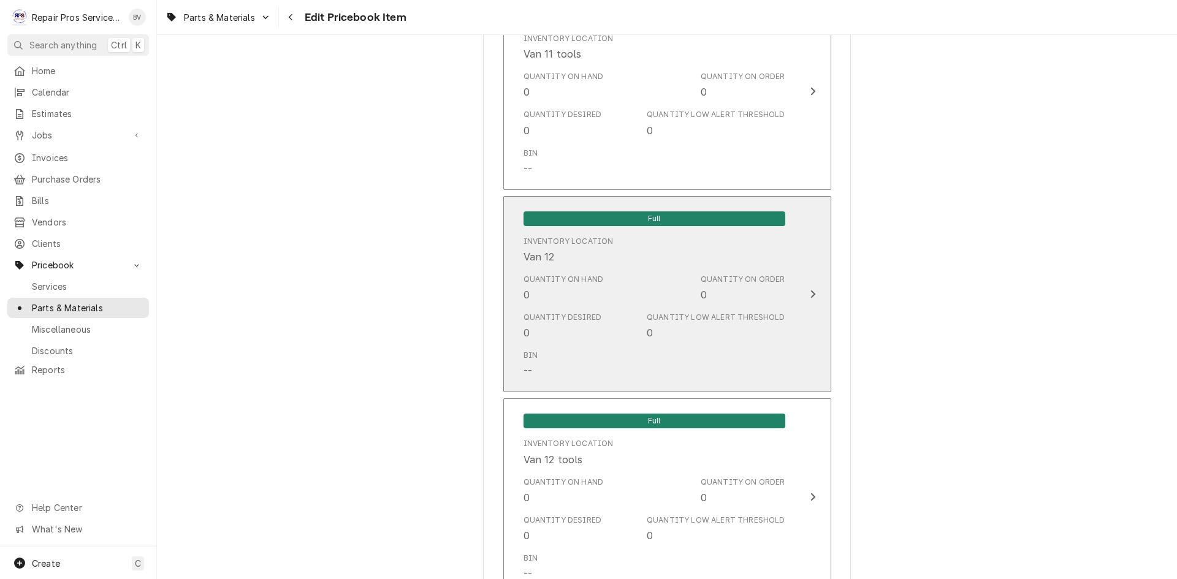
scroll to position [2575, 0]
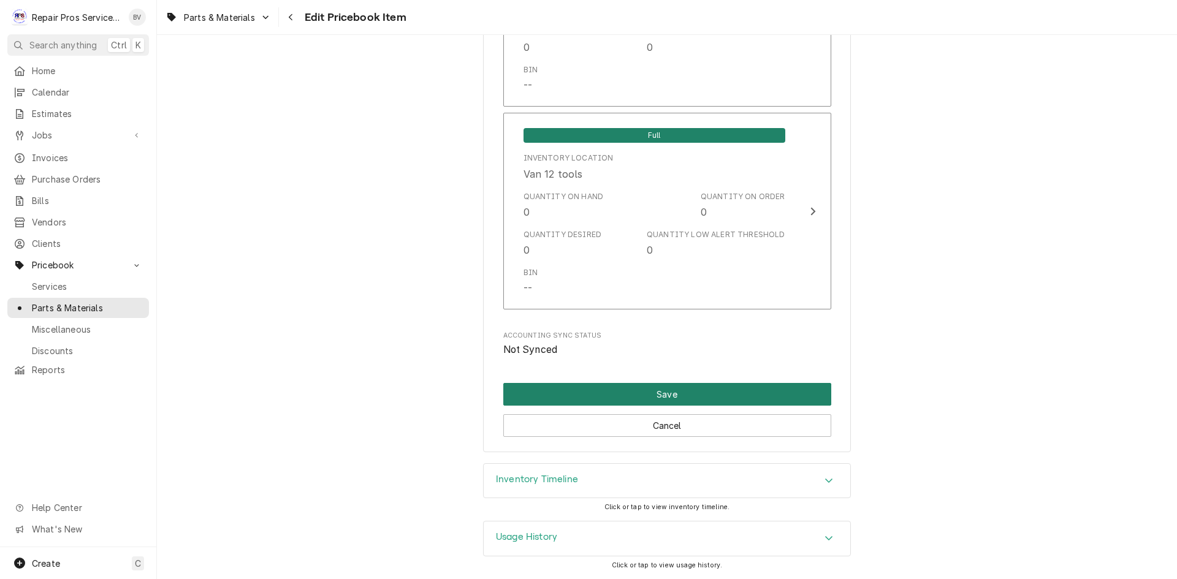
click at [673, 398] on button "Save" at bounding box center [667, 394] width 328 height 23
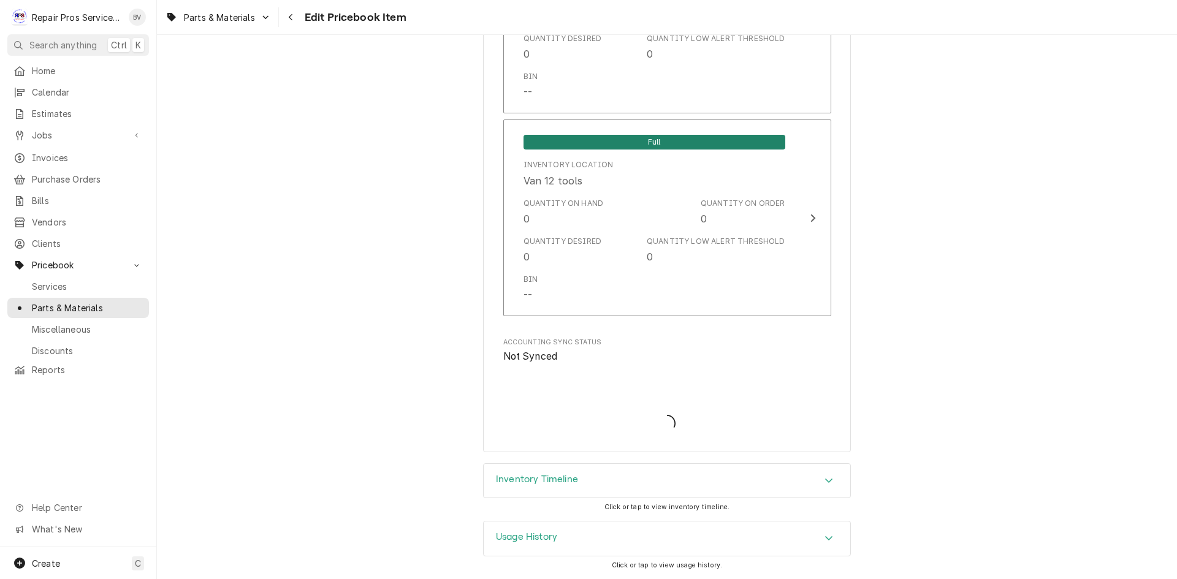
scroll to position [2652, 0]
type textarea "x"
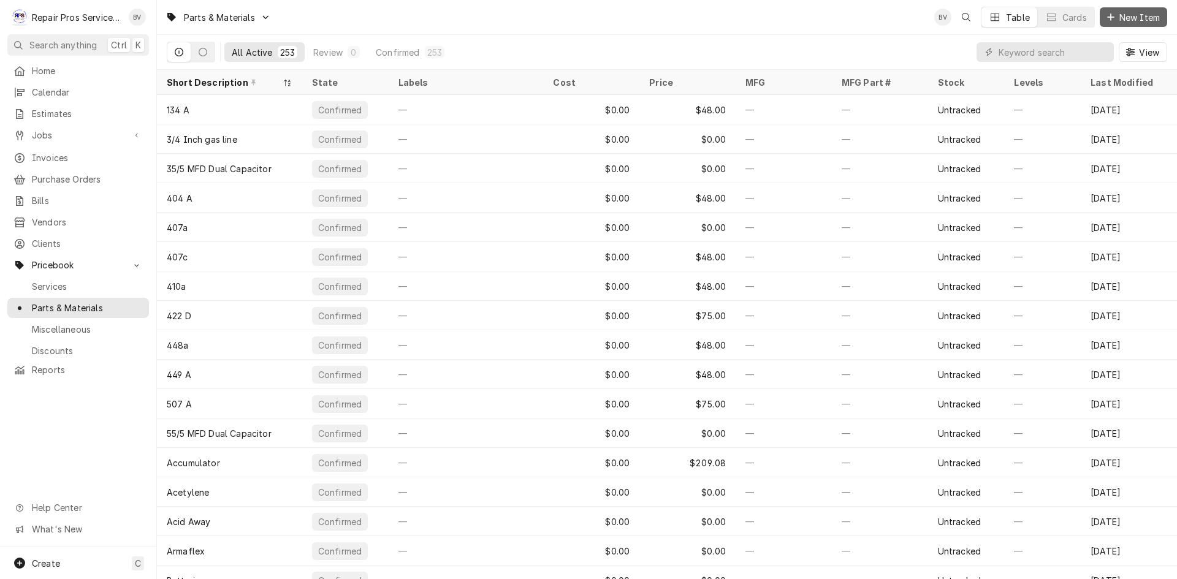
click at [1126, 17] on span "New Item" at bounding box center [1139, 17] width 45 height 13
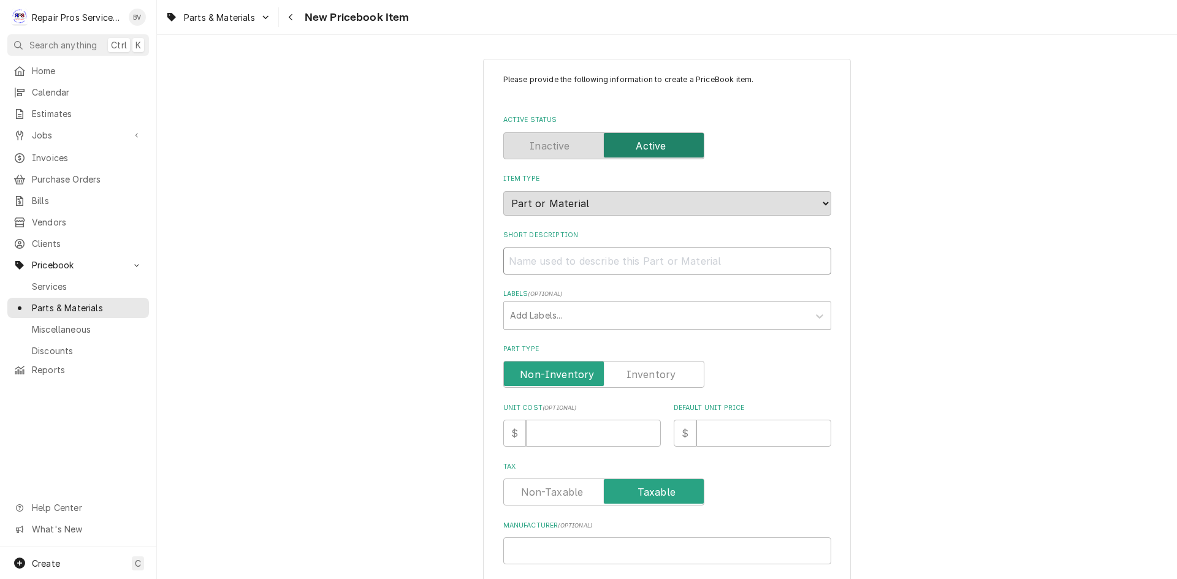
click at [517, 259] on input "Short Description" at bounding box center [667, 261] width 328 height 27
paste input "Fuse - 50 AMP FLNR"
type textarea "x"
type input "Fuse - 50 AMP FLNR"
click at [575, 259] on input "Fuse - 50 AMP FLNR" at bounding box center [667, 261] width 328 height 27
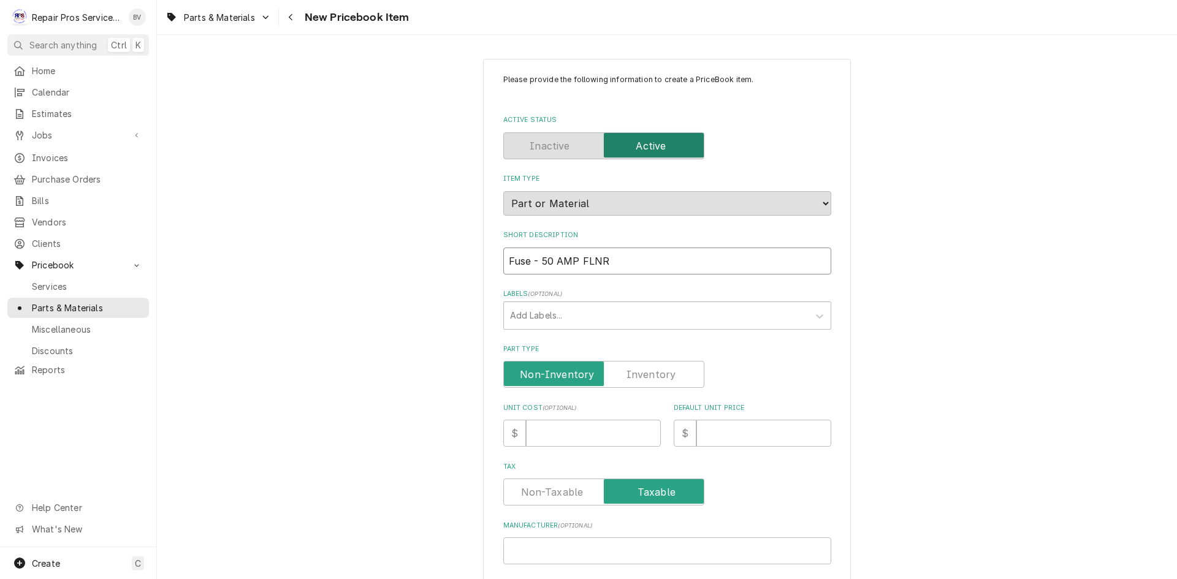
type textarea "x"
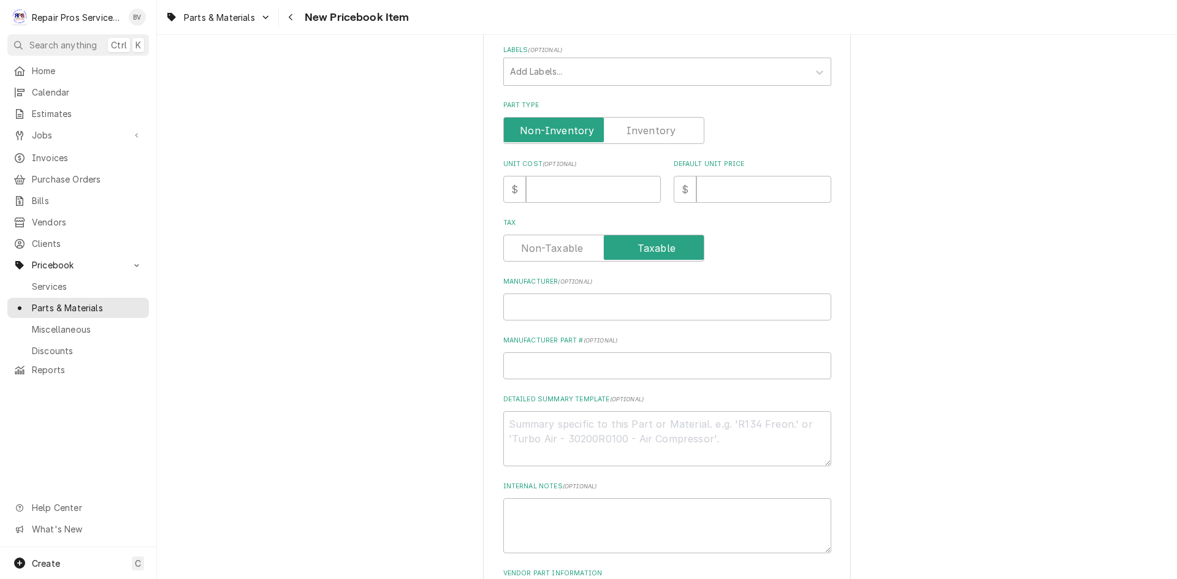
scroll to position [245, 0]
type input "Fuse - 50 AMP FLNR"
click at [721, 174] on div "Default Unit Price $" at bounding box center [753, 180] width 158 height 44
click at [711, 188] on input "Default Unit Price" at bounding box center [763, 188] width 135 height 27
type textarea "x"
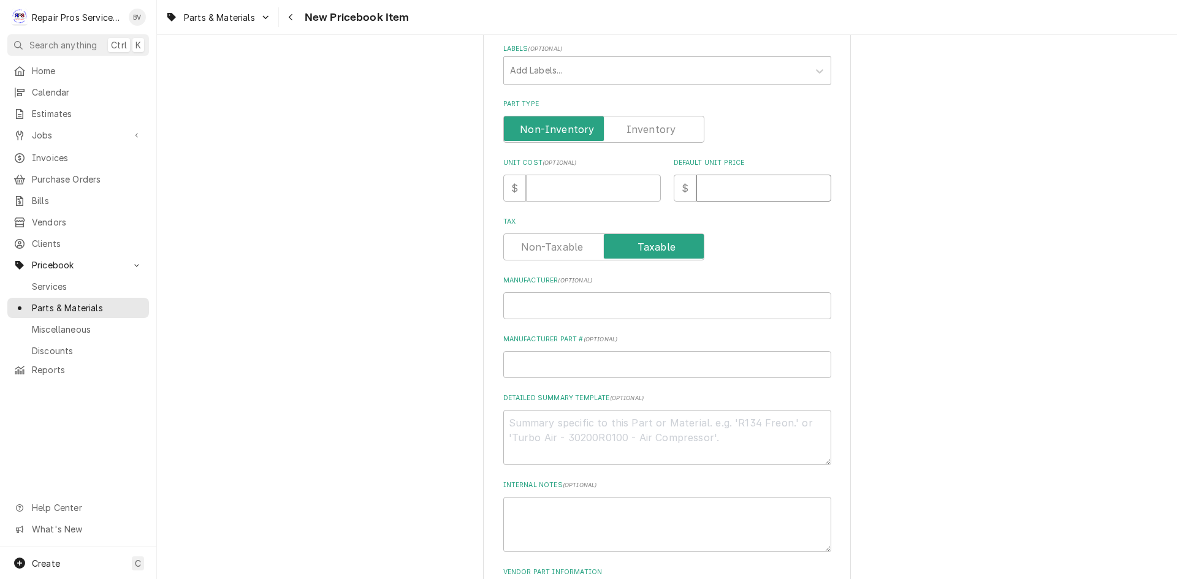
type input "2"
type textarea "x"
type input "26"
type textarea "x"
type input "26.0"
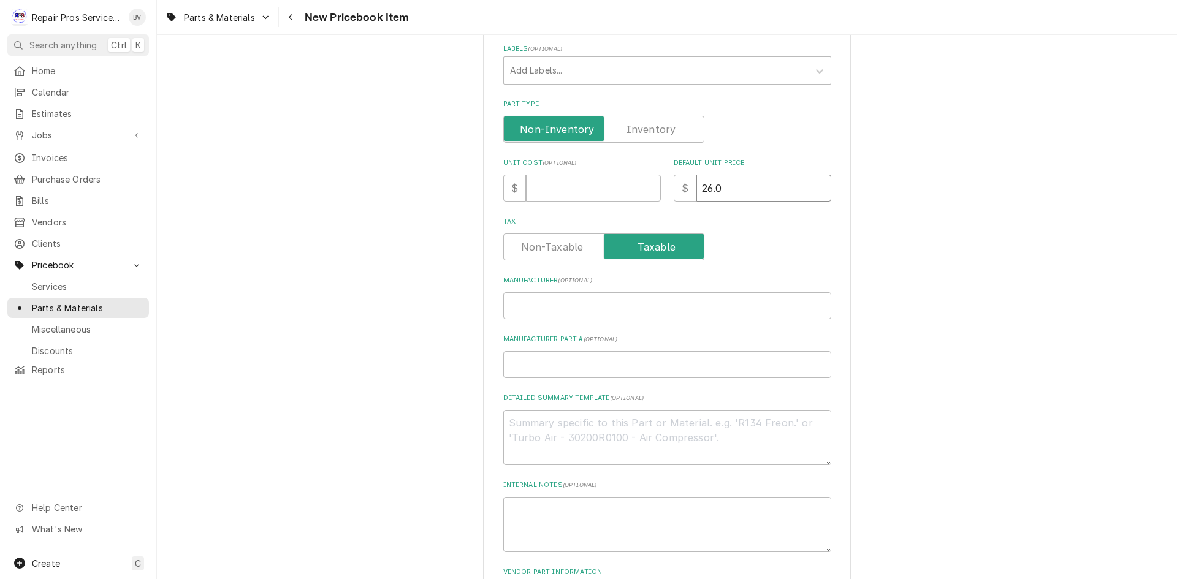
type textarea "x"
type input "26.00"
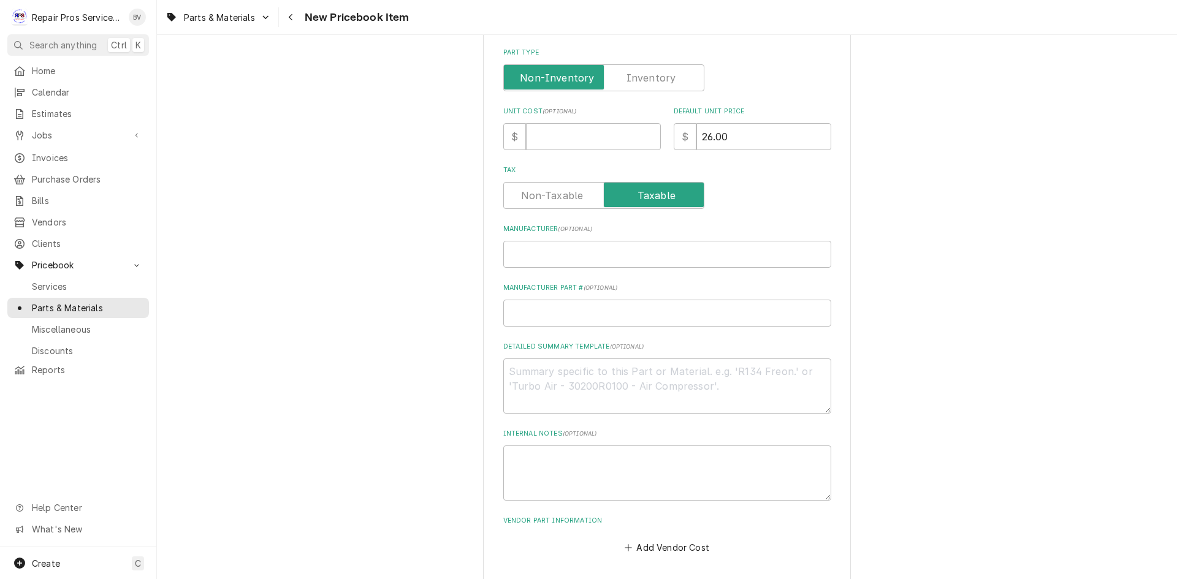
scroll to position [348, 0]
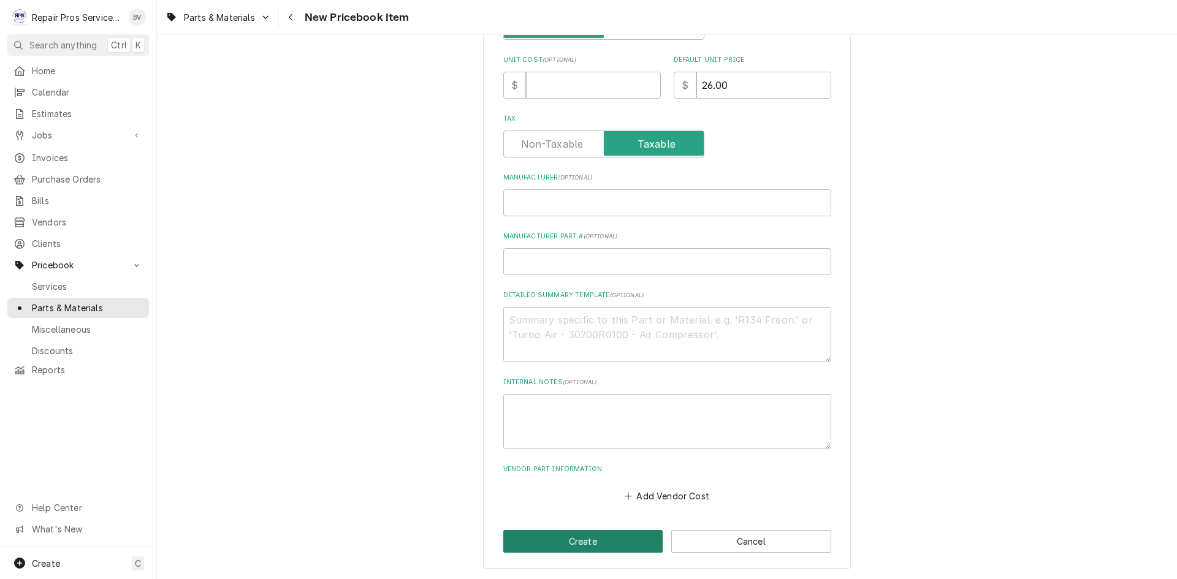
click at [551, 541] on button "Create" at bounding box center [583, 541] width 160 height 23
type textarea "x"
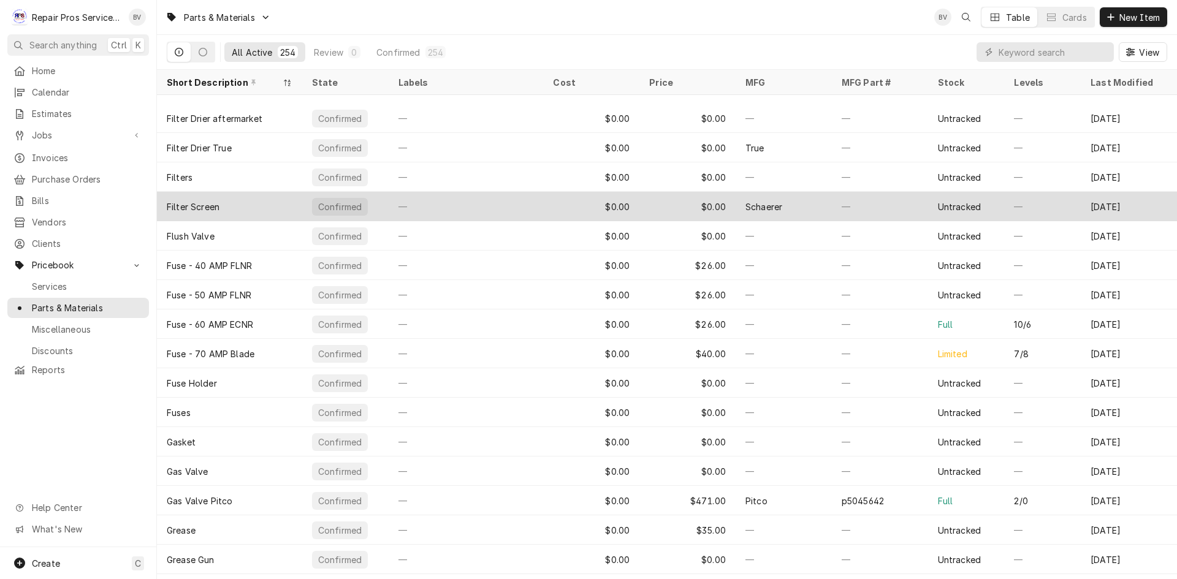
scroll to position [2986, 0]
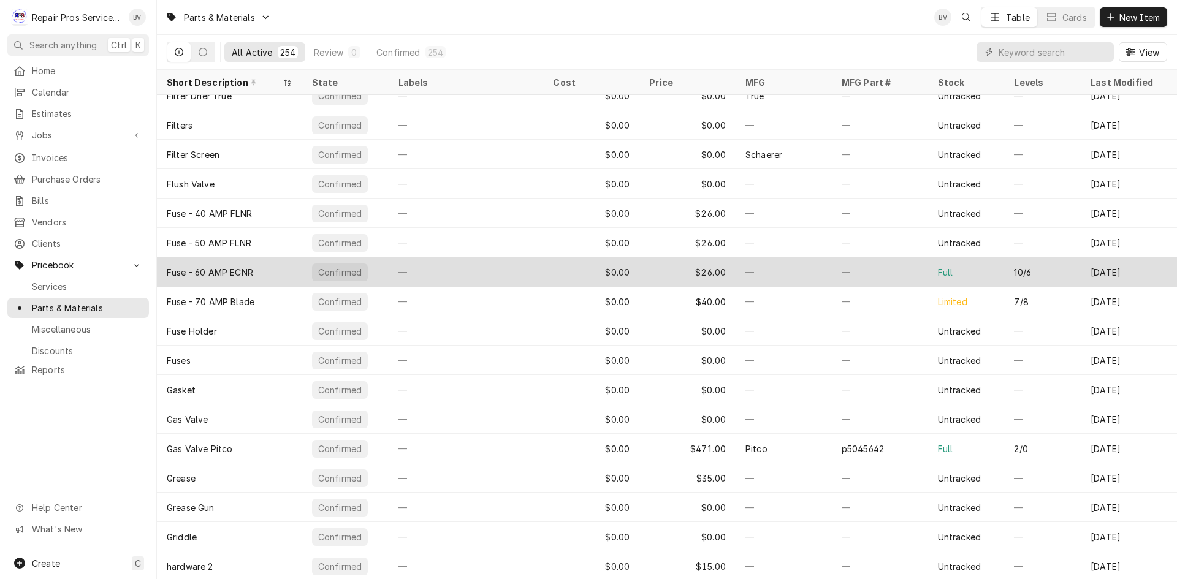
click at [892, 273] on div "—" at bounding box center [880, 271] width 96 height 29
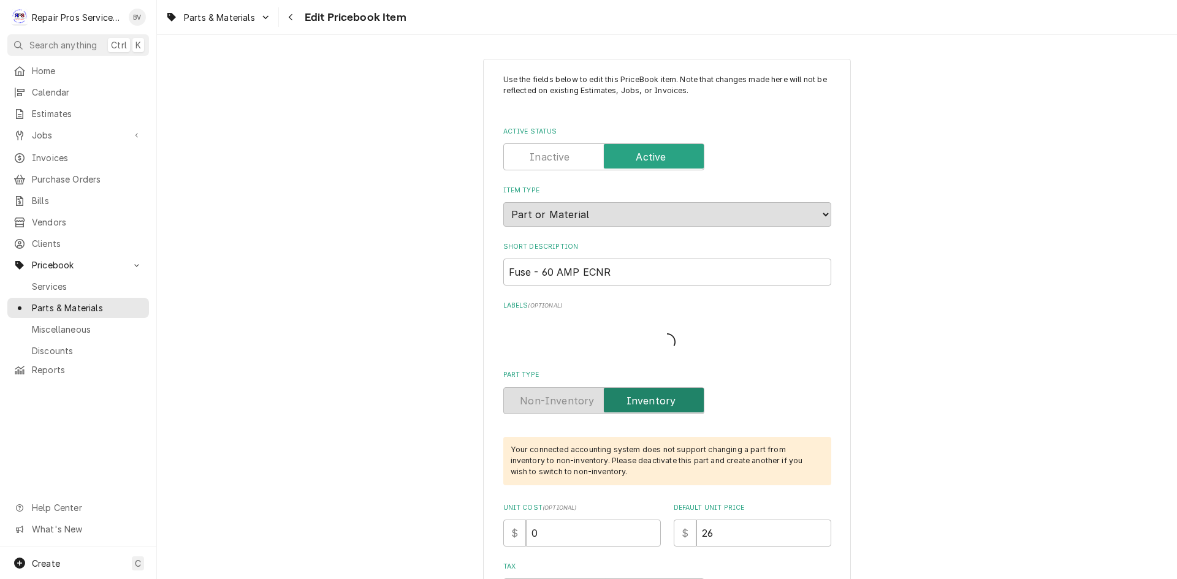
type textarea "x"
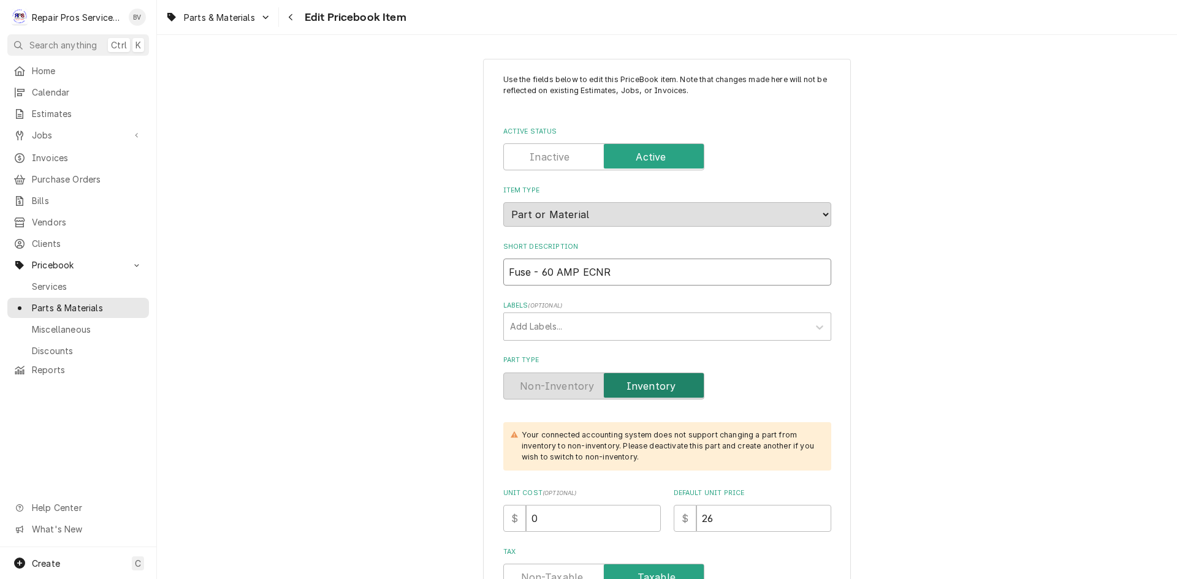
drag, startPoint x: 618, startPoint y: 274, endPoint x: 467, endPoint y: 265, distance: 151.1
click at [575, 159] on input "Active Status" at bounding box center [604, 156] width 190 height 27
checkbox input "false"
type textarea "x"
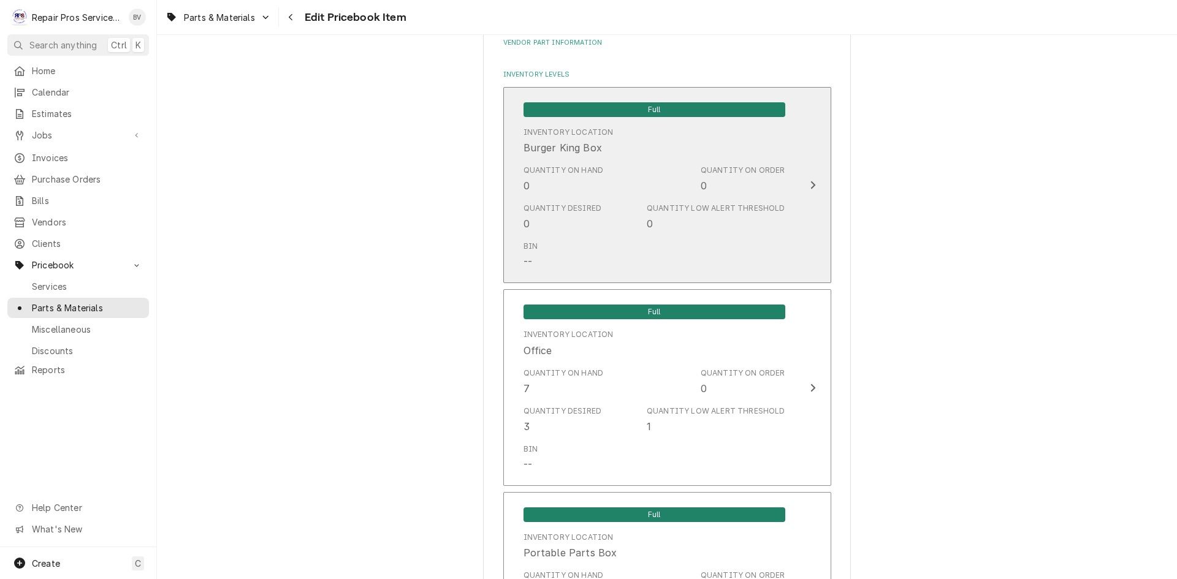
scroll to position [858, 0]
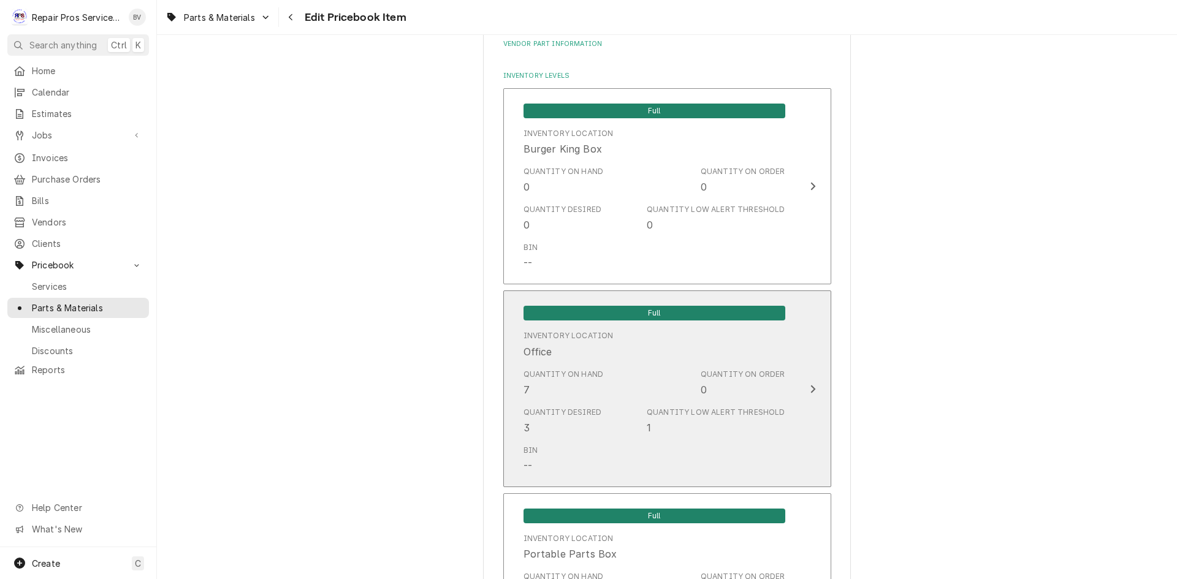
click at [805, 385] on div "Update Inventory Level" at bounding box center [813, 389] width 16 height 15
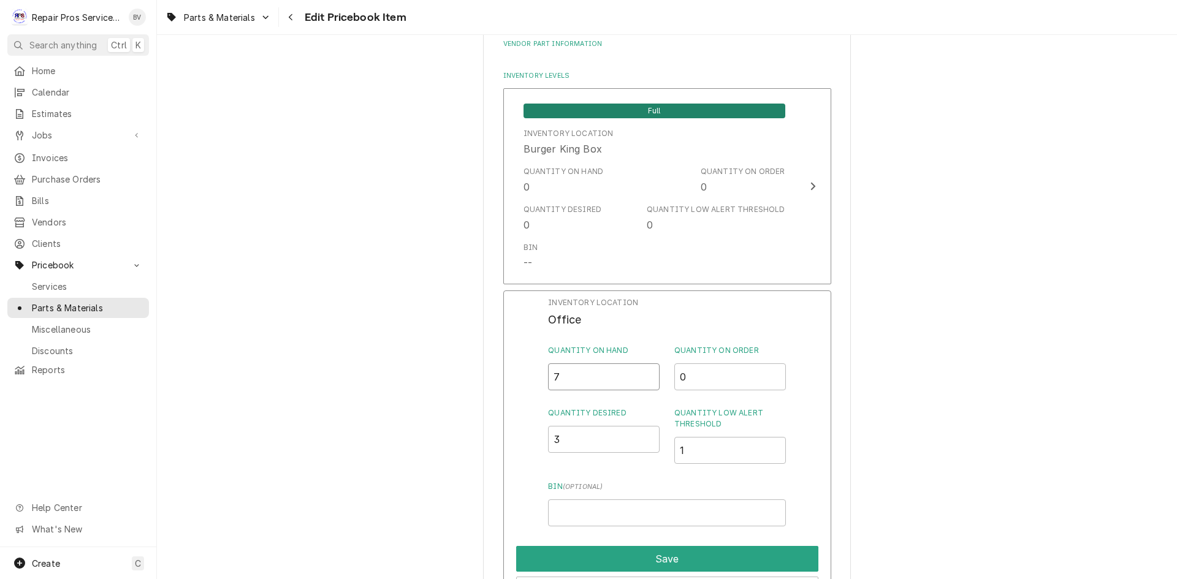
drag, startPoint x: 564, startPoint y: 365, endPoint x: 543, endPoint y: 370, distance: 21.4
click at [545, 370] on div "Inventory Location Office Quantity on Hand 7 Quantity on Order 0 Quantity Desir…" at bounding box center [667, 450] width 328 height 319
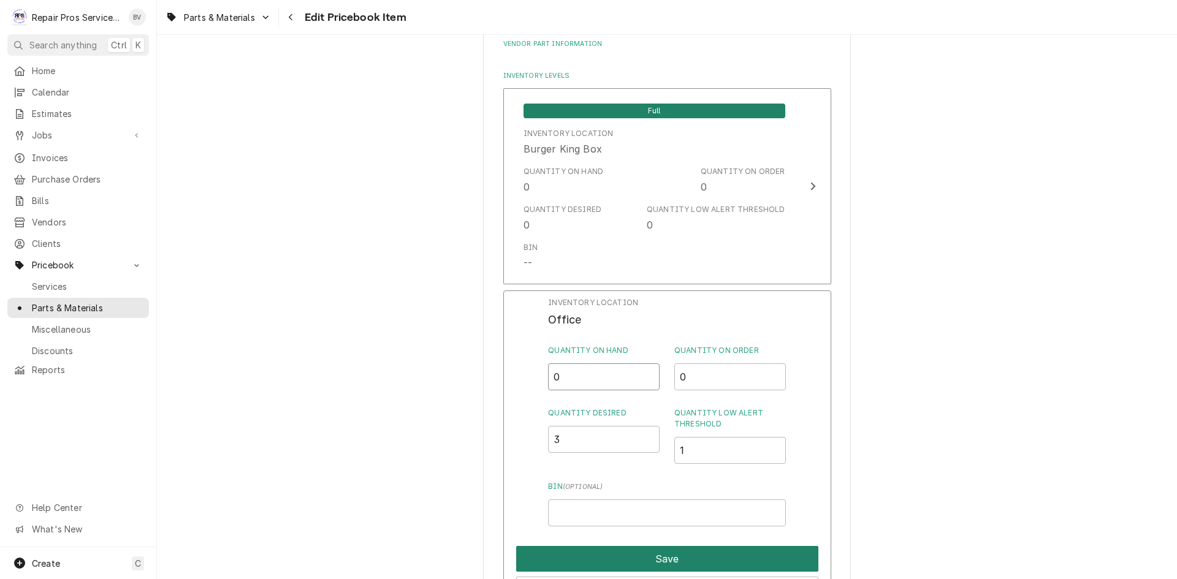
type input "0"
click at [666, 551] on button "Save" at bounding box center [667, 559] width 302 height 26
type textarea "x"
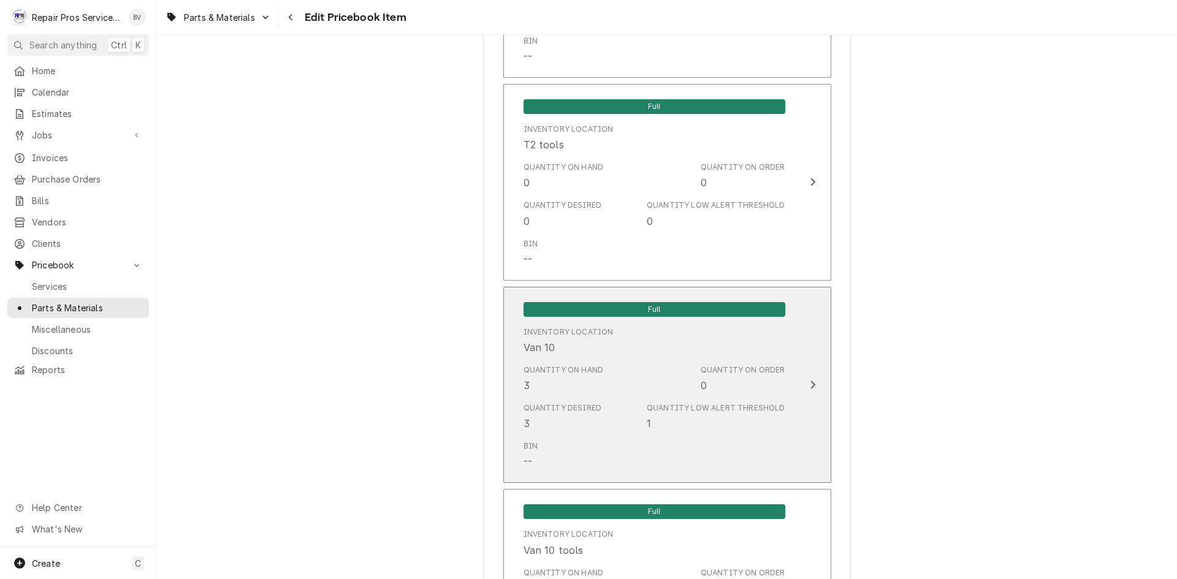
scroll to position [1471, 0]
click at [810, 380] on icon "Update Inventory Level" at bounding box center [813, 384] width 6 height 10
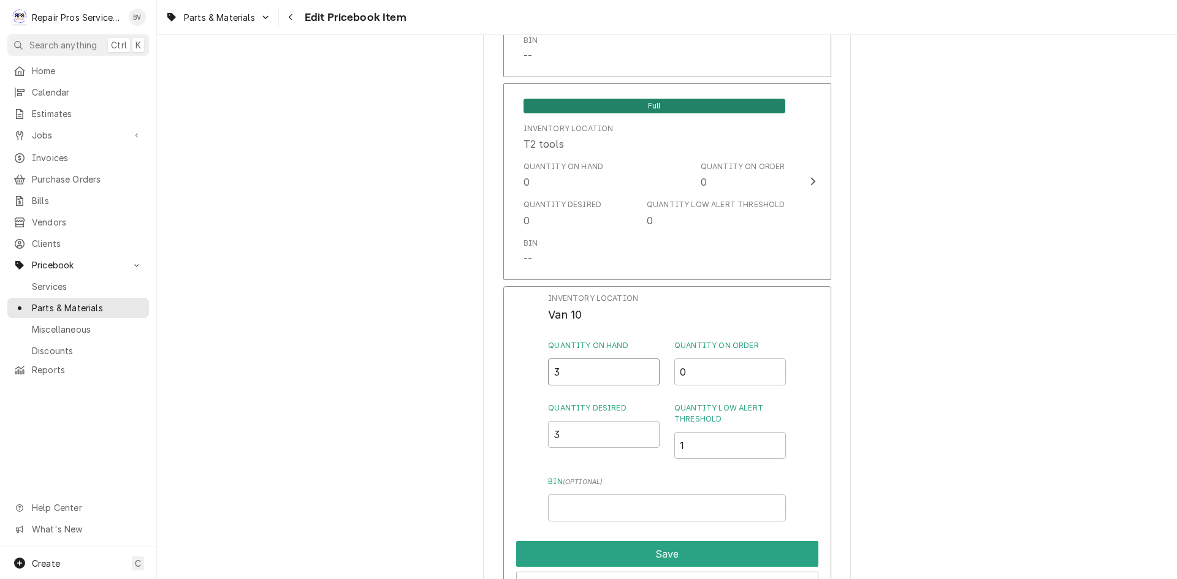
click at [506, 369] on div "Inventory Location Van 10 Quantity on Hand 3 Quantity on Order 0 Quantity Desir…" at bounding box center [667, 445] width 328 height 319
type input "0"
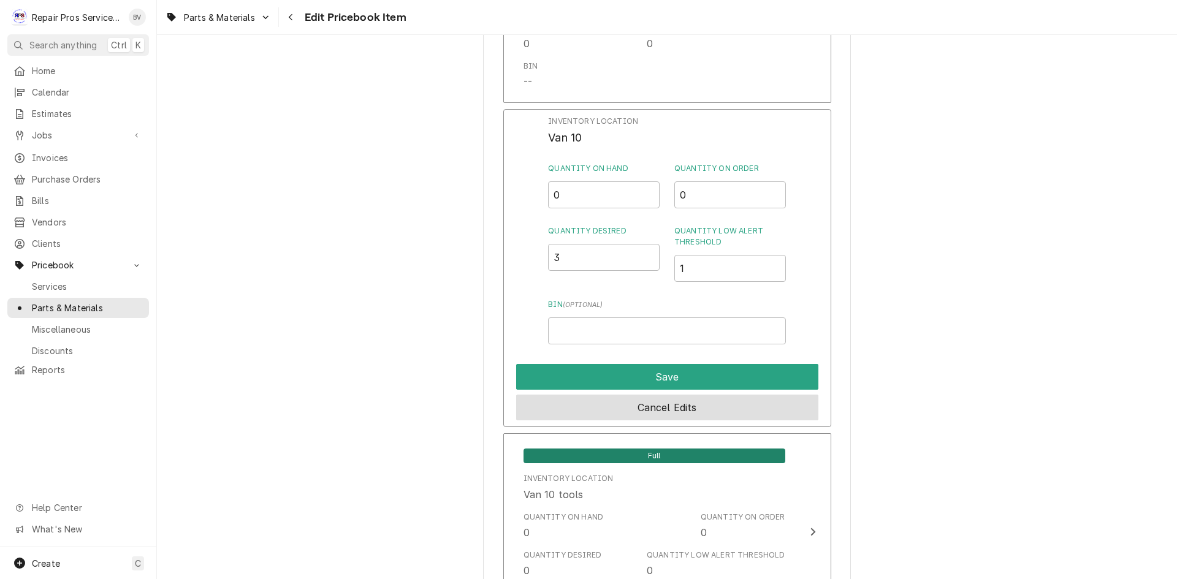
scroll to position [1655, 0]
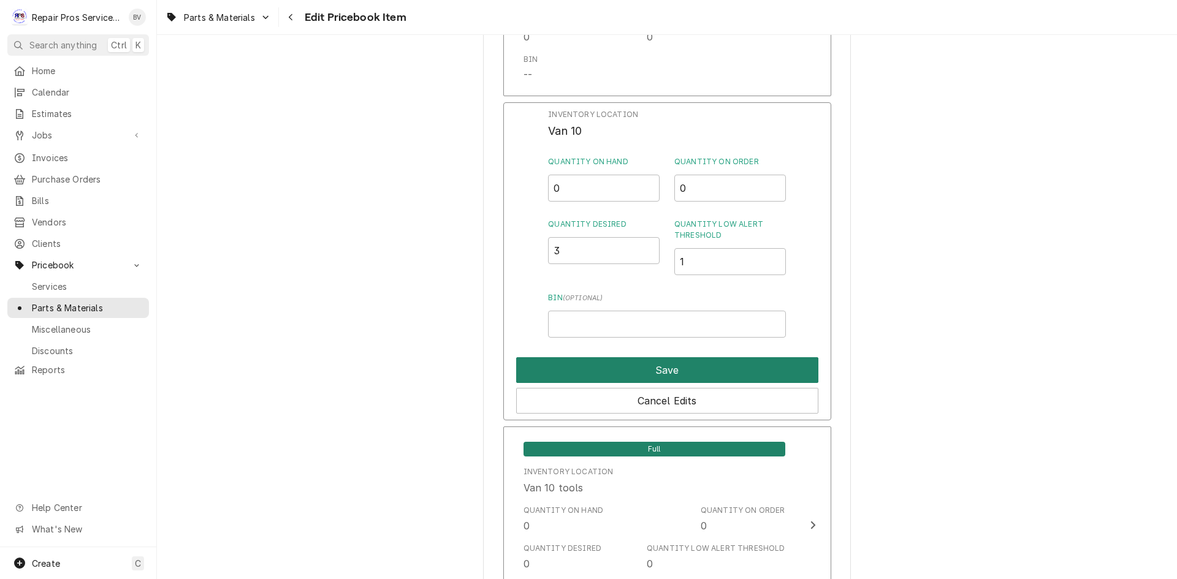
click at [647, 370] on button "Save" at bounding box center [667, 370] width 302 height 26
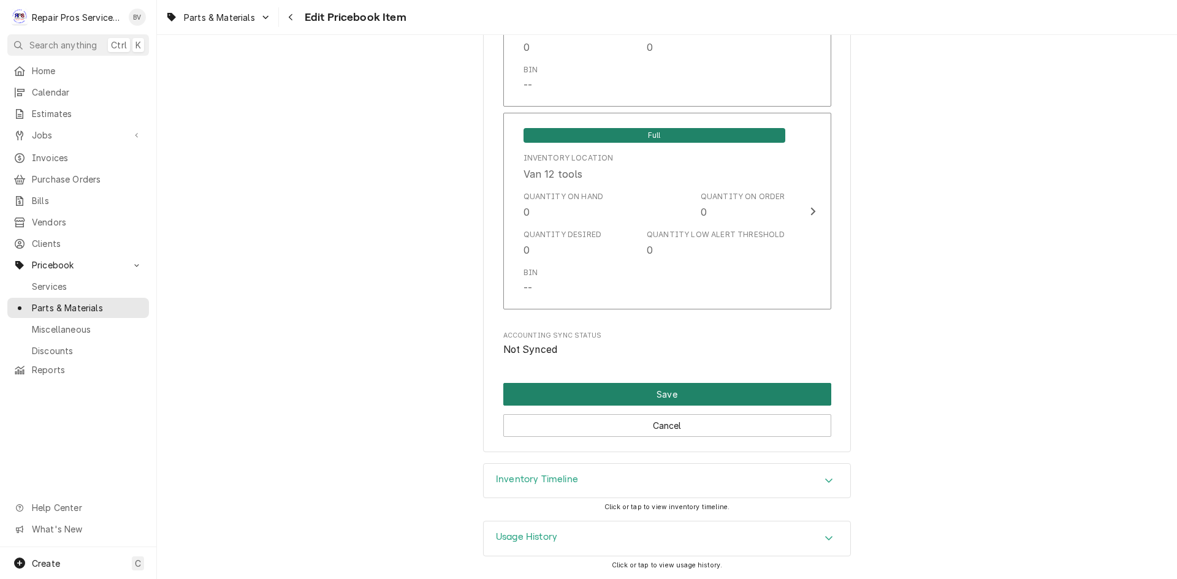
click at [674, 395] on button "Save" at bounding box center [667, 394] width 328 height 23
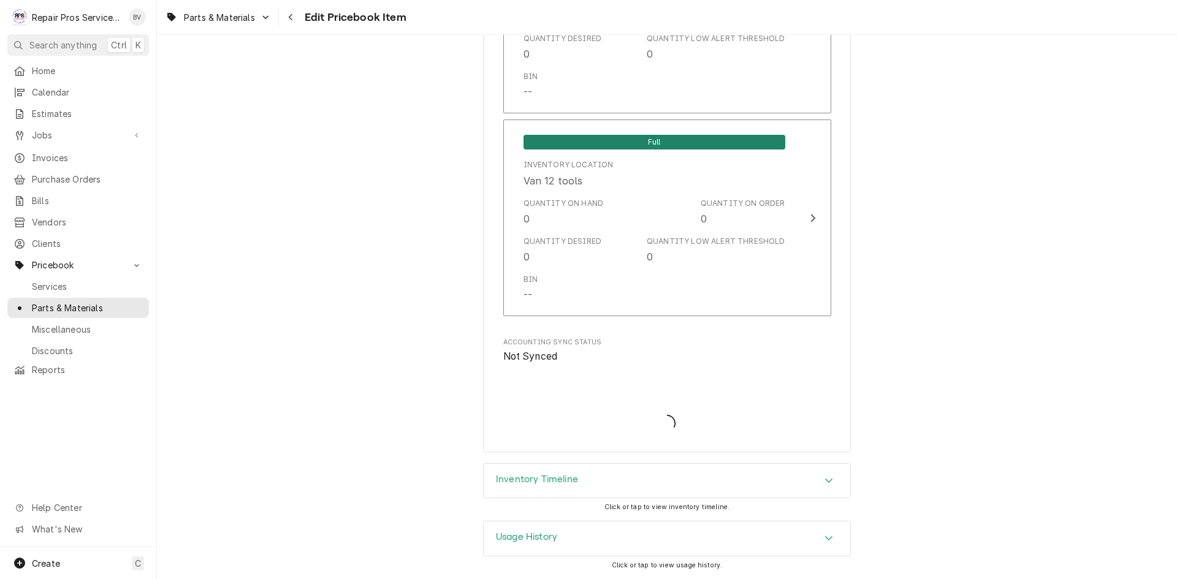
scroll to position [2652, 0]
type textarea "x"
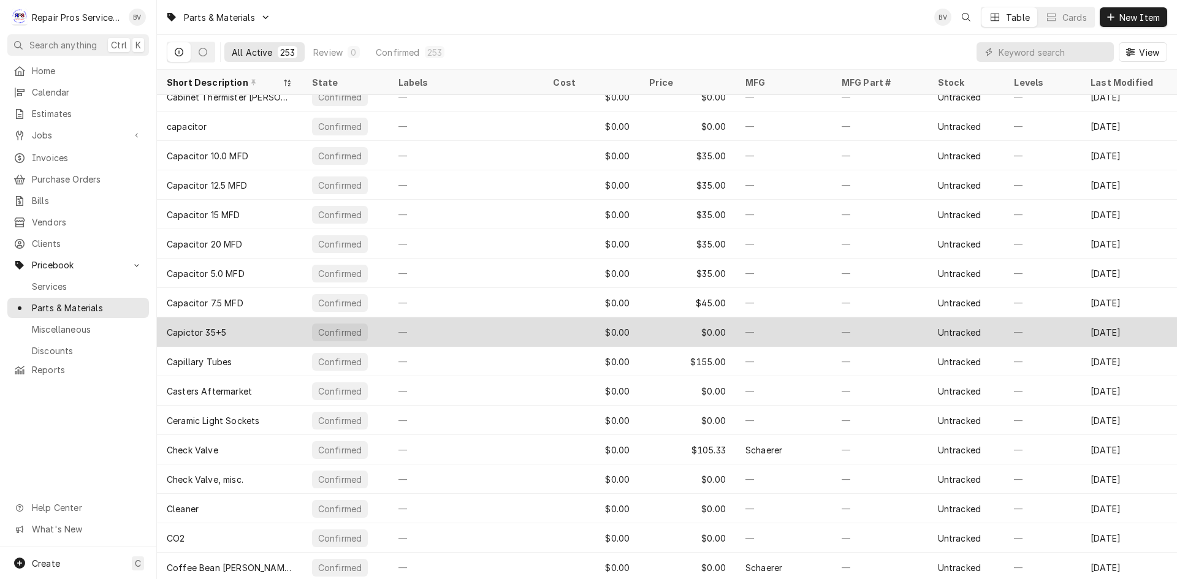
scroll to position [897, 0]
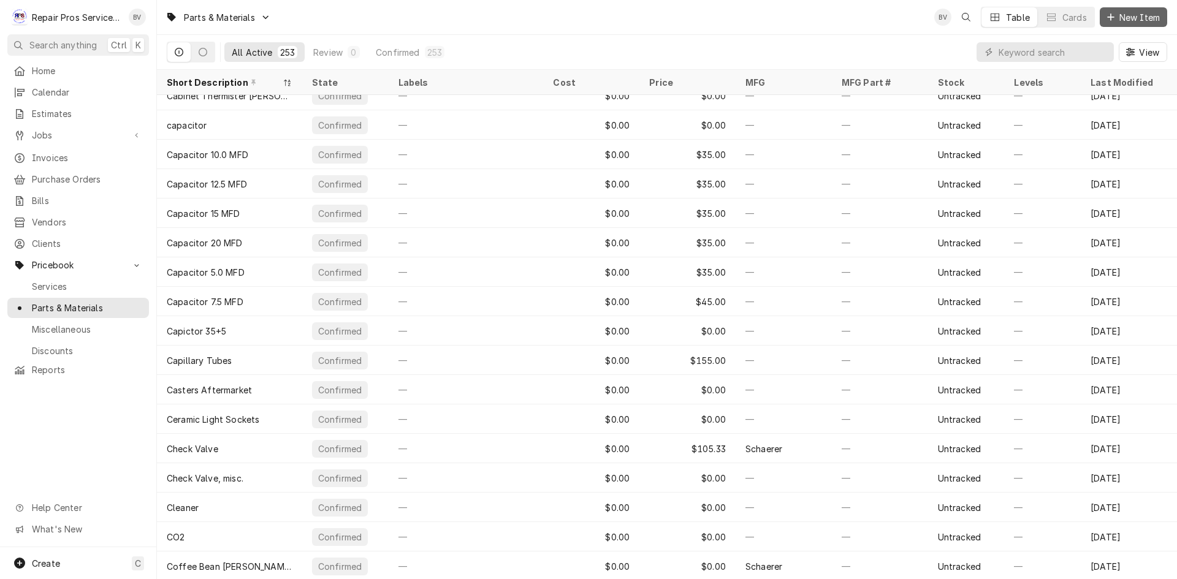
click at [1123, 15] on span "New Item" at bounding box center [1139, 17] width 45 height 13
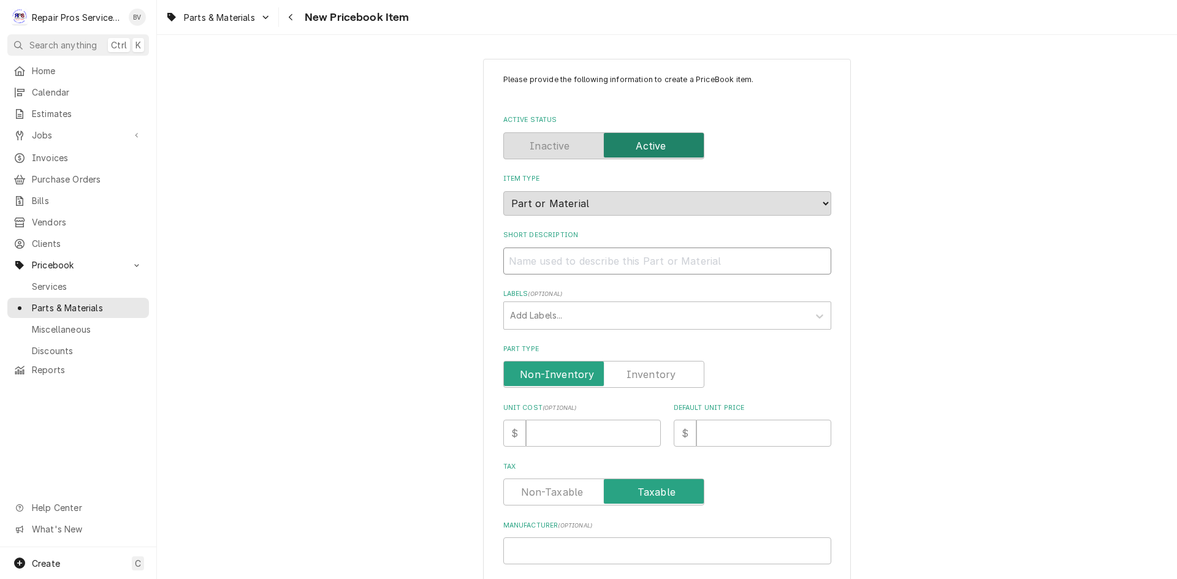
click at [524, 262] on input "Short Description" at bounding box center [667, 261] width 328 height 27
paste input "Fuse - 60 AMP ECNR"
type textarea "x"
type input "Fuse - 60 AMP ECNR"
click at [578, 260] on input "Fuse - 60 AMP ECNR" at bounding box center [667, 261] width 328 height 27
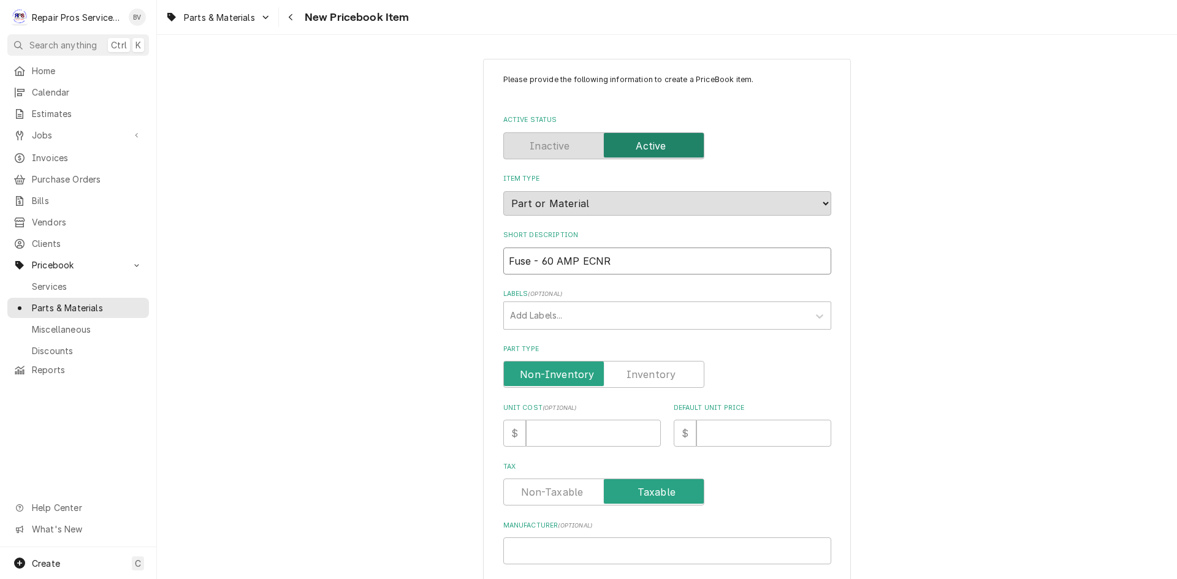
type textarea "x"
type input "Fuse - 60 AMP ECNR"
click at [709, 434] on input "Default Unit Price" at bounding box center [763, 433] width 135 height 27
type textarea "x"
type input "2"
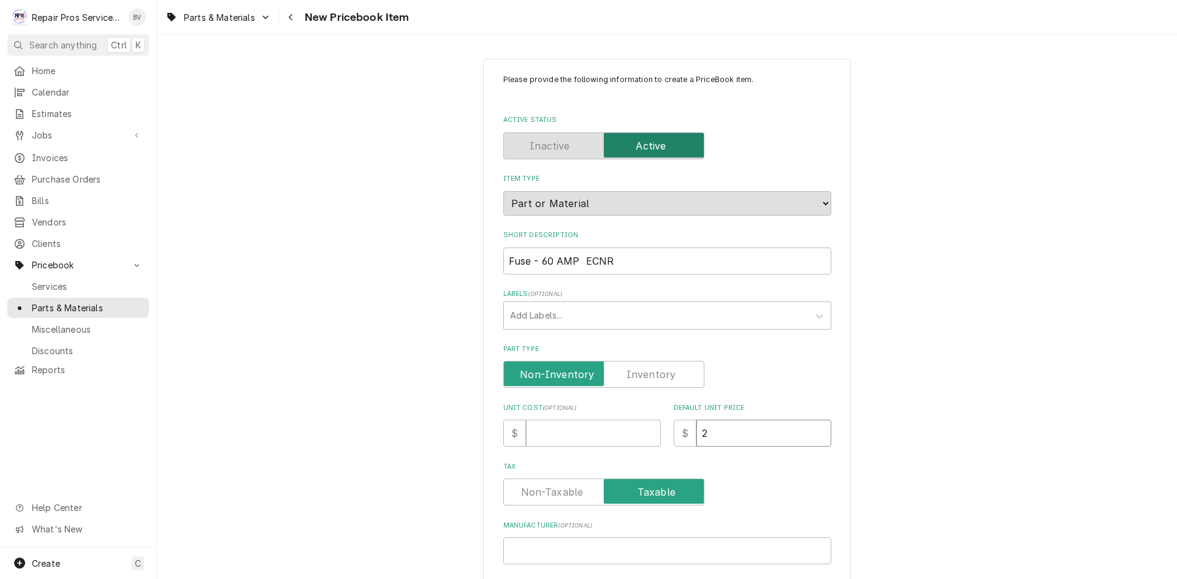
type textarea "x"
type input "26"
type textarea "x"
type input "26.0"
type textarea "x"
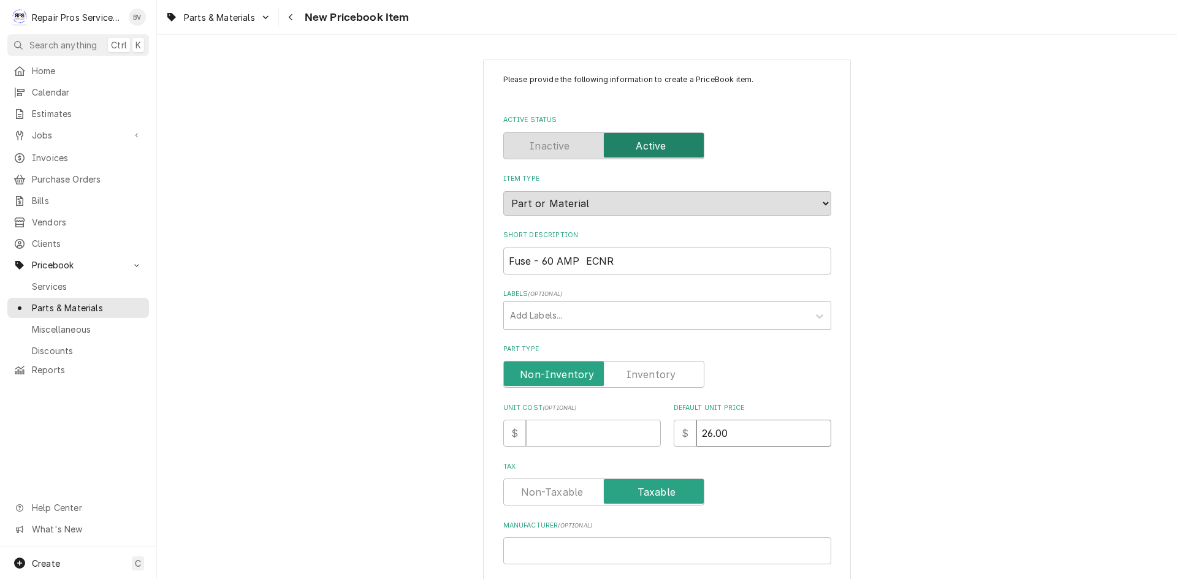
type input "26.00"
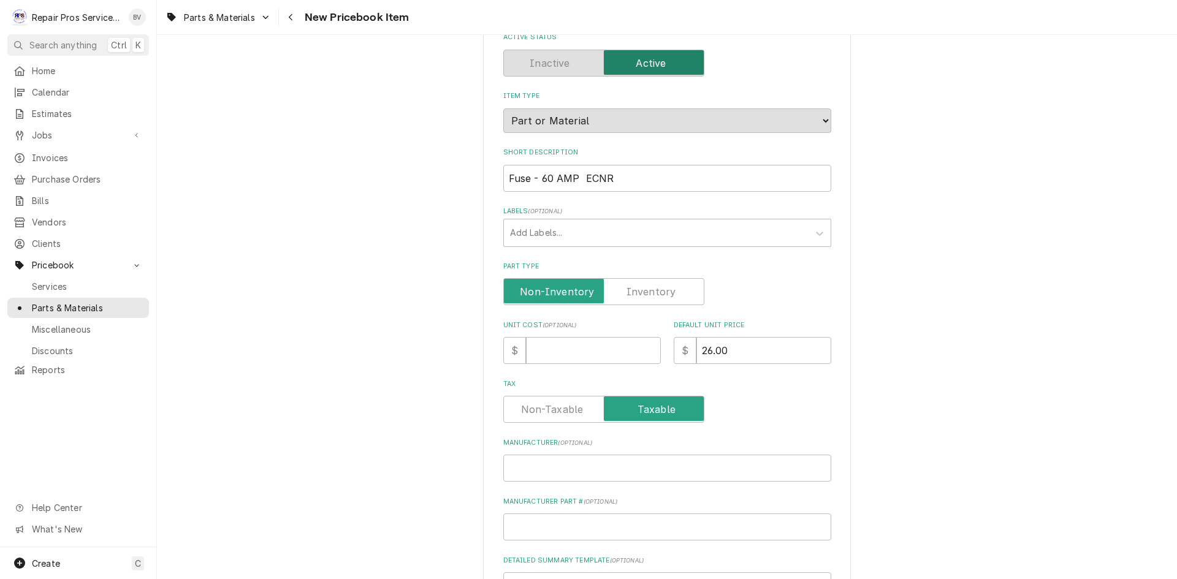
scroll to position [348, 0]
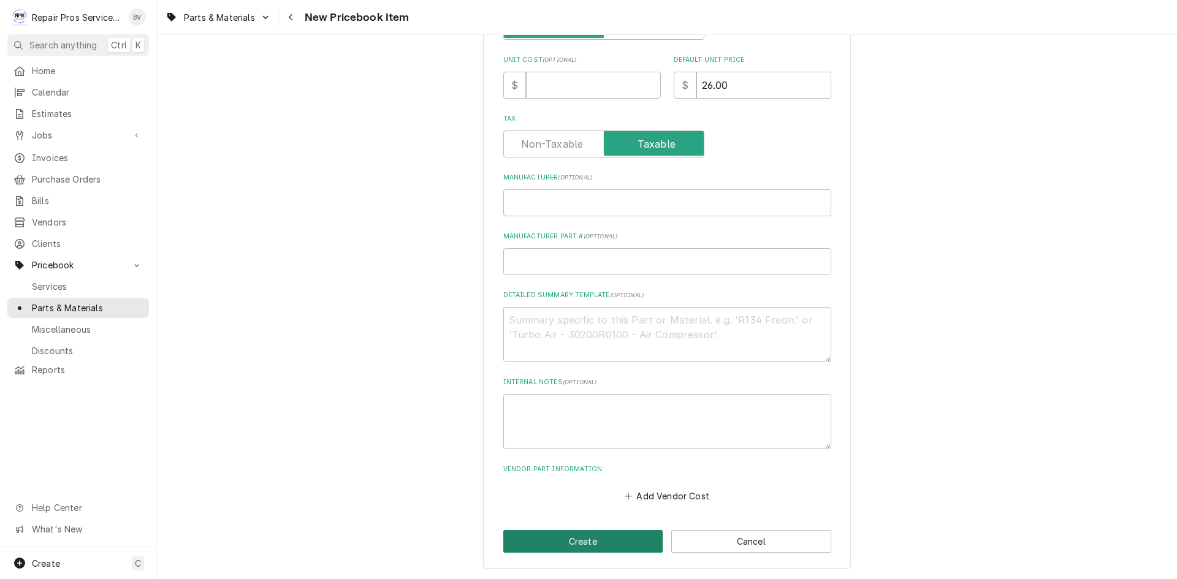
click at [584, 540] on button "Create" at bounding box center [583, 541] width 160 height 23
type textarea "x"
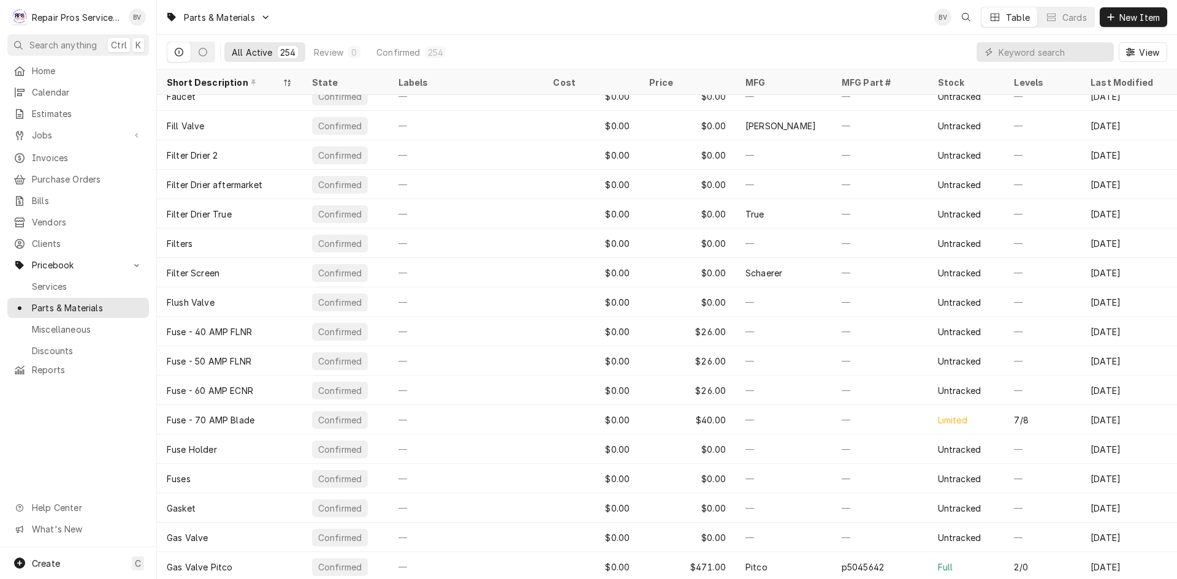
scroll to position [2869, 0]
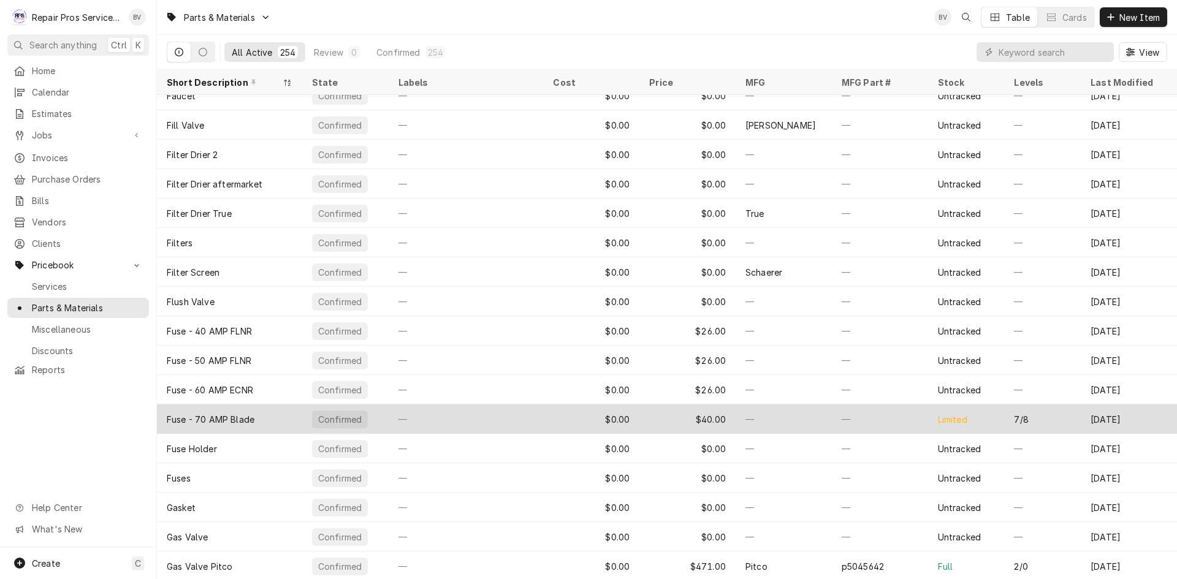
click at [764, 423] on div "—" at bounding box center [784, 419] width 96 height 29
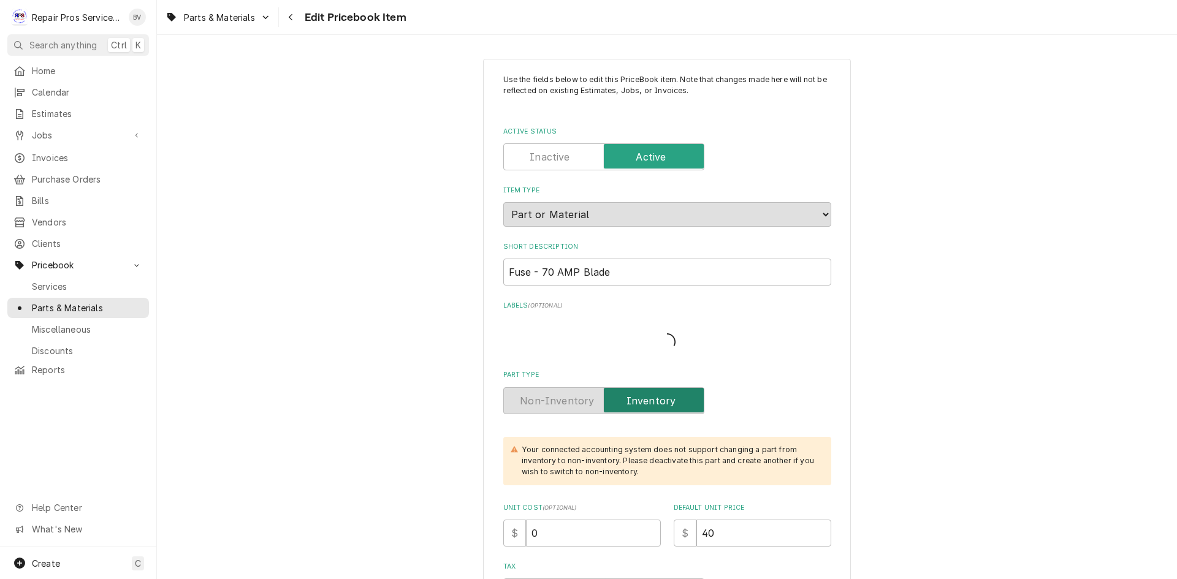
type textarea "x"
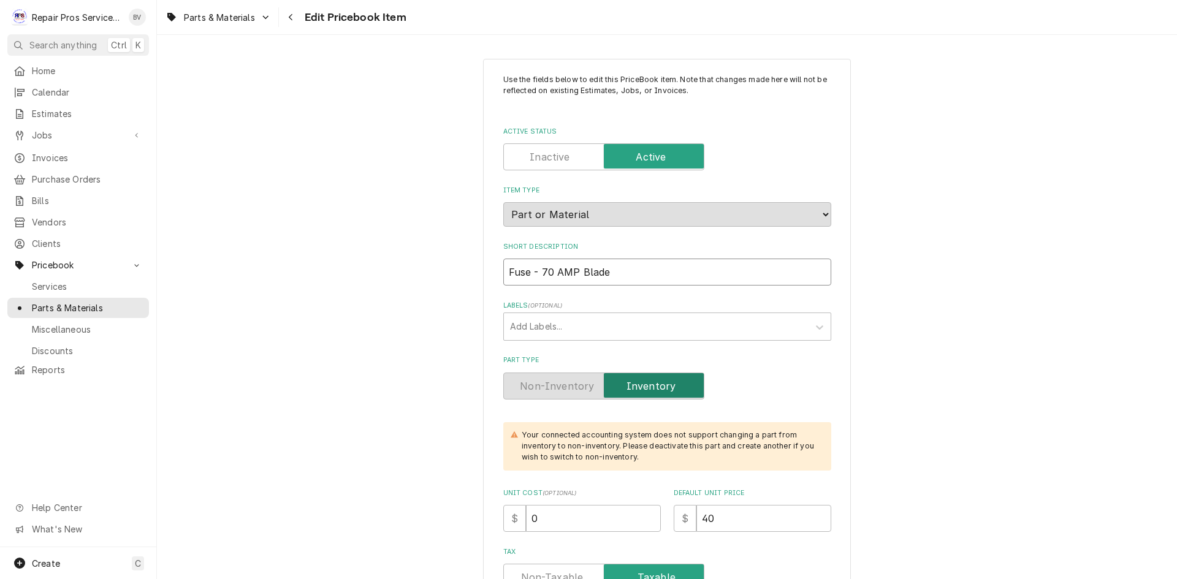
drag, startPoint x: 635, startPoint y: 272, endPoint x: 449, endPoint y: 273, distance: 186.4
click at [541, 160] on label "Active Status" at bounding box center [603, 156] width 201 height 27
click at [541, 160] on input "Active Status" at bounding box center [604, 156] width 190 height 27
checkbox input "false"
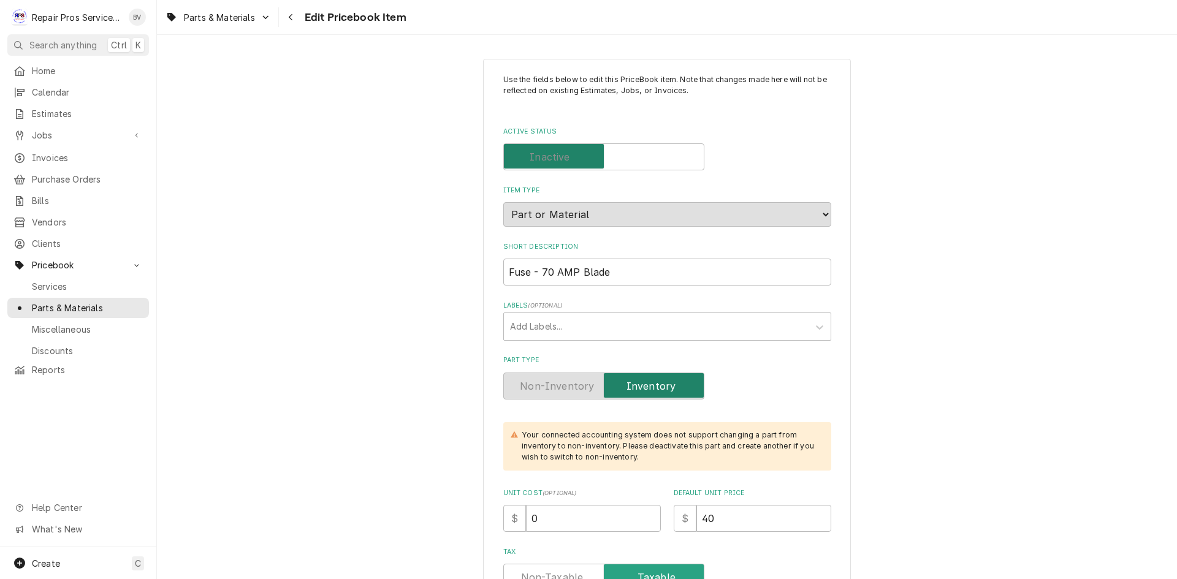
type textarea "x"
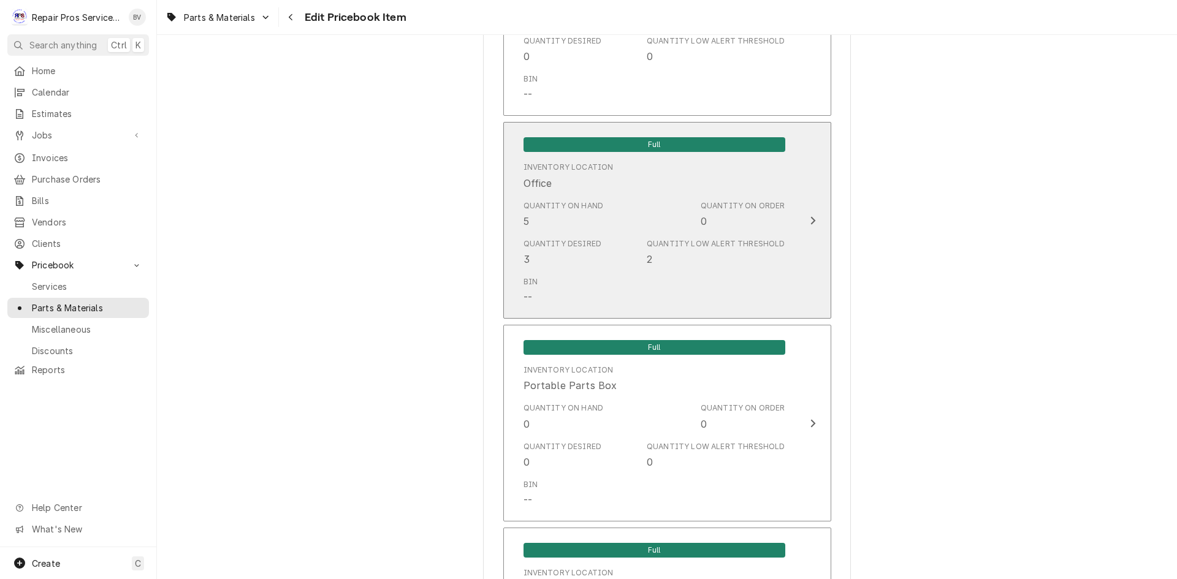
scroll to position [1042, 0]
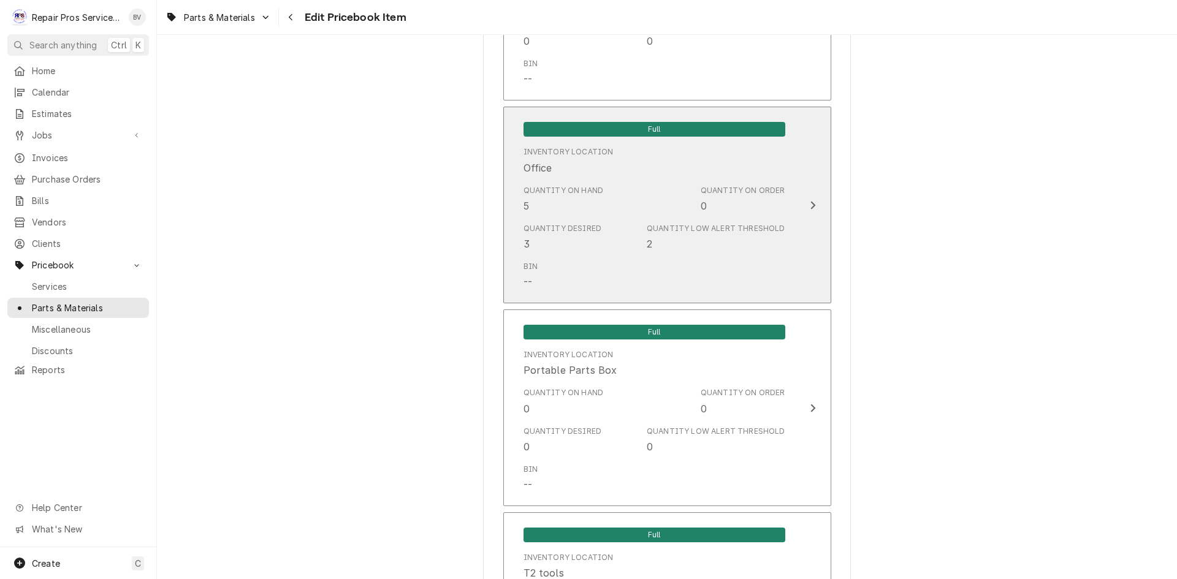
click at [809, 212] on div "Update Inventory Level" at bounding box center [813, 205] width 16 height 15
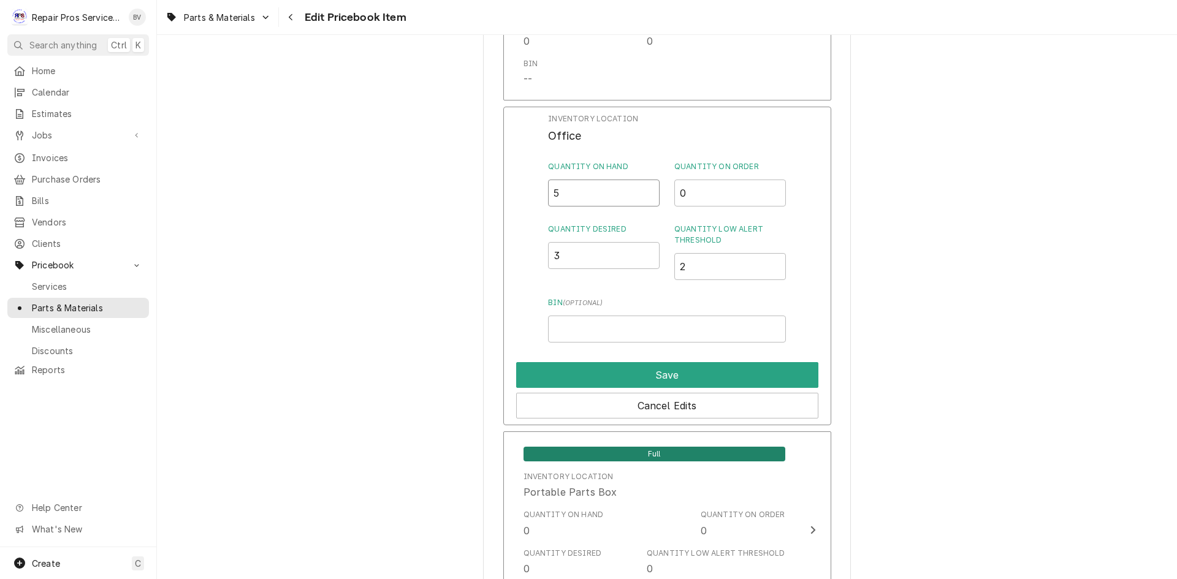
drag, startPoint x: 566, startPoint y: 196, endPoint x: 547, endPoint y: 198, distance: 18.5
click at [551, 197] on input "5" at bounding box center [604, 193] width 112 height 27
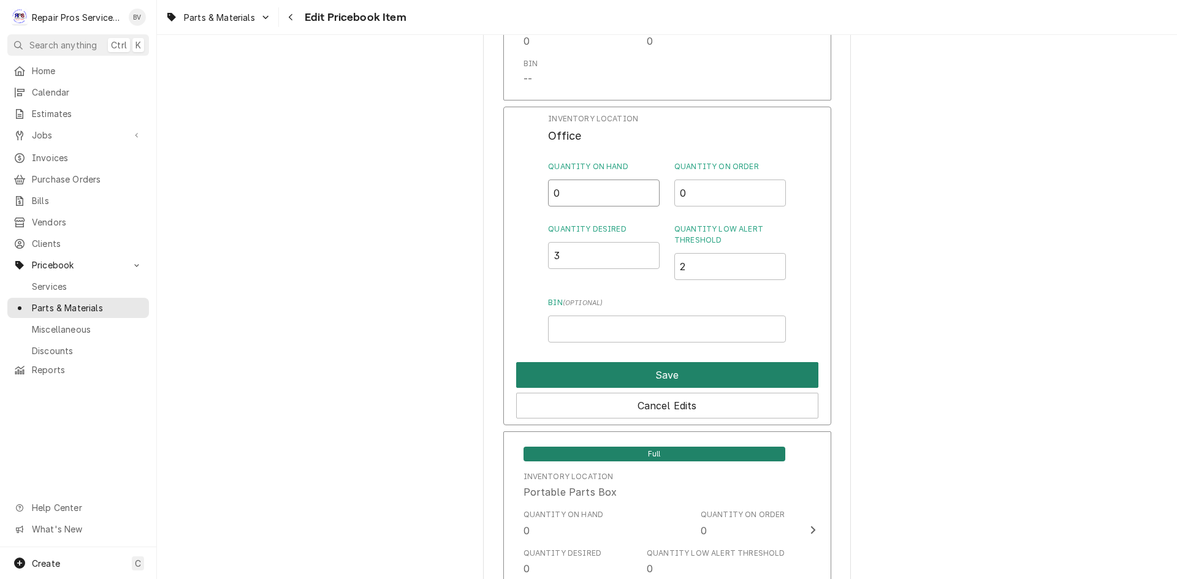
type input "0"
click at [617, 372] on button "Save" at bounding box center [667, 375] width 302 height 26
type textarea "x"
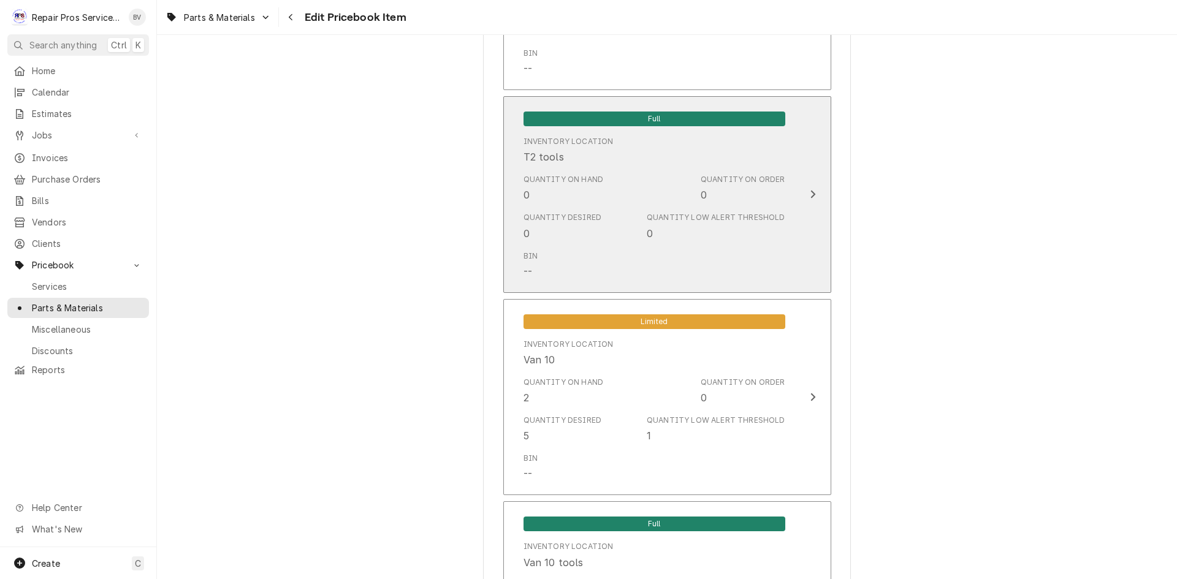
scroll to position [1471, 0]
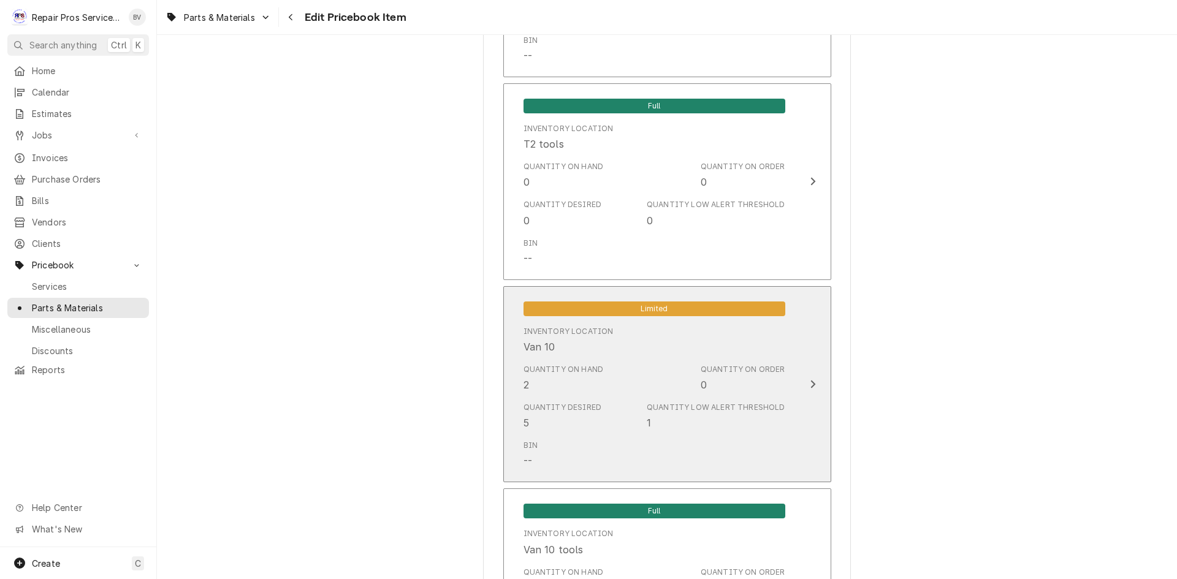
click at [810, 386] on icon "Update Inventory Level" at bounding box center [812, 385] width 5 height 8
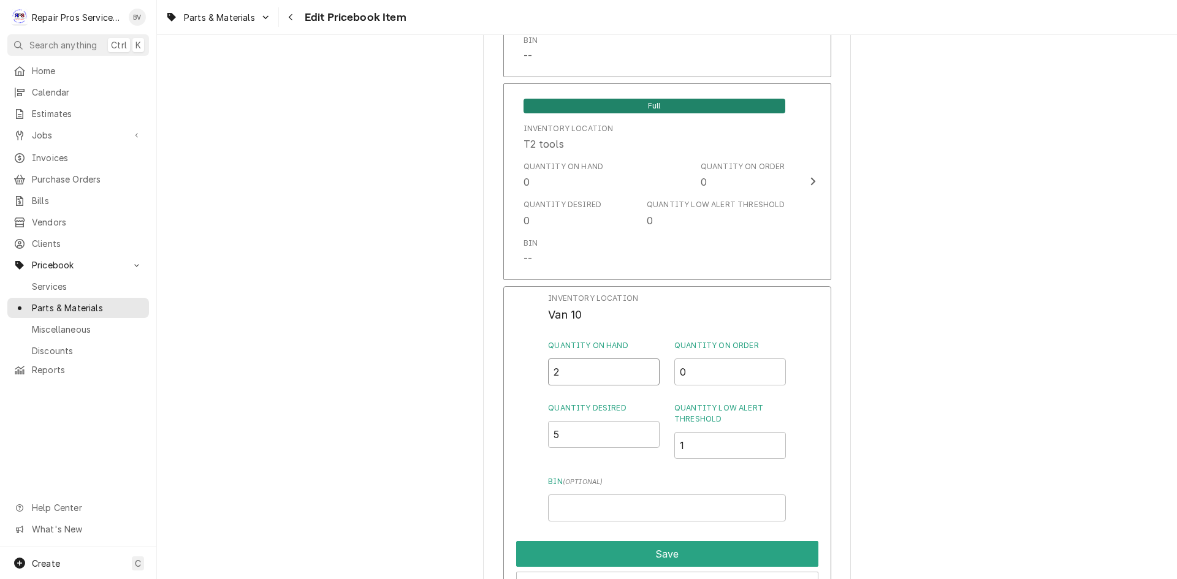
drag, startPoint x: 568, startPoint y: 377, endPoint x: 495, endPoint y: 374, distance: 73.6
click at [505, 374] on div "Inventory Location Van 10 Quantity on Hand 2 Quantity on Order 0 Quantity Desir…" at bounding box center [667, 445] width 328 height 319
type input "0"
click at [669, 549] on button "Save" at bounding box center [667, 554] width 302 height 26
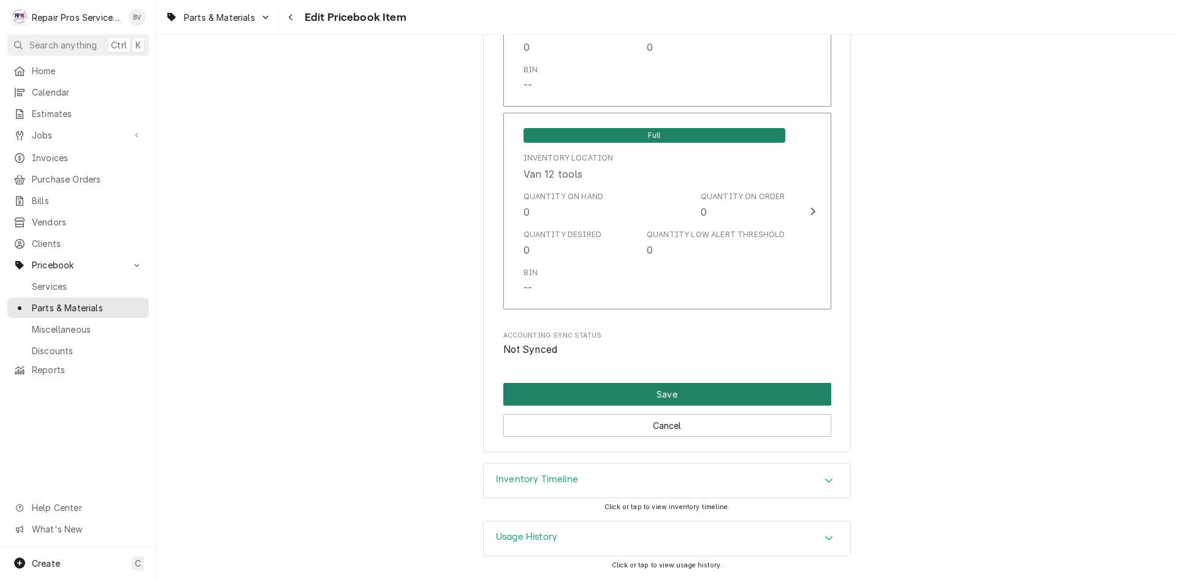
click at [694, 392] on button "Save" at bounding box center [667, 394] width 328 height 23
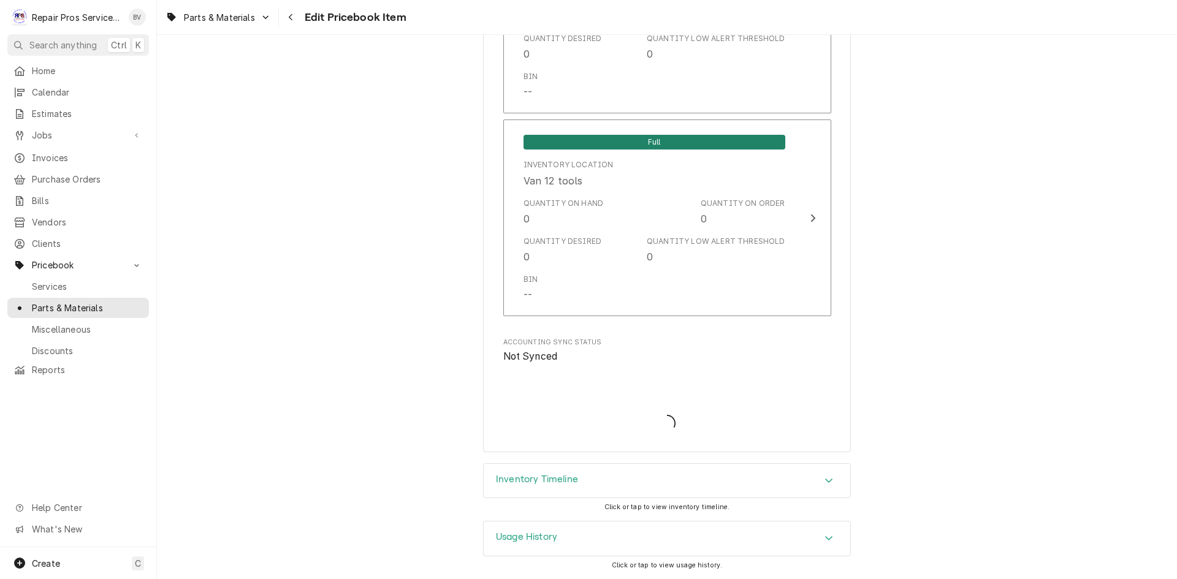
type textarea "x"
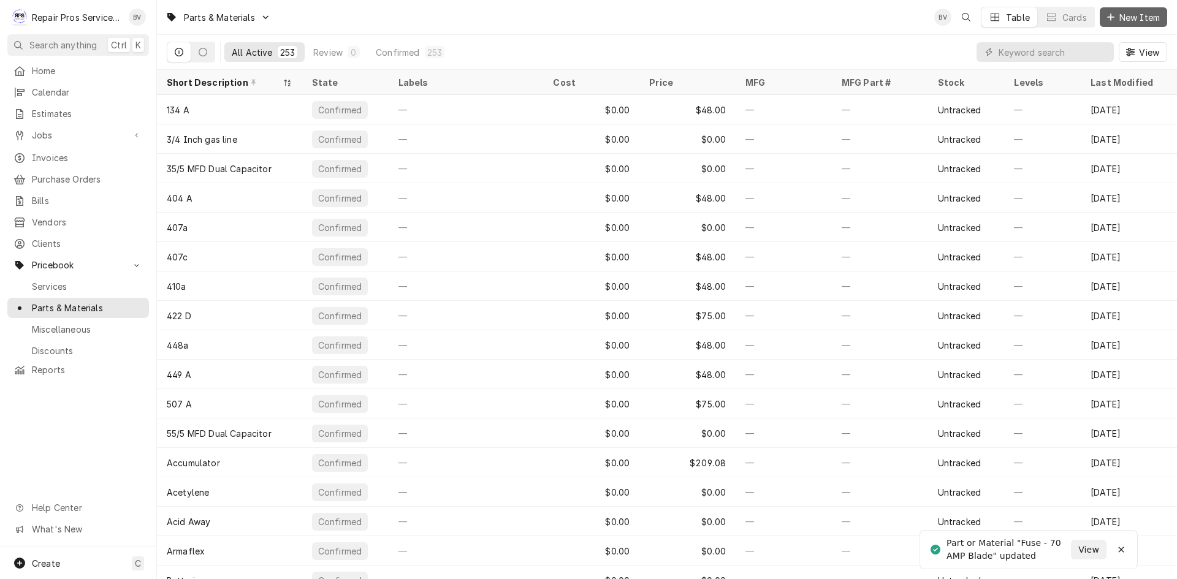
click at [1112, 21] on icon "Dynamic Content Wrapper" at bounding box center [1110, 17] width 7 height 9
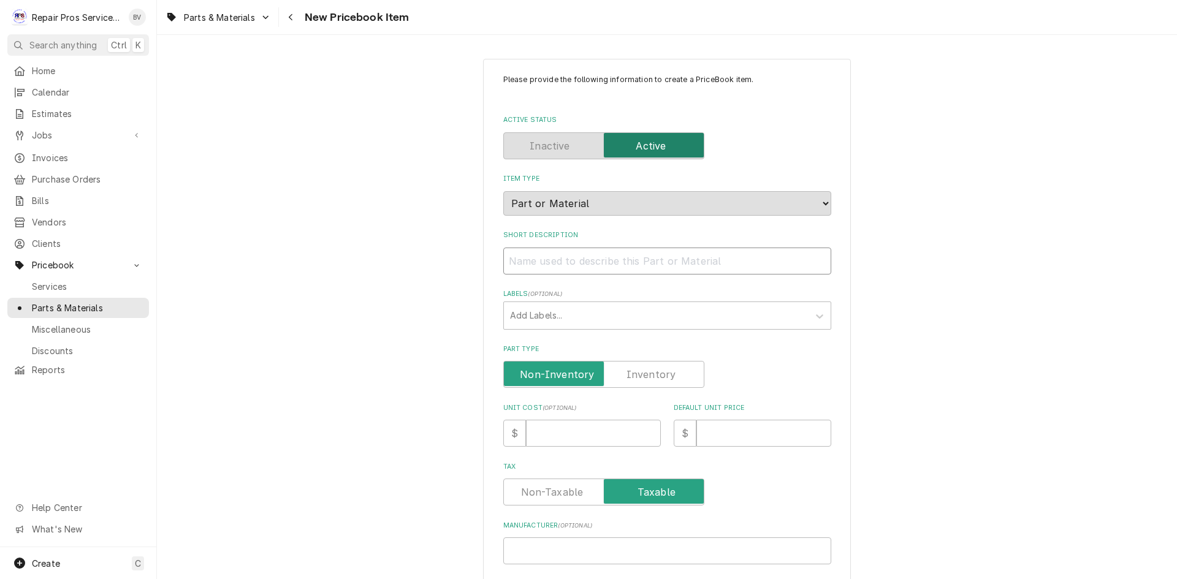
click at [532, 260] on input "Short Description" at bounding box center [667, 261] width 328 height 27
paste input "Fuse - 70 AMP Blade"
type textarea "x"
type input "Fuse - 70 AMP Blade"
click at [572, 260] on input "Fuse - 70 AMP Blade" at bounding box center [667, 261] width 328 height 27
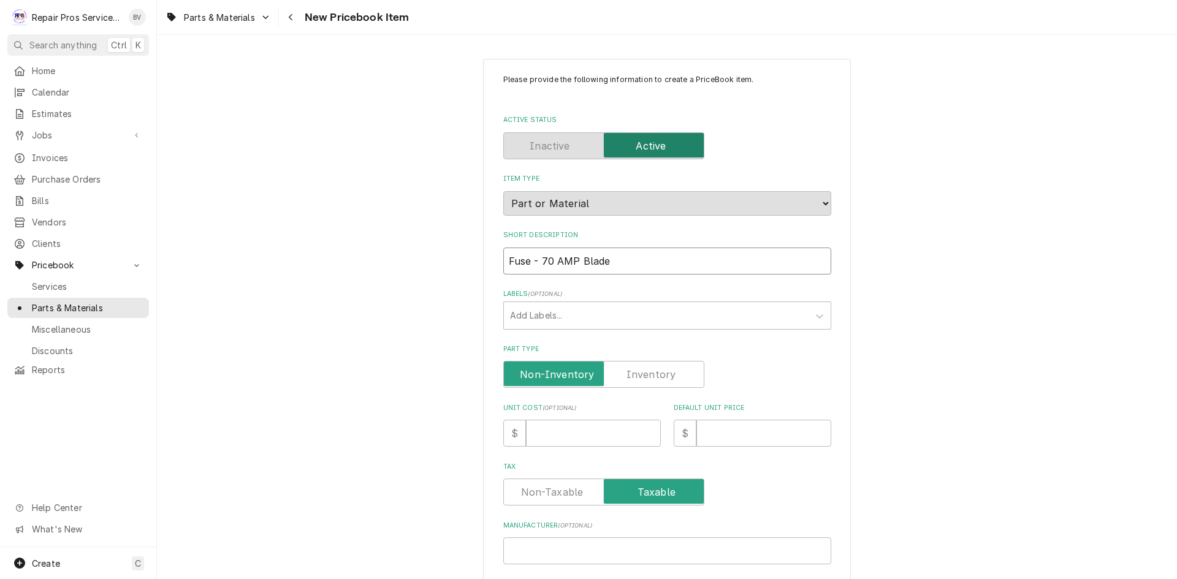
click at [578, 257] on input "Fuse - 70 AMP Blade" at bounding box center [667, 261] width 328 height 27
type textarea "x"
type input "Fuse - 70 AMP Blade"
click at [714, 432] on input "Default Unit Price" at bounding box center [763, 433] width 135 height 27
type textarea "x"
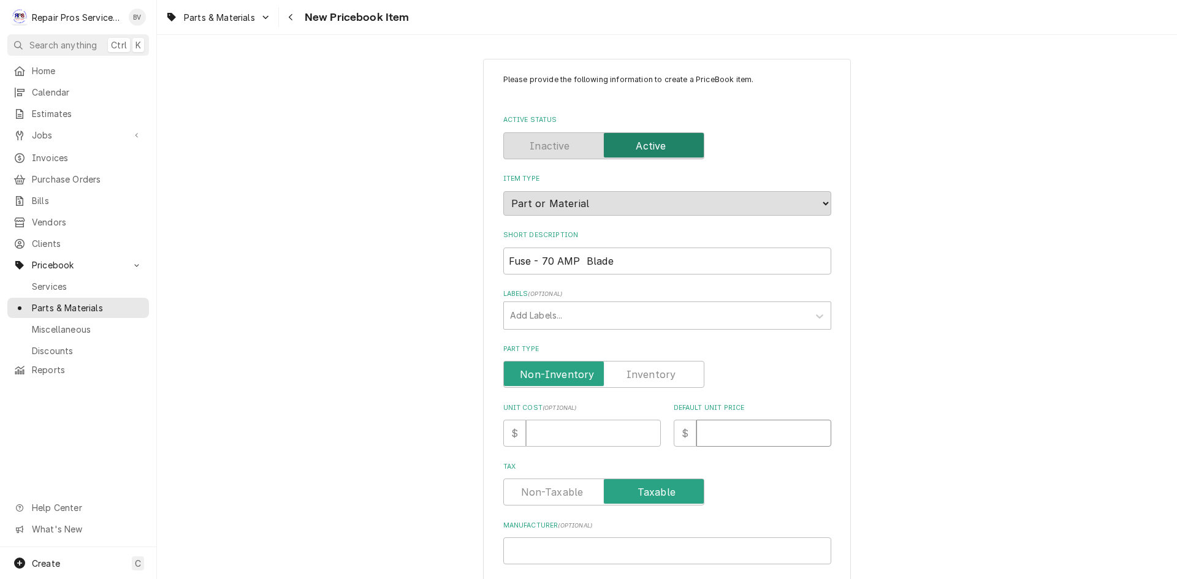
type input "4"
type textarea "x"
type input "40"
type textarea "x"
type input "40.0"
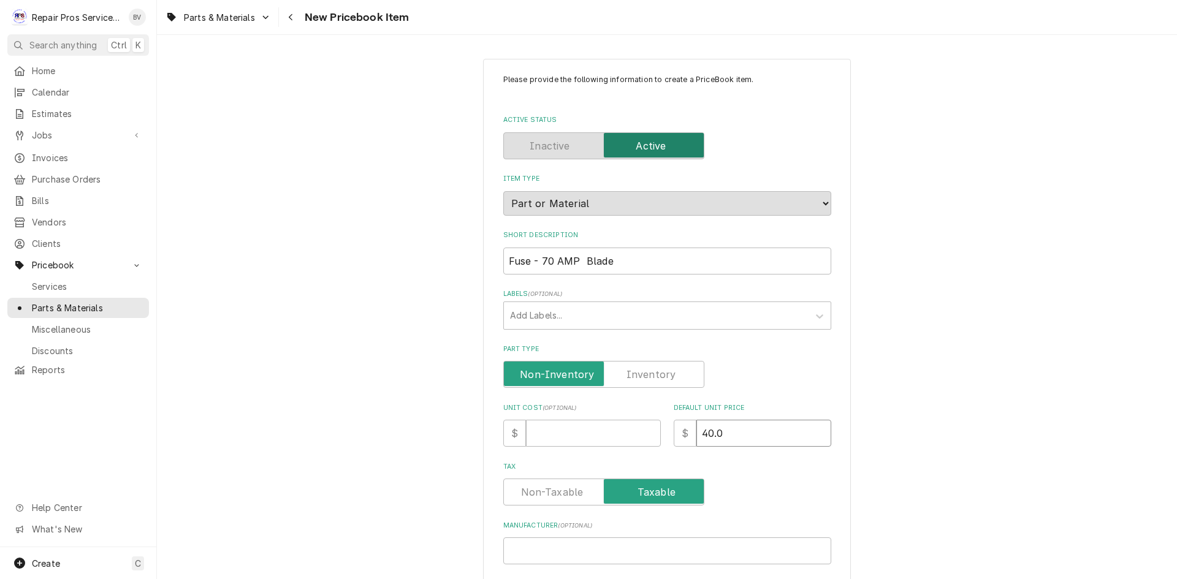
type textarea "x"
type input "40.00"
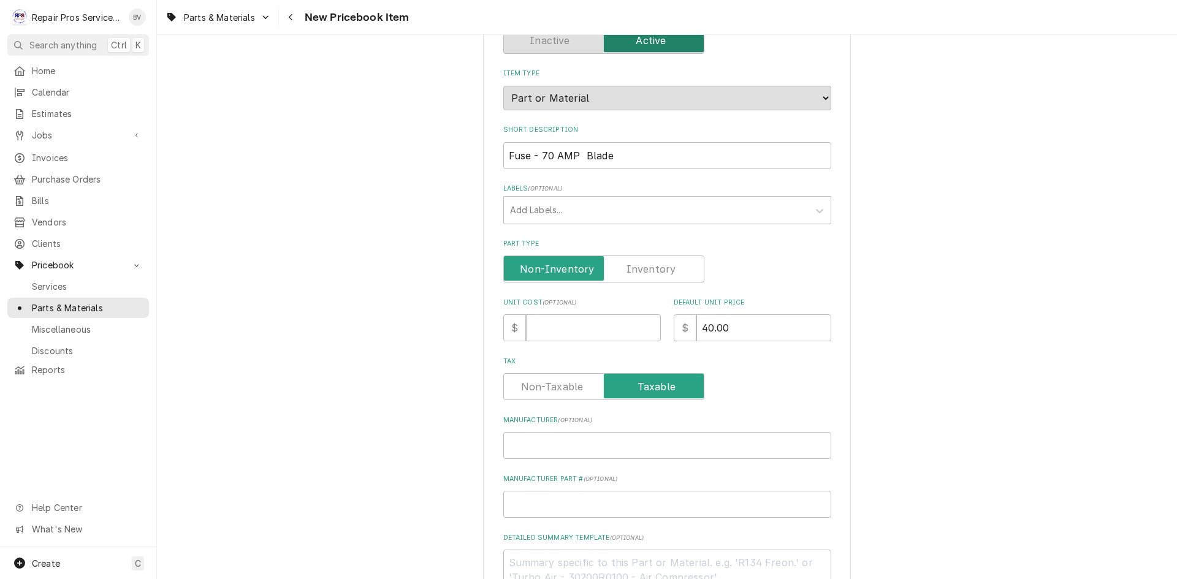
scroll to position [348, 0]
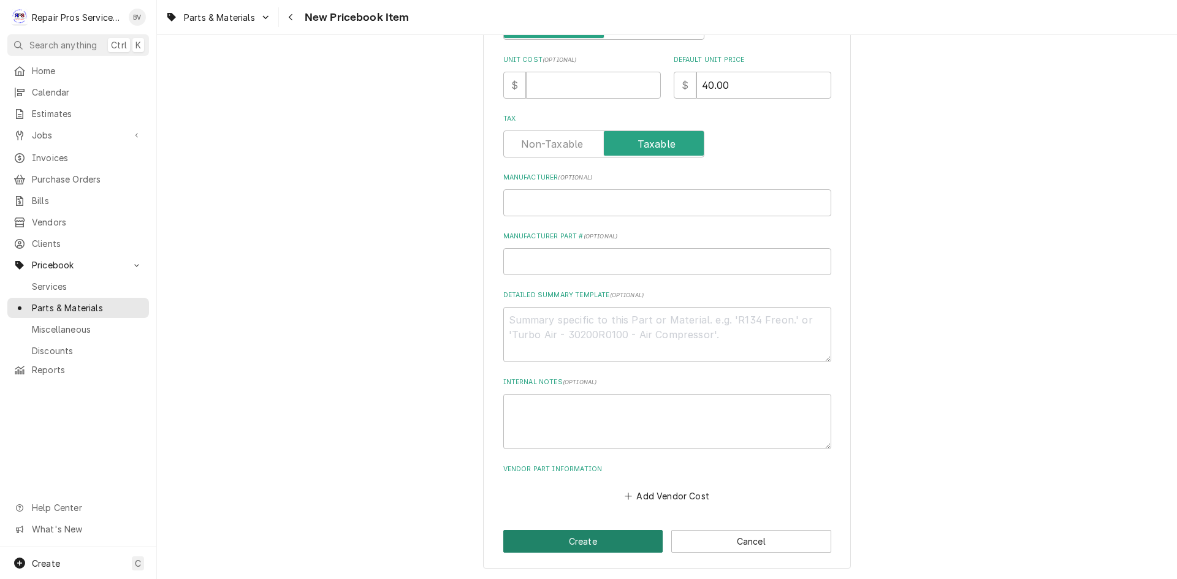
click at [575, 541] on button "Create" at bounding box center [583, 541] width 160 height 23
type textarea "x"
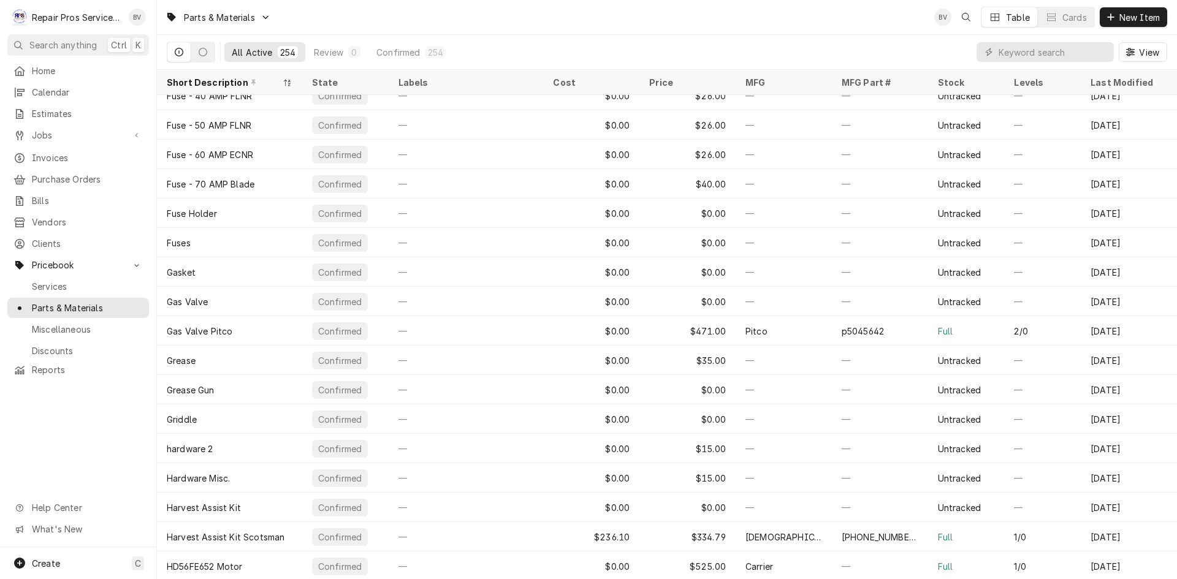
scroll to position [3163, 0]
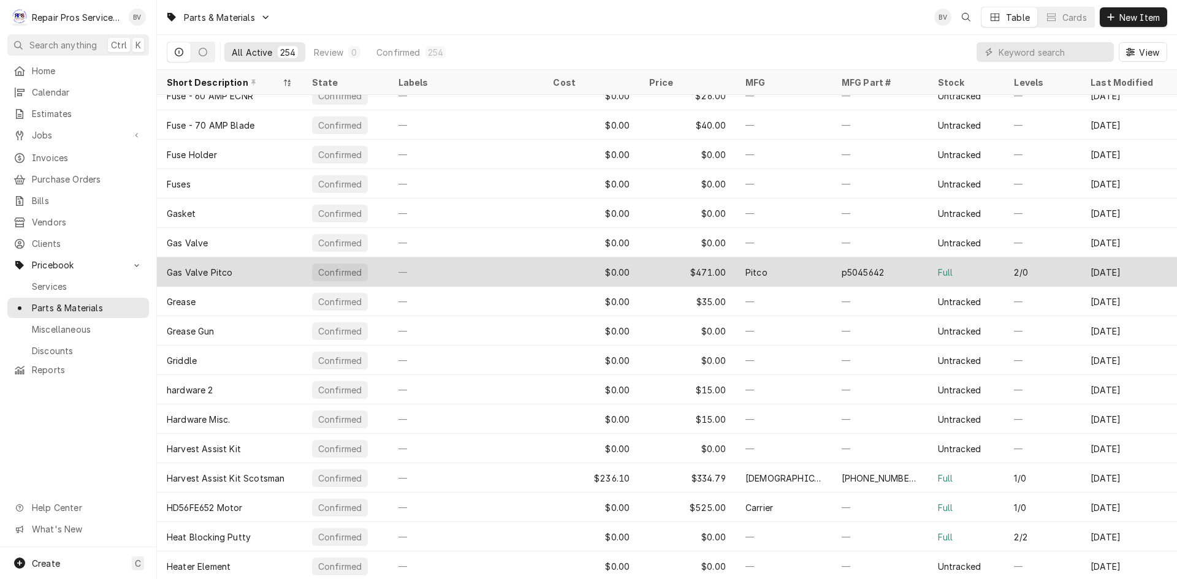
click at [785, 273] on div "Pitco" at bounding box center [784, 271] width 96 height 29
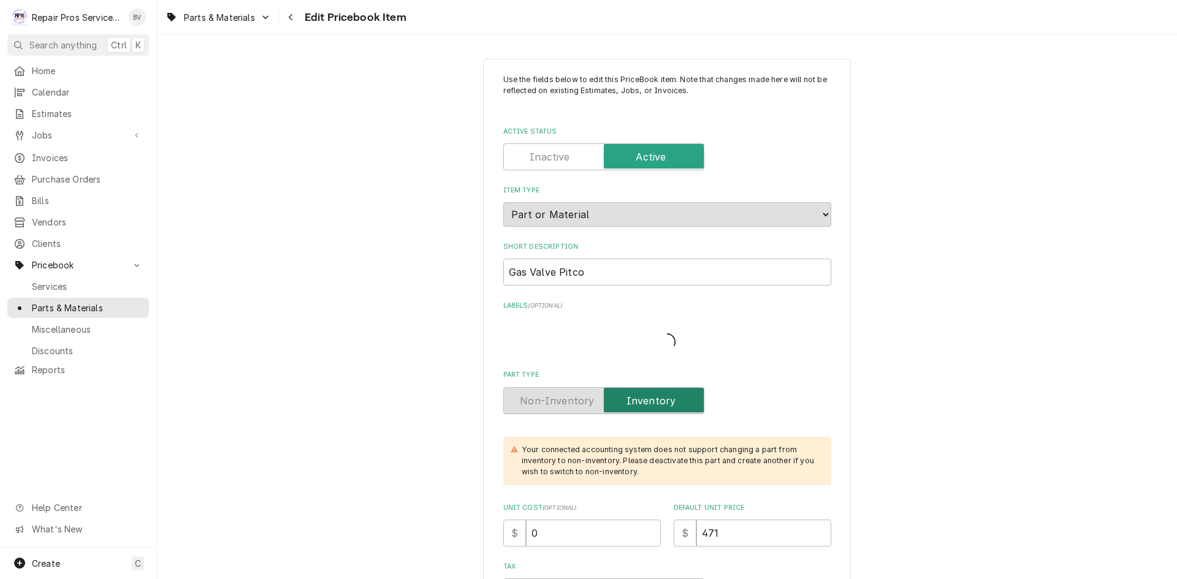
type textarea "x"
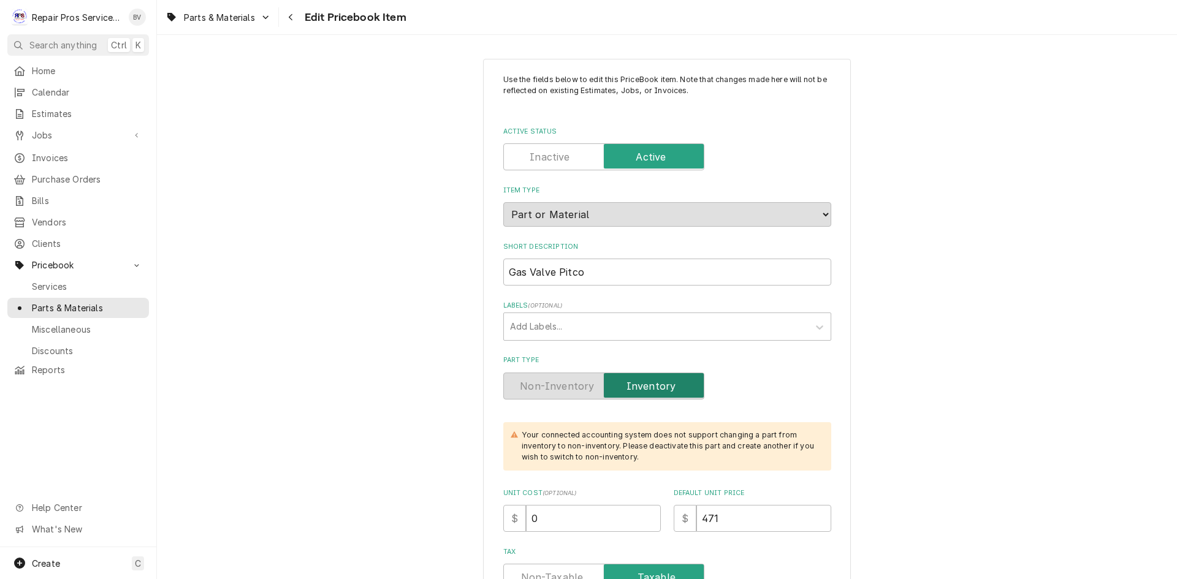
click at [555, 159] on label "Active Status" at bounding box center [603, 156] width 201 height 27
click at [555, 159] on input "Active Status" at bounding box center [604, 156] width 190 height 27
checkbox input "false"
type textarea "x"
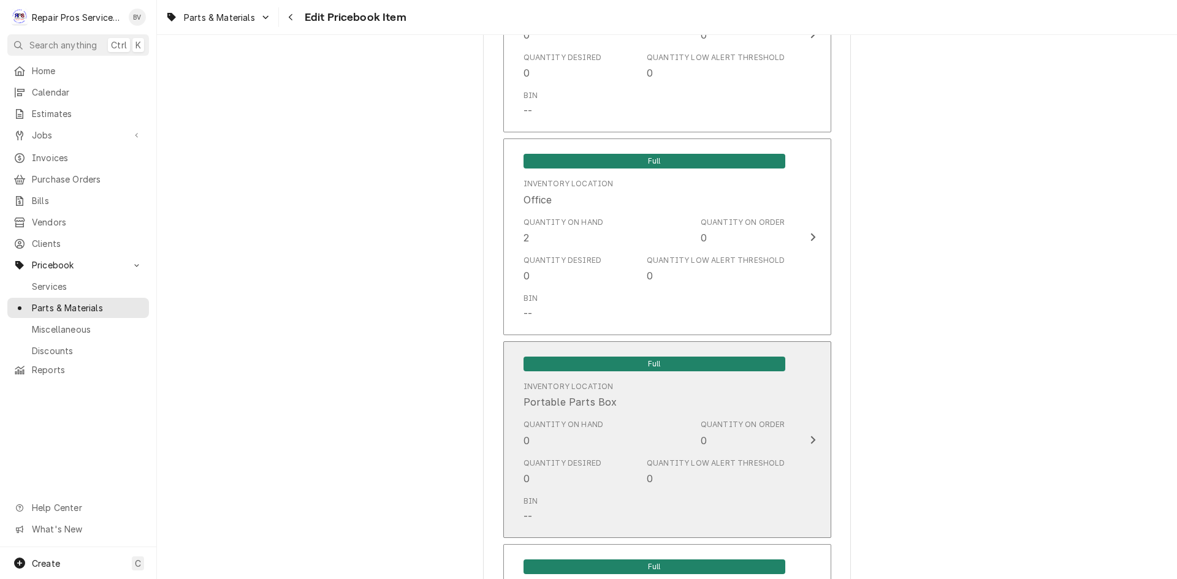
scroll to position [1104, 0]
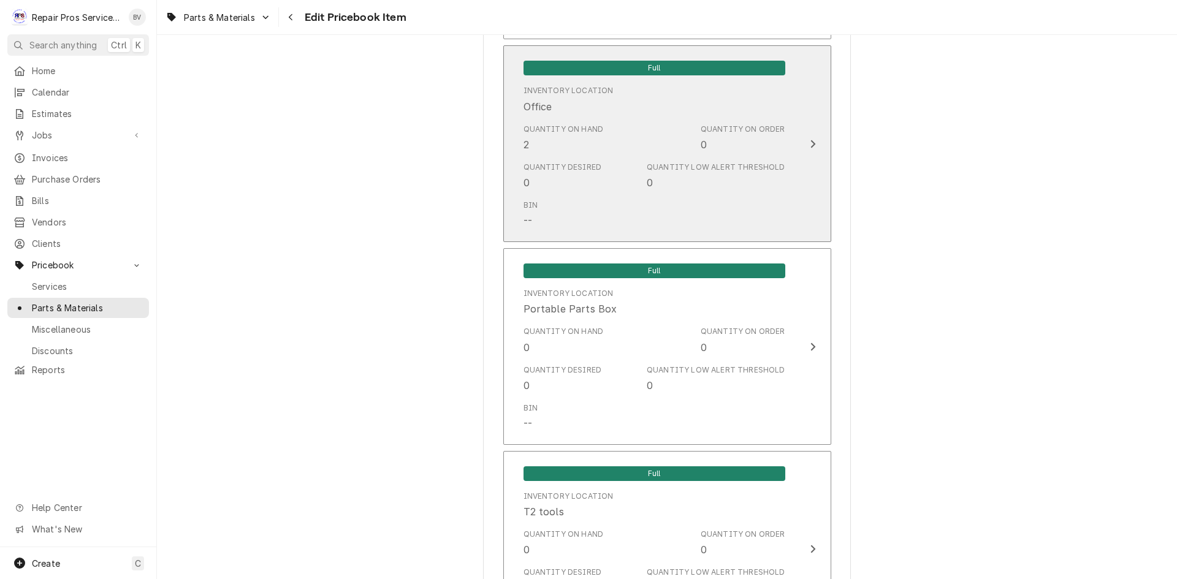
click at [810, 146] on icon "Update Inventory Level" at bounding box center [813, 144] width 6 height 10
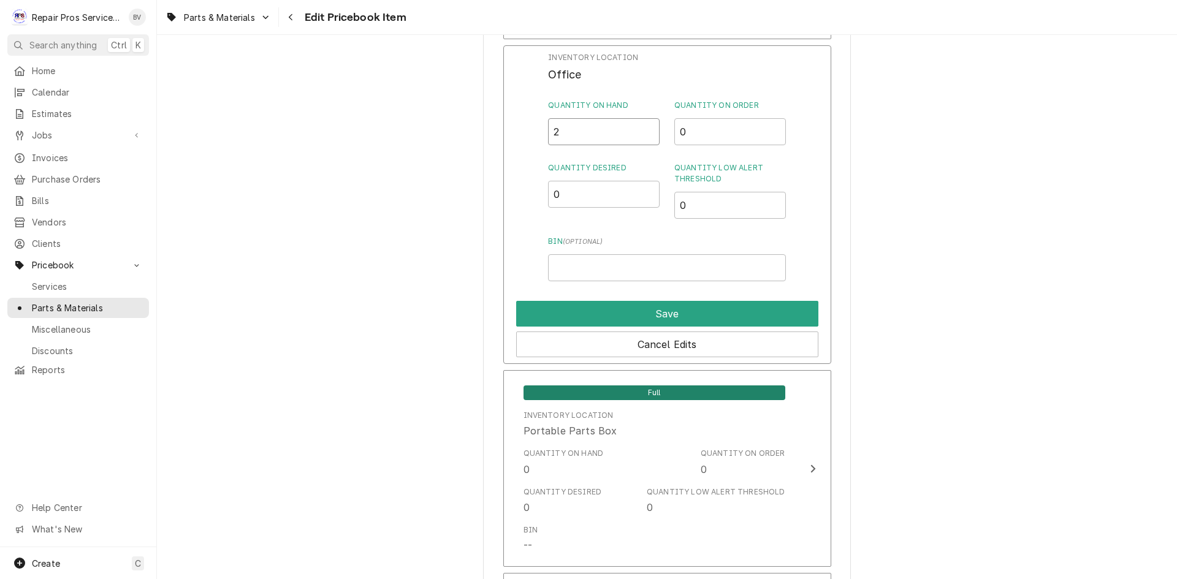
drag, startPoint x: 563, startPoint y: 121, endPoint x: 546, endPoint y: 128, distance: 19.2
click at [546, 128] on div "Inventory Location Office Quantity on Hand 2 Quantity on Order 0 Quantity Desir…" at bounding box center [667, 204] width 328 height 319
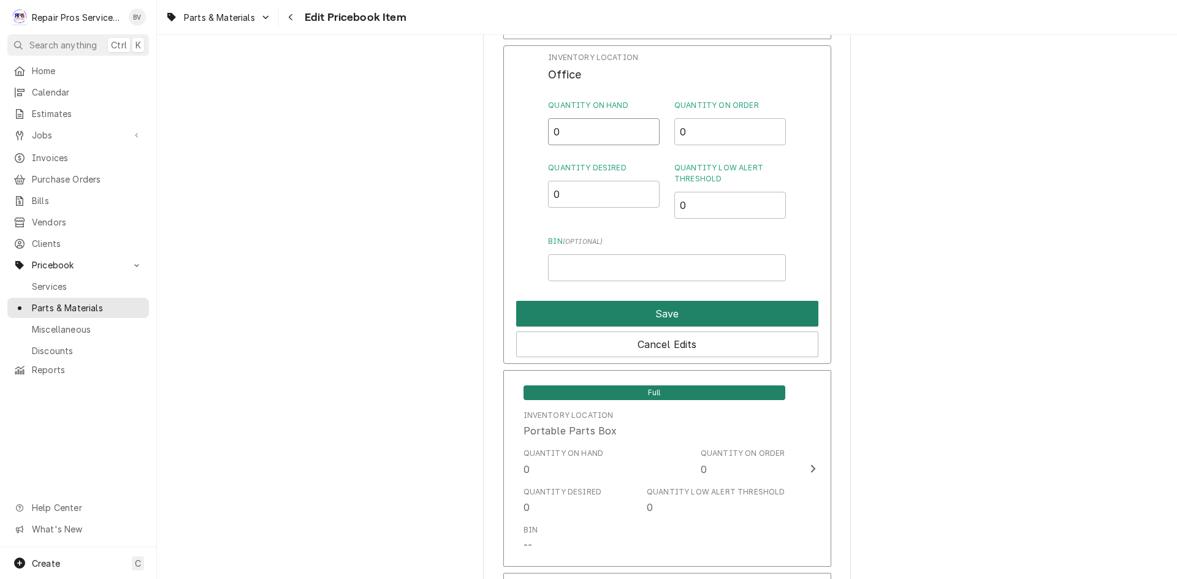
type input "0"
click at [668, 308] on button "Save" at bounding box center [667, 314] width 302 height 26
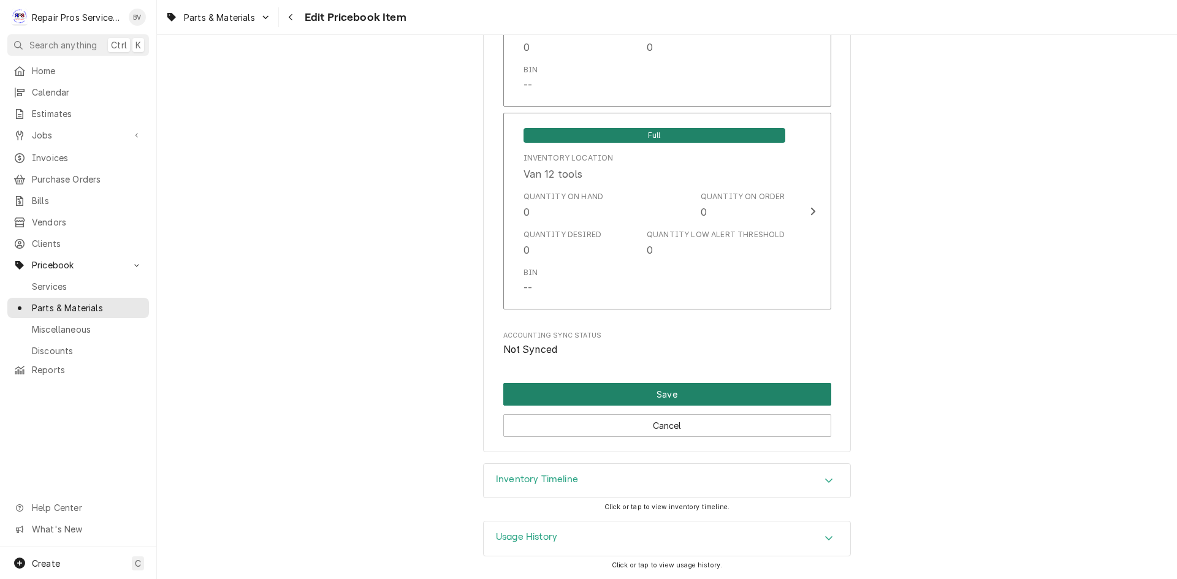
click at [668, 396] on button "Save" at bounding box center [667, 394] width 328 height 23
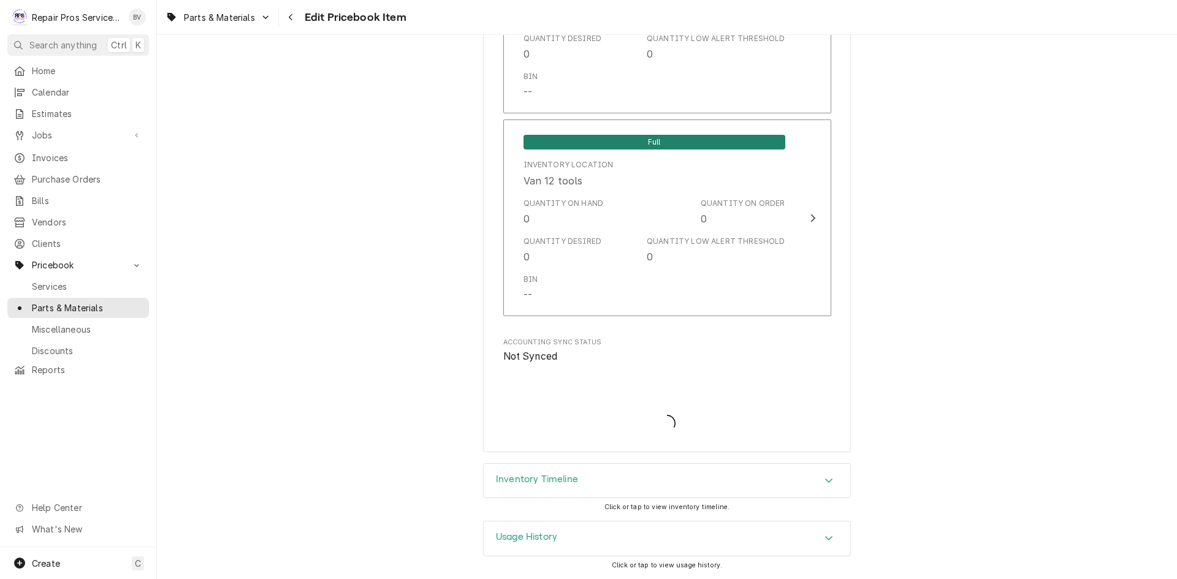
scroll to position [2652, 0]
type textarea "x"
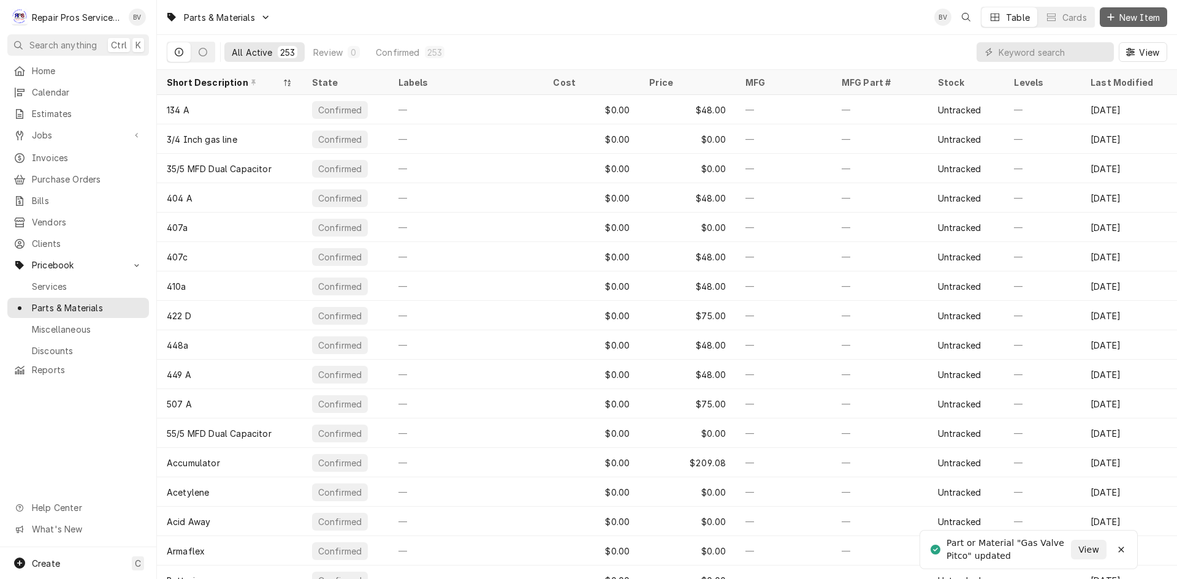
click at [1115, 15] on div "Dynamic Content Wrapper" at bounding box center [1111, 17] width 12 height 12
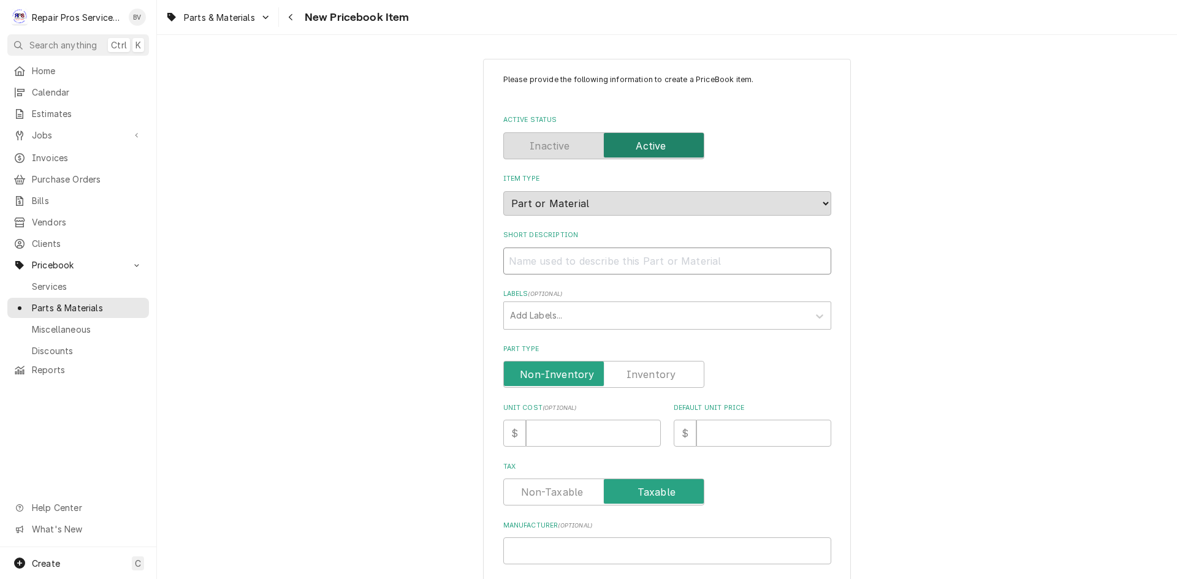
click at [523, 268] on input "Short Description" at bounding box center [667, 261] width 328 height 27
paste input "Gas Valve Pitco"
type textarea "x"
type input "Gas Valve Pitco"
click at [552, 259] on input "Gas Valve Pitco" at bounding box center [667, 261] width 328 height 27
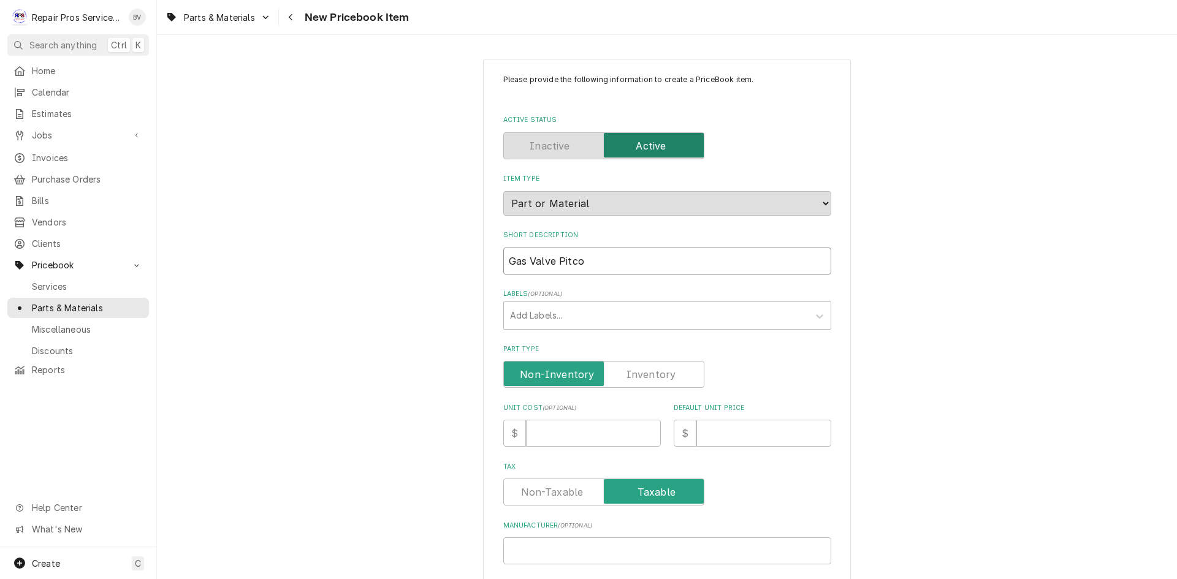
type textarea "x"
type input "Gas Valve Pitco"
click at [704, 432] on input "Default Unit Price" at bounding box center [763, 433] width 135 height 27
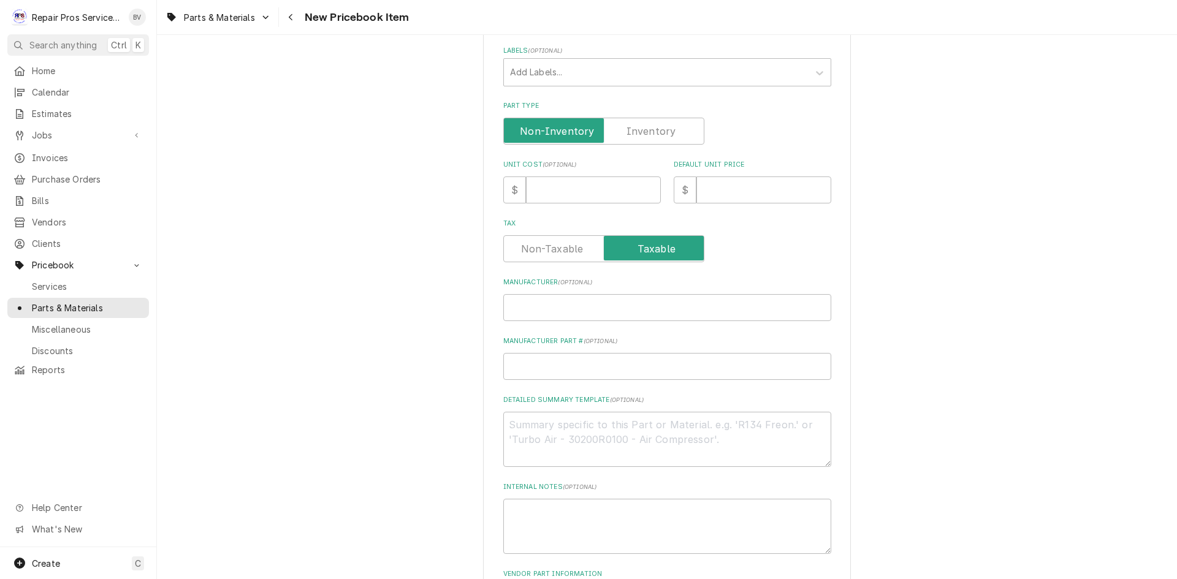
scroll to position [245, 0]
click at [529, 305] on input "Manufacturer ( optional )" at bounding box center [667, 305] width 328 height 27
type textarea "x"
type input "P"
type textarea "x"
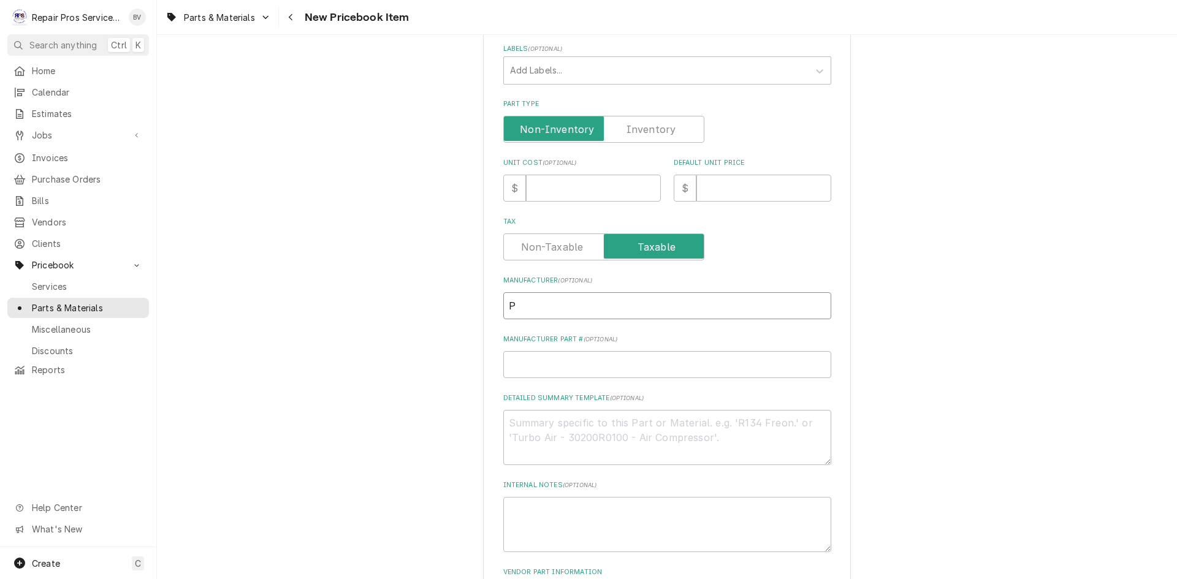
type input "PI"
type textarea "x"
type input "PIT"
type textarea "x"
type input "PITC"
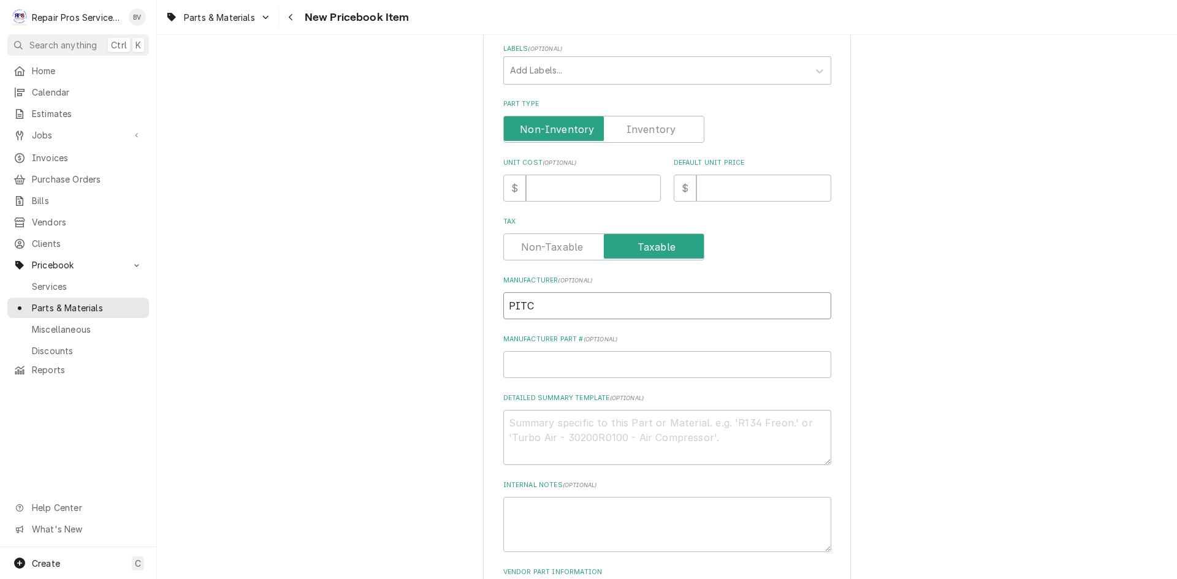
type textarea "x"
type input "PITCO"
click at [534, 368] on input "Manufacturer Part # ( optional )" at bounding box center [667, 364] width 328 height 27
type textarea "x"
type input "P"
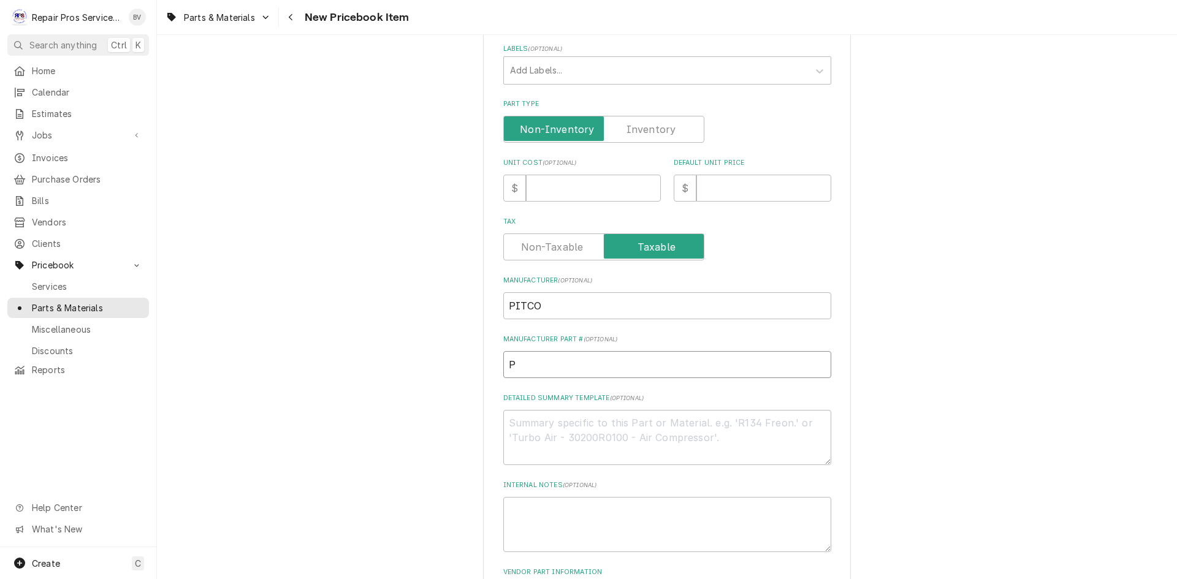
type textarea "x"
type input "P5"
type textarea "x"
type input "P50"
type textarea "x"
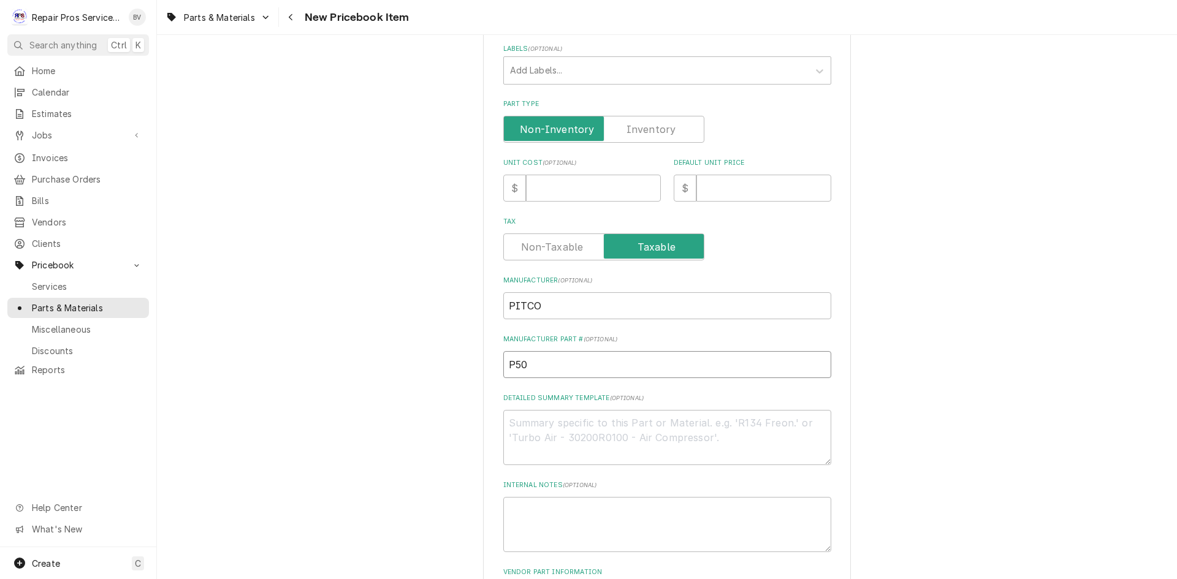
type input "P504"
type textarea "x"
type input "P5045"
type textarea "x"
type input "P50456"
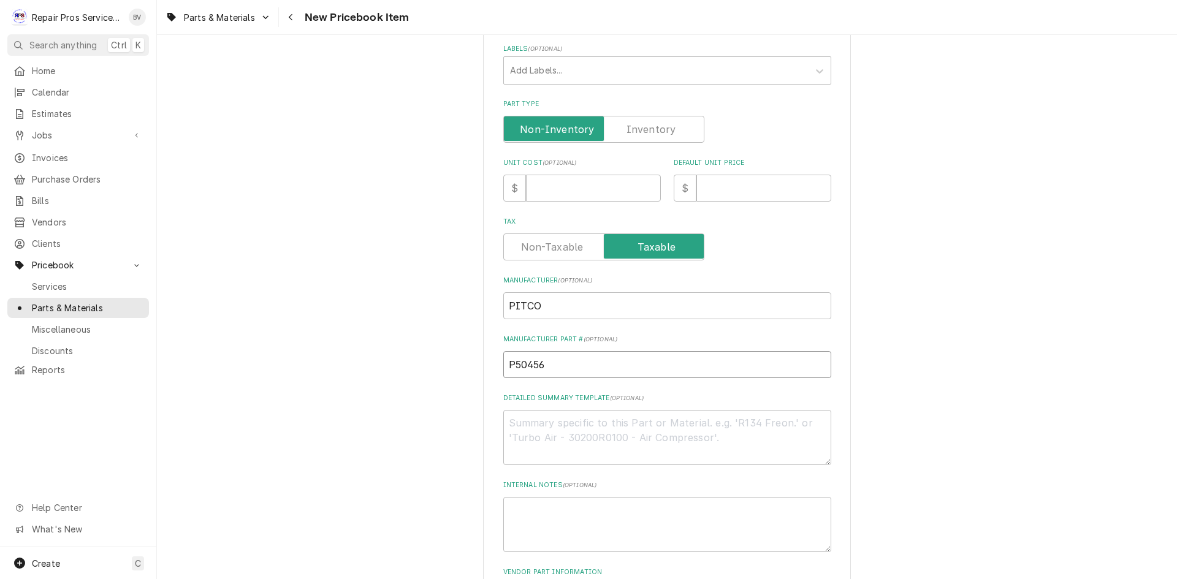
type textarea "x"
type input "P504564"
type textarea "x"
type input "P5045642"
click at [717, 181] on input "Default Unit Price" at bounding box center [763, 188] width 135 height 27
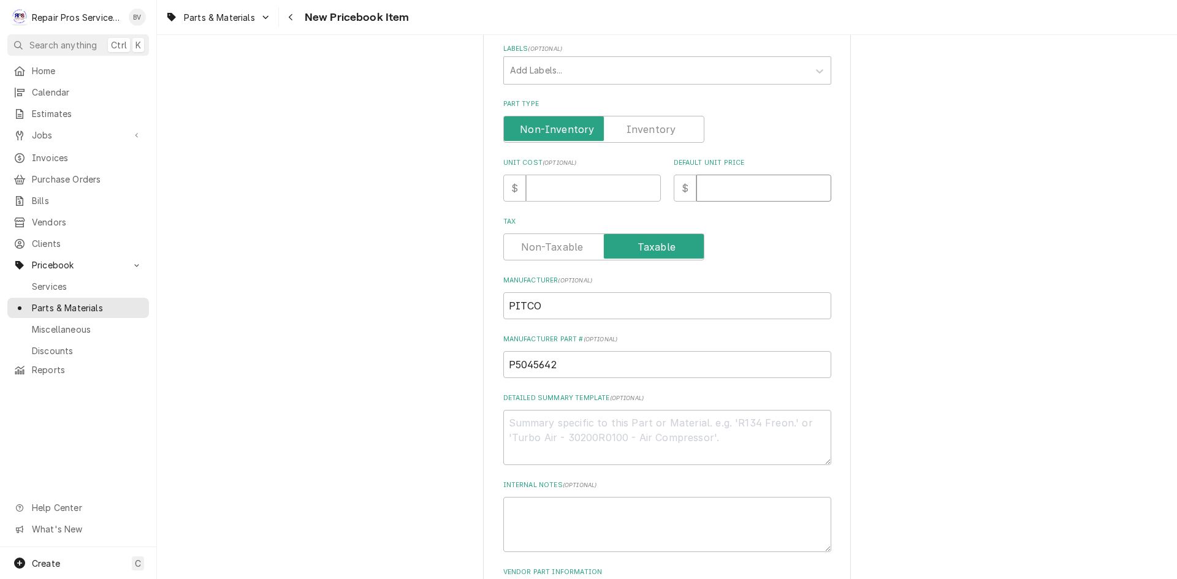
type textarea "x"
type input "4"
type textarea "x"
type input "49"
type textarea "x"
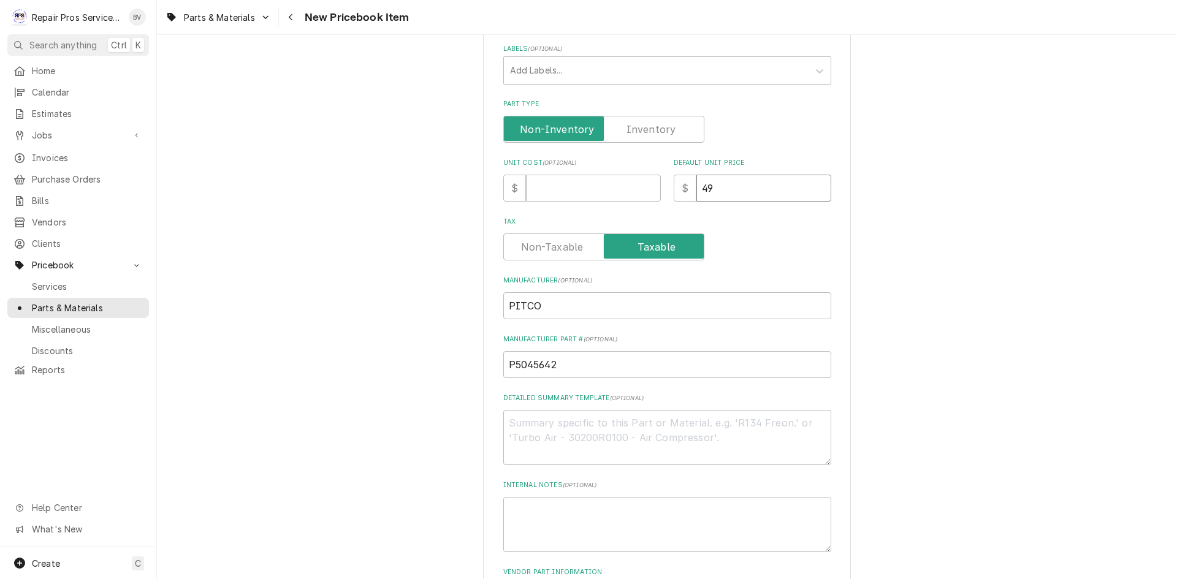
type input "490"
type textarea "x"
type input "490.0"
type textarea "x"
type input "490.00"
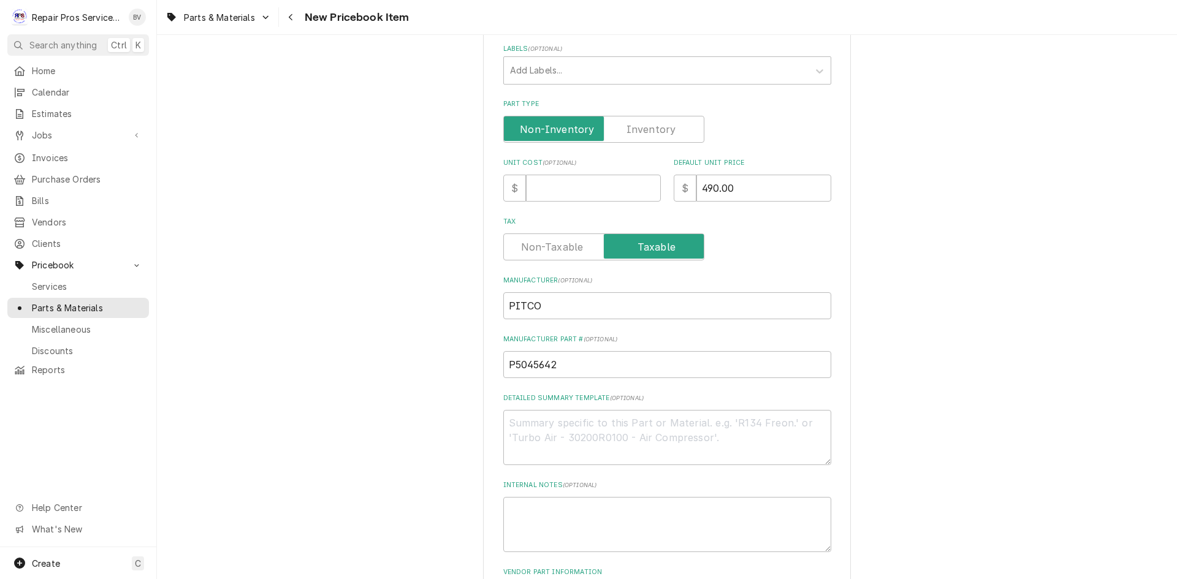
click at [727, 245] on div "Tax" at bounding box center [667, 247] width 328 height 27
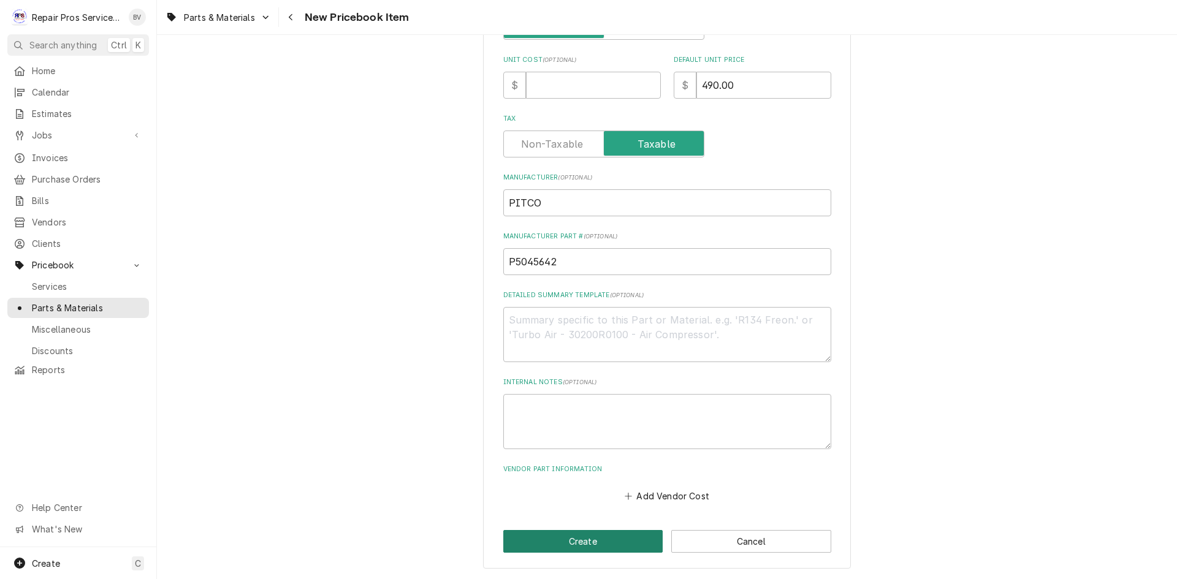
click at [595, 536] on button "Create" at bounding box center [583, 541] width 160 height 23
type textarea "x"
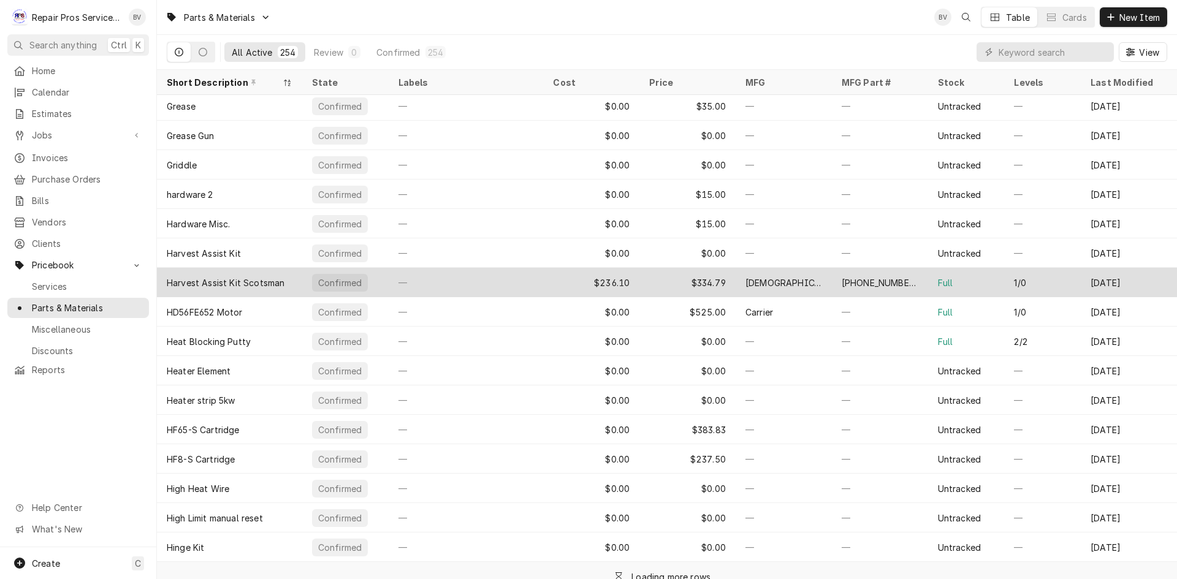
scroll to position [3369, 0]
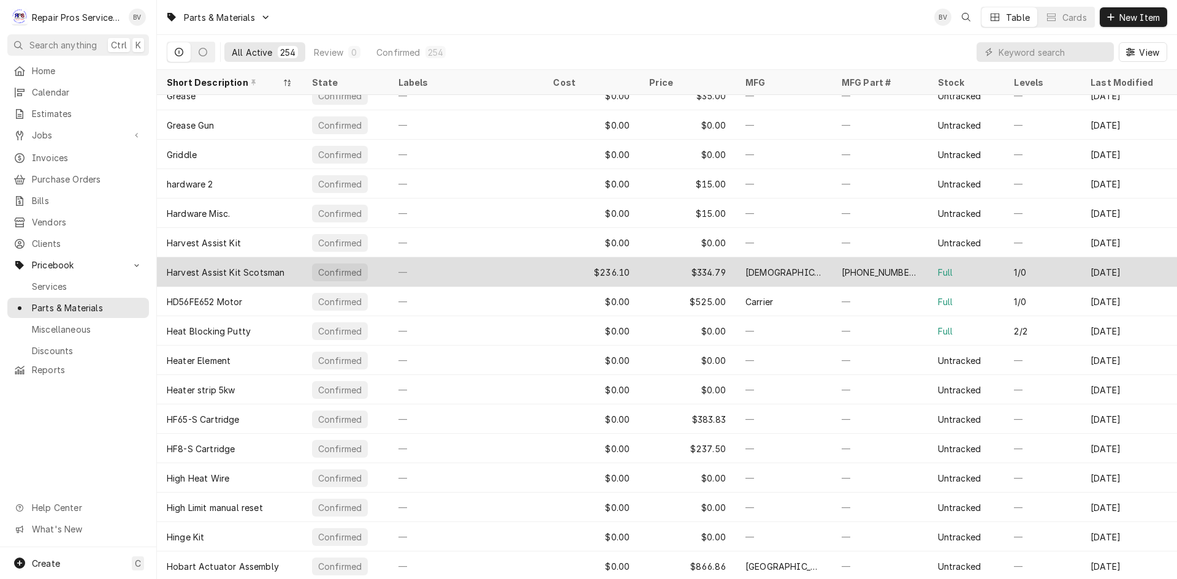
click at [848, 270] on div "[PHONE_NUMBER]" at bounding box center [880, 272] width 77 height 13
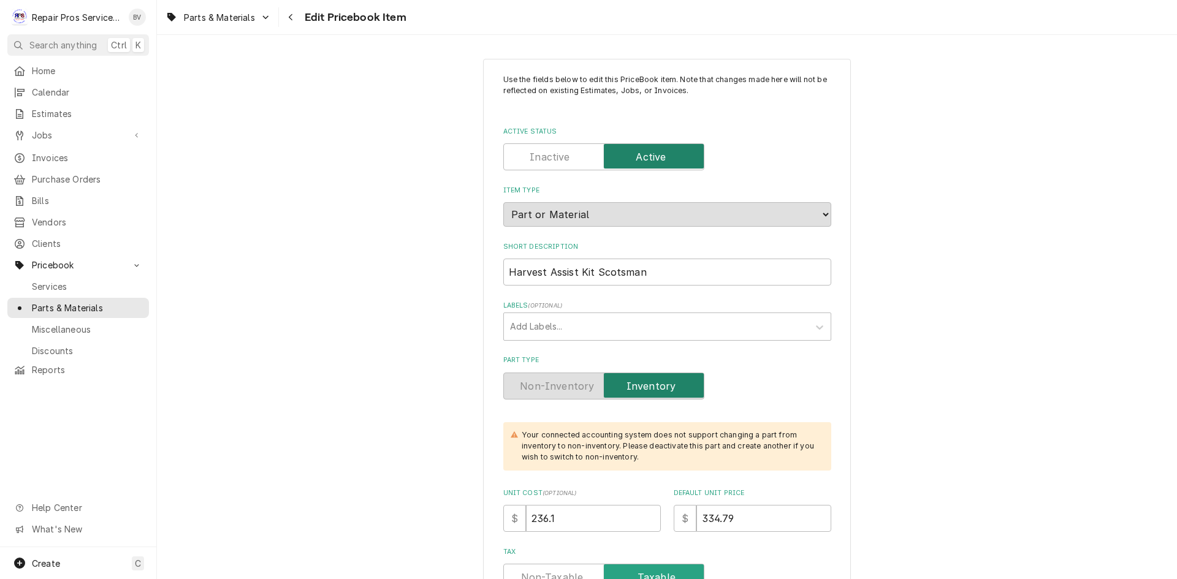
click at [534, 147] on input "Active Status" at bounding box center [604, 156] width 190 height 27
checkbox input "false"
type textarea "x"
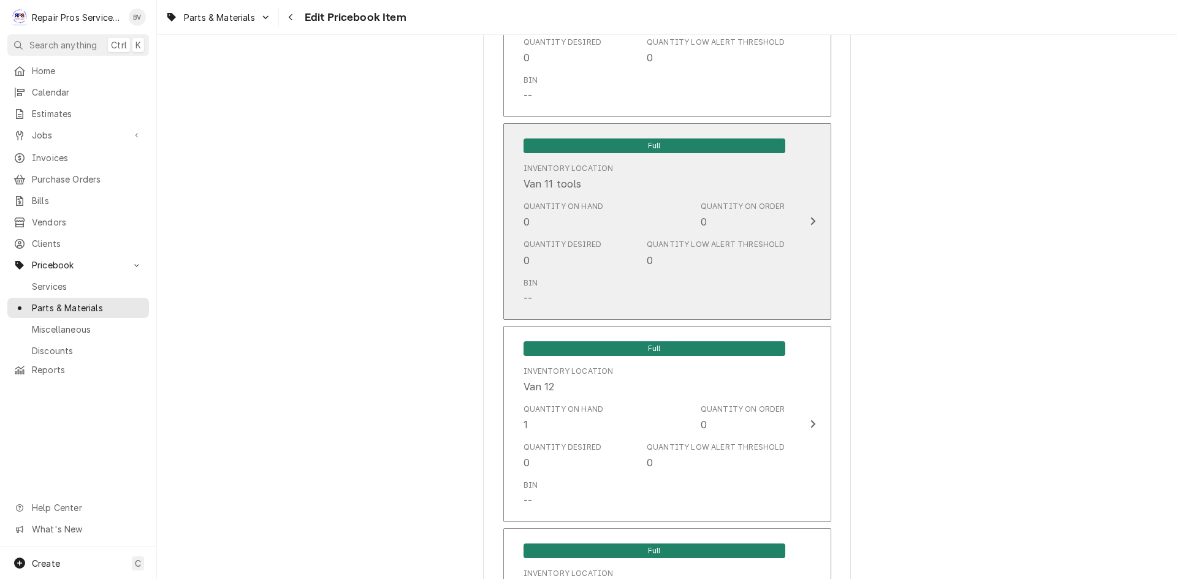
scroll to position [2268, 0]
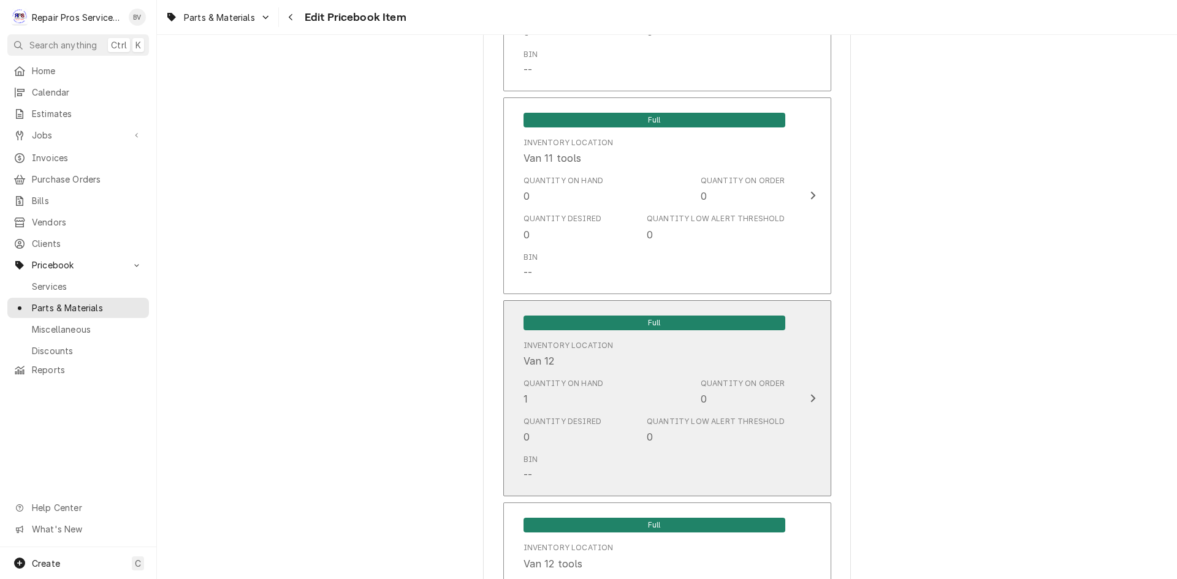
click at [810, 402] on icon "Update Inventory Level" at bounding box center [812, 399] width 5 height 8
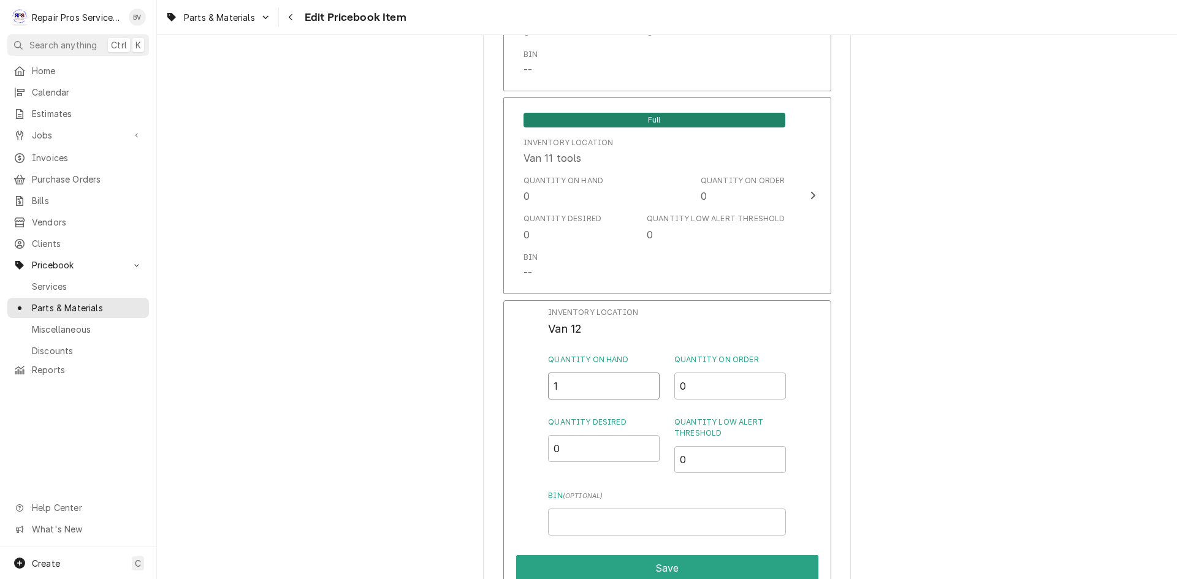
drag, startPoint x: 566, startPoint y: 394, endPoint x: 508, endPoint y: 397, distance: 57.7
click at [513, 396] on div "Inventory Location Van 12 Quantity on Hand 1 Quantity on Order 0 Quantity Desir…" at bounding box center [667, 459] width 328 height 319
type input "0"
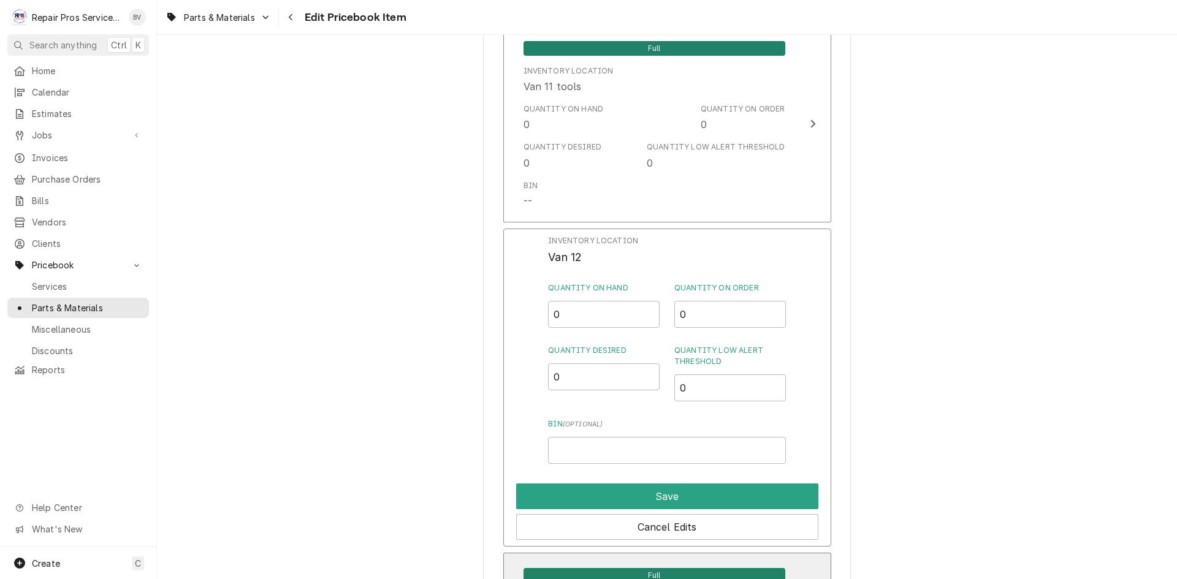
scroll to position [2514, 0]
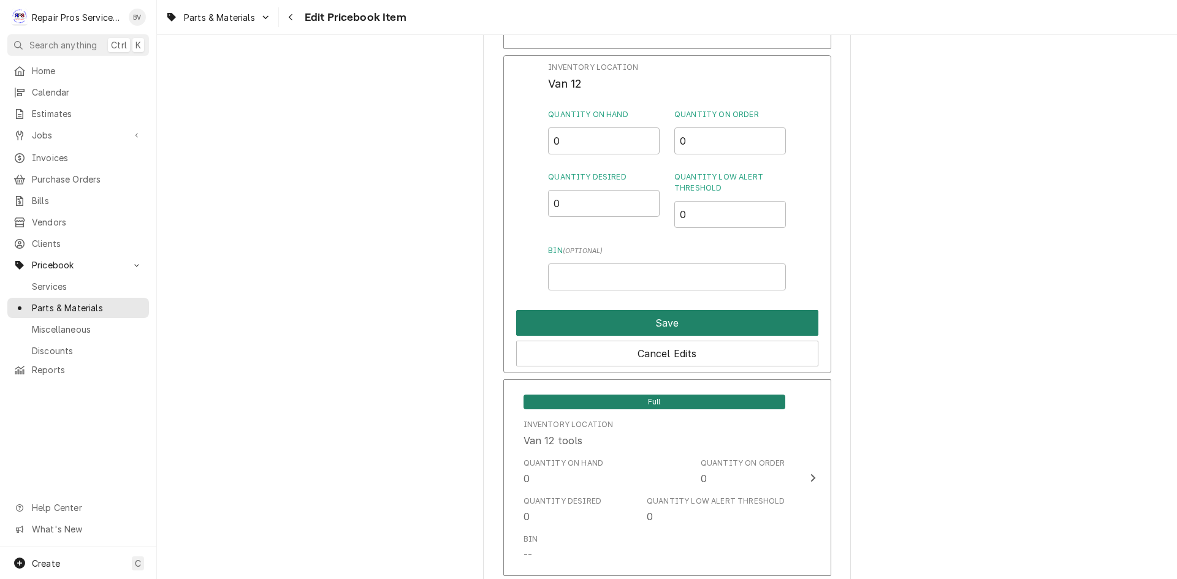
click at [670, 318] on button "Save" at bounding box center [667, 323] width 302 height 26
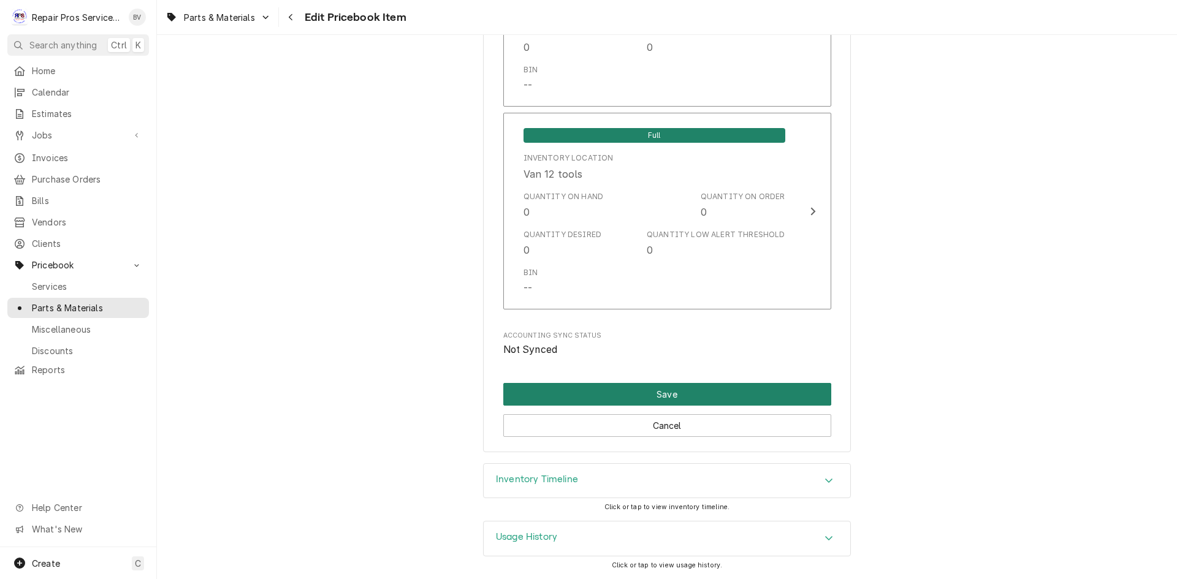
click at [655, 394] on button "Save" at bounding box center [667, 394] width 328 height 23
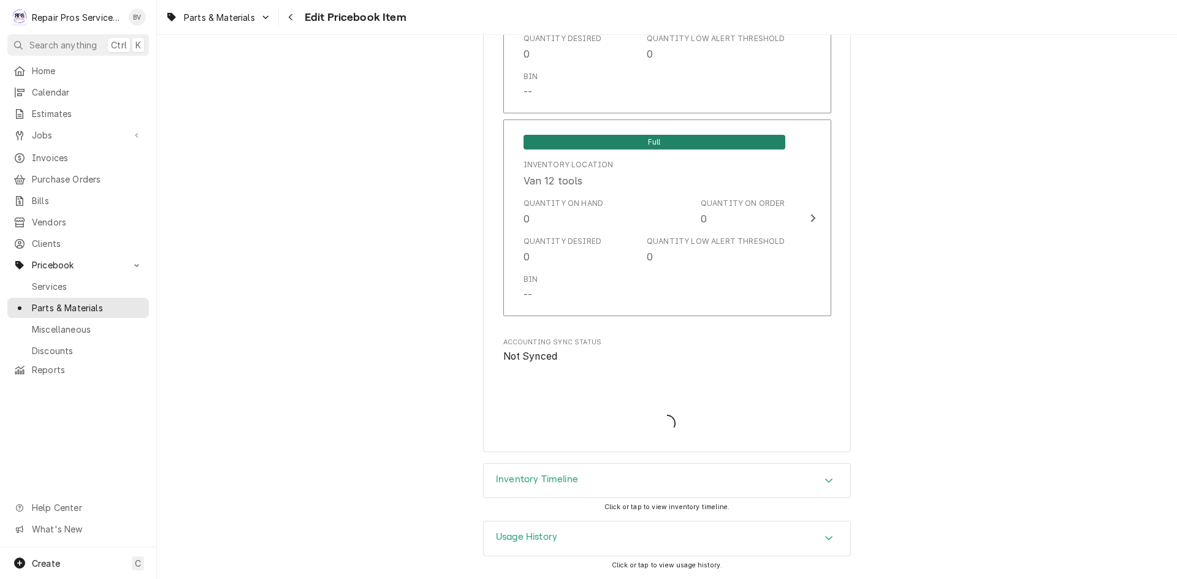
scroll to position [2652, 0]
type textarea "x"
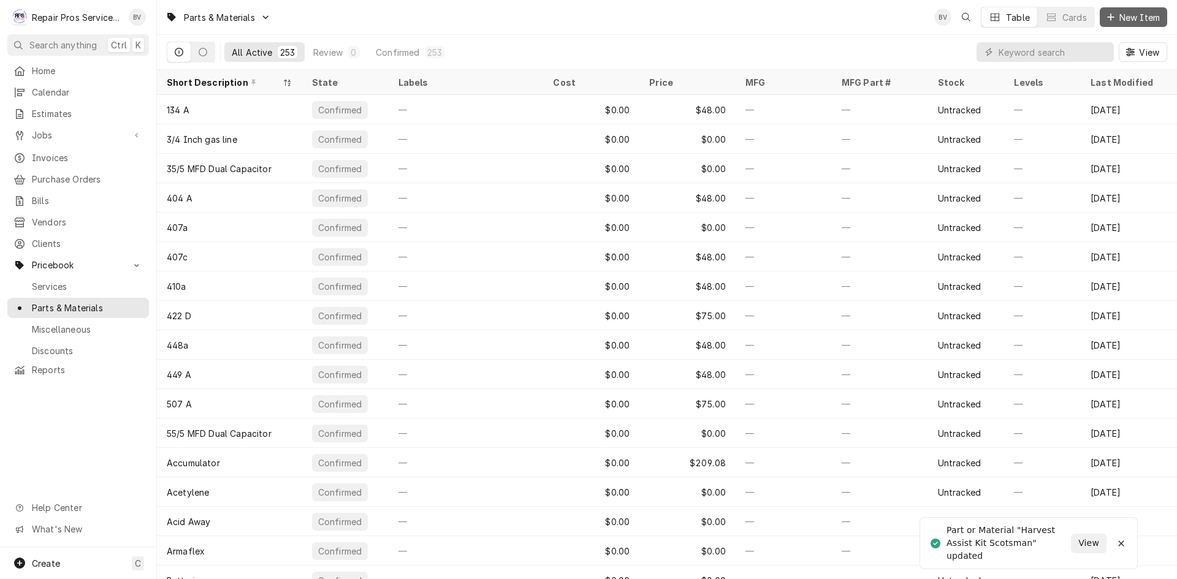
click at [1131, 21] on span "New Item" at bounding box center [1139, 17] width 45 height 13
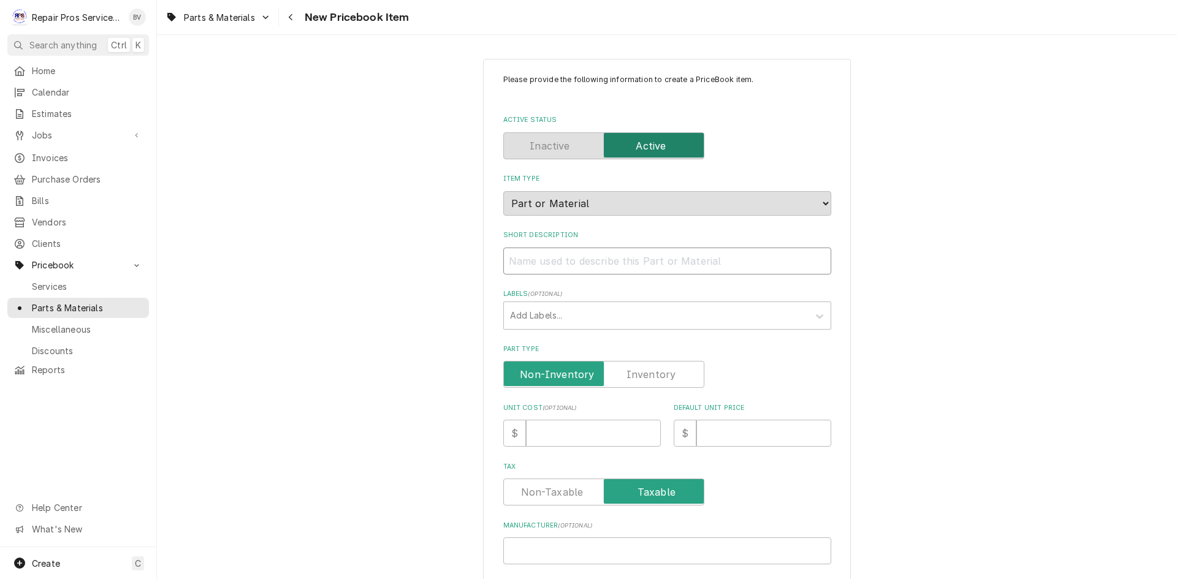
click at [515, 257] on input "Short Description" at bounding box center [667, 261] width 328 height 27
paste input "Harvest Assist Kit Scotsman"
type textarea "x"
type input "Harvest Assist Kit Scotsman"
click at [591, 258] on input "Harvest Assist Kit Scotsman" at bounding box center [667, 261] width 328 height 27
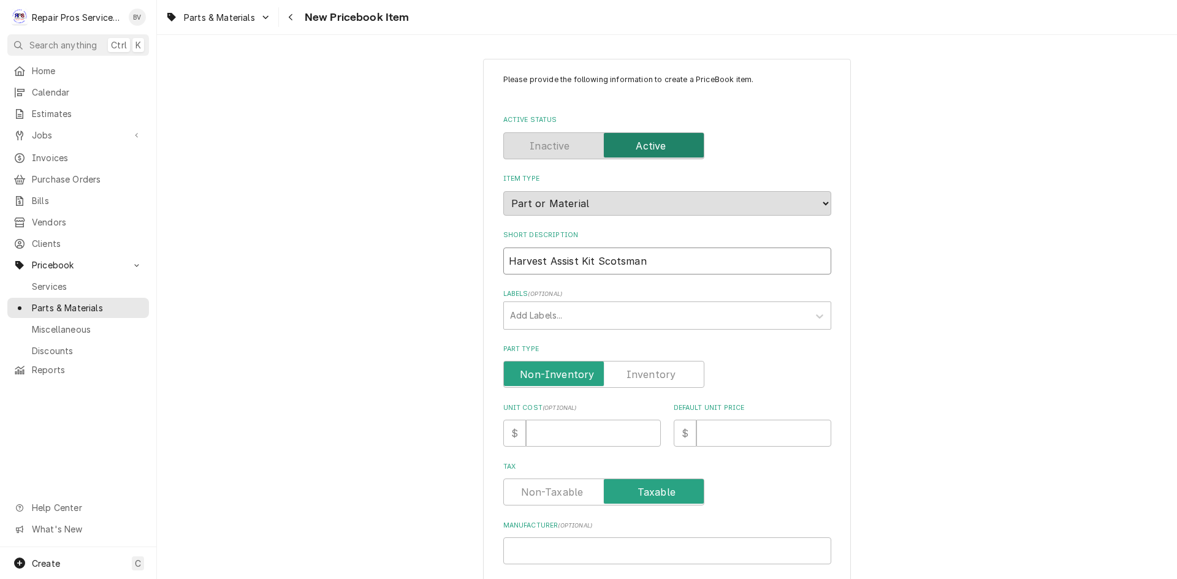
type textarea "x"
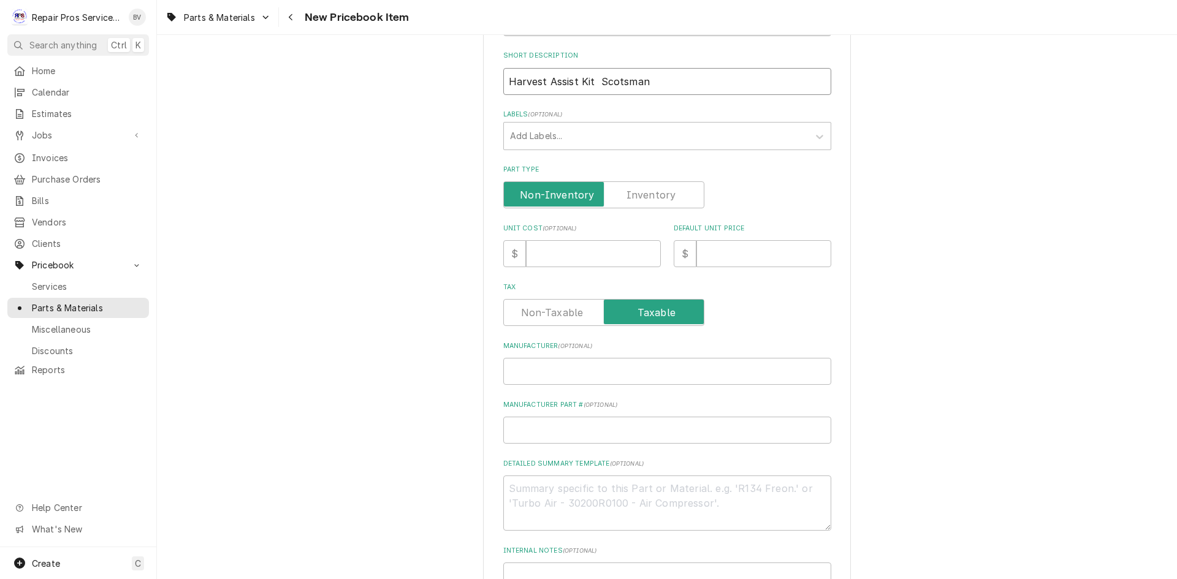
scroll to position [245, 0]
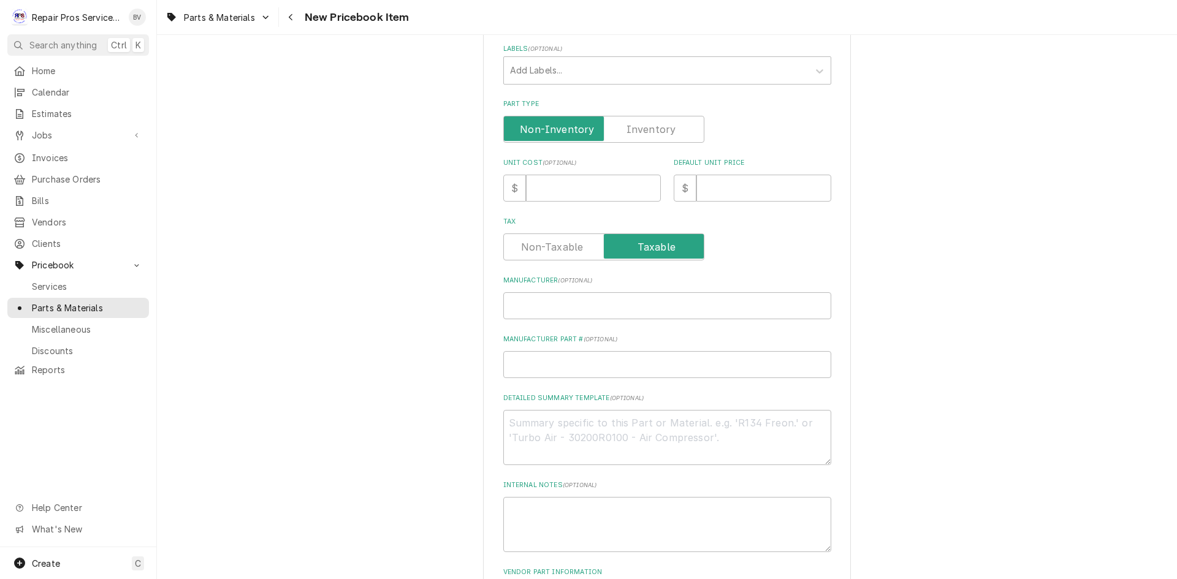
type input "Harvest Assist Kit Scotsman"
click at [724, 189] on input "Default Unit Price" at bounding box center [763, 188] width 135 height 27
type textarea "x"
type input "3"
type textarea "x"
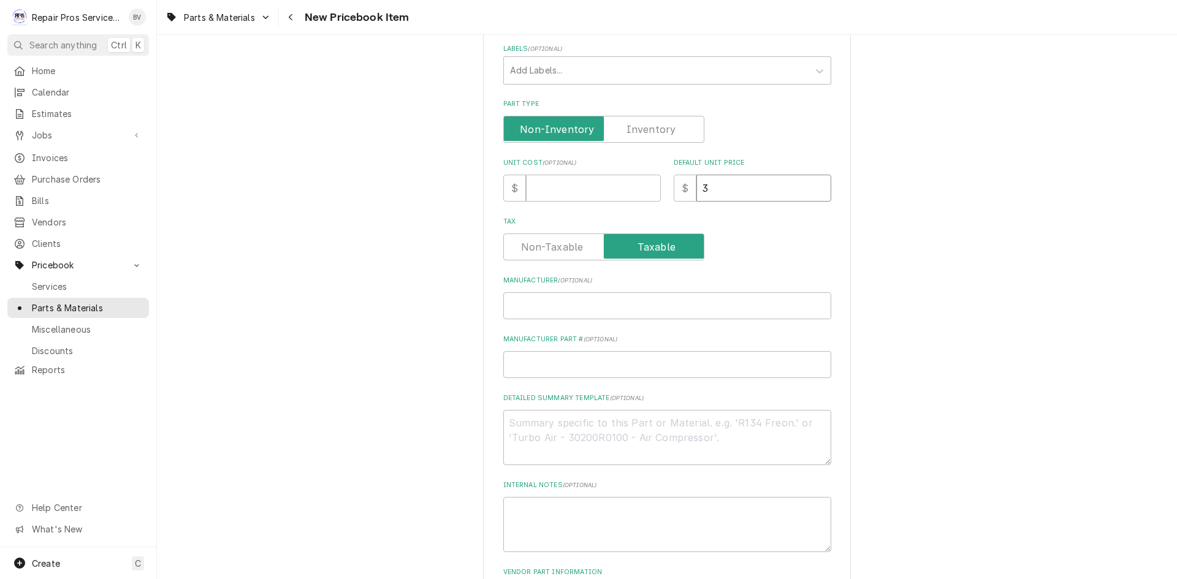
type input "33"
type textarea "x"
type input "334"
type textarea "x"
type input "334.7"
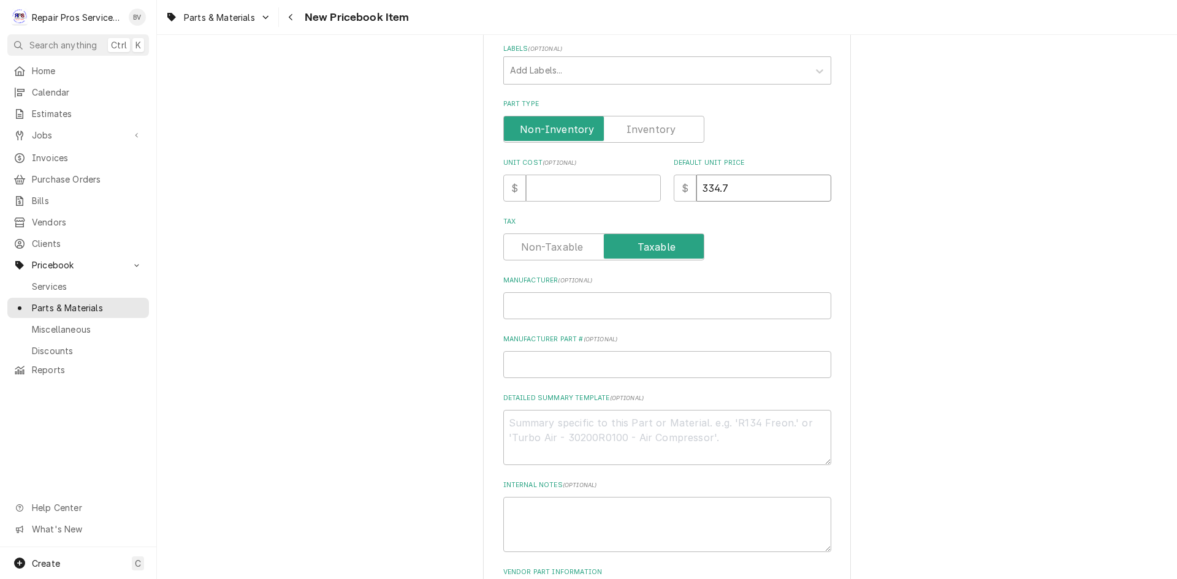
type textarea "x"
type input "334.79"
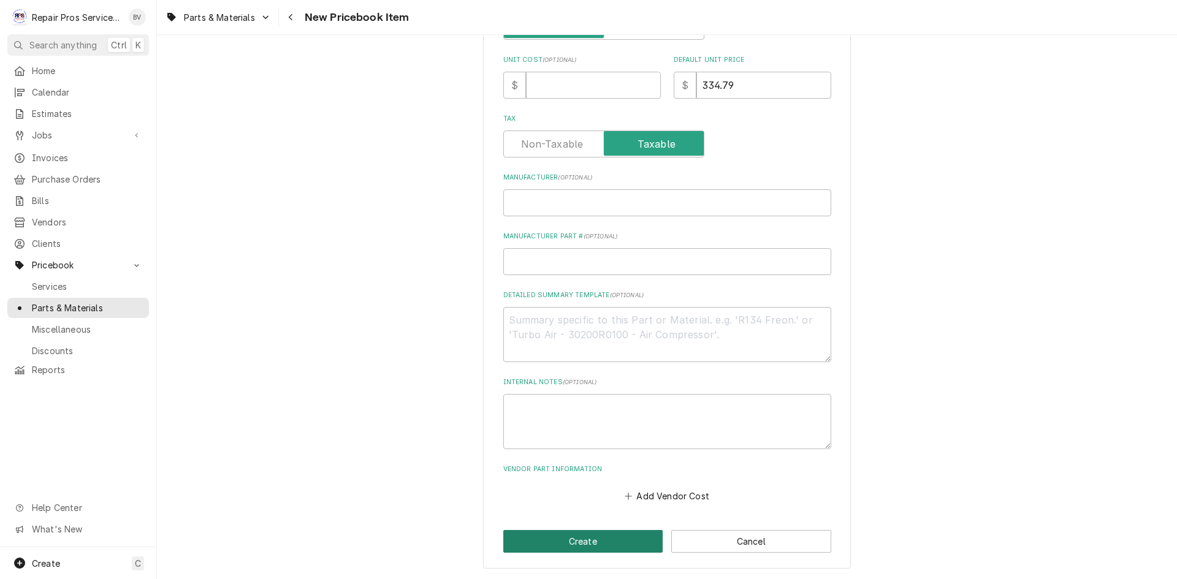
click at [576, 536] on button "Create" at bounding box center [583, 541] width 160 height 23
type textarea "x"
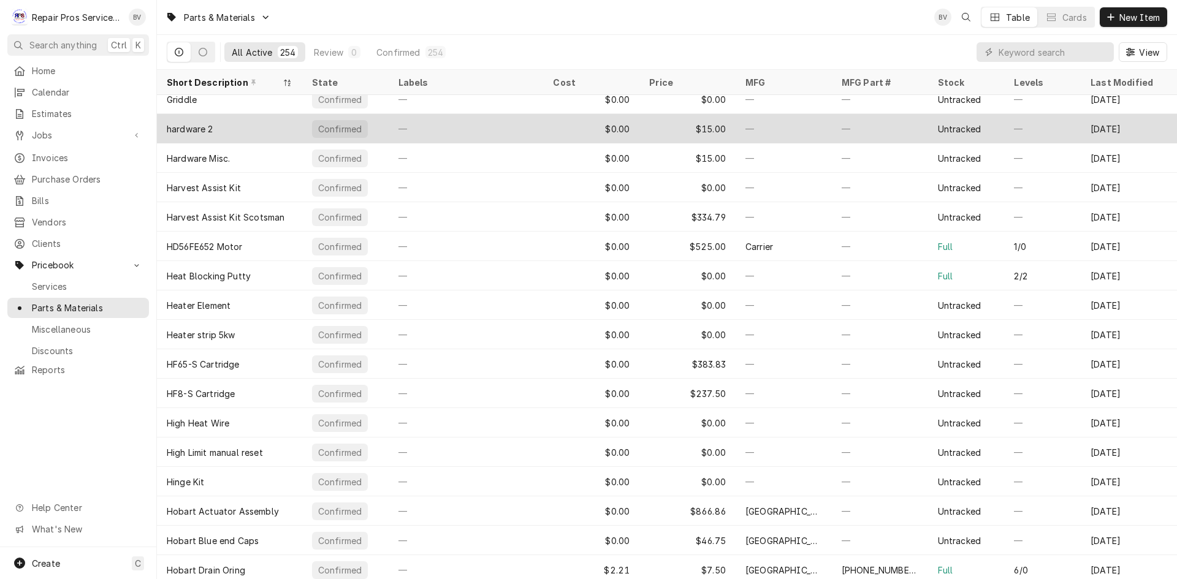
scroll to position [3428, 0]
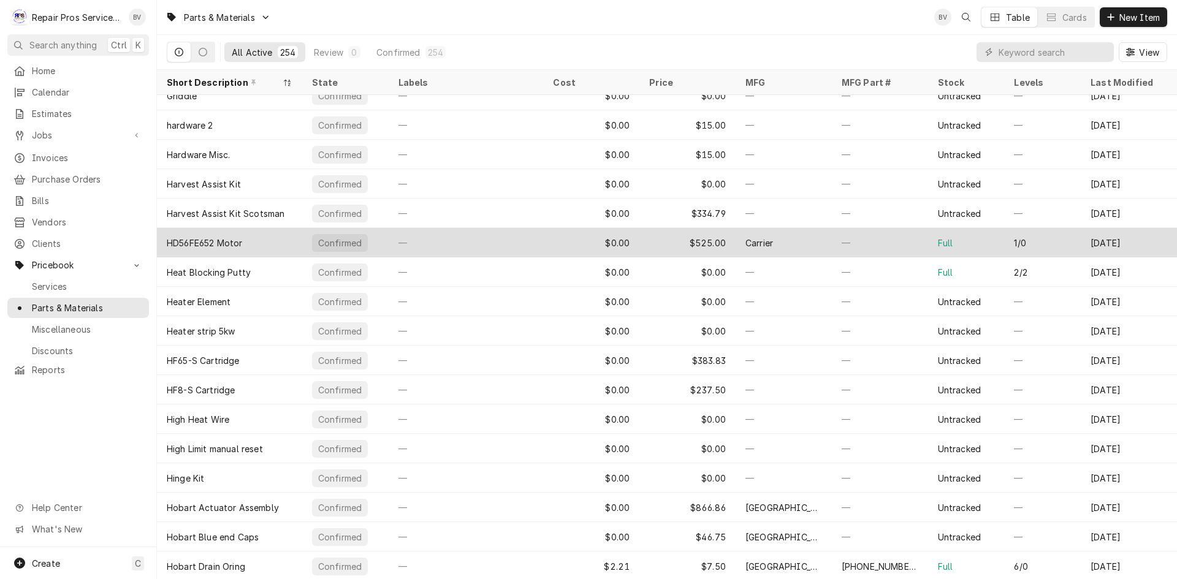
click at [901, 248] on div "—" at bounding box center [880, 242] width 96 height 29
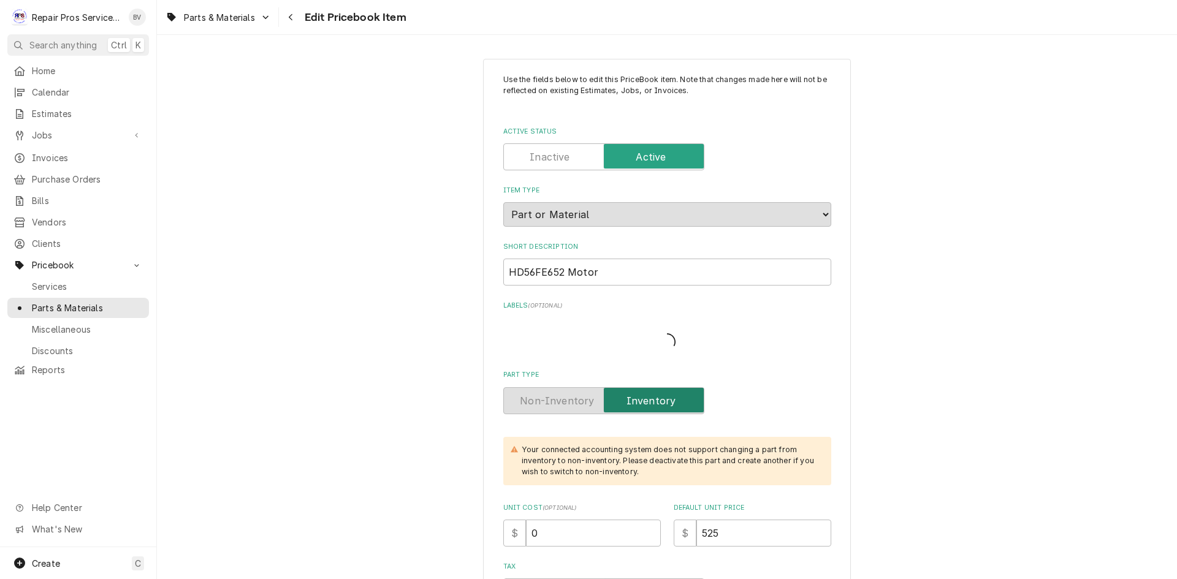
type textarea "x"
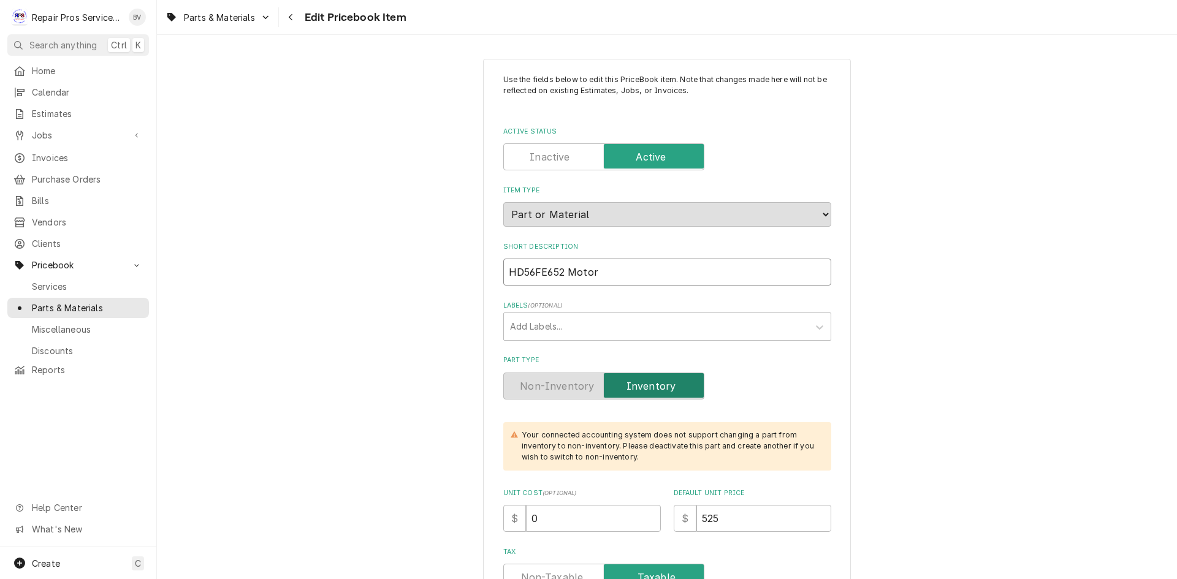
drag, startPoint x: 607, startPoint y: 271, endPoint x: 502, endPoint y: 285, distance: 105.8
click at [503, 285] on input "HD56FE652 Motor" at bounding box center [667, 272] width 328 height 27
click at [534, 156] on label "Active Status" at bounding box center [603, 156] width 201 height 27
click at [534, 156] on input "Active Status" at bounding box center [604, 156] width 190 height 27
checkbox input "false"
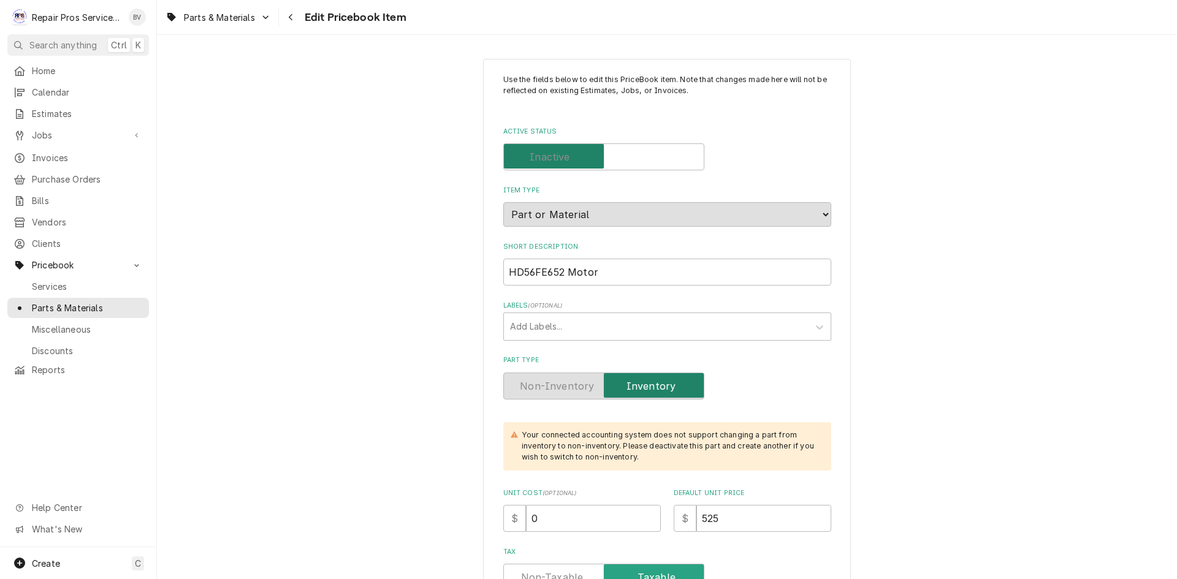
type textarea "x"
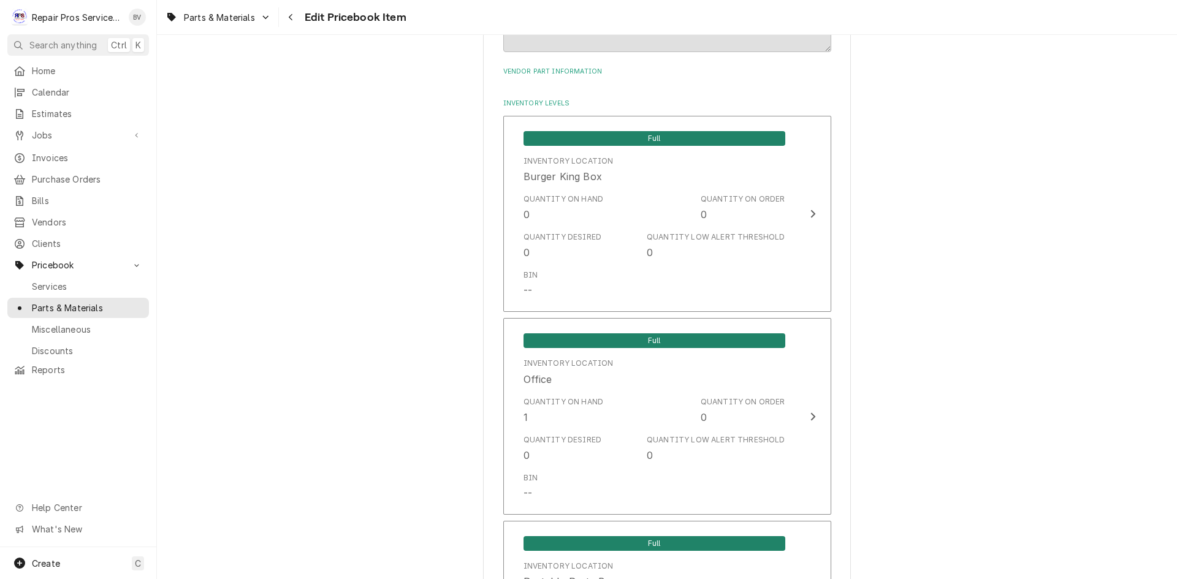
scroll to position [858, 0]
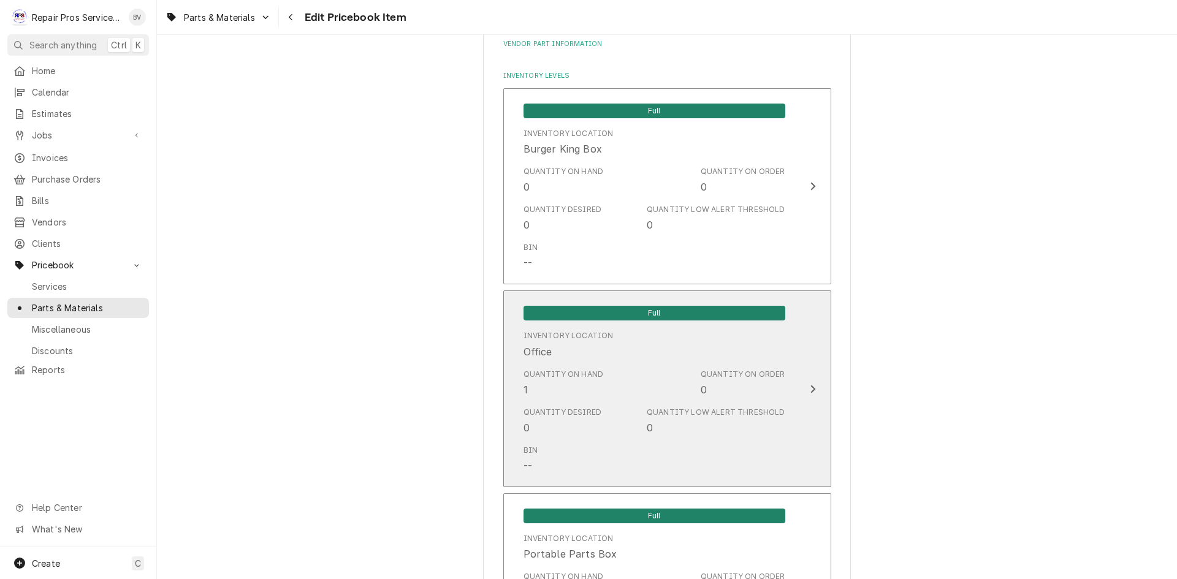
click at [805, 393] on div "Update Inventory Level" at bounding box center [813, 389] width 16 height 15
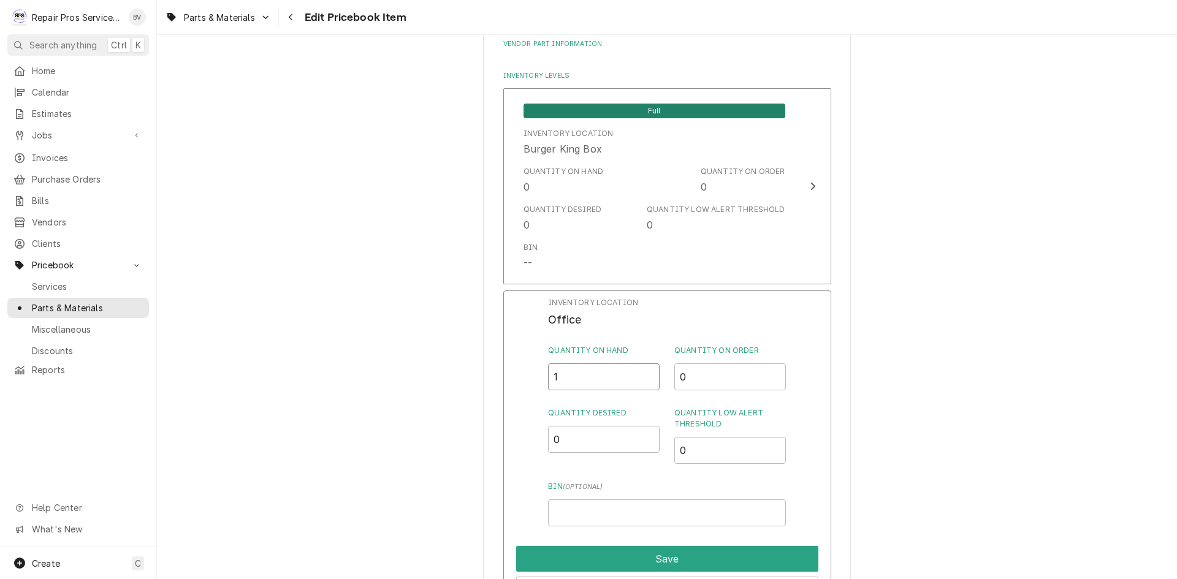
drag, startPoint x: 562, startPoint y: 372, endPoint x: 543, endPoint y: 381, distance: 21.1
click at [543, 381] on div "Inventory Location Office Quantity on Hand 1 Quantity on Order 0 Quantity Desir…" at bounding box center [667, 450] width 328 height 319
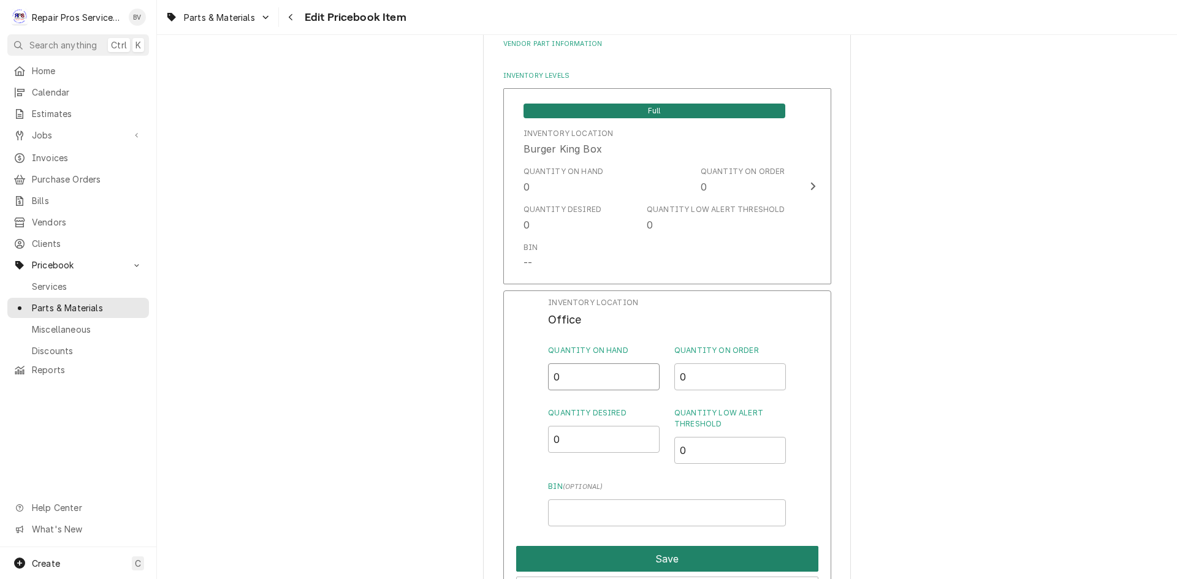
type input "0"
click at [649, 558] on button "Save" at bounding box center [667, 559] width 302 height 26
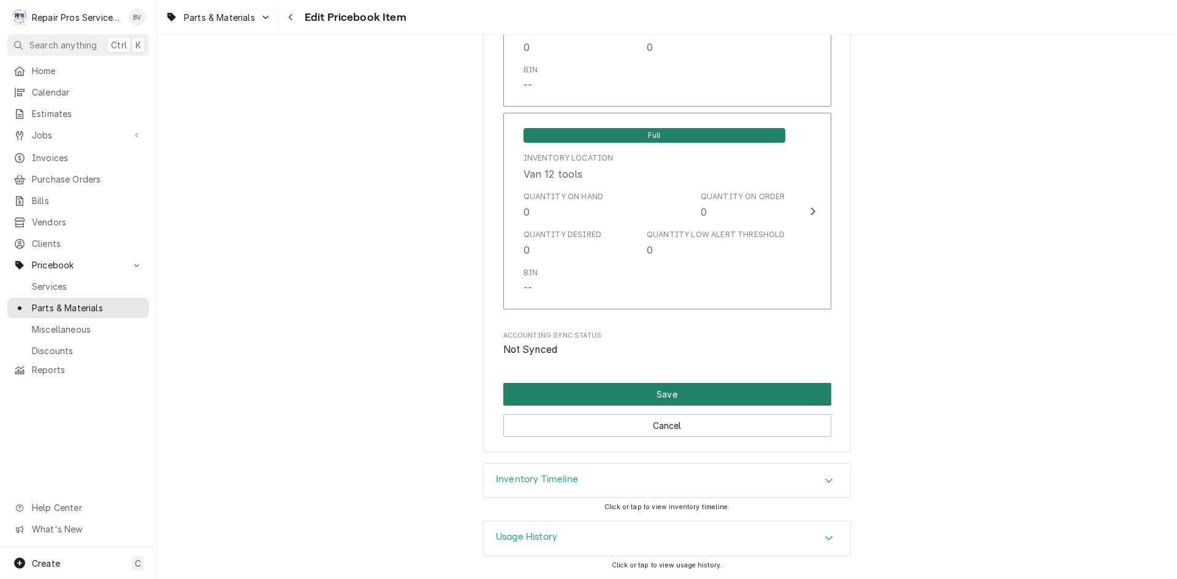
click at [685, 391] on button "Save" at bounding box center [667, 394] width 328 height 23
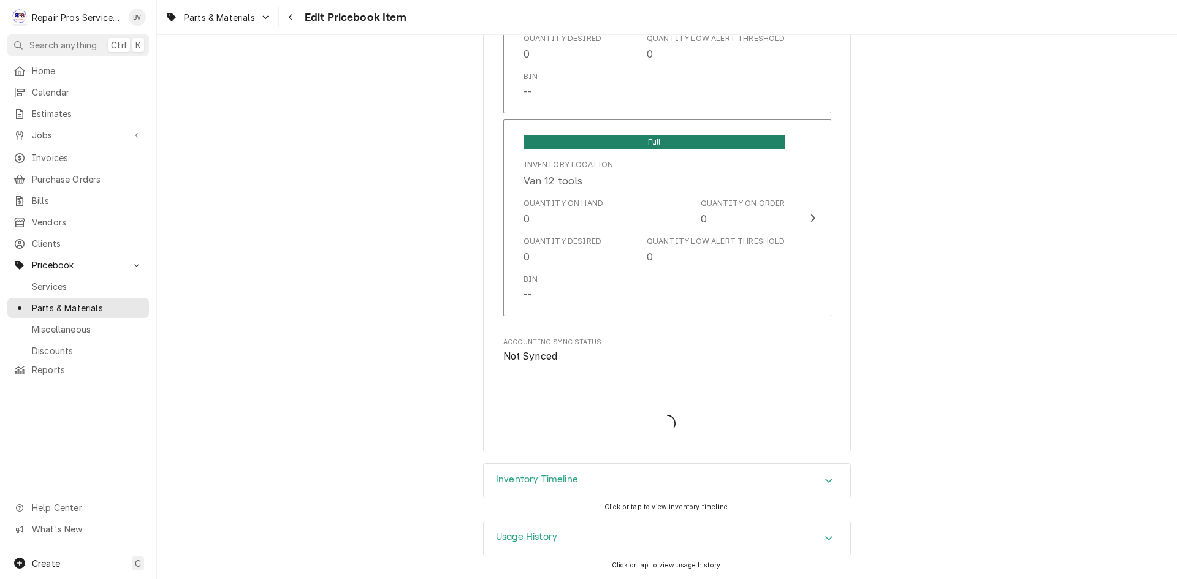
scroll to position [2652, 0]
type textarea "x"
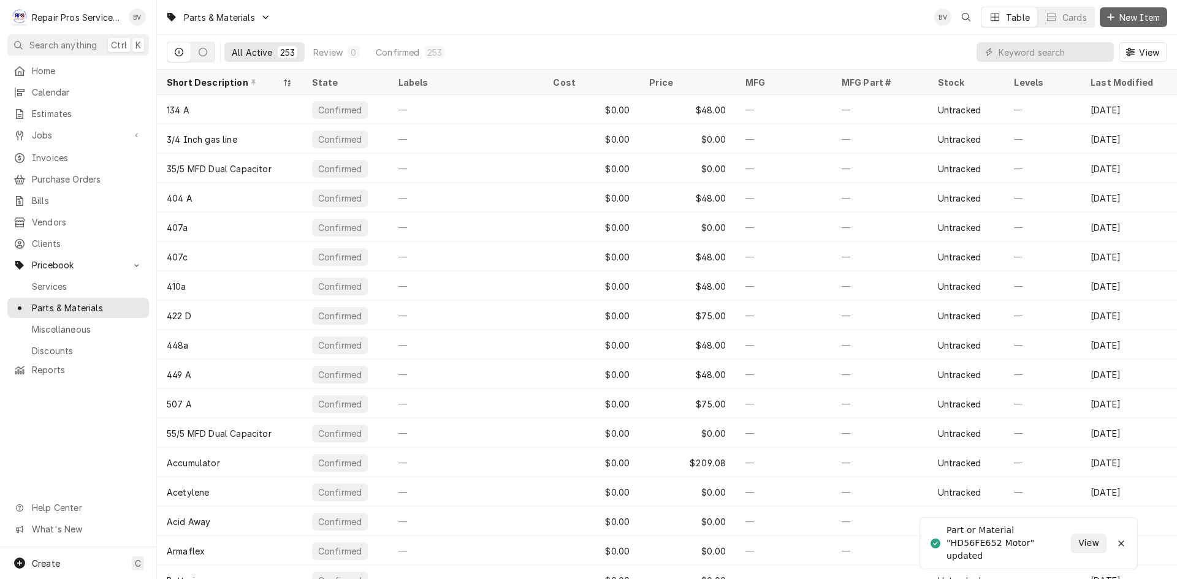
click at [1121, 24] on button "New Item" at bounding box center [1133, 17] width 67 height 20
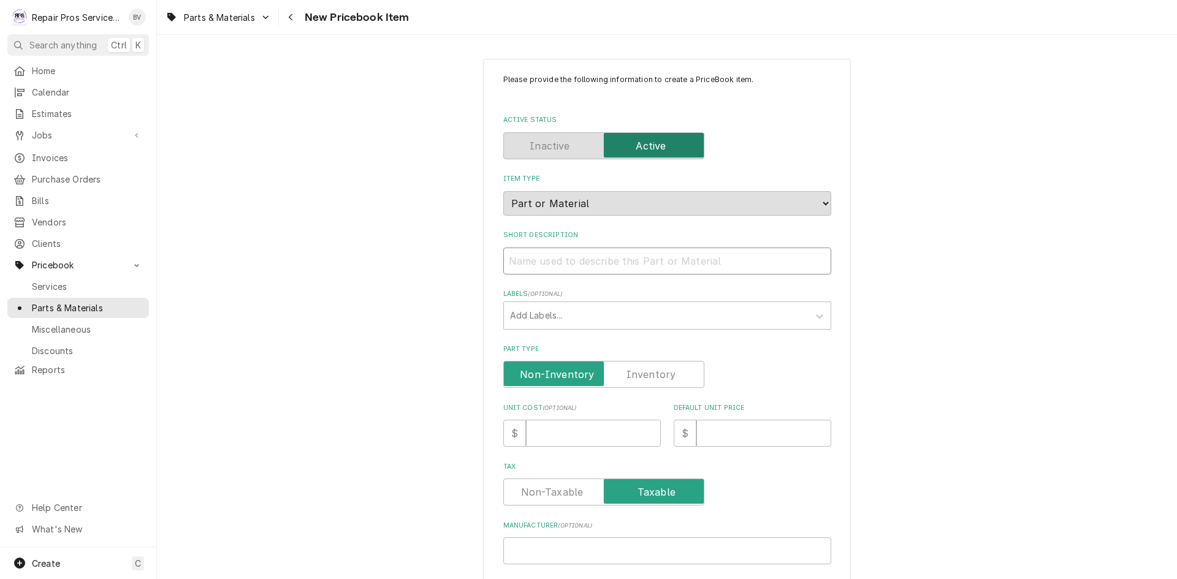
click at [512, 264] on input "Short Description" at bounding box center [667, 261] width 328 height 27
paste input "HD56FE652 Motor"
type textarea "x"
type input "HD56FE652 Motor"
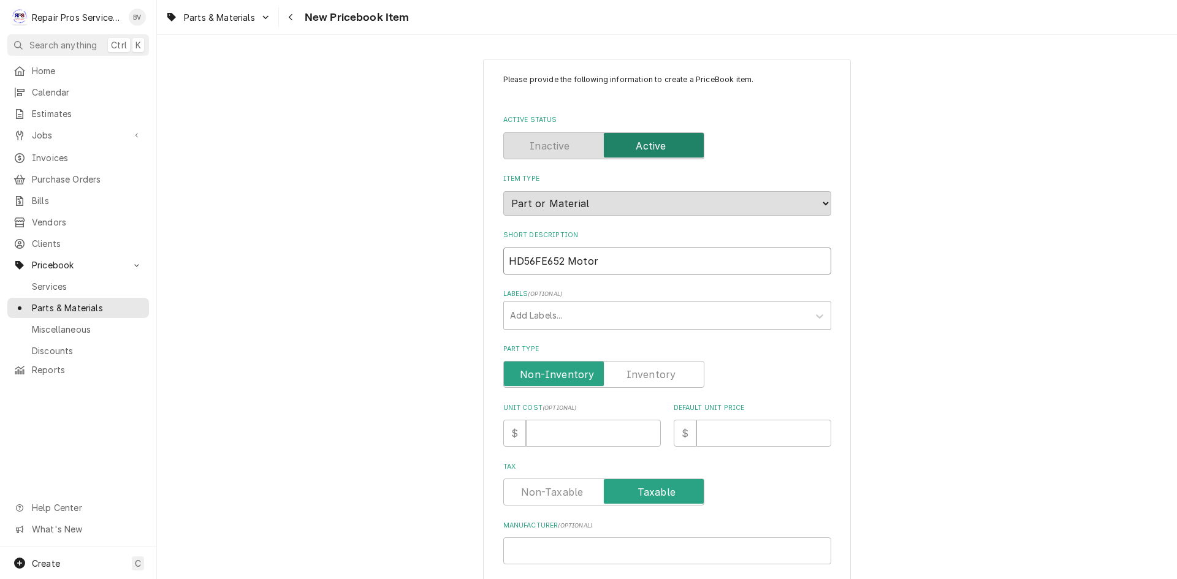
click at [562, 260] on input "HD56FE652 Motor" at bounding box center [667, 261] width 328 height 27
type textarea "x"
type input "HD56FE652 Motor"
click at [712, 436] on input "Default Unit Price" at bounding box center [763, 433] width 135 height 27
type textarea "x"
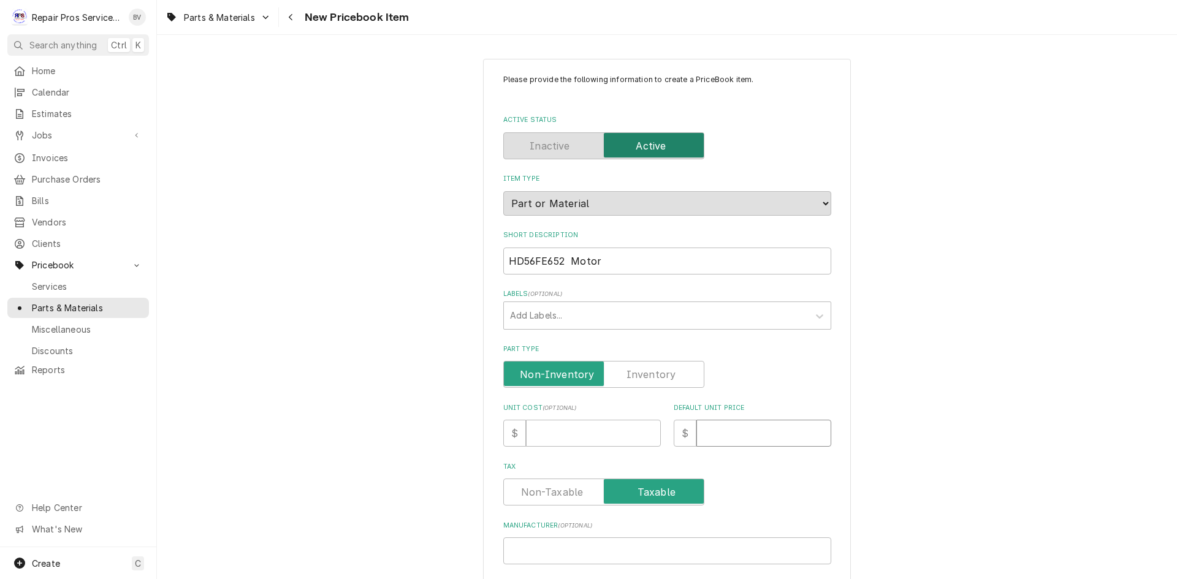
type input "5"
type textarea "x"
type input "57"
type textarea "x"
type input "575"
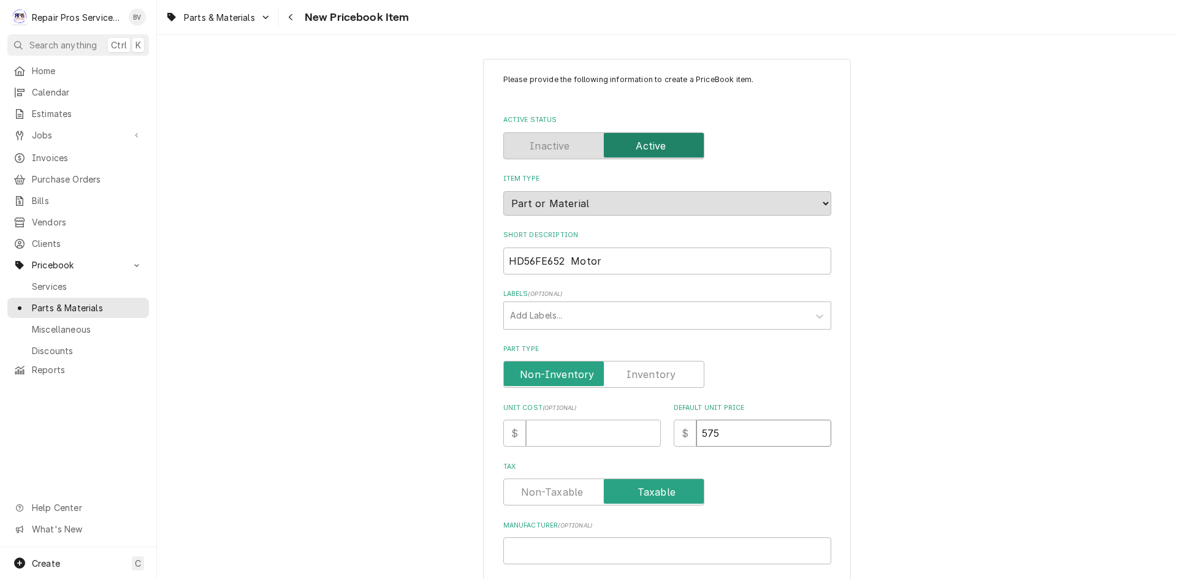
type textarea "x"
type input "575.0"
type textarea "x"
type input "575.00"
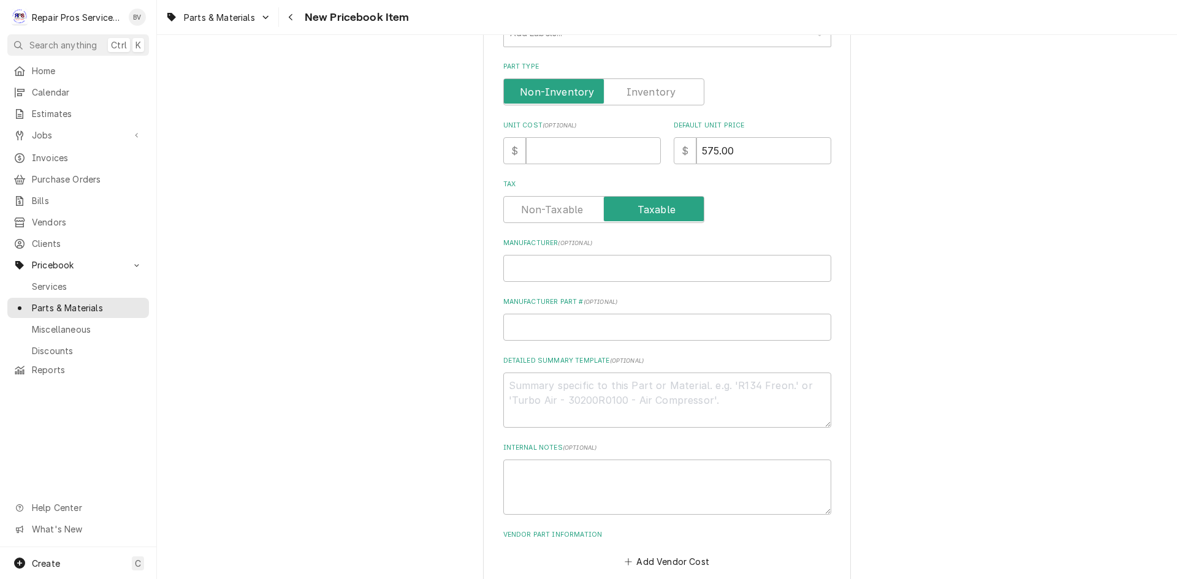
scroll to position [348, 0]
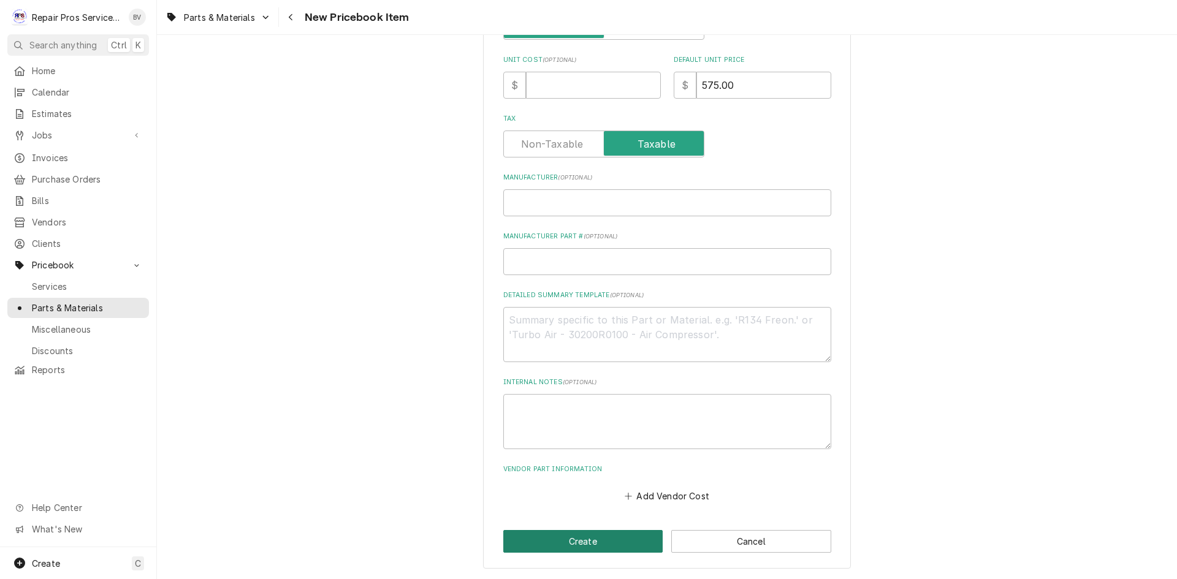
click at [565, 544] on button "Create" at bounding box center [583, 541] width 160 height 23
type textarea "x"
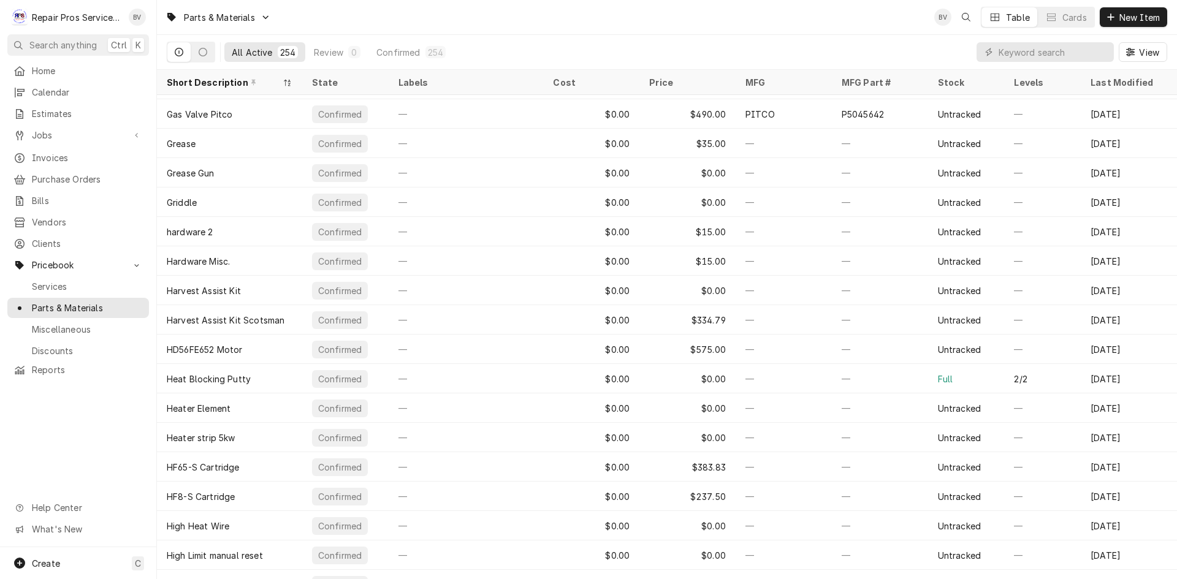
scroll to position [3339, 0]
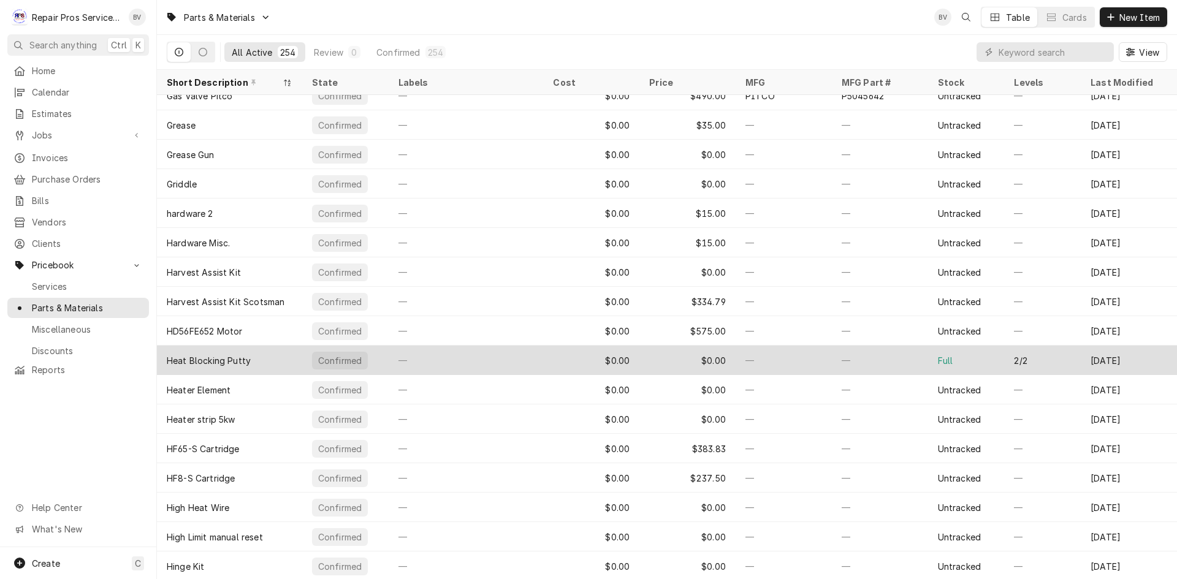
click at [960, 362] on div "Full" at bounding box center [966, 360] width 77 height 29
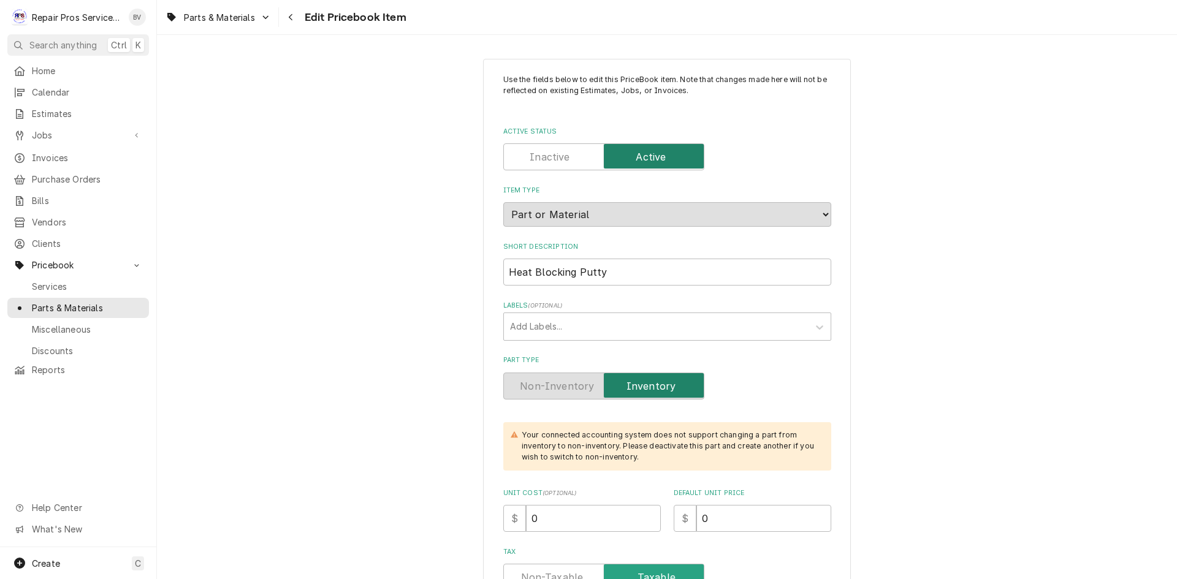
click at [567, 154] on input "Active Status" at bounding box center [604, 156] width 190 height 27
checkbox input "false"
type textarea "x"
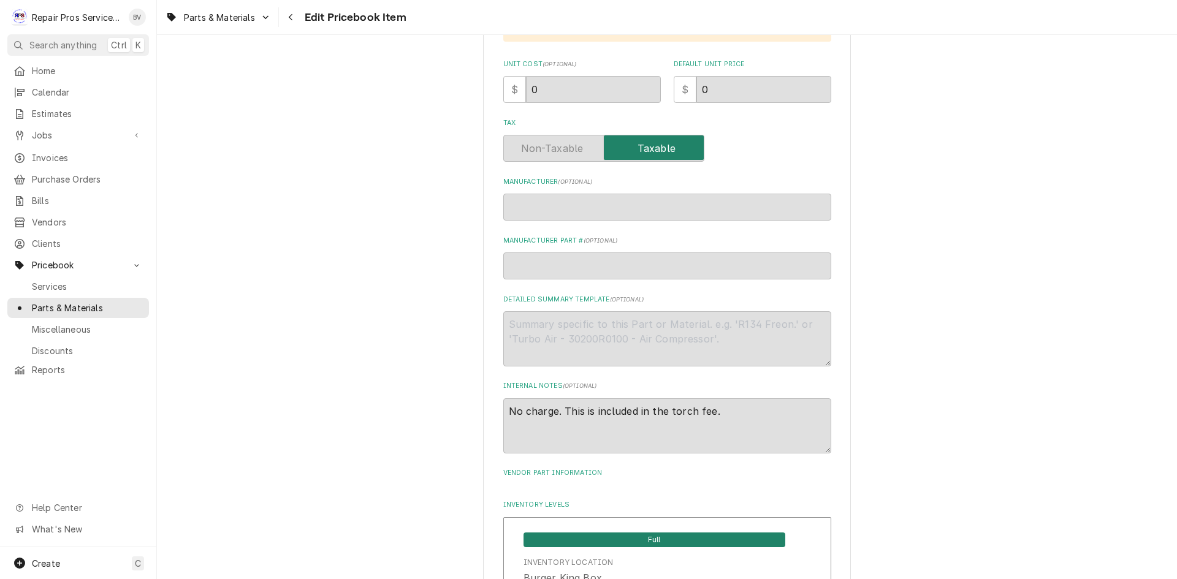
scroll to position [858, 0]
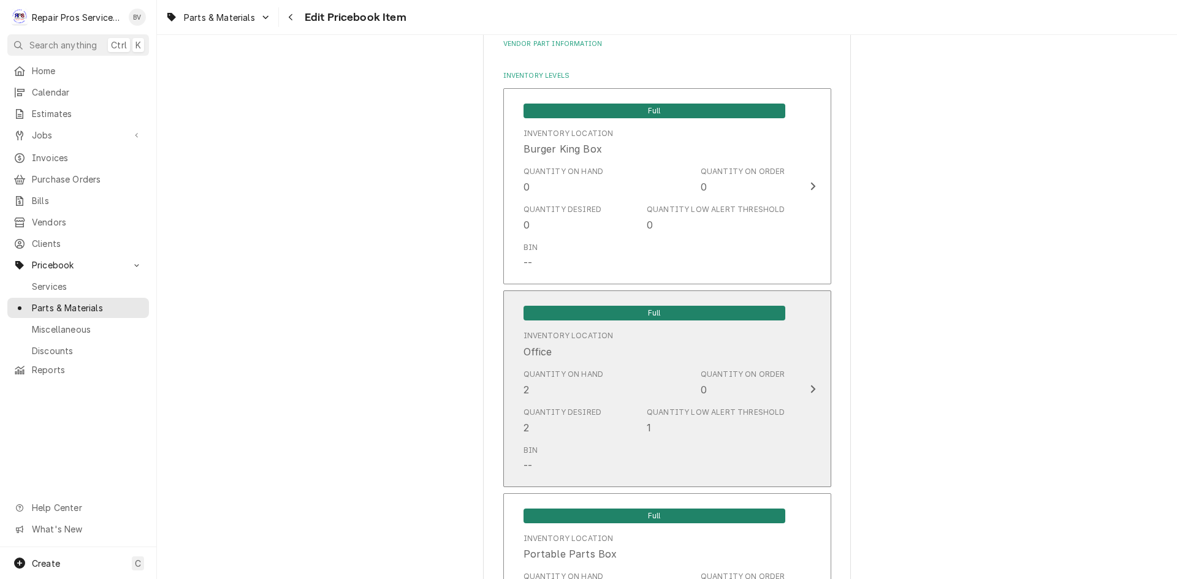
click at [810, 391] on icon "Update Inventory Level" at bounding box center [813, 389] width 6 height 10
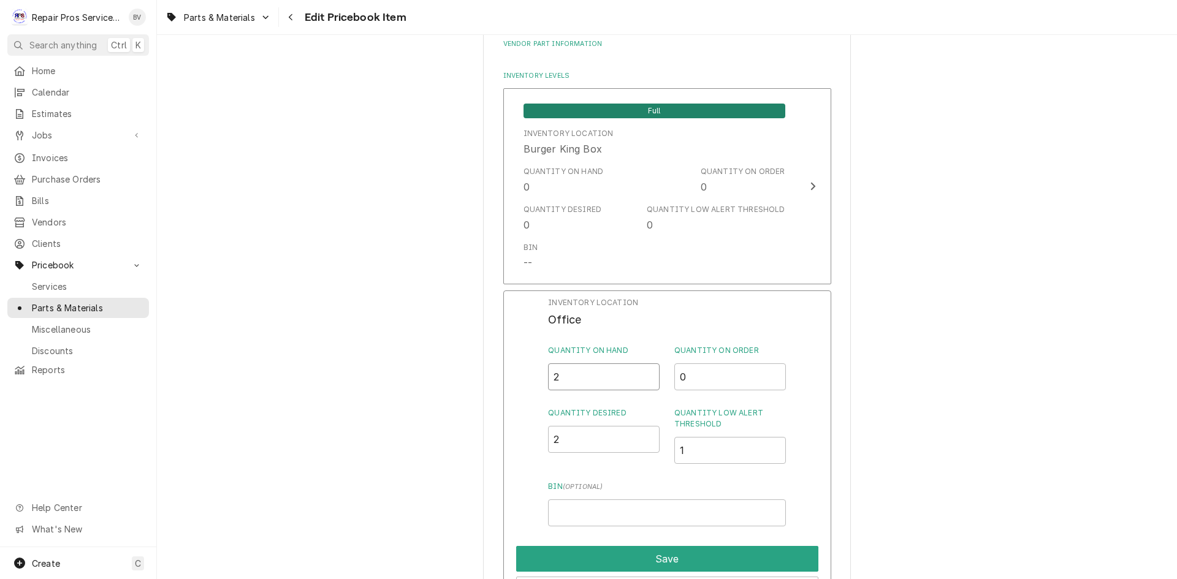
drag, startPoint x: 551, startPoint y: 373, endPoint x: 512, endPoint y: 382, distance: 39.6
click at [537, 375] on div "Inventory Location Office Quantity on Hand 2 Quantity on Order 0 Quantity Desir…" at bounding box center [667, 450] width 328 height 319
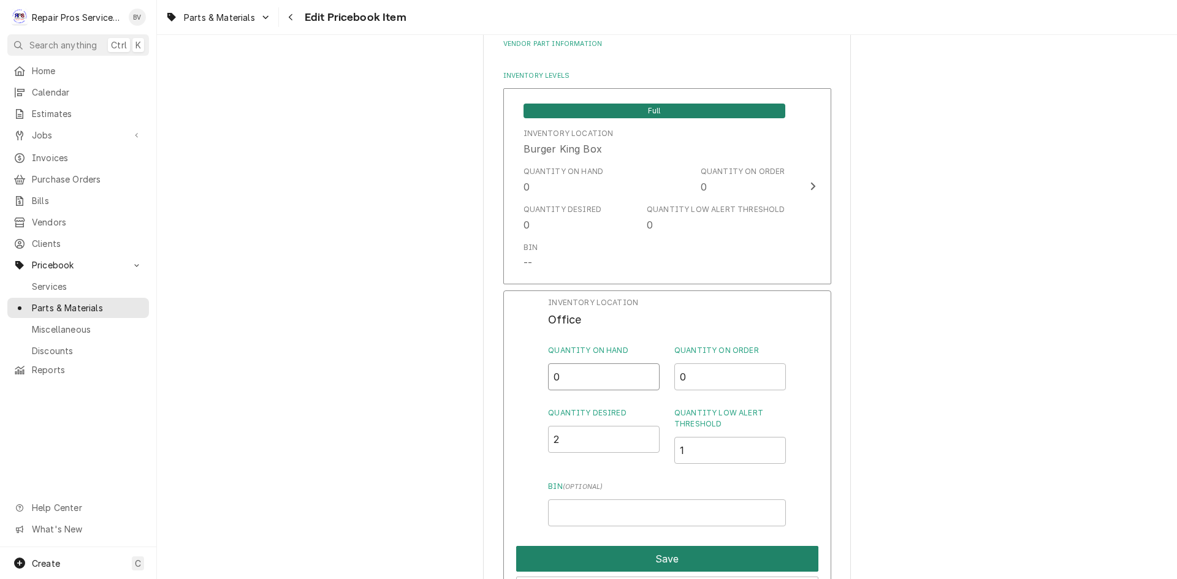
type input "0"
click at [633, 553] on button "Save" at bounding box center [667, 559] width 302 height 26
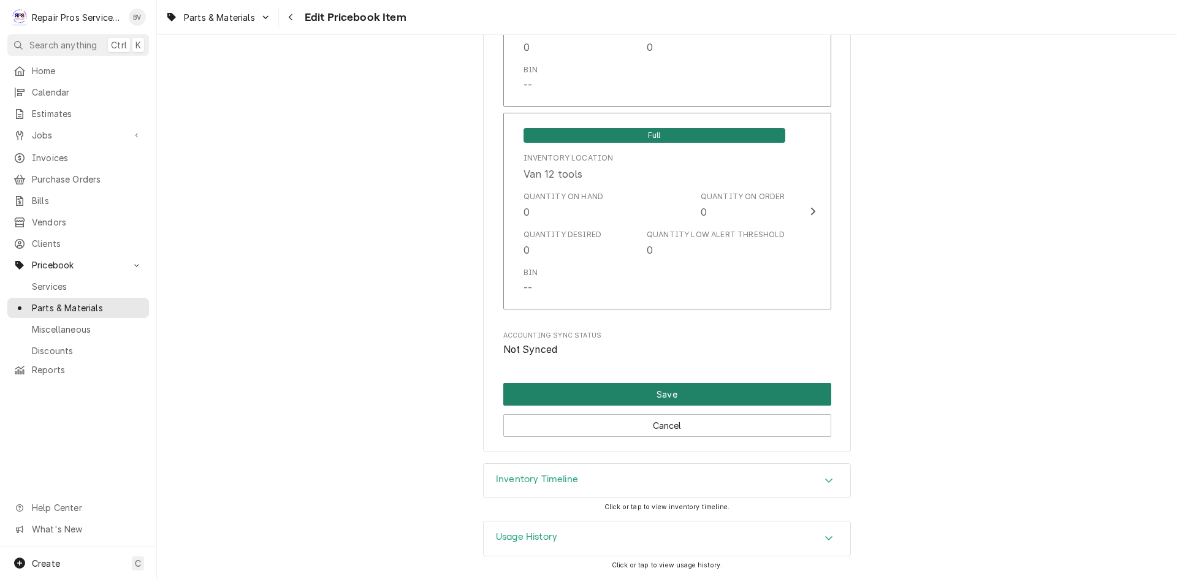
click at [709, 393] on button "Save" at bounding box center [667, 394] width 328 height 23
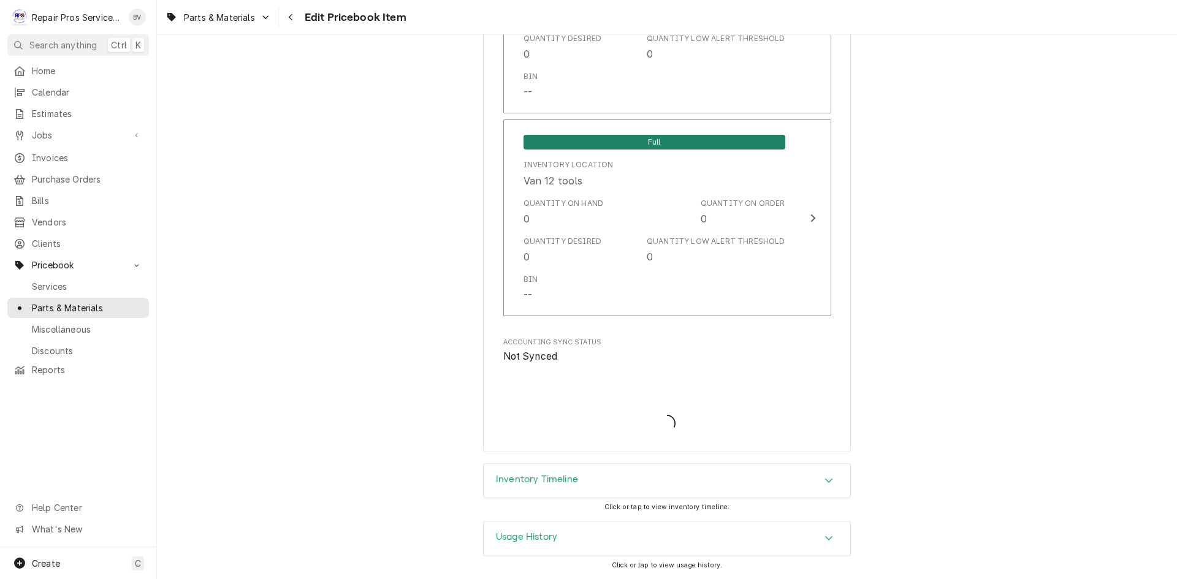
scroll to position [2652, 0]
type textarea "x"
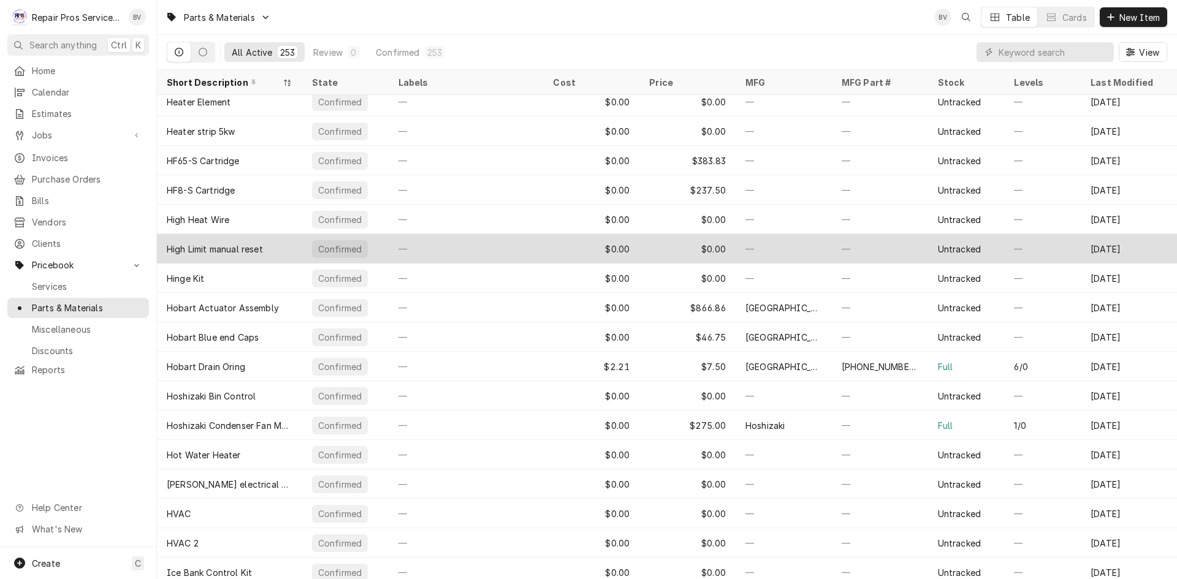
scroll to position [3634, 0]
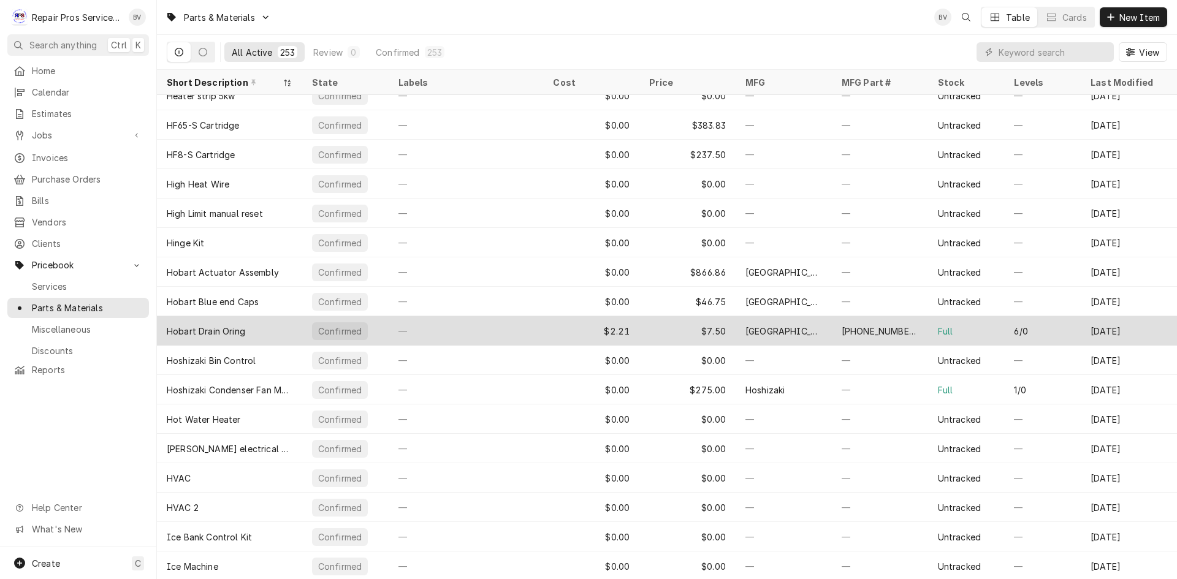
click at [960, 335] on div "Full" at bounding box center [966, 330] width 77 height 29
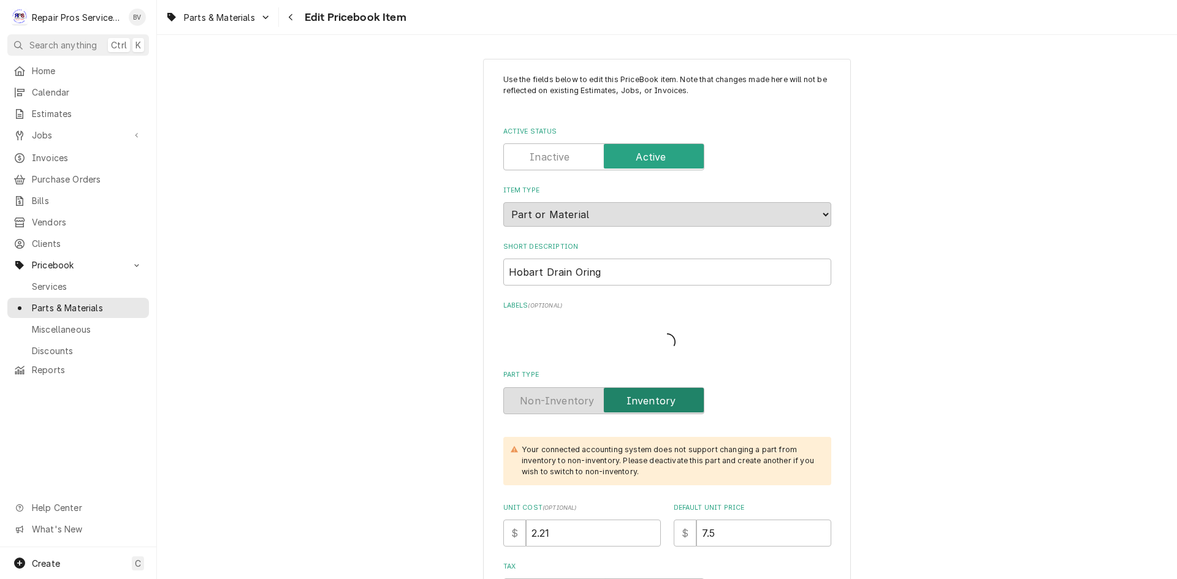
type textarea "x"
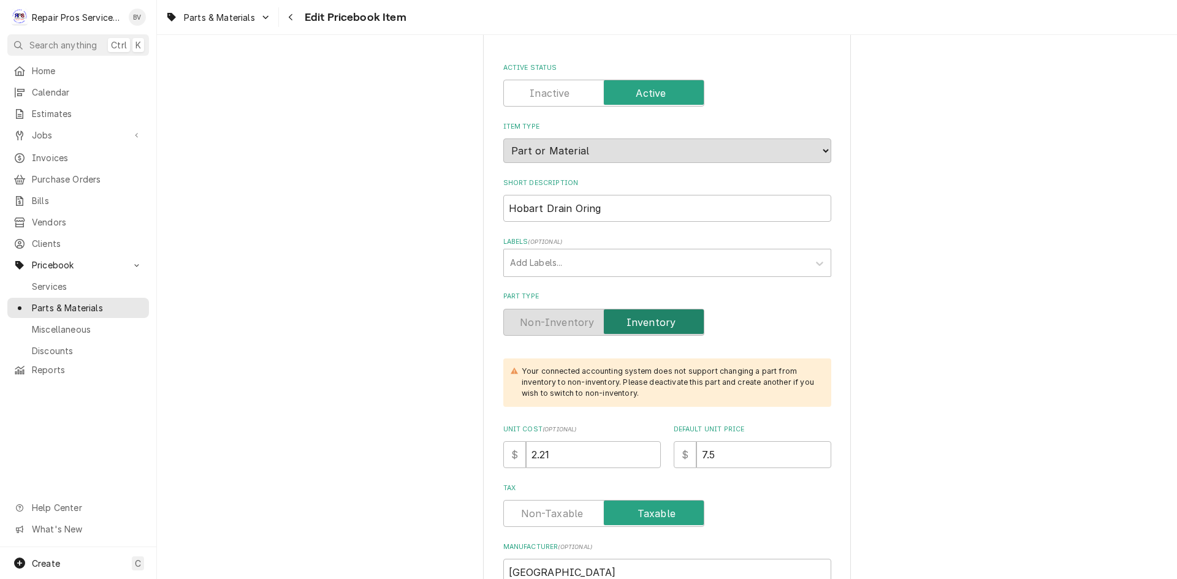
scroll to position [61, 0]
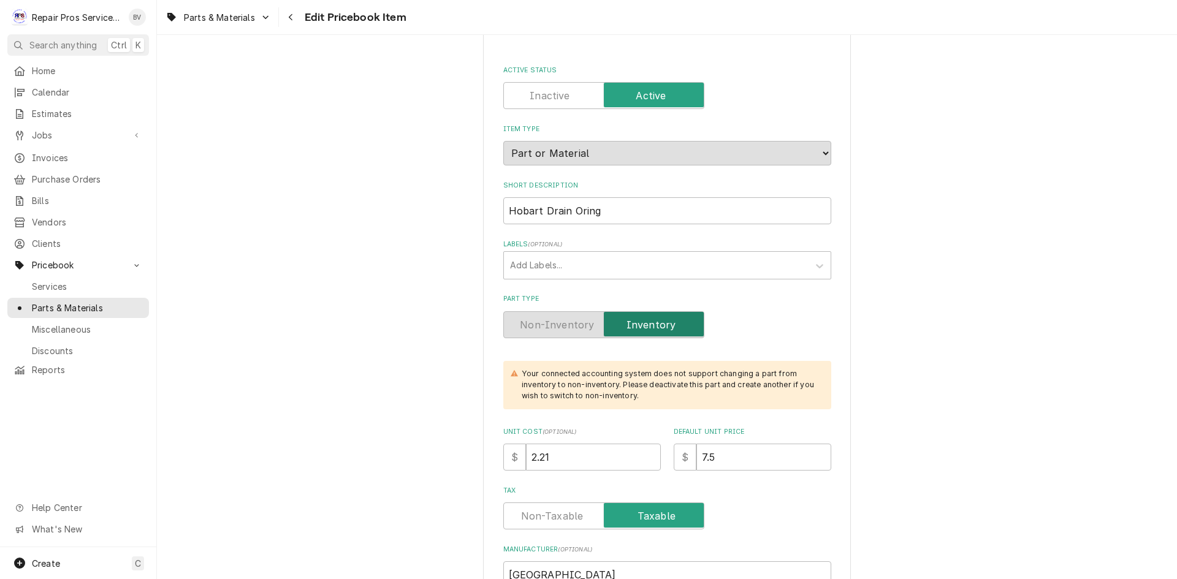
click at [523, 325] on label "Part Type" at bounding box center [603, 324] width 201 height 27
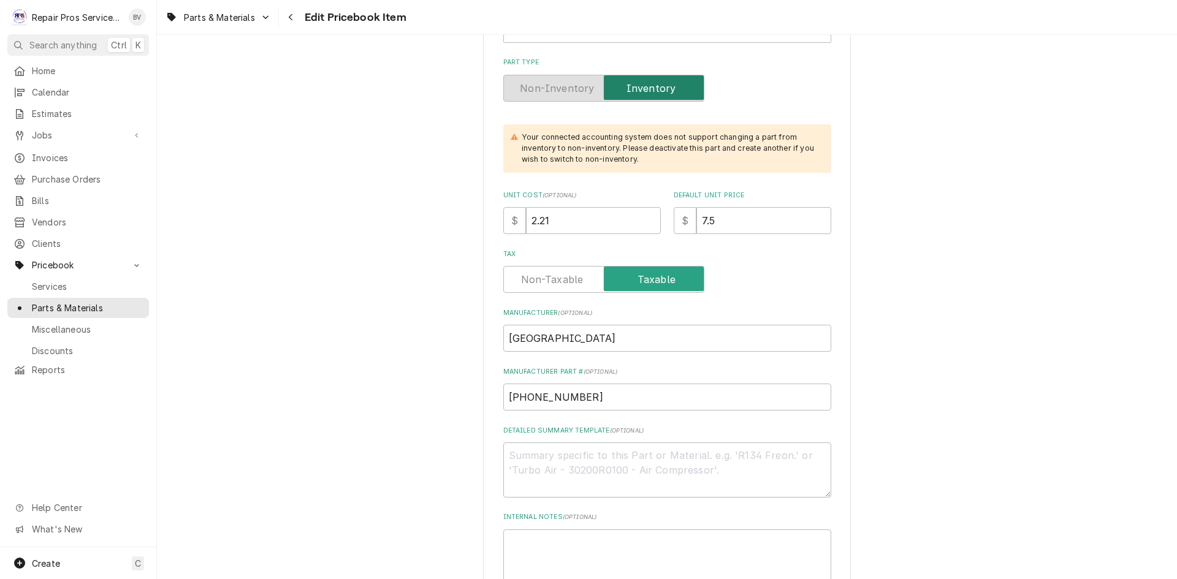
scroll to position [123, 0]
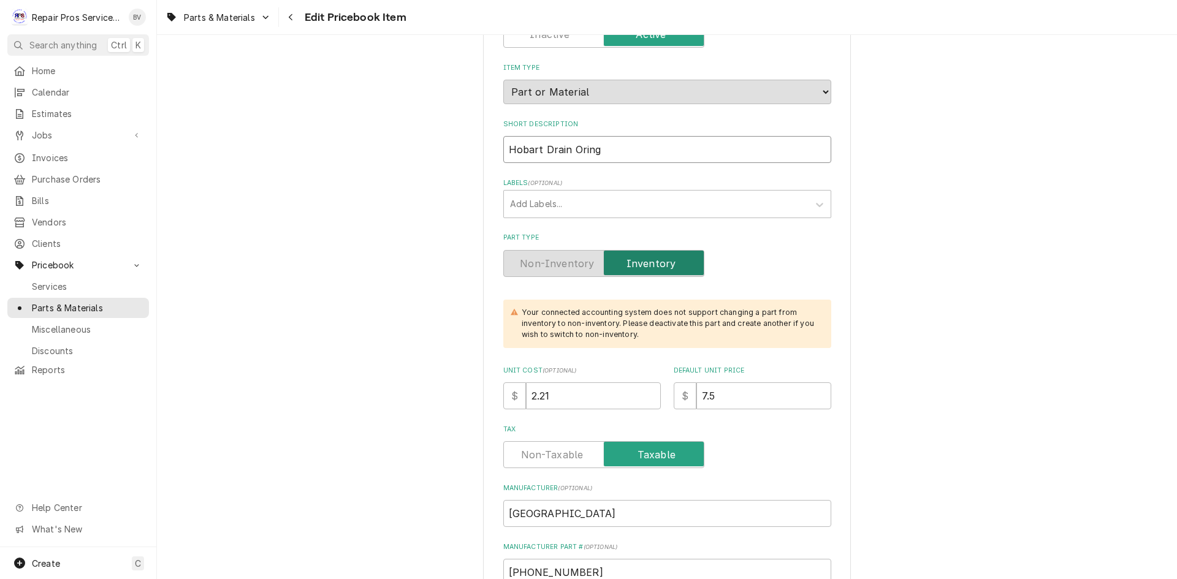
drag, startPoint x: 598, startPoint y: 147, endPoint x: 485, endPoint y: 152, distance: 112.9
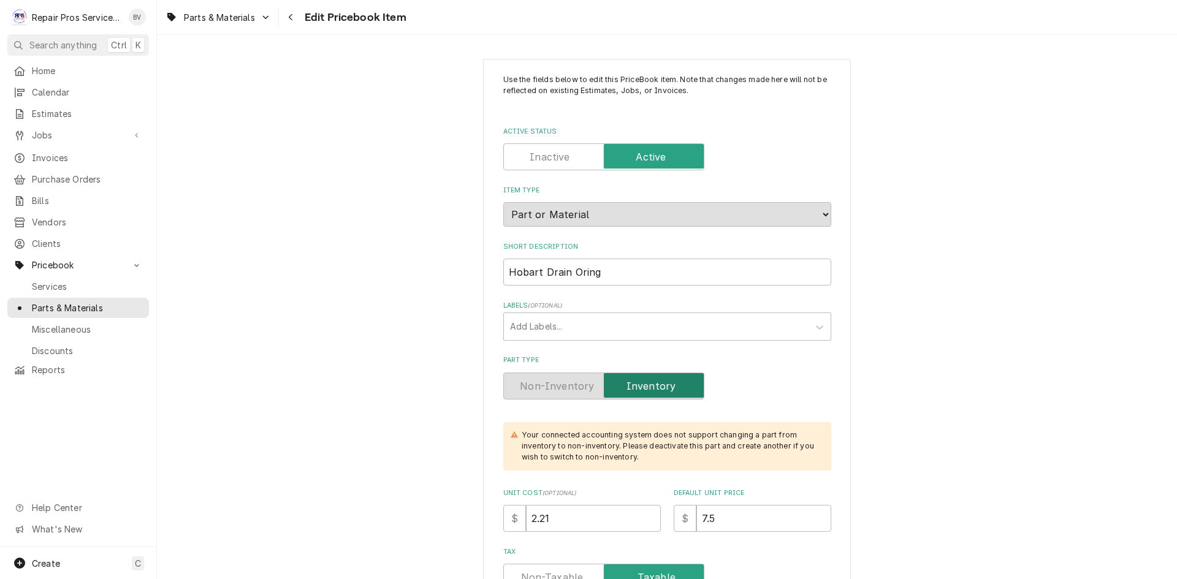
click at [554, 157] on label "Active Status" at bounding box center [603, 156] width 201 height 27
click at [554, 157] on input "Active Status" at bounding box center [604, 156] width 190 height 27
checkbox input "false"
type textarea "x"
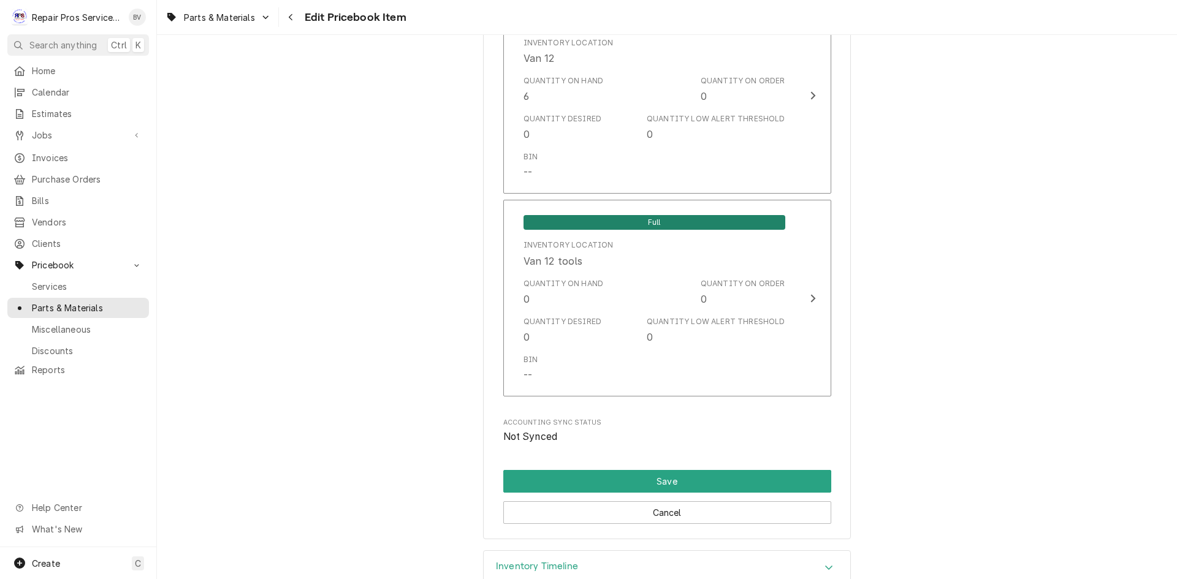
scroll to position [2575, 0]
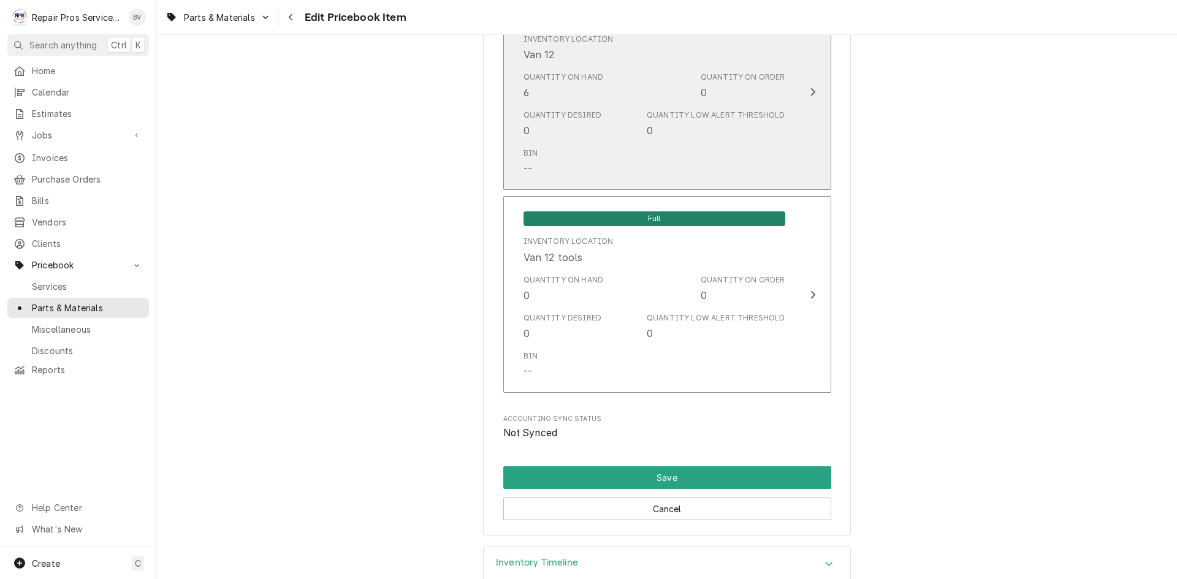
click at [810, 94] on icon "Update Inventory Level" at bounding box center [812, 92] width 5 height 8
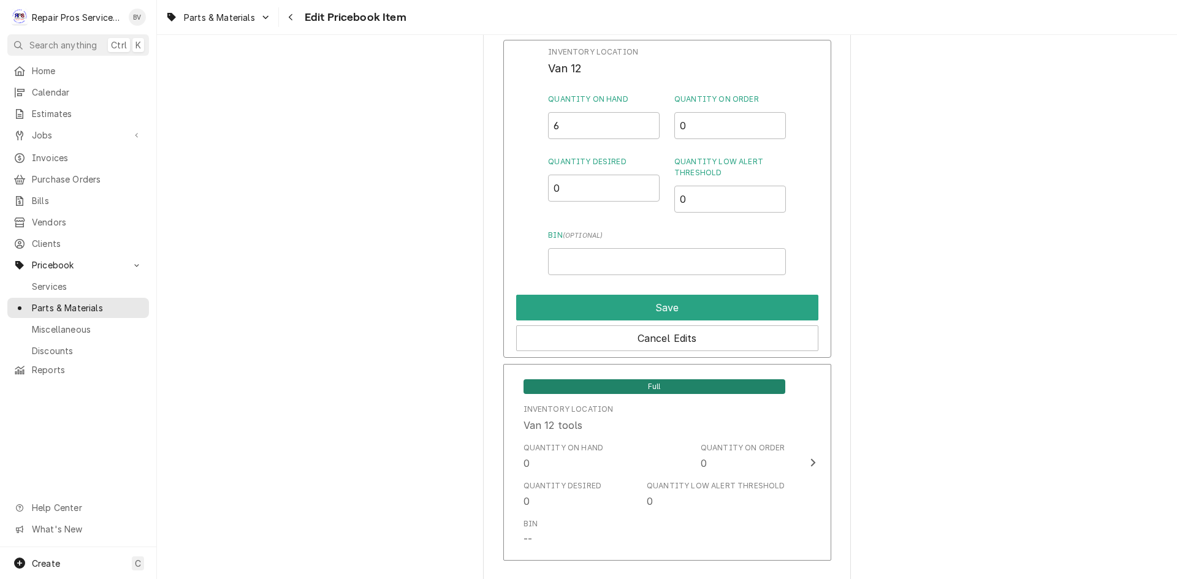
scroll to position [2513, 0]
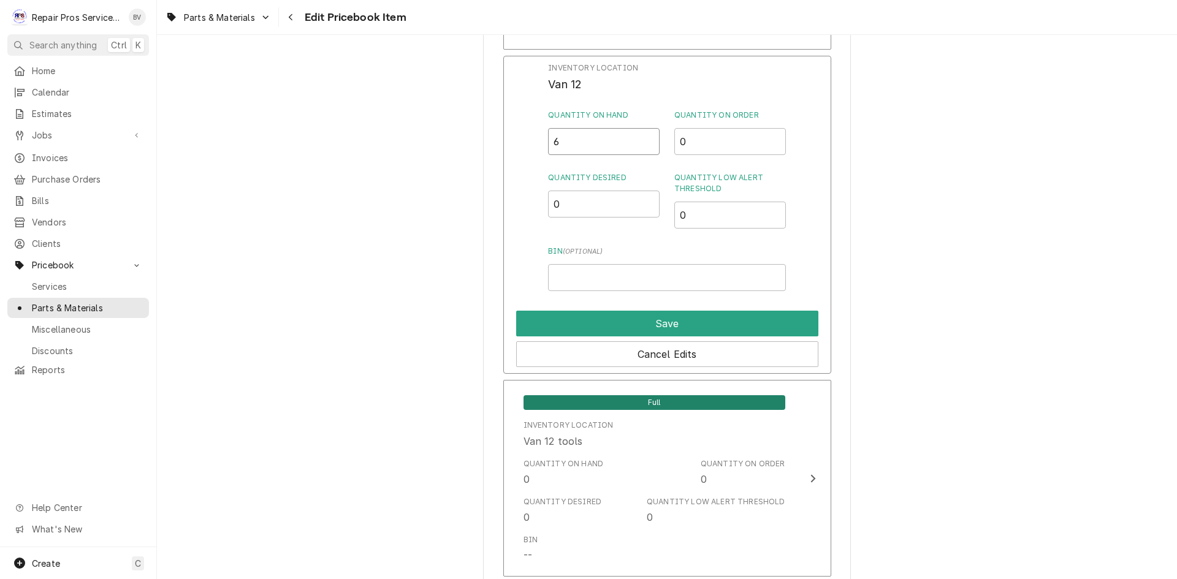
drag, startPoint x: 582, startPoint y: 135, endPoint x: 529, endPoint y: 142, distance: 53.2
click at [527, 142] on div "Inventory Location Van 12 Quantity on Hand 6 Quantity on Order 0 Quantity Desir…" at bounding box center [667, 215] width 328 height 319
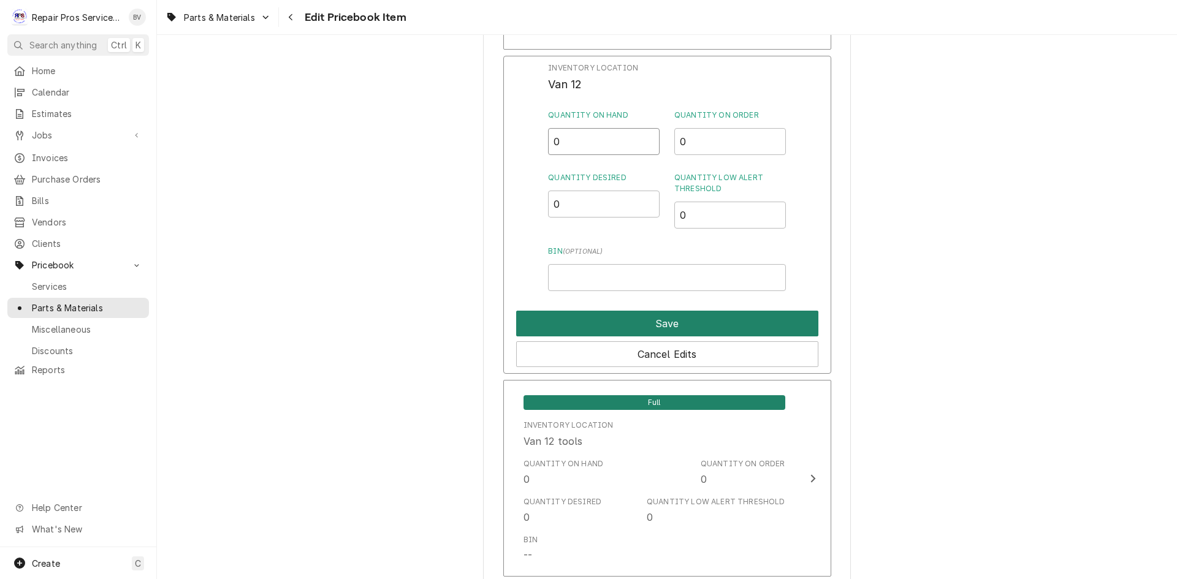
type input "0"
click at [664, 315] on button "Save" at bounding box center [667, 324] width 302 height 26
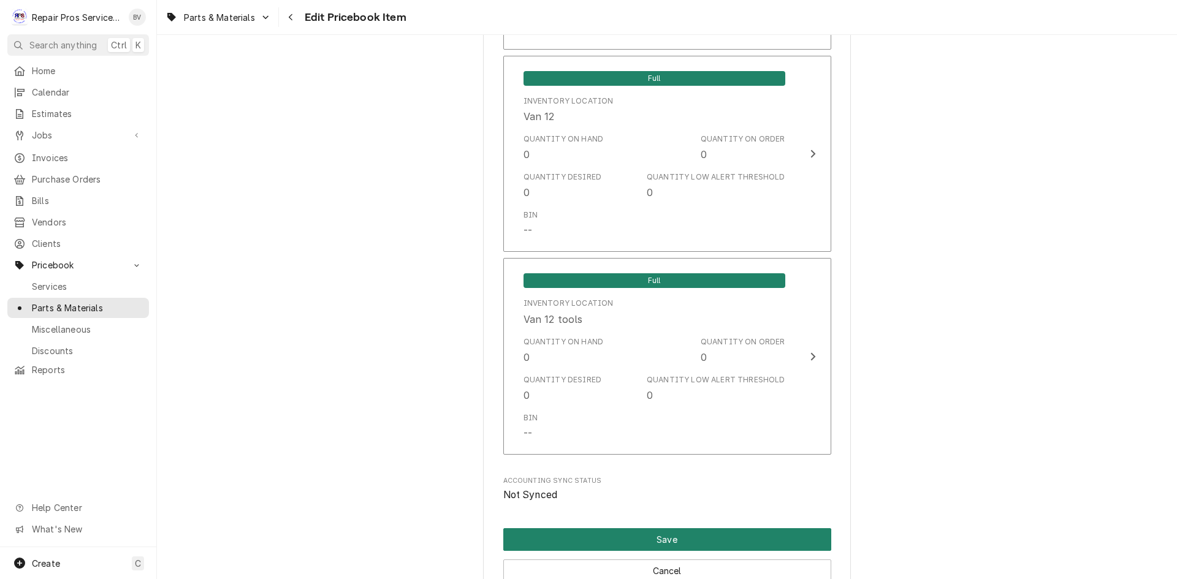
click at [658, 536] on button "Save" at bounding box center [667, 539] width 328 height 23
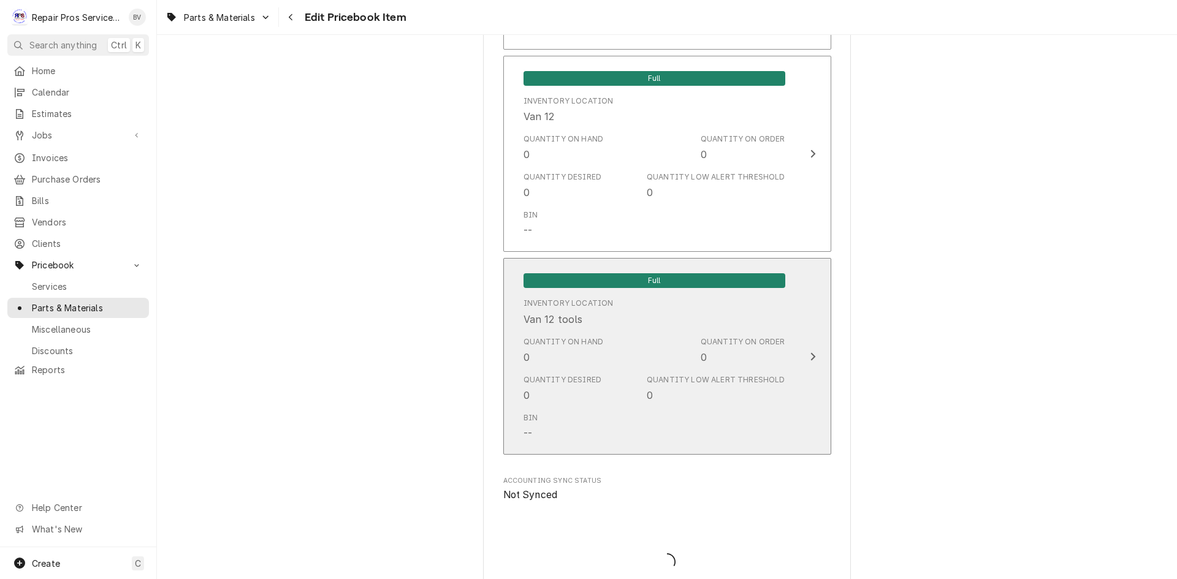
type textarea "x"
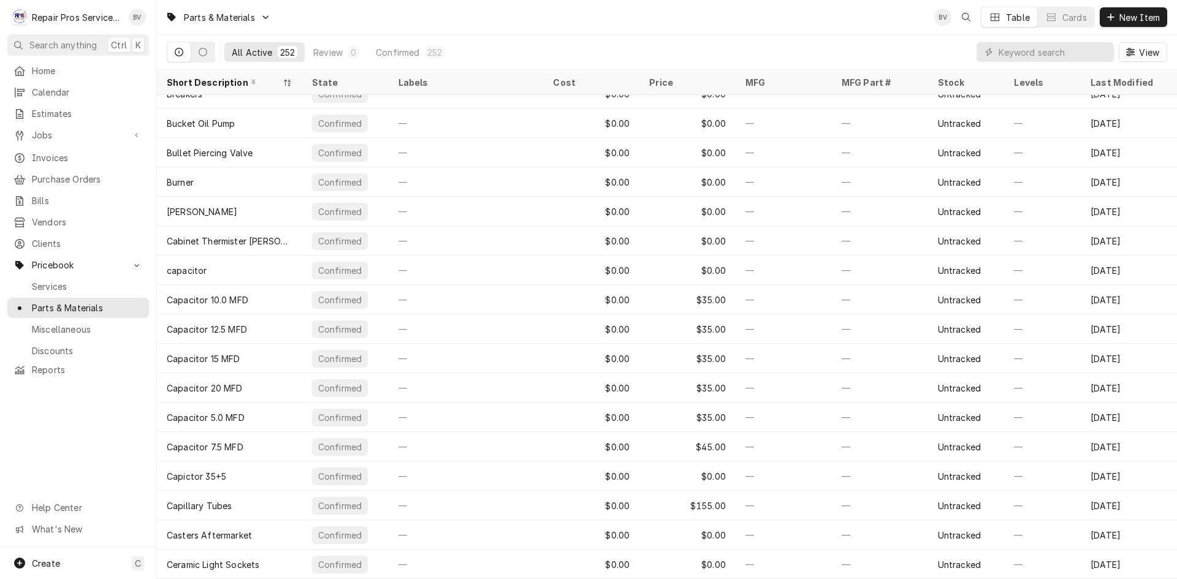
scroll to position [674, 0]
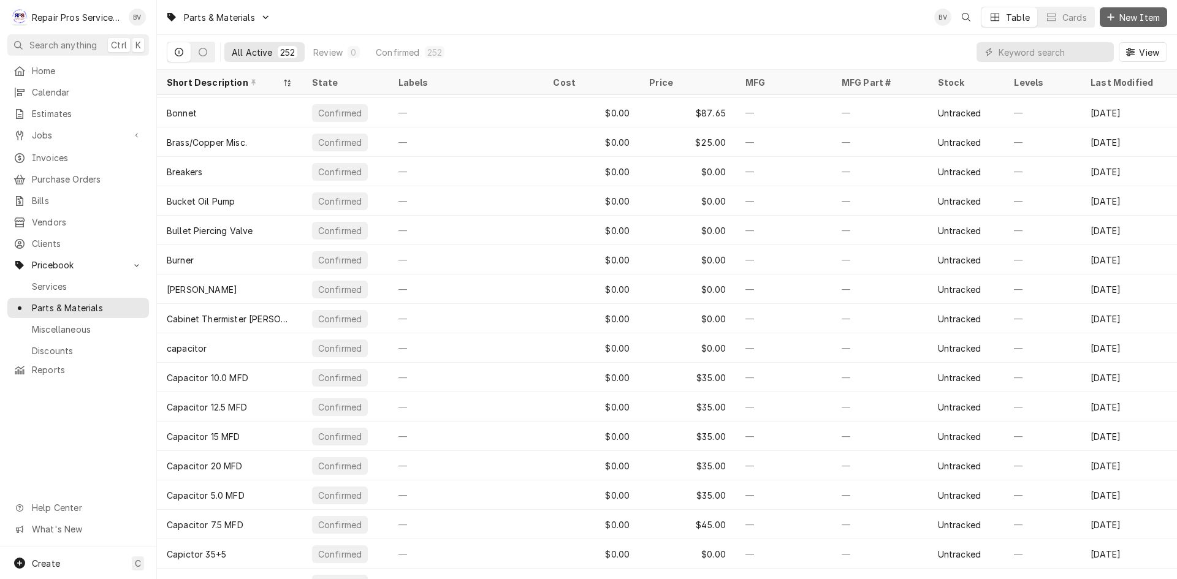
drag, startPoint x: 1124, startPoint y: 1, endPoint x: 1124, endPoint y: 8, distance: 6.7
click at [1124, 6] on div "Parts & Materials BV Table Cards New Item" at bounding box center [667, 17] width 1020 height 34
click at [1121, 15] on span "New Item" at bounding box center [1139, 17] width 45 height 13
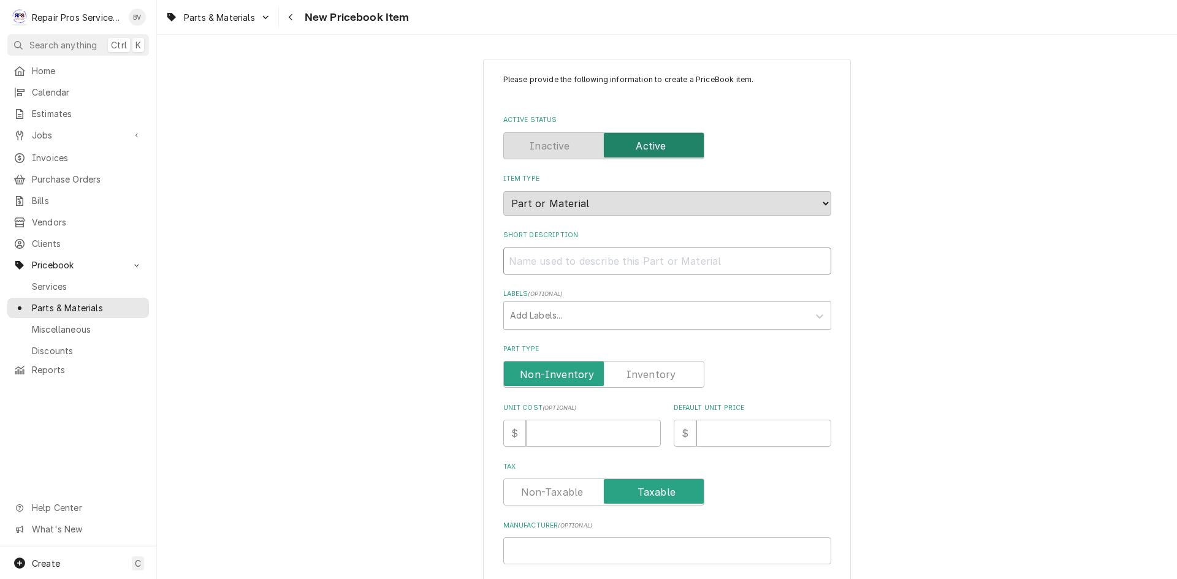
click at [520, 261] on input "Short Description" at bounding box center [667, 261] width 328 height 27
paste input "Hobart Drain Oring"
type textarea "x"
type input "Hobart Drain Oring"
click at [566, 261] on input "Hobart Drain Oring" at bounding box center [667, 261] width 328 height 27
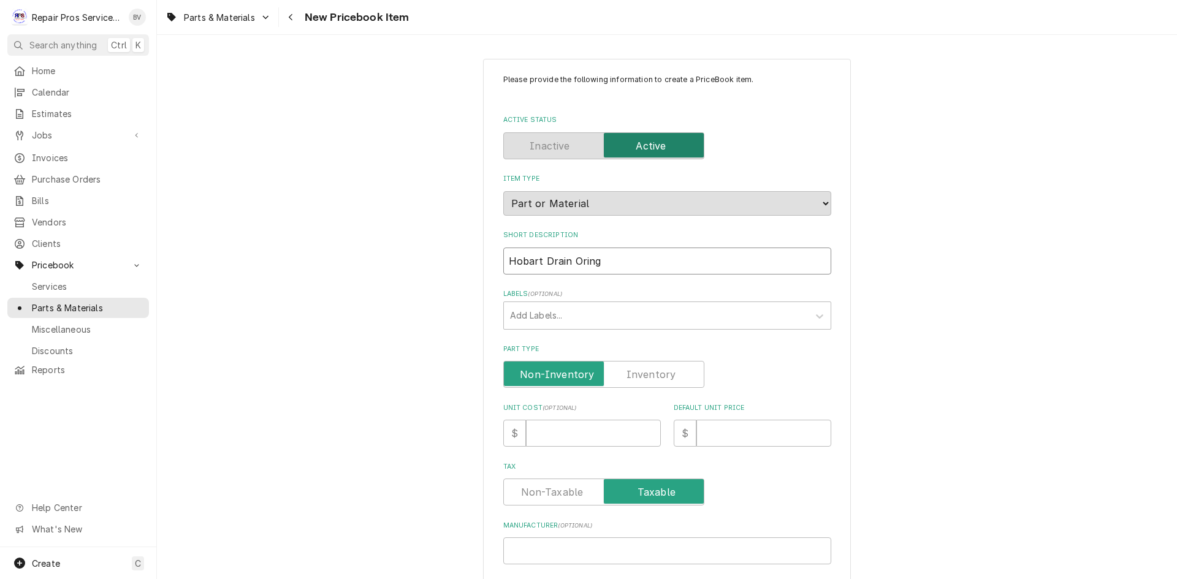
type textarea "x"
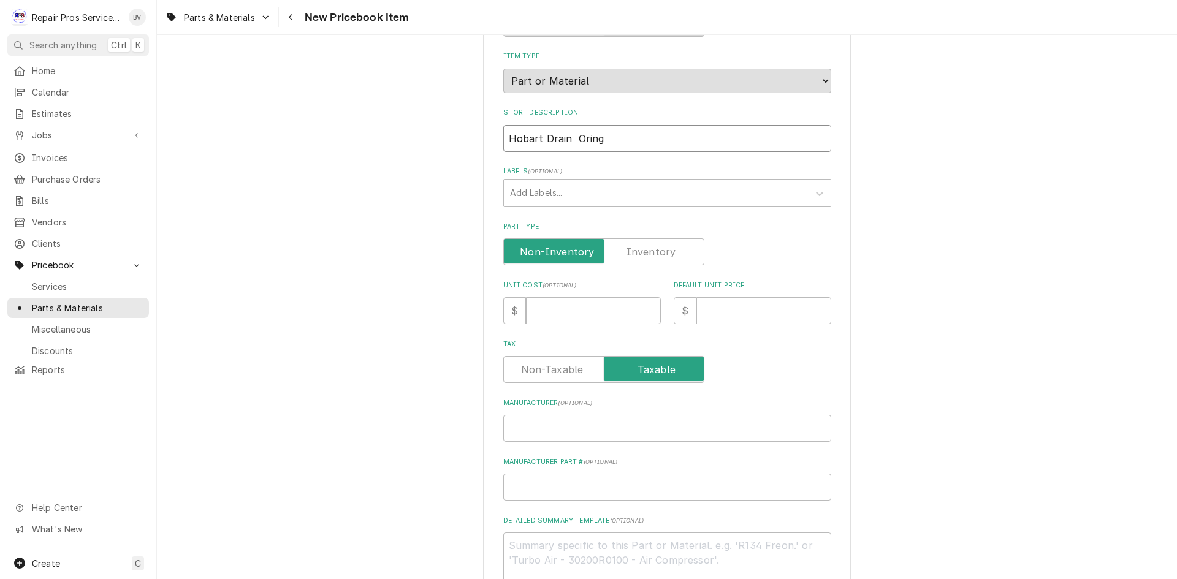
type input "Hobart Drain Oring"
click at [730, 310] on input "Default Unit Price" at bounding box center [763, 310] width 135 height 27
type textarea "x"
type input "7"
type textarea "x"
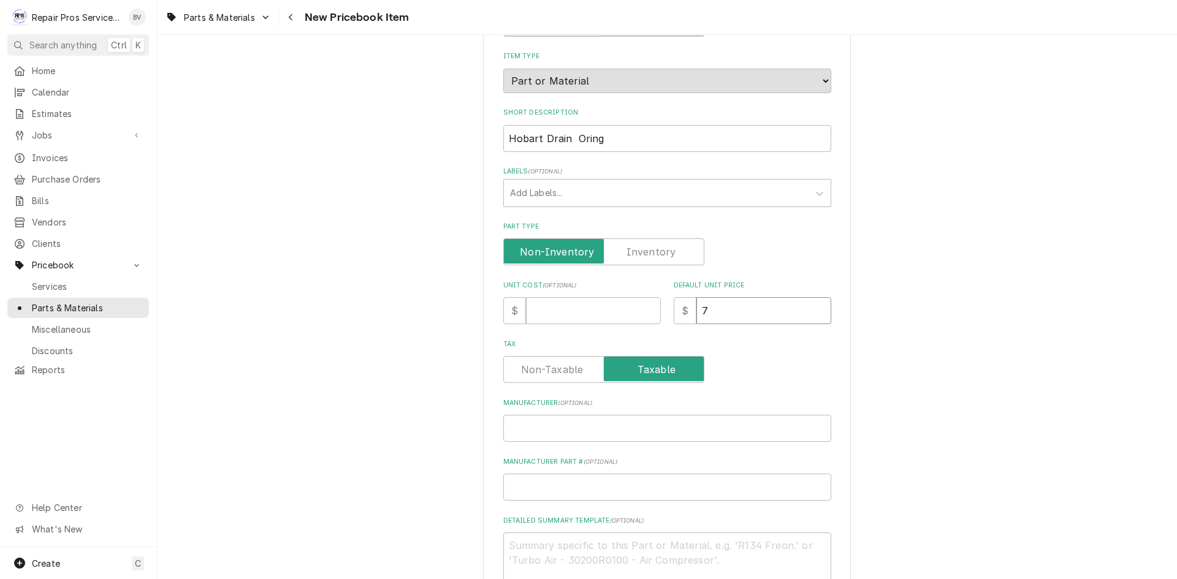
type input "7.5"
type textarea "x"
type input "7.50"
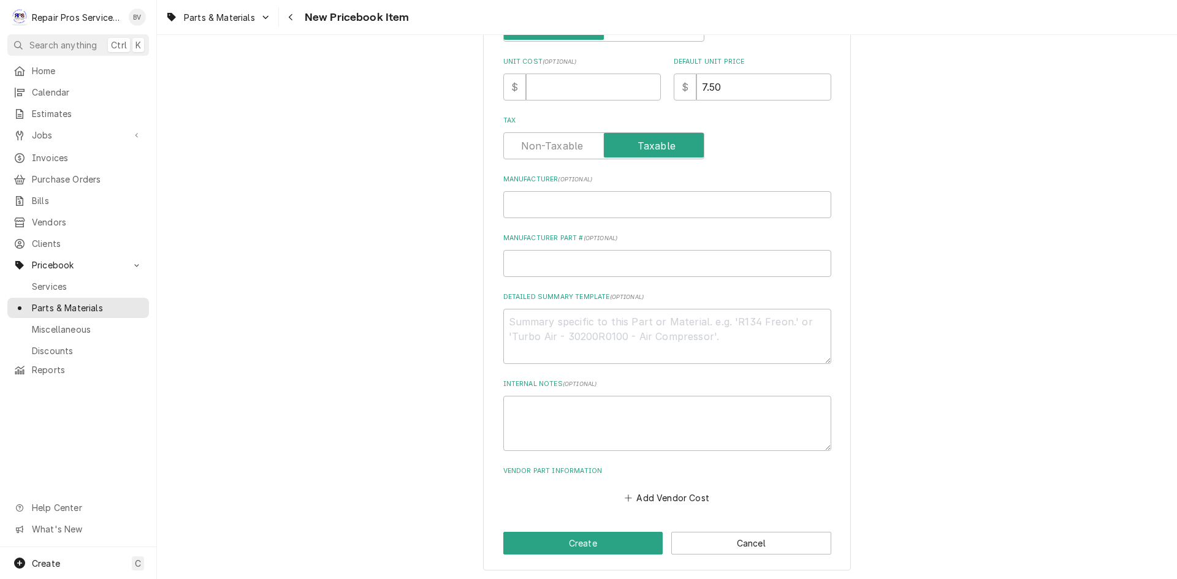
scroll to position [348, 0]
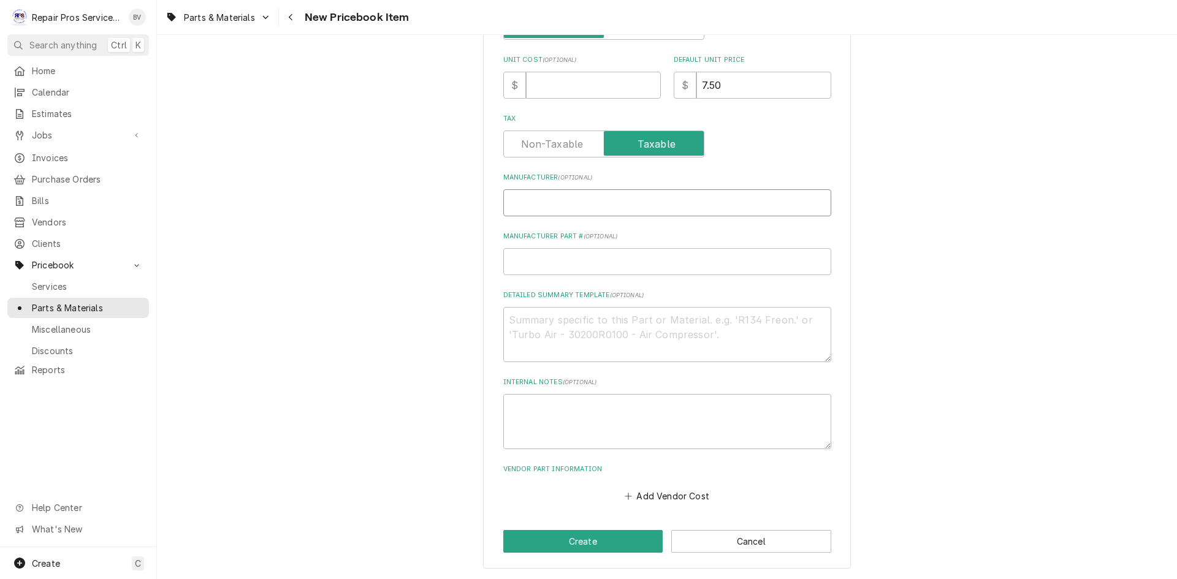
click at [520, 197] on input "Manufacturer ( optional )" at bounding box center [667, 202] width 328 height 27
type textarea "x"
type input "H"
type textarea "x"
type input "HO"
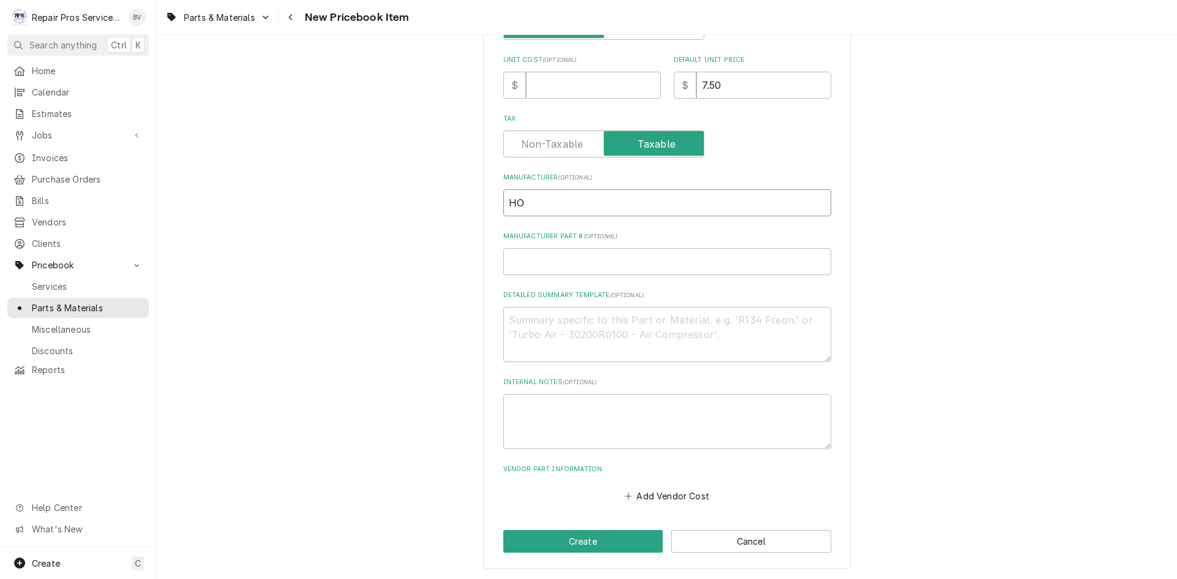
type textarea "x"
type input "HOB"
type textarea "x"
type input "HOBA"
type textarea "x"
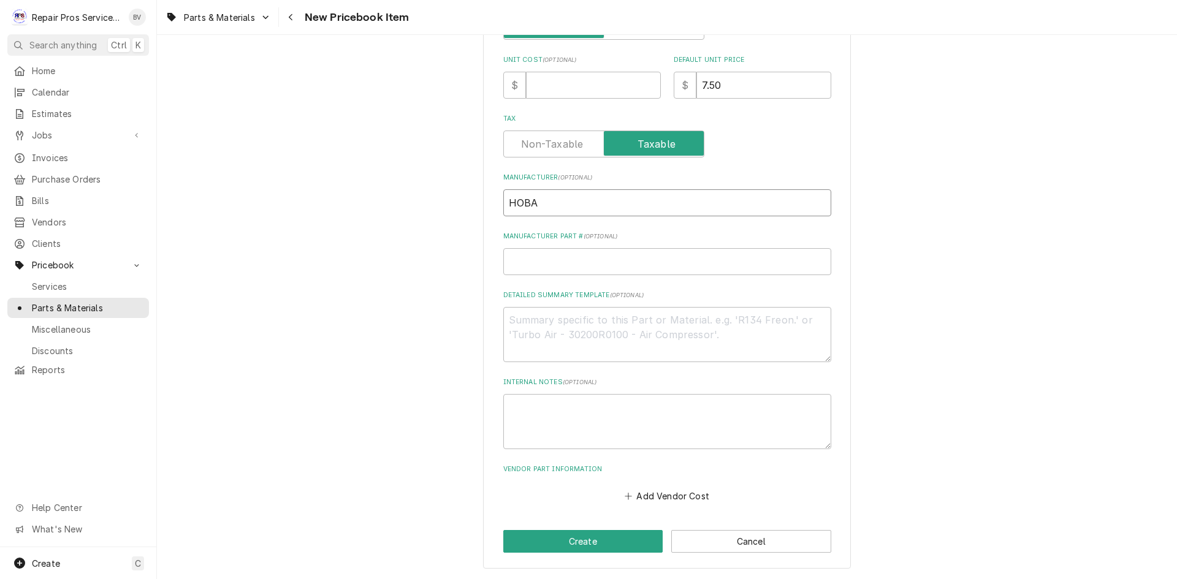
type input "HOBAE"
type textarea "x"
type input "HOBA"
type textarea "x"
type input "HOBAR"
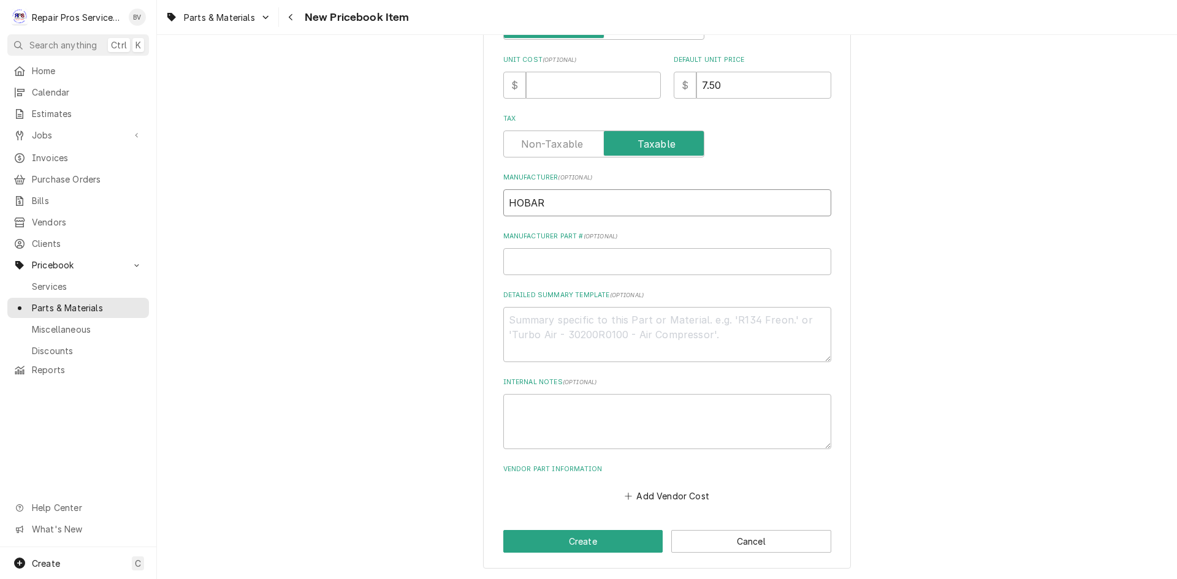
type textarea "x"
type input "[GEOGRAPHIC_DATA]"
click at [534, 258] on input "Manufacturer Part # ( optional )" at bounding box center [667, 261] width 328 height 27
type textarea "x"
type input "0"
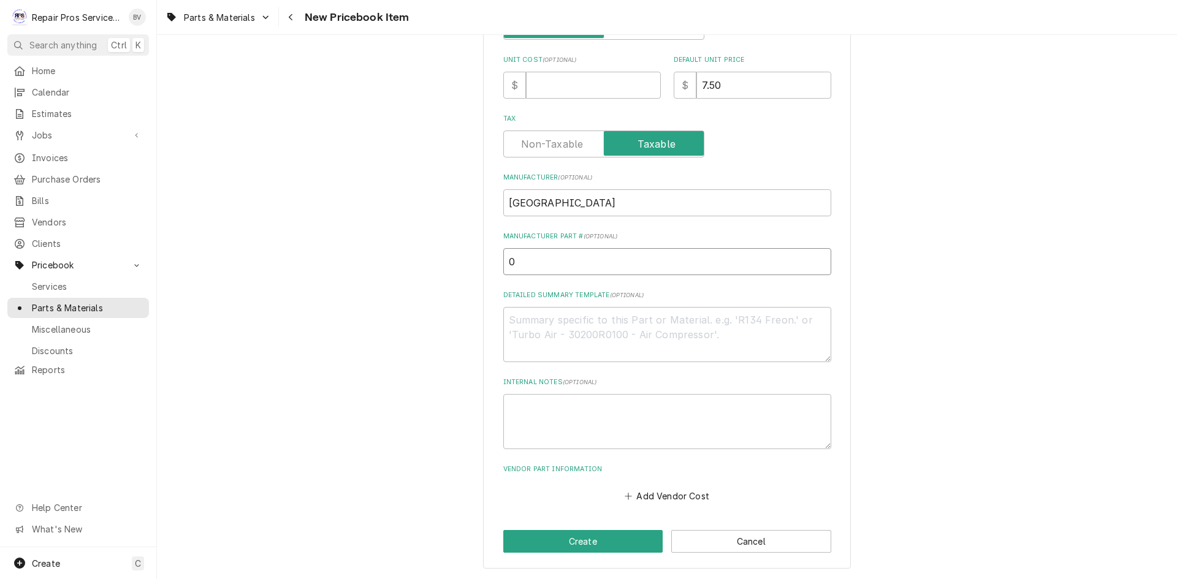
type textarea "x"
type input "00"
type textarea "x"
type input "00-"
type textarea "x"
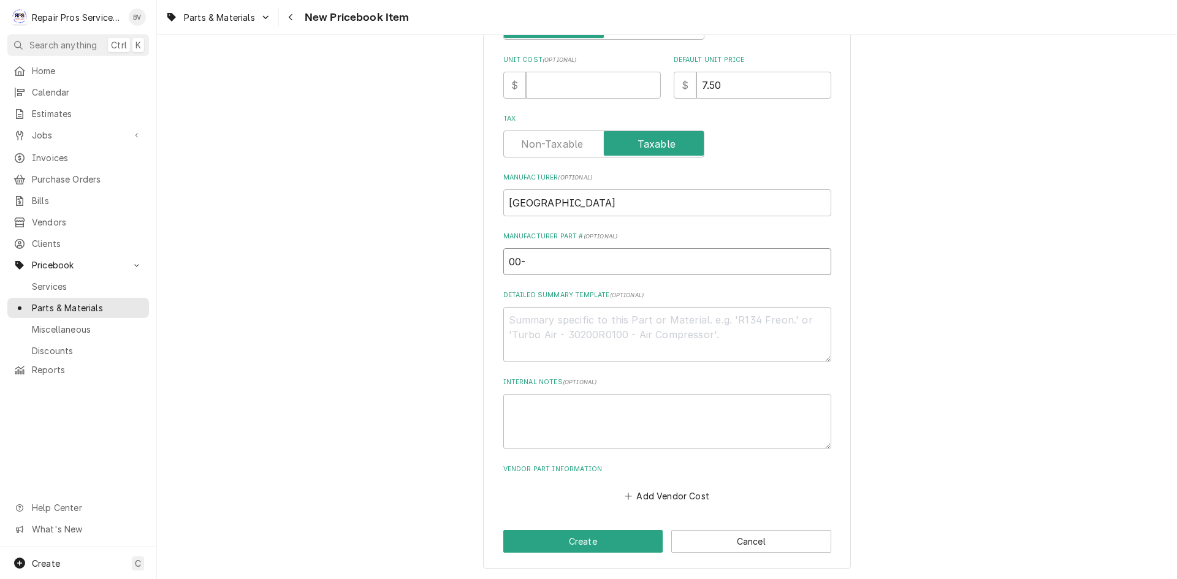
type input "00-0"
type textarea "x"
type input "00-06"
type textarea "x"
type input "00-067"
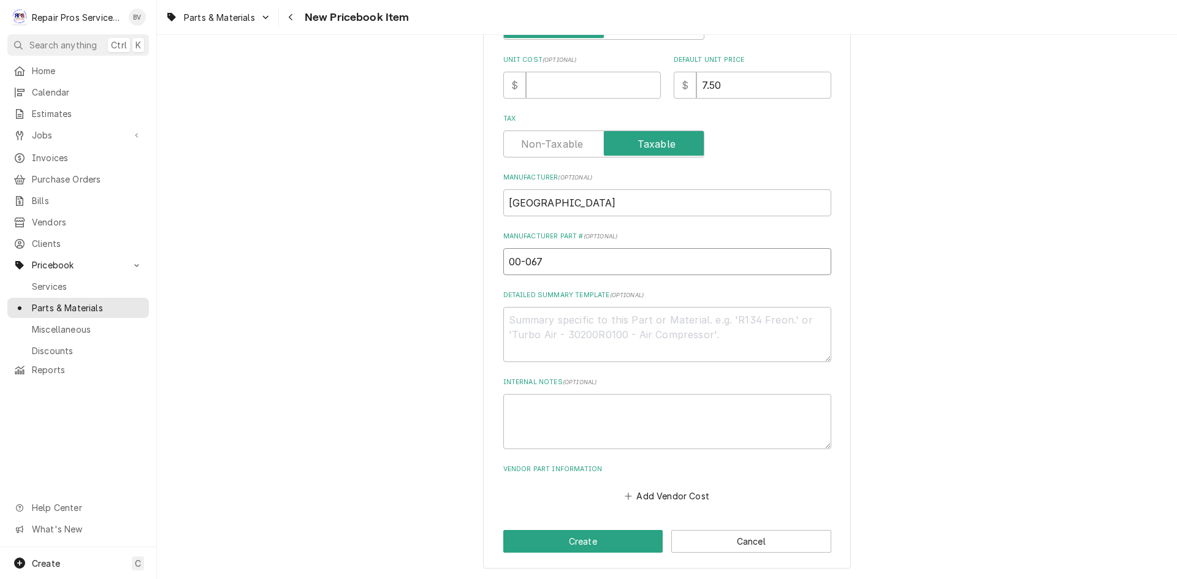
type textarea "x"
type input "00-0675"
type textarea "x"
type input "00-06750"
type textarea "x"
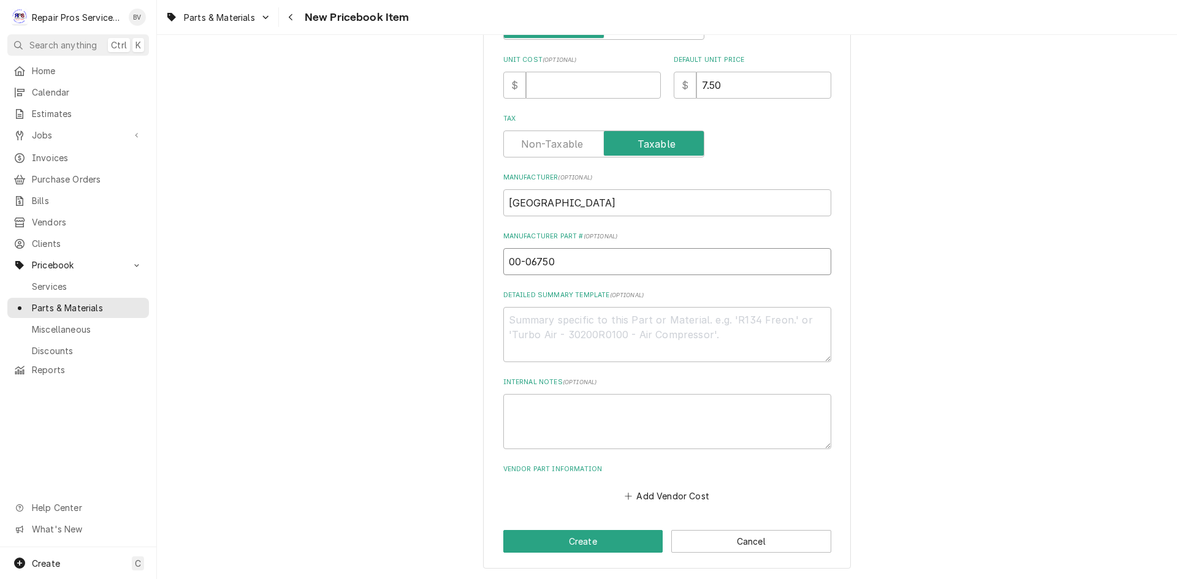
type input "00-067500"
type textarea "x"
type input "00-067500-"
type textarea "x"
type input "00-067500-0"
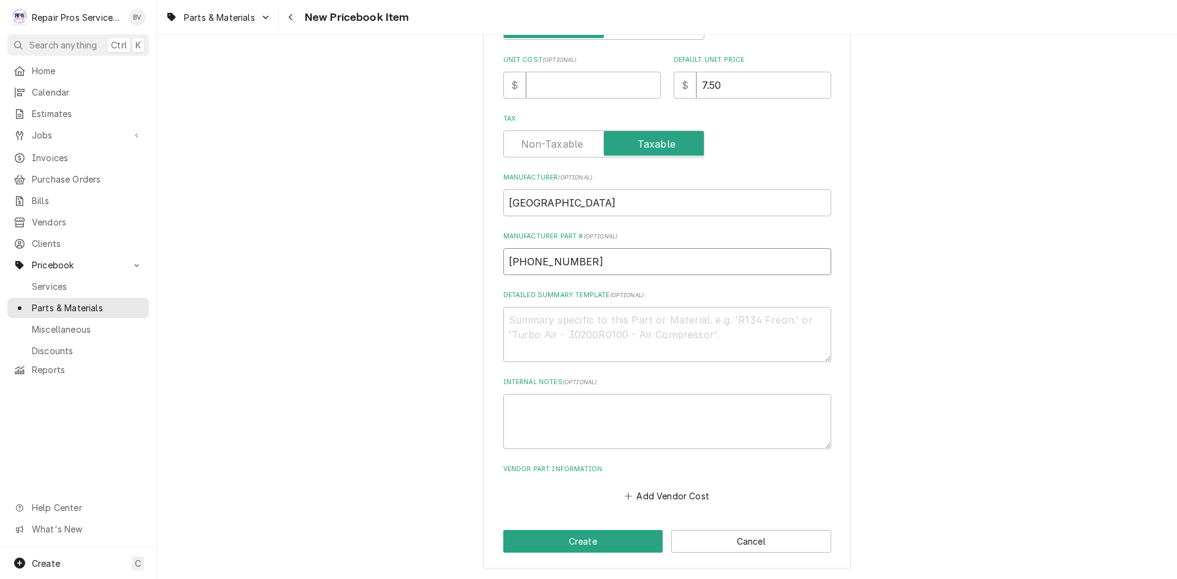
type textarea "x"
type input "00-067500-00"
type textarea "x"
type input "00-067500-000"
type textarea "x"
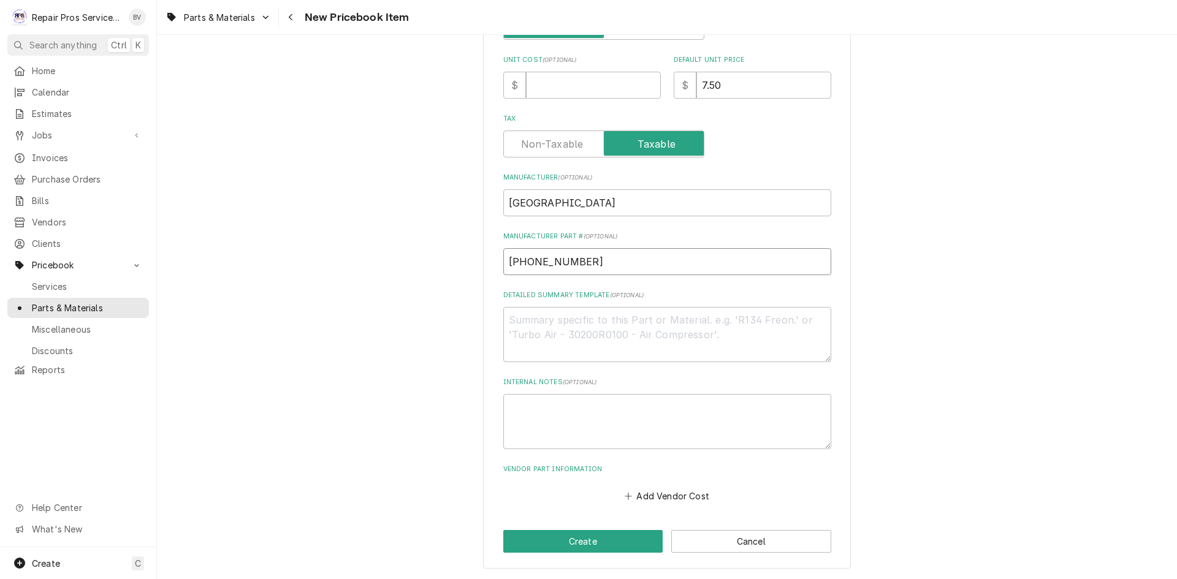
type input "00-067500-0005"
type textarea "x"
type input "00-067500-00057"
click at [585, 541] on button "Create" at bounding box center [583, 541] width 160 height 23
type textarea "x"
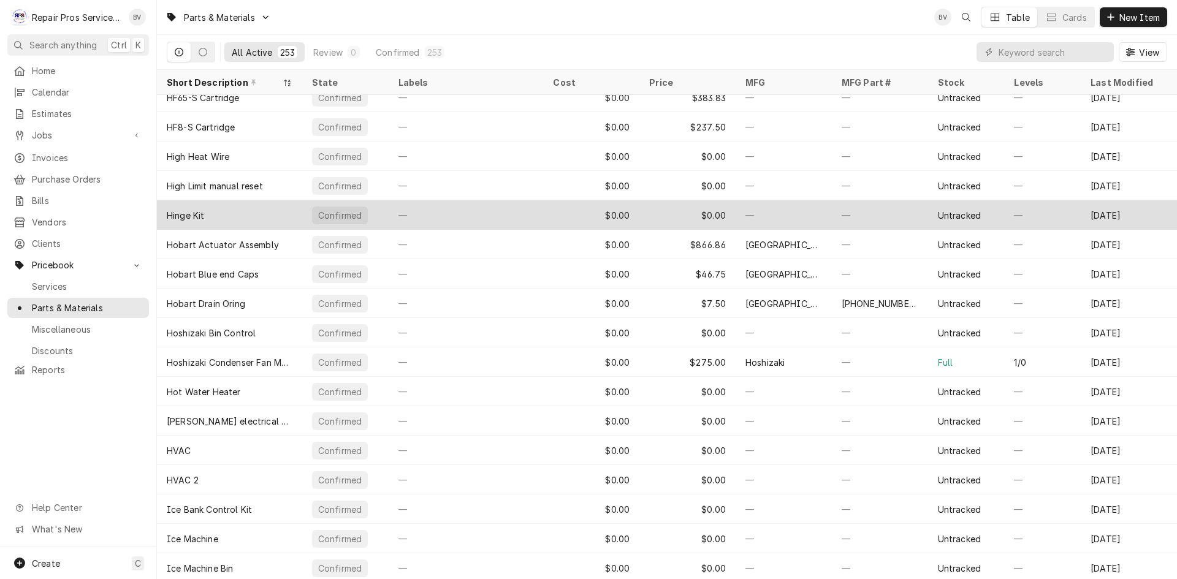
scroll to position [3663, 0]
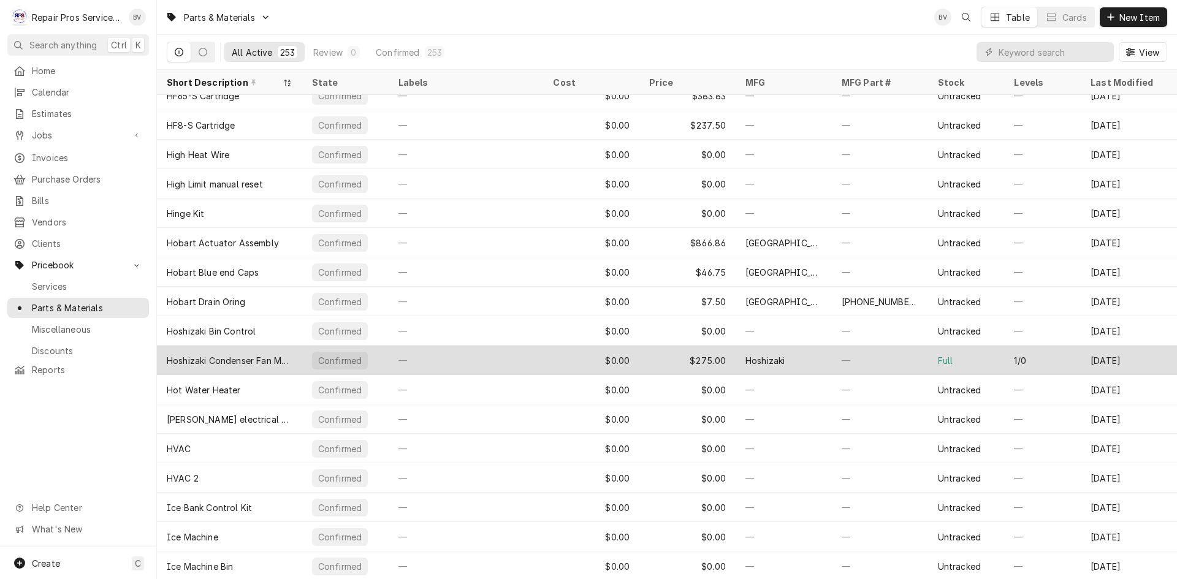
click at [909, 355] on div "—" at bounding box center [880, 360] width 96 height 29
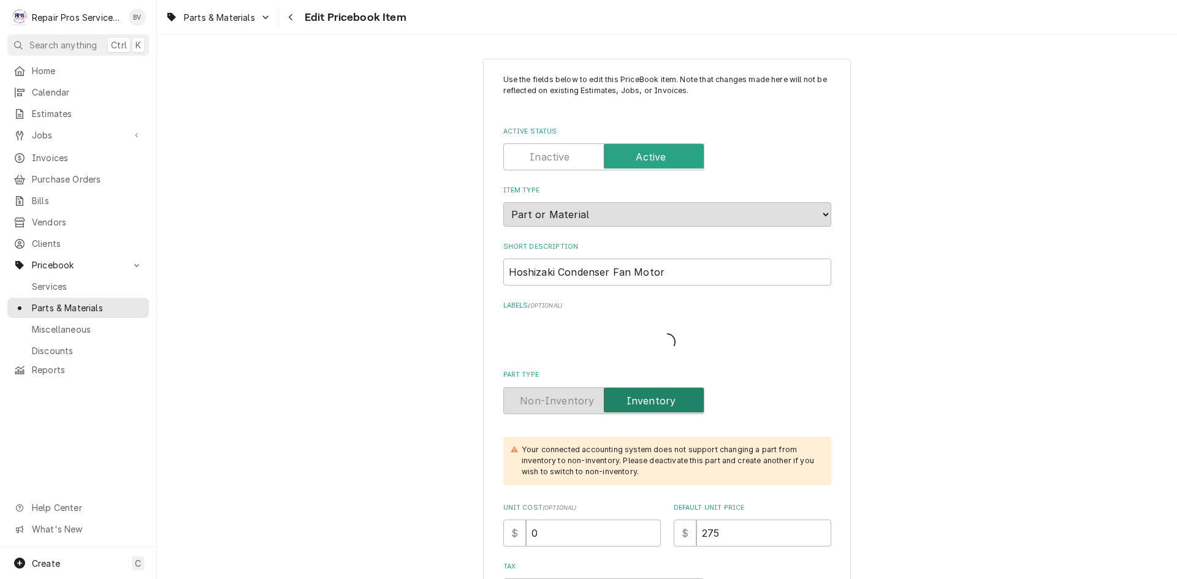
type textarea "x"
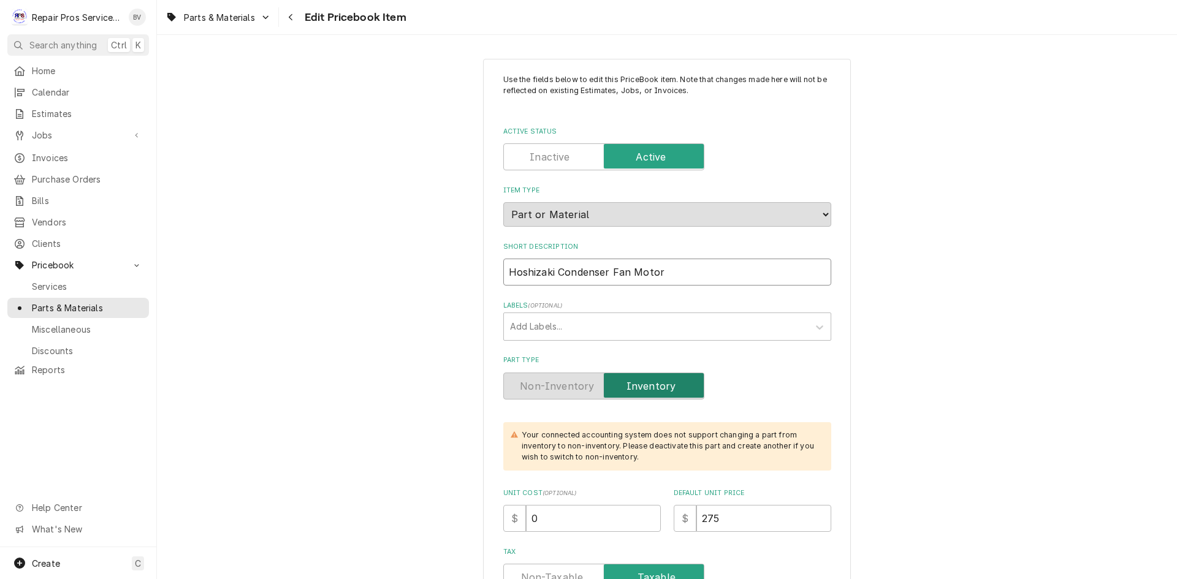
drag, startPoint x: 663, startPoint y: 272, endPoint x: 506, endPoint y: 278, distance: 157.0
click at [514, 276] on input "Hoshizaki Condenser Fan Motor" at bounding box center [667, 272] width 328 height 27
drag, startPoint x: 682, startPoint y: 274, endPoint x: 656, endPoint y: 273, distance: 25.8
click at [681, 274] on input "Hoshizaki Condenser Fan Motor" at bounding box center [667, 272] width 328 height 27
click at [660, 273] on input "Hoshizaki Condenser Fan Motor" at bounding box center [667, 272] width 328 height 27
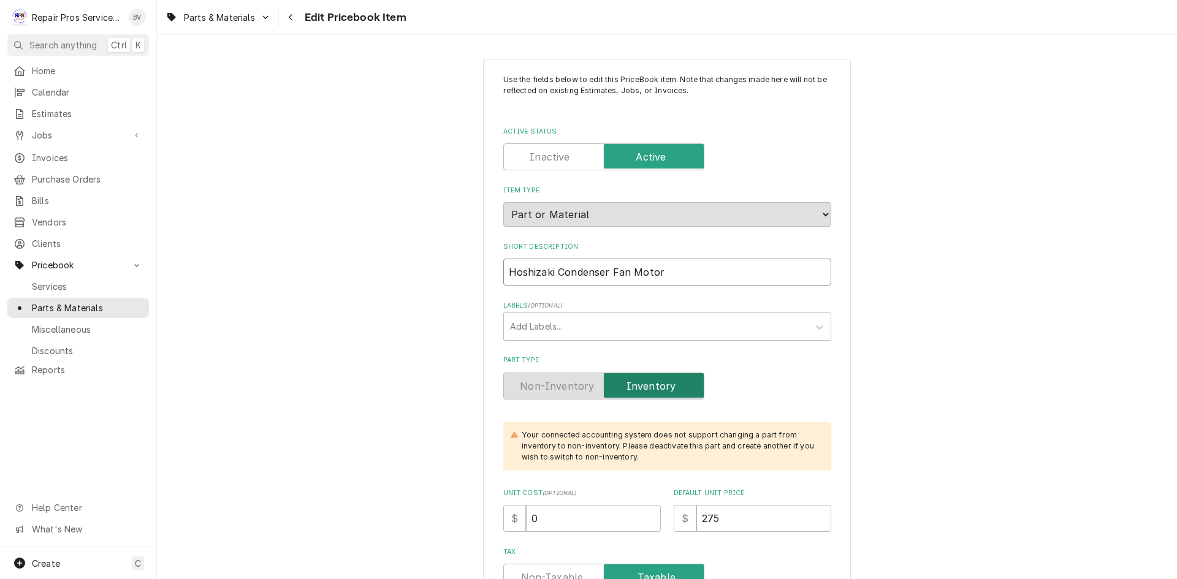
drag, startPoint x: 662, startPoint y: 270, endPoint x: 497, endPoint y: 278, distance: 164.5
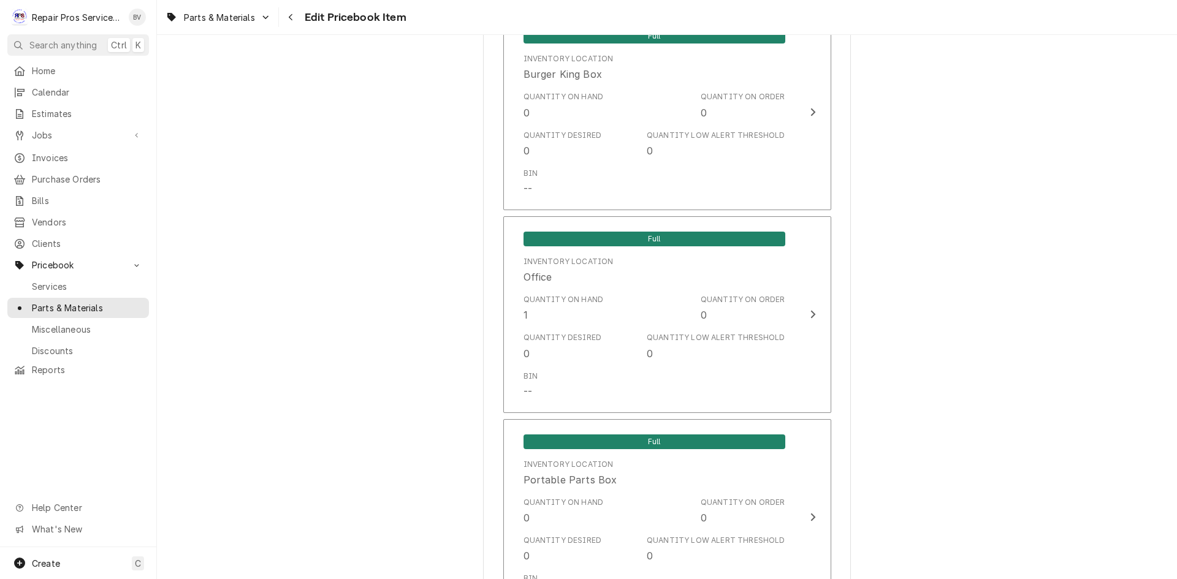
scroll to position [981, 0]
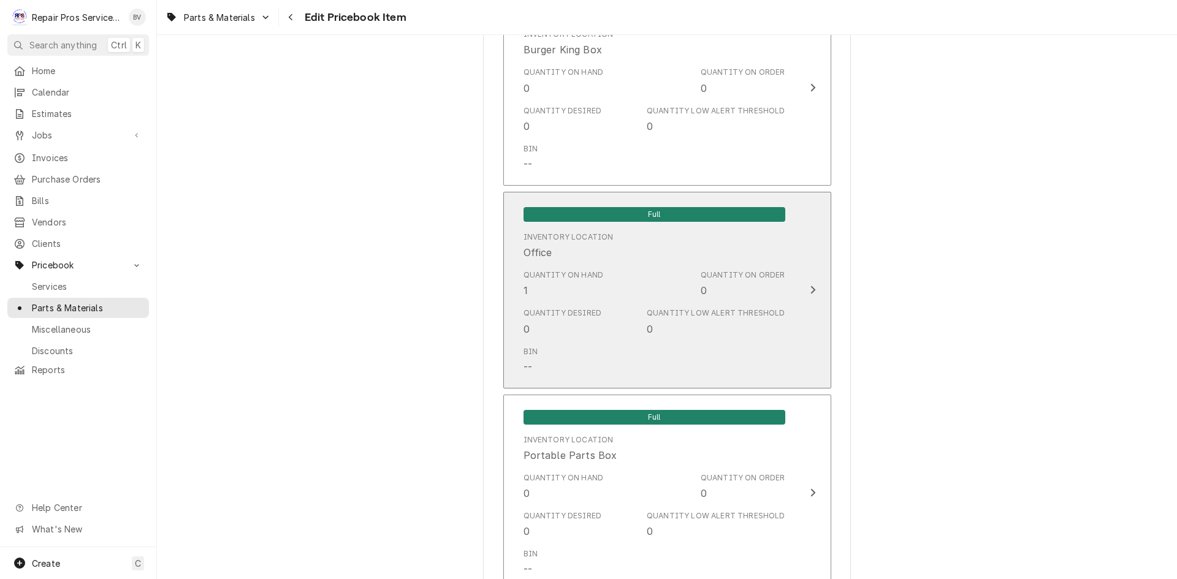
click at [810, 291] on icon "Update Inventory Level" at bounding box center [813, 290] width 6 height 10
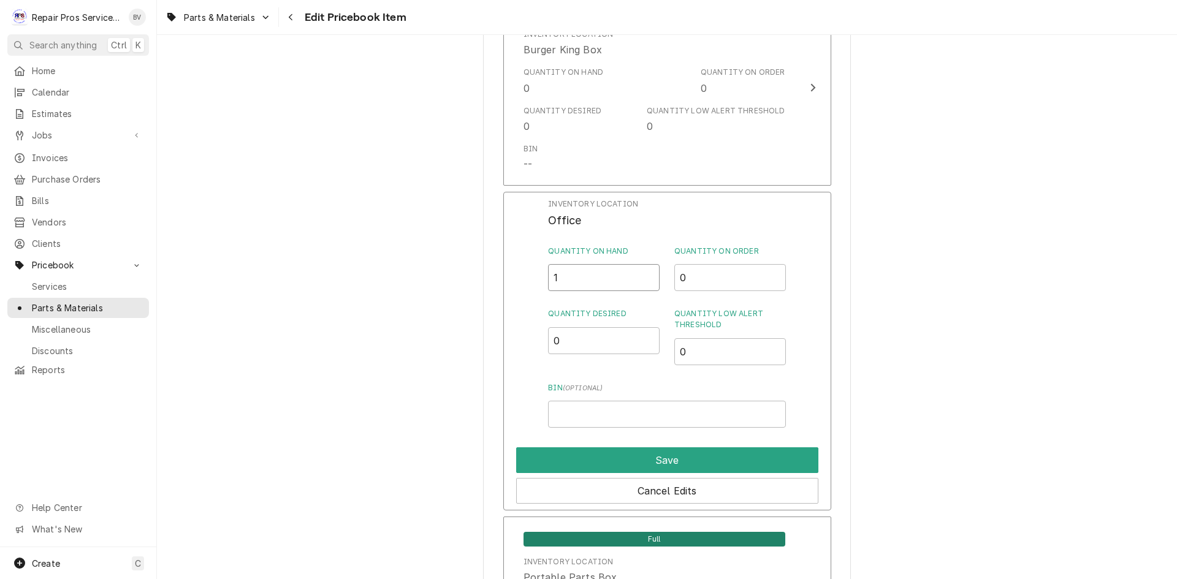
drag, startPoint x: 560, startPoint y: 284, endPoint x: 555, endPoint y: 281, distance: 6.3
click at [555, 282] on input "1" at bounding box center [604, 277] width 112 height 27
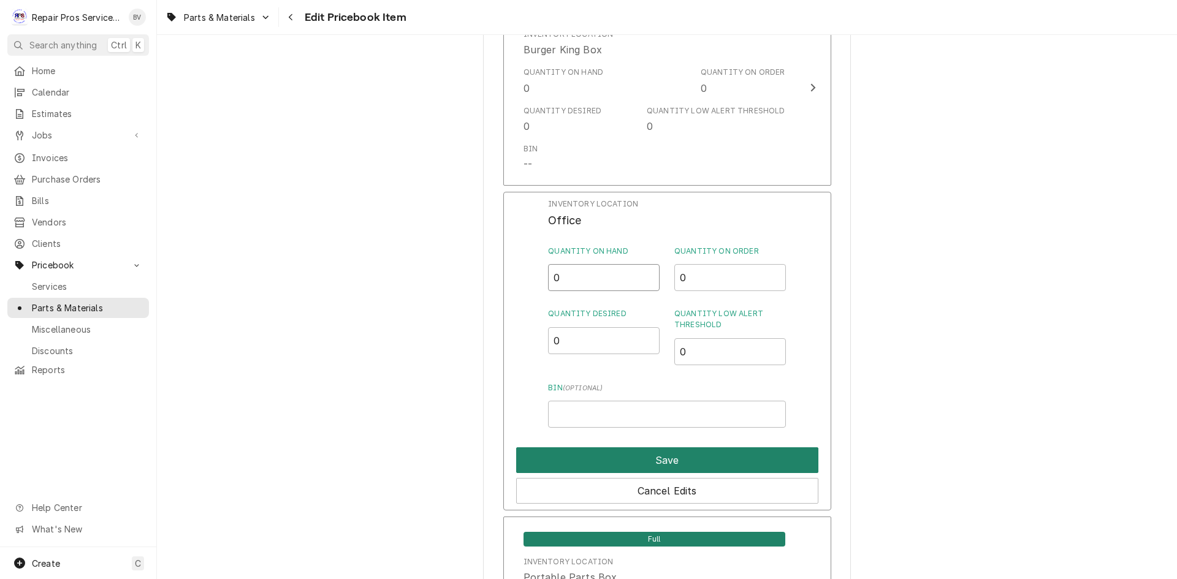
type input "0"
click at [646, 453] on button "Save" at bounding box center [667, 461] width 302 height 26
type textarea "x"
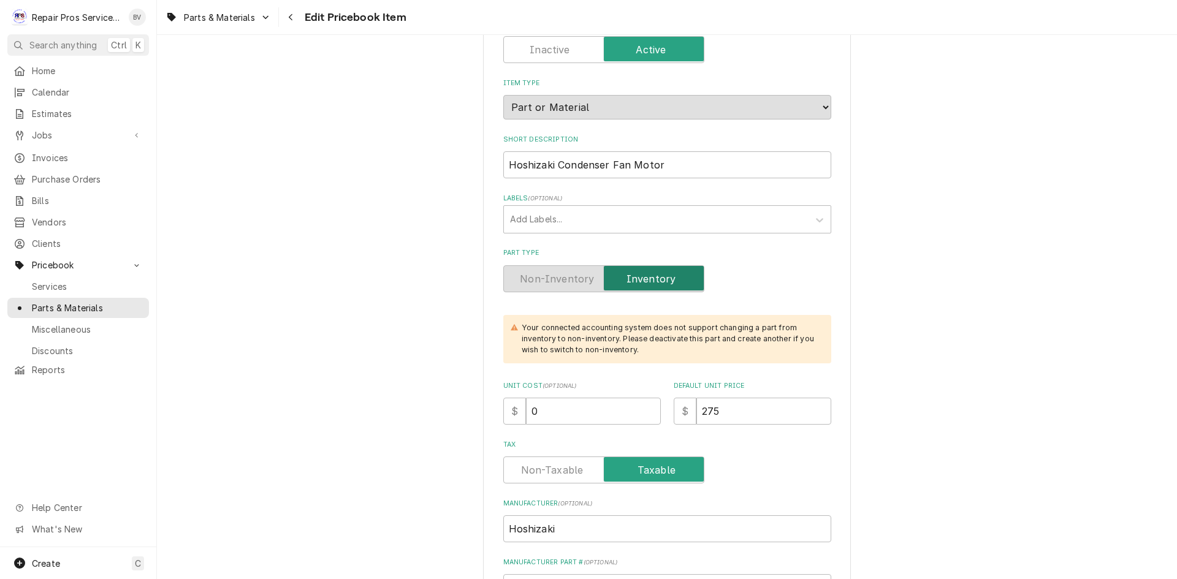
scroll to position [0, 0]
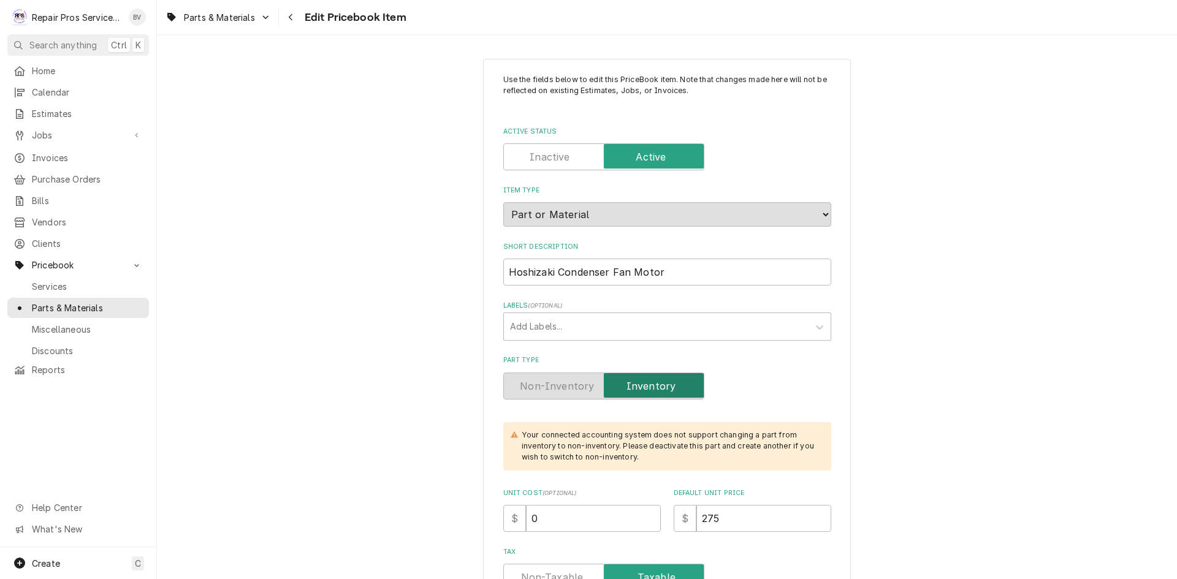
click at [548, 157] on label "Active Status" at bounding box center [603, 156] width 201 height 27
click at [548, 157] on input "Active Status" at bounding box center [604, 156] width 190 height 27
checkbox input "false"
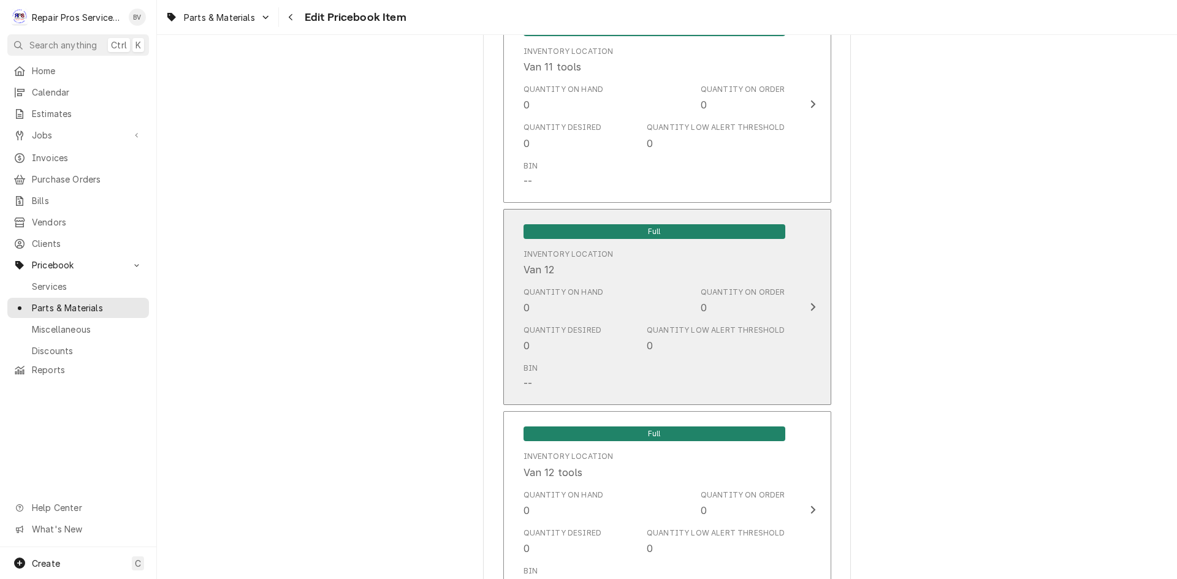
scroll to position [2658, 0]
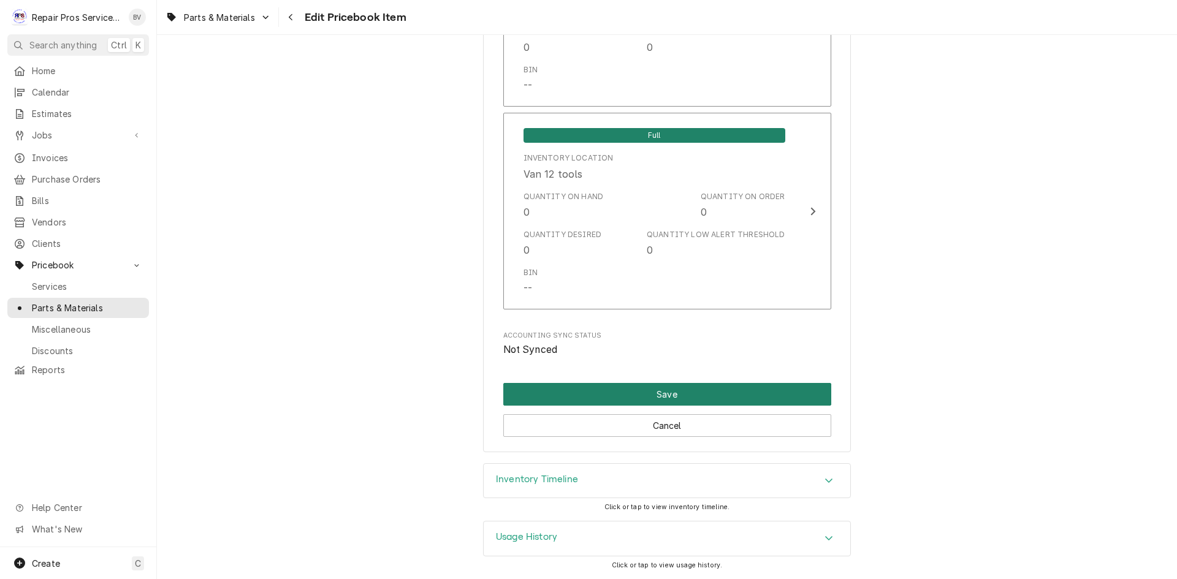
click at [673, 397] on button "Save" at bounding box center [667, 394] width 328 height 23
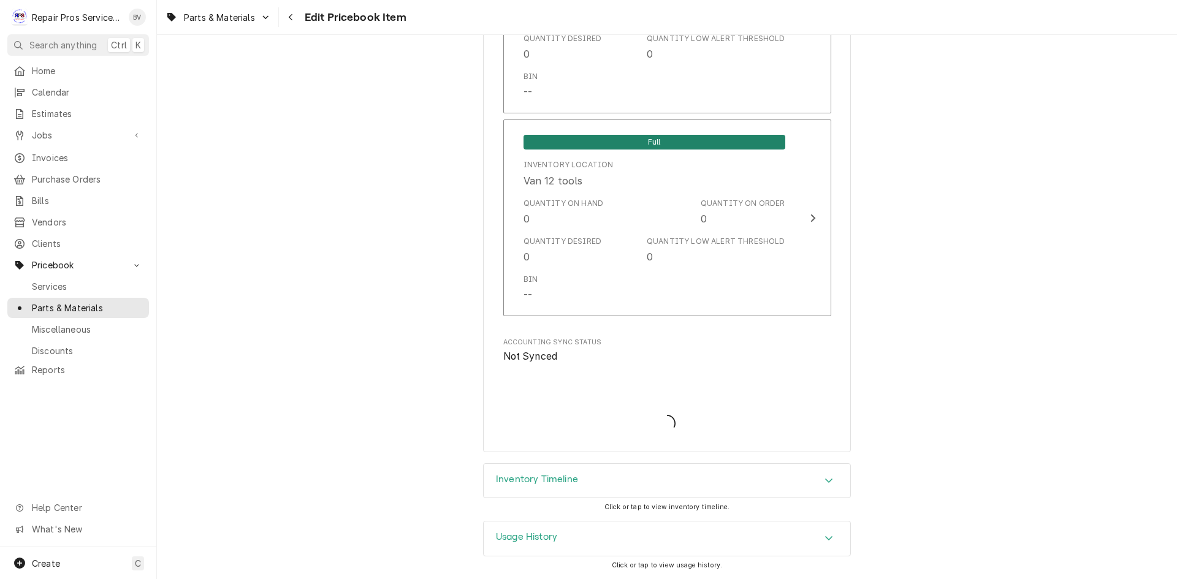
type textarea "x"
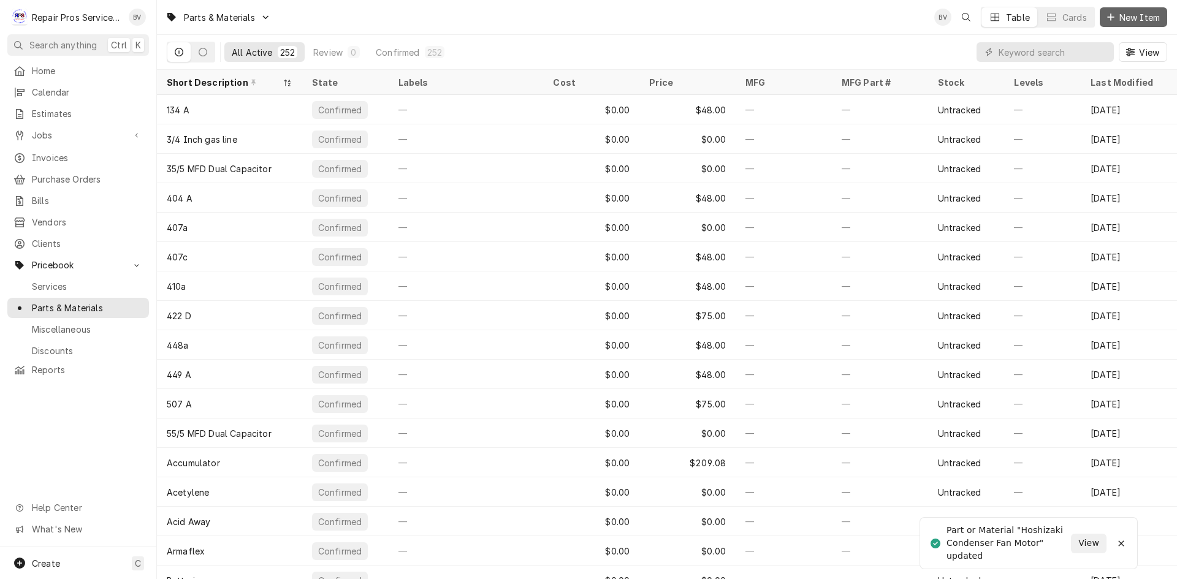
click at [1112, 20] on icon "Dynamic Content Wrapper" at bounding box center [1110, 17] width 7 height 9
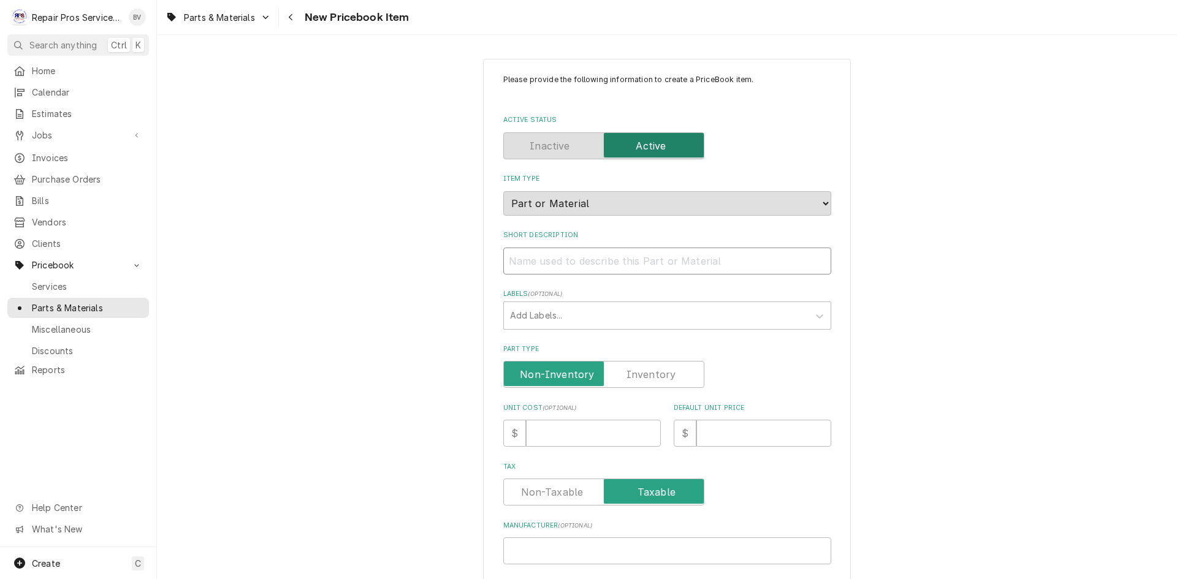
click at [521, 262] on input "Short Description" at bounding box center [667, 261] width 328 height 27
paste input "Hoshizaki Condenser Fan Motor"
type textarea "x"
type input "Hoshizaki Condenser Fan Motor"
click at [714, 428] on input "Default Unit Price" at bounding box center [763, 433] width 135 height 27
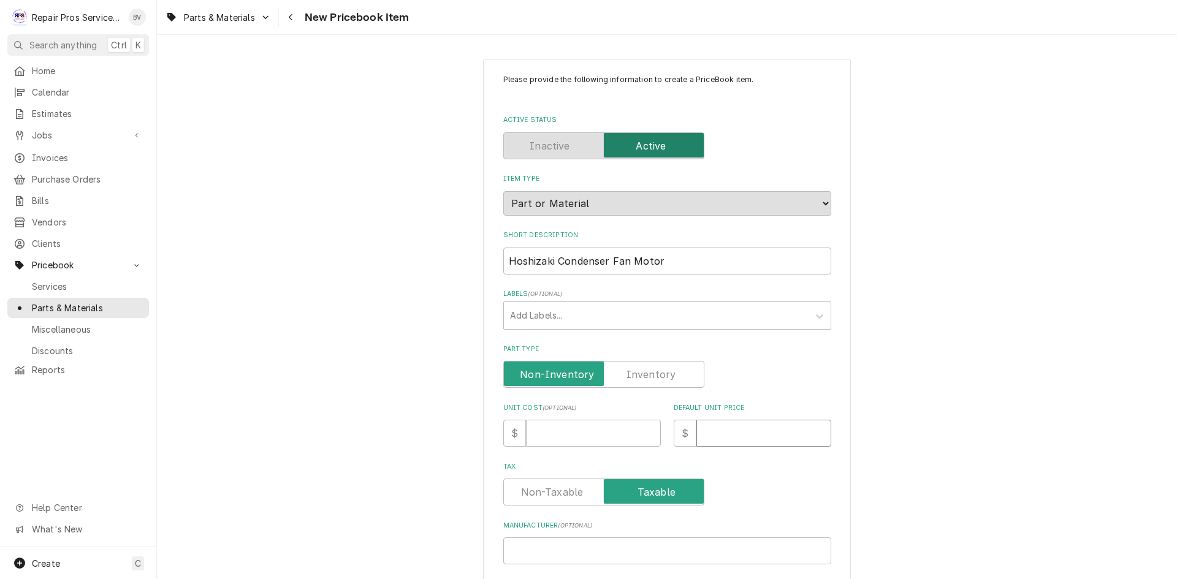
type textarea "x"
type input "2"
type textarea "x"
type input "27"
type textarea "x"
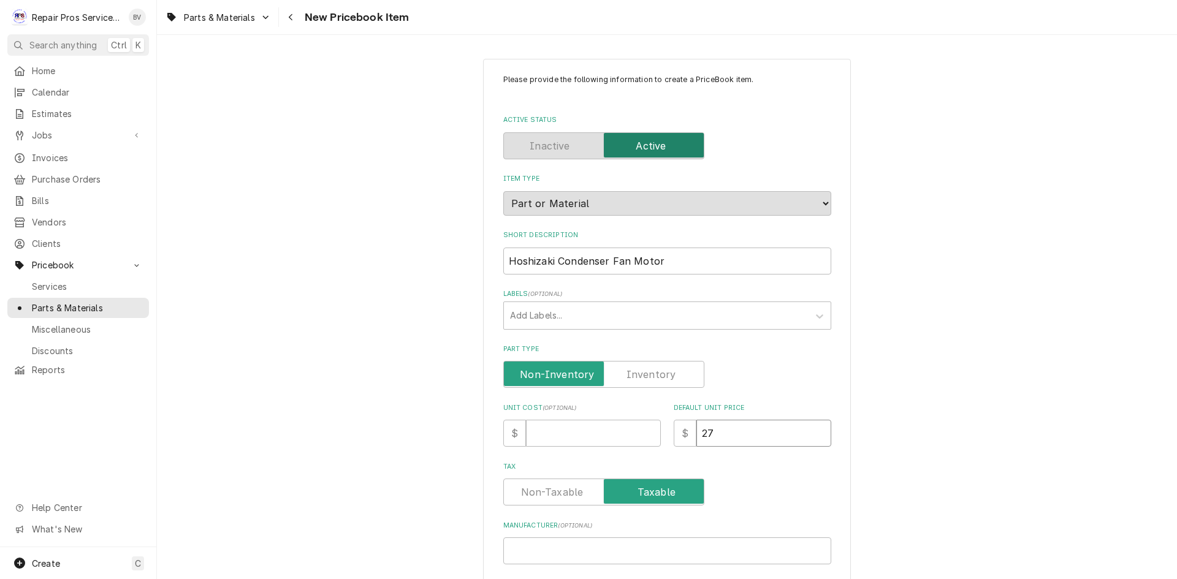
type input "275"
type textarea "x"
type input "275.0"
type textarea "x"
type input "275.00"
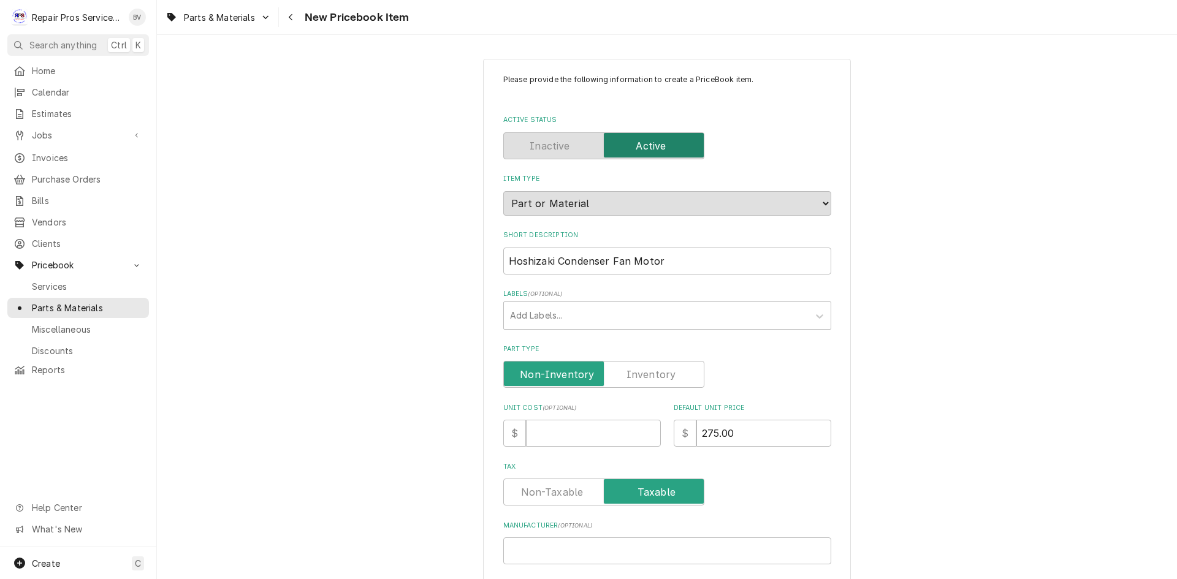
click at [761, 498] on div "Tax" at bounding box center [667, 492] width 328 height 27
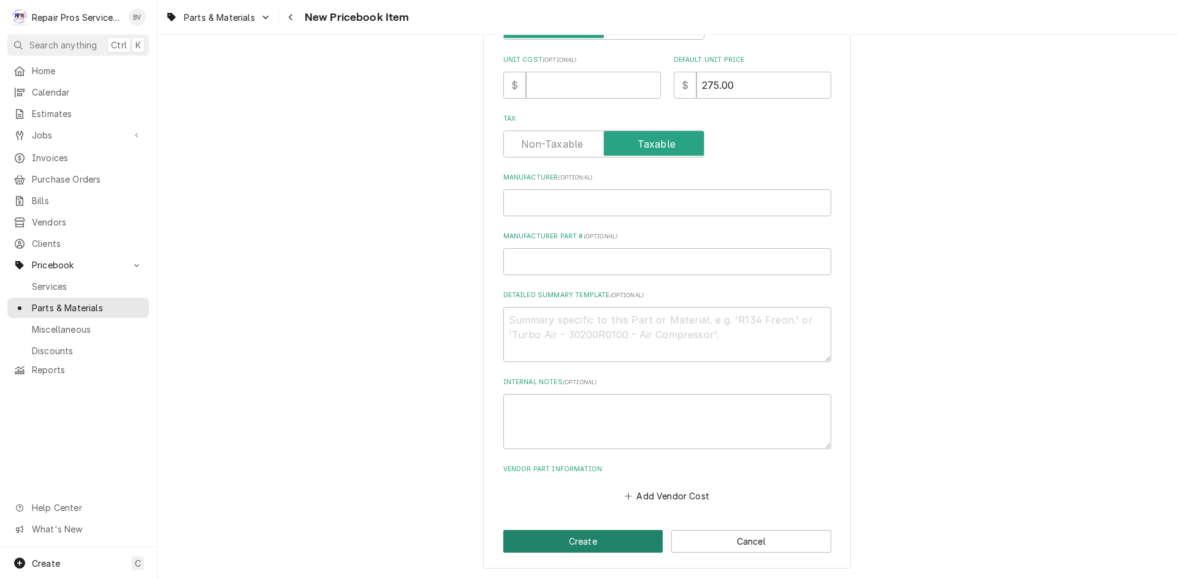
click at [614, 540] on button "Create" at bounding box center [583, 541] width 160 height 23
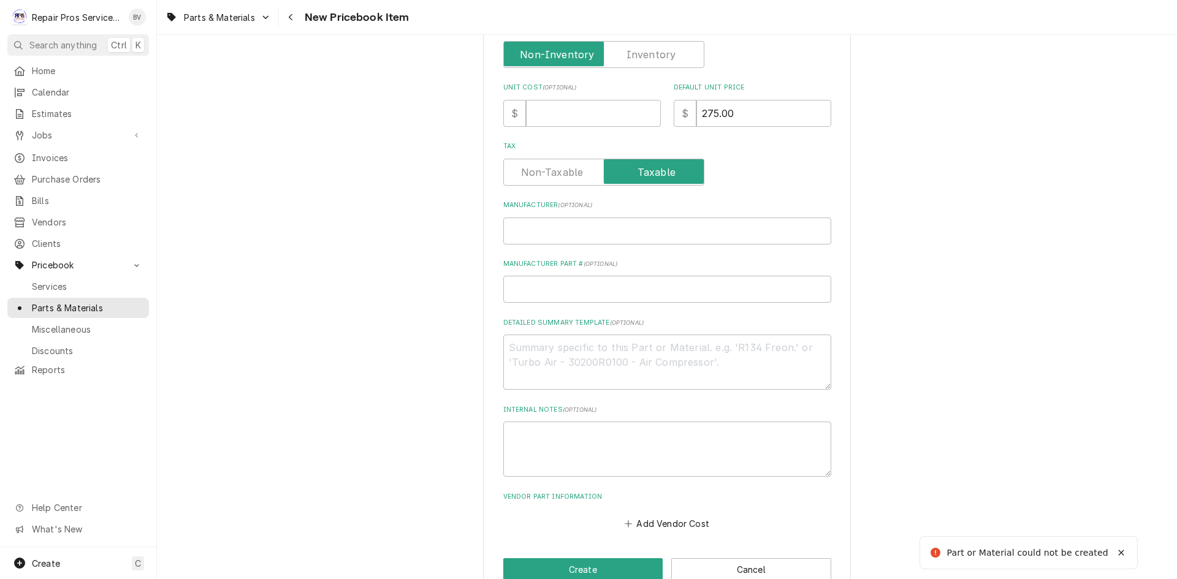
scroll to position [196, 0]
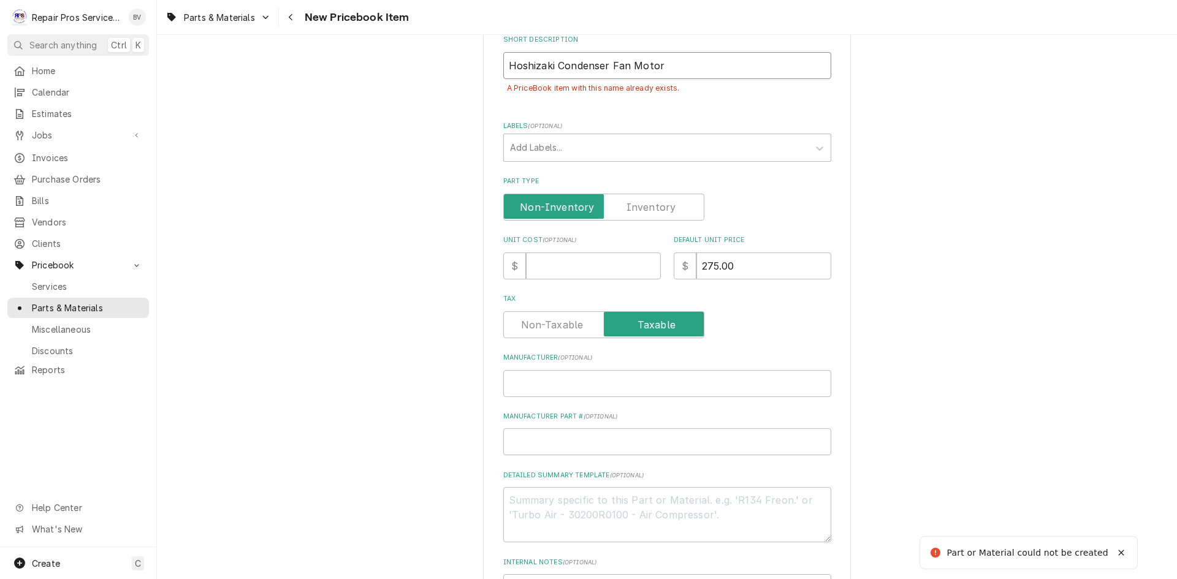
click at [604, 64] on input "Hoshizaki Condenser Fan Motor" at bounding box center [667, 65] width 328 height 27
type textarea "x"
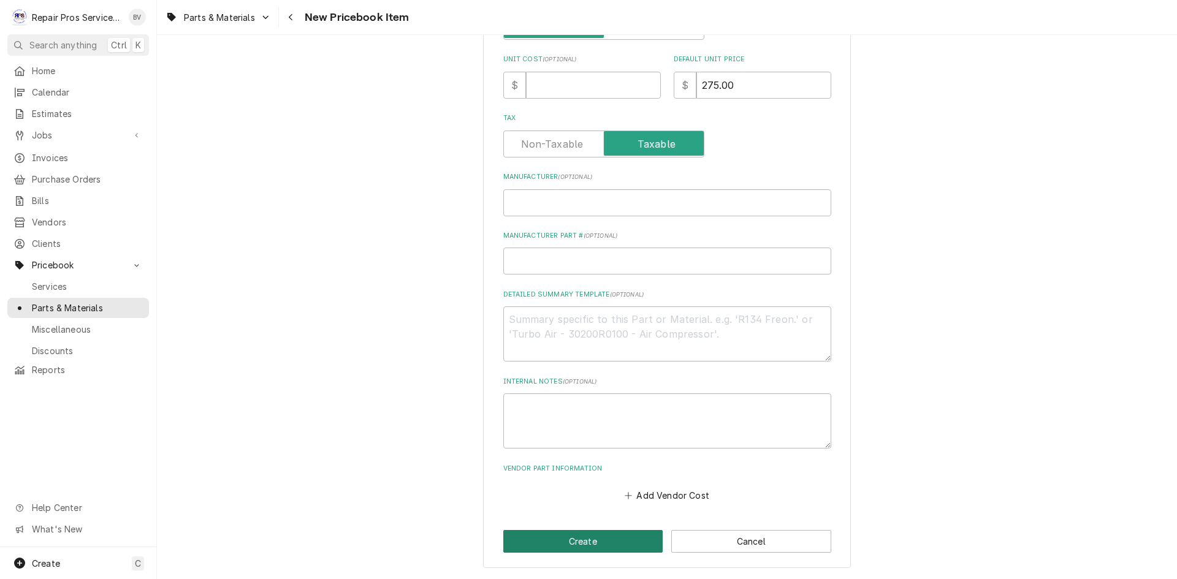
type input "Hoshizaki Condenser Fan Motor"
click at [601, 546] on button "Create" at bounding box center [583, 541] width 160 height 23
type textarea "x"
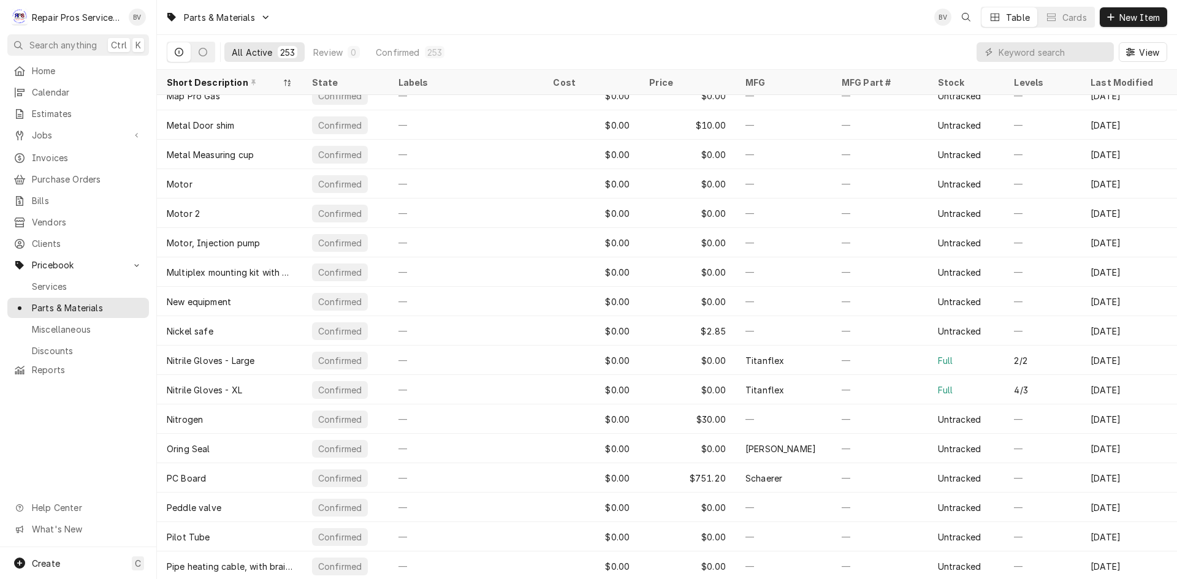
scroll to position [4109, 0]
